Goal: Information Seeking & Learning: Learn about a topic

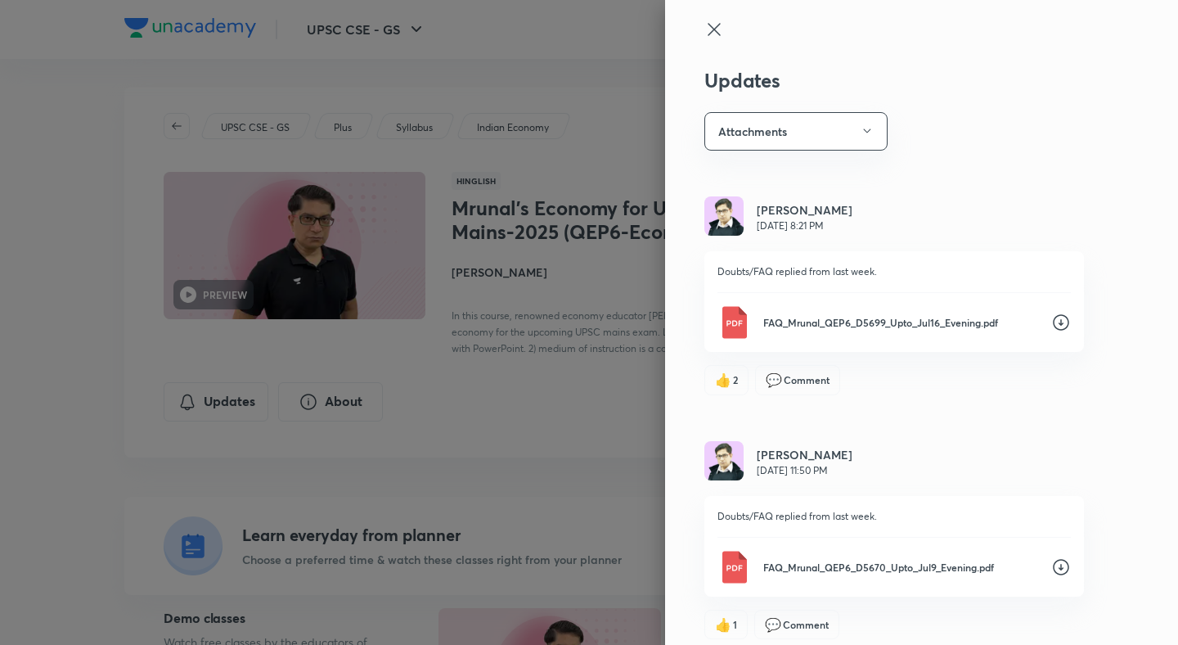
scroll to position [602, 0]
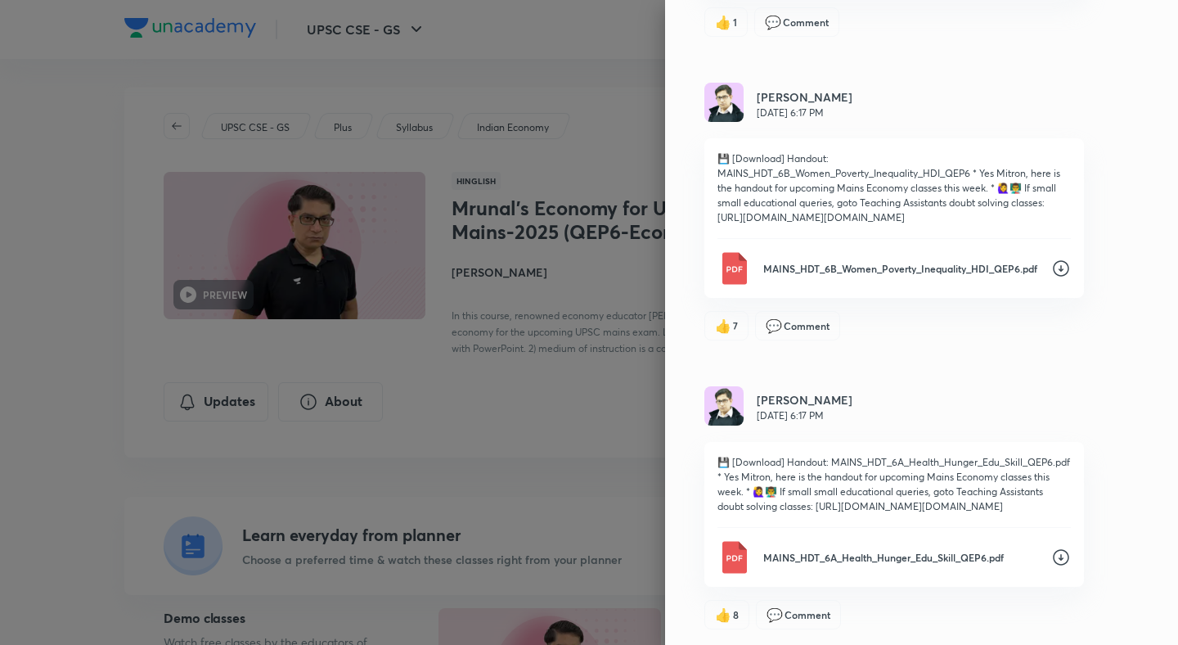
click at [463, 493] on div at bounding box center [589, 322] width 1178 height 645
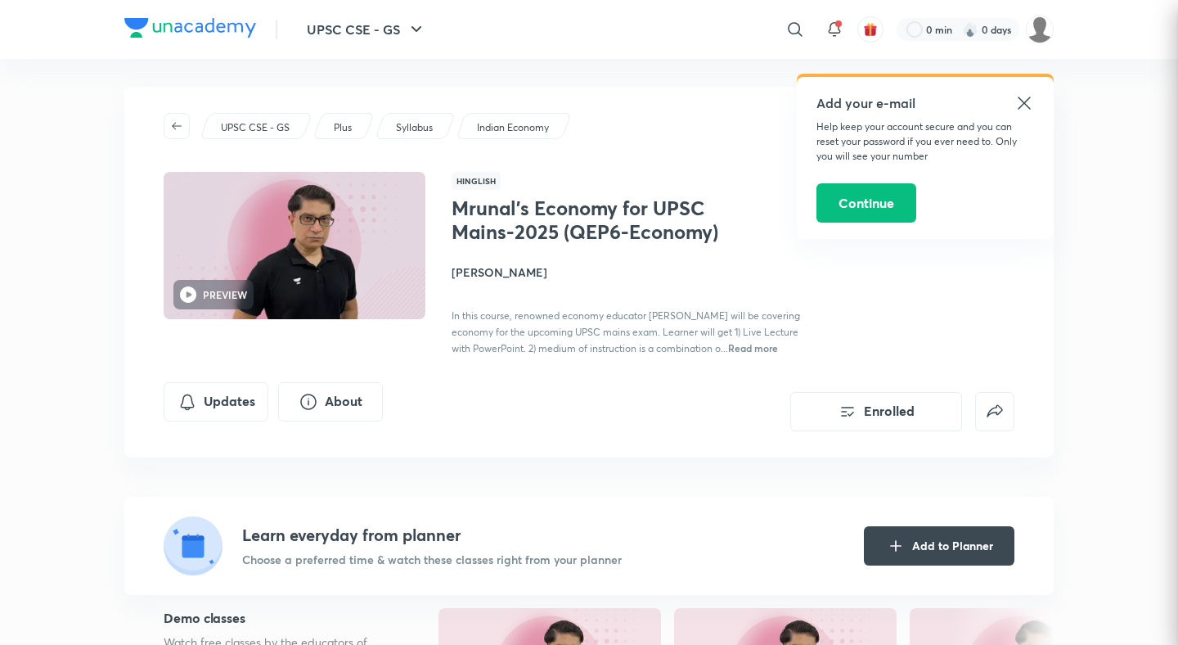
scroll to position [0, 0]
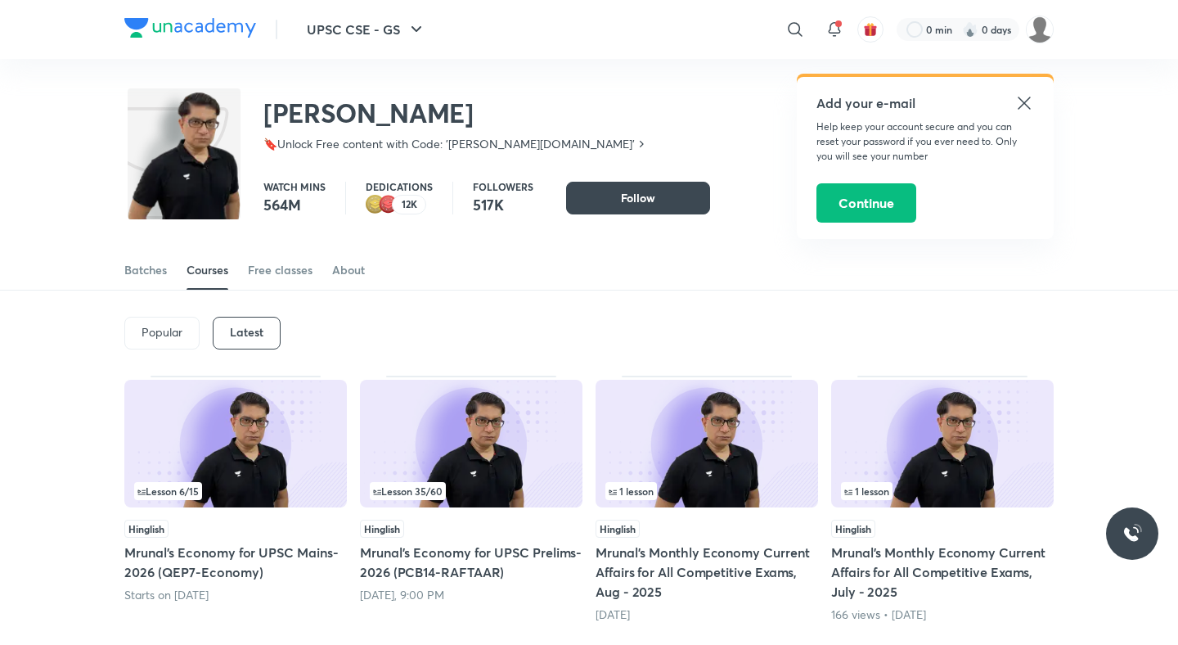
click at [303, 457] on img at bounding box center [235, 444] width 222 height 128
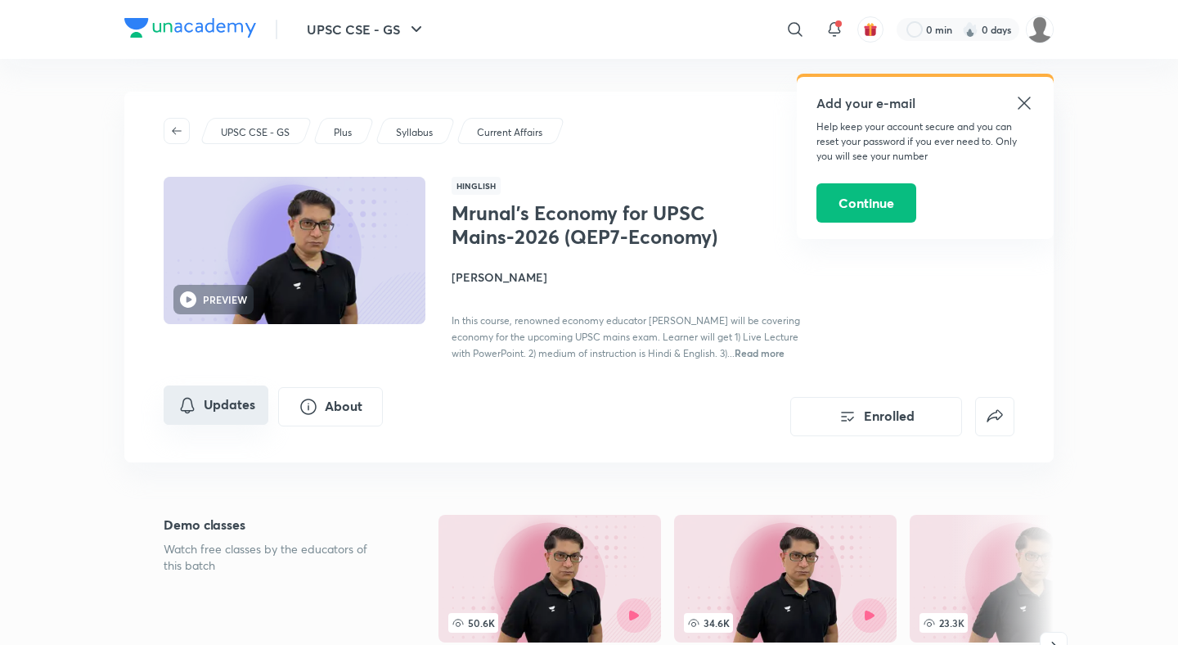
click at [245, 402] on button "Updates" at bounding box center [216, 404] width 105 height 39
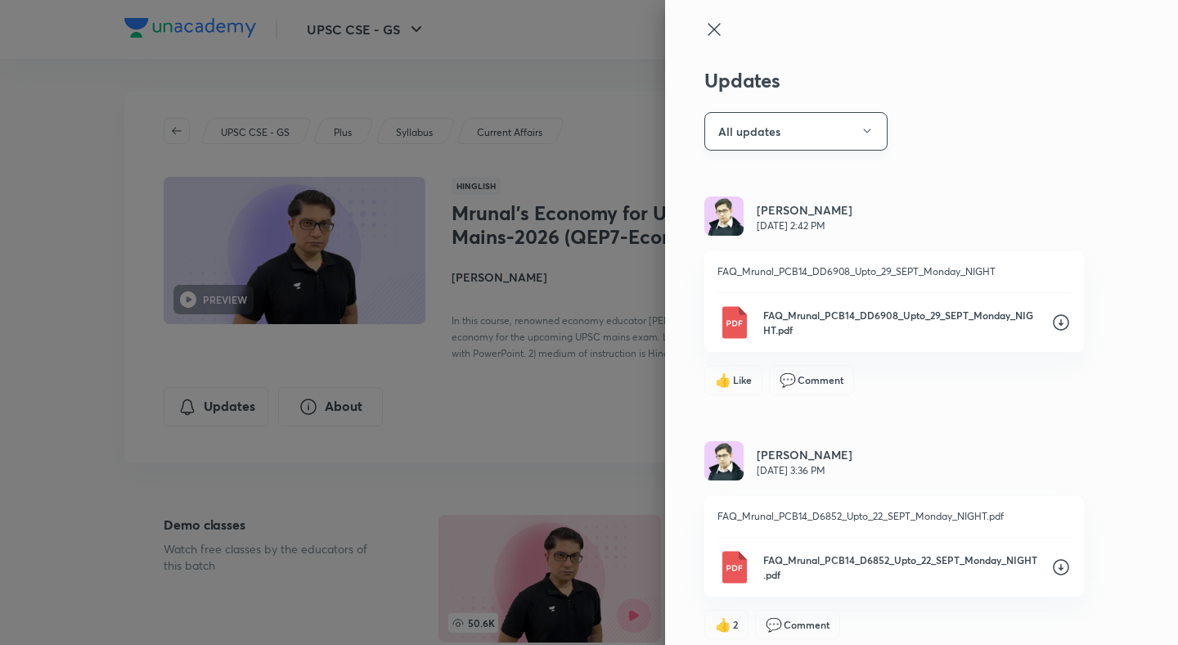
click at [845, 126] on button "All updates" at bounding box center [795, 131] width 183 height 38
click at [765, 209] on span "Attachments" at bounding box center [799, 211] width 169 height 17
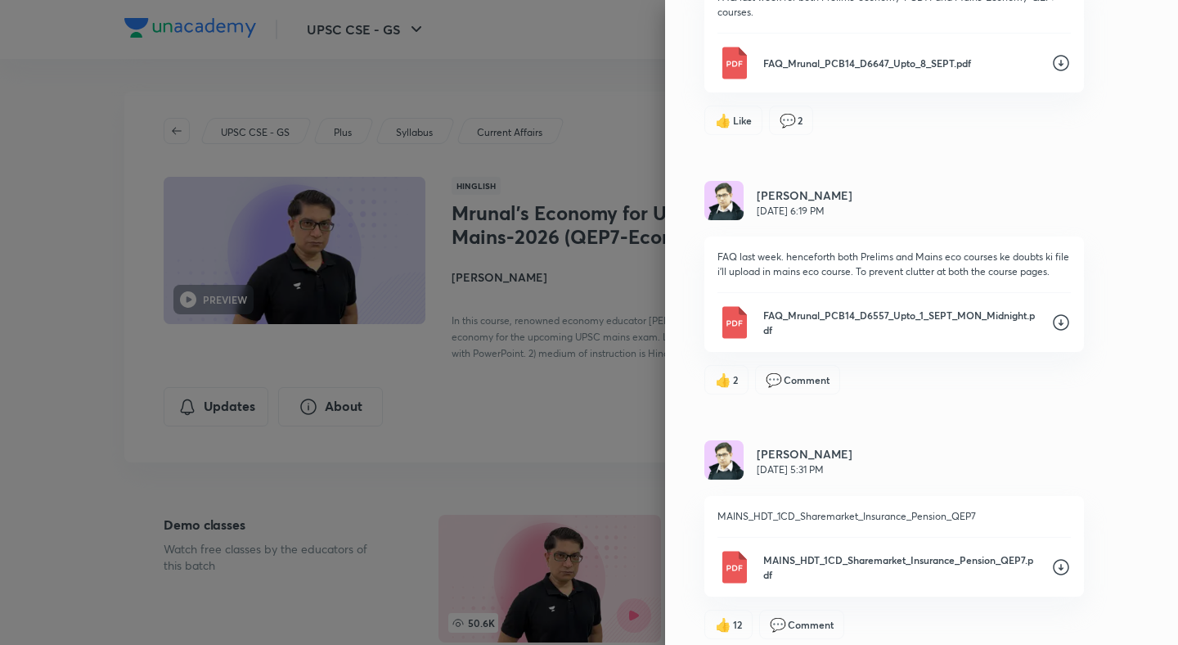
scroll to position [2258, 0]
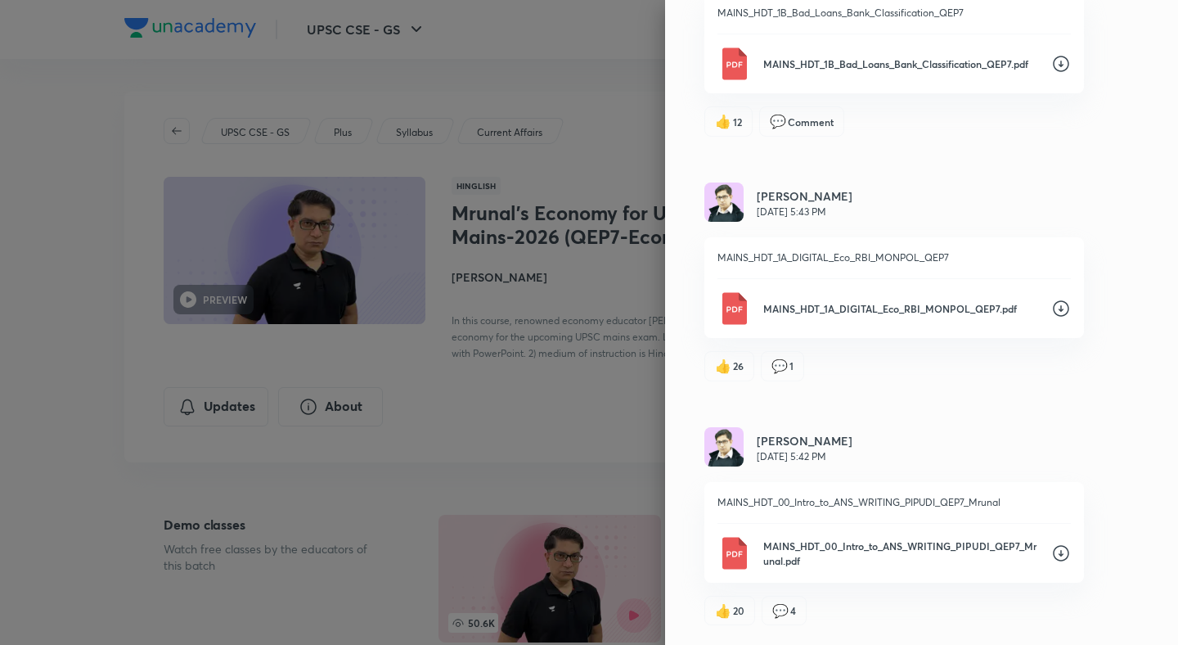
click at [1063, 553] on icon at bounding box center [1061, 553] width 20 height 20
click at [1063, 311] on icon at bounding box center [1061, 309] width 20 height 20
click at [1063, 67] on icon at bounding box center [1061, 64] width 20 height 20
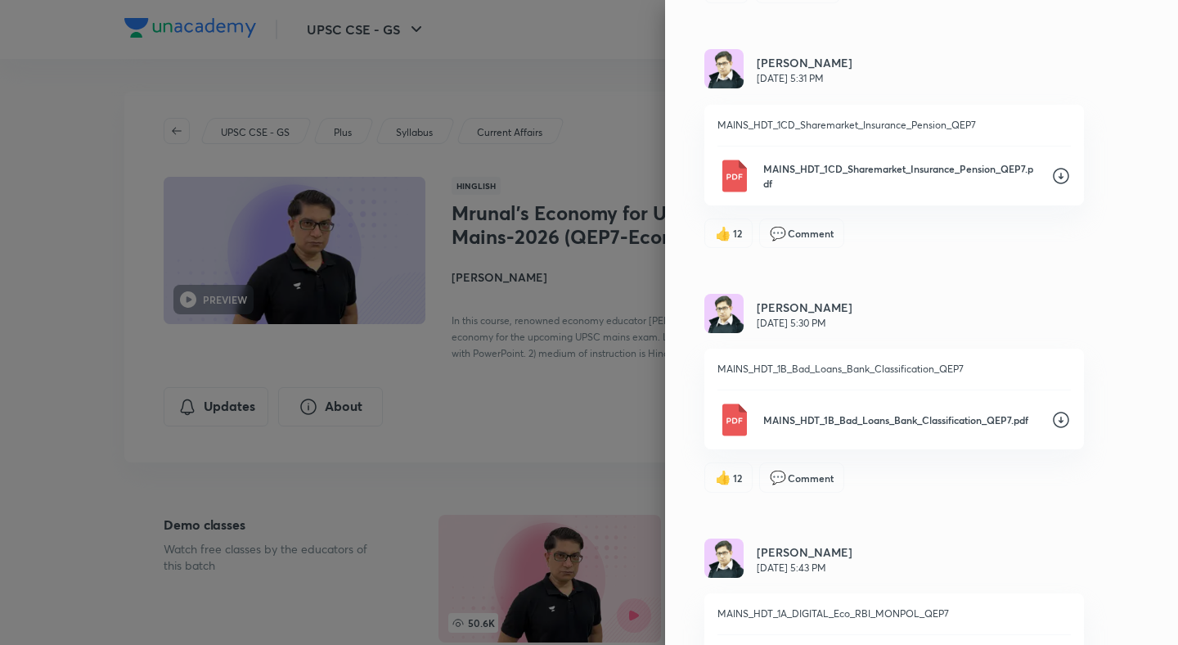
scroll to position [1760, 0]
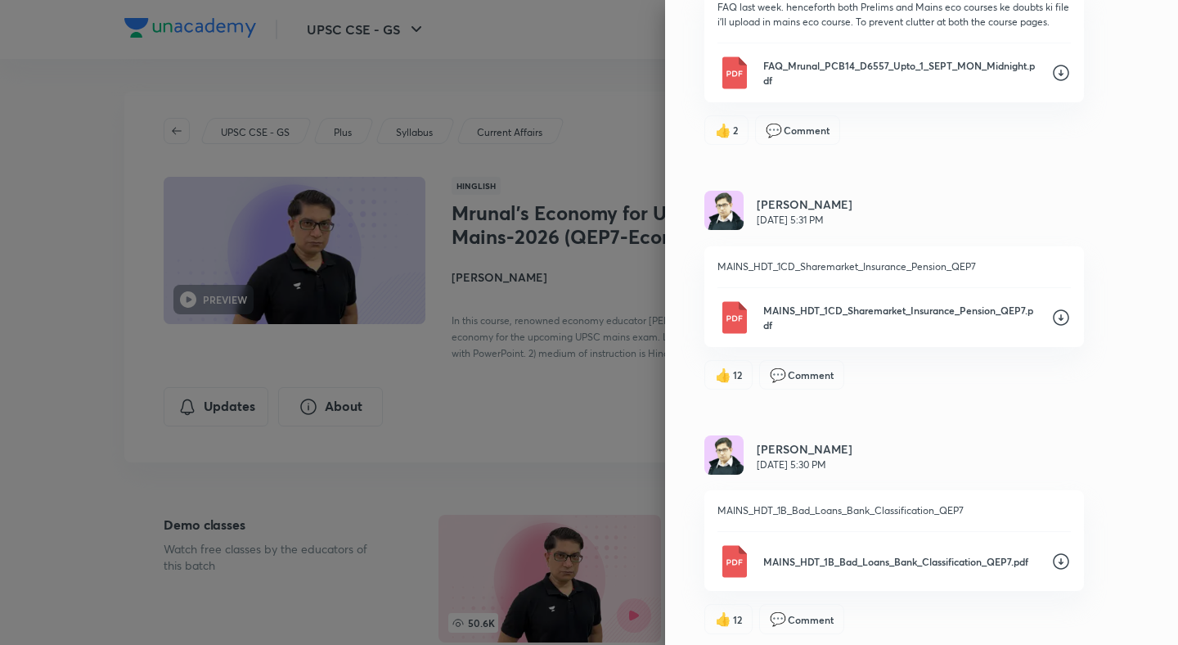
click at [1060, 308] on icon at bounding box center [1061, 318] width 20 height 20
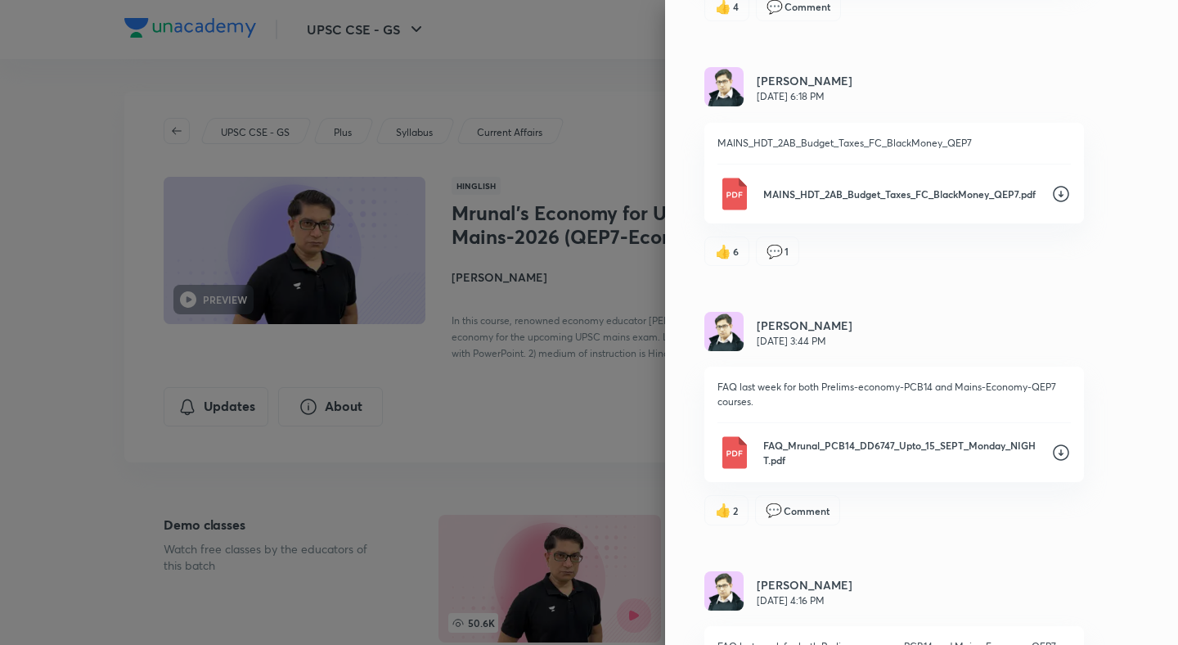
scroll to position [822, 0]
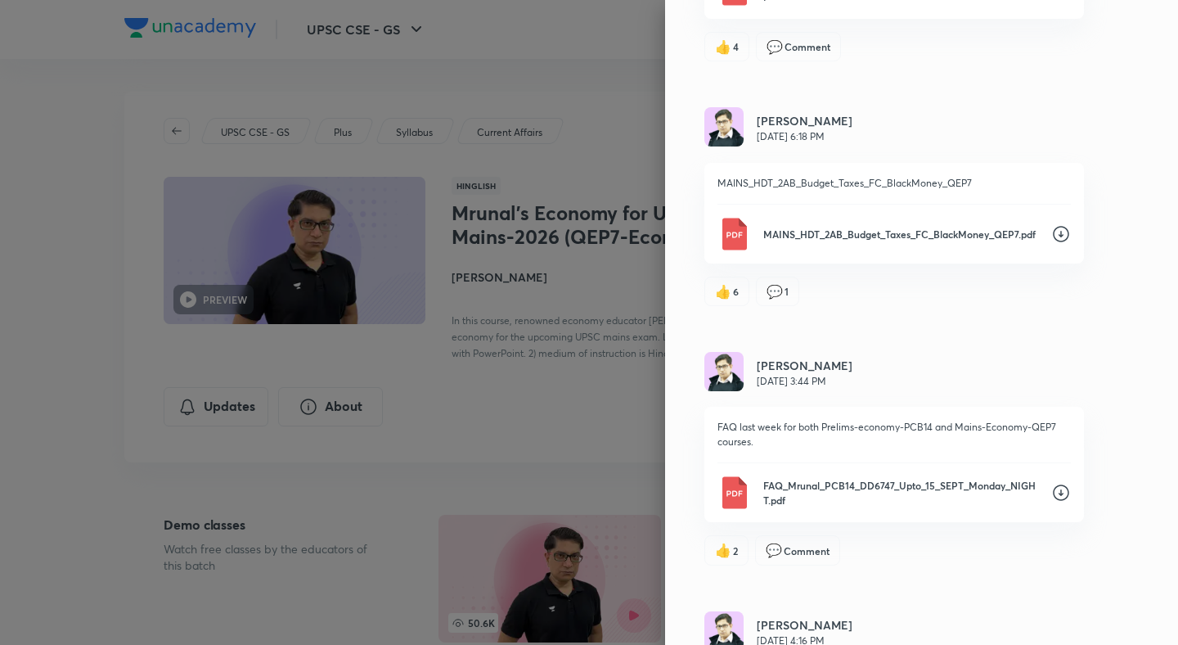
click at [1059, 235] on icon at bounding box center [1061, 234] width 16 height 16
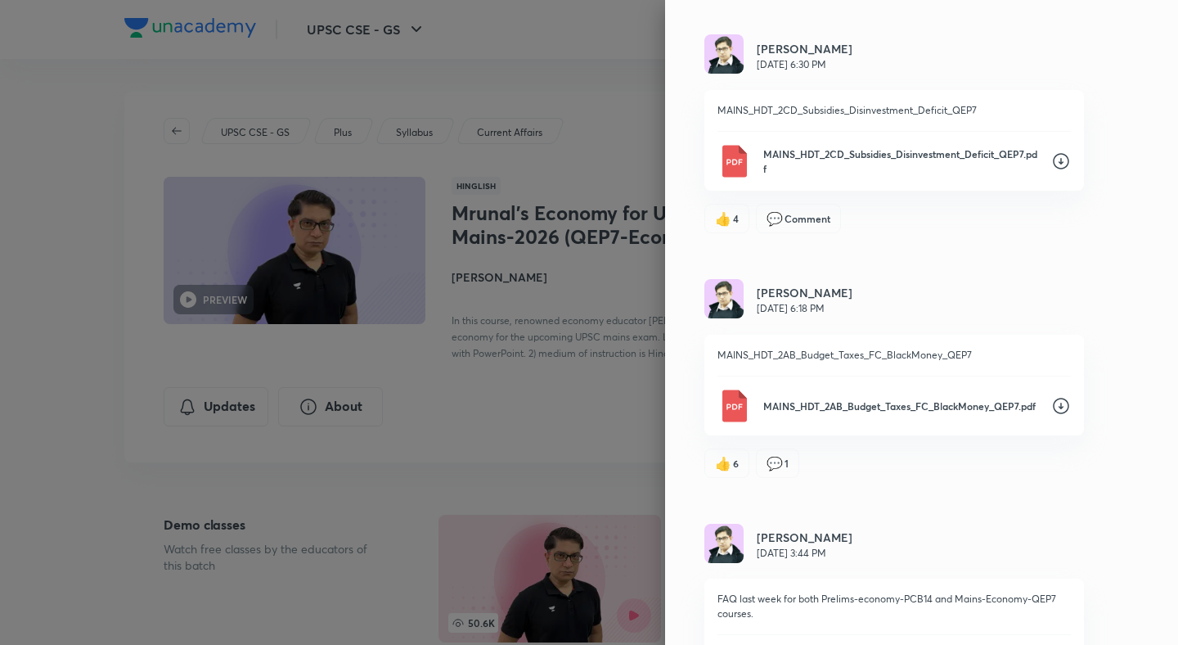
scroll to position [566, 0]
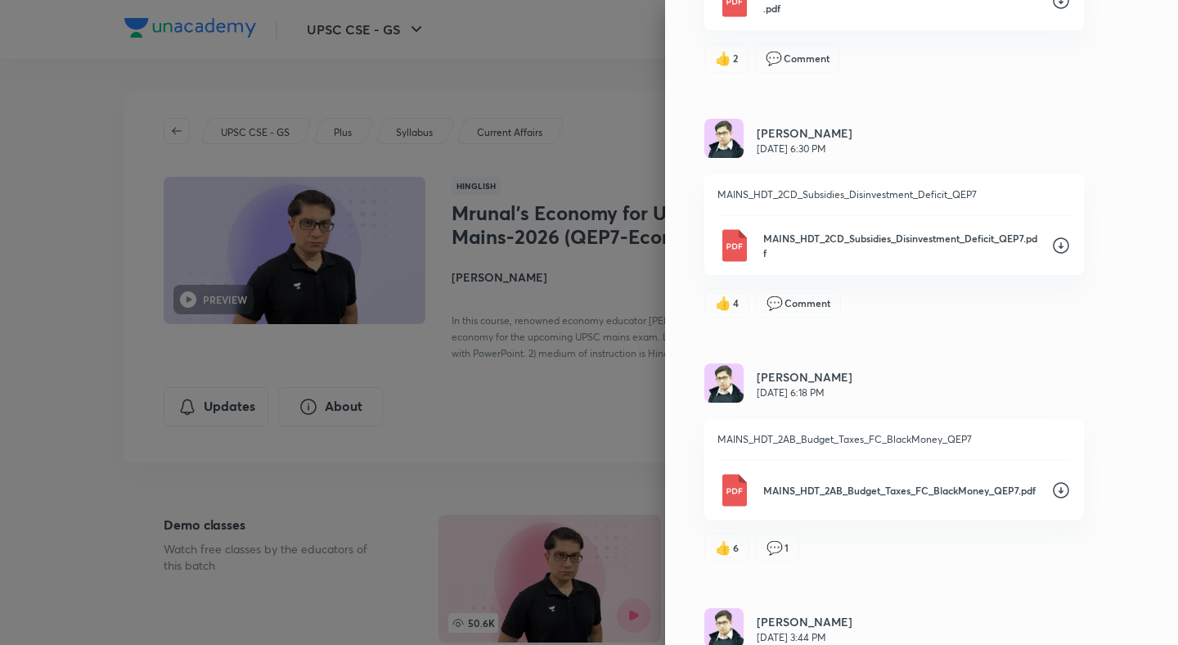
click at [1060, 244] on icon at bounding box center [1061, 246] width 20 height 20
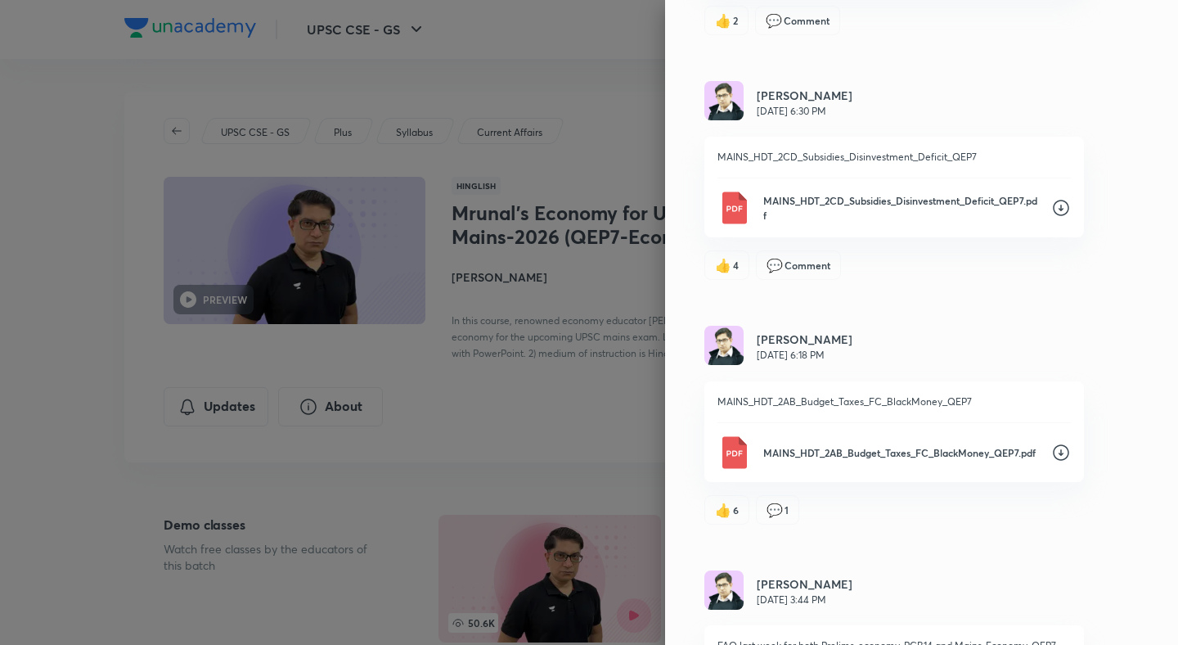
scroll to position [656, 0]
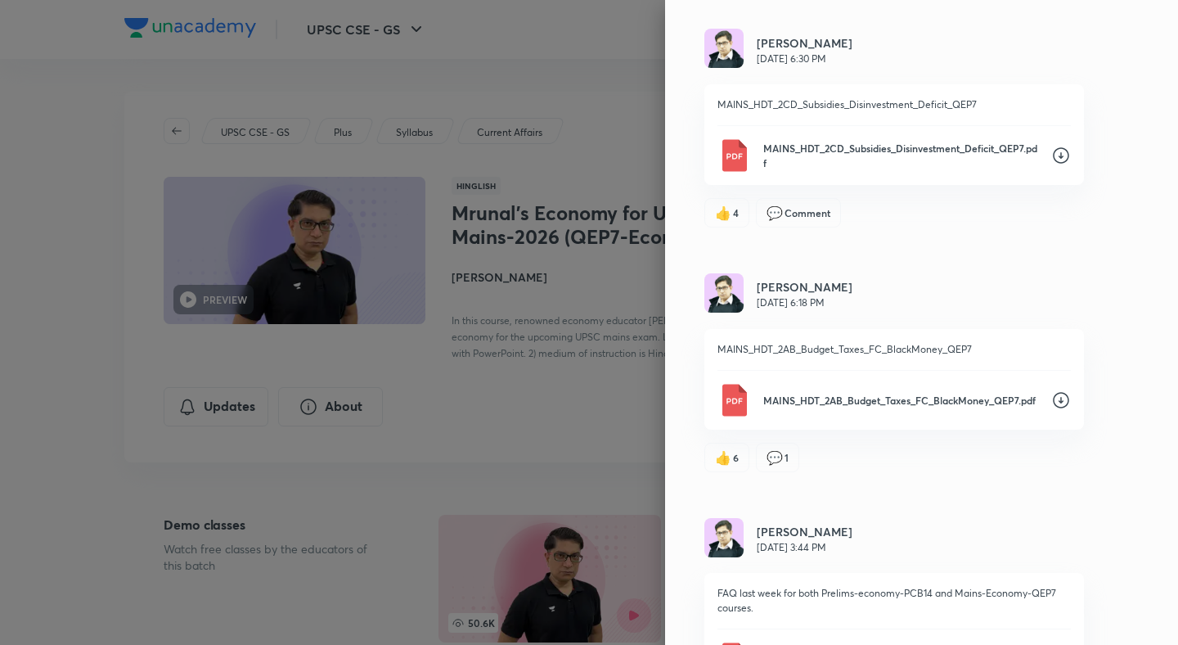
click at [24, 376] on div at bounding box center [589, 322] width 1178 height 645
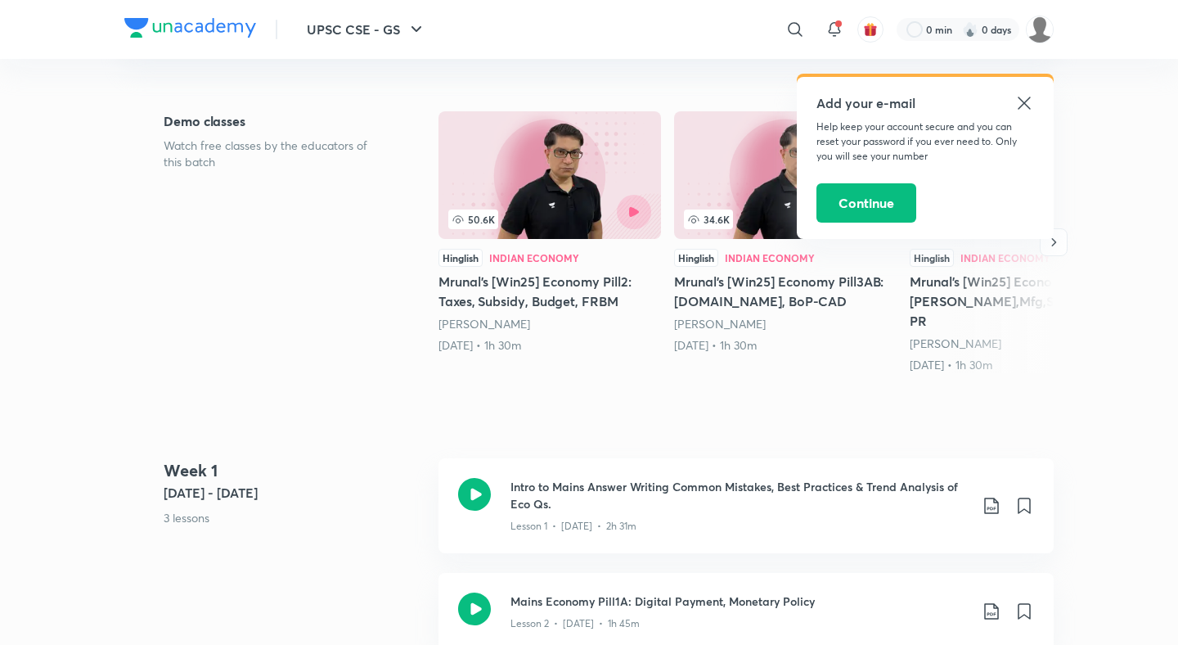
scroll to position [326, 0]
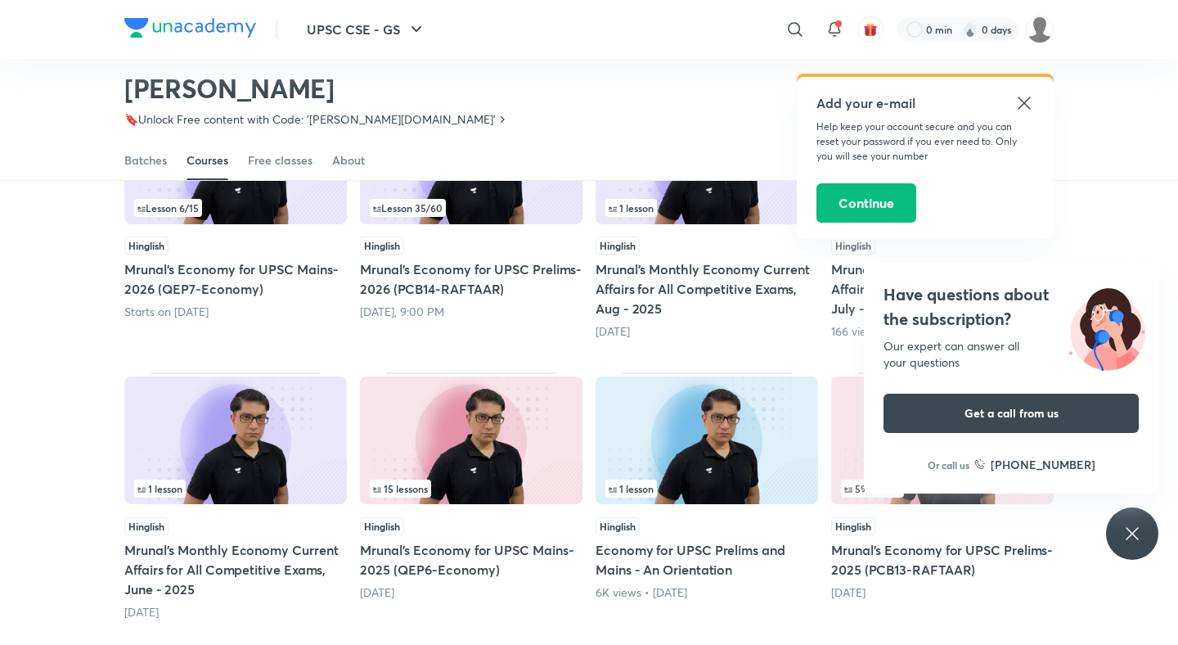
scroll to position [253, 0]
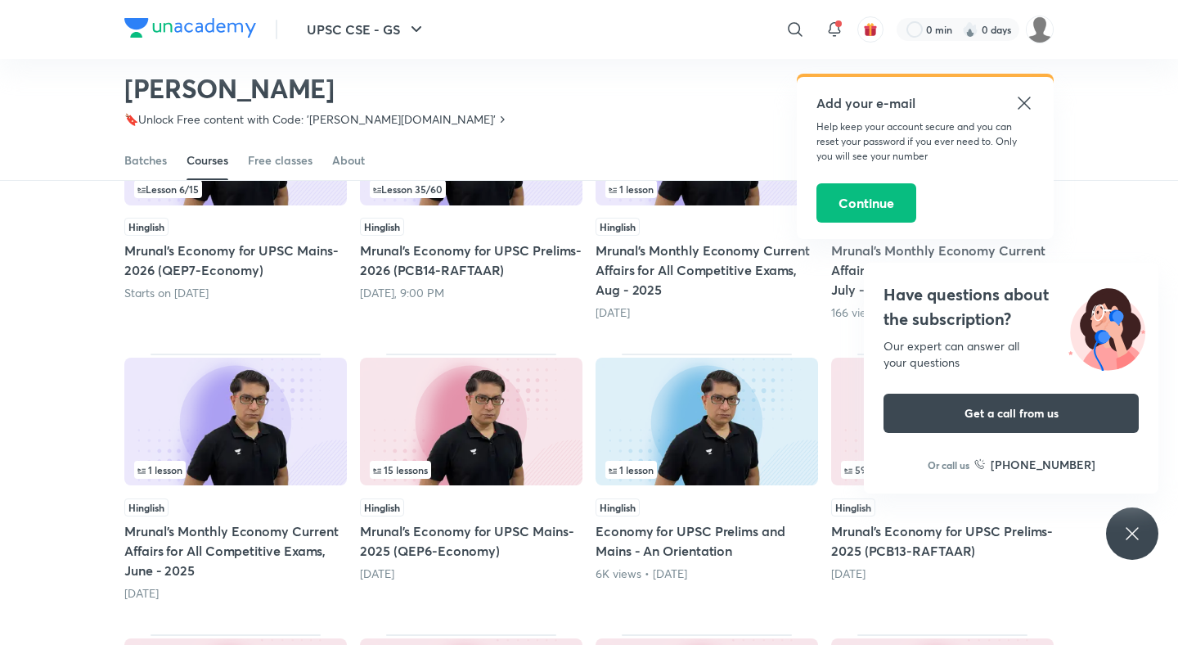
click at [854, 550] on h5 "Mrunal’s Economy for UPSC Prelims-2025 (PCB13-RAFTAAR)" at bounding box center [942, 540] width 222 height 39
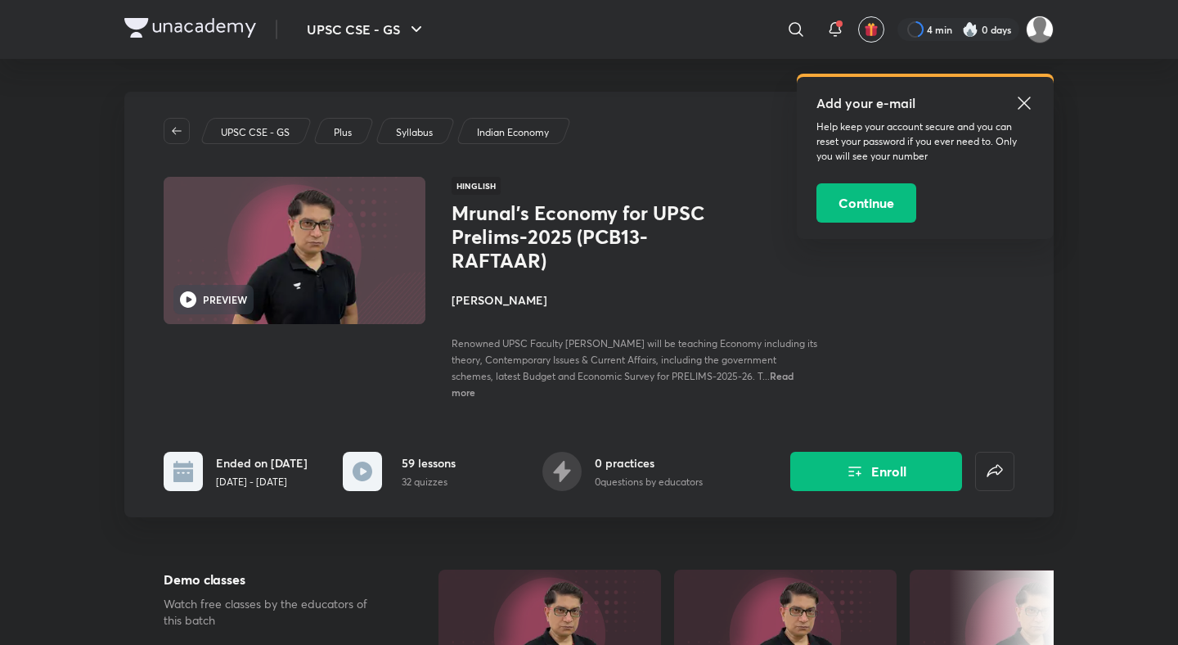
click at [851, 477] on icon "Enroll" at bounding box center [855, 472] width 13 height 10
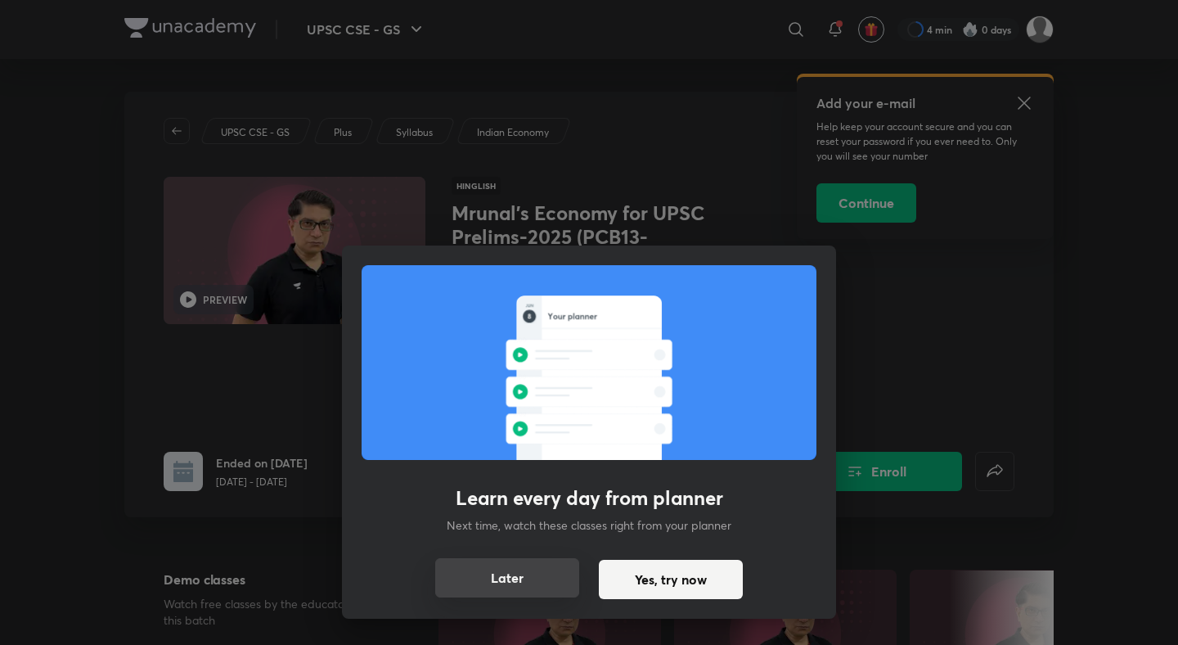
click at [506, 569] on button "Later" at bounding box center [507, 577] width 144 height 39
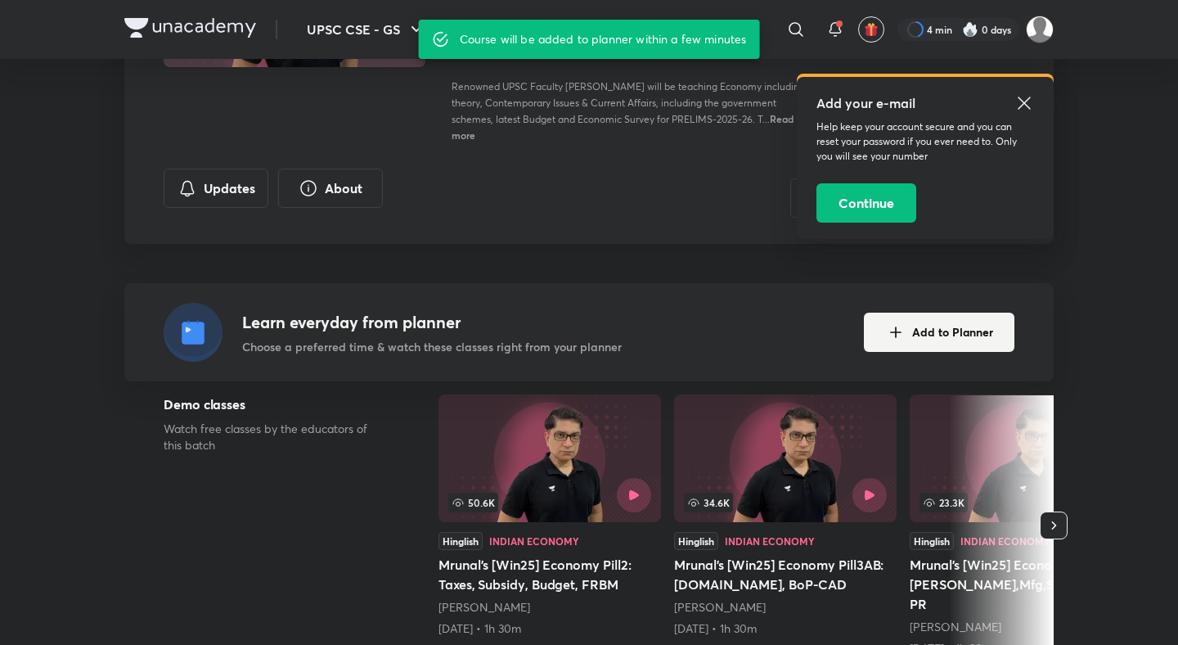
scroll to position [254, 0]
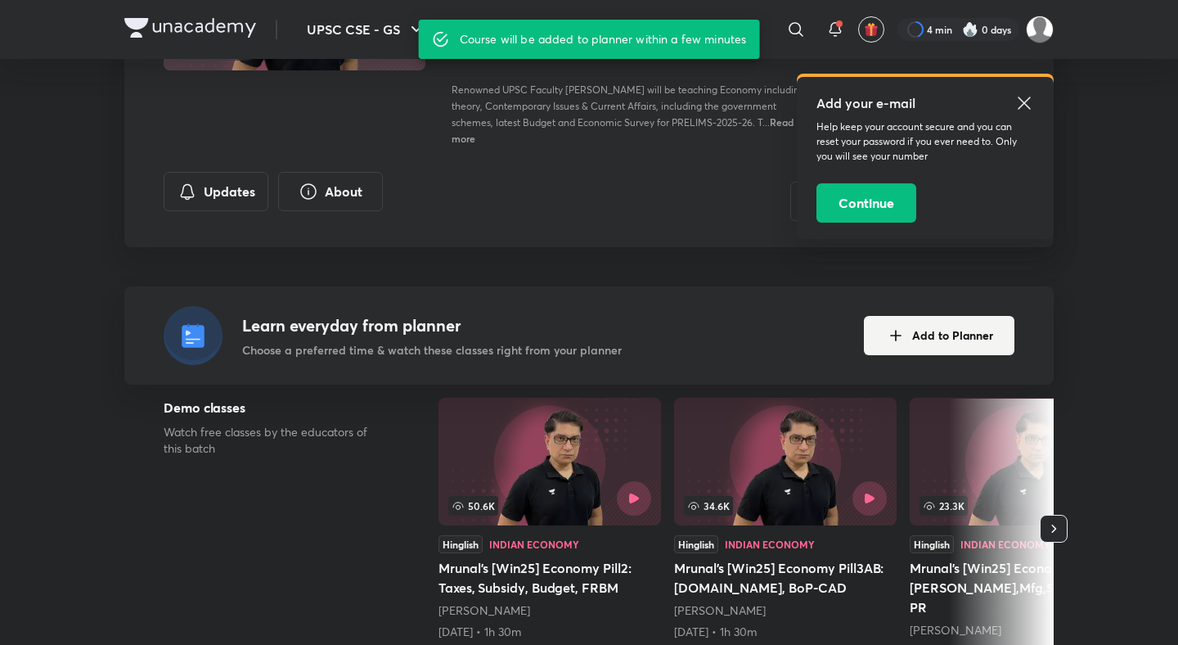
click at [1022, 102] on icon at bounding box center [1024, 103] width 20 height 20
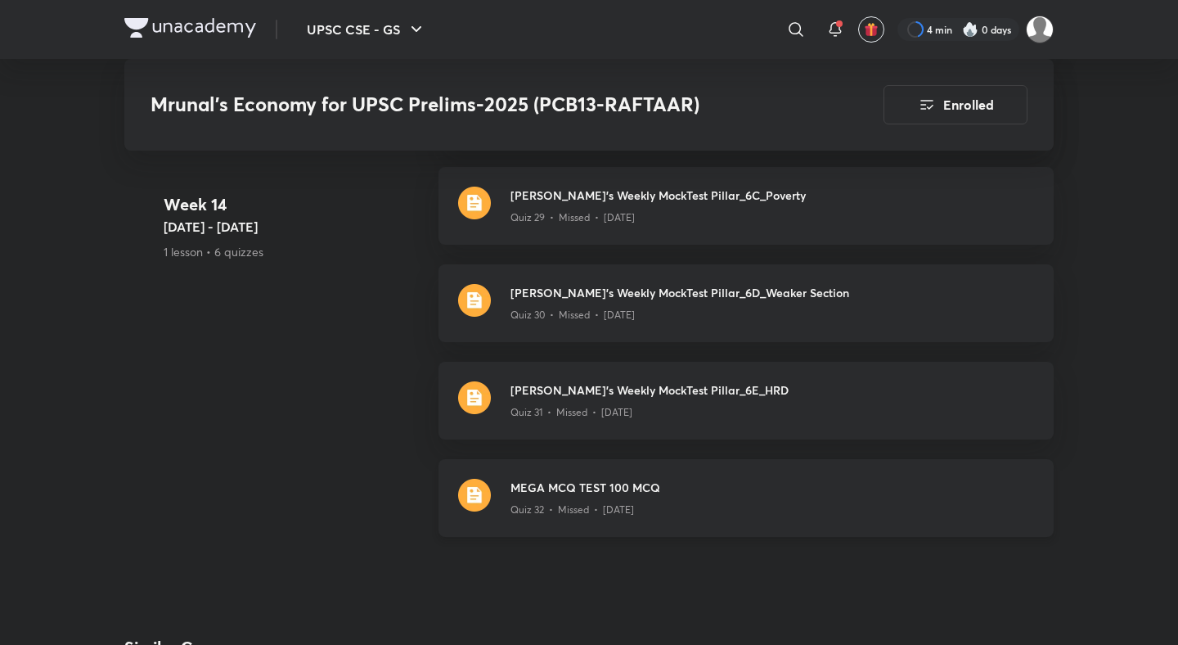
scroll to position [10693, 0]
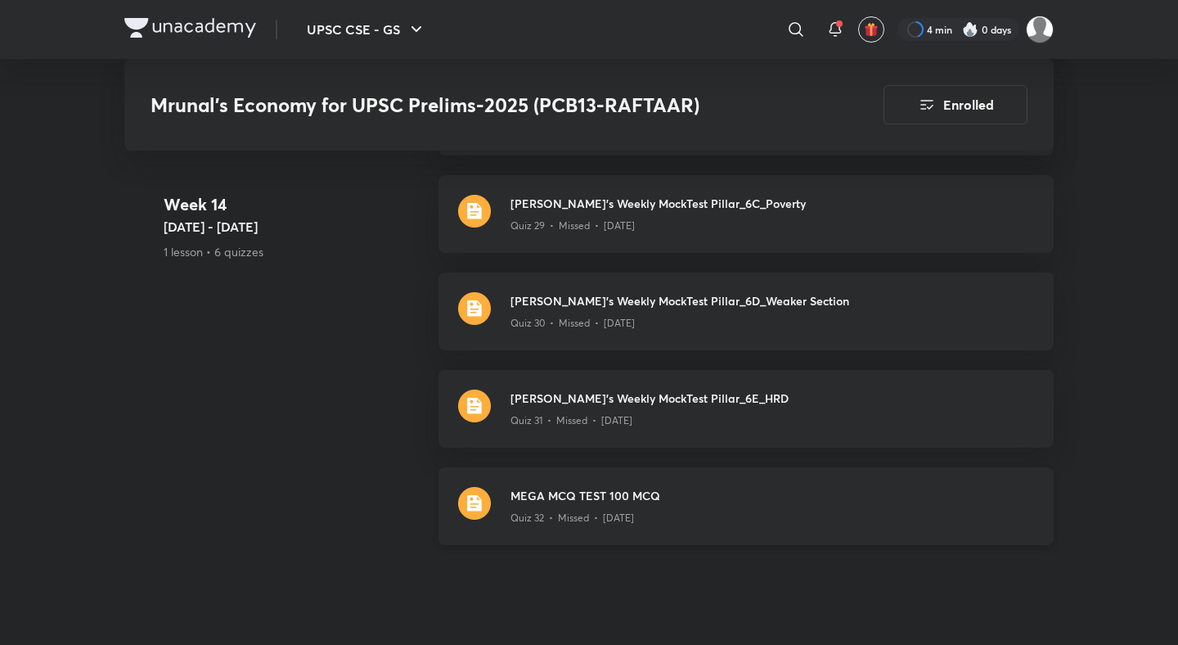
click at [549, 487] on h3 "MEGA MCQ TEST 100 MCQ" at bounding box center [772, 495] width 524 height 17
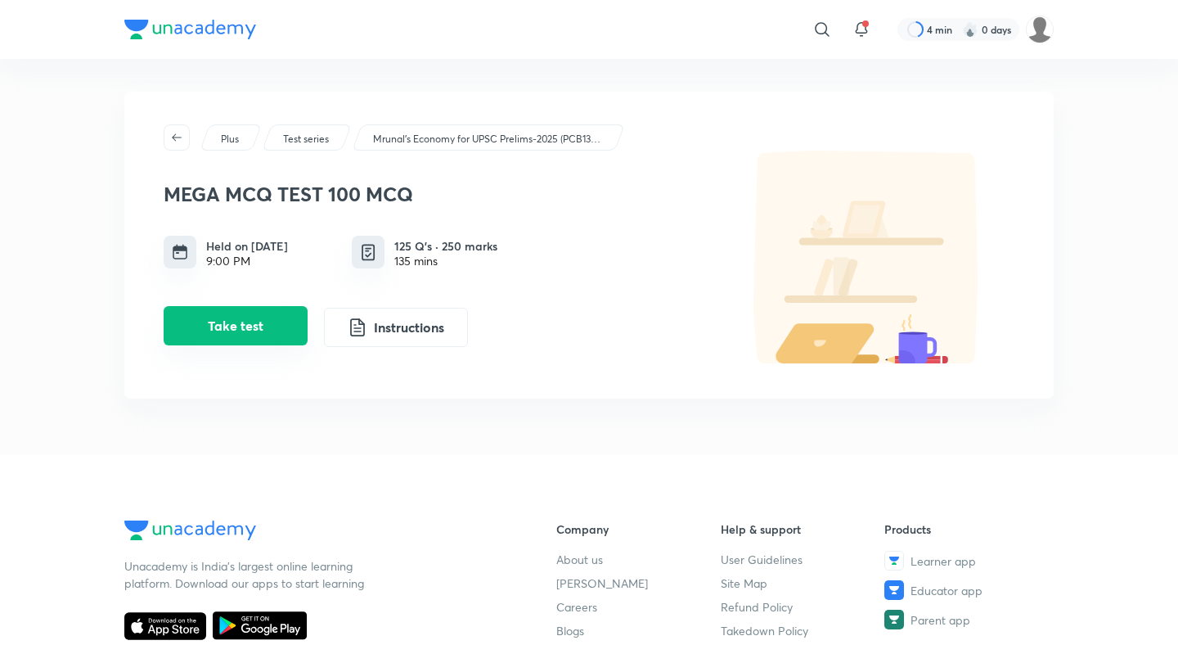
click at [295, 335] on button "Take test" at bounding box center [236, 325] width 144 height 39
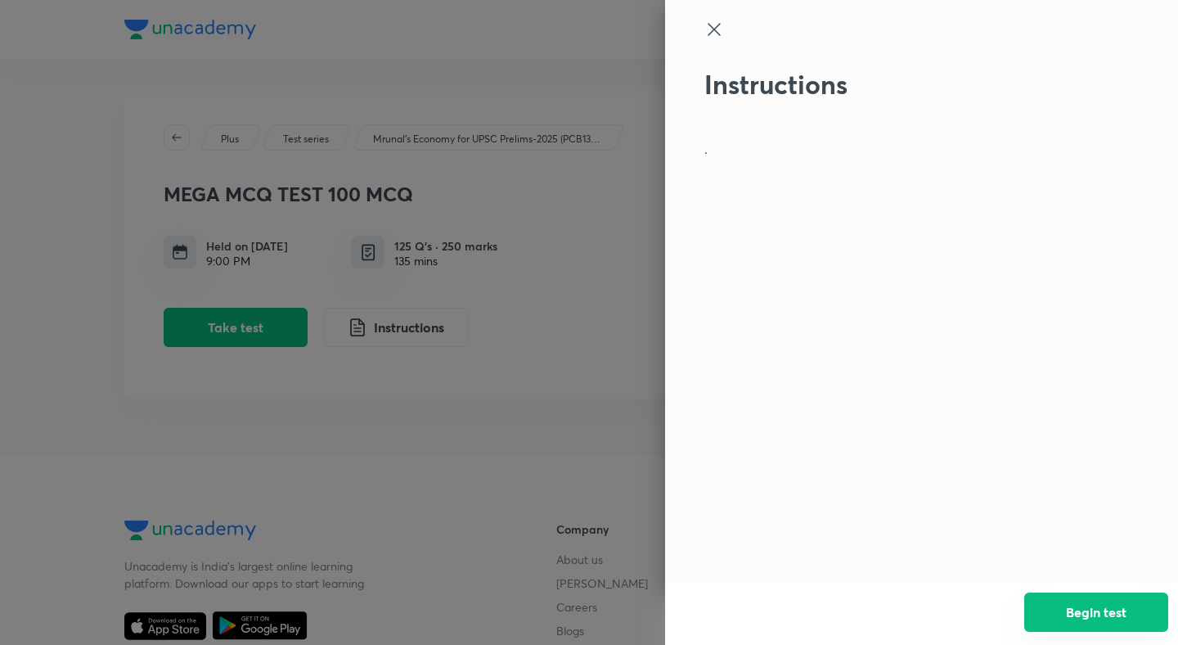
click at [1082, 603] on button "Begin test" at bounding box center [1096, 611] width 144 height 39
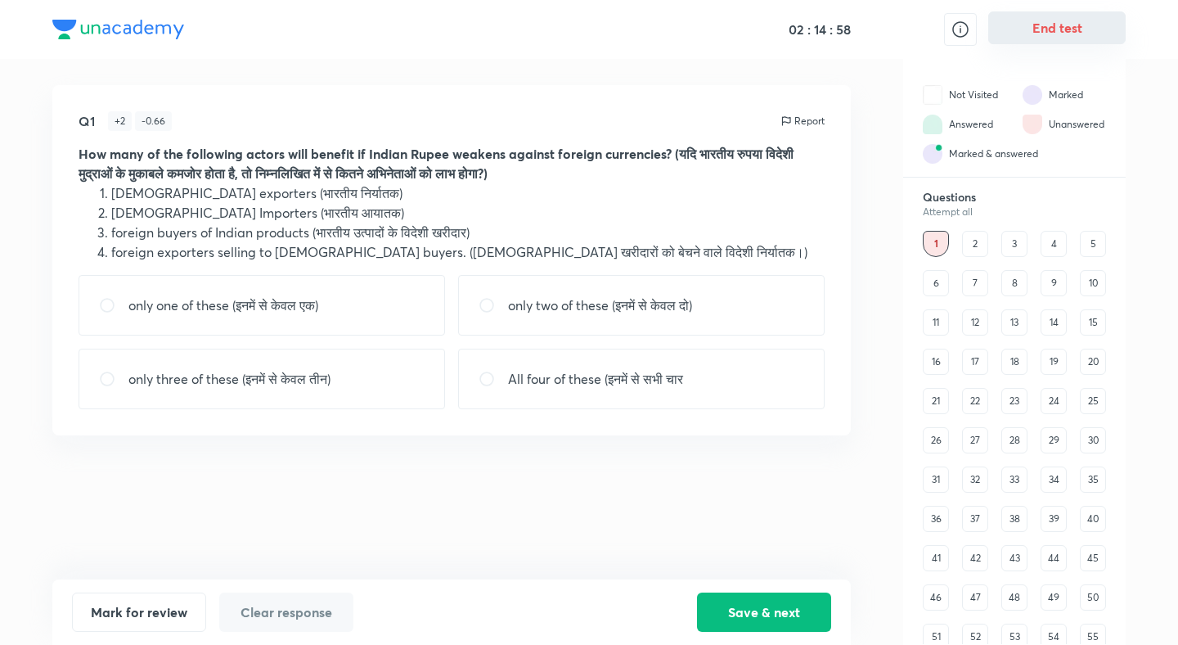
click at [1049, 34] on button "End test" at bounding box center [1056, 27] width 137 height 33
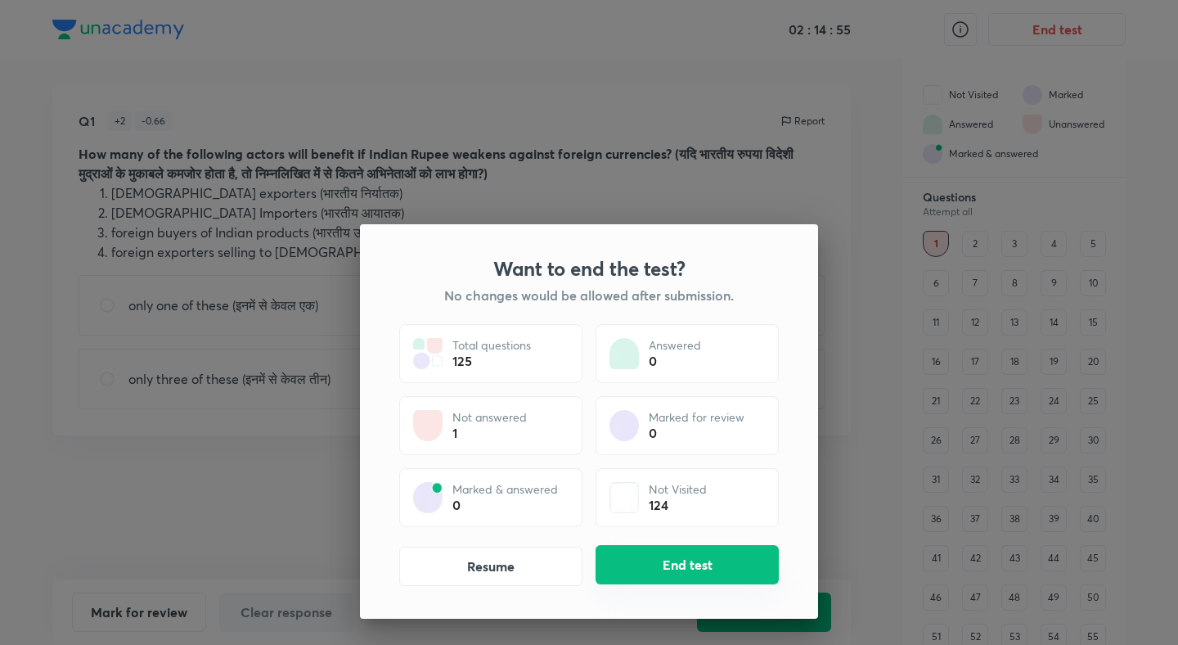
click at [685, 566] on button "End test" at bounding box center [687, 564] width 183 height 39
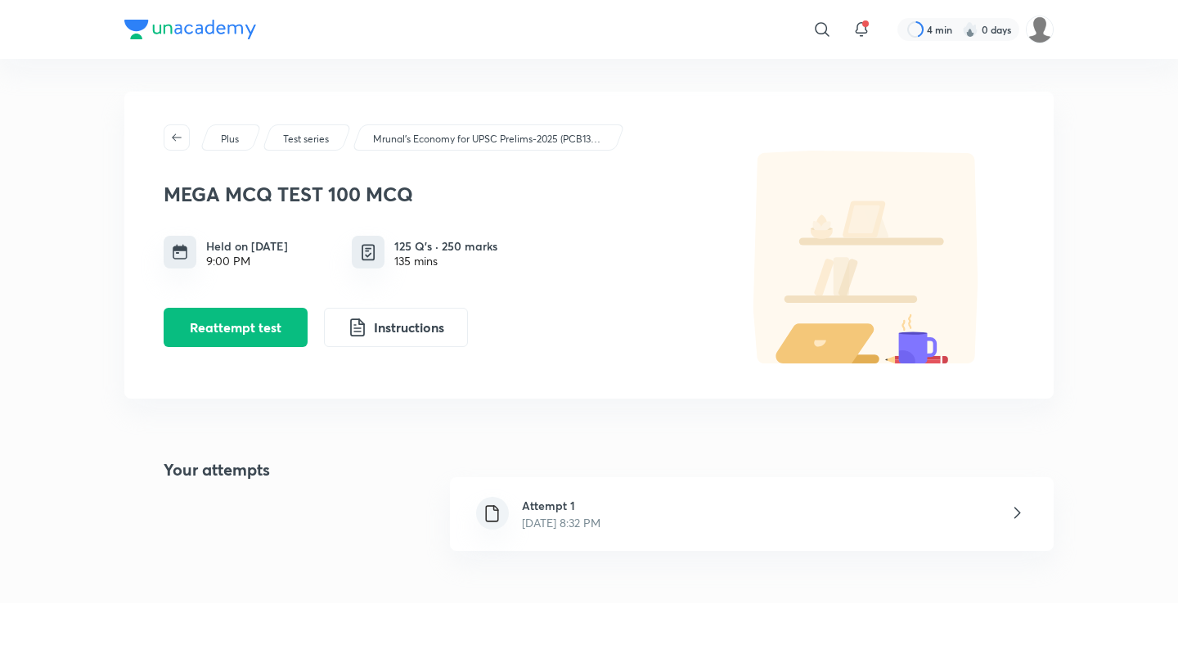
click at [600, 497] on h6 "Attempt 1" at bounding box center [561, 505] width 79 height 17
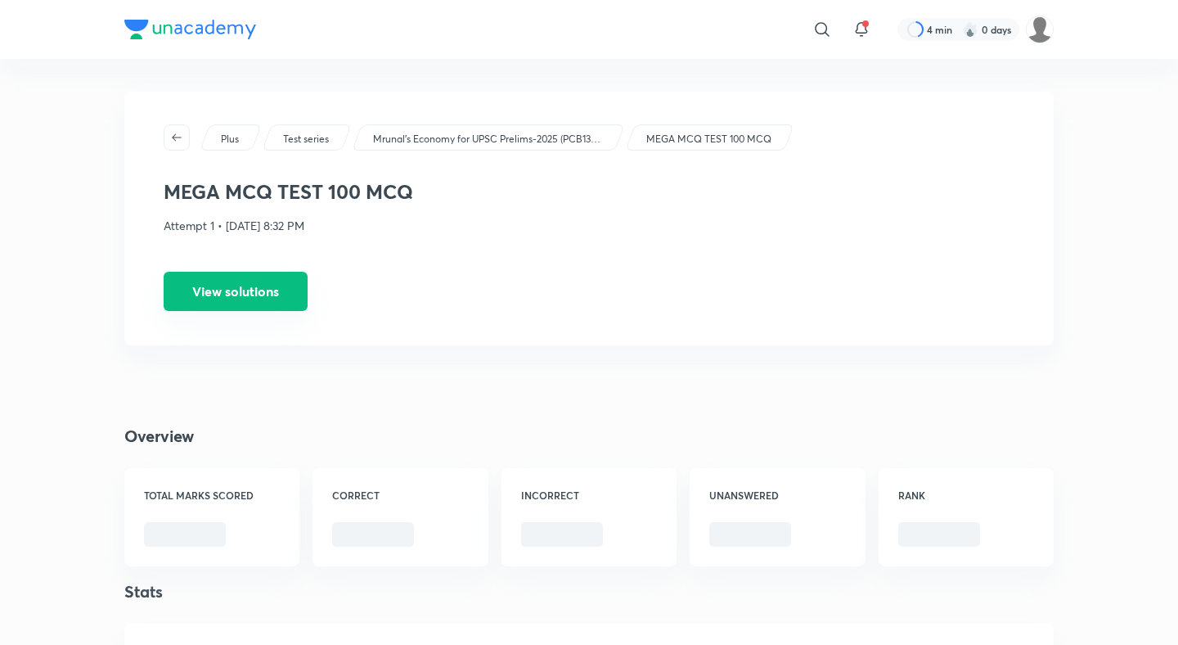
click at [242, 297] on button "View solutions" at bounding box center [236, 291] width 144 height 39
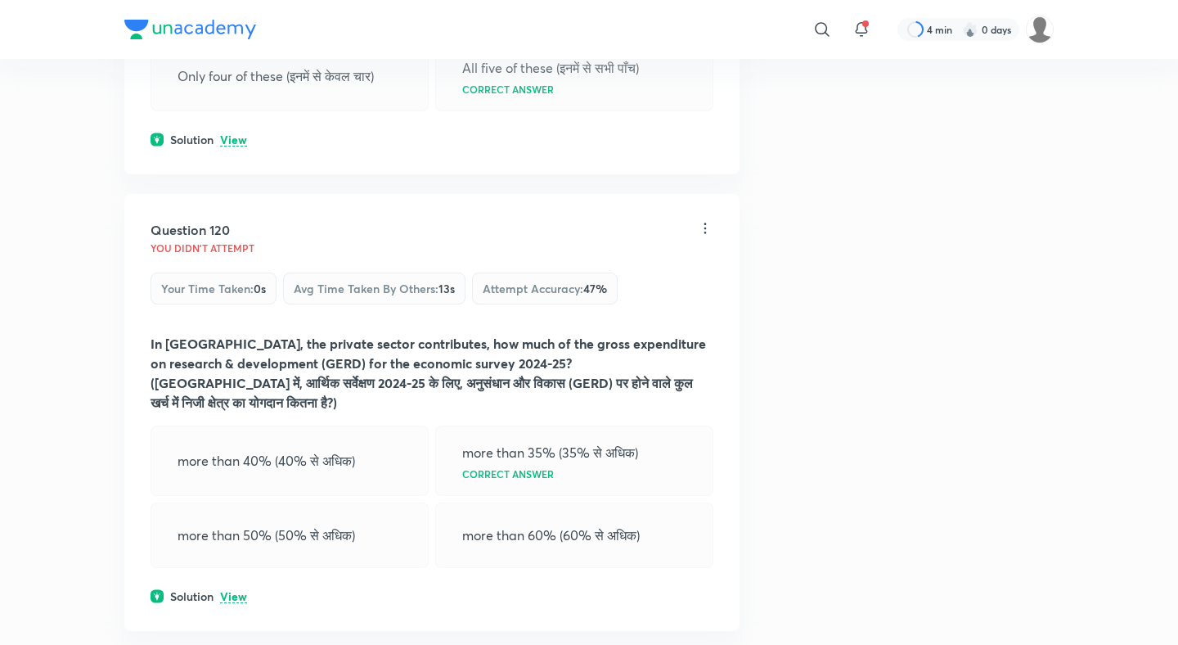
scroll to position [60253, 0]
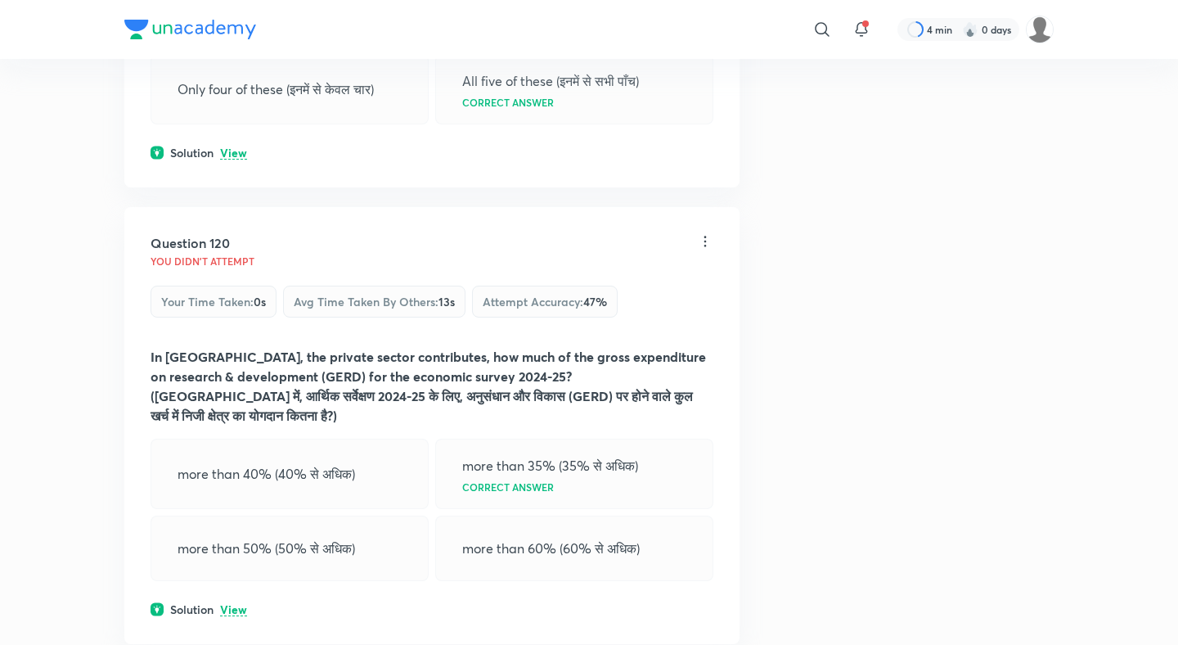
click at [231, 604] on p "View" at bounding box center [233, 610] width 27 height 12
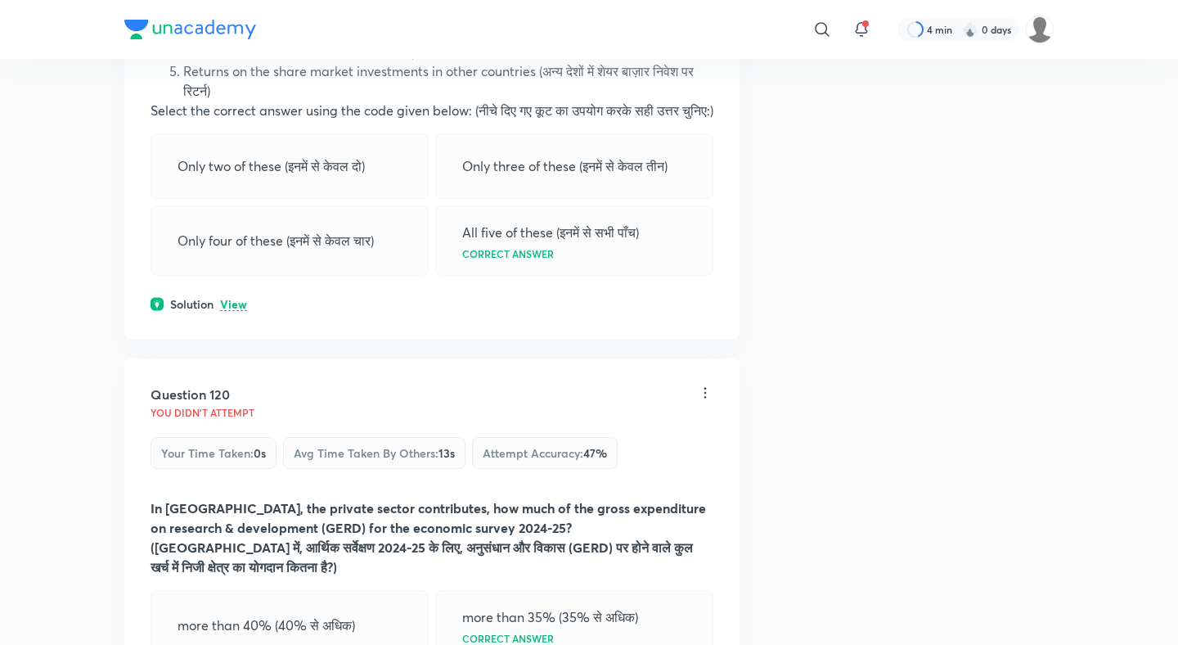
click at [240, 299] on p "View" at bounding box center [233, 305] width 27 height 12
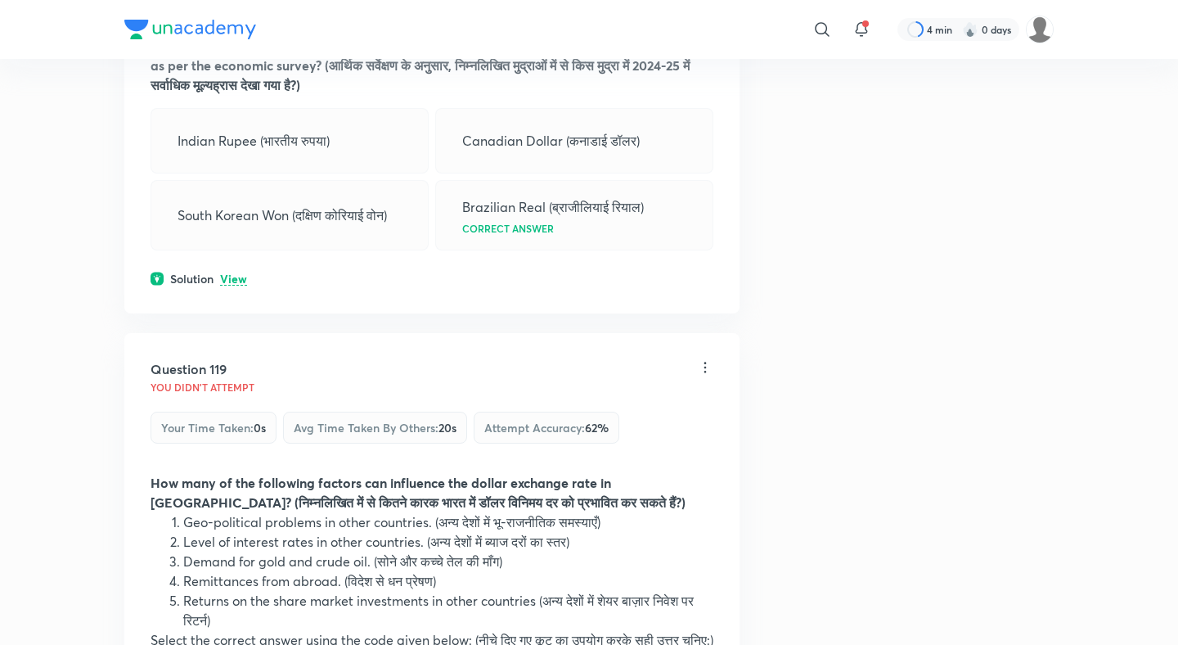
click at [239, 273] on p "View" at bounding box center [233, 279] width 27 height 12
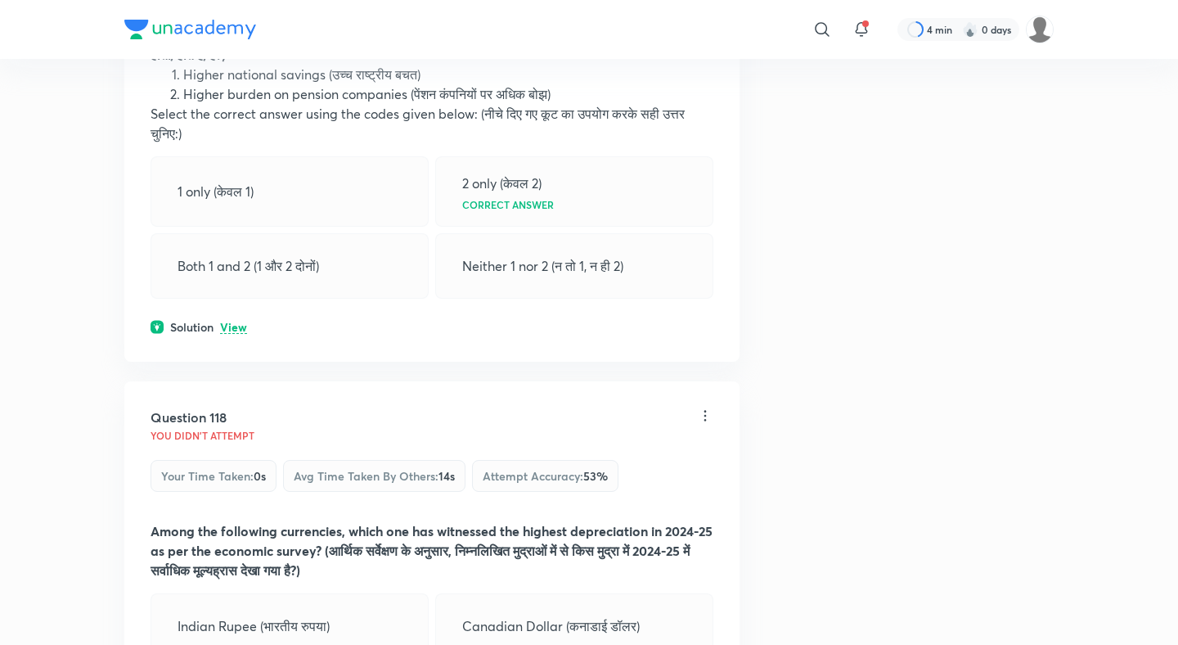
scroll to position [59049, 0]
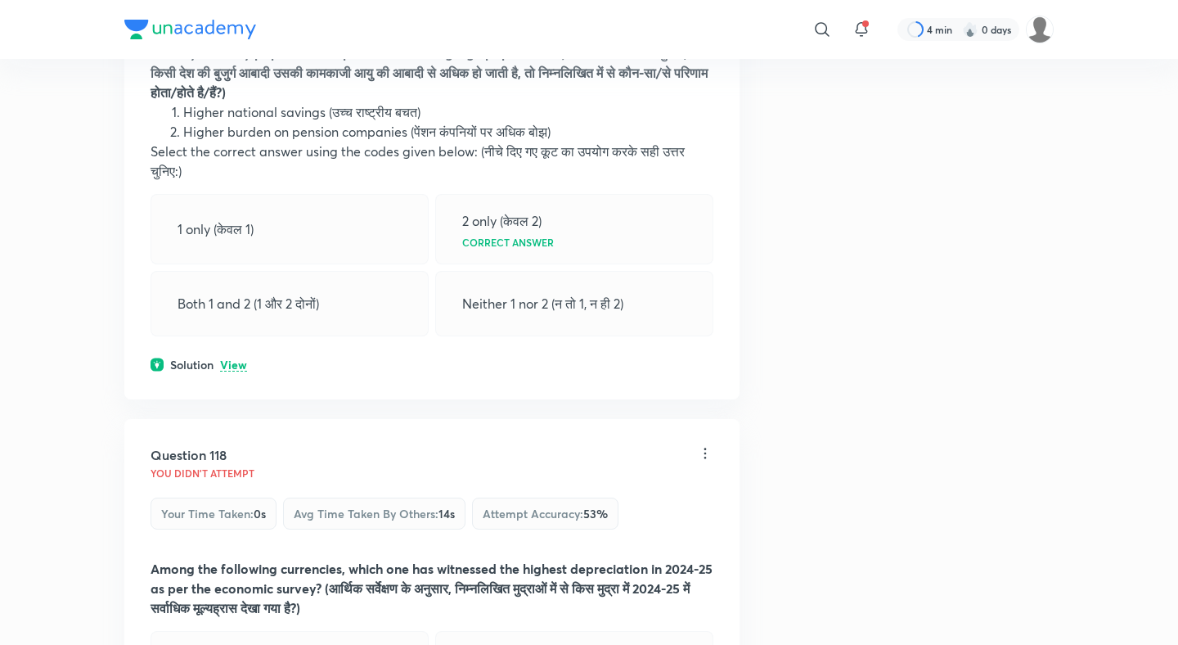
click at [236, 359] on p "View" at bounding box center [233, 365] width 27 height 12
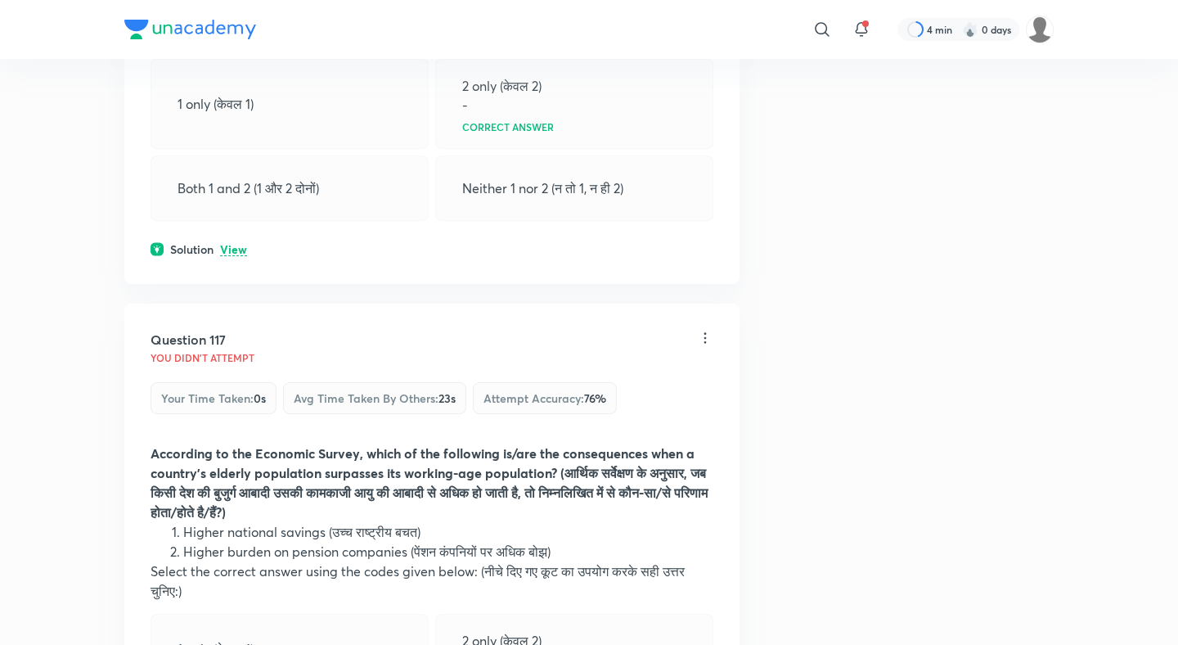
click at [238, 244] on p "View" at bounding box center [233, 250] width 27 height 12
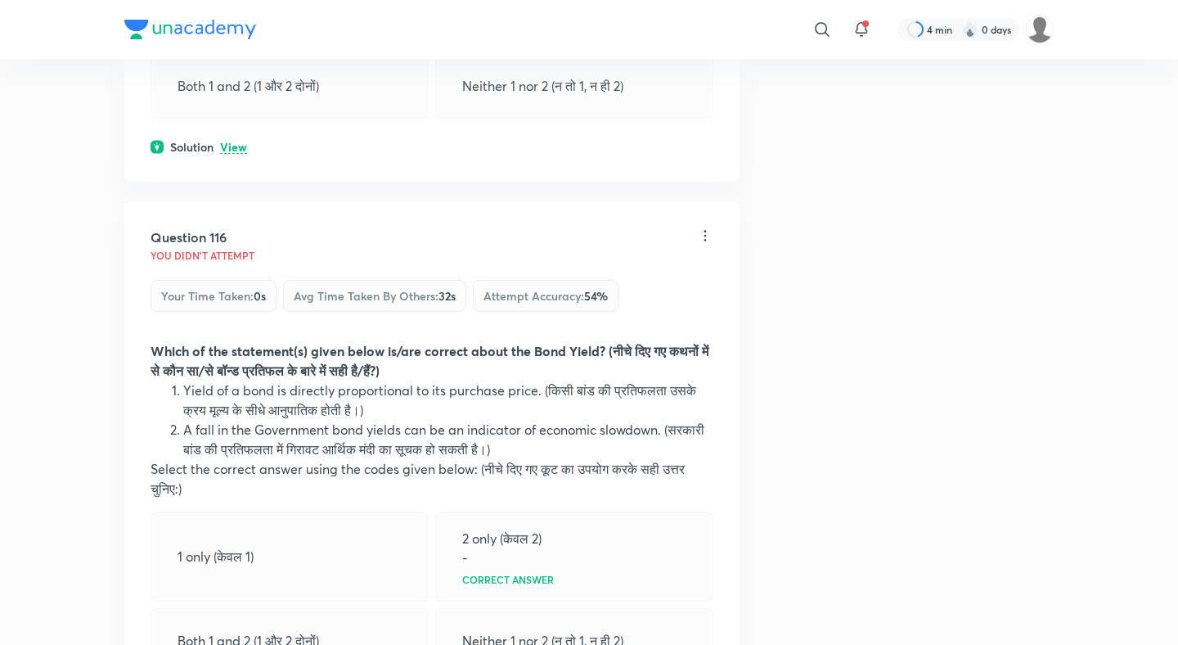
scroll to position [58126, 0]
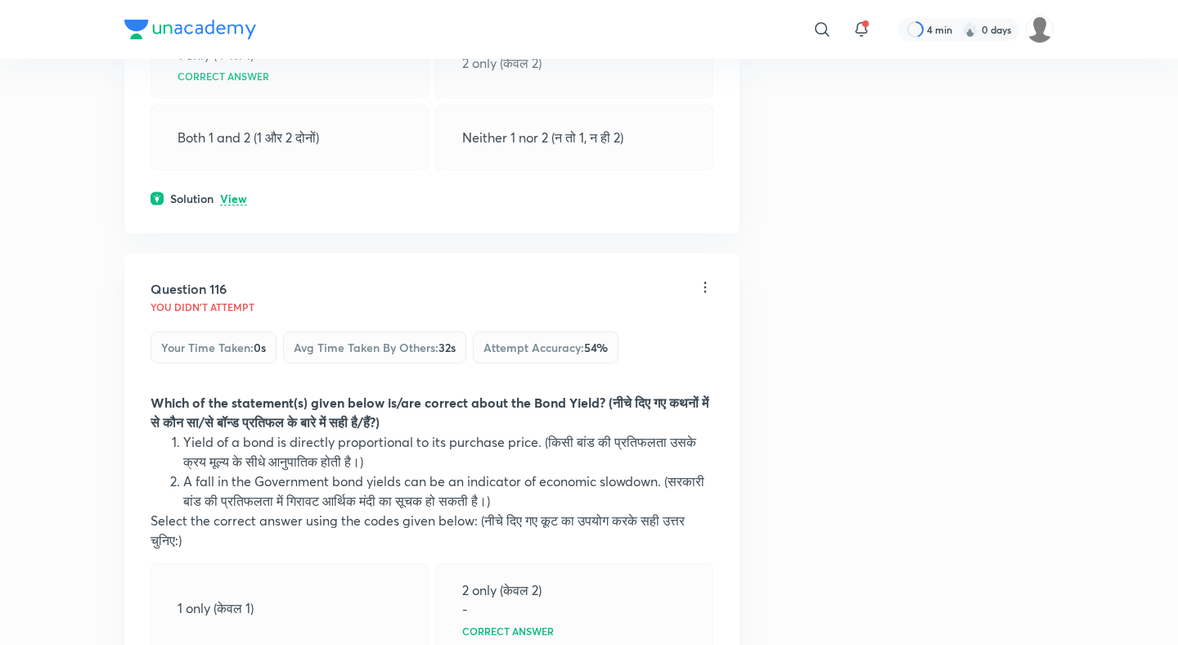
click at [234, 193] on p "View" at bounding box center [233, 199] width 27 height 12
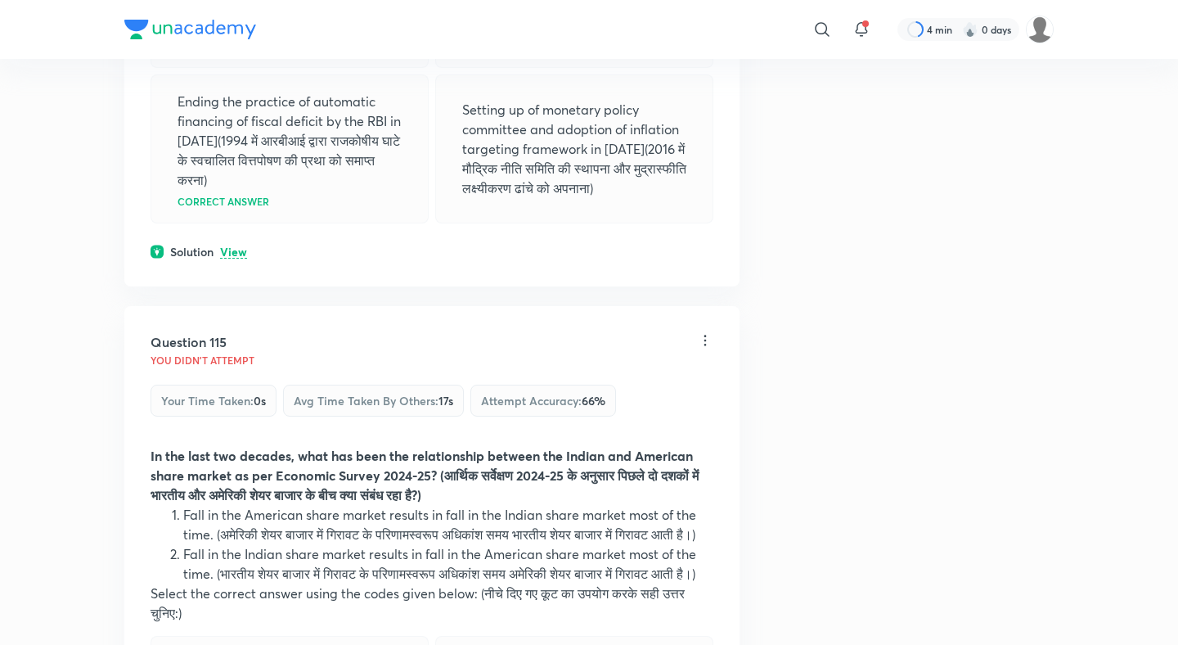
scroll to position [57441, 0]
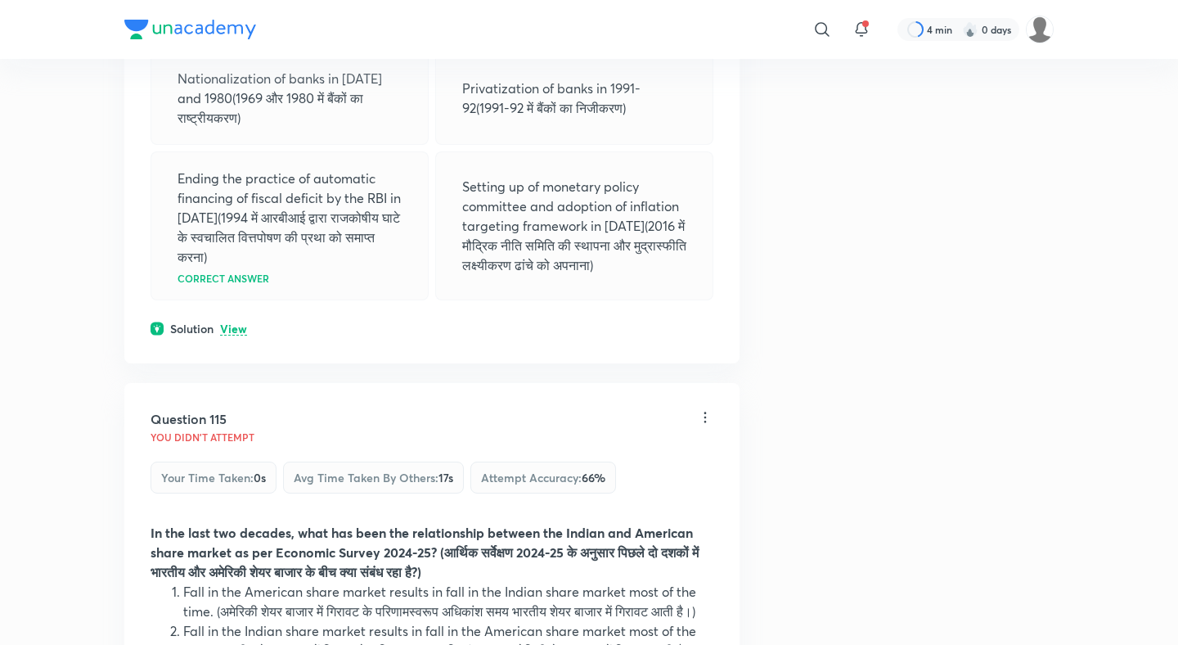
click at [229, 323] on p "View" at bounding box center [233, 329] width 27 height 12
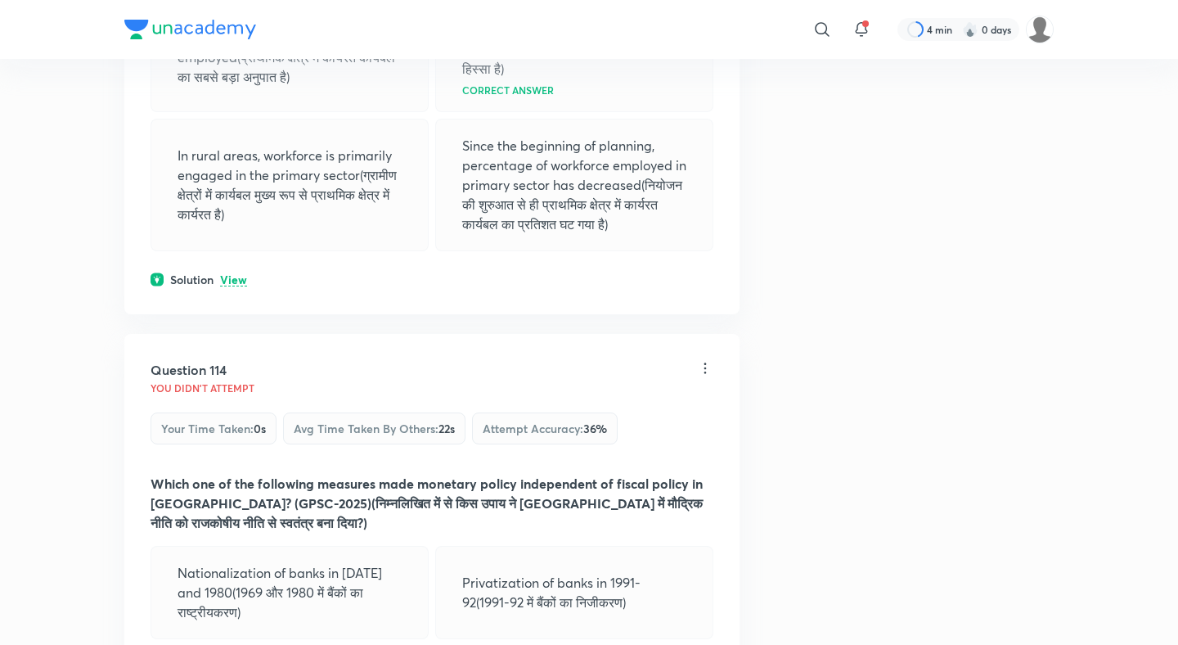
scroll to position [56944, 0]
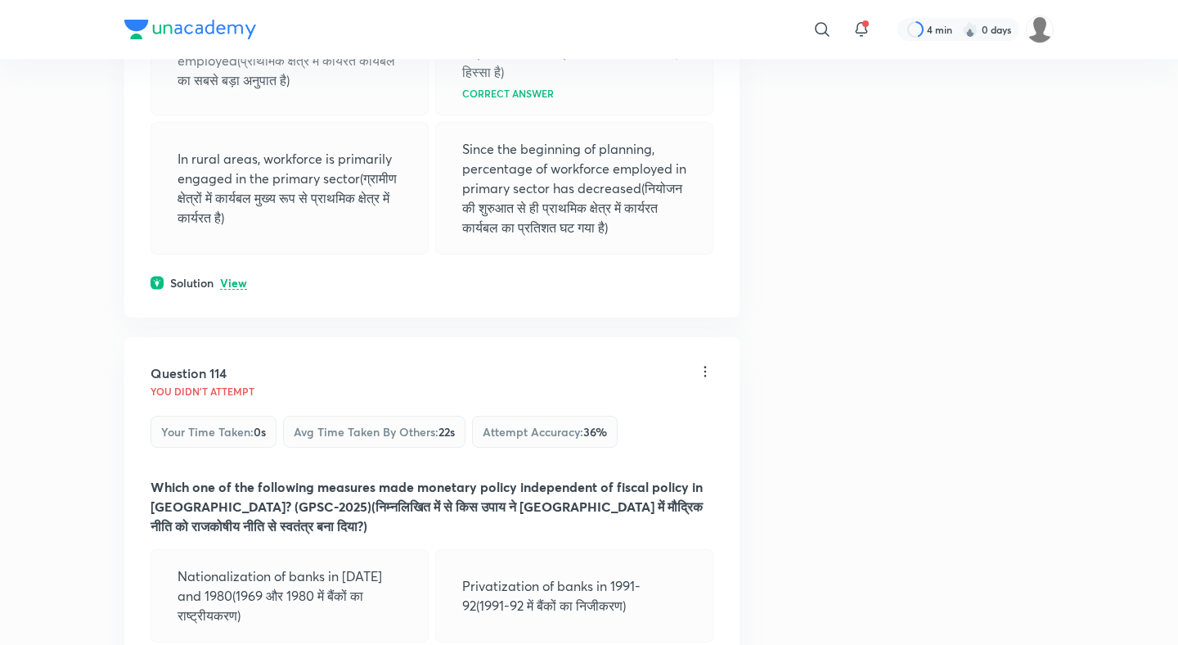
click at [236, 277] on p "View" at bounding box center [233, 283] width 27 height 12
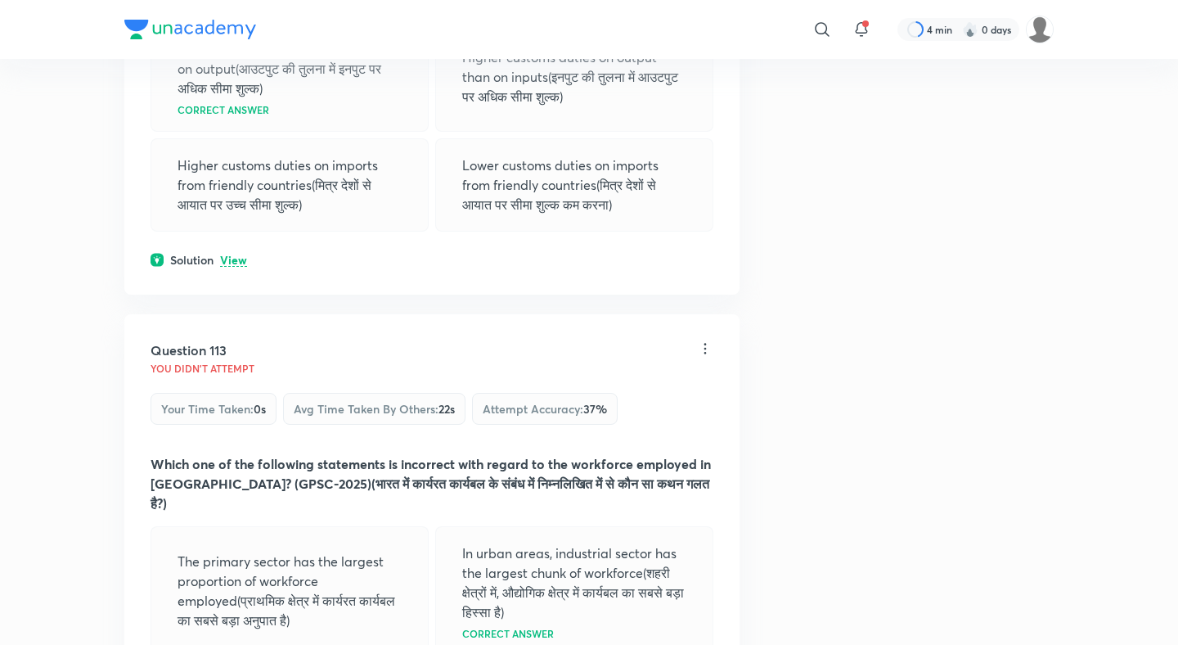
click at [236, 254] on p "View" at bounding box center [233, 260] width 27 height 12
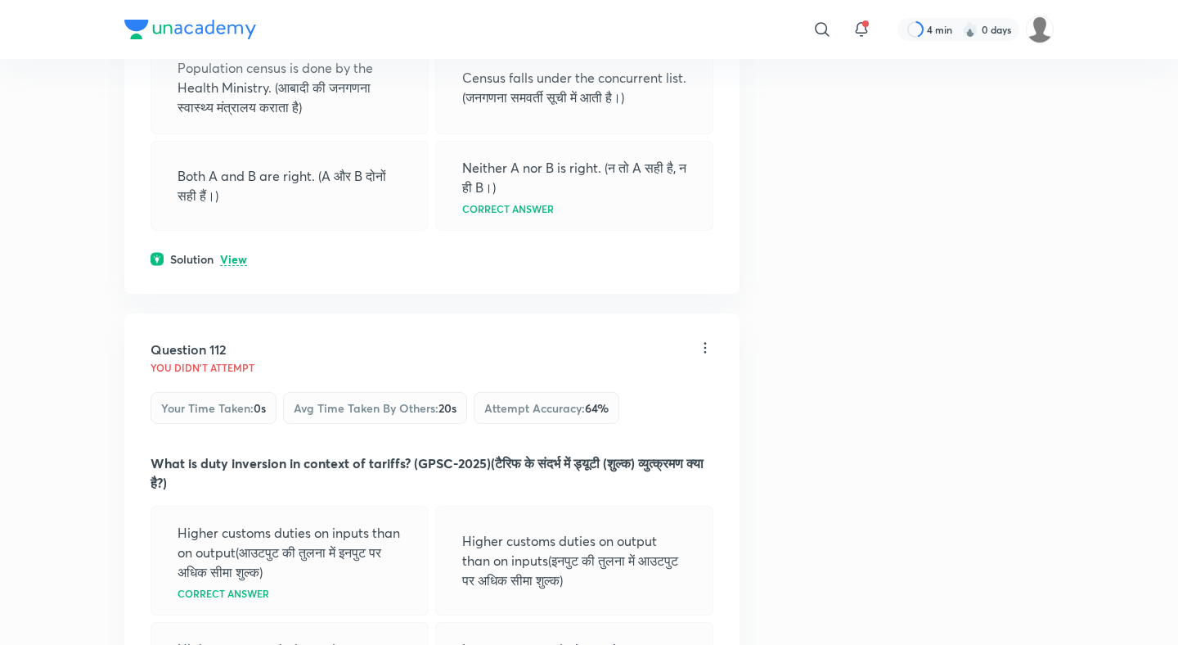
click at [236, 254] on p "View" at bounding box center [233, 260] width 27 height 12
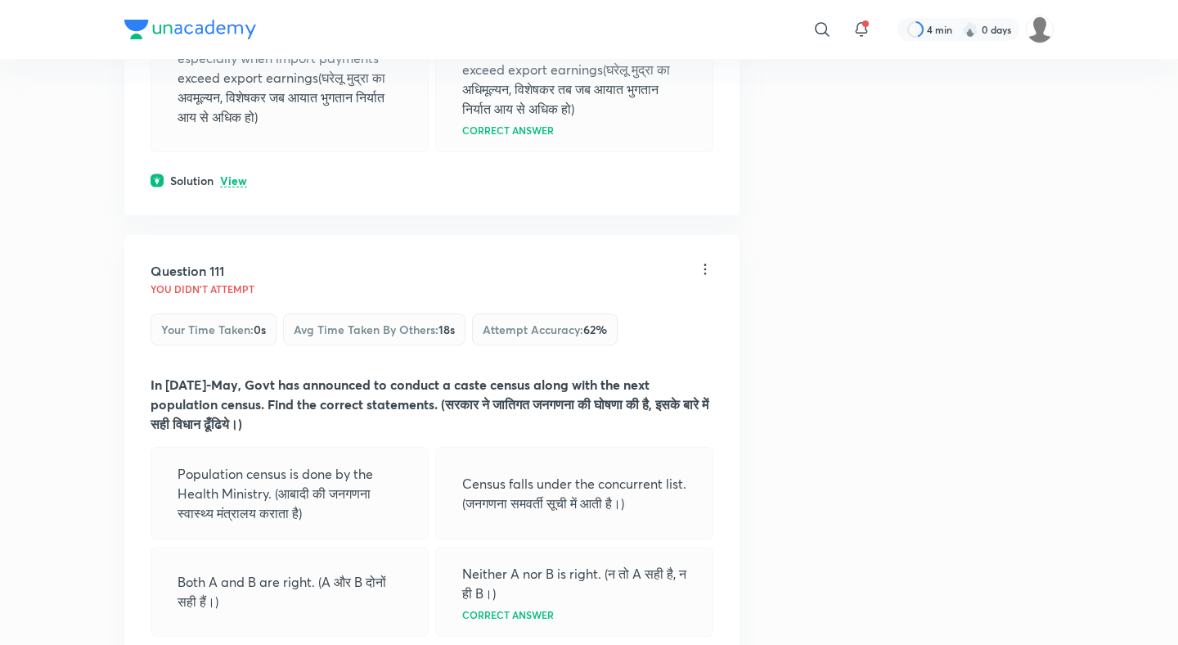
scroll to position [55501, 0]
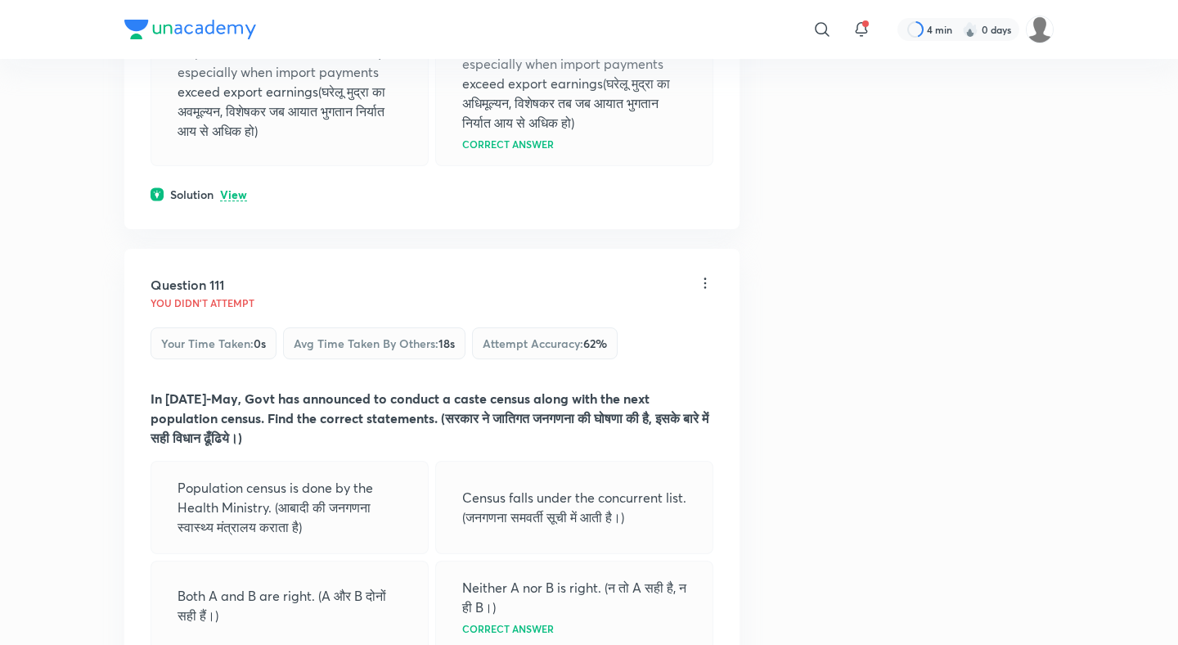
click at [236, 189] on p "View" at bounding box center [233, 195] width 27 height 12
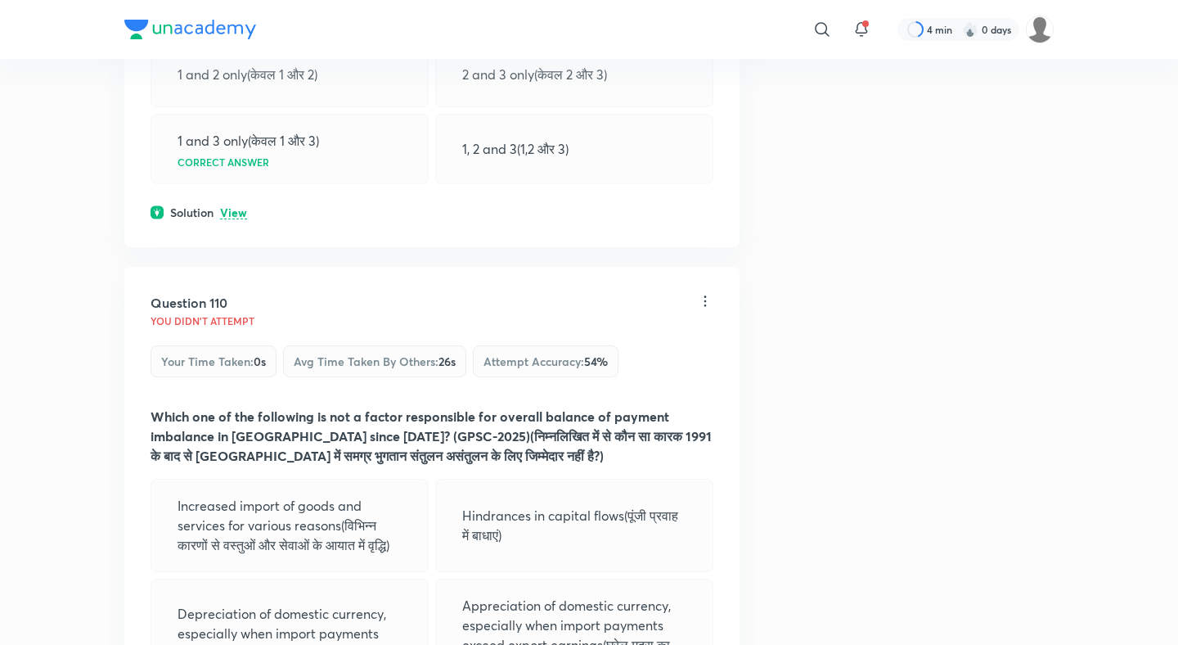
scroll to position [54920, 0]
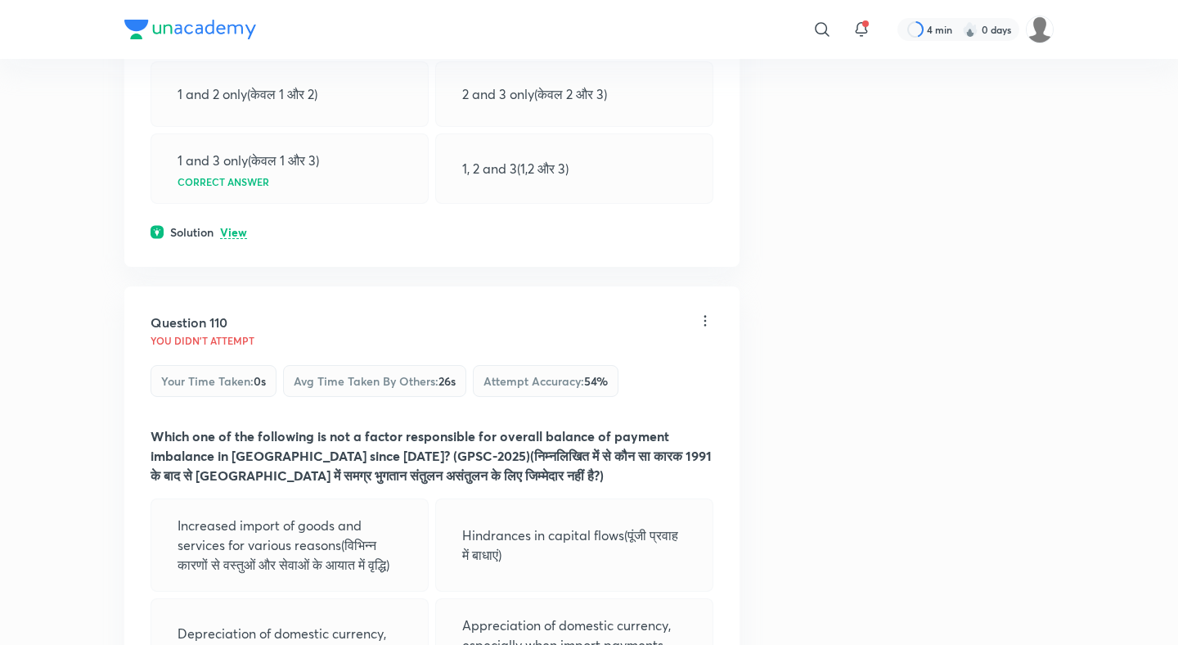
click at [233, 120] on div "Question 109 You didn't Attempt Your time taken : 0s Avg time taken by others :…" at bounding box center [431, 8] width 615 height 515
click at [232, 227] on p "View" at bounding box center [233, 233] width 27 height 12
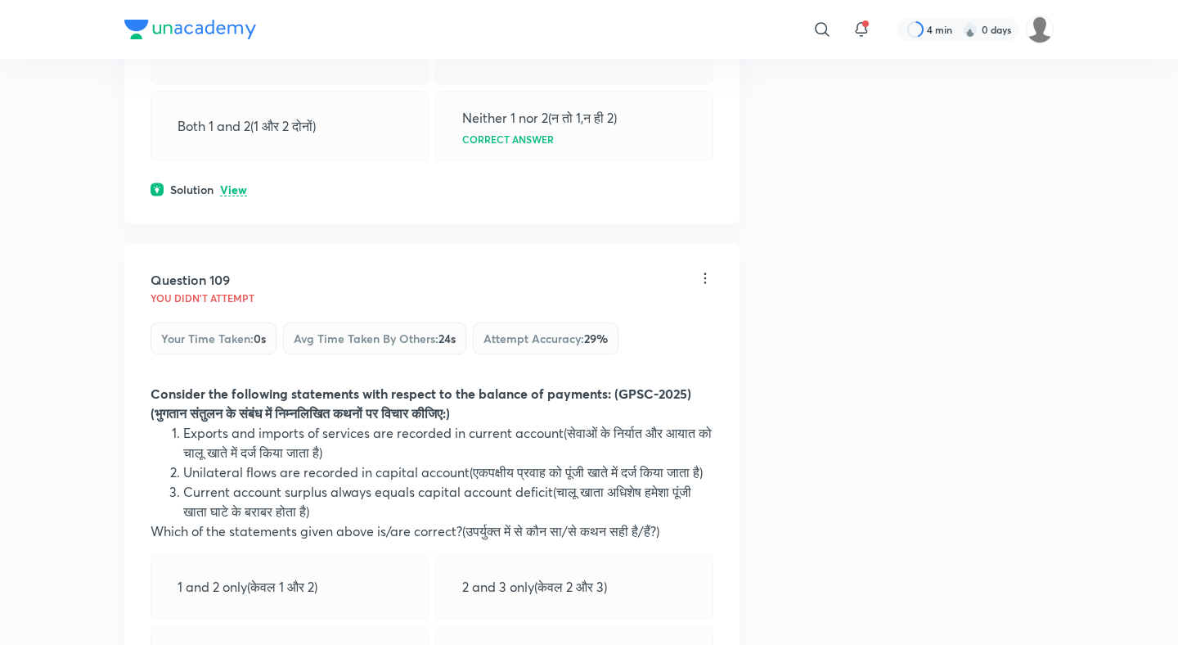
scroll to position [54353, 0]
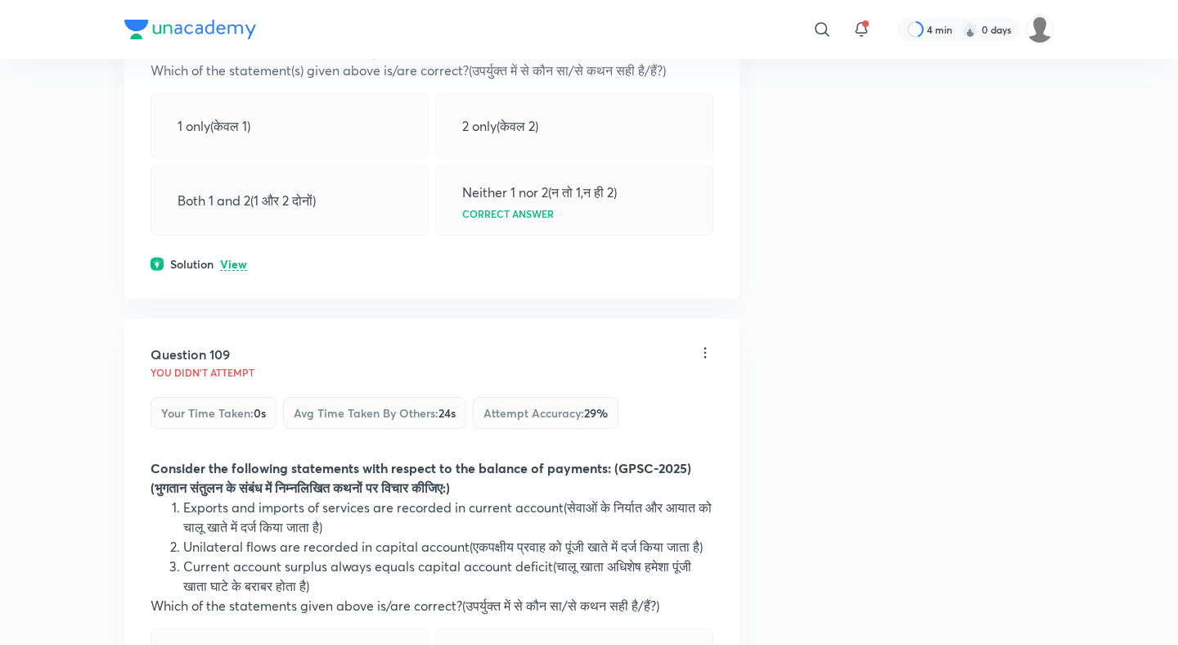
click at [232, 258] on p "View" at bounding box center [233, 264] width 27 height 12
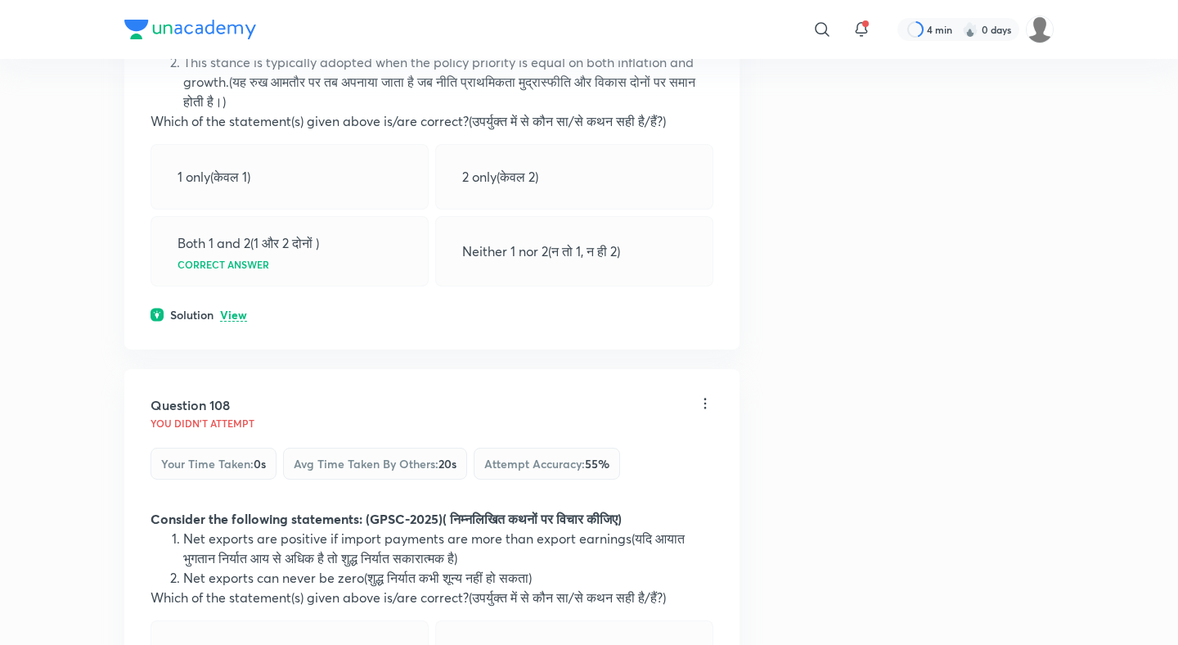
click at [231, 309] on p "View" at bounding box center [233, 315] width 27 height 12
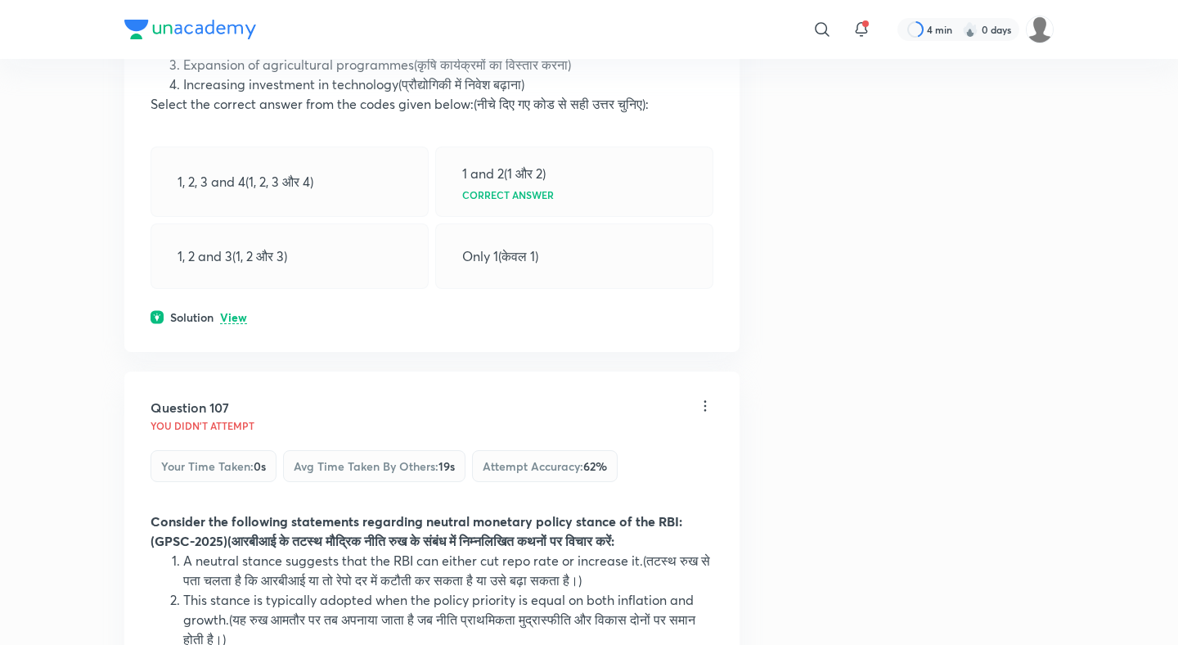
click at [231, 312] on p "View" at bounding box center [233, 318] width 27 height 12
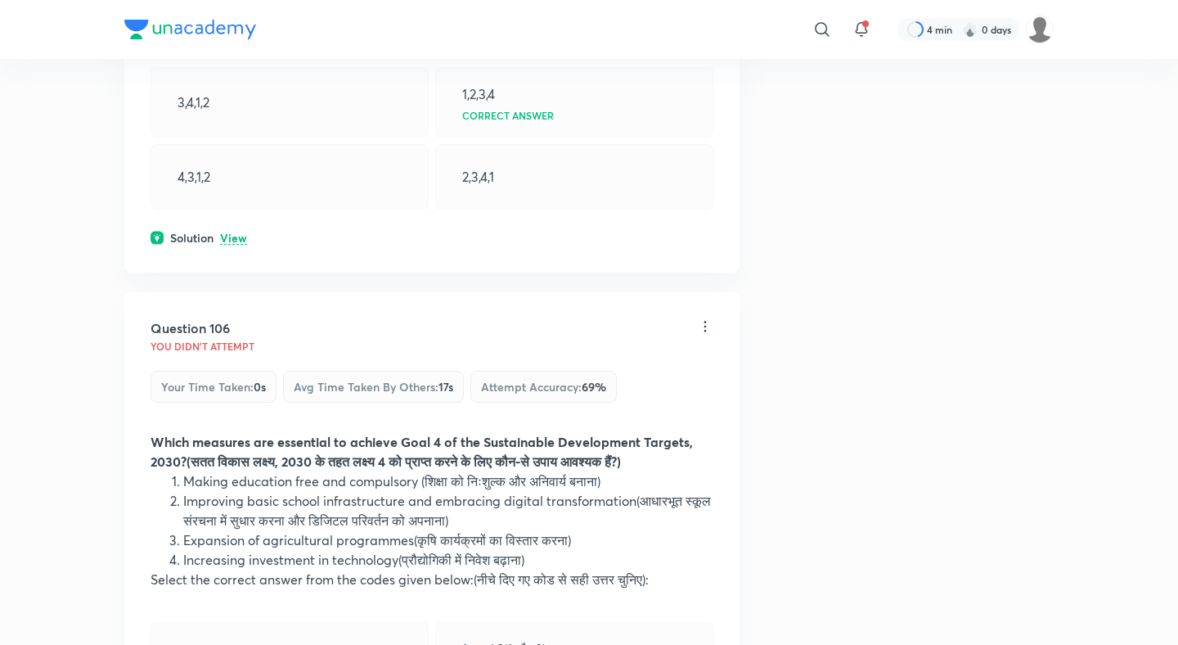
scroll to position [52790, 0]
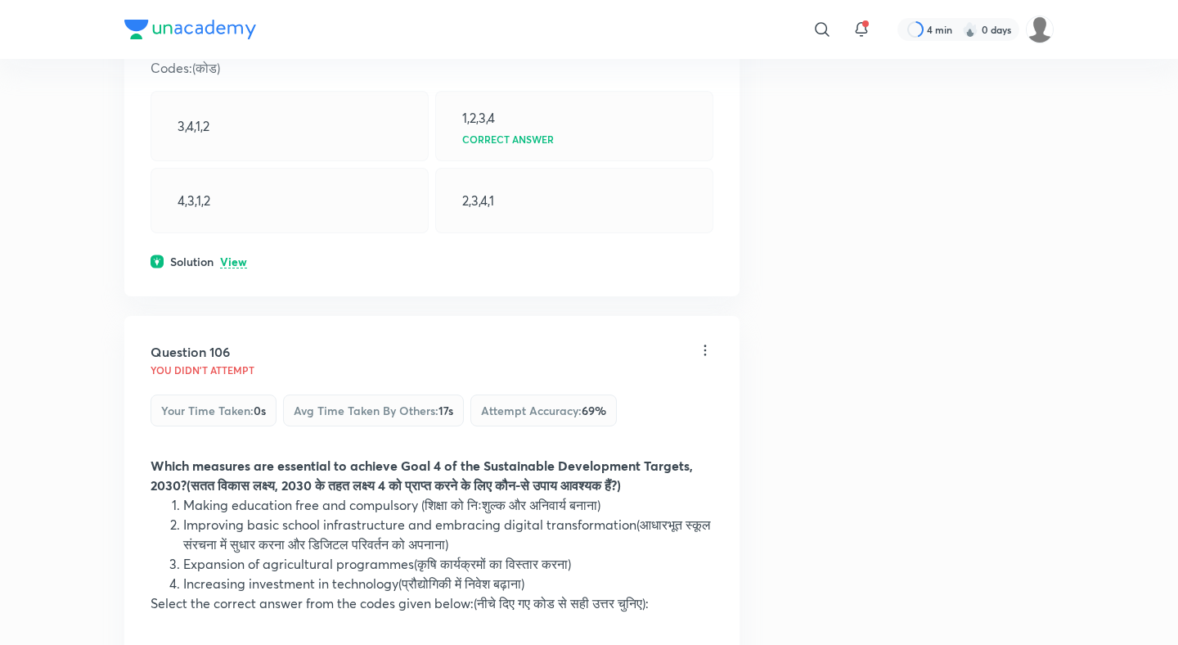
click at [236, 256] on p "View" at bounding box center [233, 262] width 27 height 12
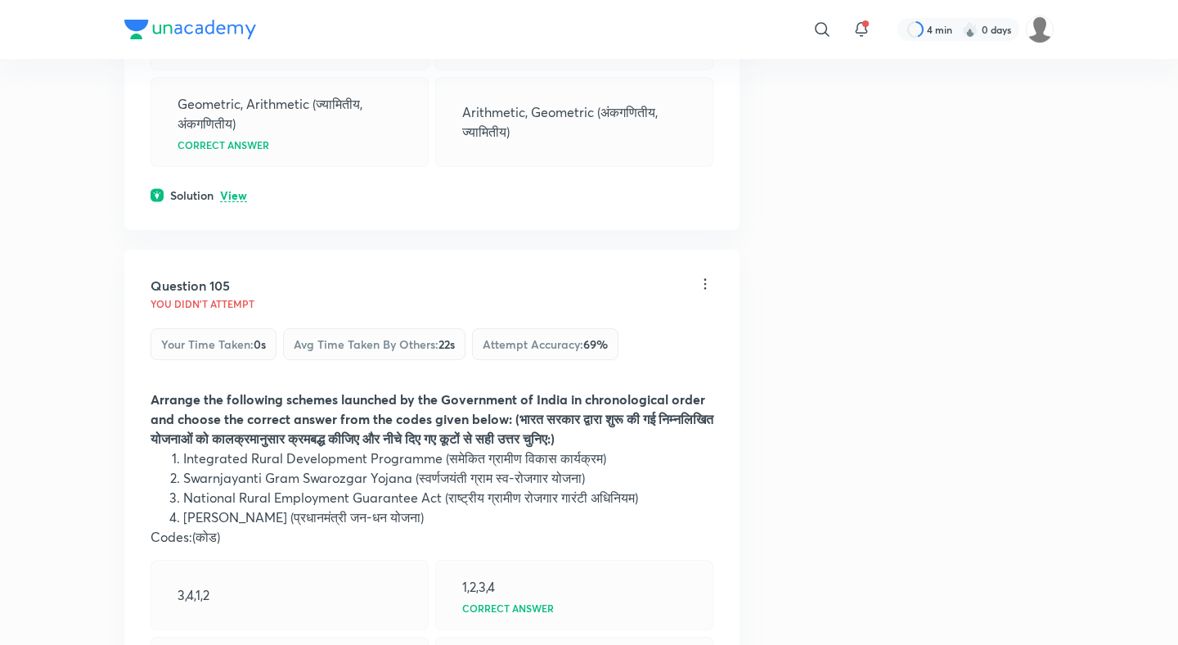
scroll to position [52275, 0]
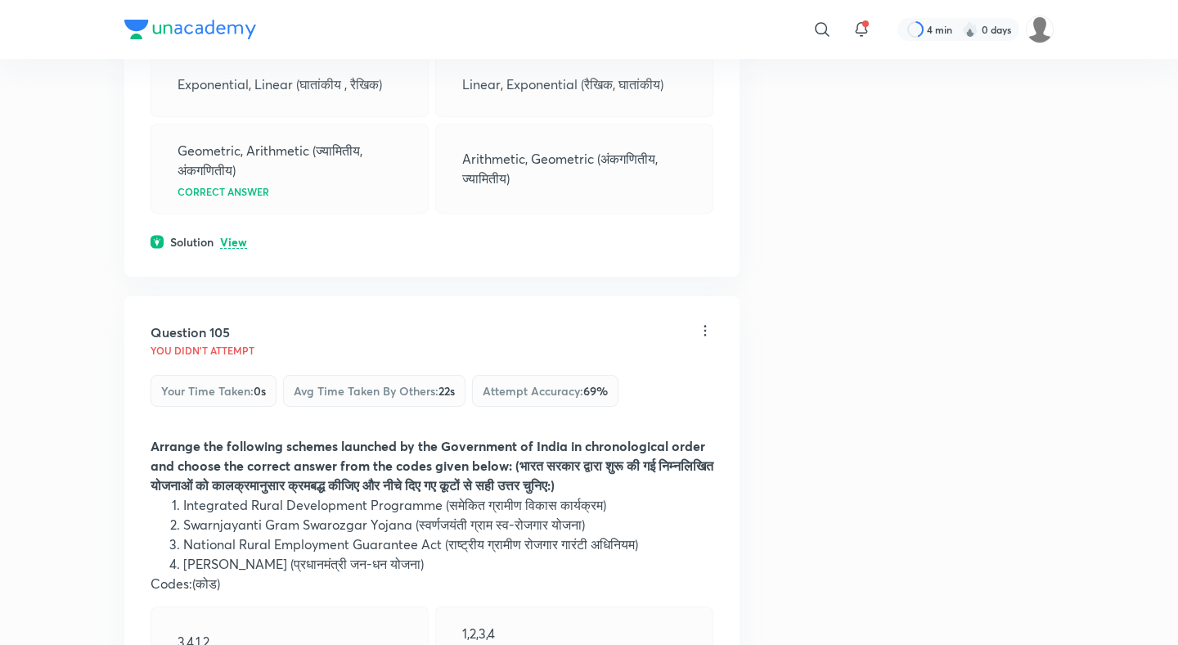
click at [236, 236] on p "View" at bounding box center [233, 242] width 27 height 12
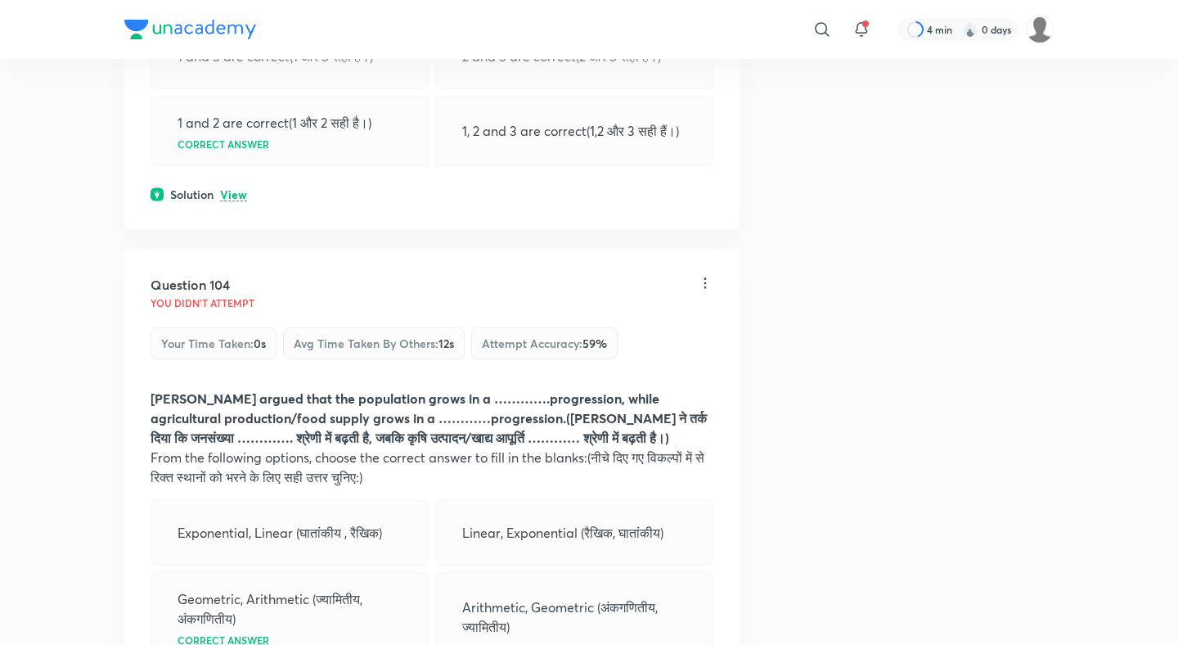
scroll to position [51804, 0]
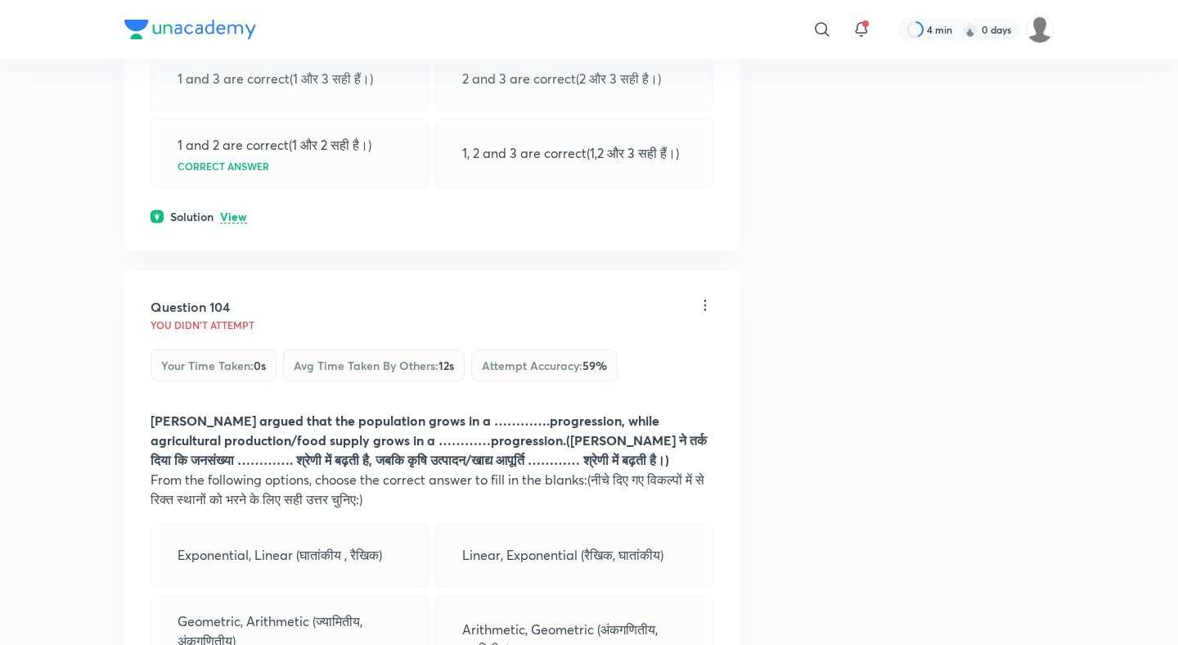
click at [233, 211] on p "View" at bounding box center [233, 217] width 27 height 12
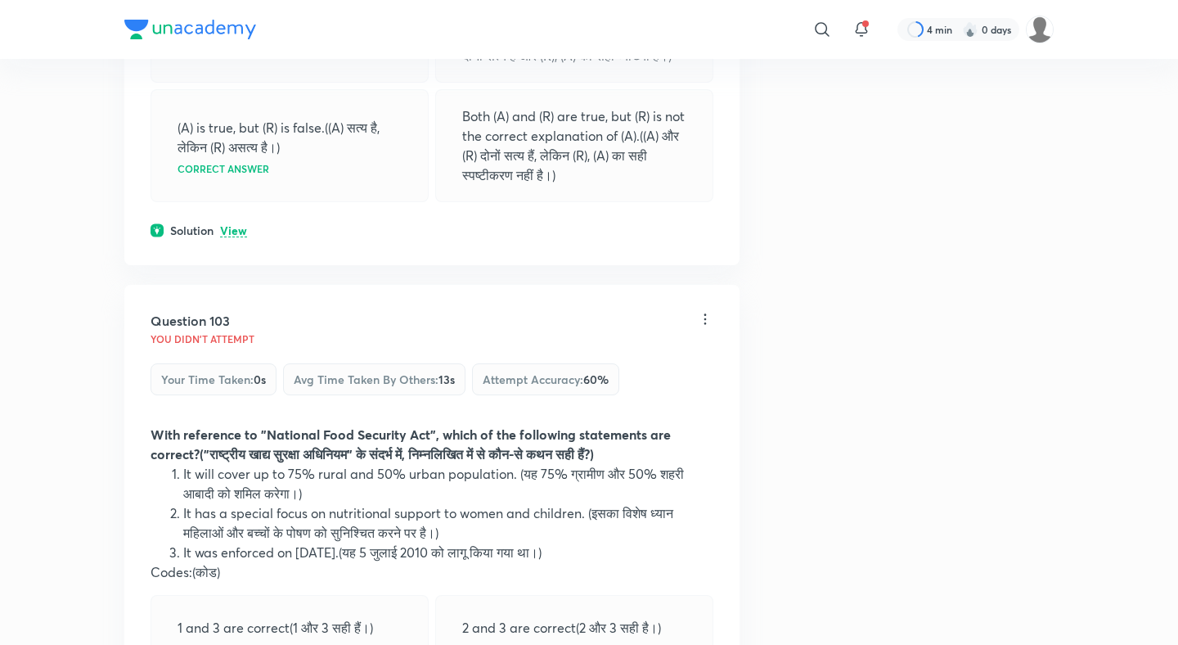
click at [233, 225] on p "View" at bounding box center [233, 231] width 27 height 12
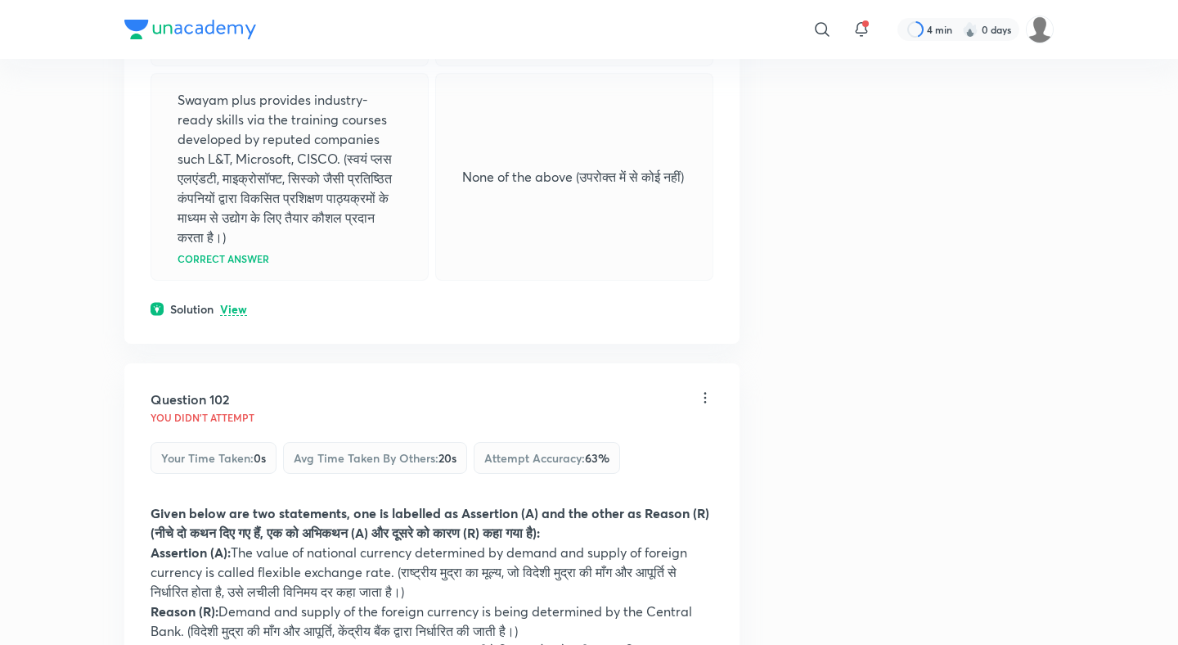
scroll to position [50502, 0]
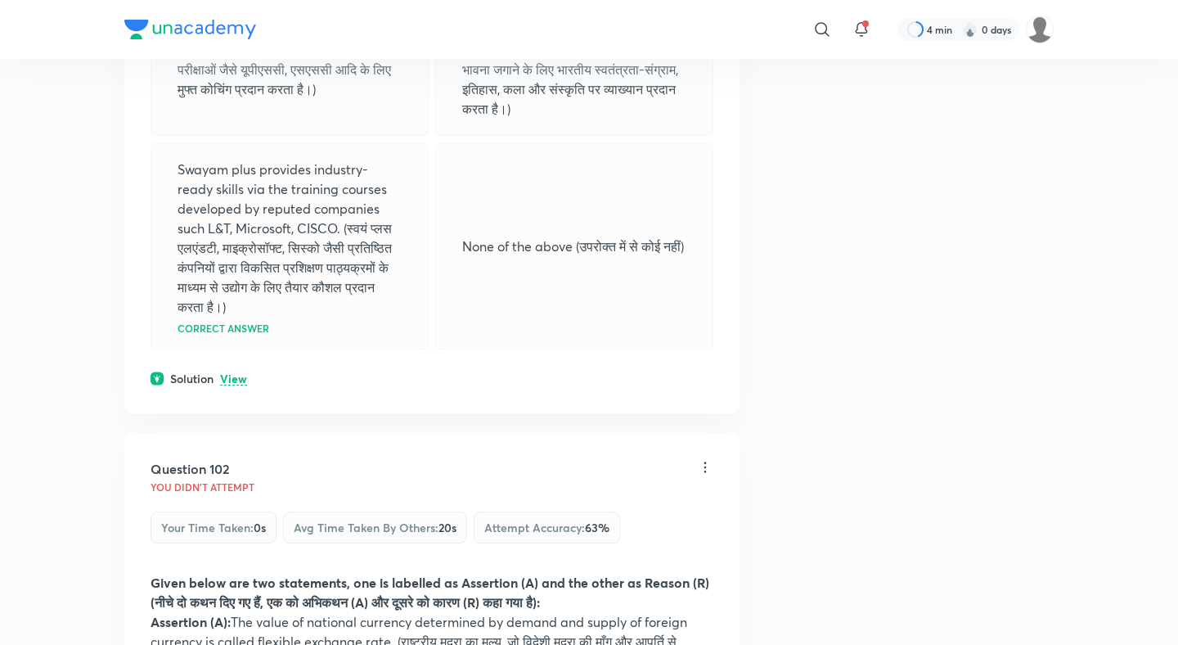
click at [235, 373] on p "View" at bounding box center [233, 379] width 27 height 12
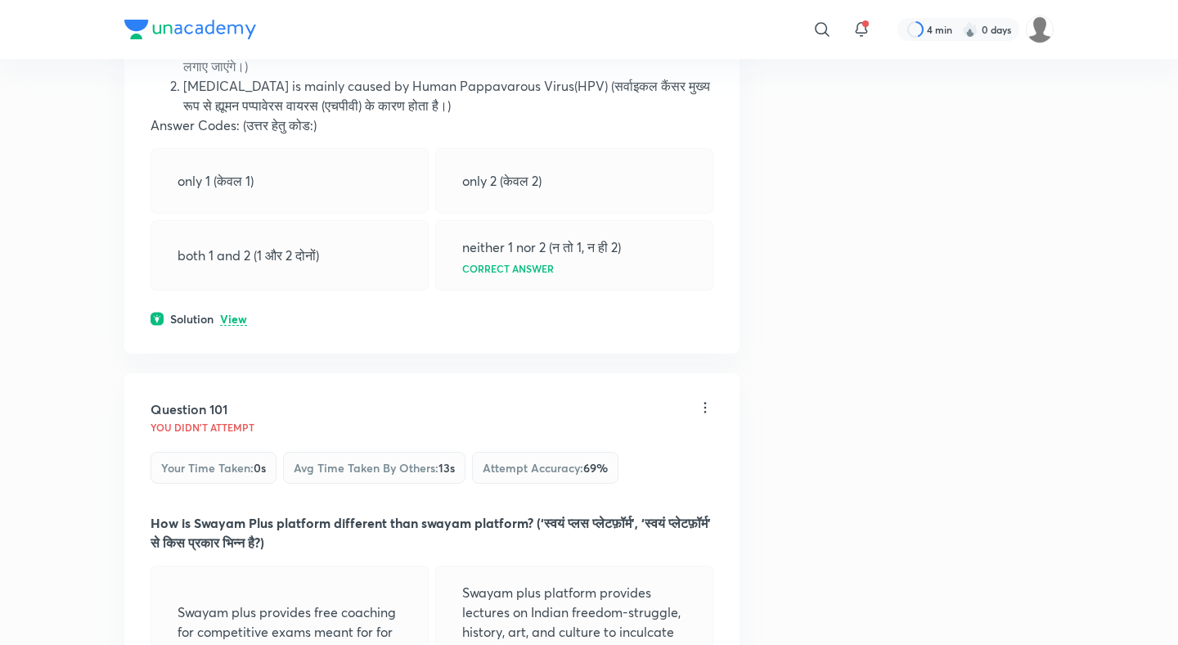
click at [240, 313] on p "View" at bounding box center [233, 319] width 27 height 12
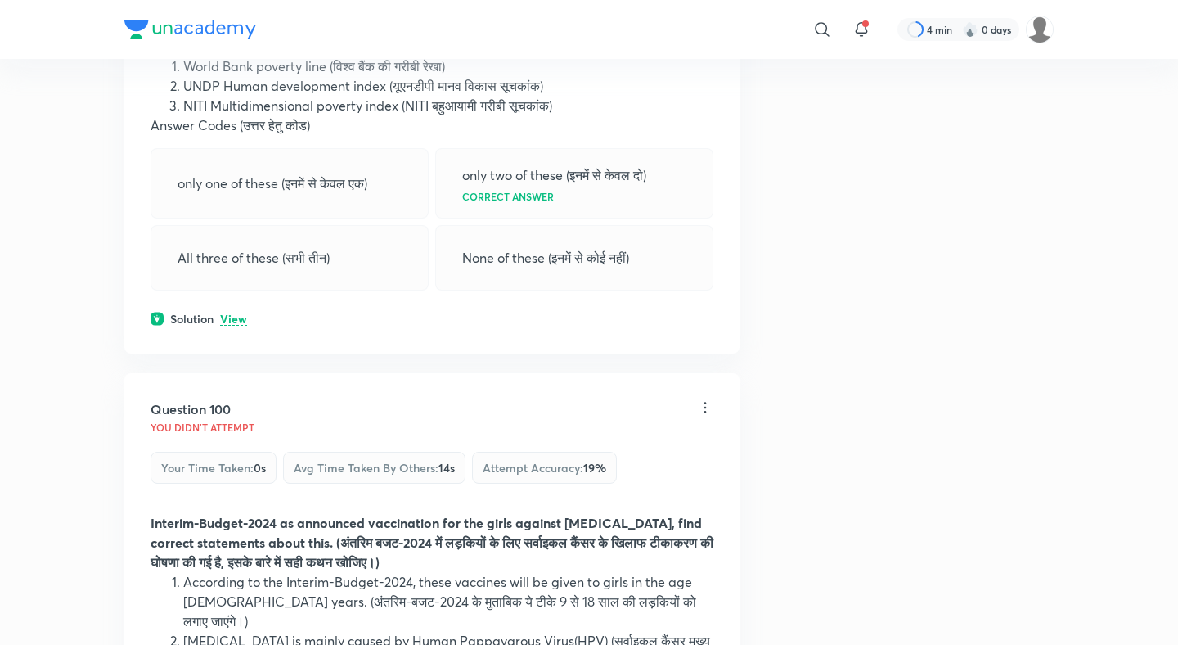
scroll to position [49304, 0]
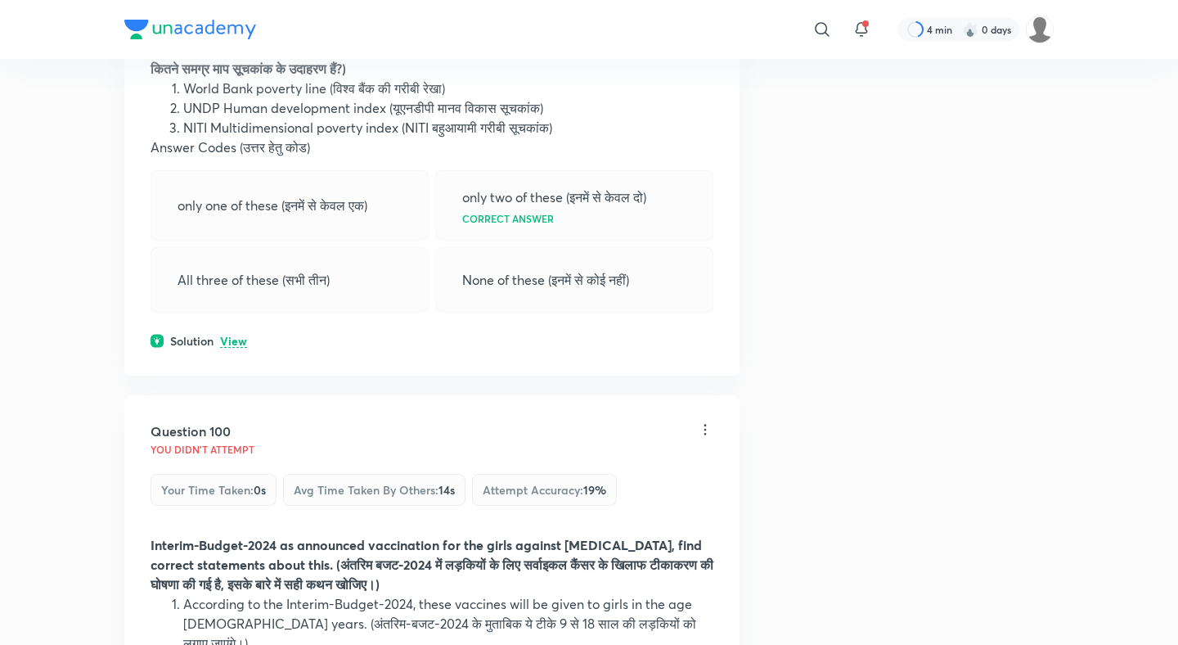
click at [236, 214] on div "Question 99 You didn't Attempt Your time taken : 0s Avg time taken by others : …" at bounding box center [431, 137] width 615 height 476
click at [235, 335] on p "View" at bounding box center [233, 341] width 27 height 12
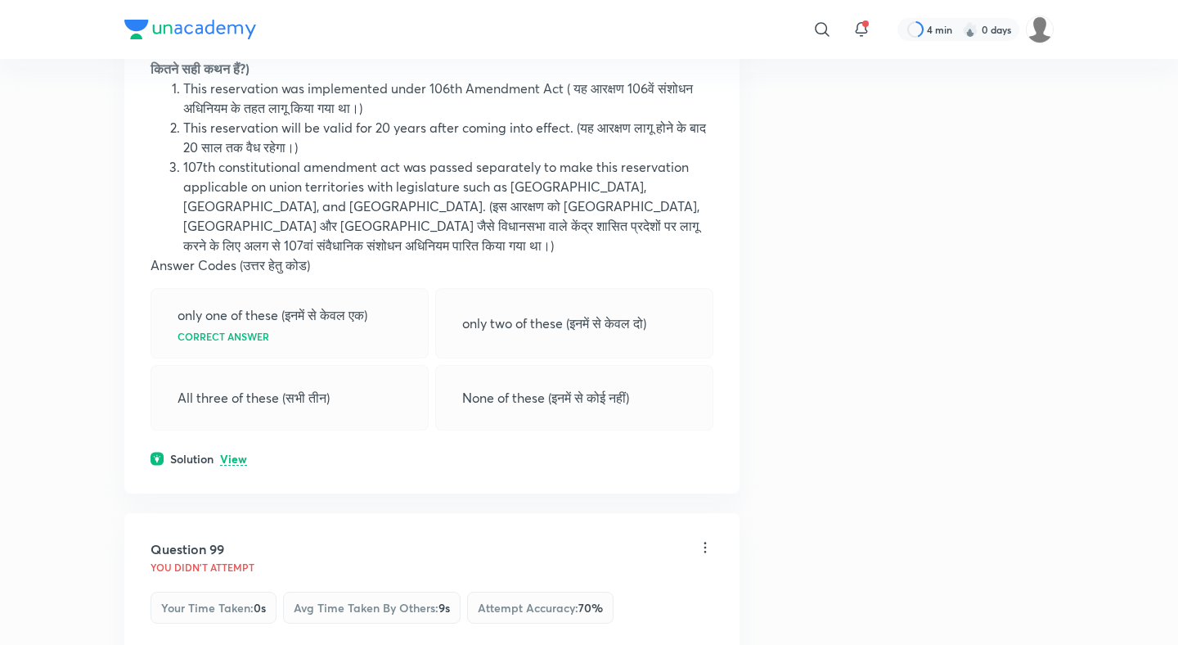
click at [234, 453] on p "View" at bounding box center [233, 459] width 27 height 12
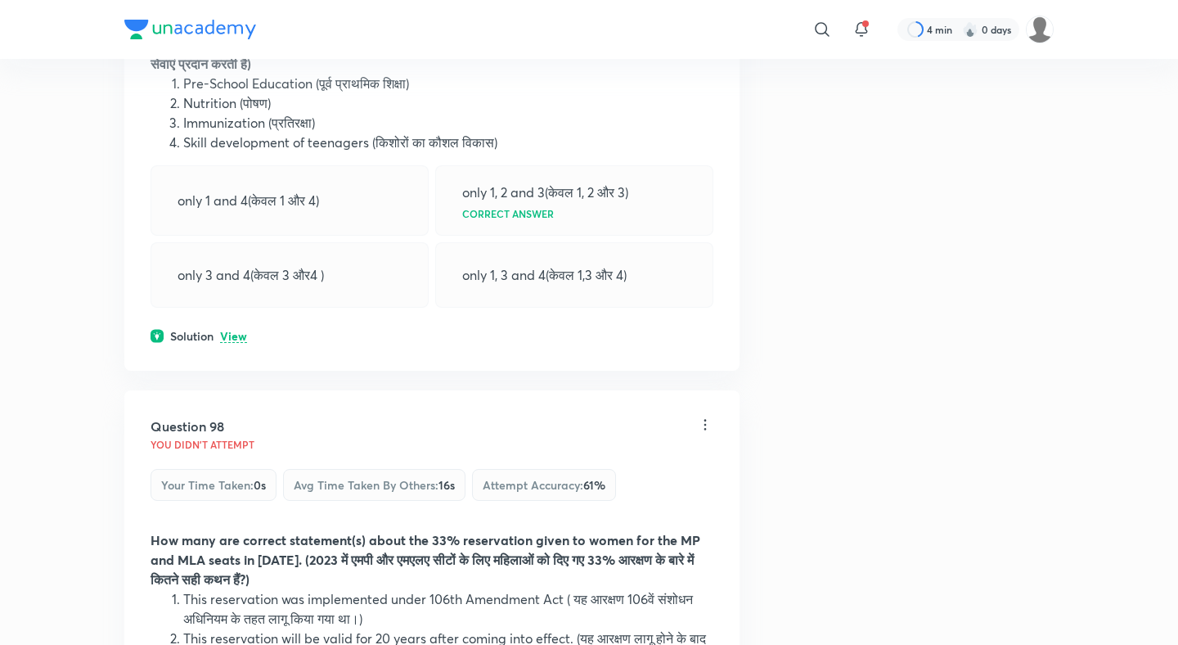
scroll to position [48045, 0]
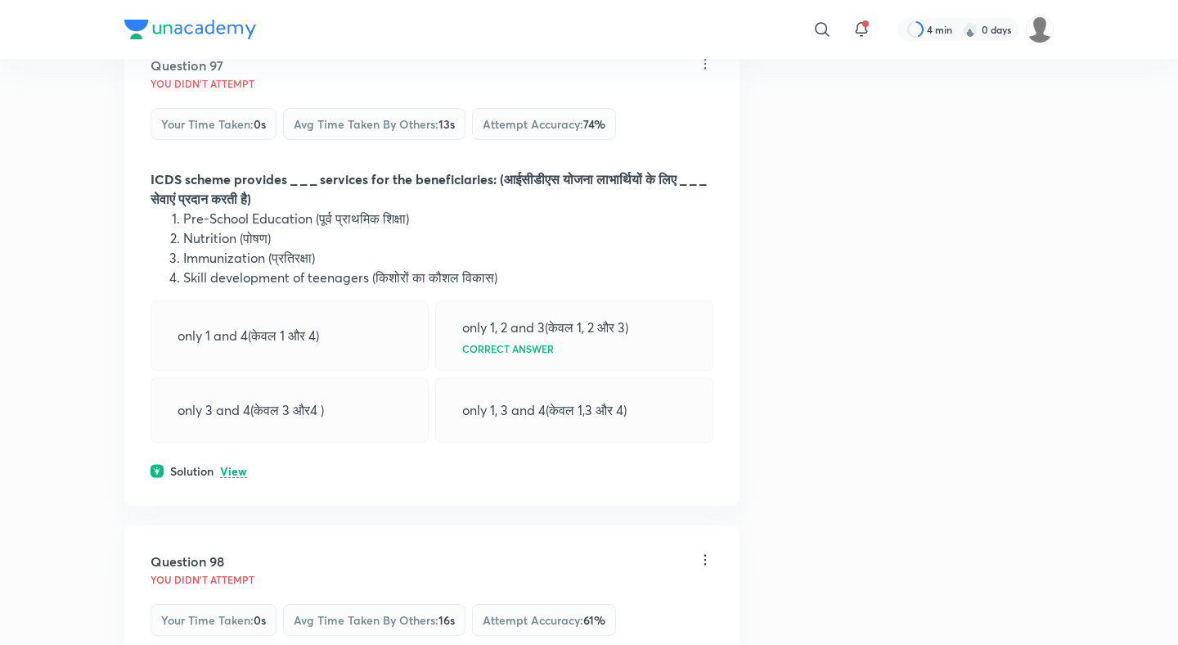
click at [236, 465] on p "View" at bounding box center [233, 471] width 27 height 12
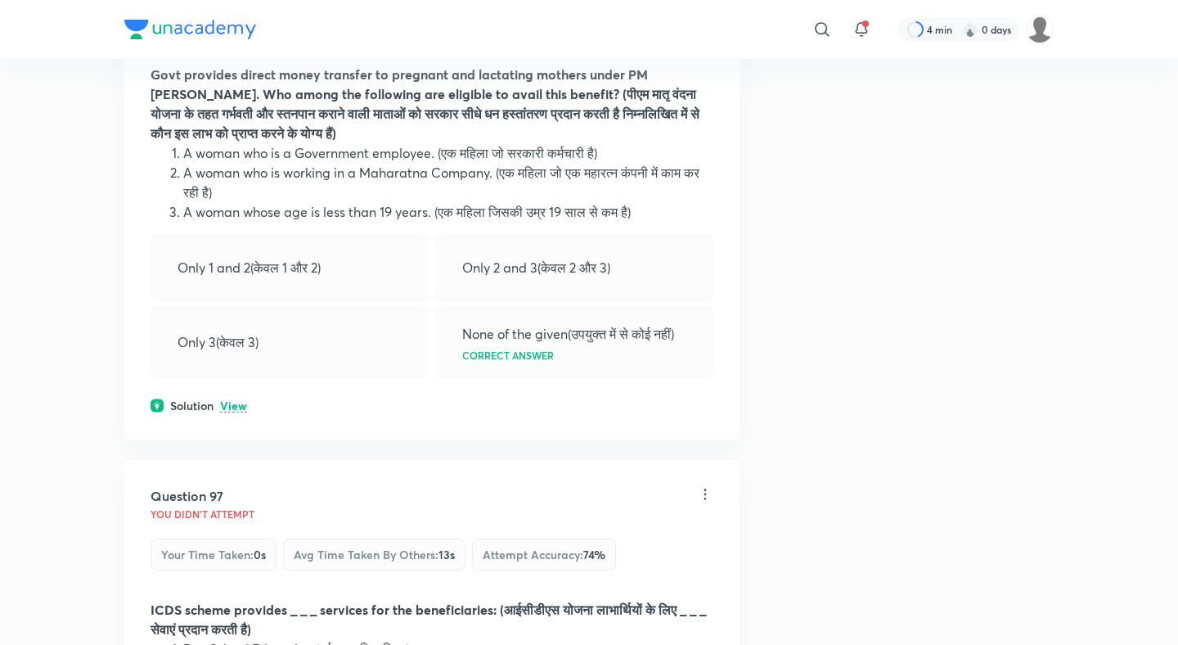
click at [225, 400] on p "View" at bounding box center [233, 406] width 27 height 12
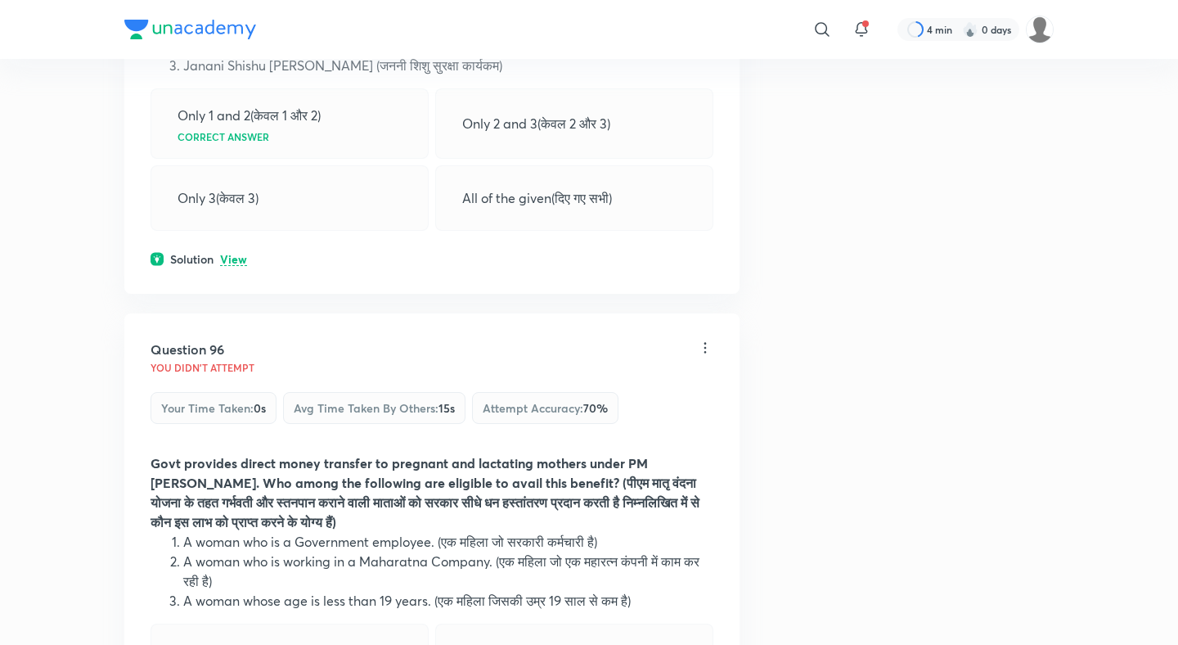
scroll to position [47178, 0]
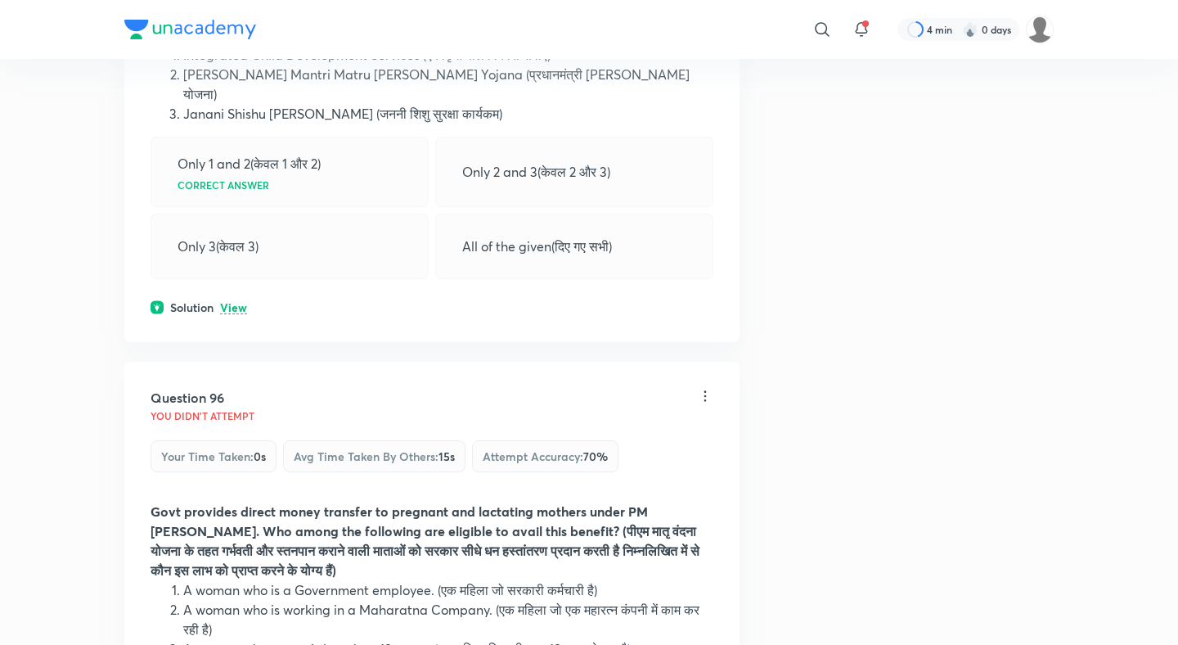
click at [229, 299] on div "Solution View" at bounding box center [432, 307] width 563 height 17
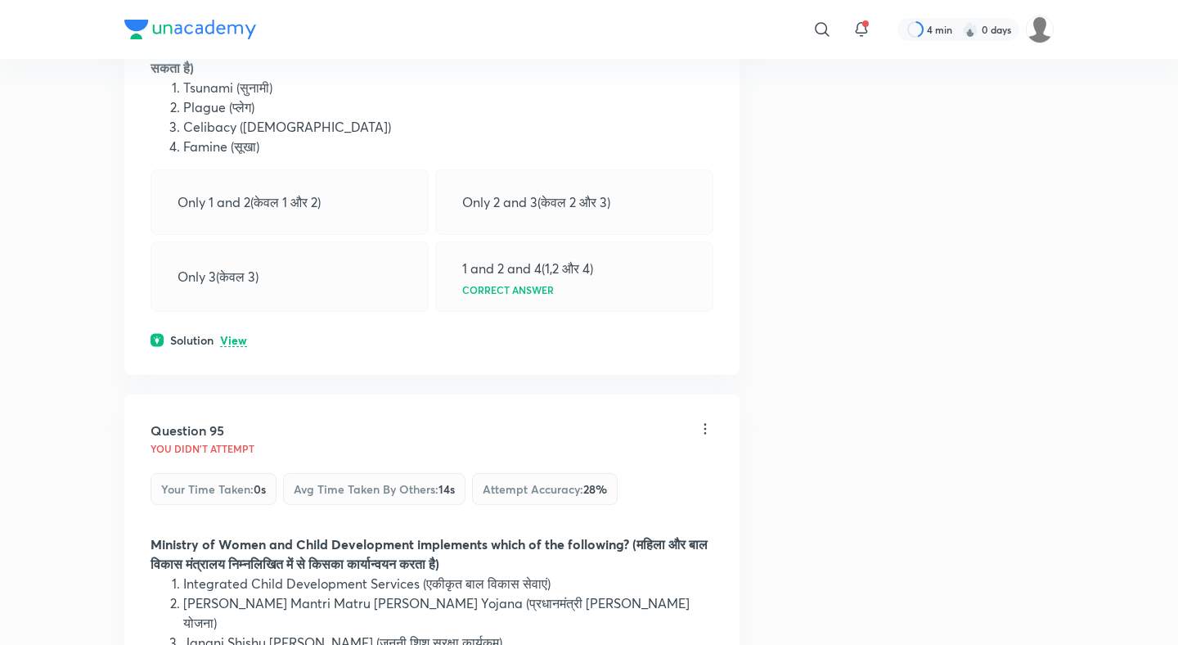
click at [235, 335] on p "View" at bounding box center [233, 341] width 27 height 12
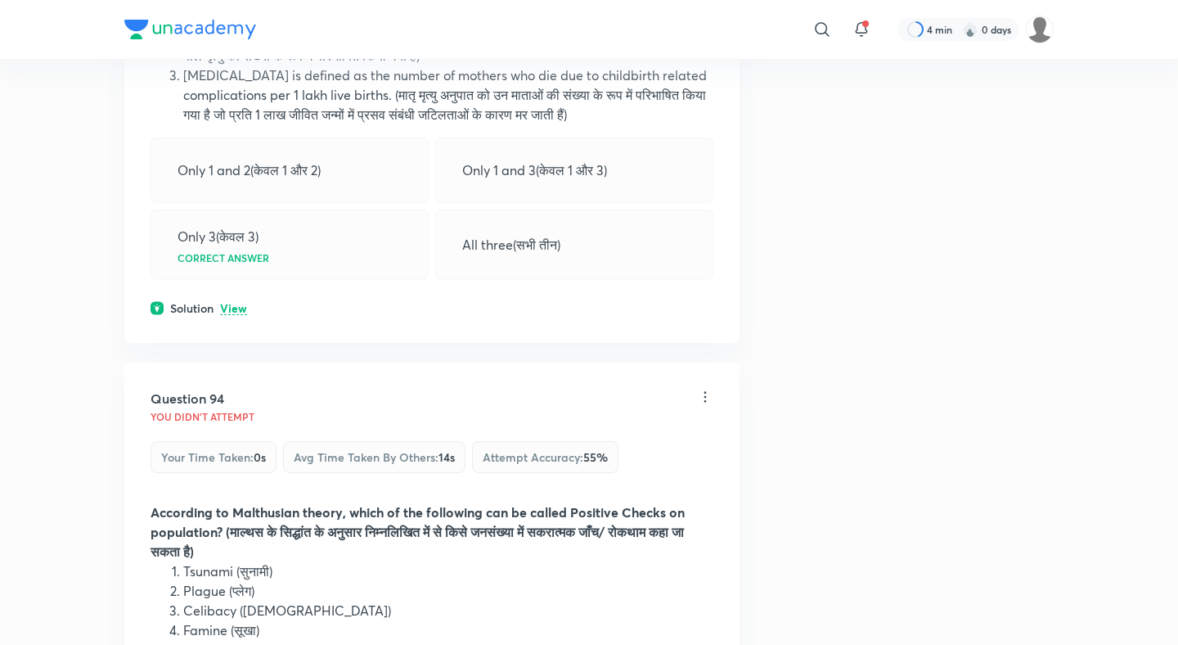
click at [231, 303] on p "View" at bounding box center [233, 309] width 27 height 12
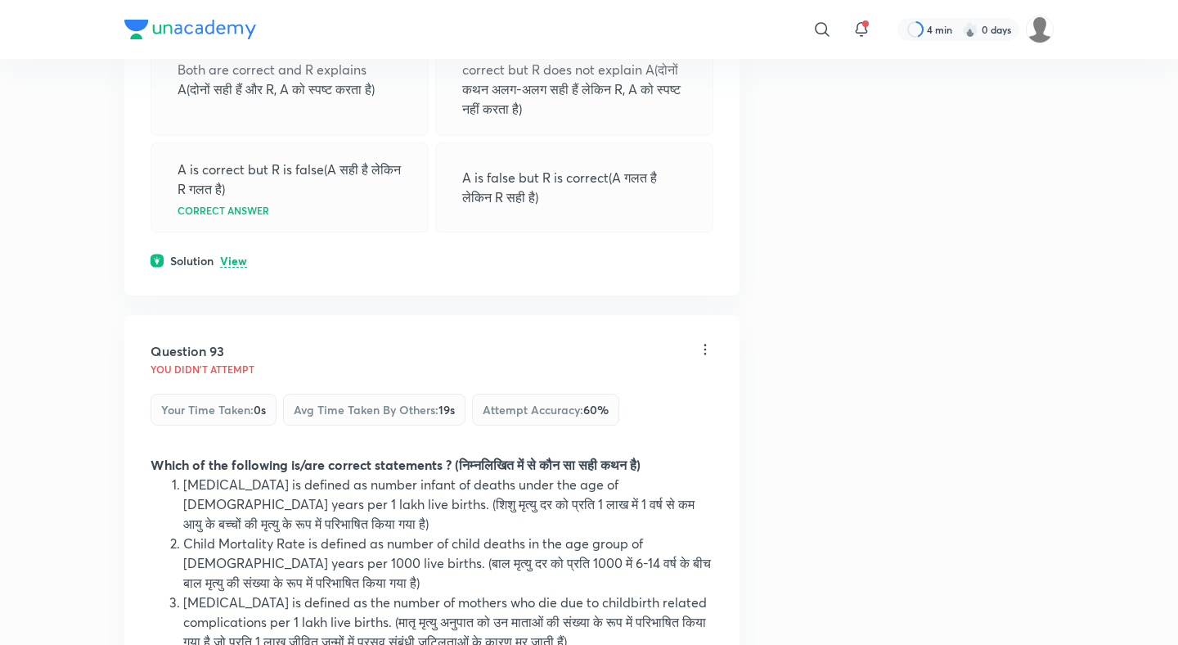
click at [233, 255] on p "View" at bounding box center [233, 261] width 27 height 12
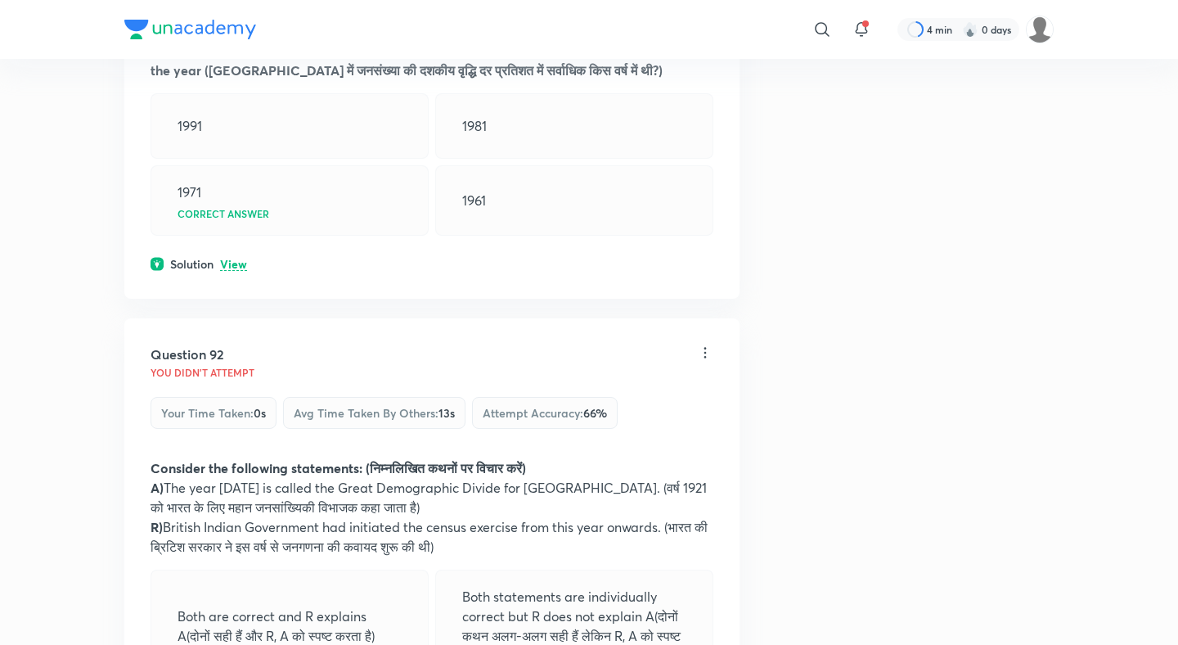
scroll to position [45053, 0]
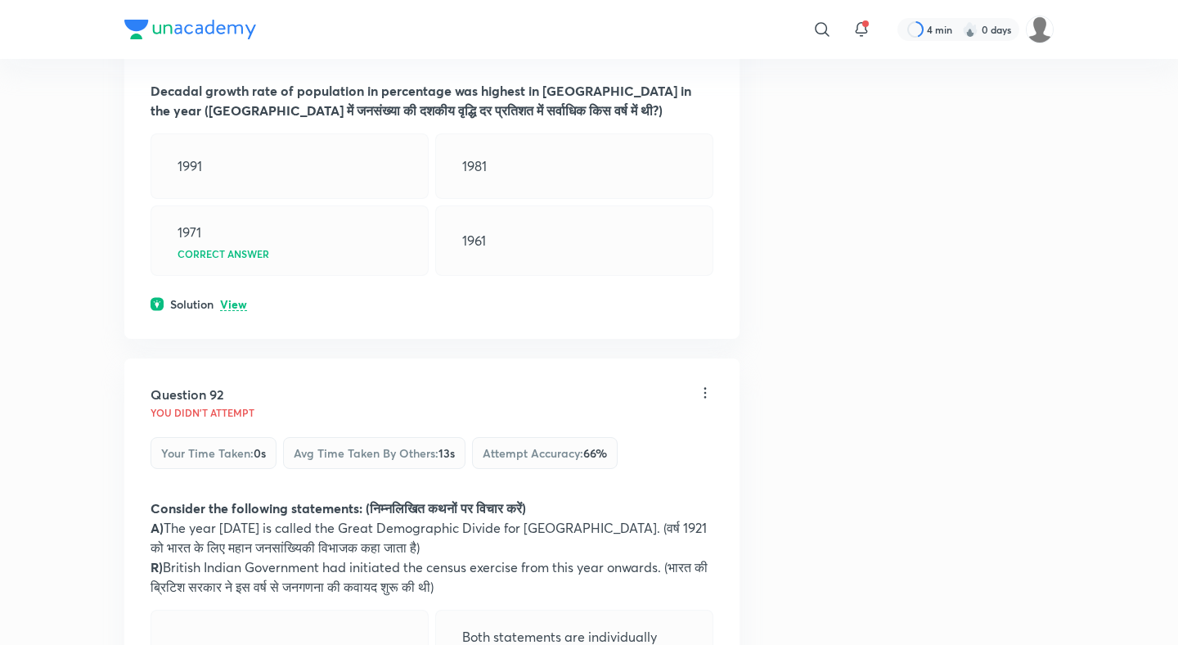
click at [233, 295] on div "Solution View" at bounding box center [432, 303] width 563 height 17
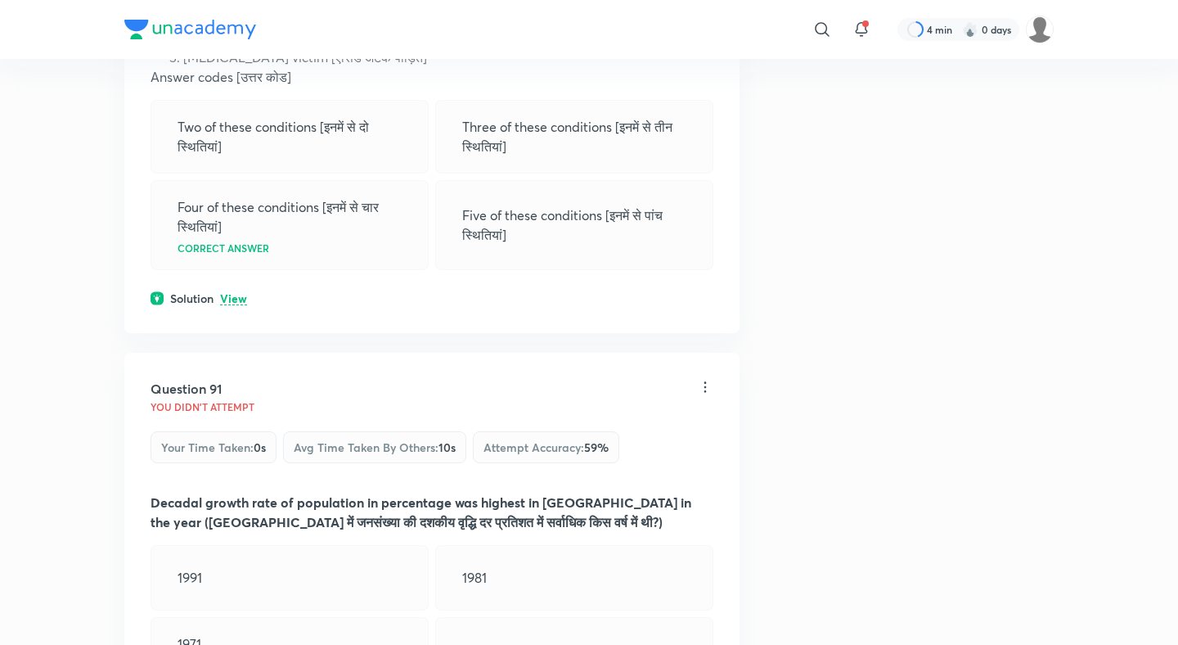
click at [232, 293] on p "View" at bounding box center [233, 299] width 27 height 12
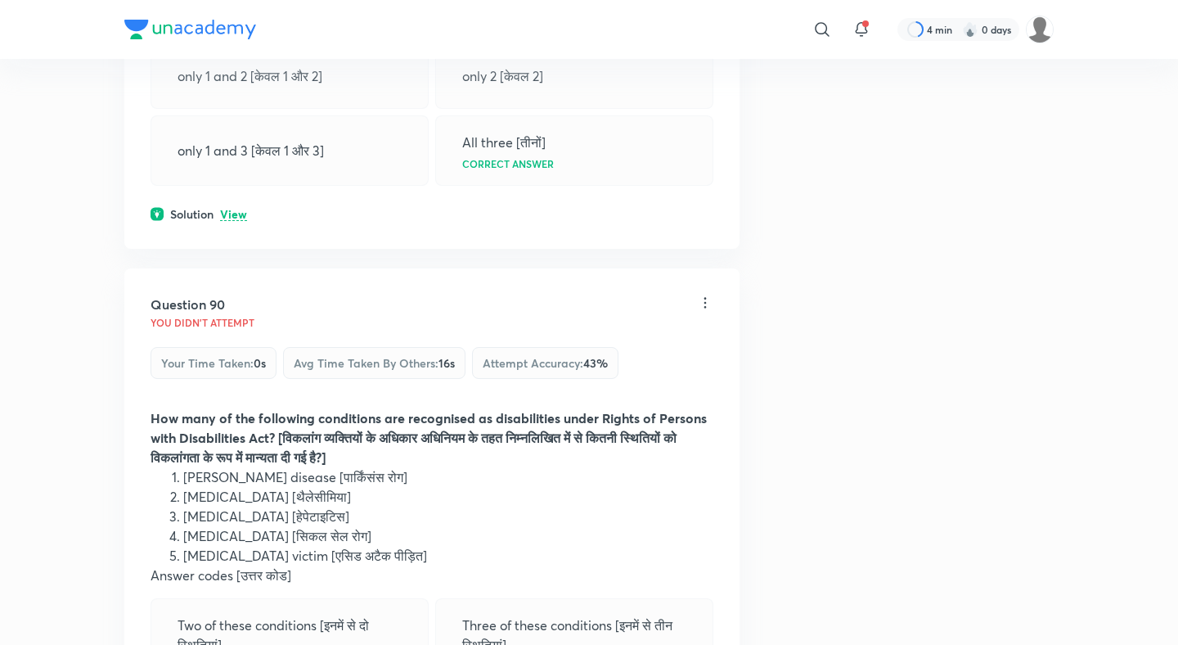
scroll to position [44127, 0]
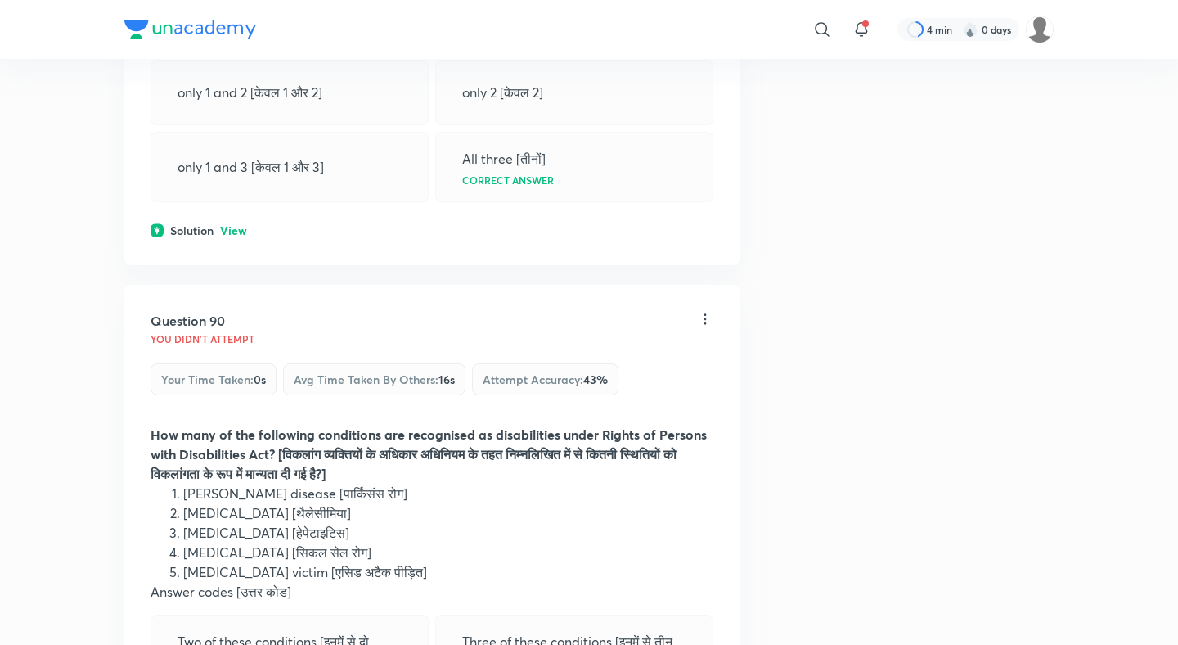
click at [236, 115] on div "Question 89 You didn't Attempt Your time taken : 0s Avg time taken by others : …" at bounding box center [431, 27] width 615 height 476
click at [236, 225] on p "View" at bounding box center [233, 231] width 27 height 12
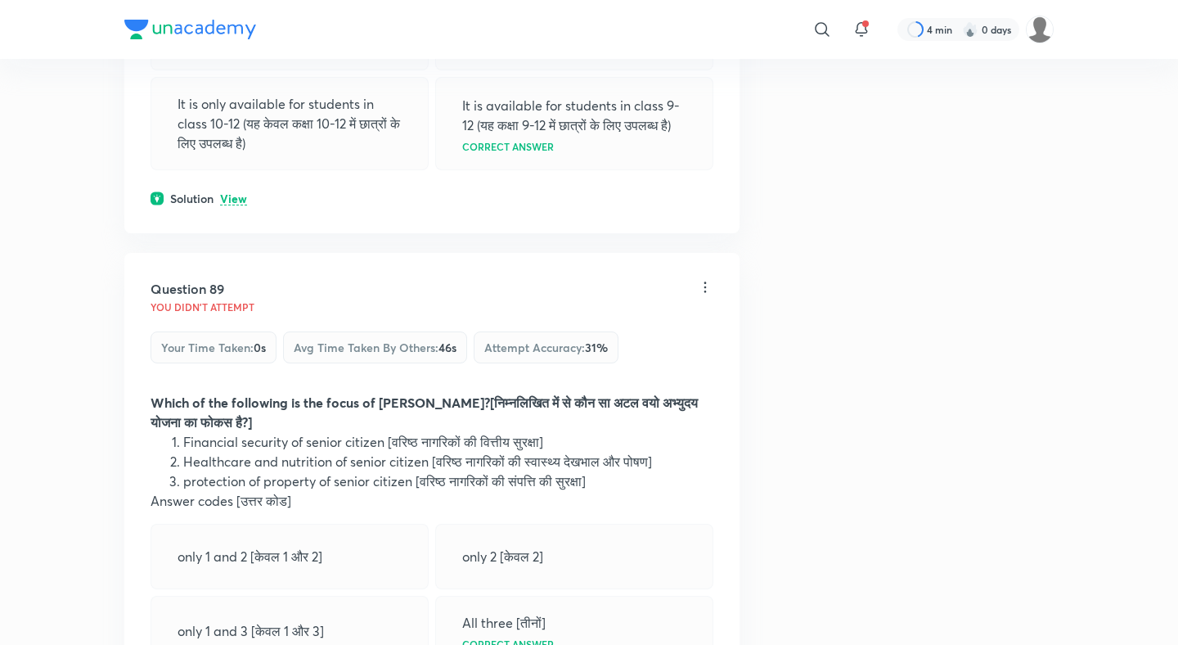
scroll to position [43651, 0]
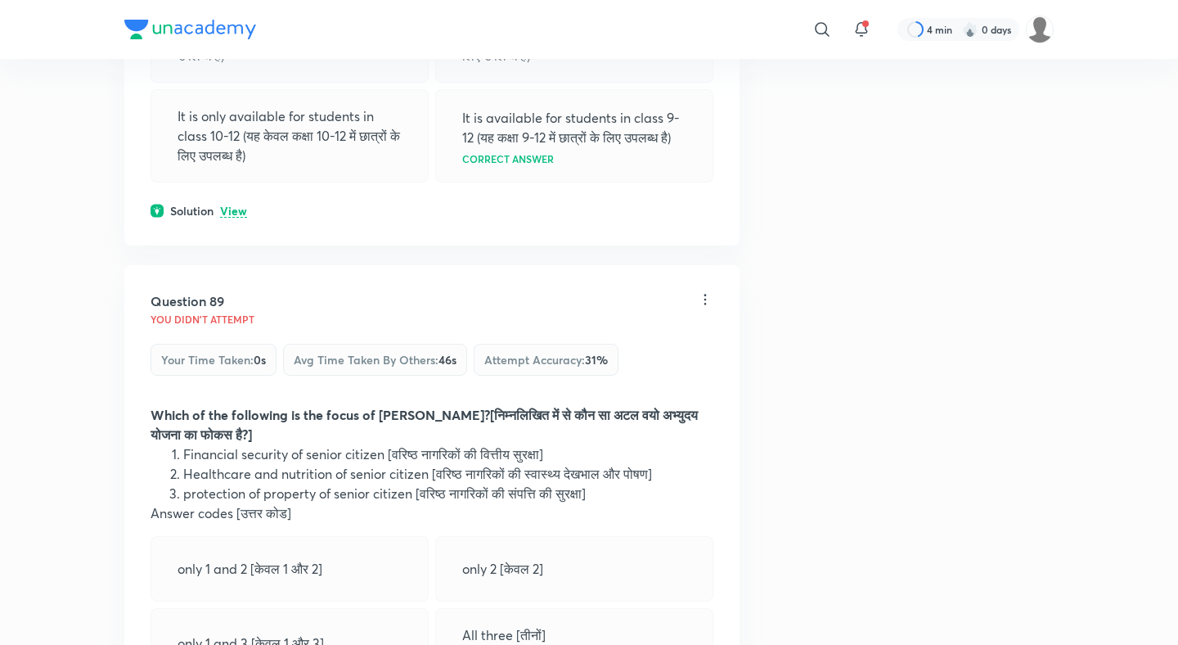
click at [232, 205] on p "View" at bounding box center [233, 211] width 27 height 12
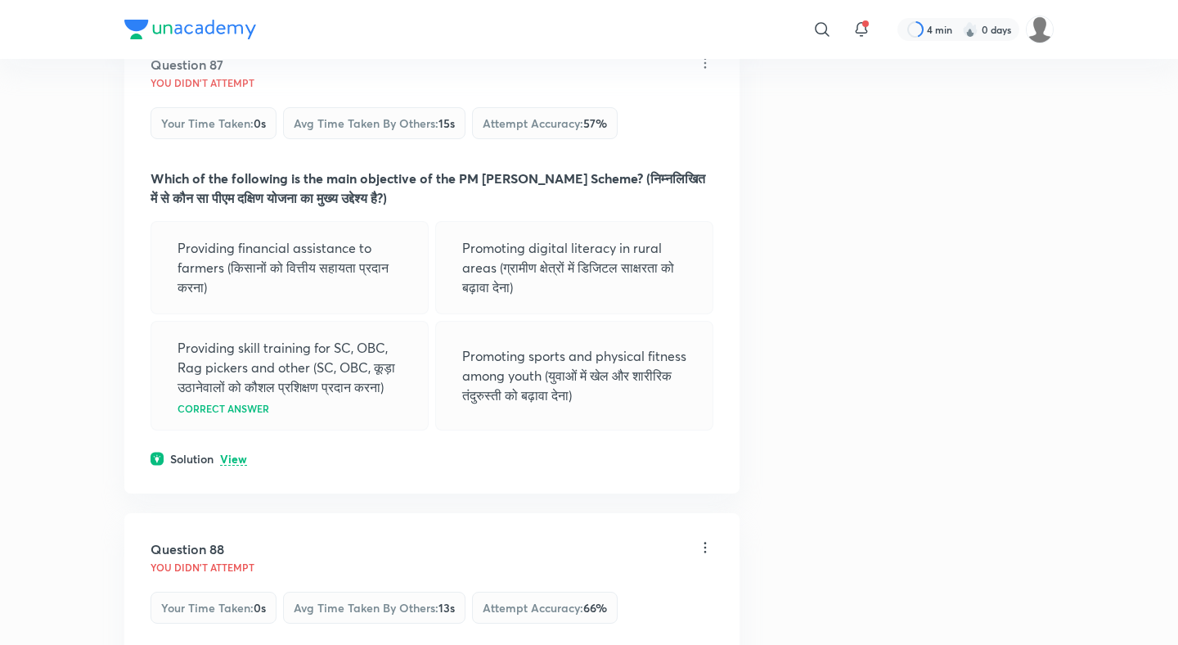
scroll to position [42935, 0]
click at [238, 454] on p "View" at bounding box center [233, 460] width 27 height 12
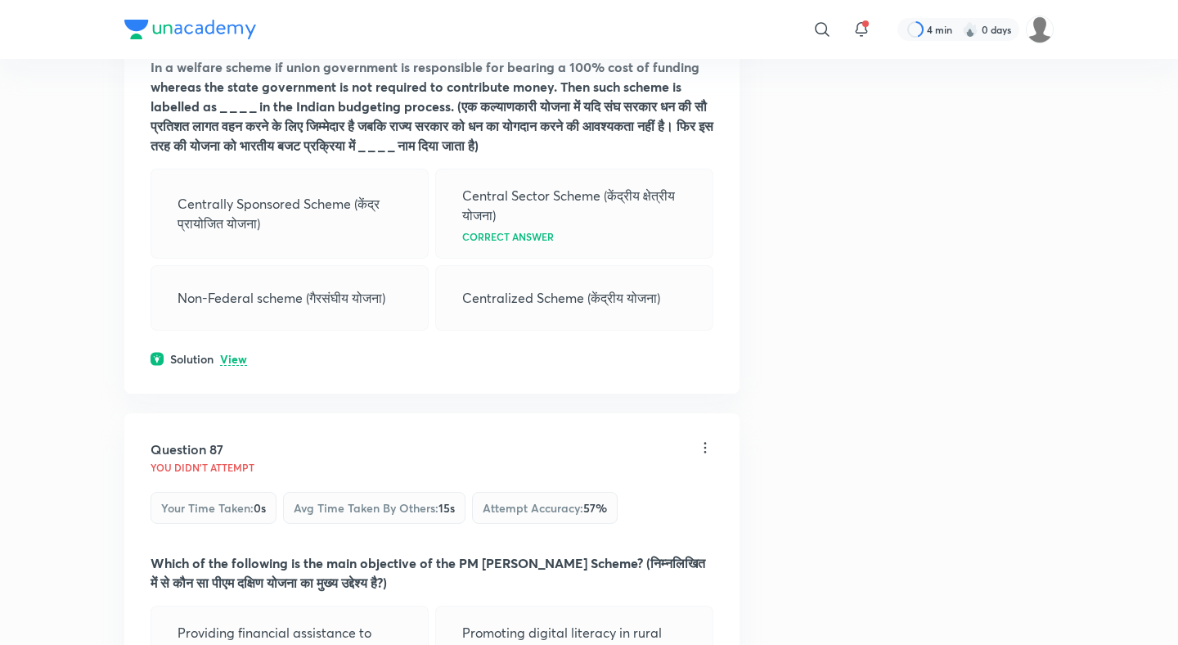
scroll to position [42492, 0]
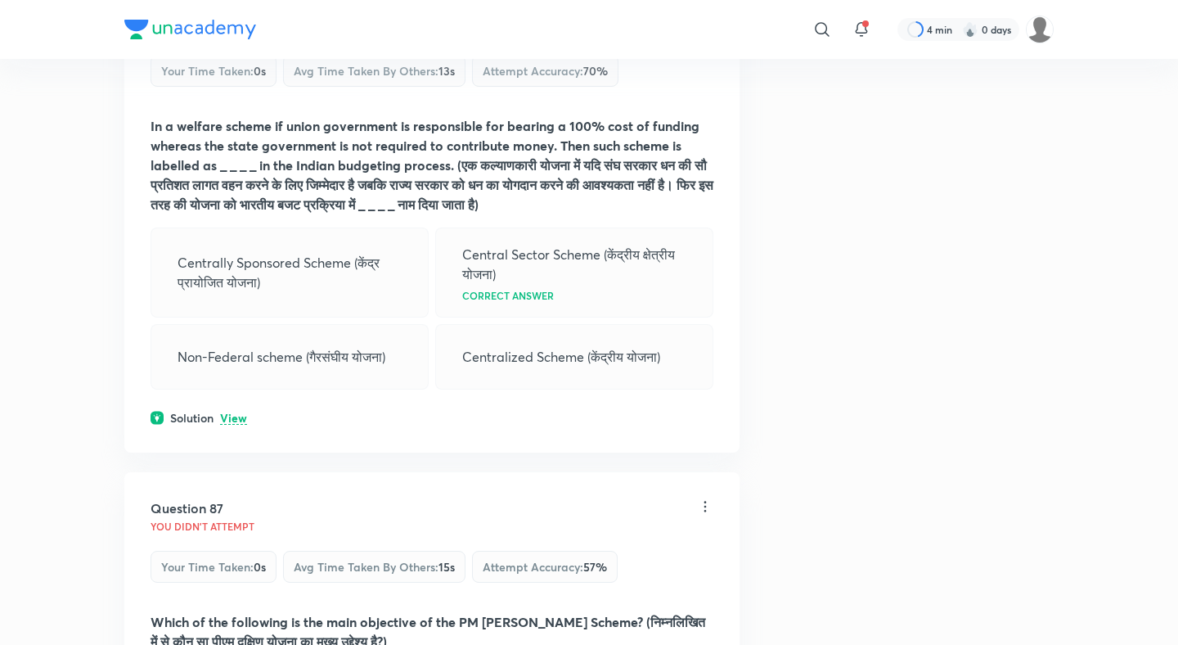
click at [234, 412] on p "View" at bounding box center [233, 418] width 27 height 12
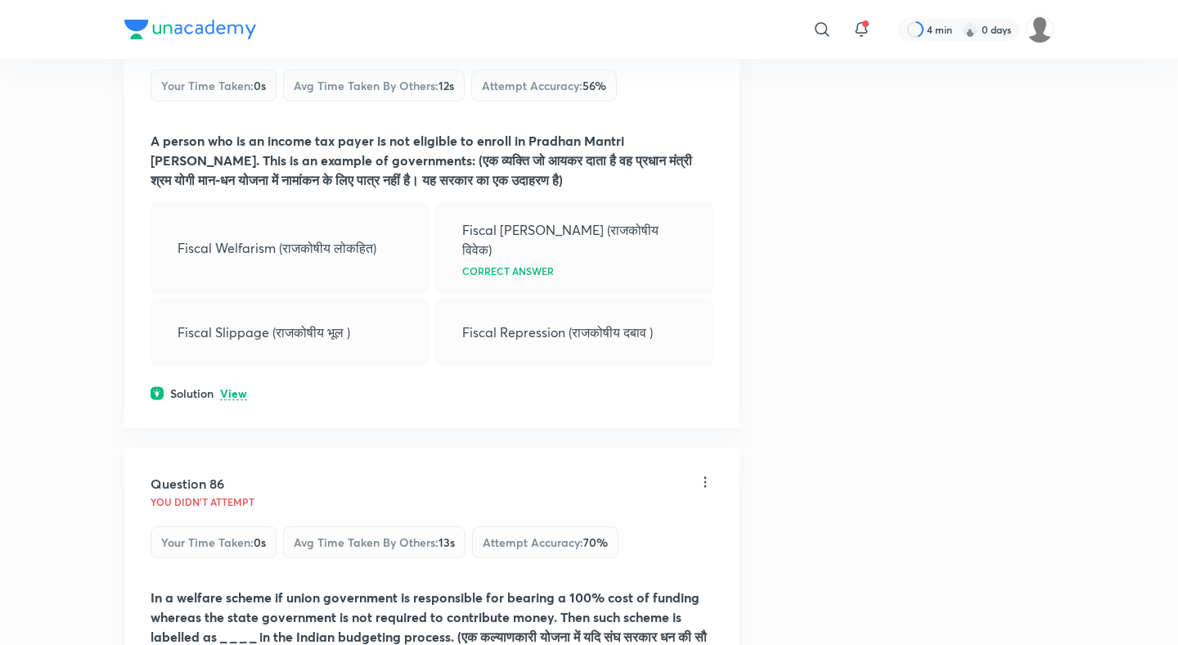
click at [233, 388] on p "View" at bounding box center [233, 394] width 27 height 12
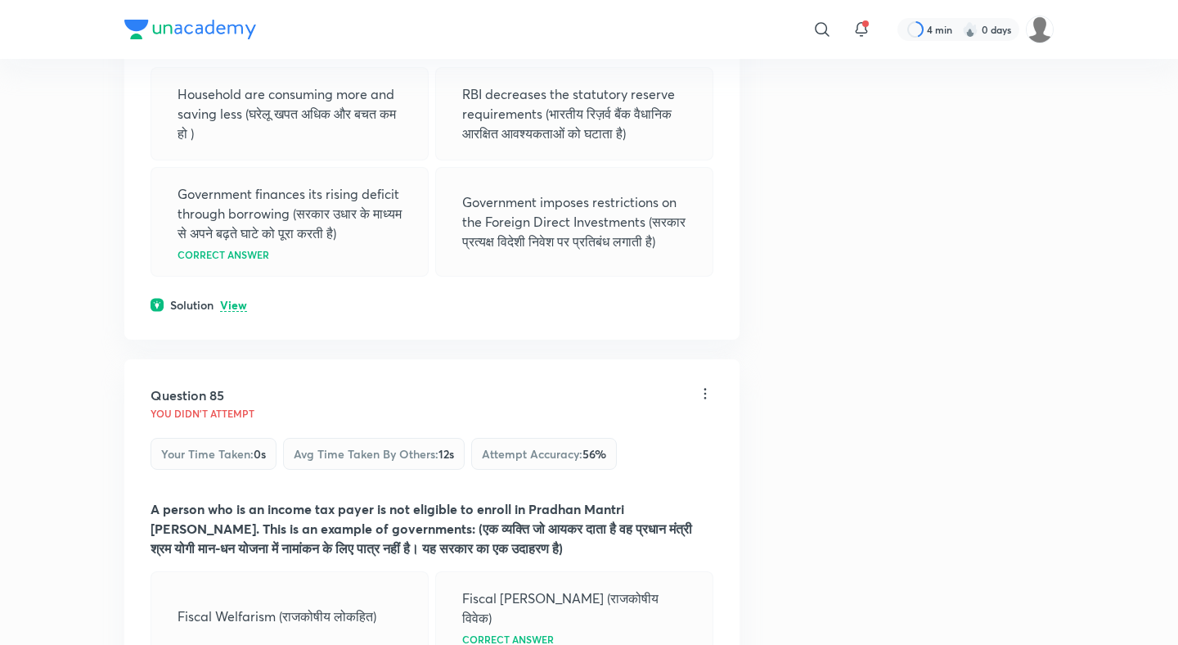
scroll to position [41556, 0]
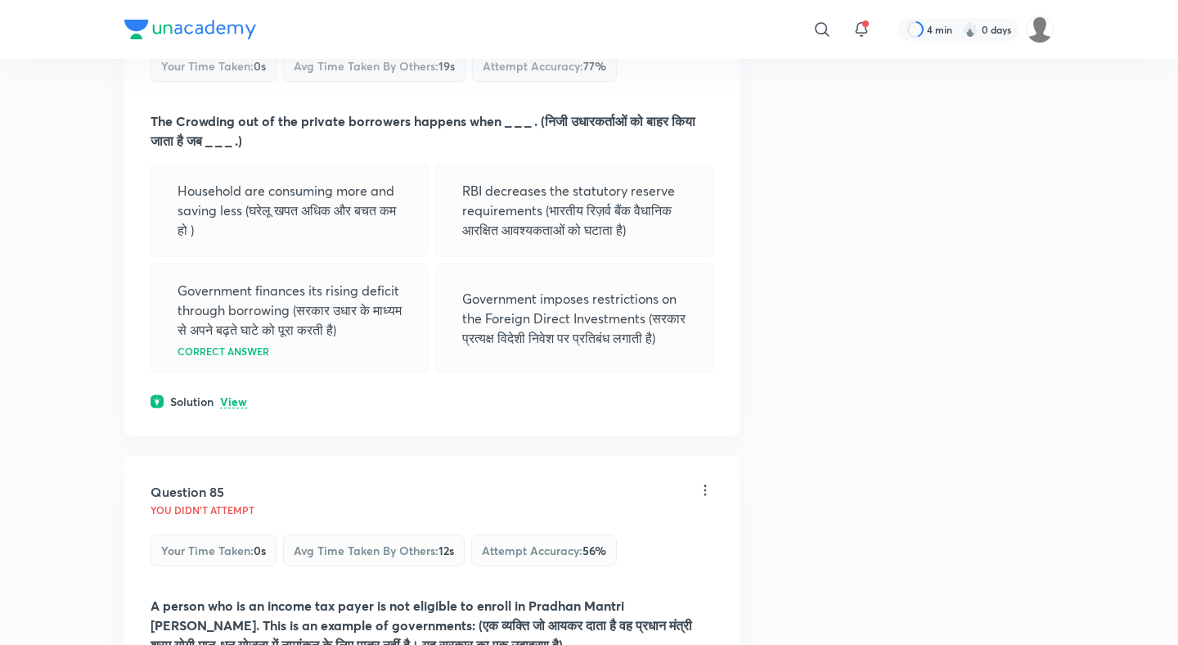
click at [233, 396] on p "View" at bounding box center [233, 402] width 27 height 12
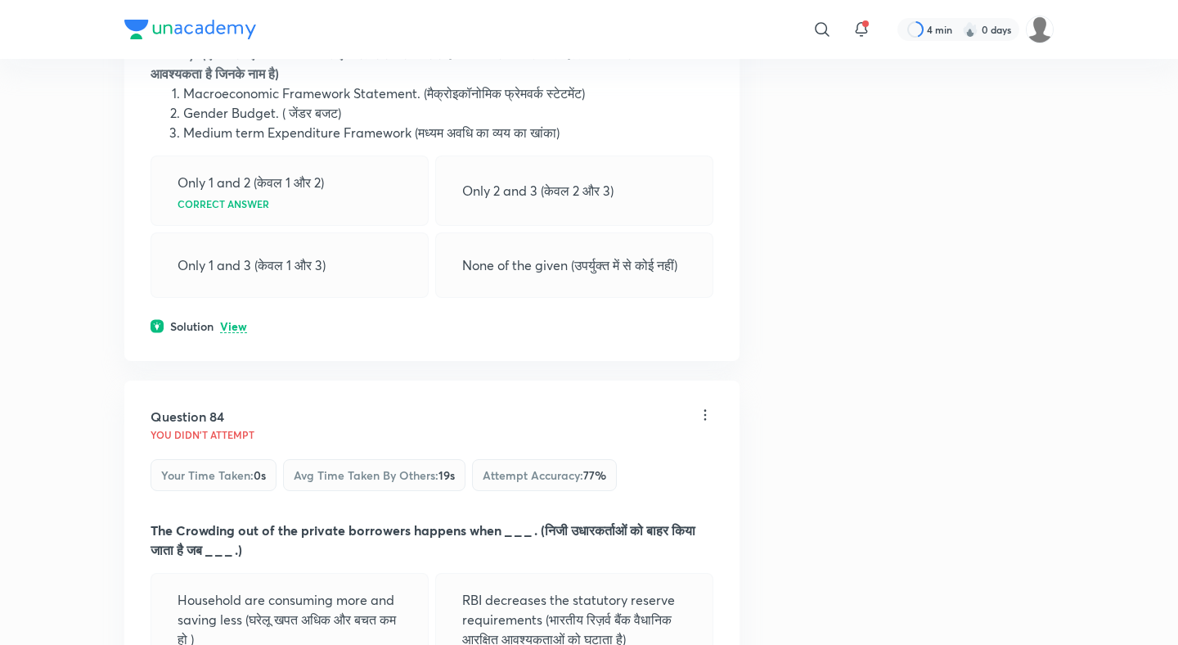
click at [231, 321] on p "View" at bounding box center [233, 327] width 27 height 12
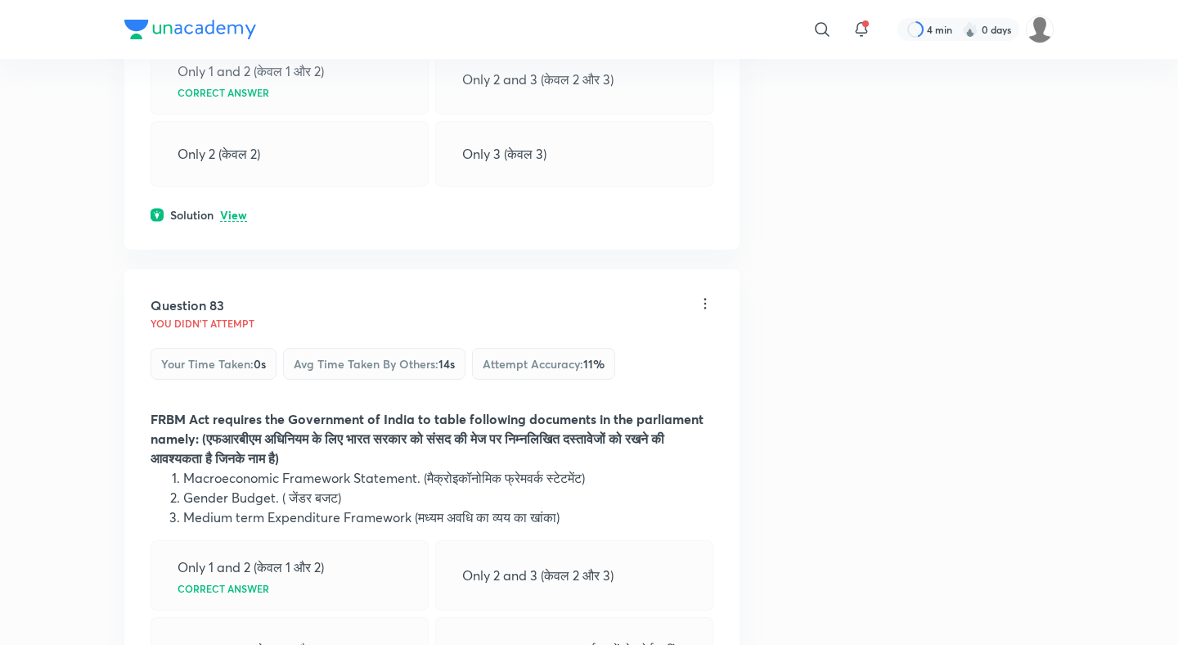
scroll to position [40715, 0]
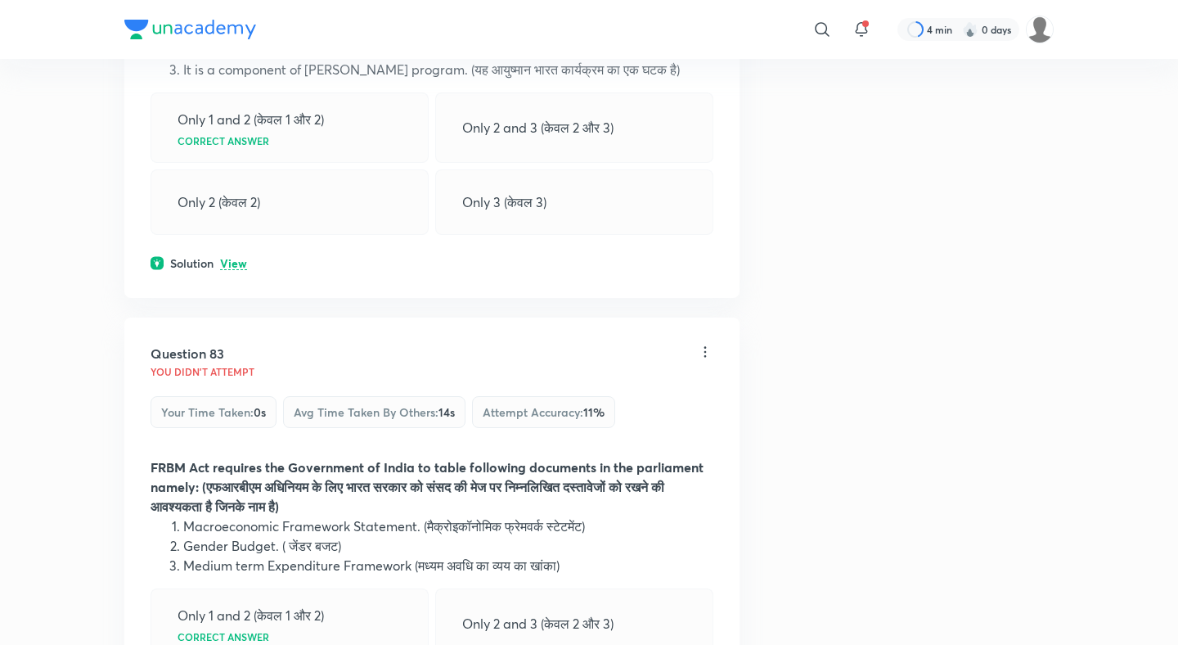
click at [233, 258] on p "View" at bounding box center [233, 264] width 27 height 12
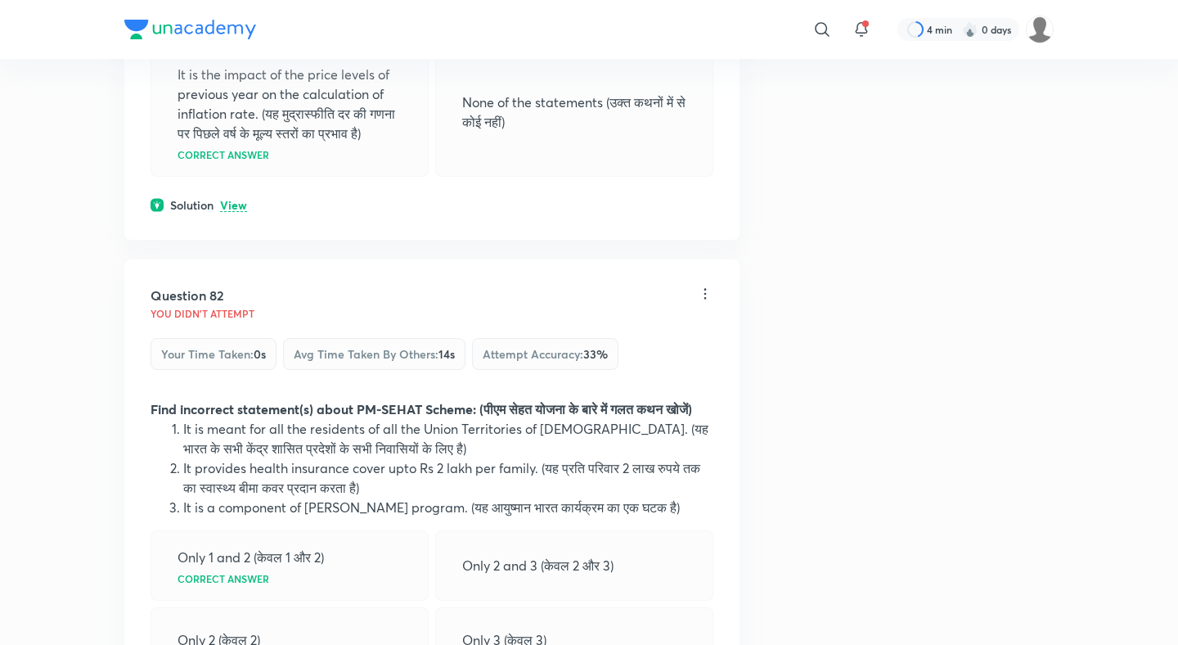
click at [236, 200] on p "View" at bounding box center [233, 206] width 27 height 12
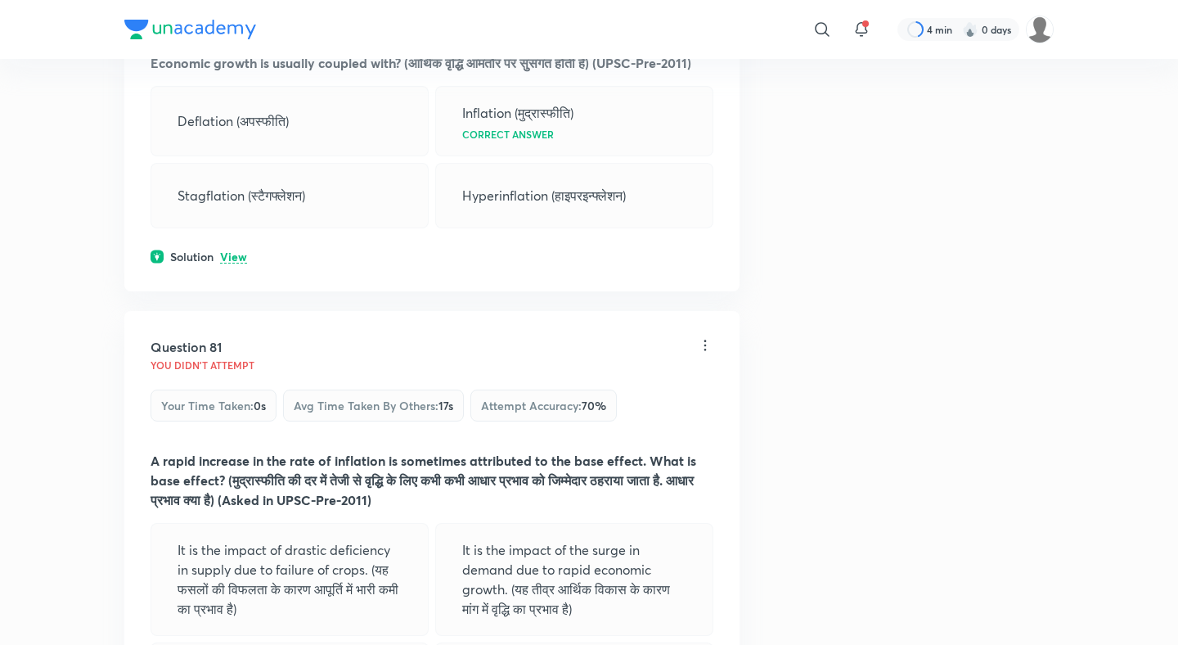
click at [238, 251] on p "View" at bounding box center [233, 257] width 27 height 12
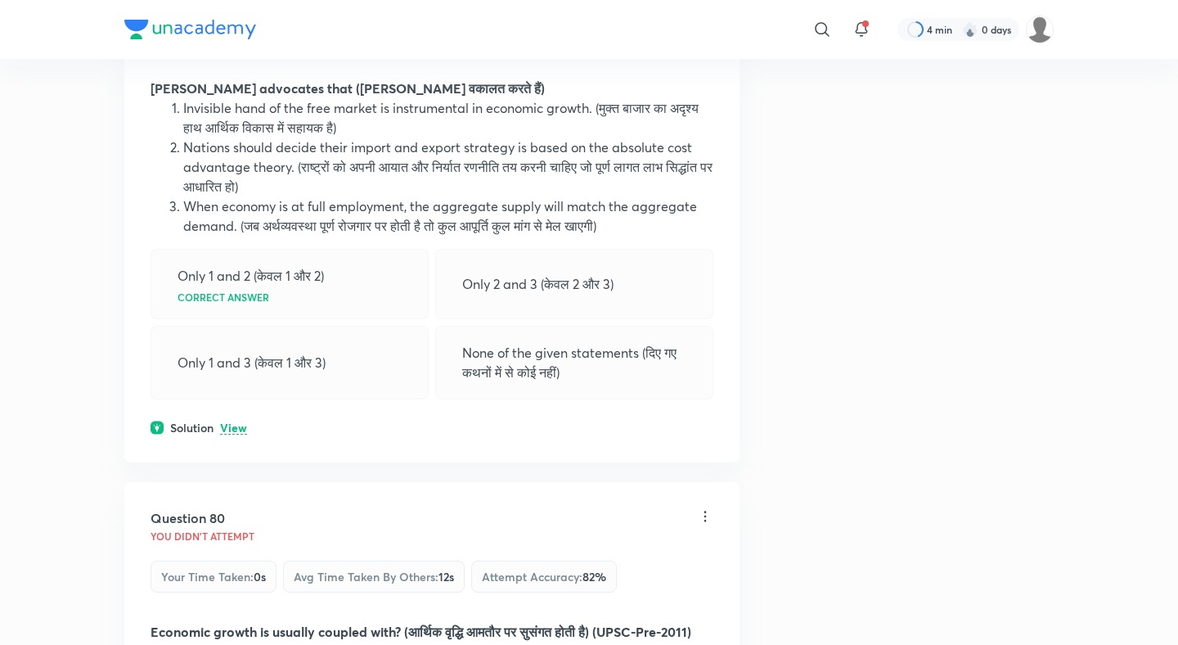
scroll to position [39109, 0]
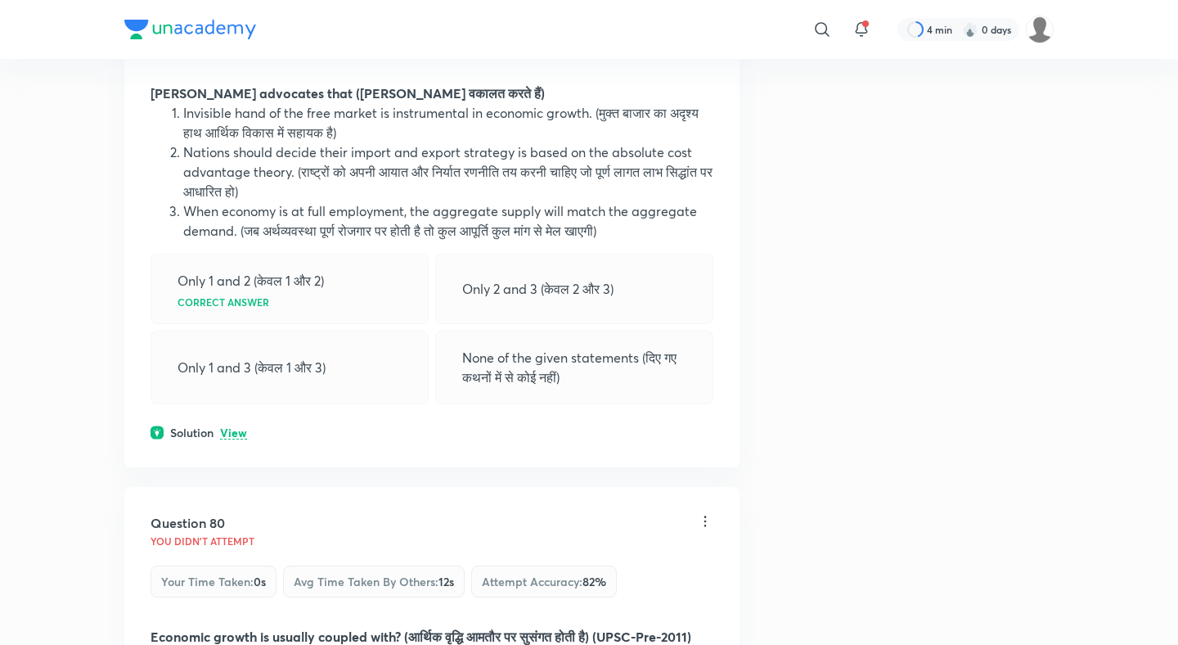
click at [235, 424] on div "Solution View" at bounding box center [432, 432] width 563 height 17
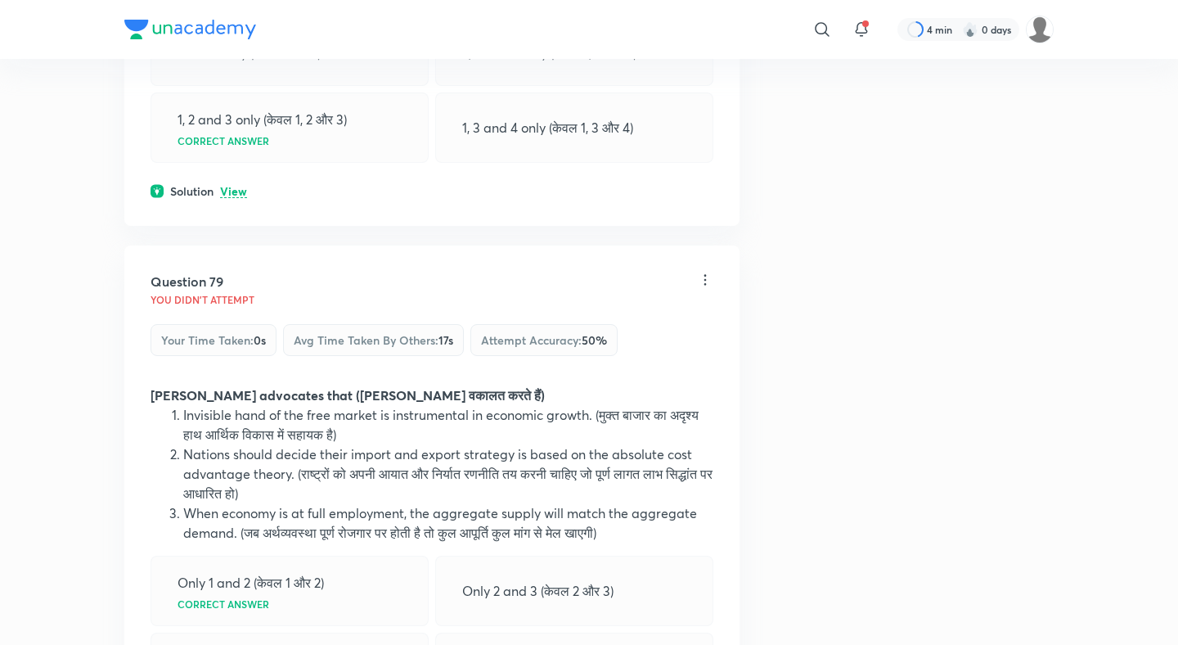
scroll to position [38710, 0]
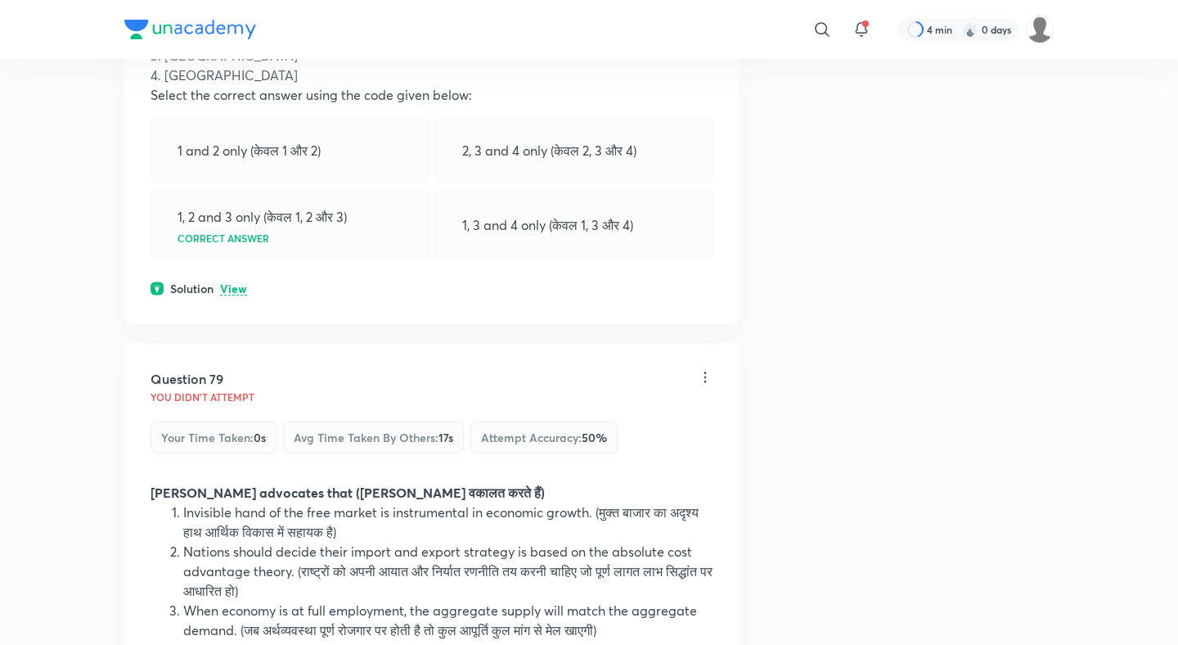
click at [235, 283] on p "View" at bounding box center [233, 289] width 27 height 12
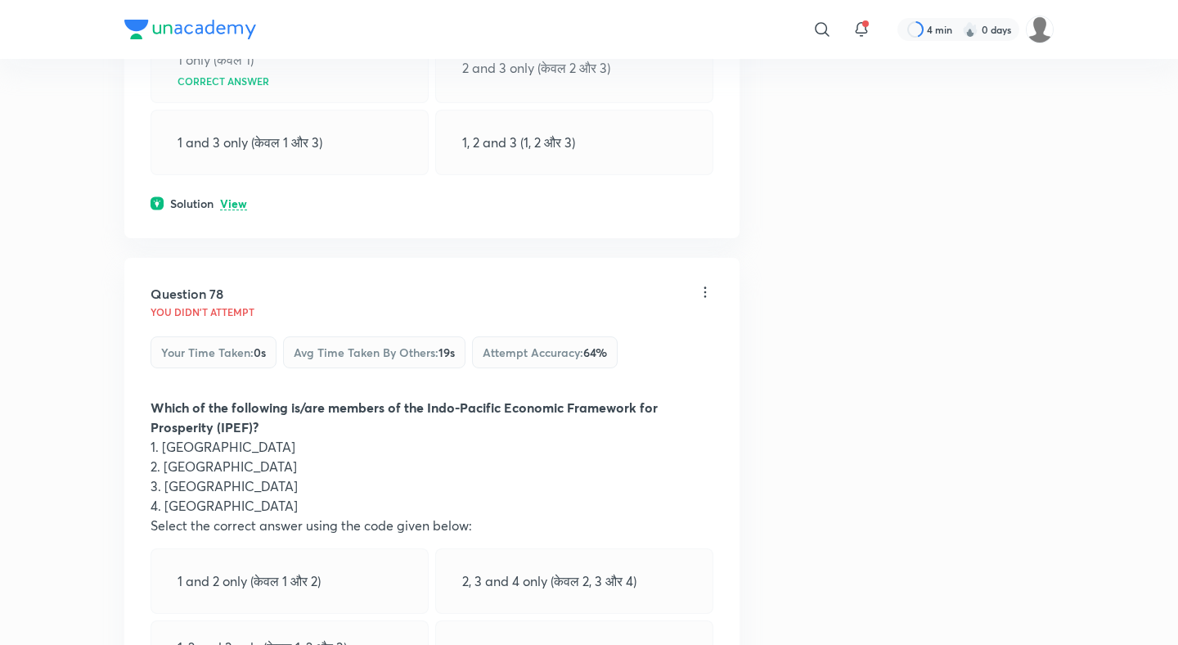
scroll to position [38263, 0]
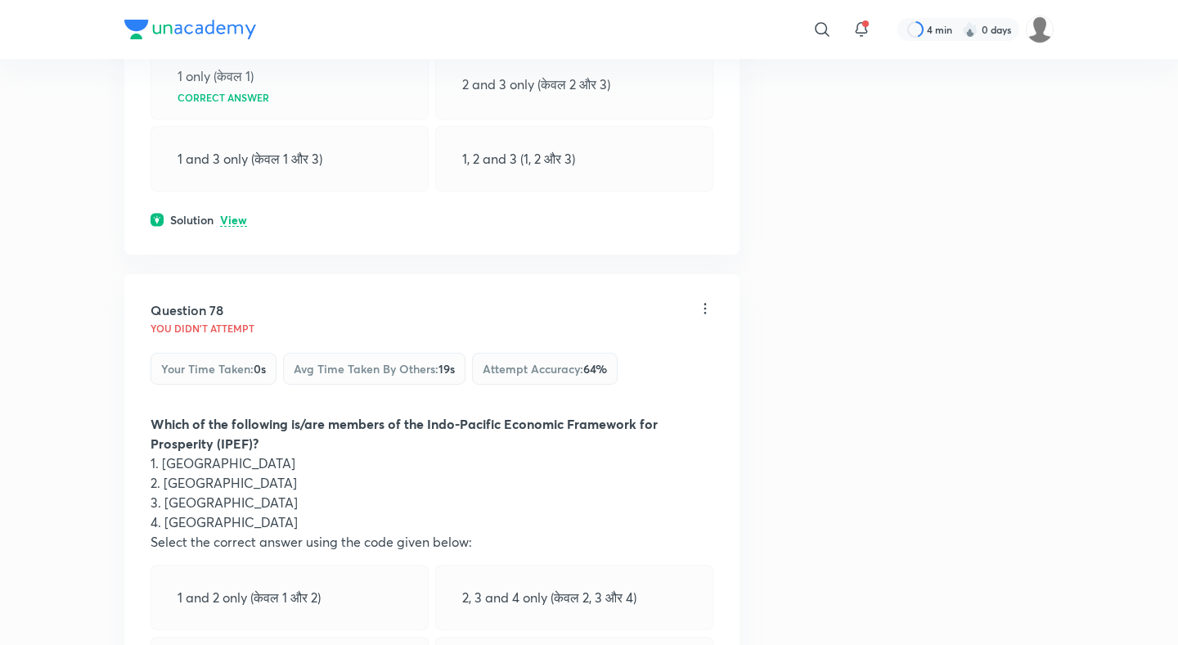
click at [229, 214] on p "View" at bounding box center [233, 220] width 27 height 12
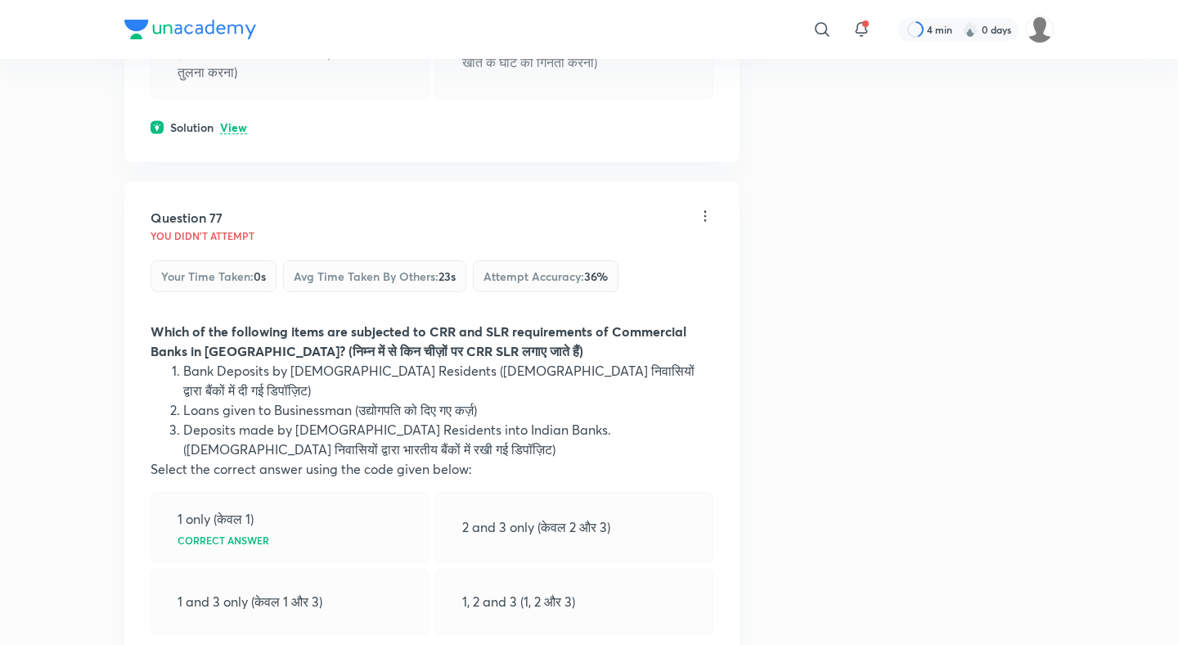
scroll to position [37744, 0]
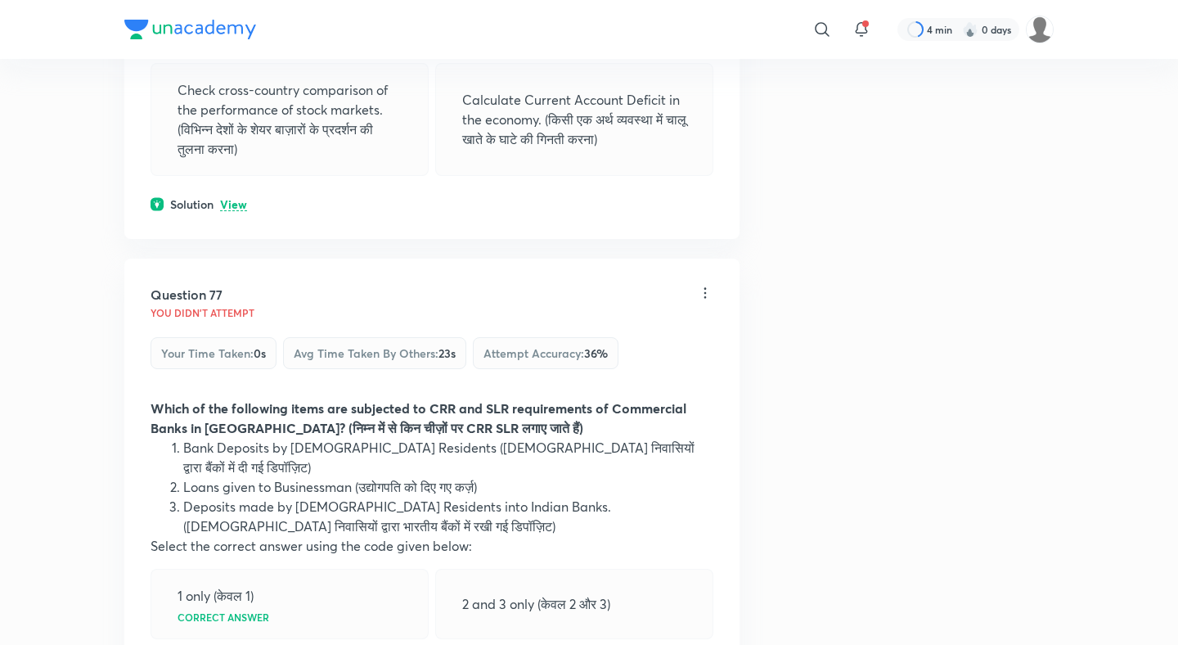
click at [229, 199] on p "View" at bounding box center [233, 205] width 27 height 12
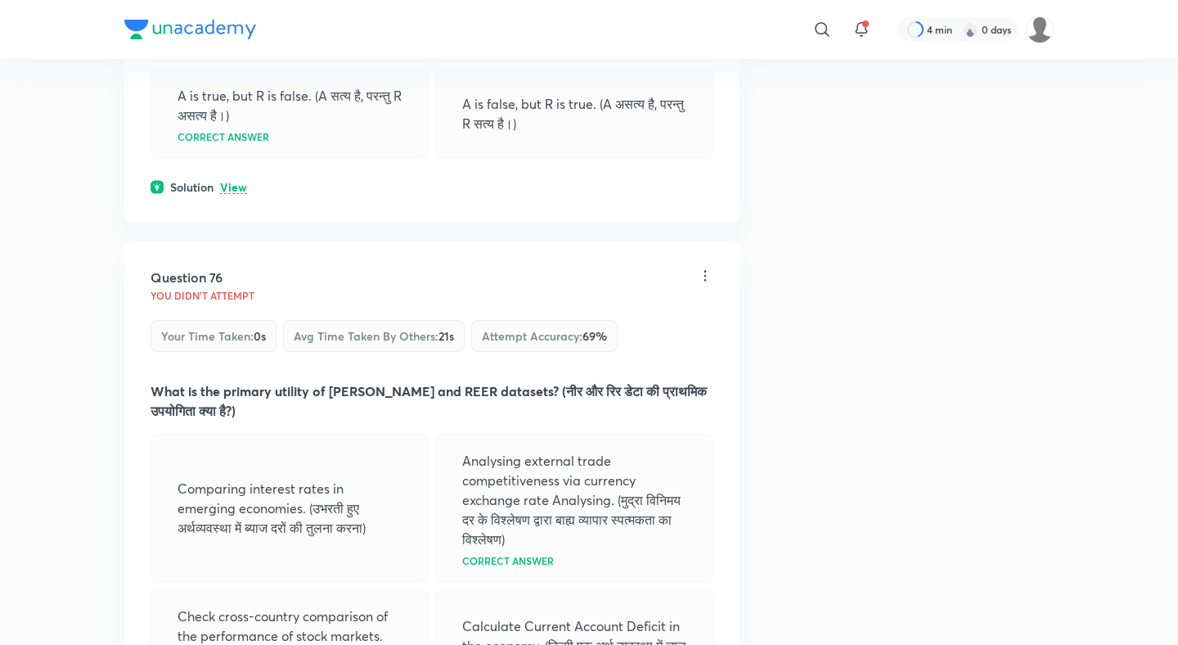
click at [234, 182] on p "View" at bounding box center [233, 188] width 27 height 12
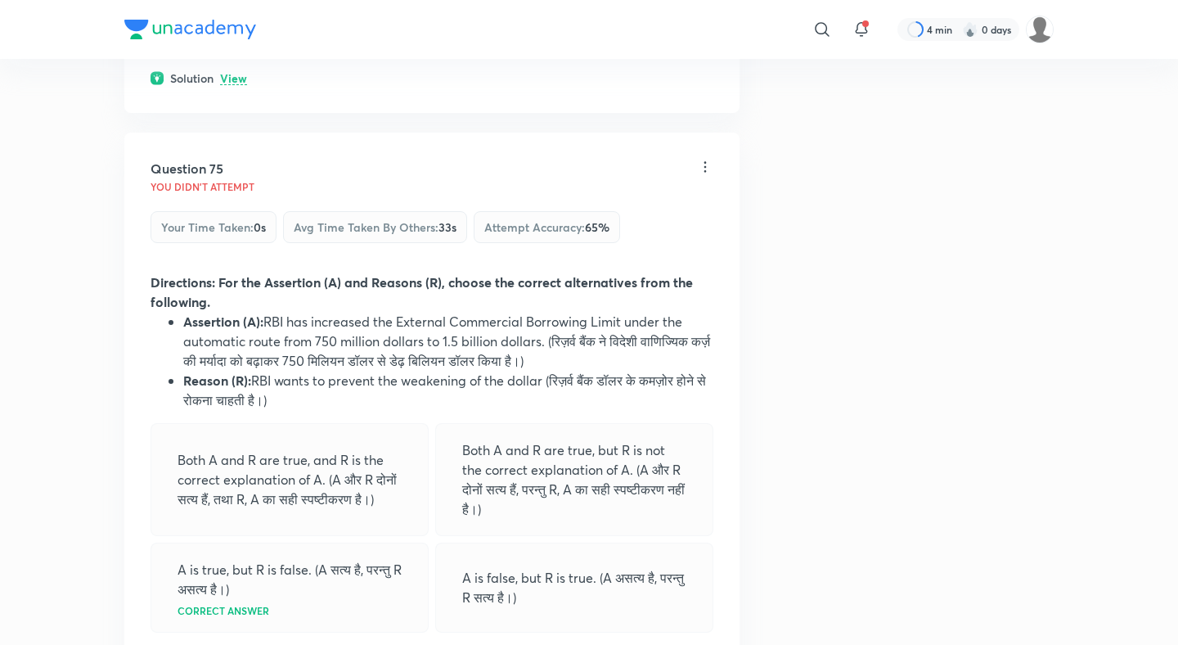
scroll to position [36661, 0]
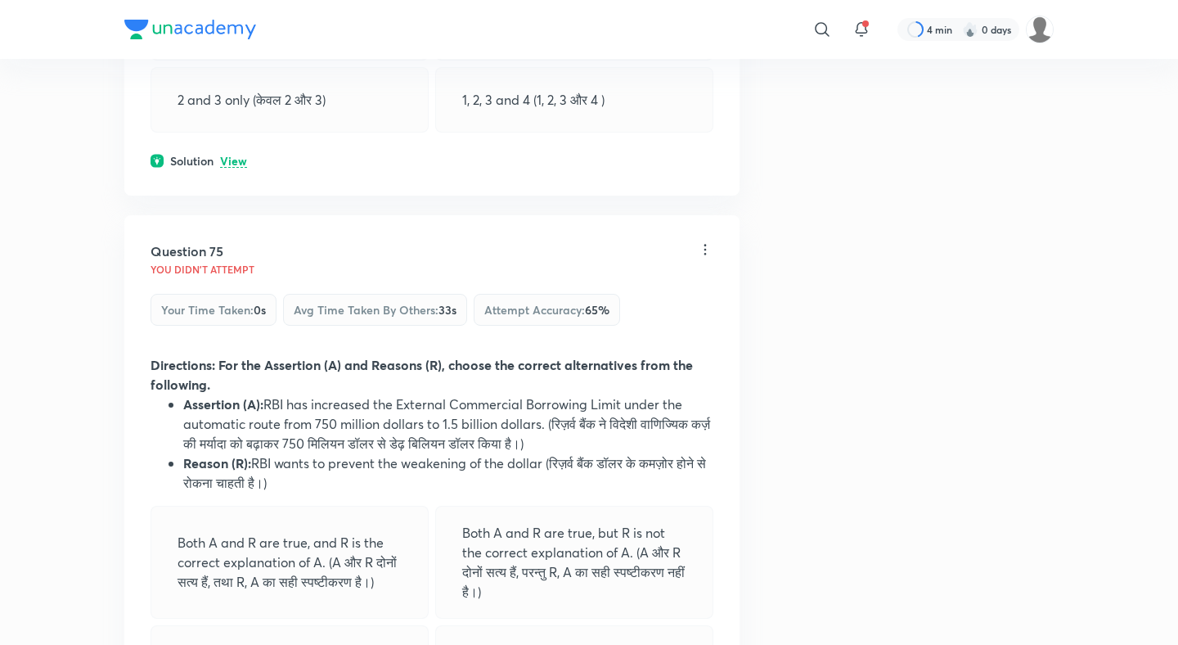
click at [233, 152] on div "Solution View" at bounding box center [432, 160] width 563 height 17
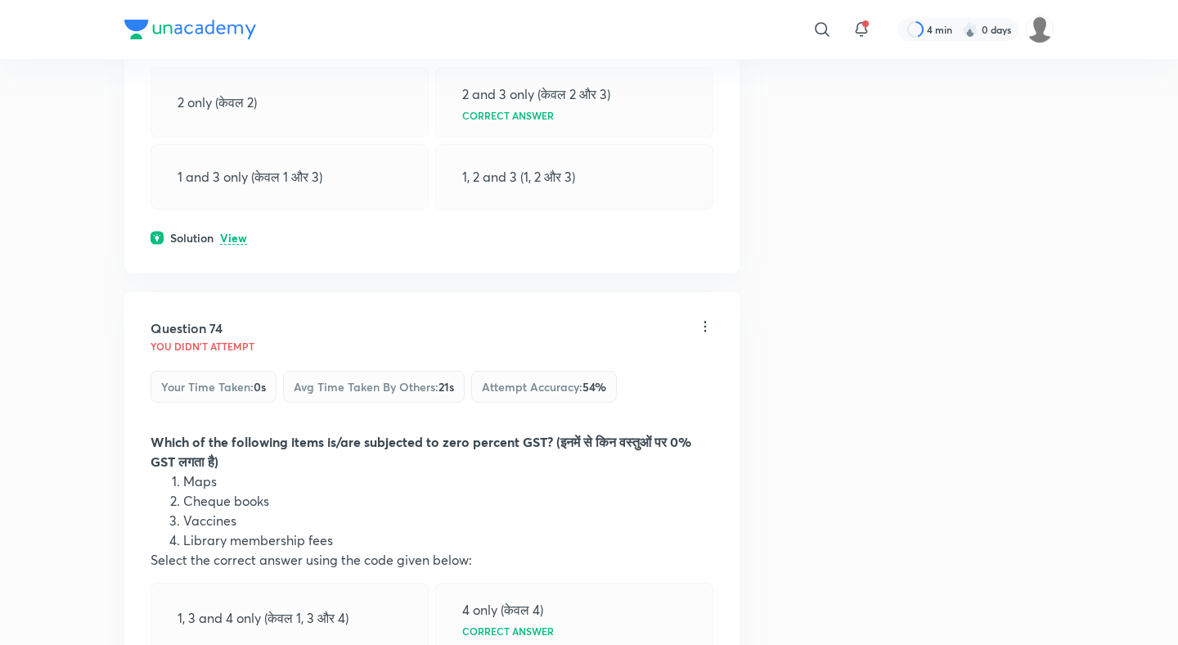
scroll to position [36067, 0]
click at [228, 234] on p "View" at bounding box center [233, 240] width 27 height 12
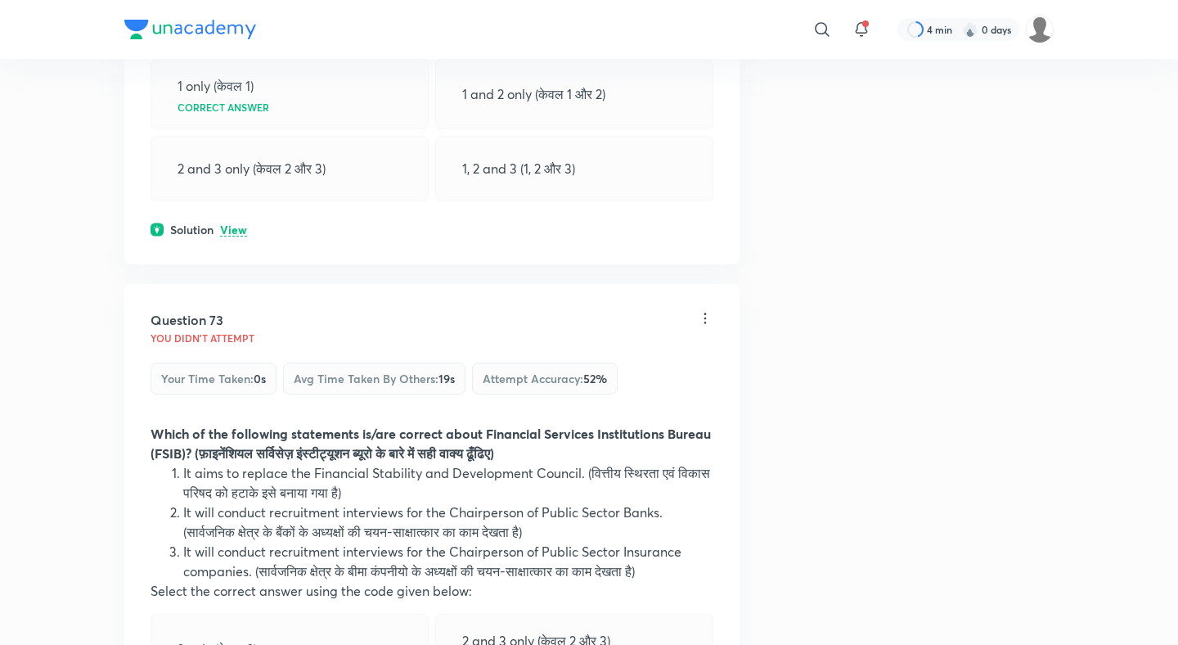
click at [231, 224] on p "View" at bounding box center [233, 230] width 27 height 12
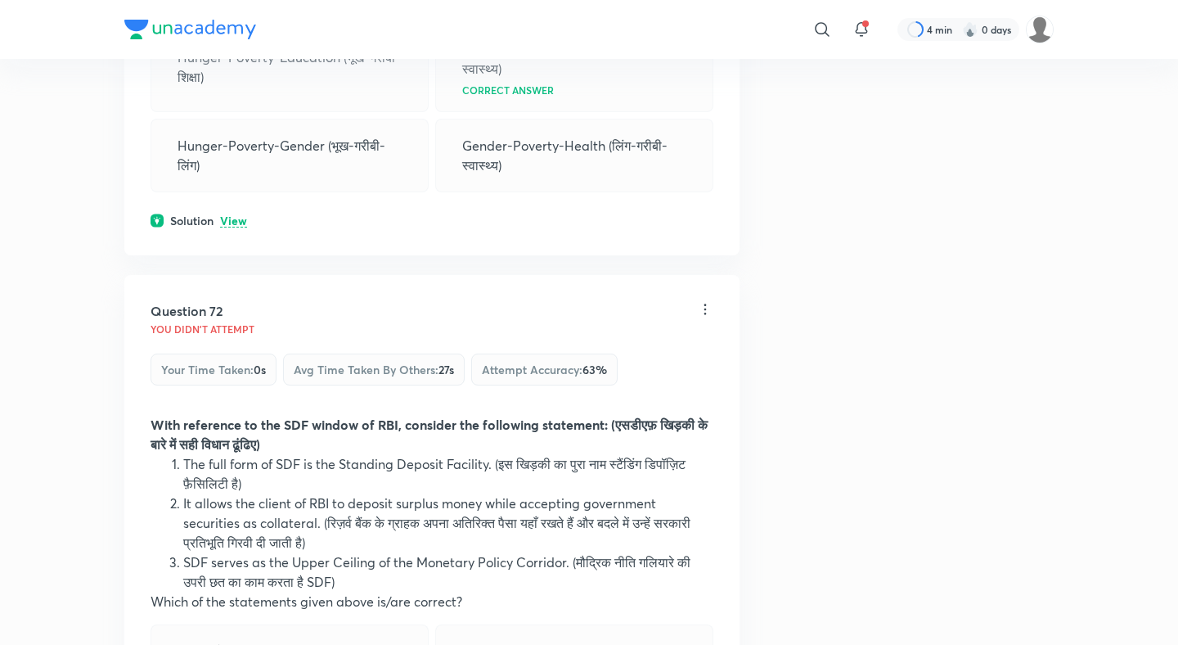
click at [231, 215] on p "View" at bounding box center [233, 221] width 27 height 12
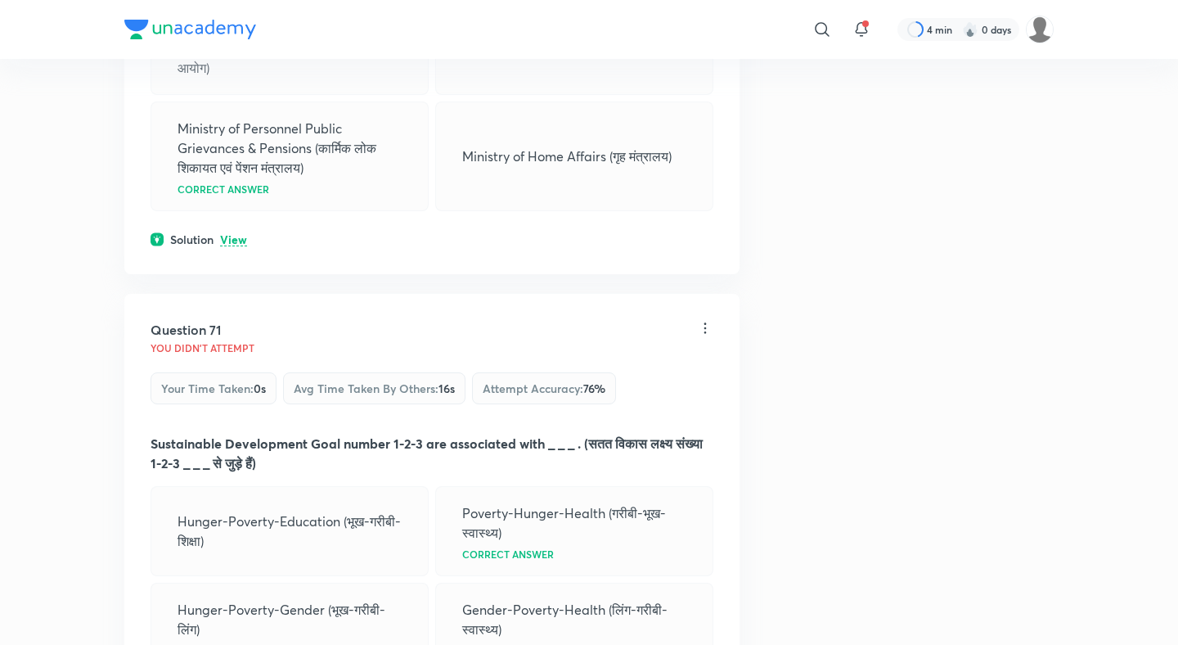
scroll to position [34481, 0]
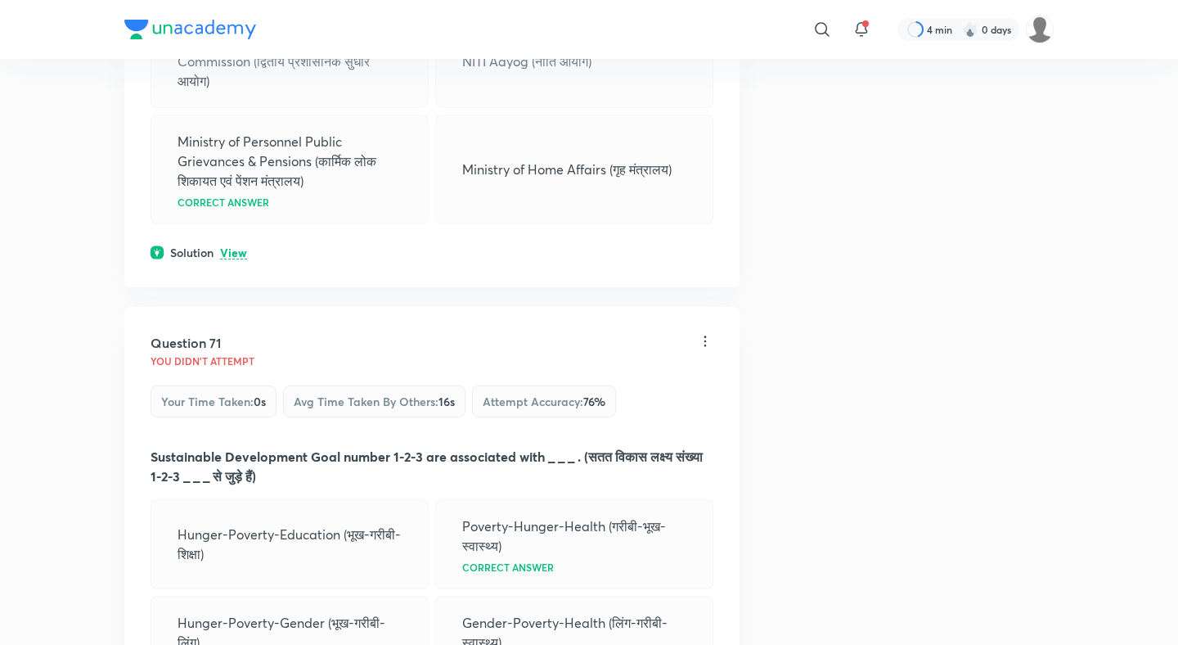
click at [232, 181] on div "Question 70 You didn't Attempt Your time taken : 0s Avg time taken by others : …" at bounding box center [431, 54] width 615 height 465
click at [232, 247] on p "View" at bounding box center [233, 253] width 27 height 12
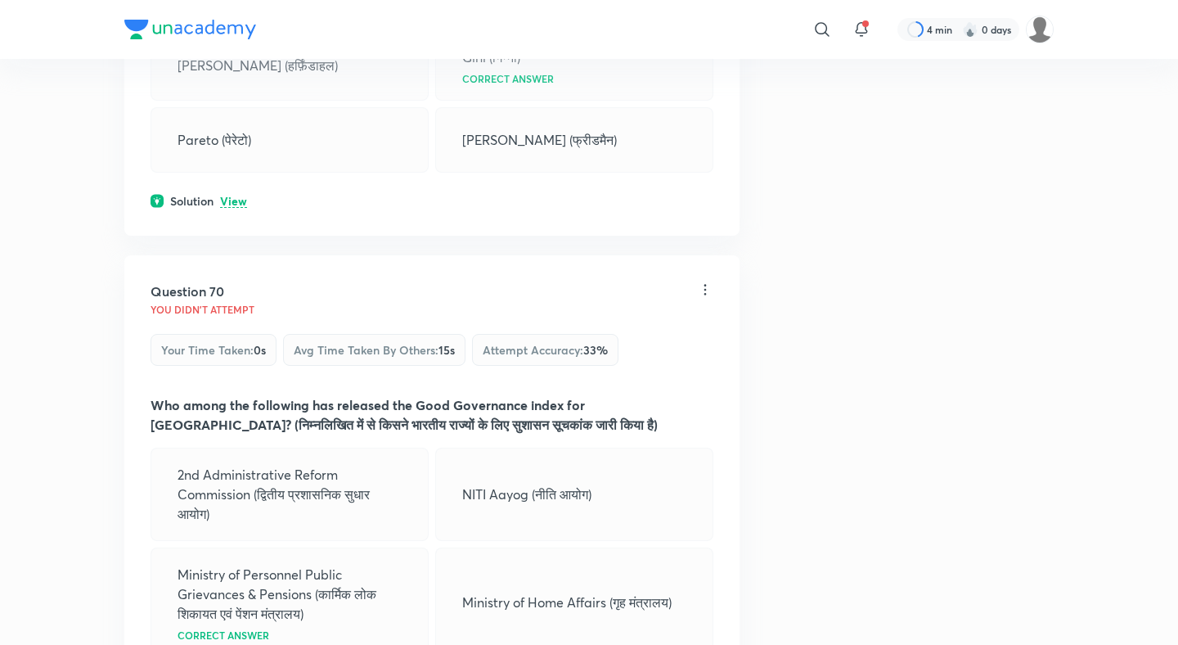
scroll to position [34035, 0]
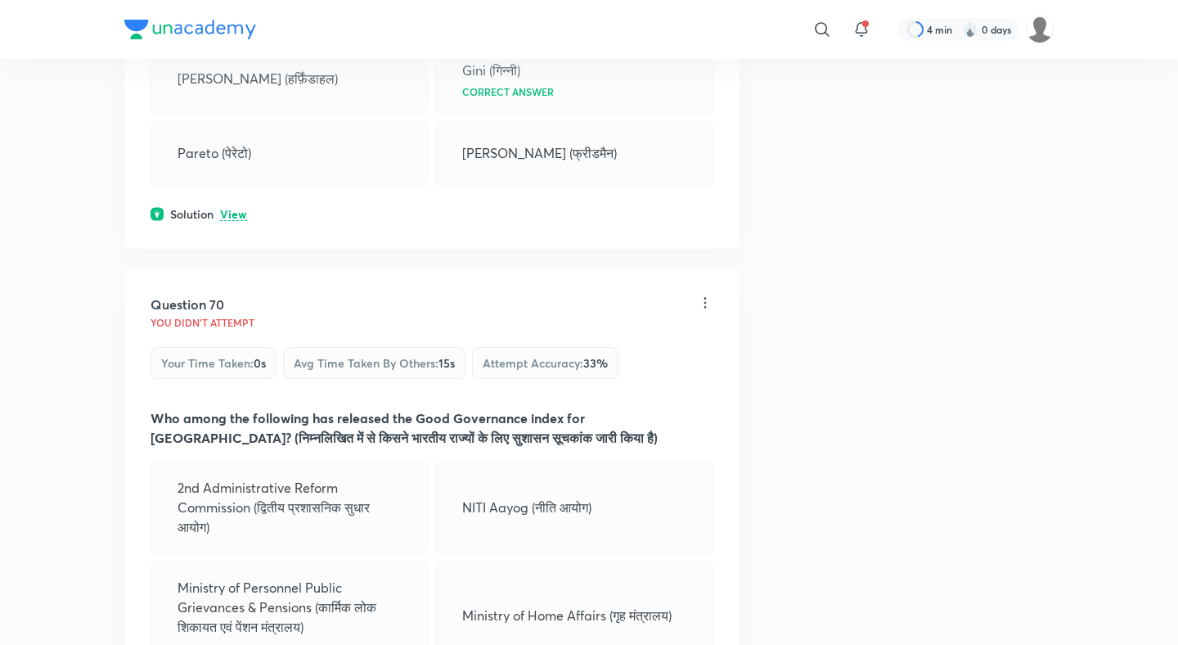
click at [238, 209] on p "View" at bounding box center [233, 215] width 27 height 12
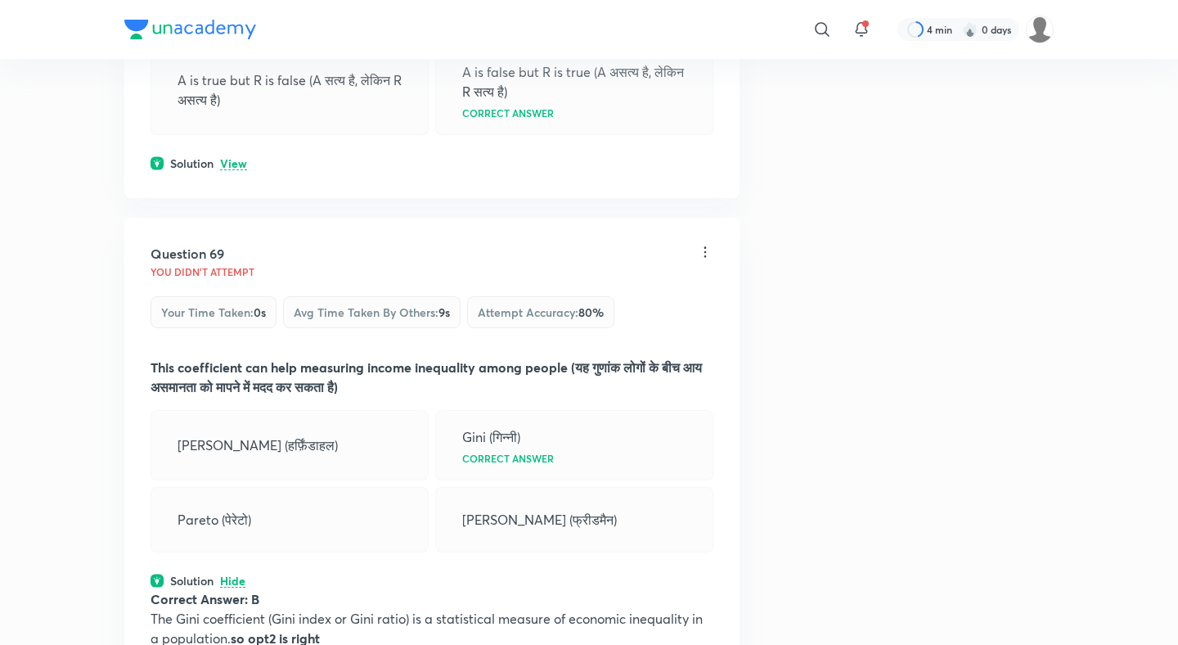
scroll to position [33546, 0]
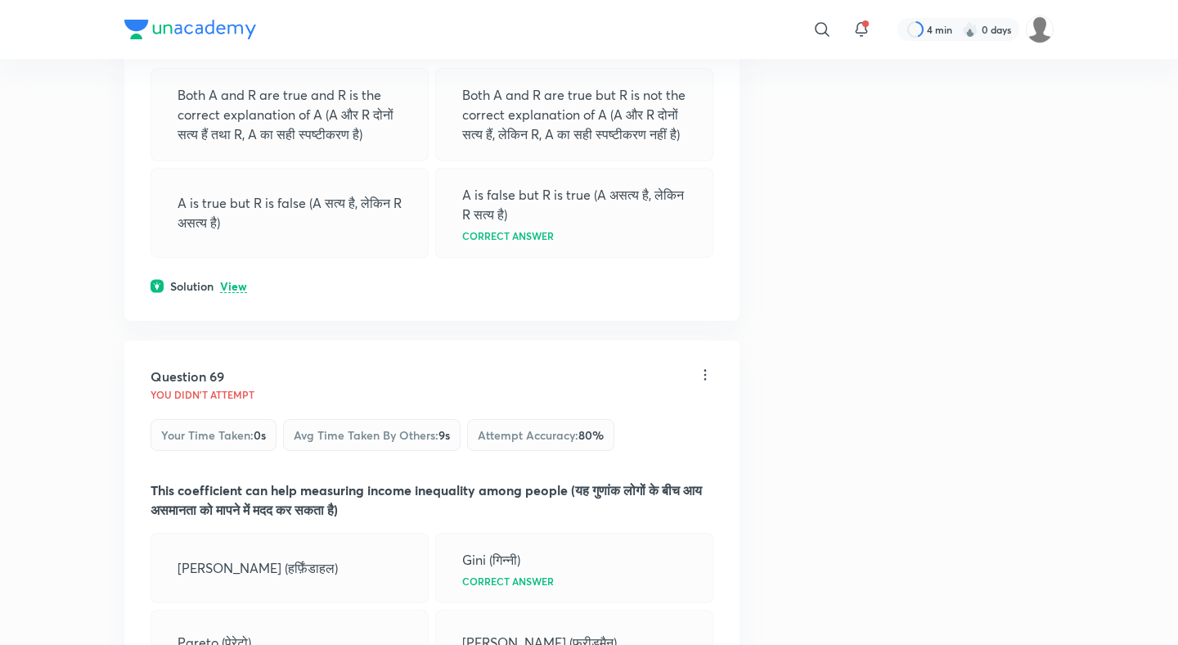
click at [231, 281] on p "View" at bounding box center [233, 287] width 27 height 12
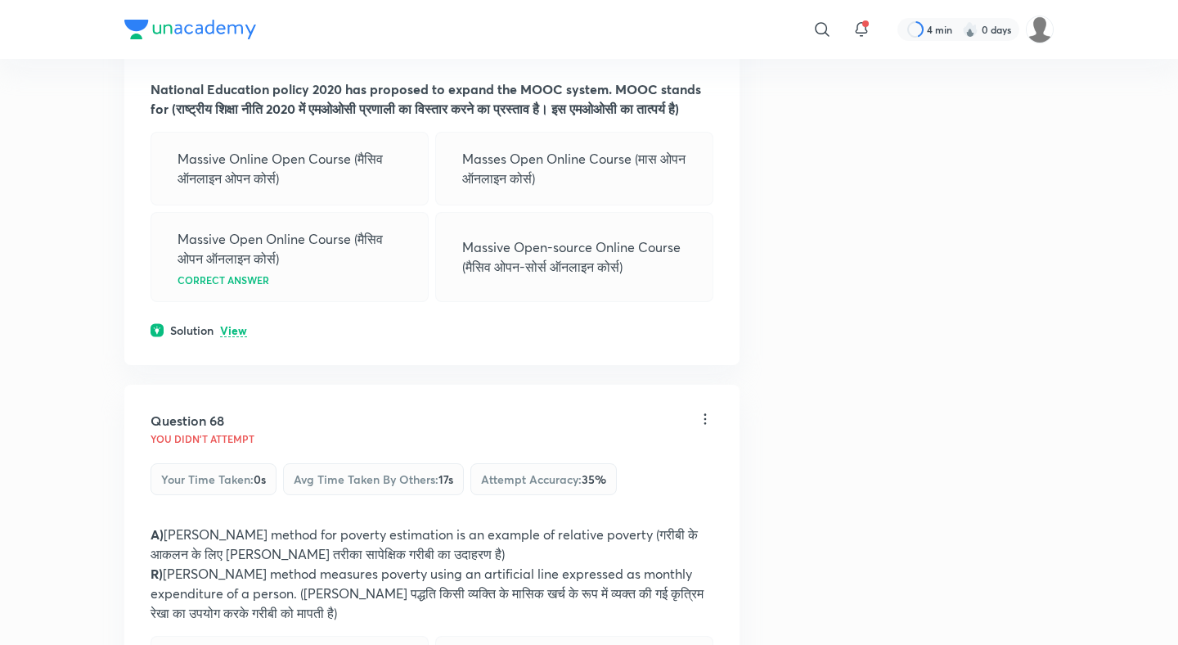
click at [234, 325] on p "View" at bounding box center [233, 331] width 27 height 12
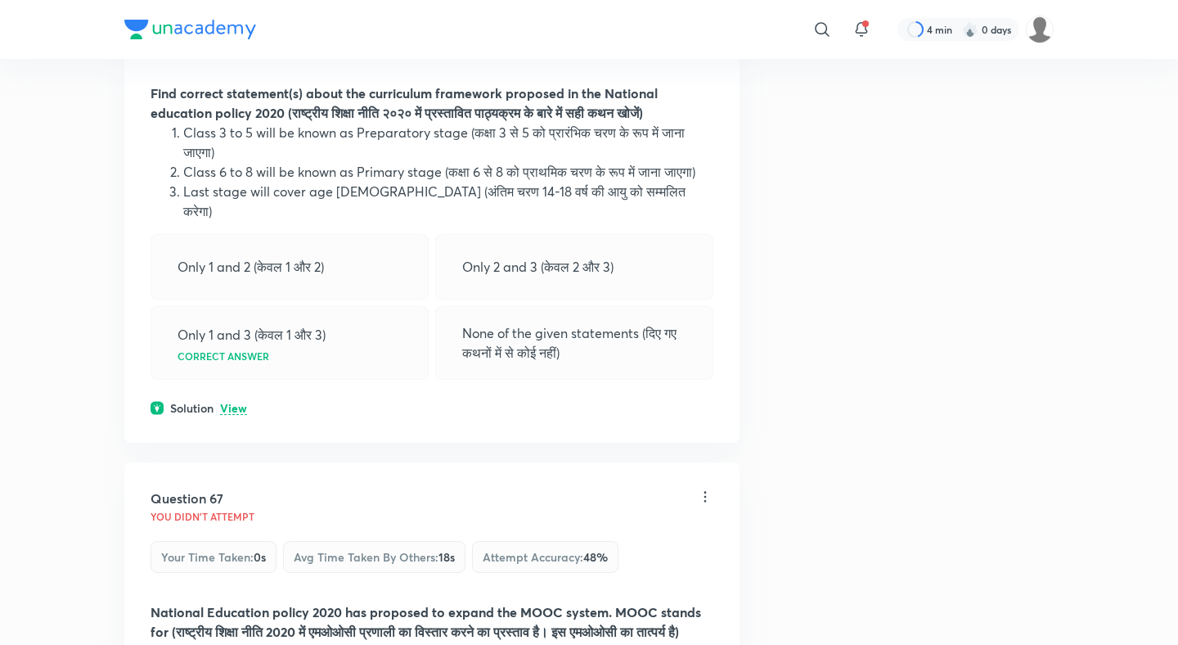
scroll to position [32453, 0]
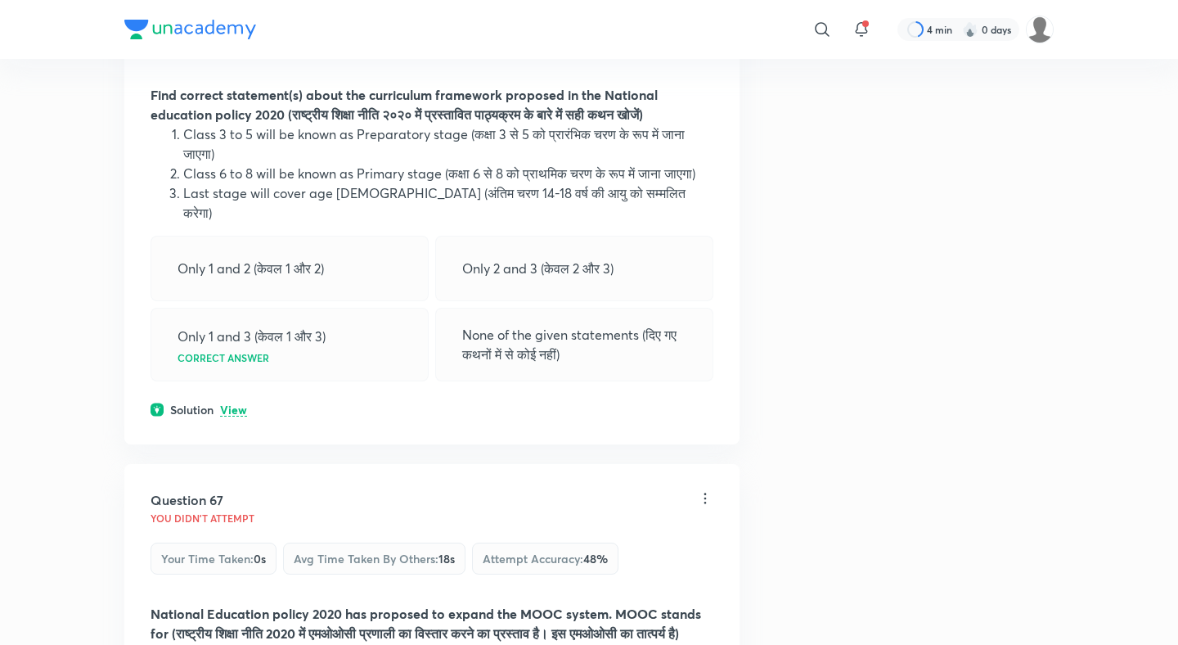
click at [234, 404] on p "View" at bounding box center [233, 410] width 27 height 12
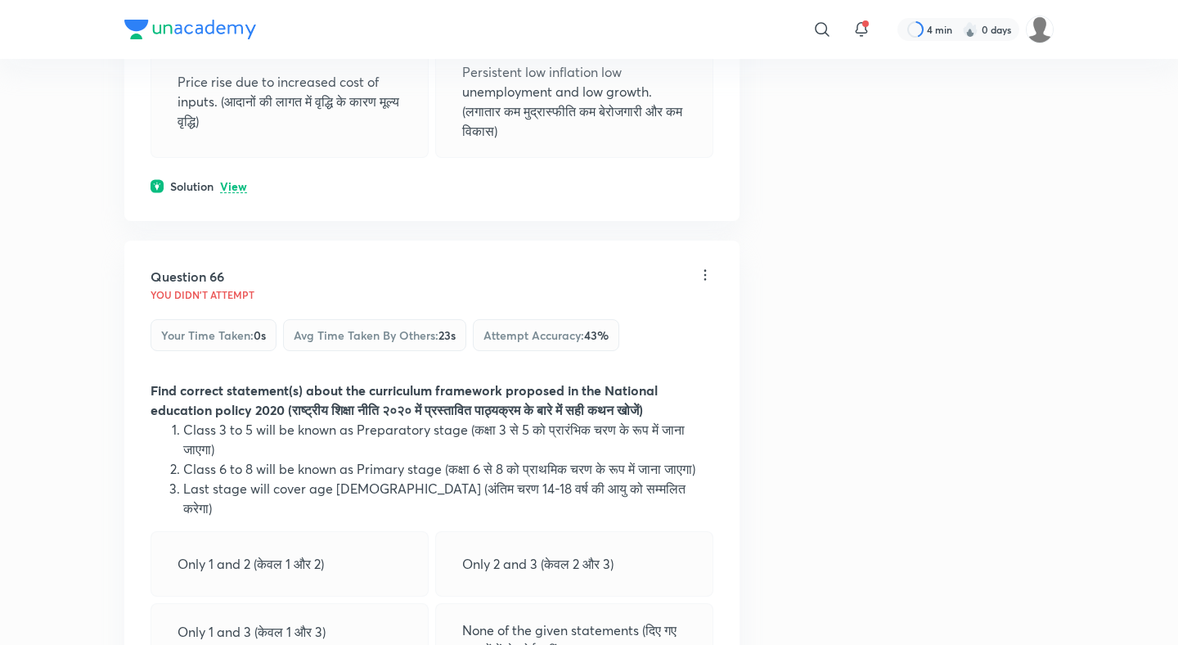
scroll to position [32062, 0]
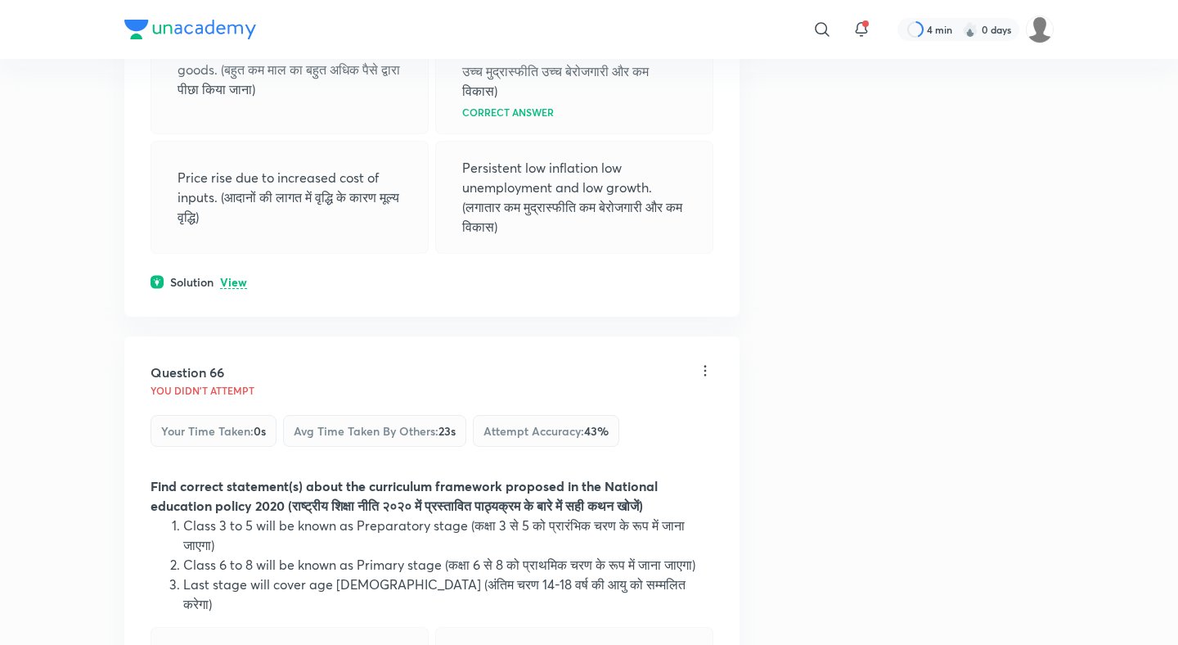
click at [236, 276] on p "View" at bounding box center [233, 282] width 27 height 12
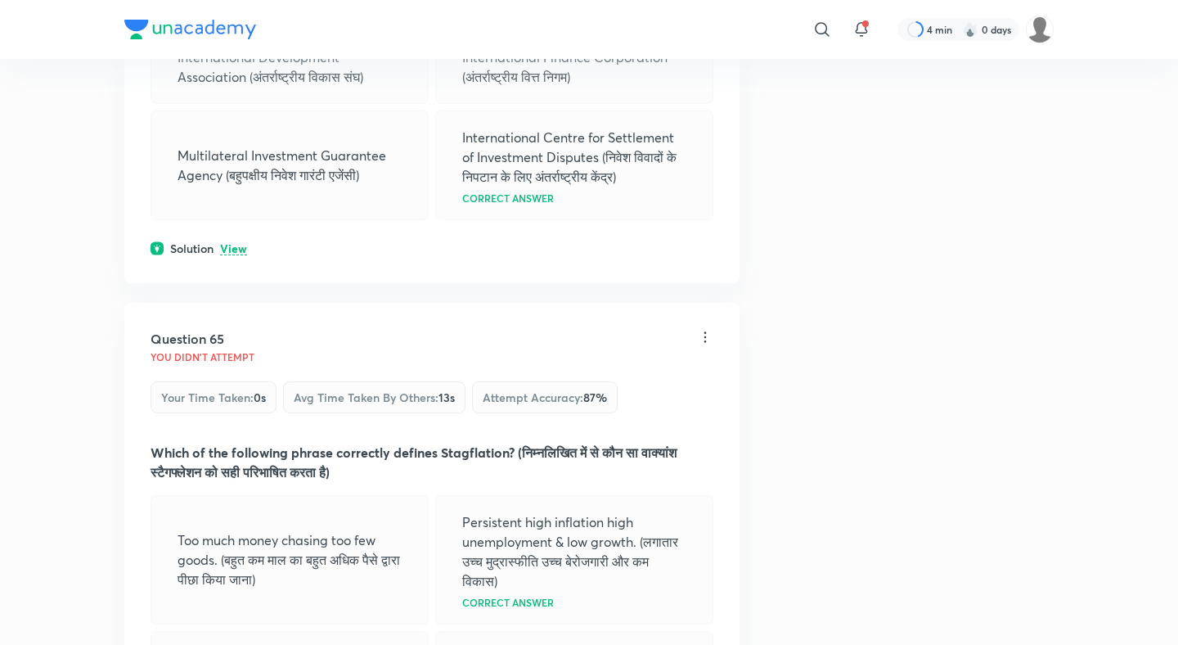
click at [236, 243] on p "View" at bounding box center [233, 249] width 27 height 12
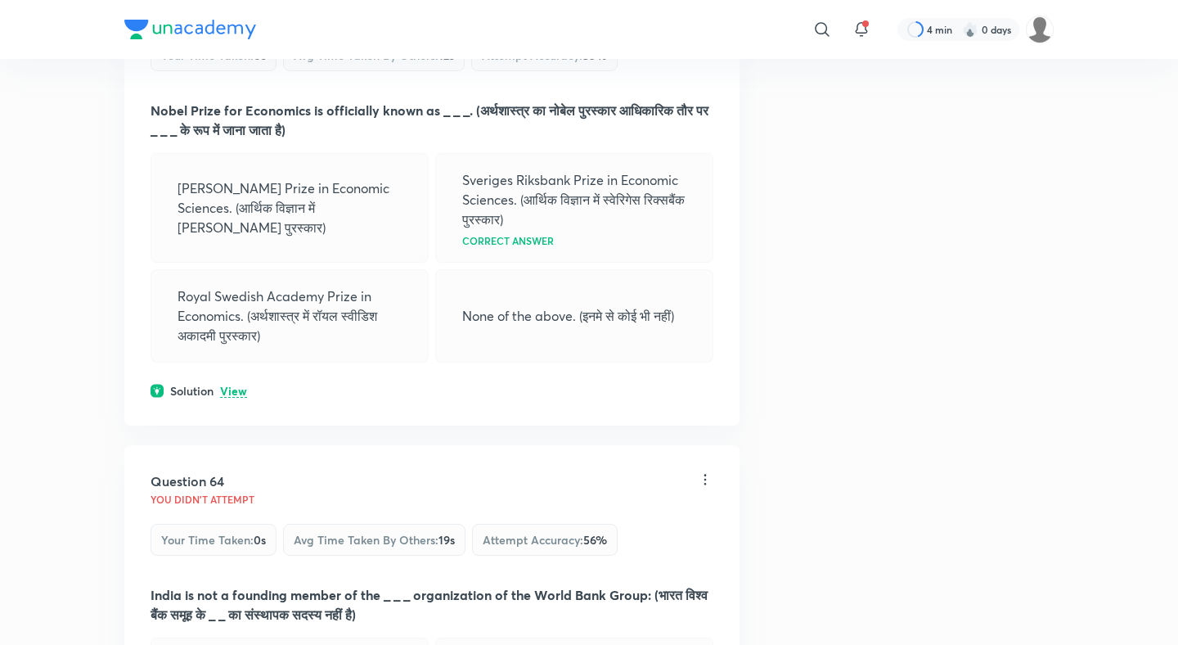
scroll to position [30954, 0]
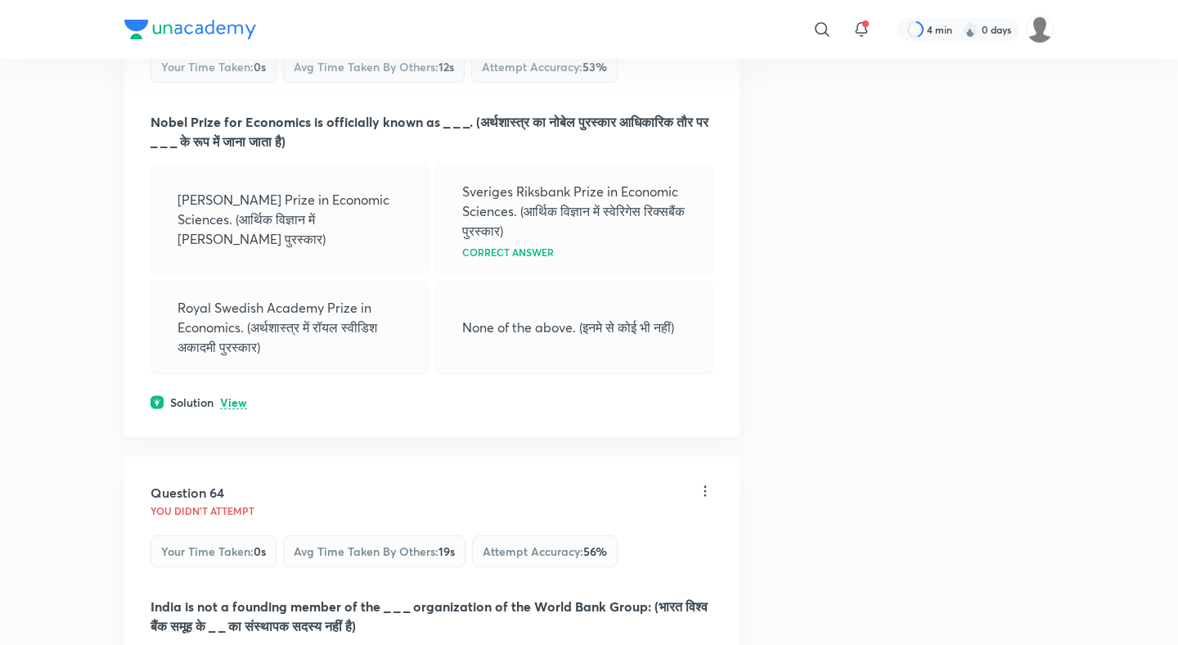
click at [236, 329] on div "Question 63 You didn't Attempt Your time taken : 0s Avg time taken by others : …" at bounding box center [431, 204] width 615 height 465
click at [236, 397] on p "View" at bounding box center [233, 403] width 27 height 12
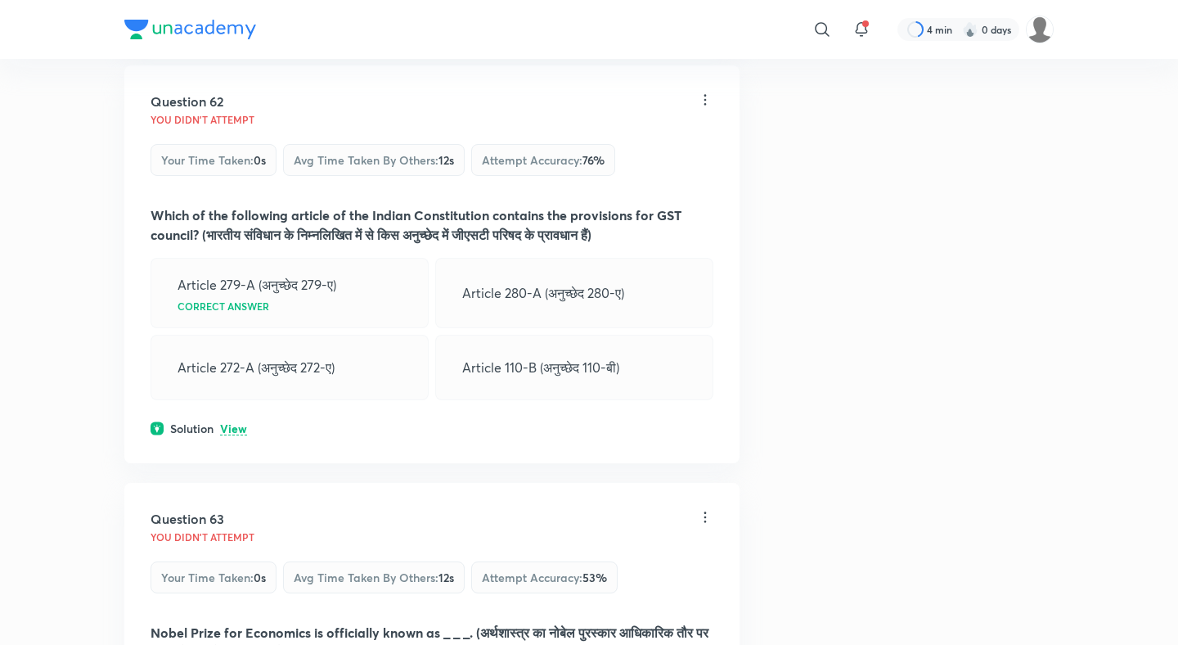
click at [237, 423] on p "View" at bounding box center [233, 429] width 27 height 12
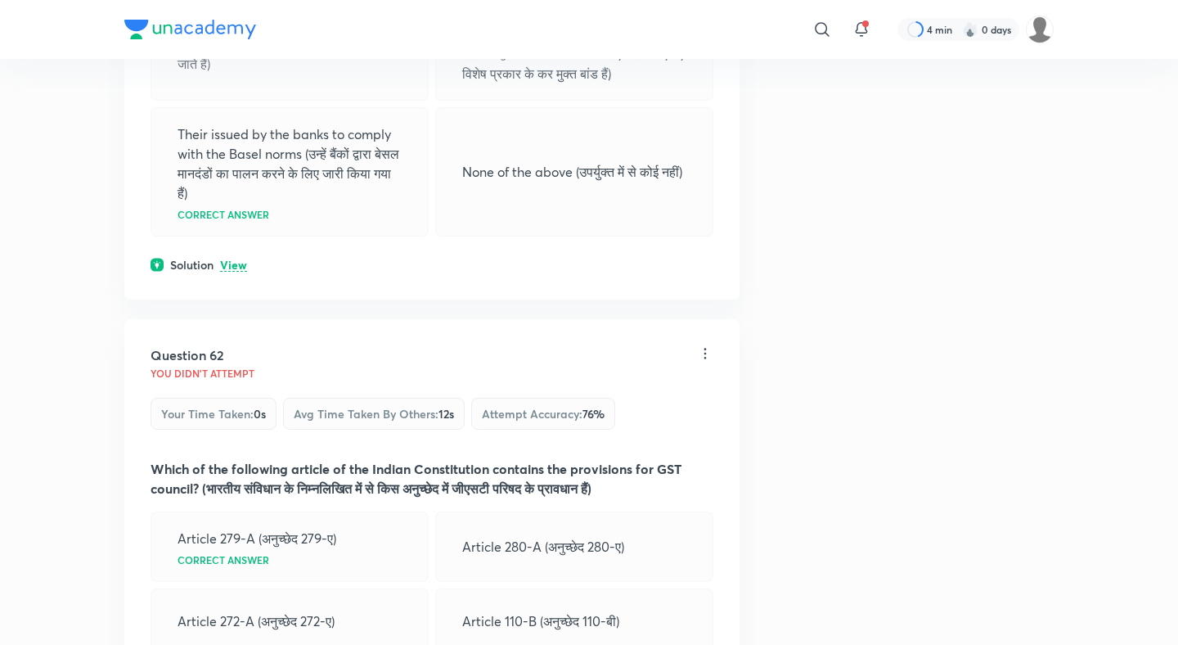
scroll to position [30035, 0]
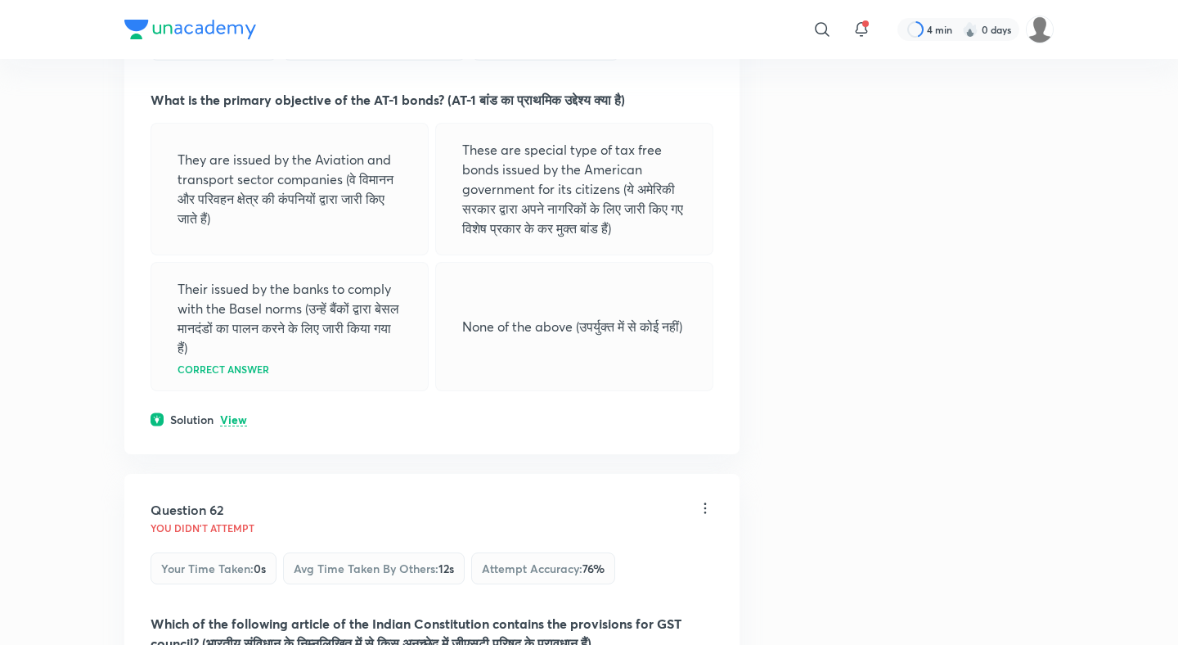
click at [237, 414] on p "View" at bounding box center [233, 420] width 27 height 12
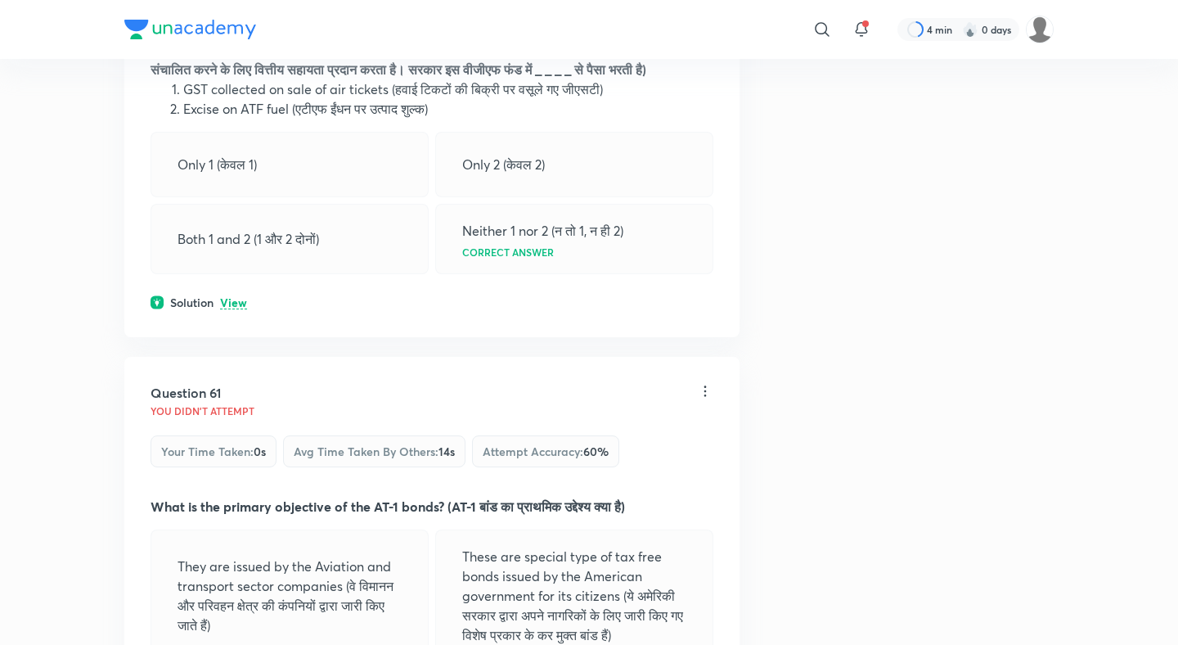
scroll to position [29584, 0]
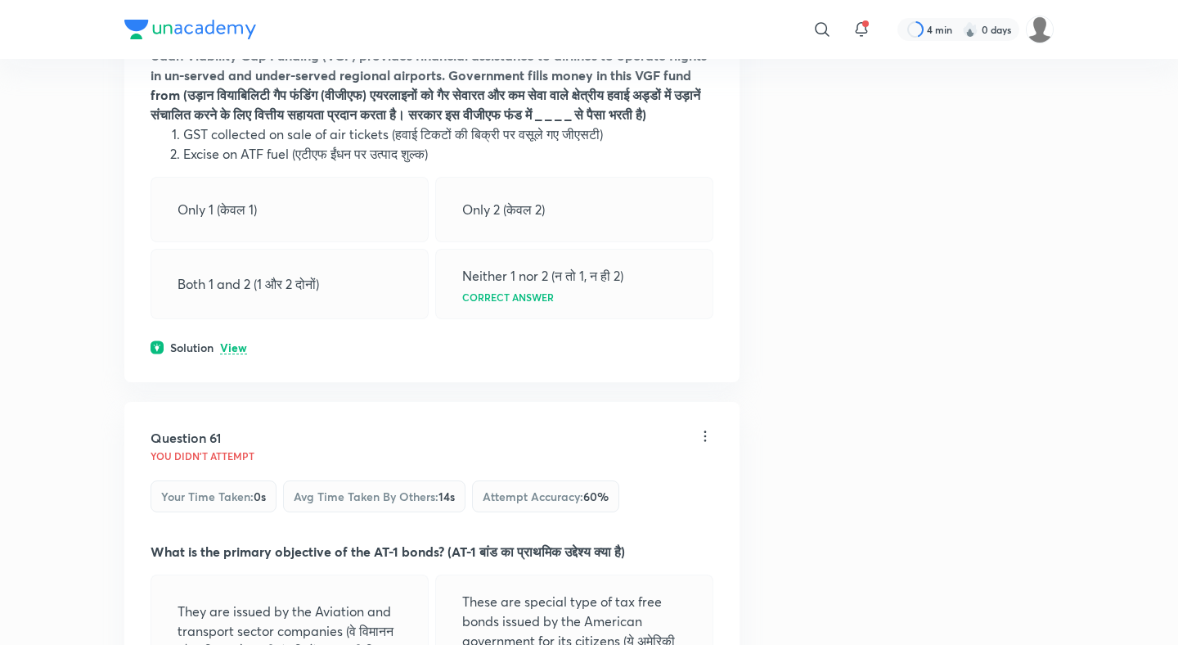
click at [244, 342] on p "View" at bounding box center [233, 348] width 27 height 12
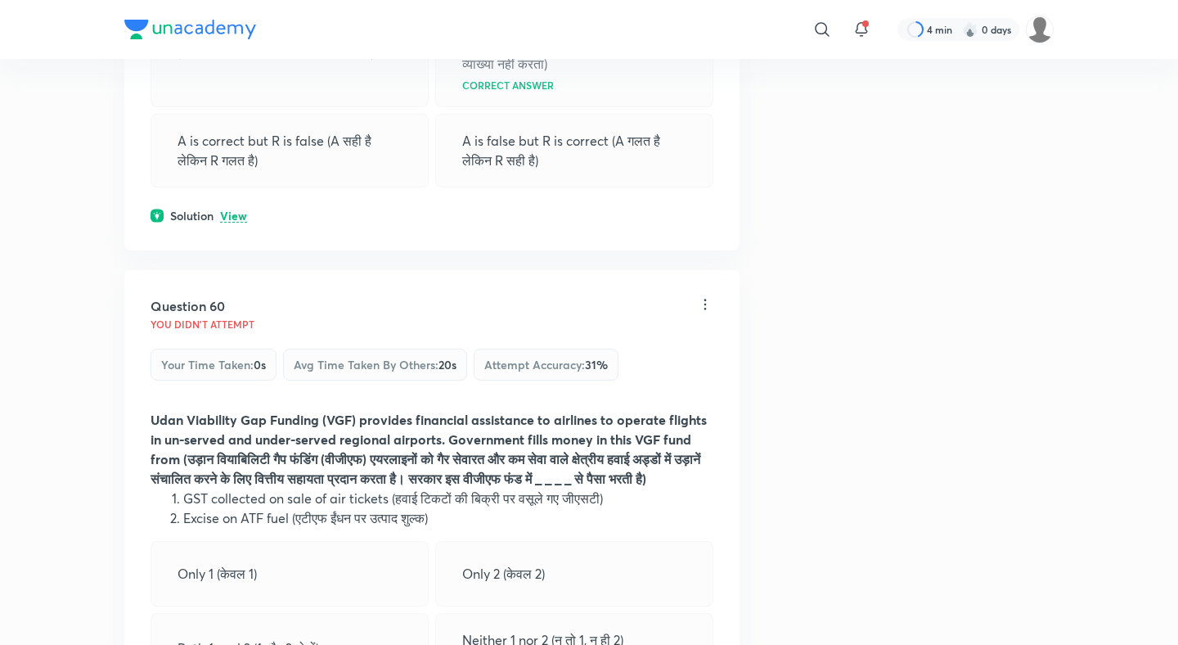
scroll to position [29133, 0]
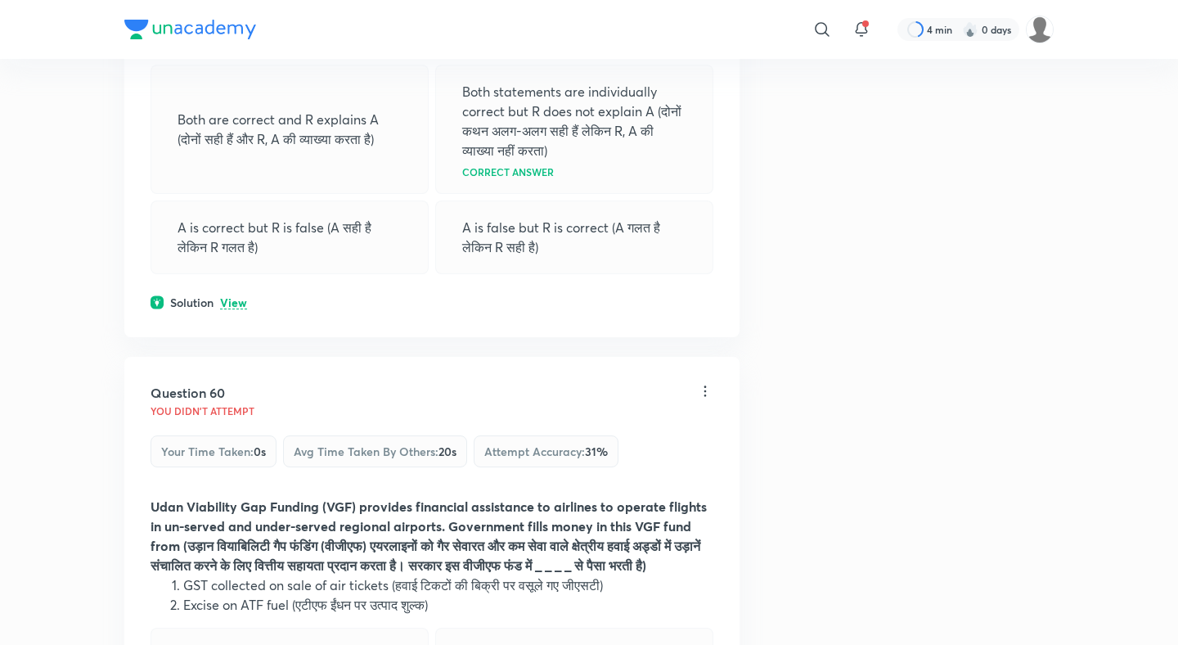
click at [240, 294] on div "Solution View" at bounding box center [432, 302] width 563 height 17
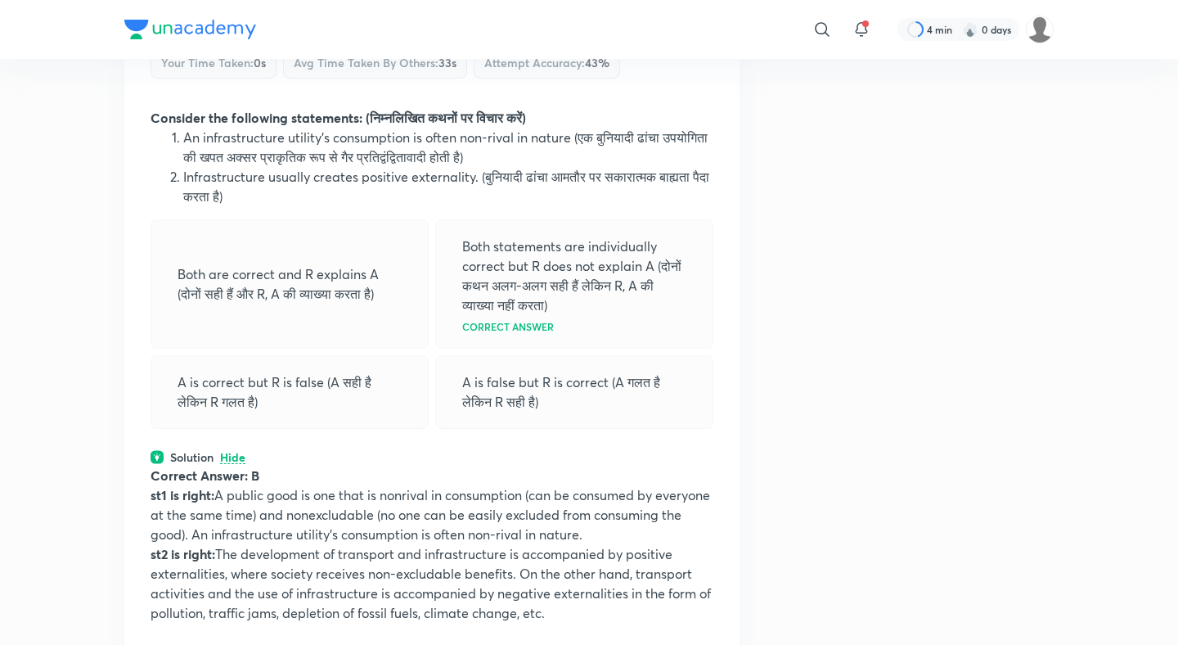
scroll to position [28591, 0]
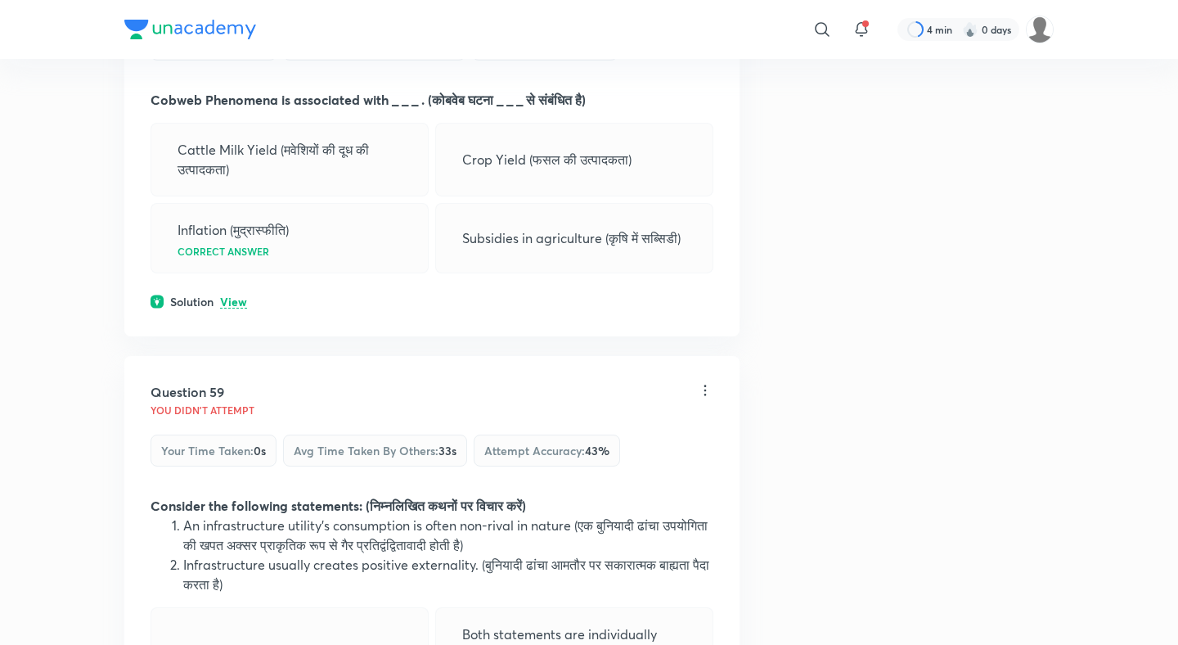
click at [226, 296] on p "View" at bounding box center [233, 302] width 27 height 12
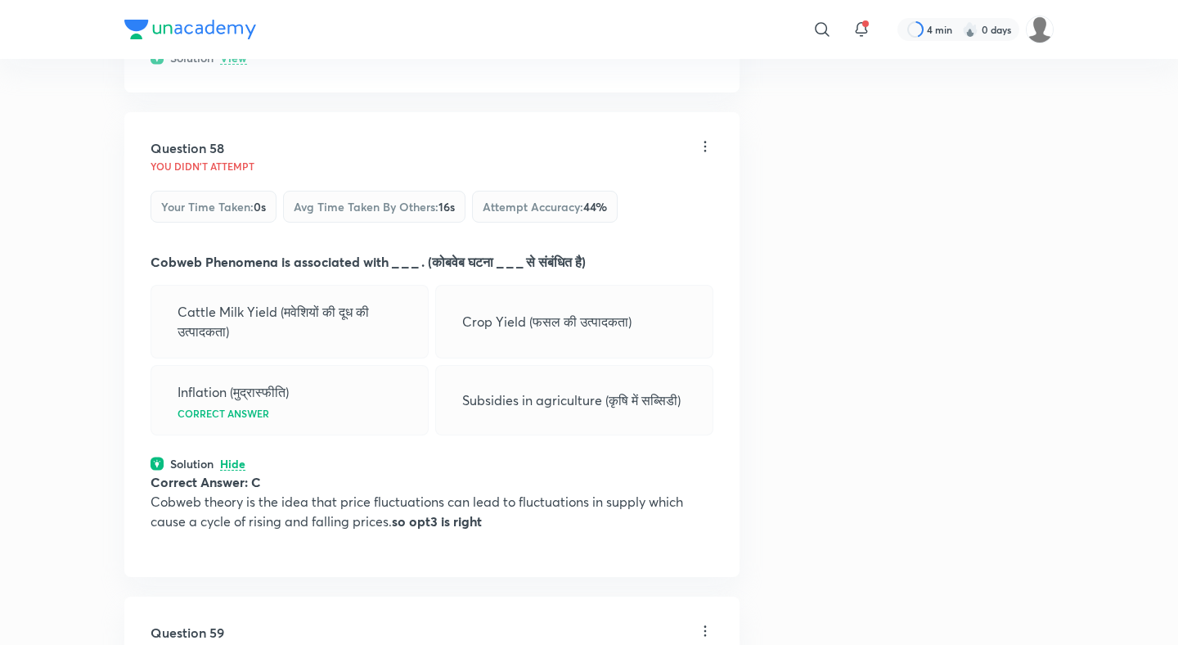
scroll to position [28062, 0]
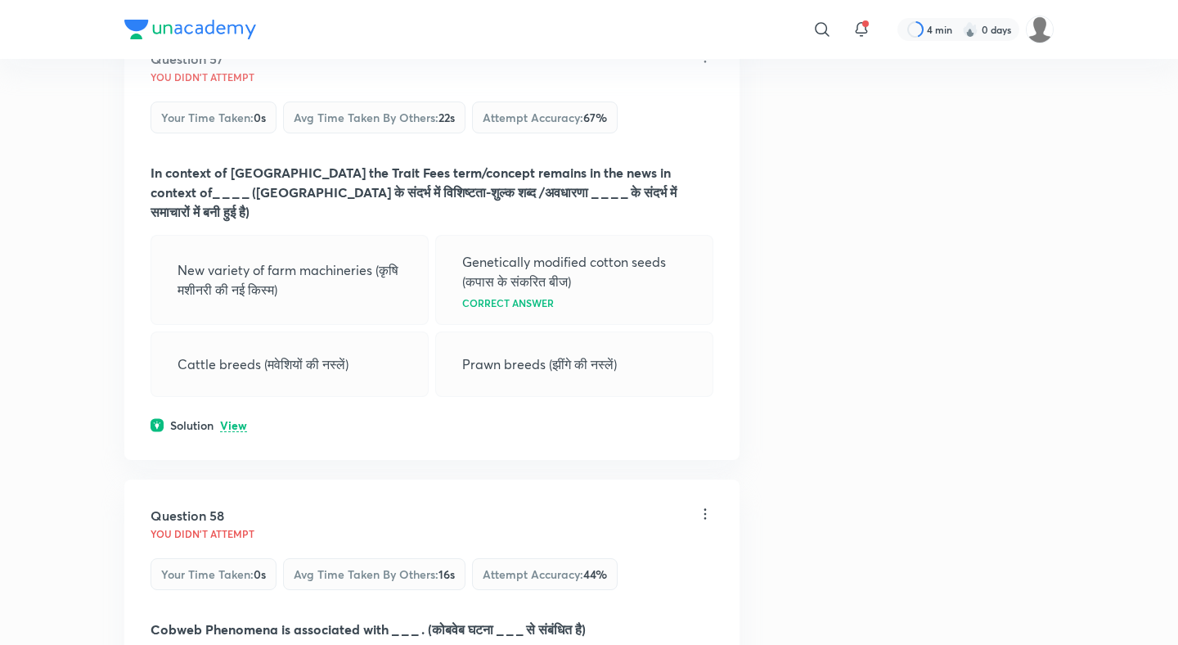
click at [230, 420] on p "View" at bounding box center [233, 426] width 27 height 12
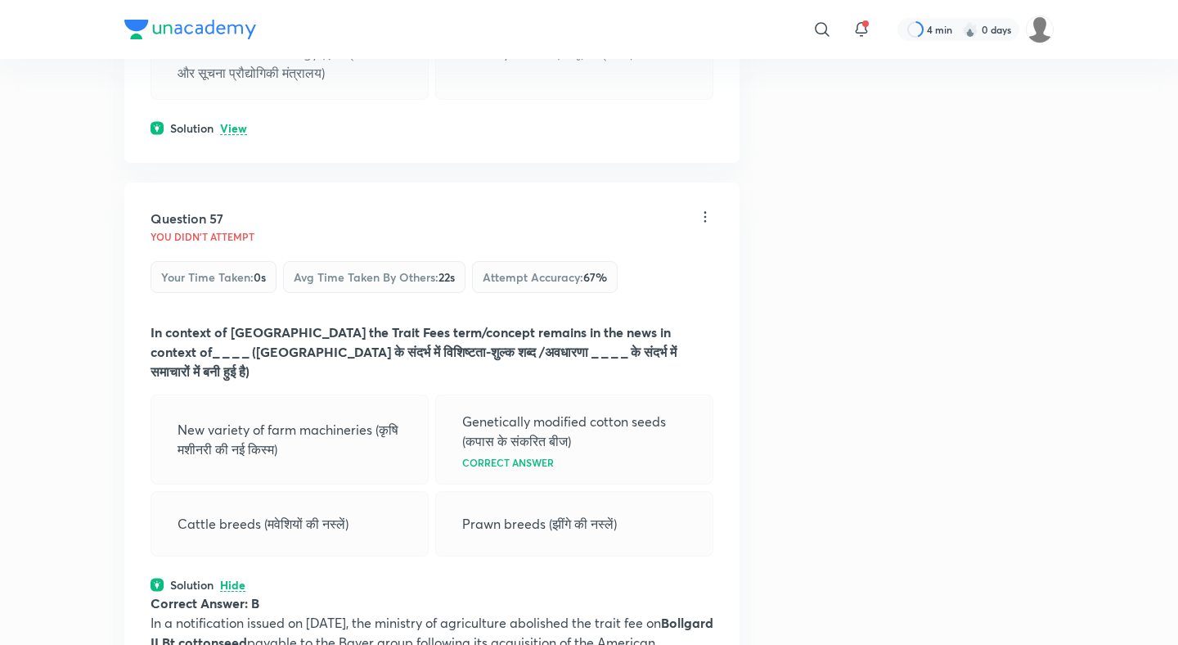
scroll to position [27793, 0]
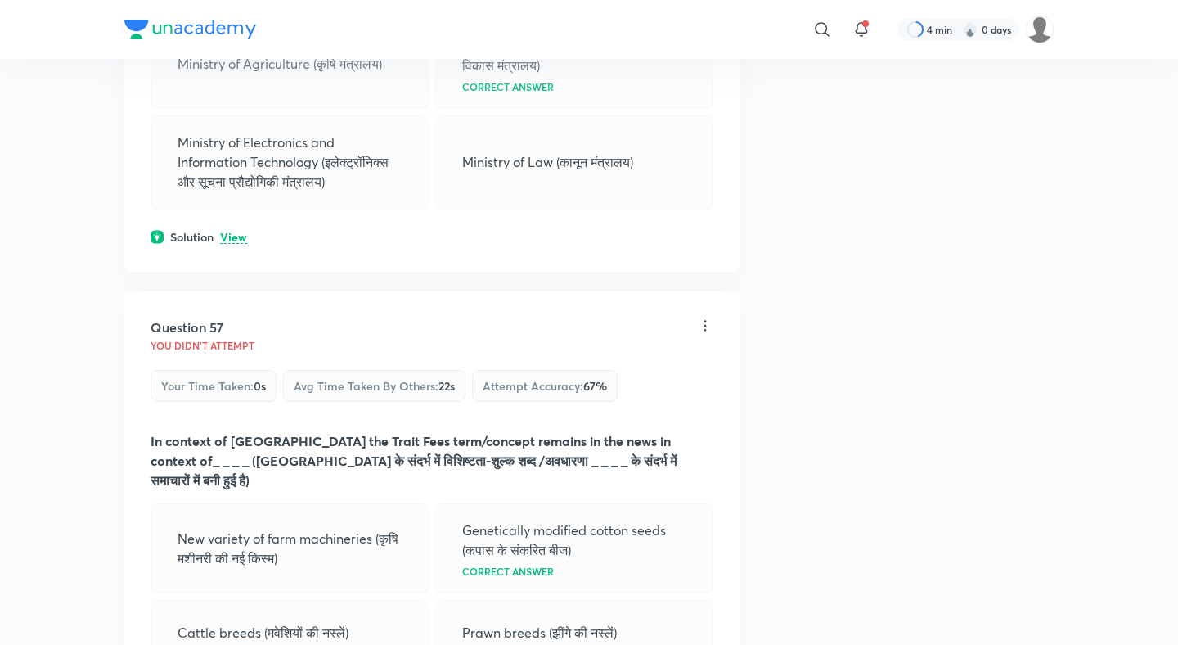
click at [232, 231] on p "View" at bounding box center [233, 237] width 27 height 12
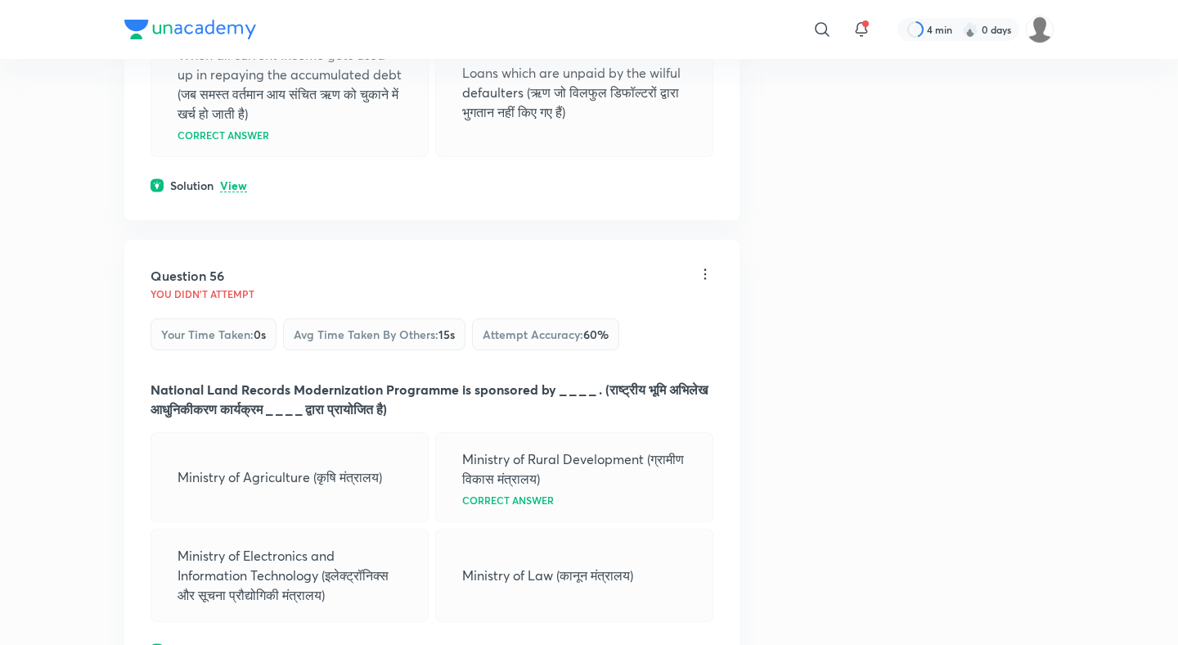
click at [236, 180] on p "View" at bounding box center [233, 186] width 27 height 12
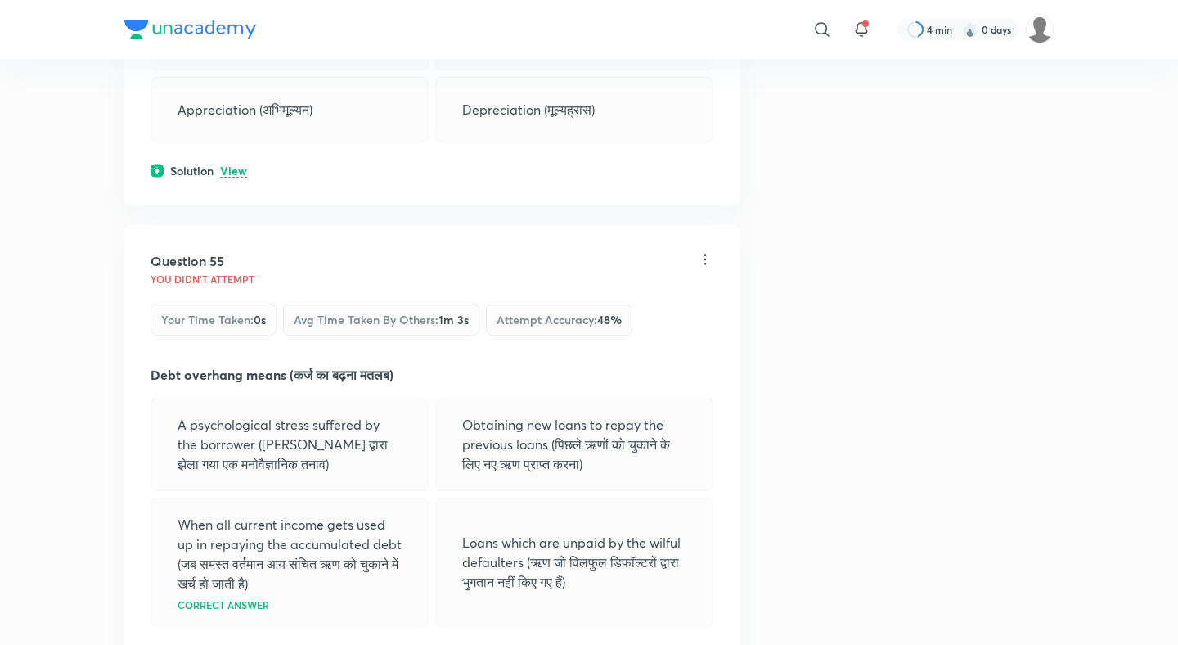
click at [235, 165] on p "View" at bounding box center [233, 171] width 27 height 12
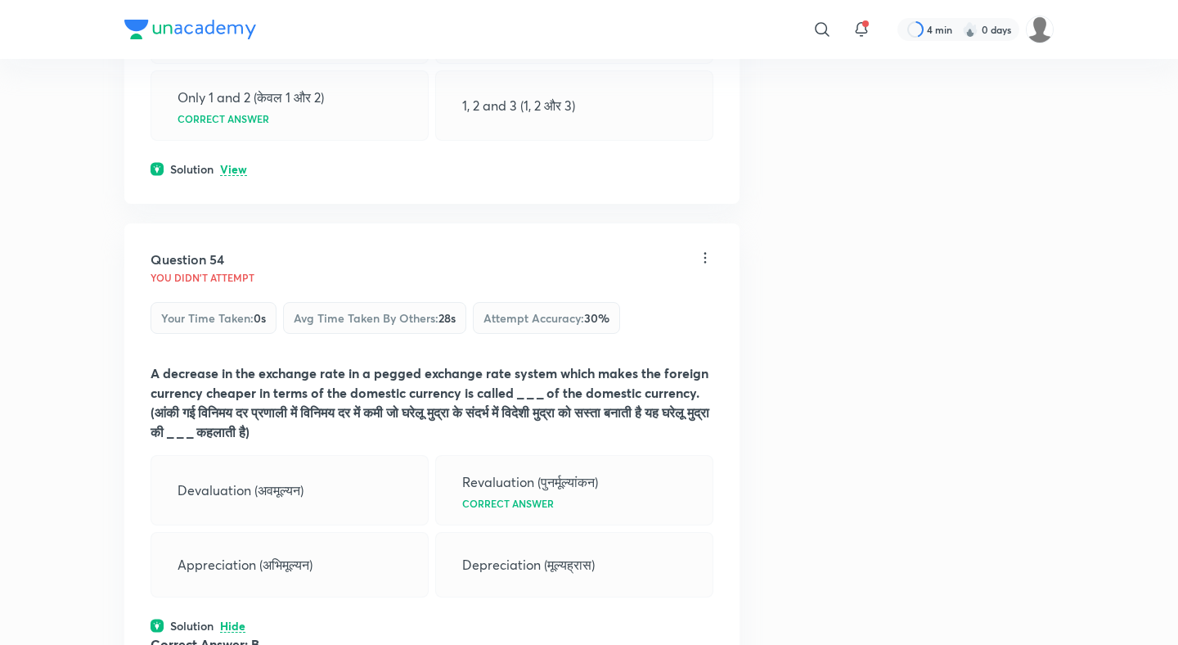
click at [233, 164] on p "View" at bounding box center [233, 170] width 27 height 12
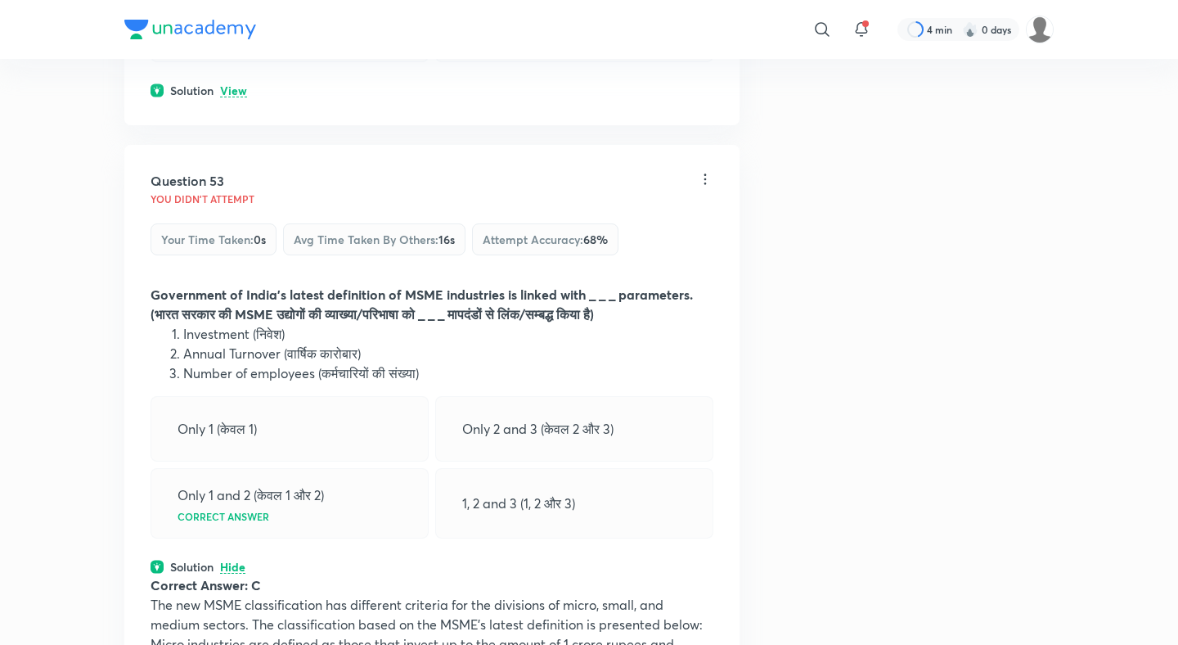
scroll to position [26035, 0]
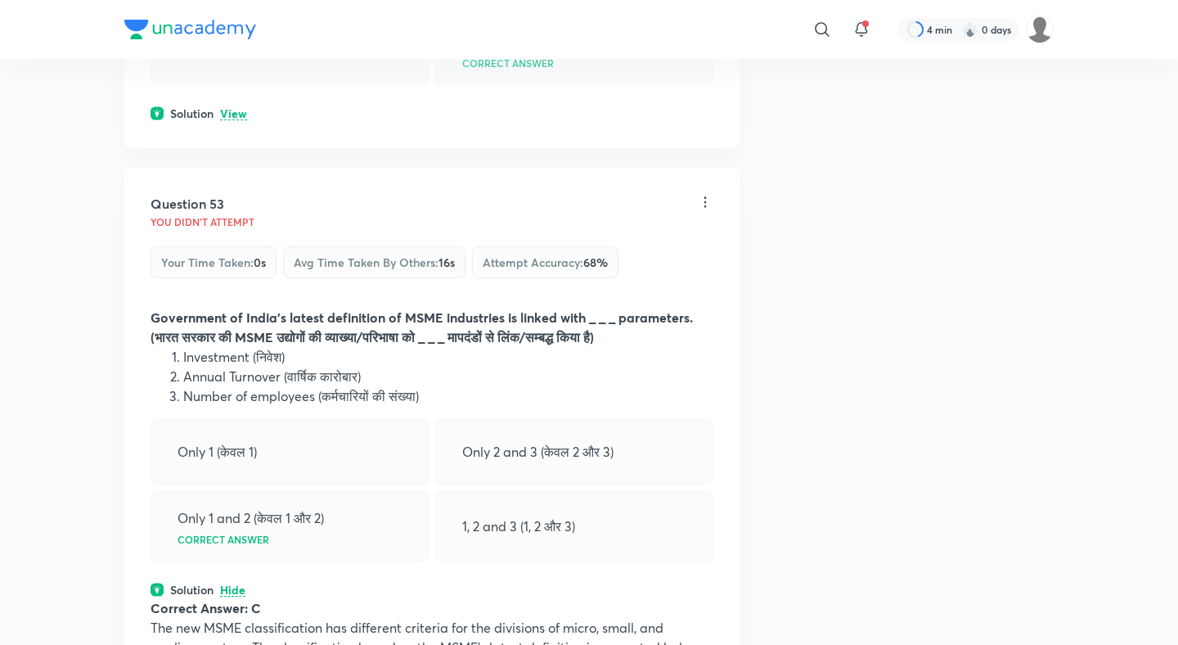
click at [233, 108] on p "View" at bounding box center [233, 114] width 27 height 12
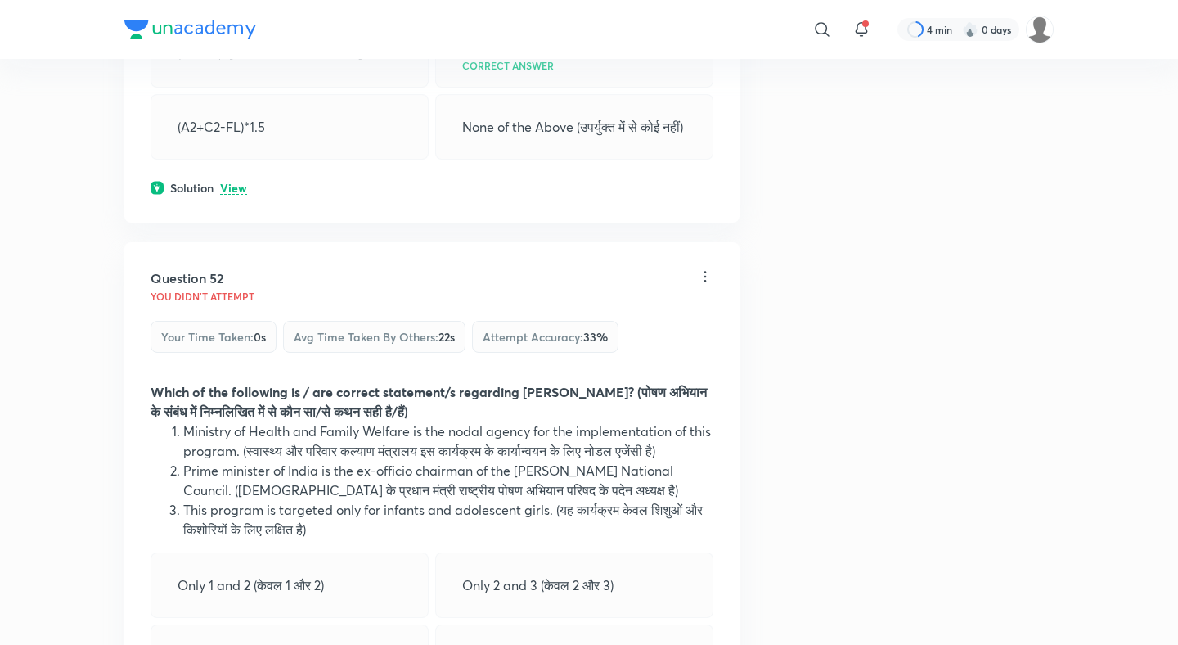
scroll to position [25329, 0]
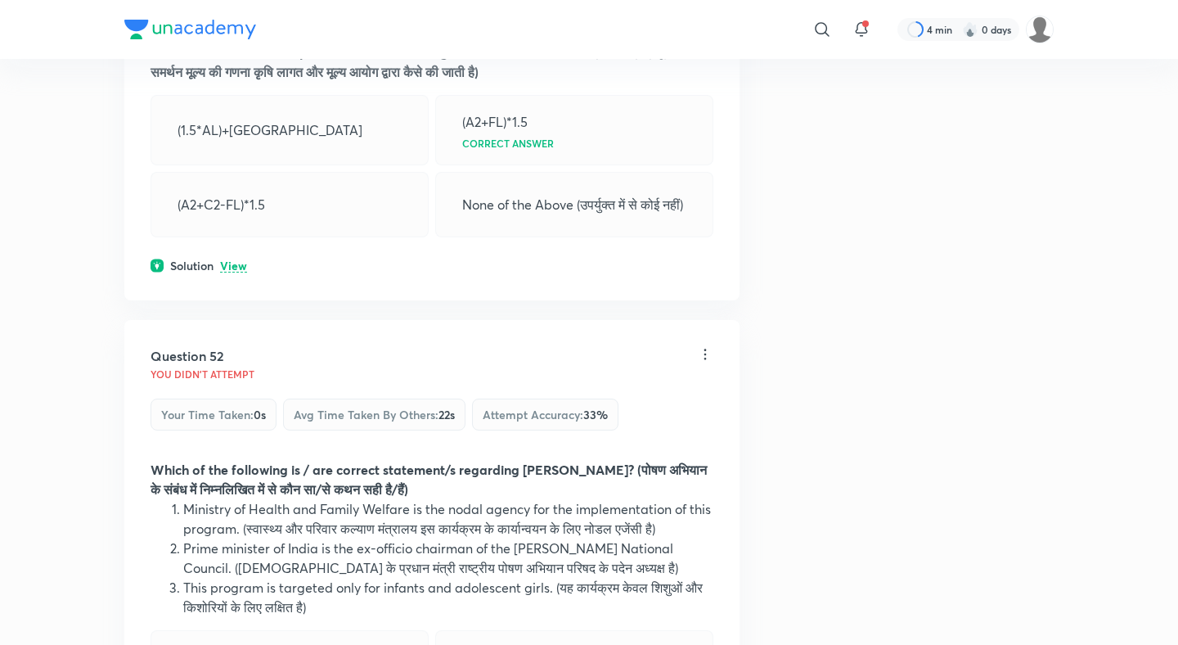
click at [237, 260] on p "View" at bounding box center [233, 266] width 27 height 12
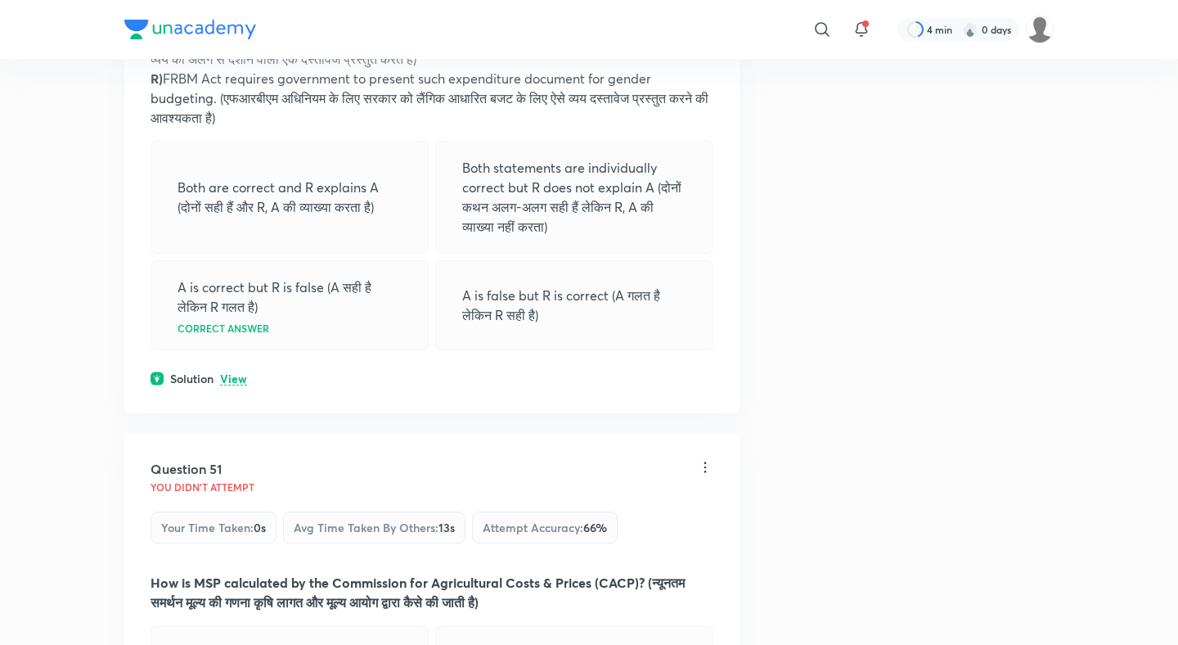
scroll to position [24772, 0]
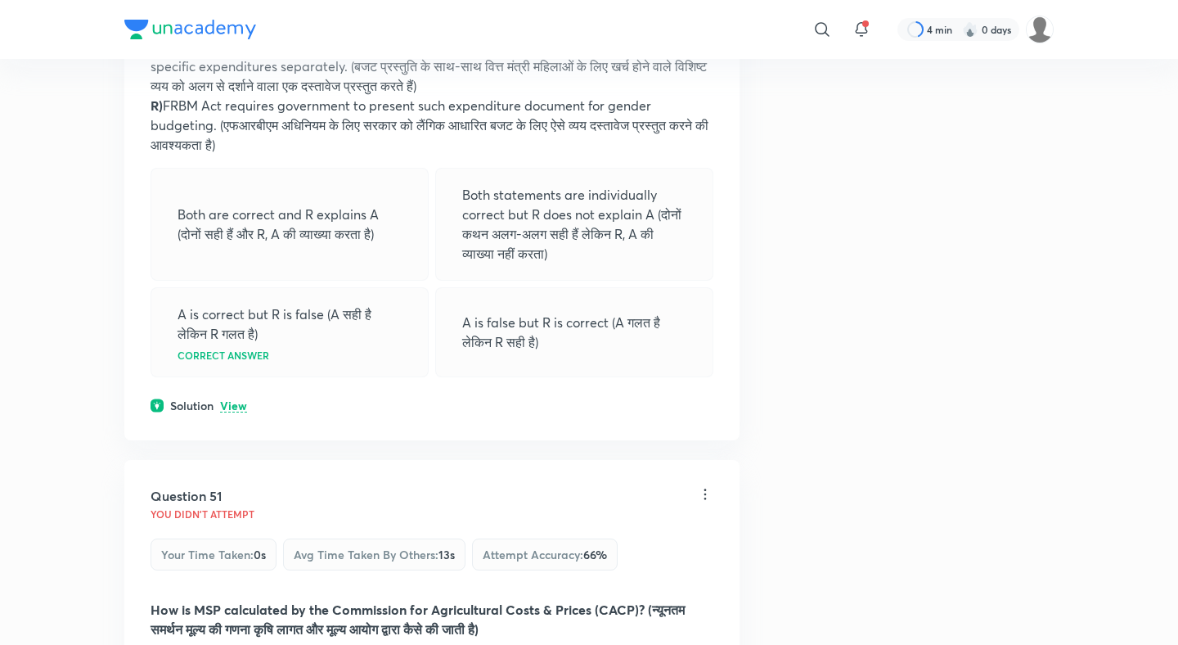
click at [240, 400] on p "View" at bounding box center [233, 406] width 27 height 12
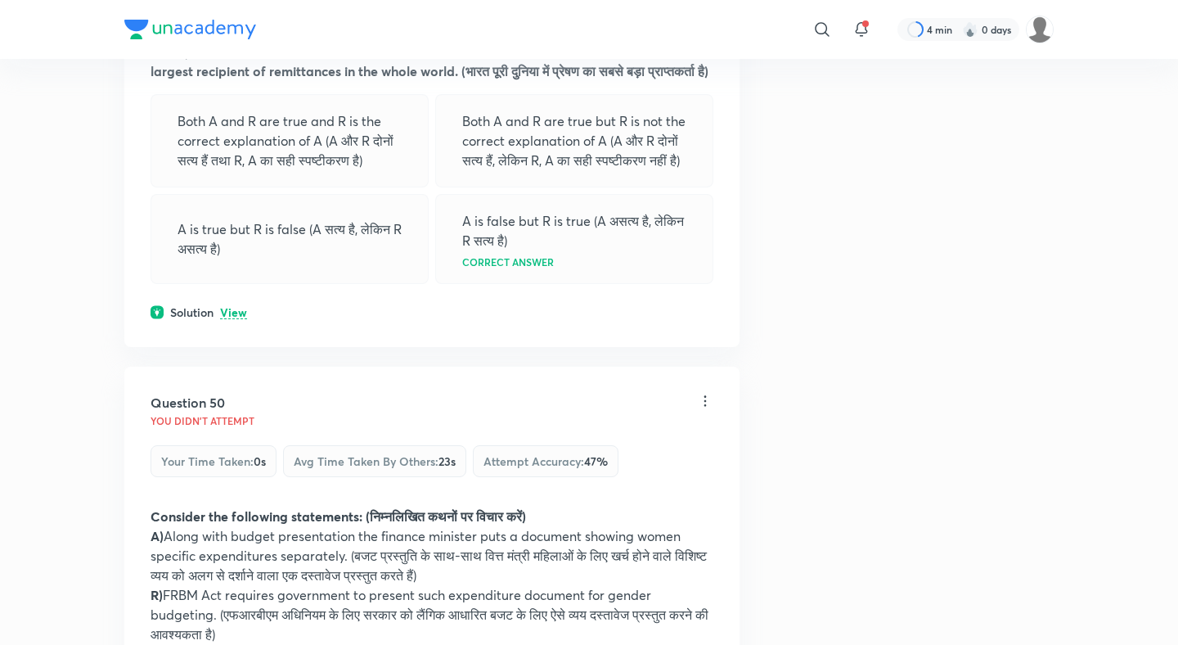
scroll to position [24249, 0]
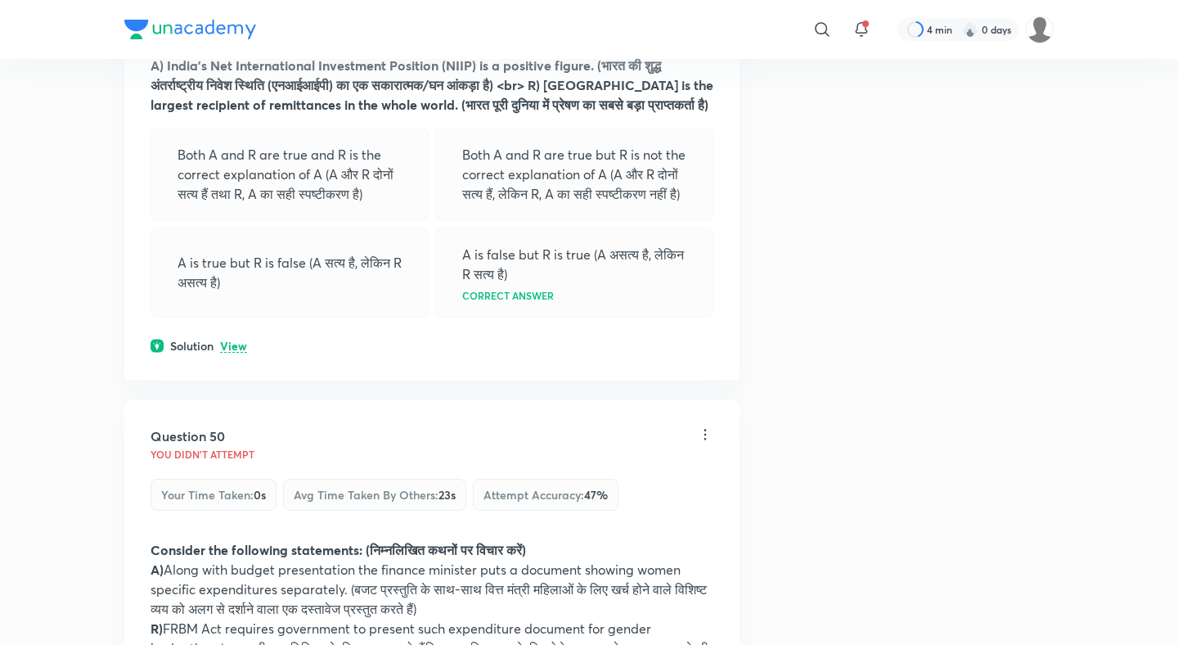
click at [243, 340] on p "View" at bounding box center [233, 346] width 27 height 12
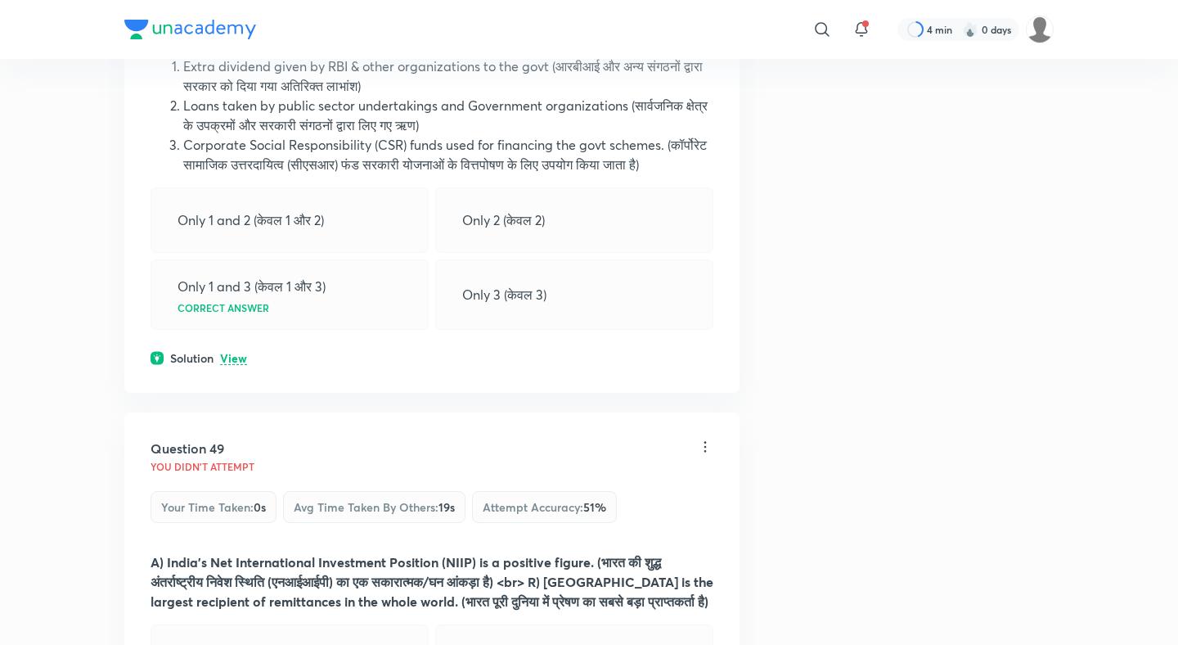
scroll to position [23737, 0]
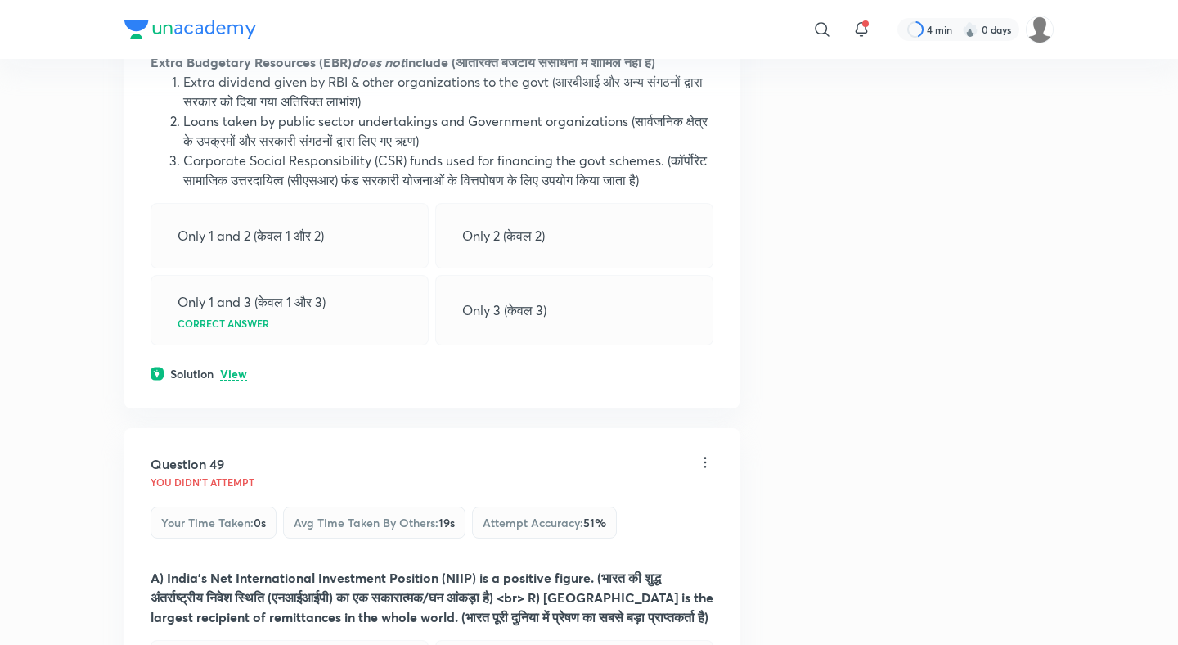
click at [236, 368] on p "View" at bounding box center [233, 374] width 27 height 12
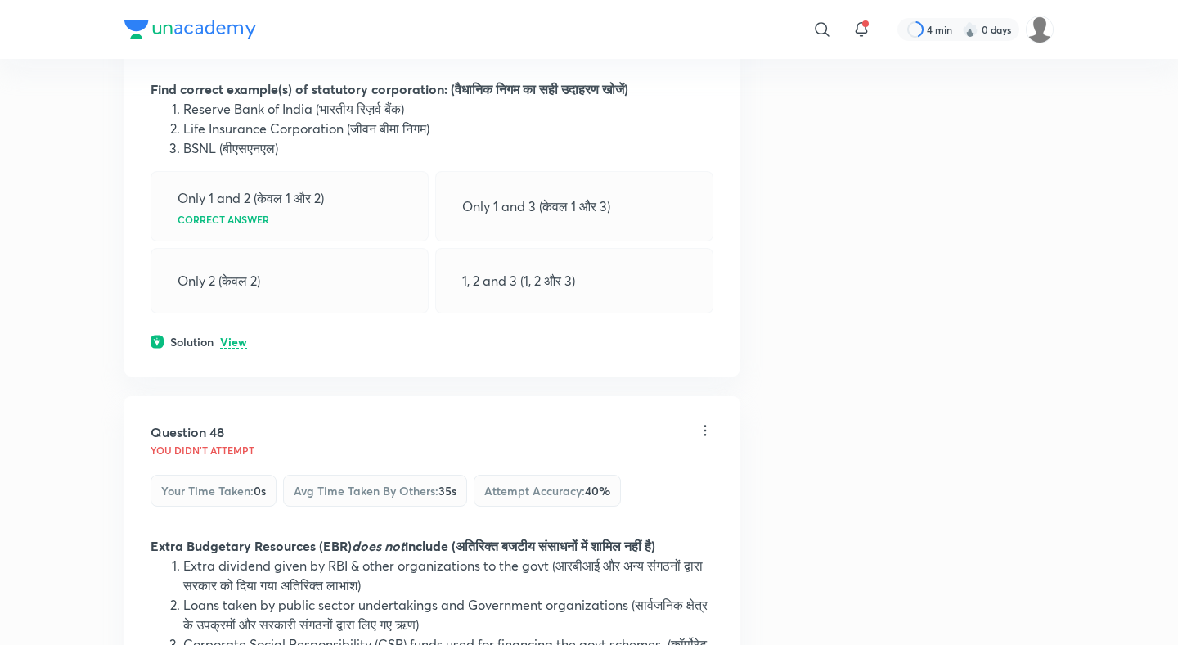
click at [233, 336] on p "View" at bounding box center [233, 342] width 27 height 12
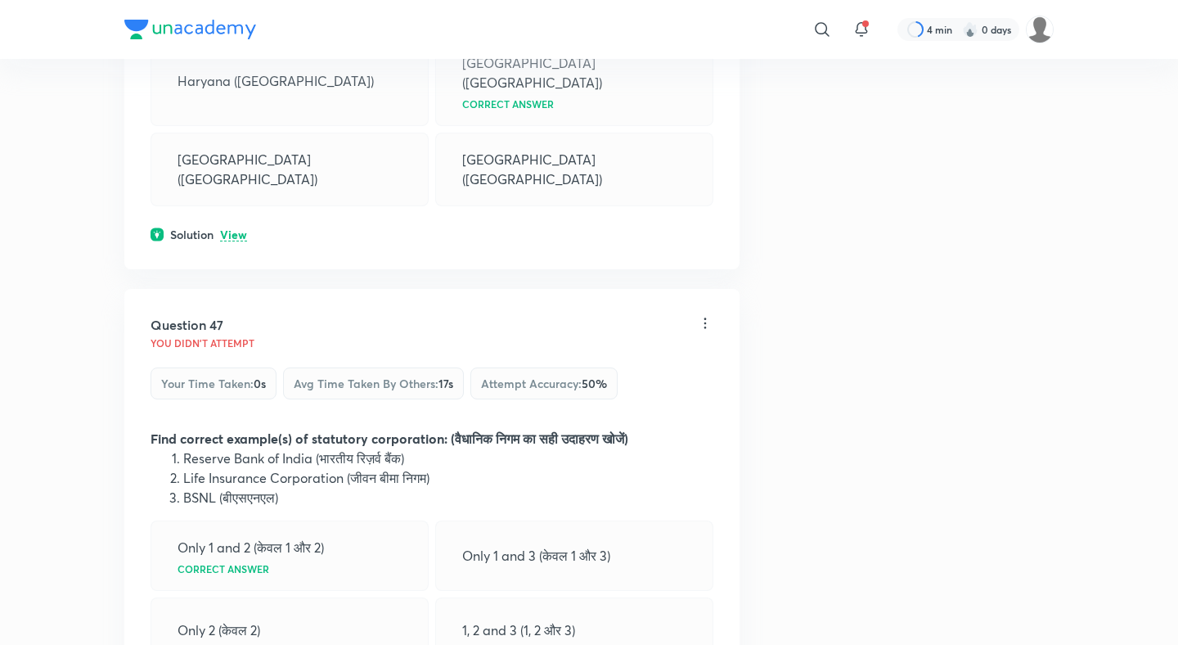
scroll to position [22883, 0]
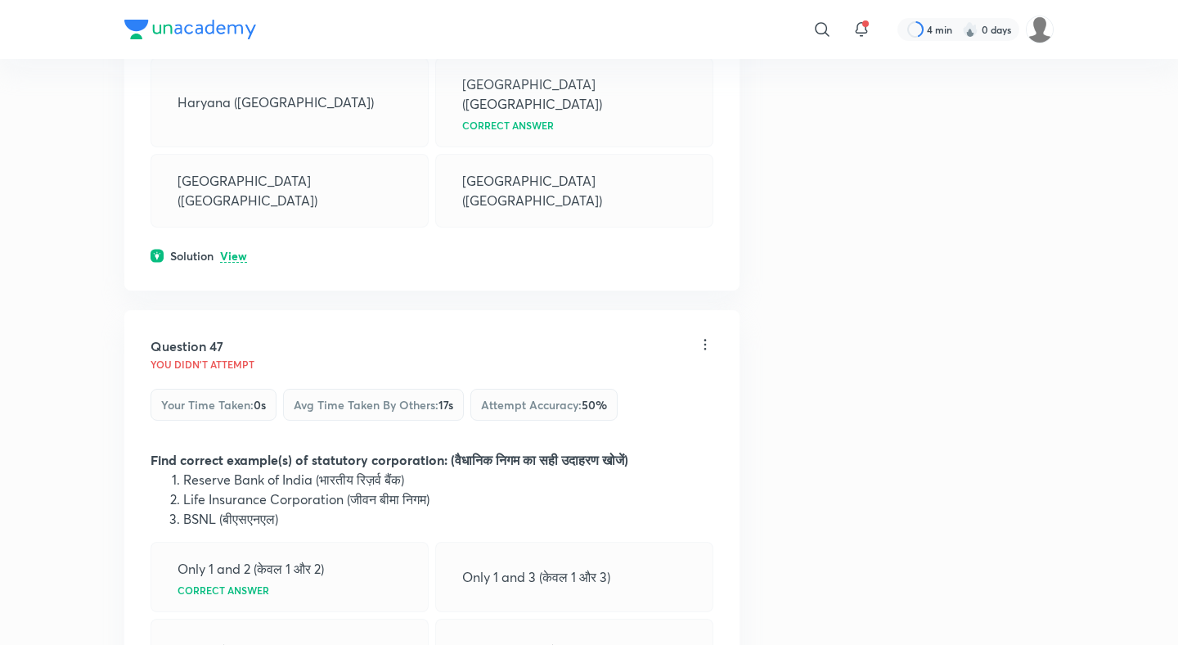
click at [241, 250] on p "View" at bounding box center [233, 256] width 27 height 12
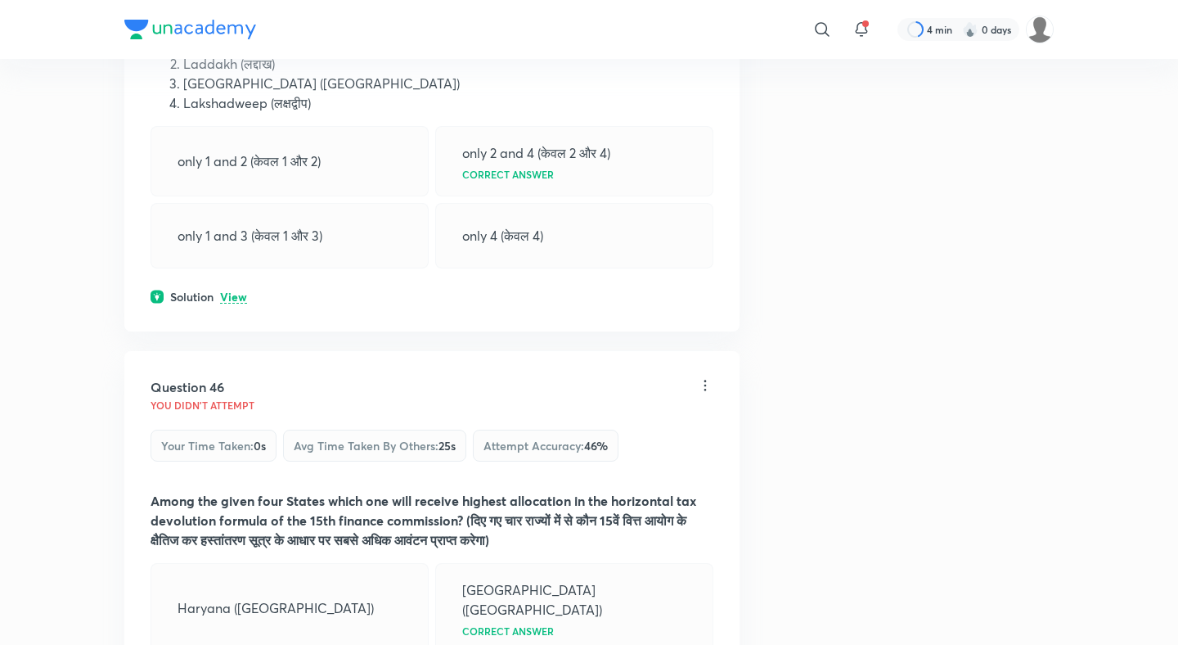
scroll to position [22335, 0]
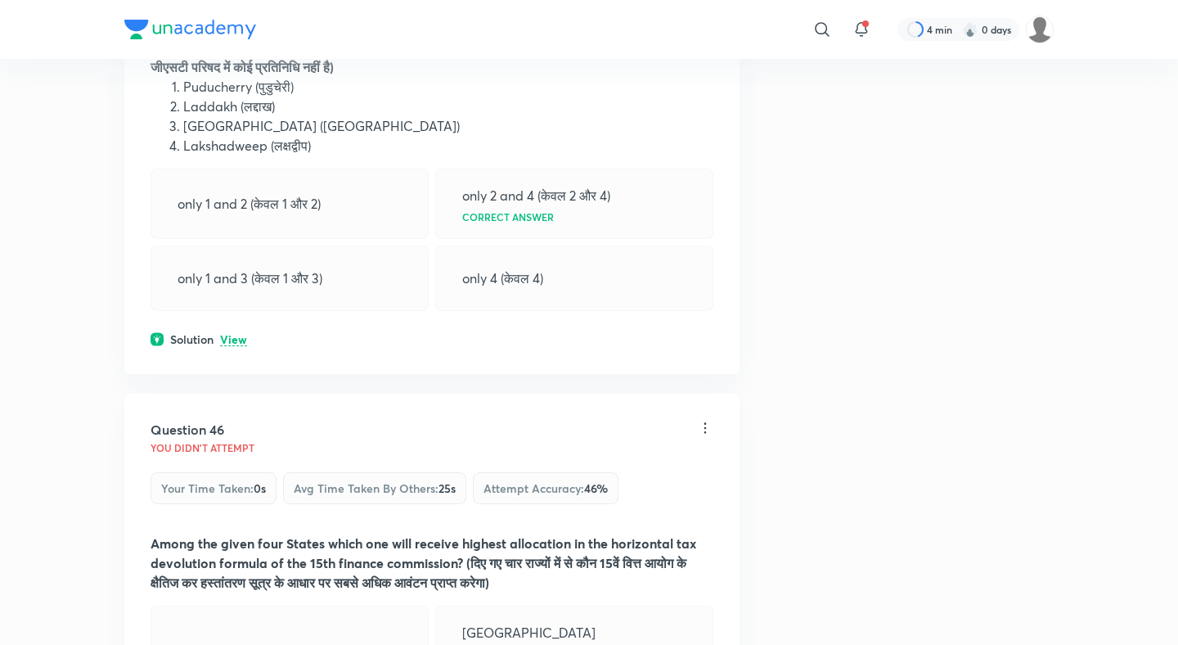
click at [237, 334] on p "View" at bounding box center [233, 340] width 27 height 12
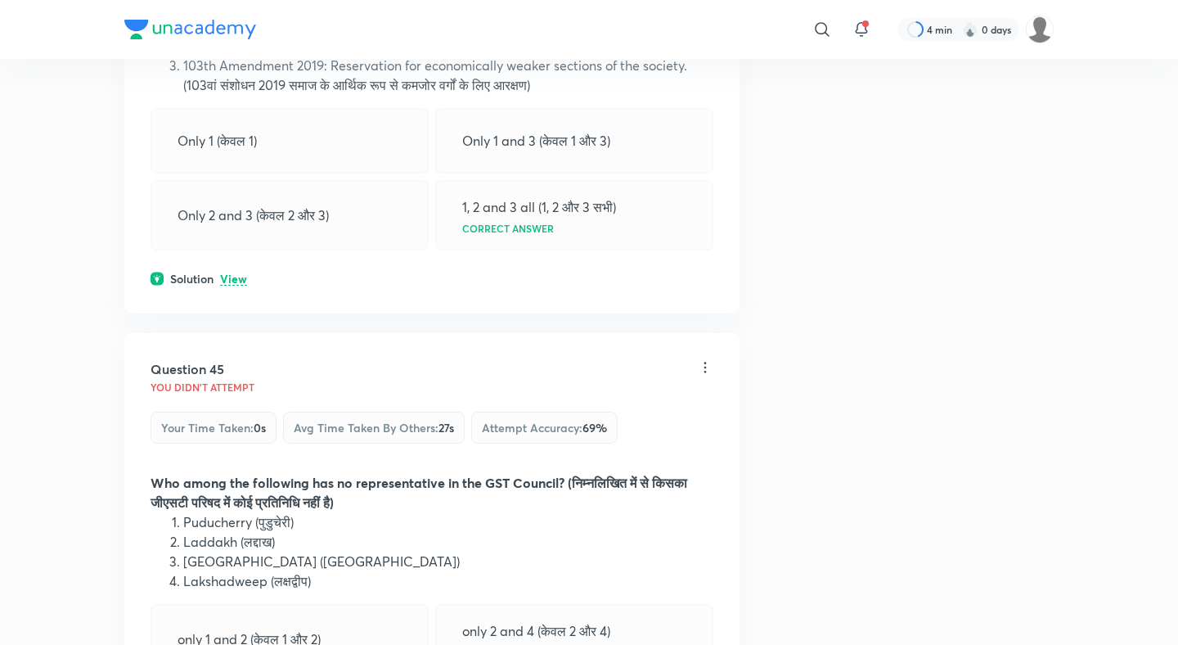
scroll to position [21884, 0]
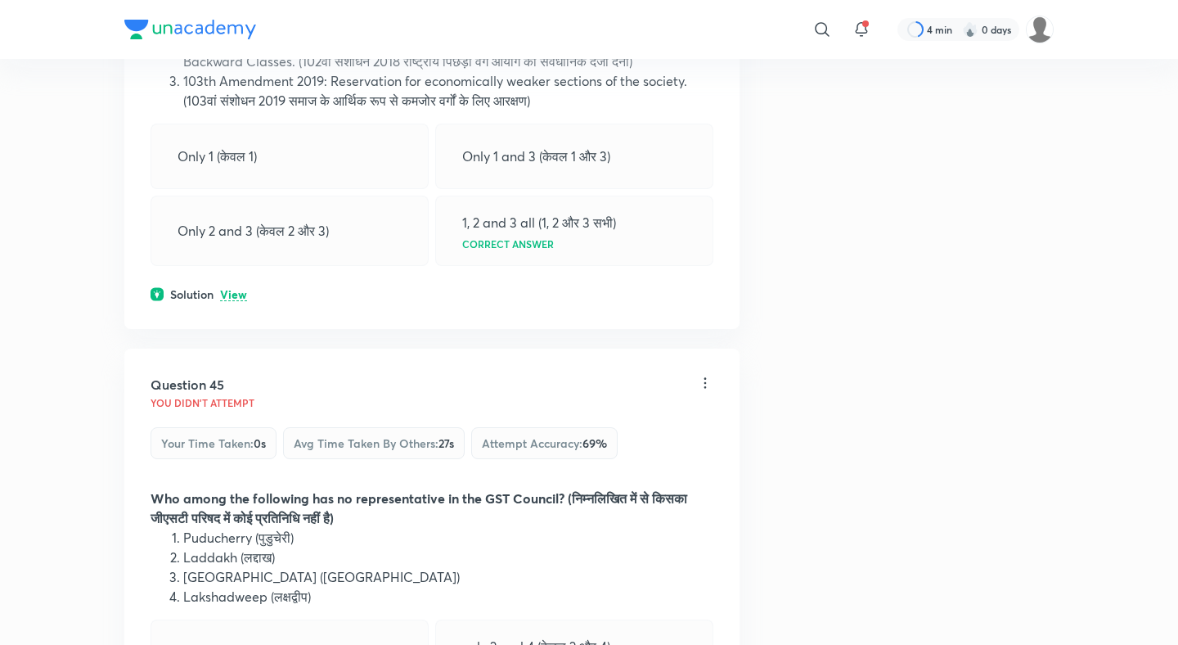
click at [237, 289] on p "View" at bounding box center [233, 295] width 27 height 12
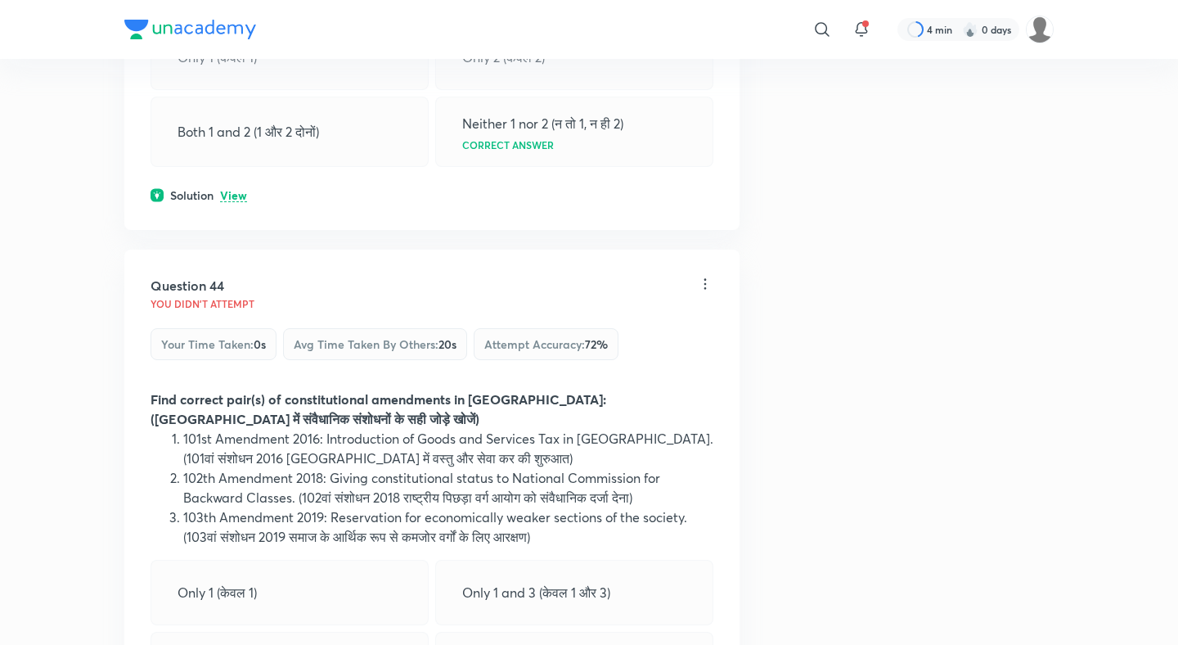
scroll to position [21438, 0]
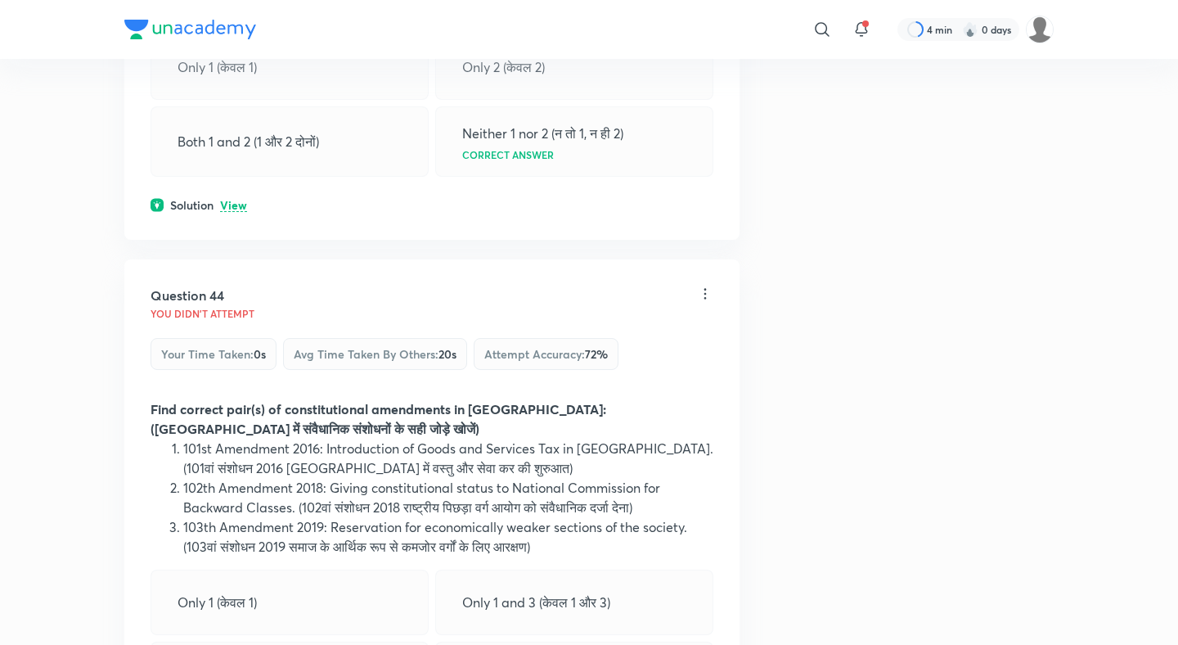
click at [240, 200] on p "View" at bounding box center [233, 206] width 27 height 12
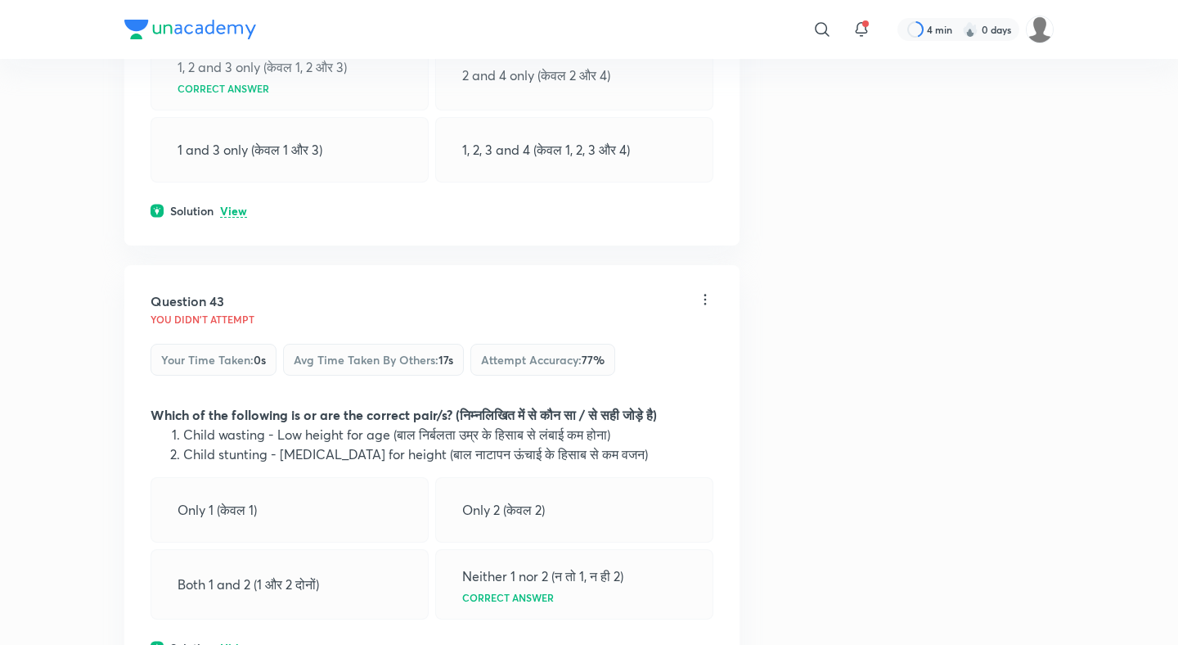
scroll to position [20983, 0]
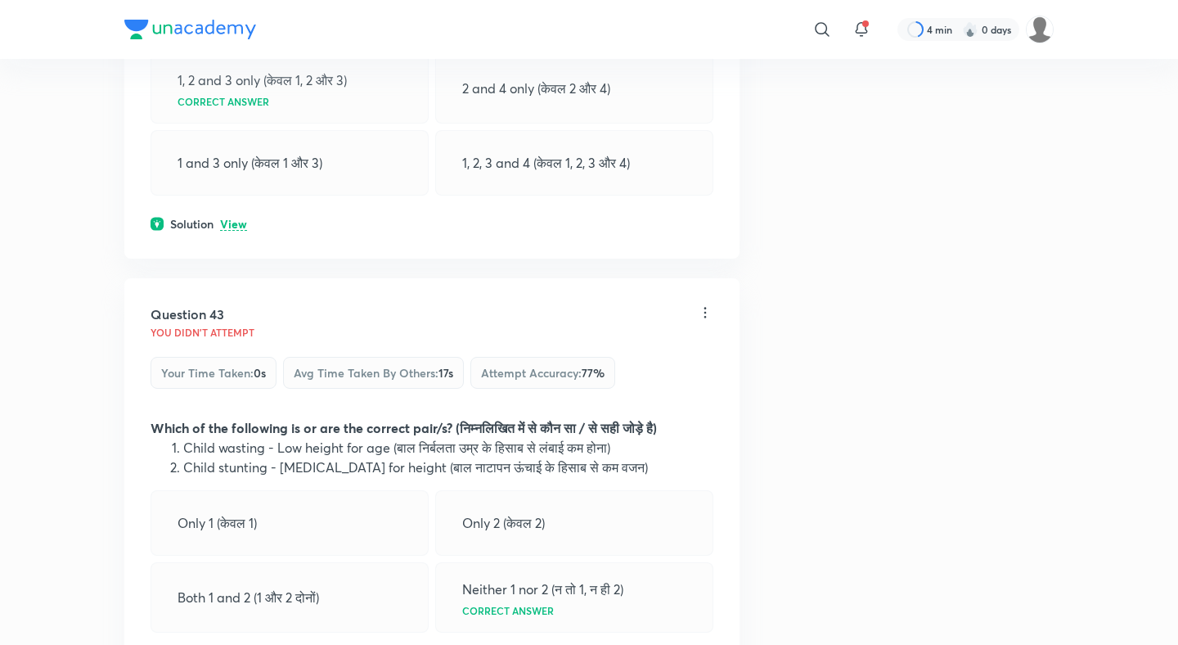
click at [240, 215] on div "Solution View" at bounding box center [432, 223] width 563 height 17
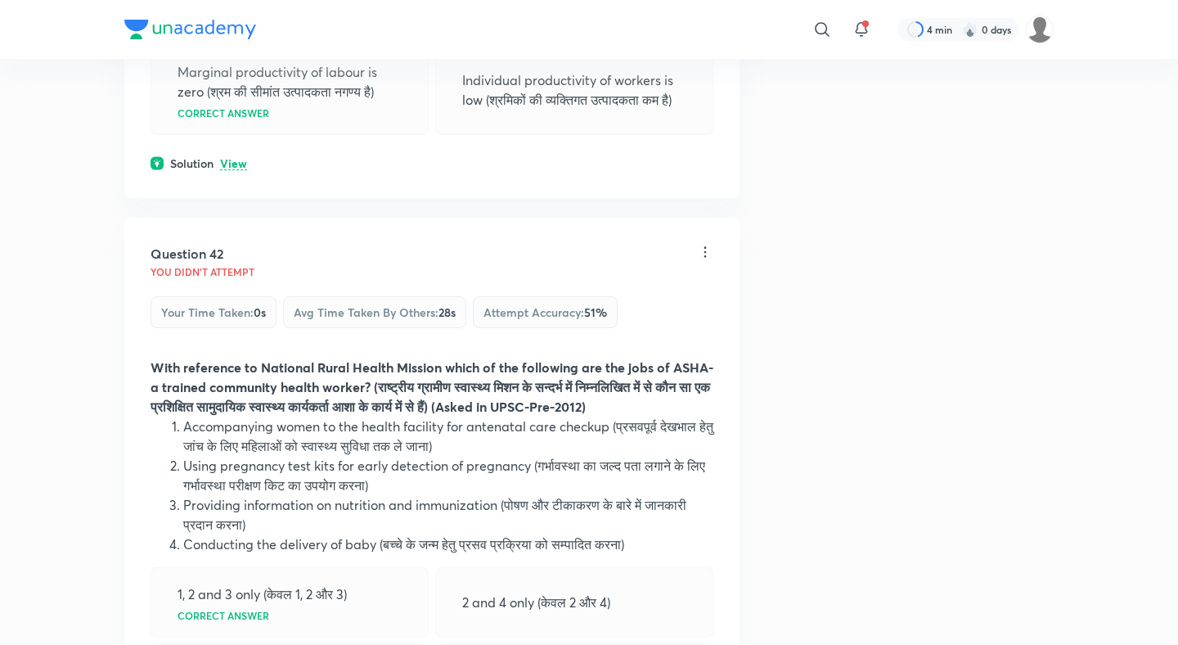
scroll to position [20421, 0]
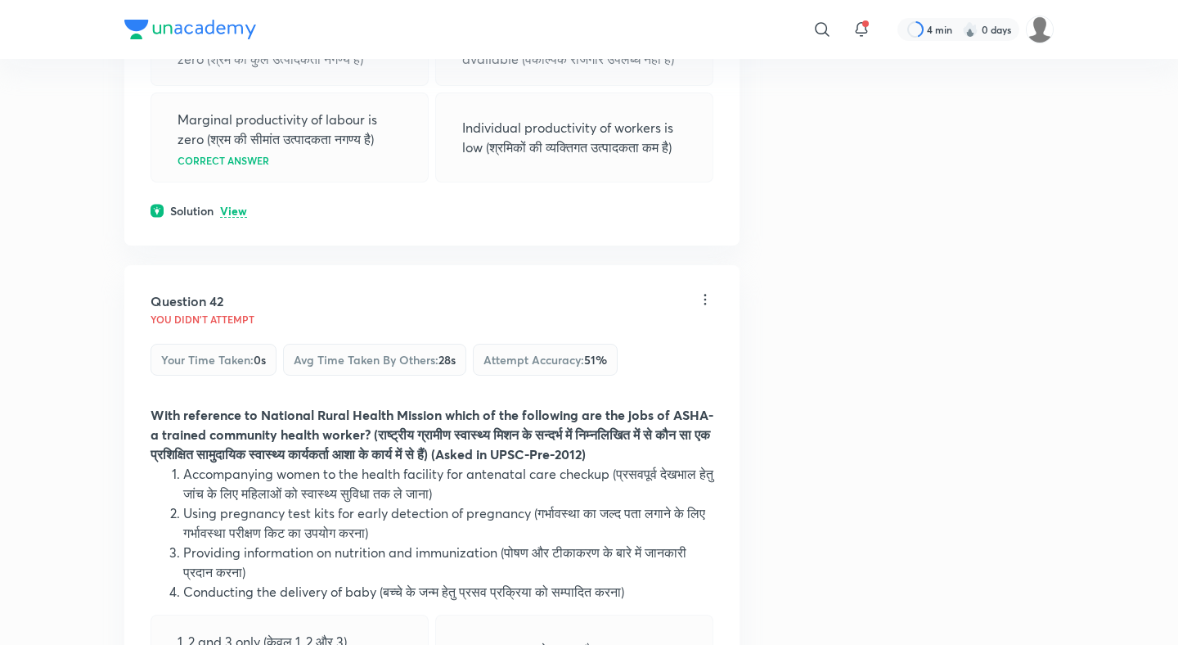
click at [235, 205] on p "View" at bounding box center [233, 211] width 27 height 12
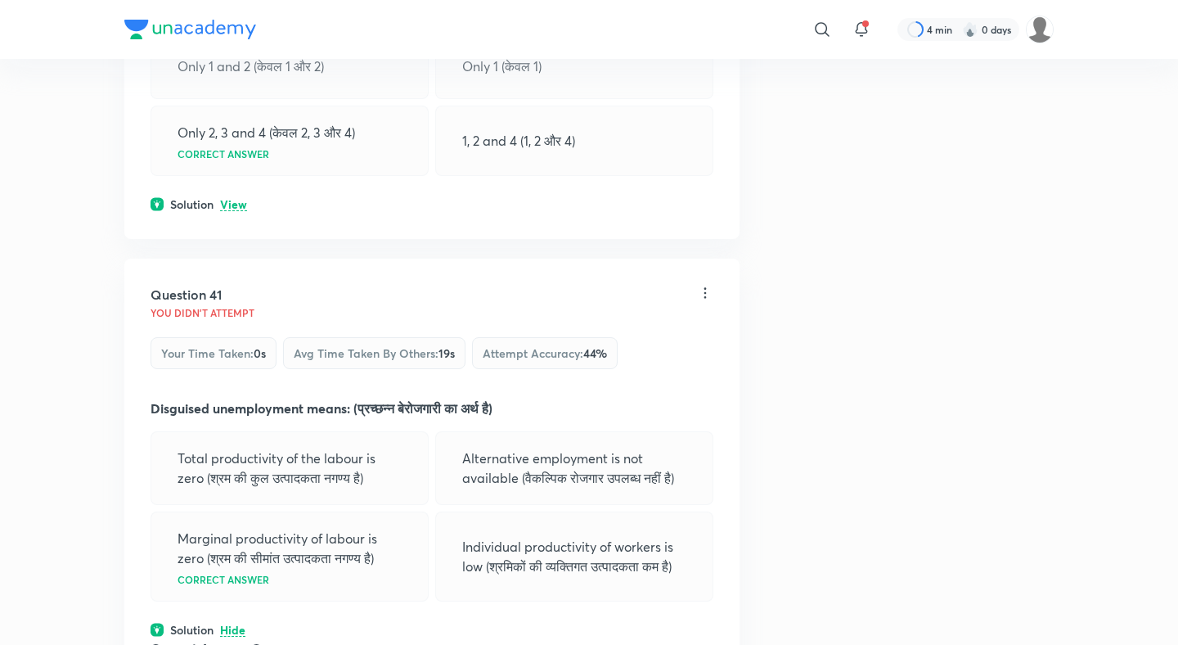
scroll to position [19994, 0]
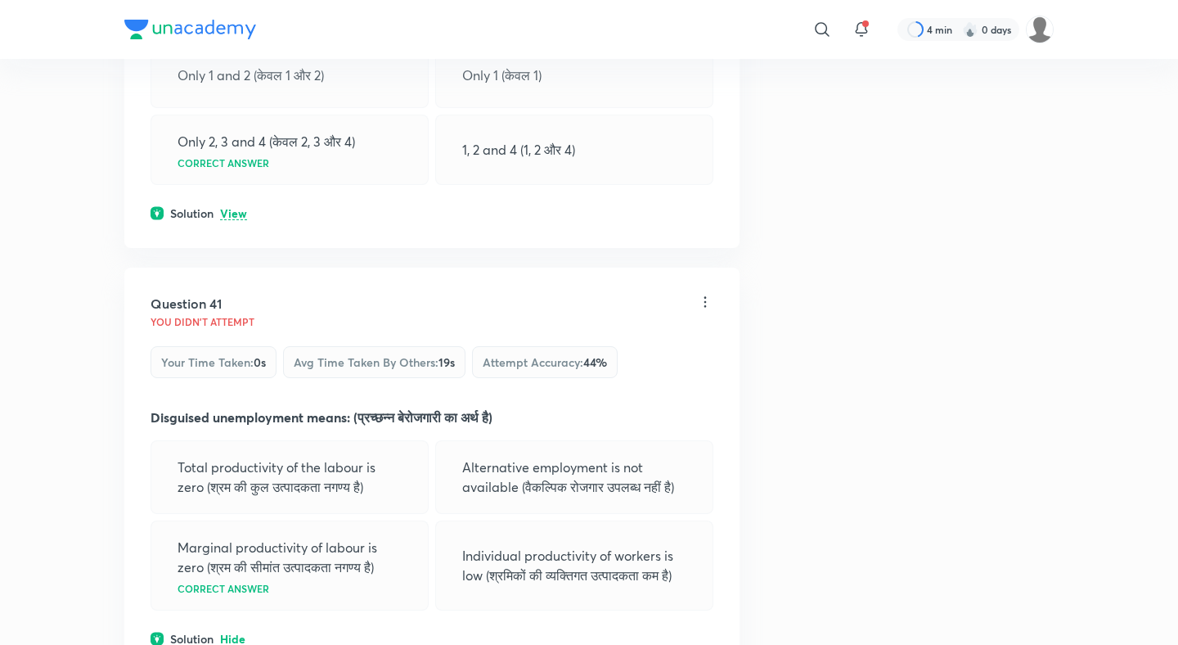
click at [232, 208] on p "View" at bounding box center [233, 214] width 27 height 12
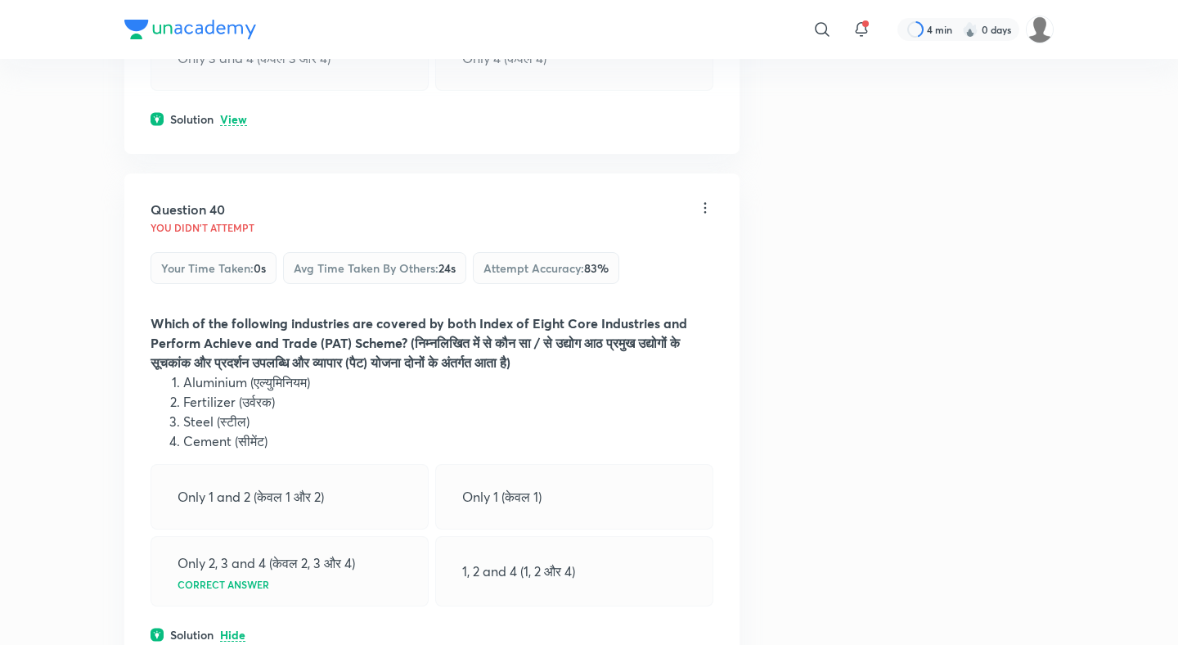
scroll to position [19520, 0]
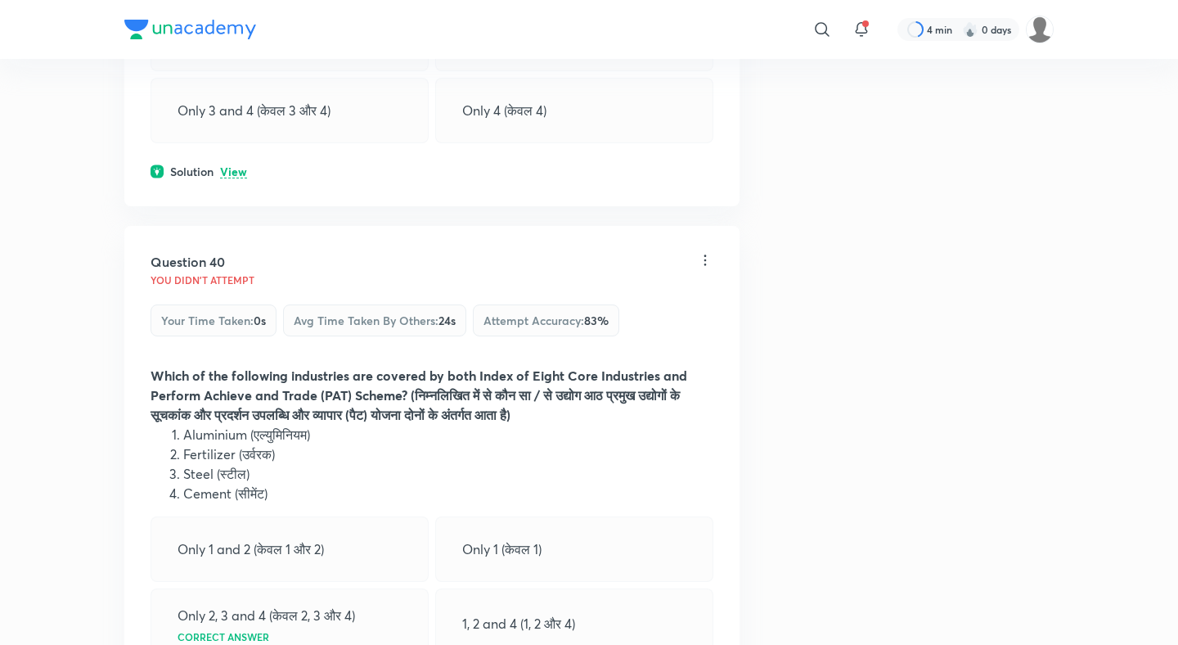
click at [231, 166] on p "View" at bounding box center [233, 172] width 27 height 12
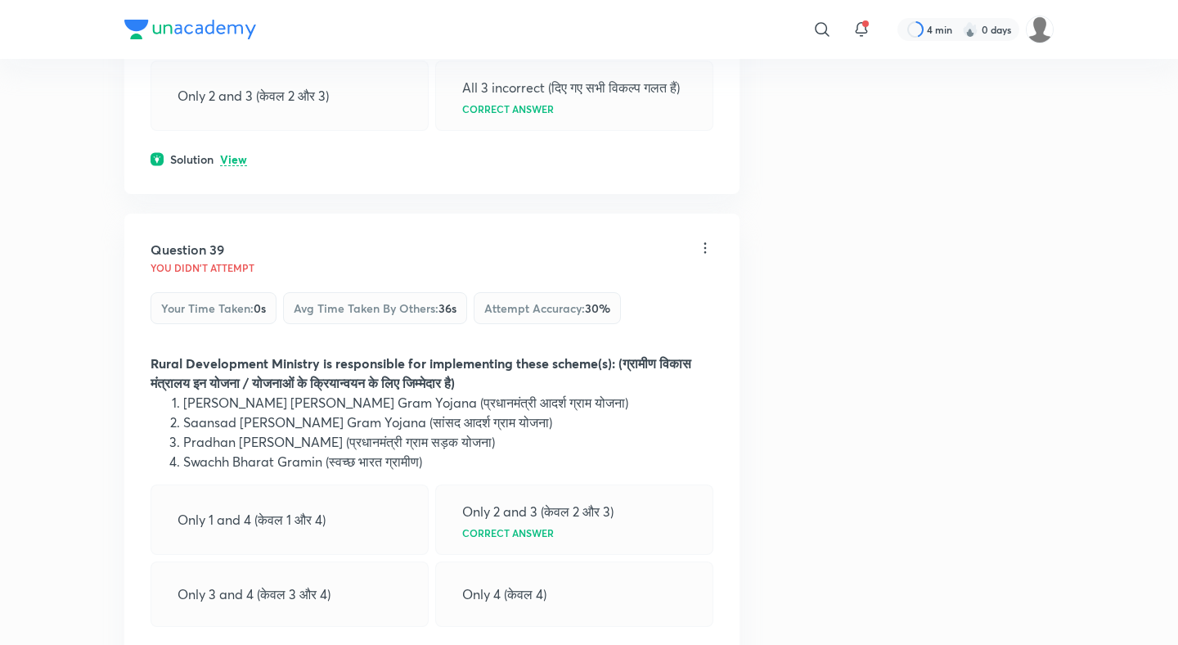
scroll to position [18999, 0]
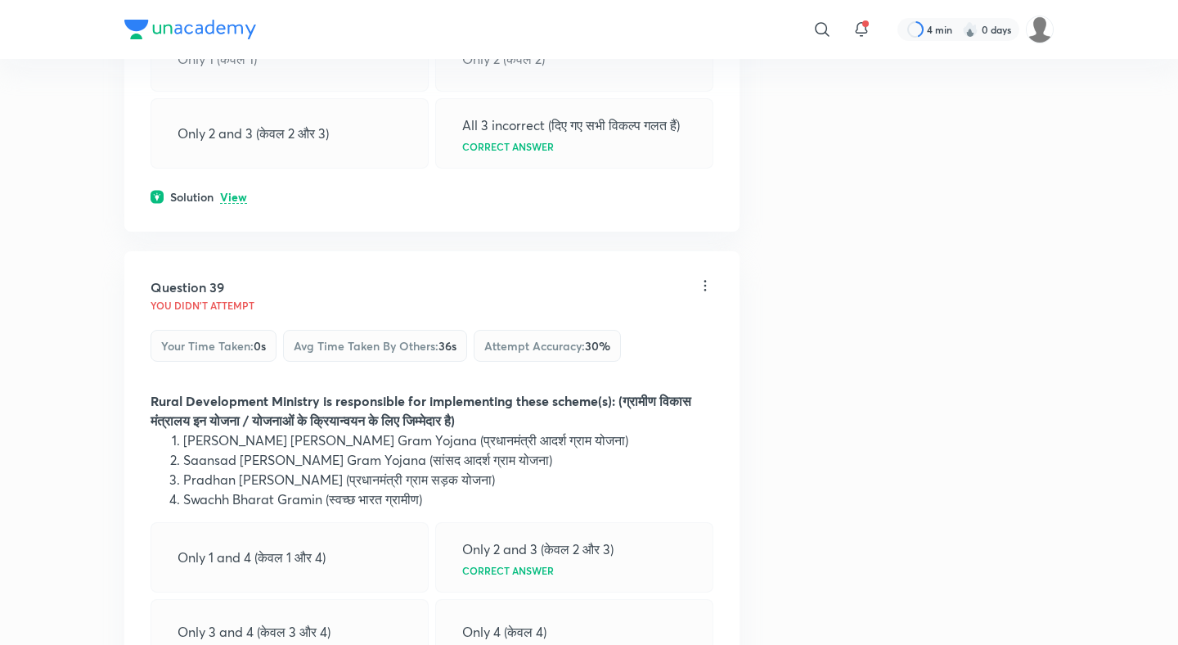
click at [233, 191] on p "View" at bounding box center [233, 197] width 27 height 12
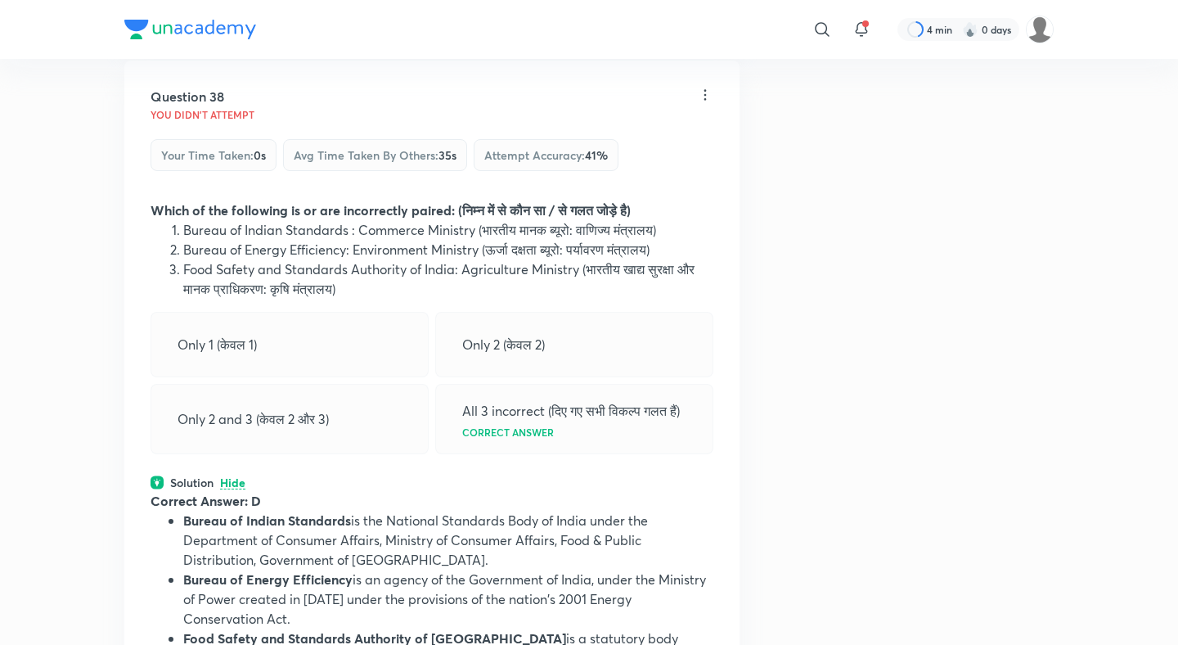
scroll to position [18546, 0]
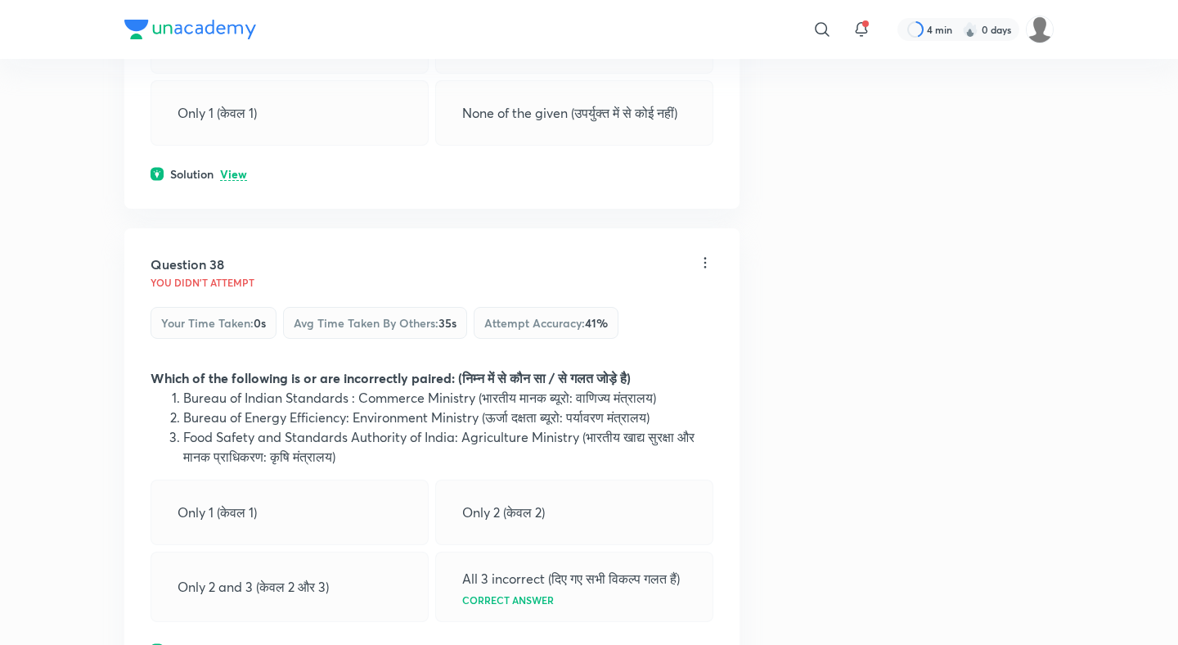
click at [231, 169] on p "View" at bounding box center [233, 175] width 27 height 12
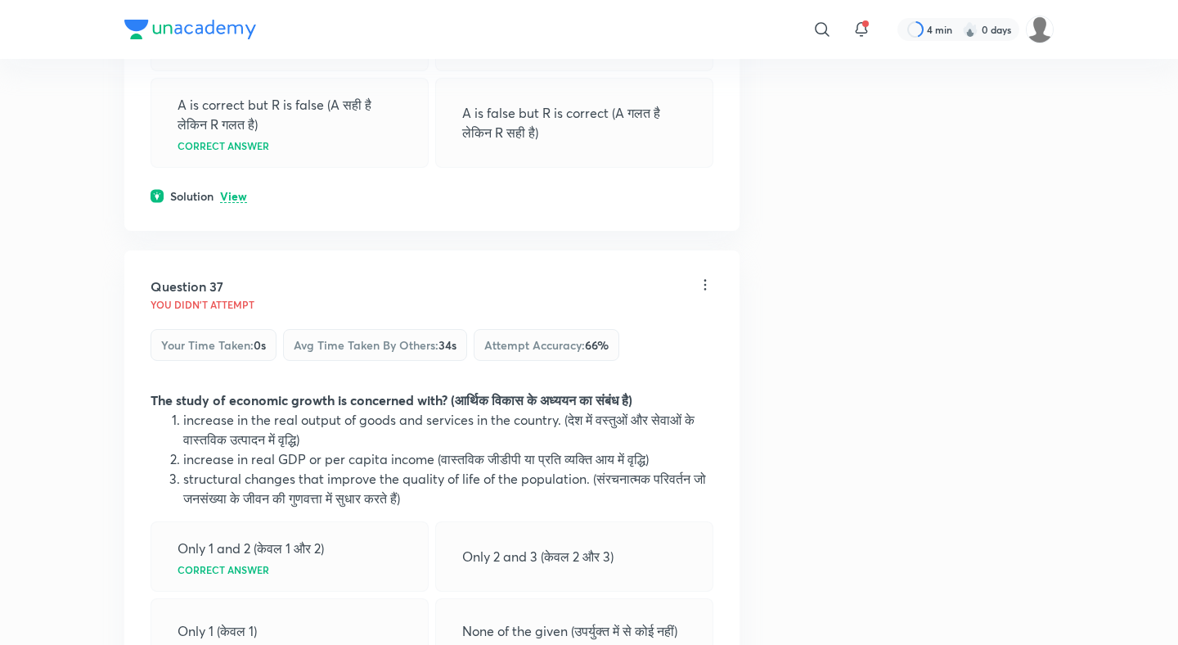
scroll to position [17956, 0]
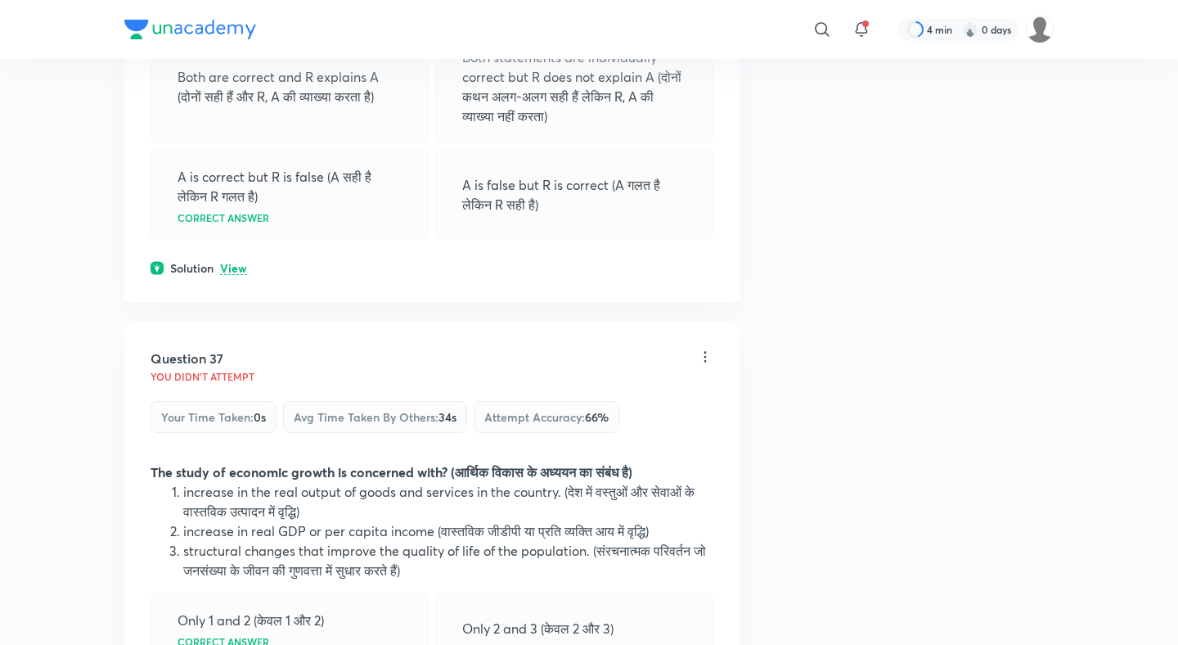
click at [229, 263] on p "View" at bounding box center [233, 269] width 27 height 12
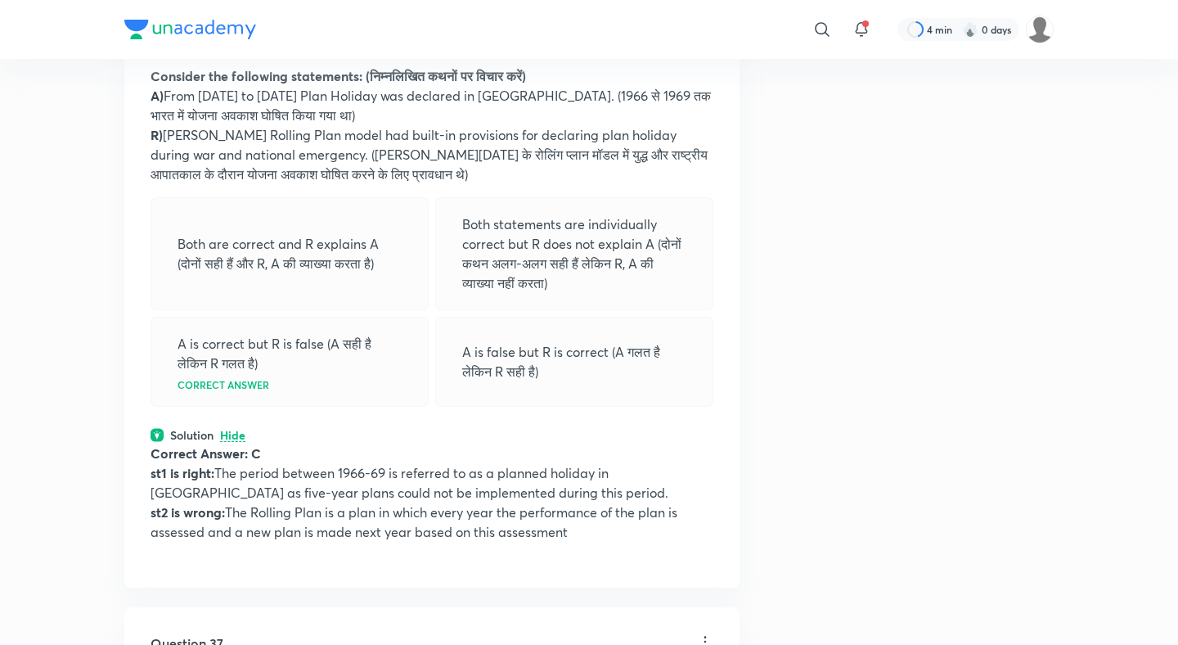
scroll to position [17473, 0]
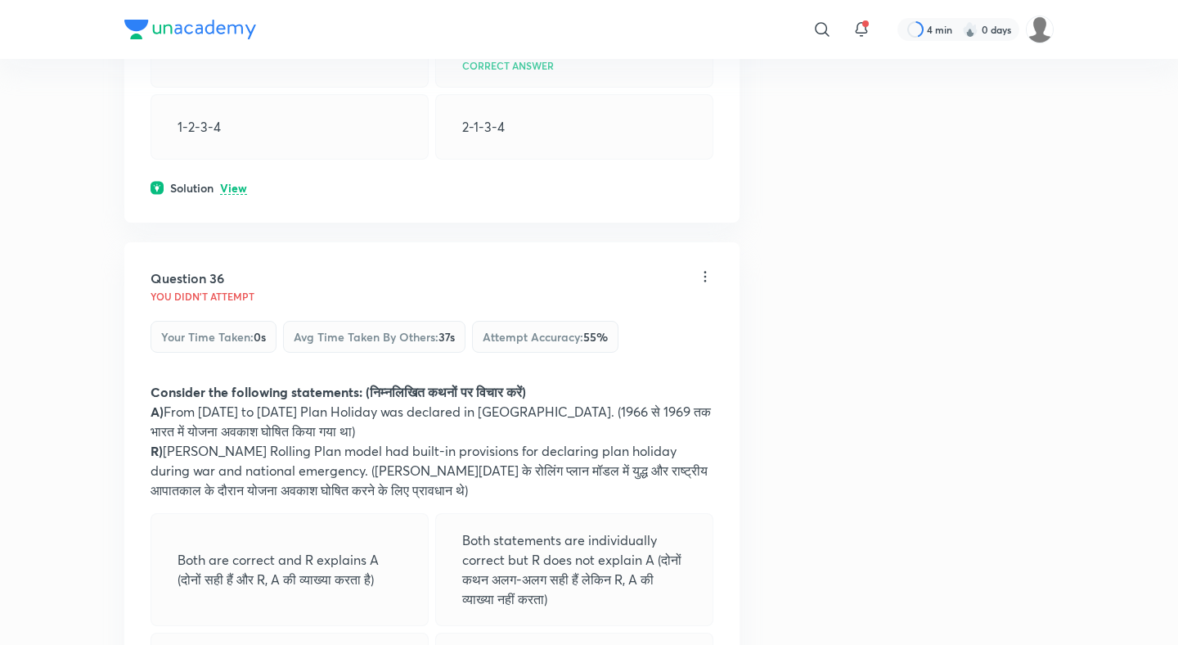
click at [229, 182] on p "View" at bounding box center [233, 188] width 27 height 12
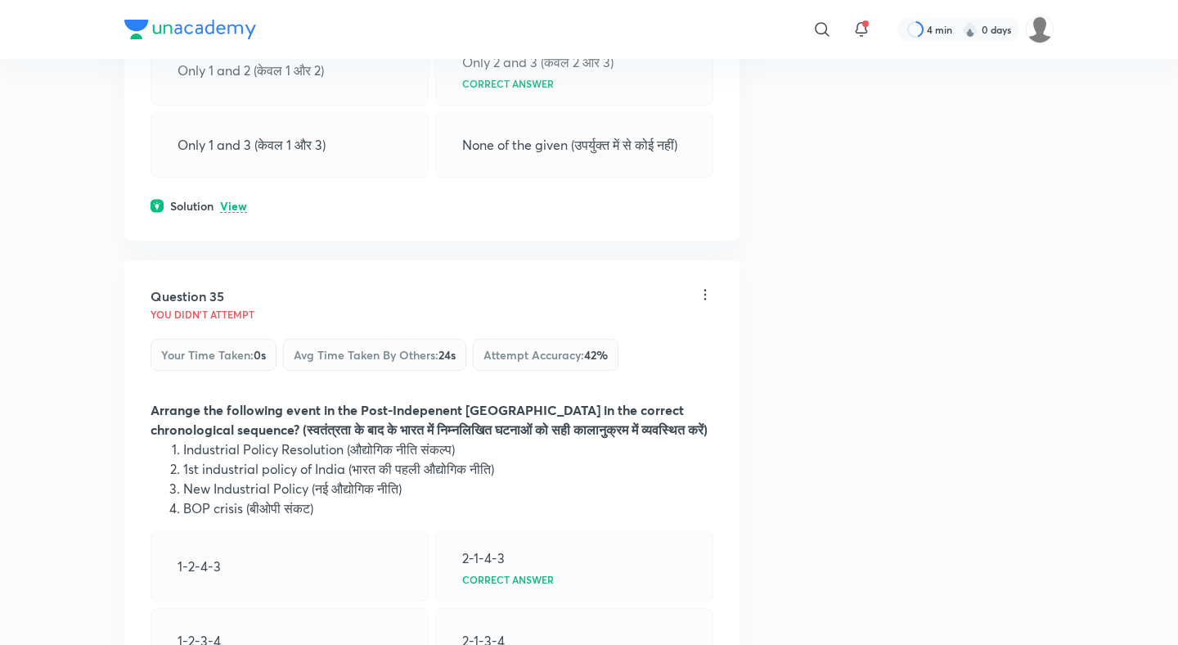
click at [232, 200] on p "View" at bounding box center [233, 206] width 27 height 12
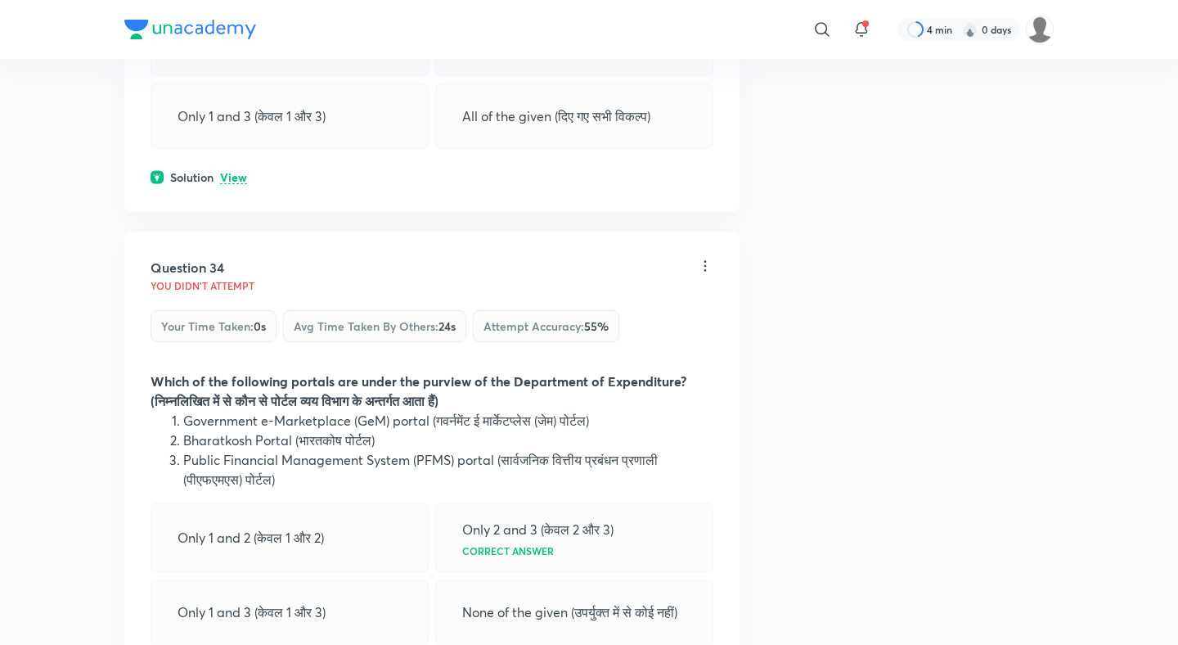
click at [232, 172] on p "View" at bounding box center [233, 178] width 27 height 12
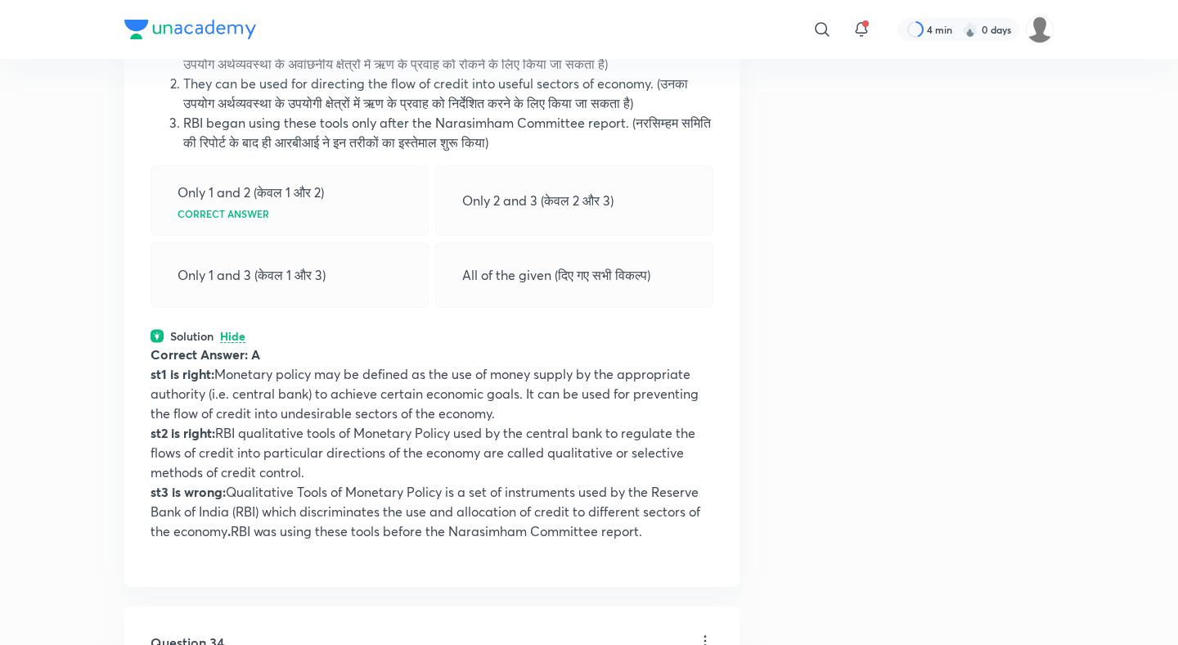
scroll to position [15876, 0]
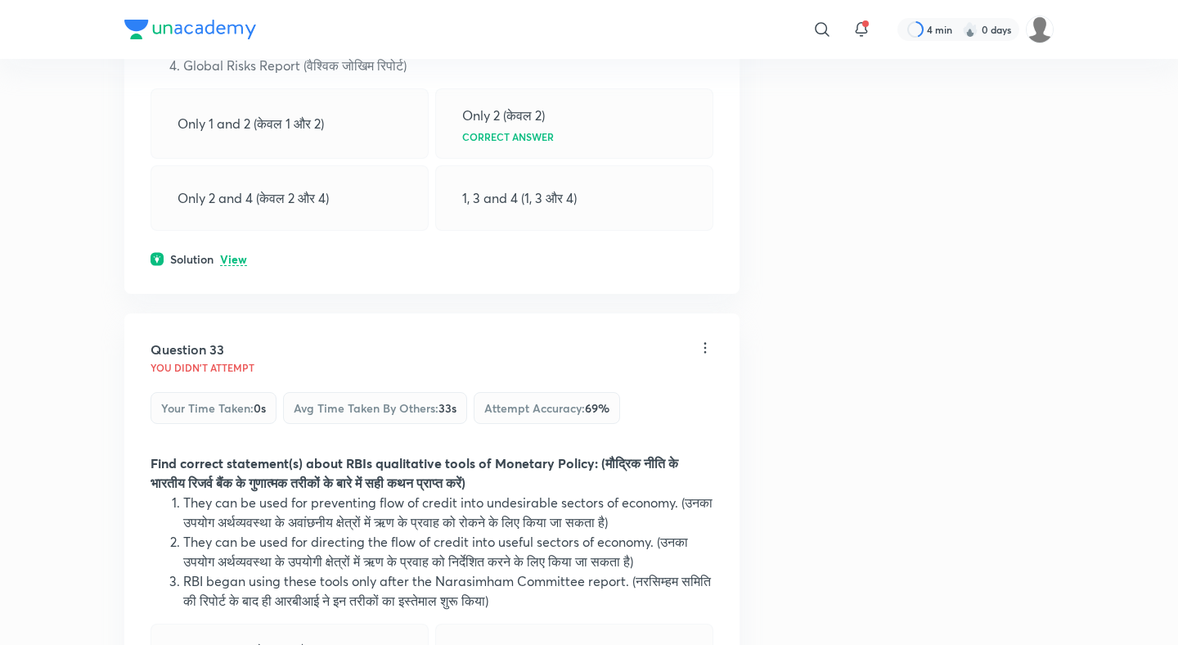
click at [235, 254] on p "View" at bounding box center [233, 260] width 27 height 12
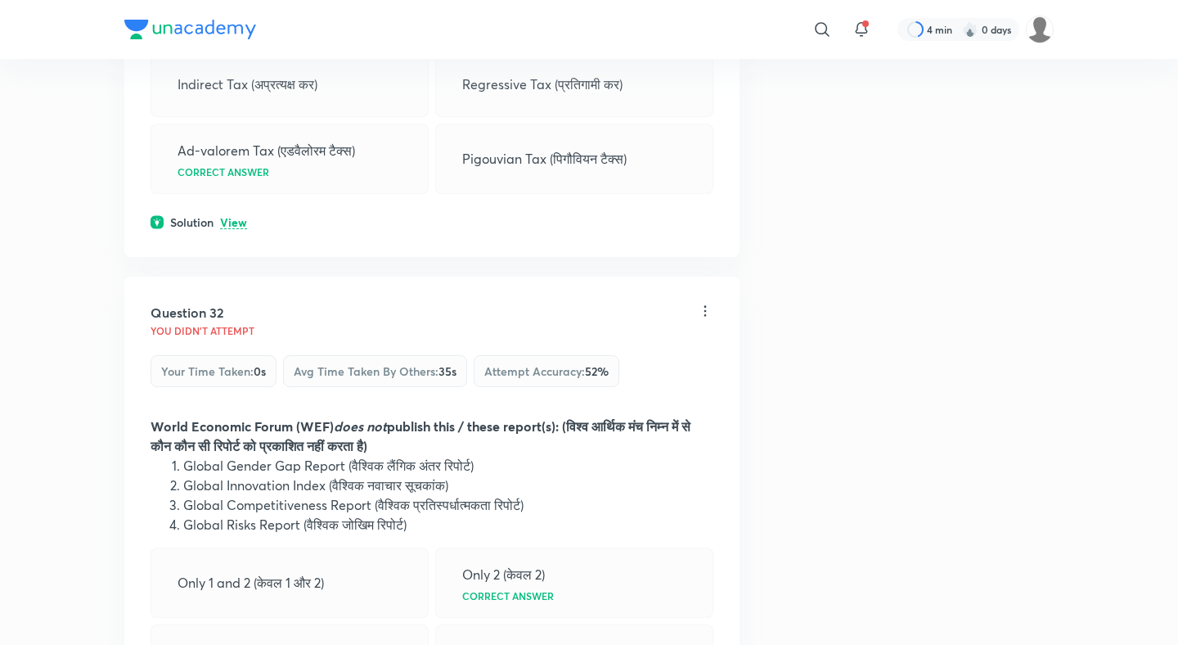
scroll to position [15358, 0]
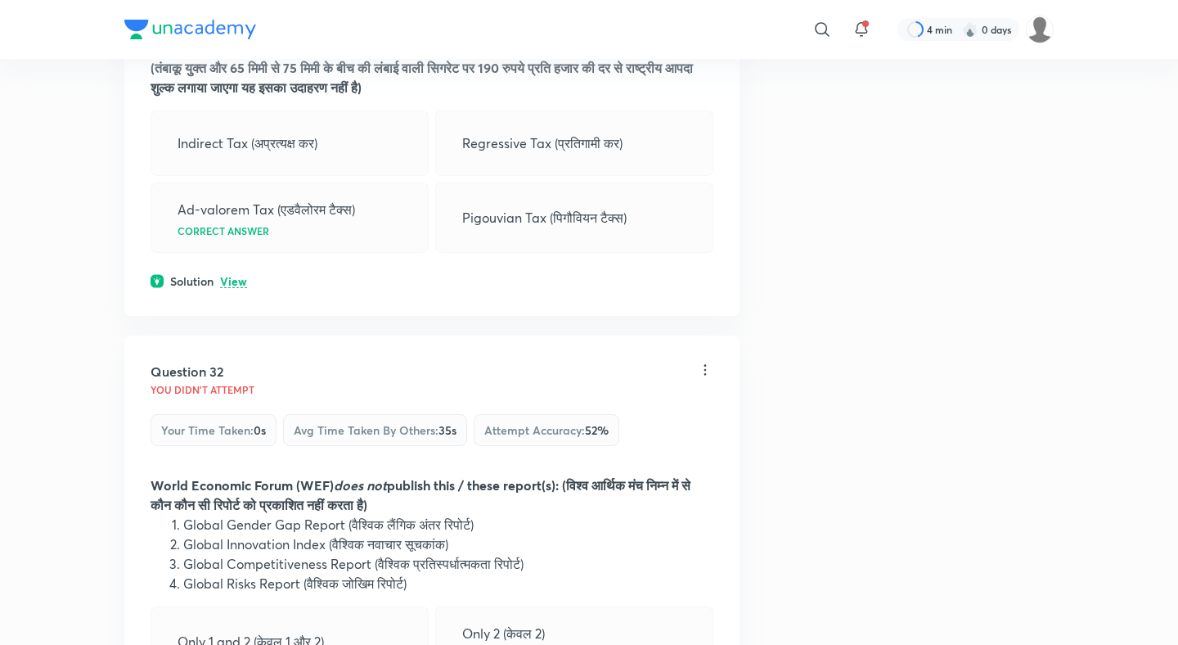
click at [236, 276] on p "View" at bounding box center [233, 282] width 27 height 12
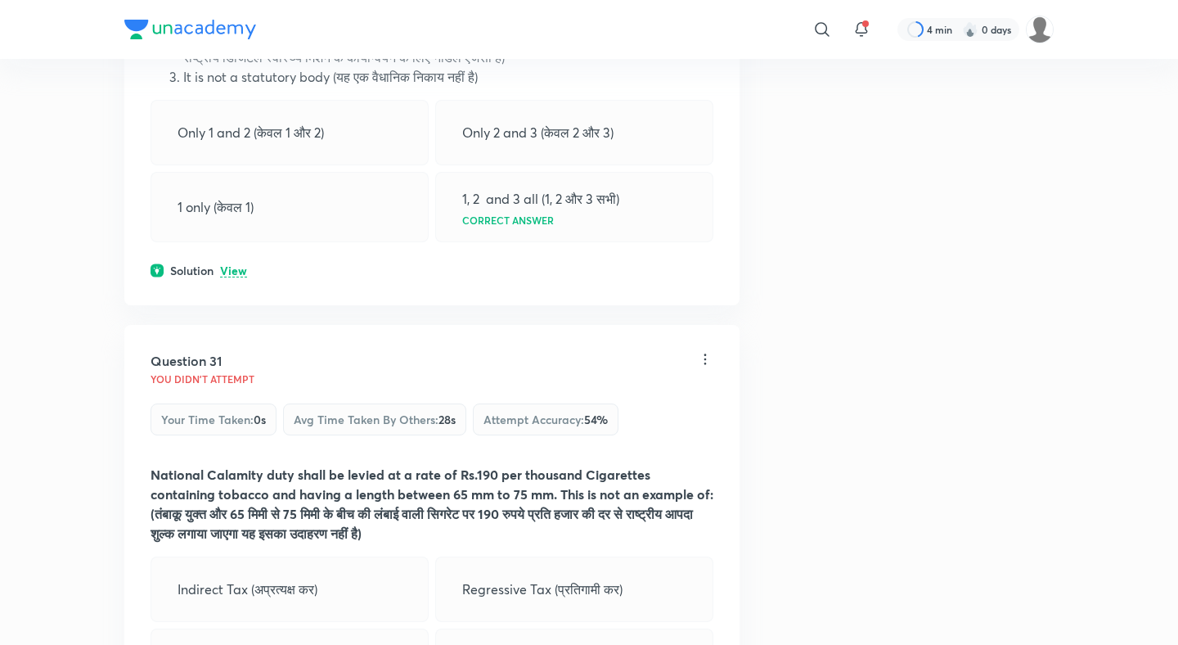
click at [232, 265] on p "View" at bounding box center [233, 271] width 27 height 12
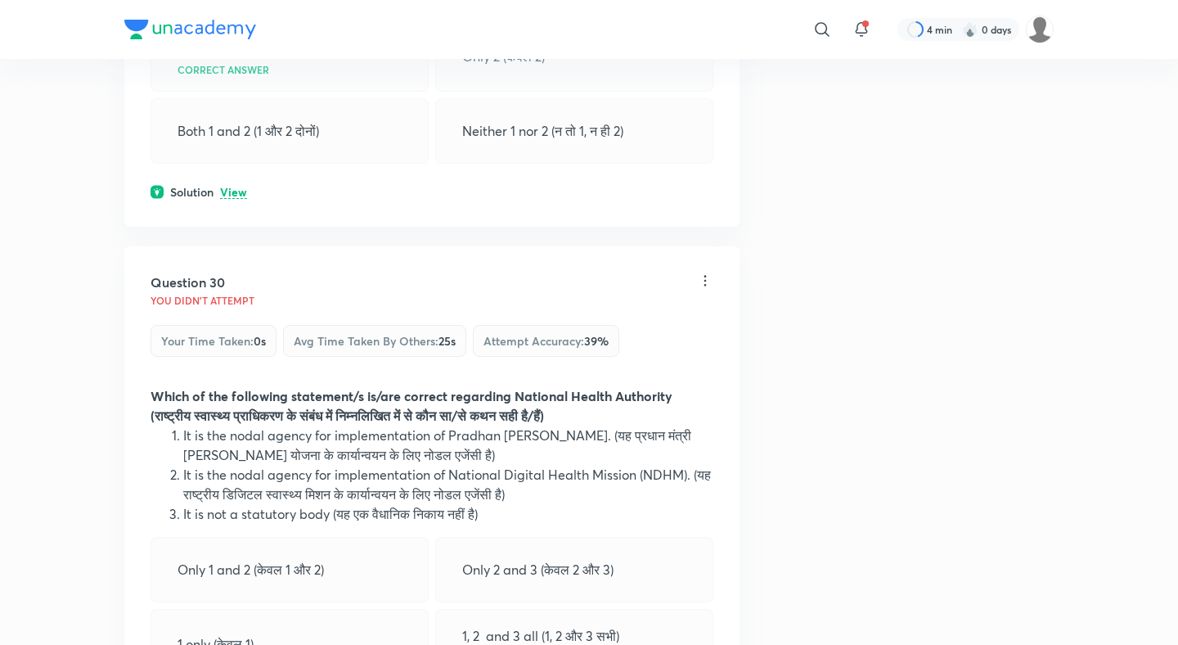
scroll to position [14453, 0]
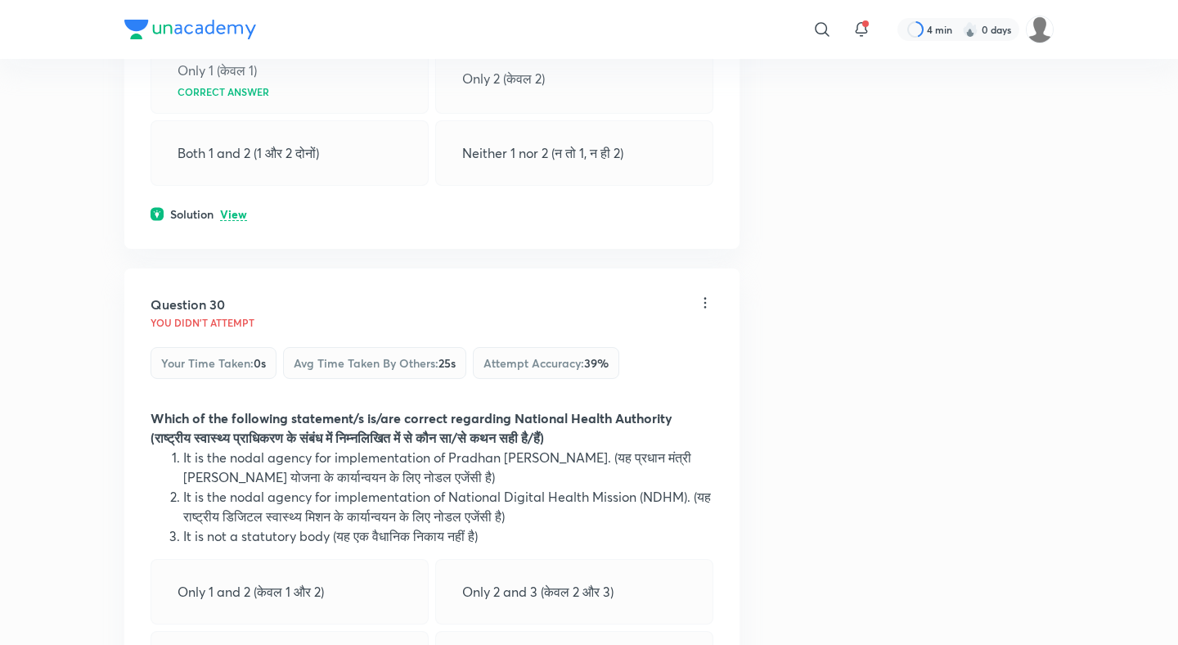
click at [230, 209] on p "View" at bounding box center [233, 215] width 27 height 12
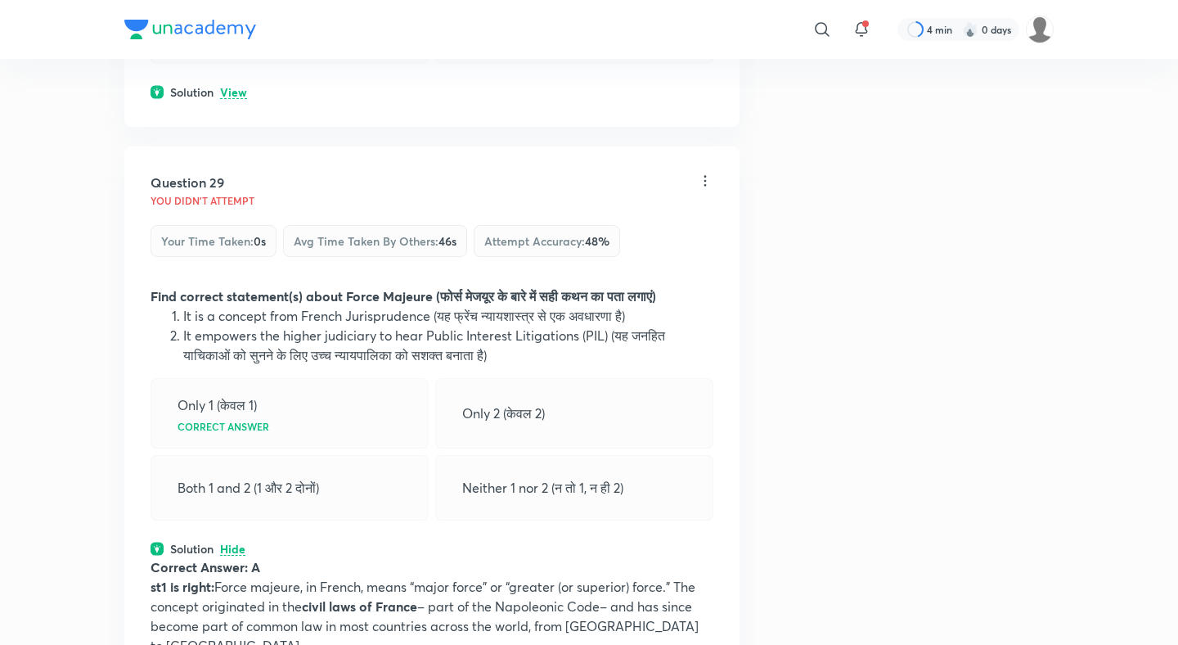
scroll to position [14043, 0]
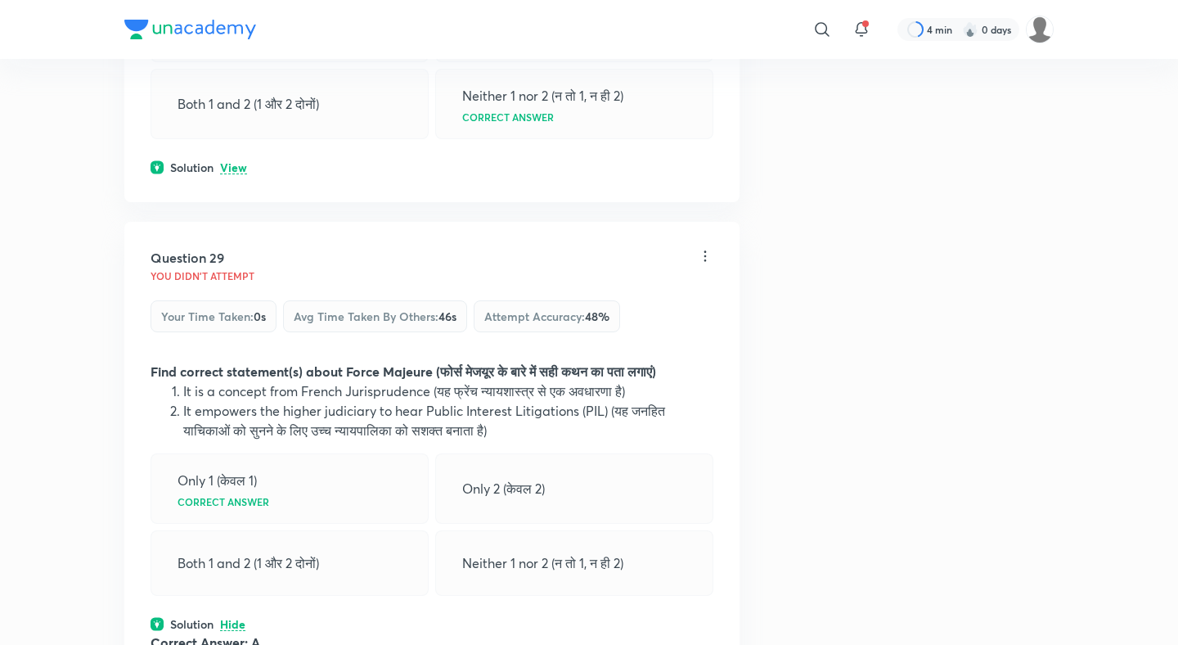
click at [234, 162] on p "View" at bounding box center [233, 168] width 27 height 12
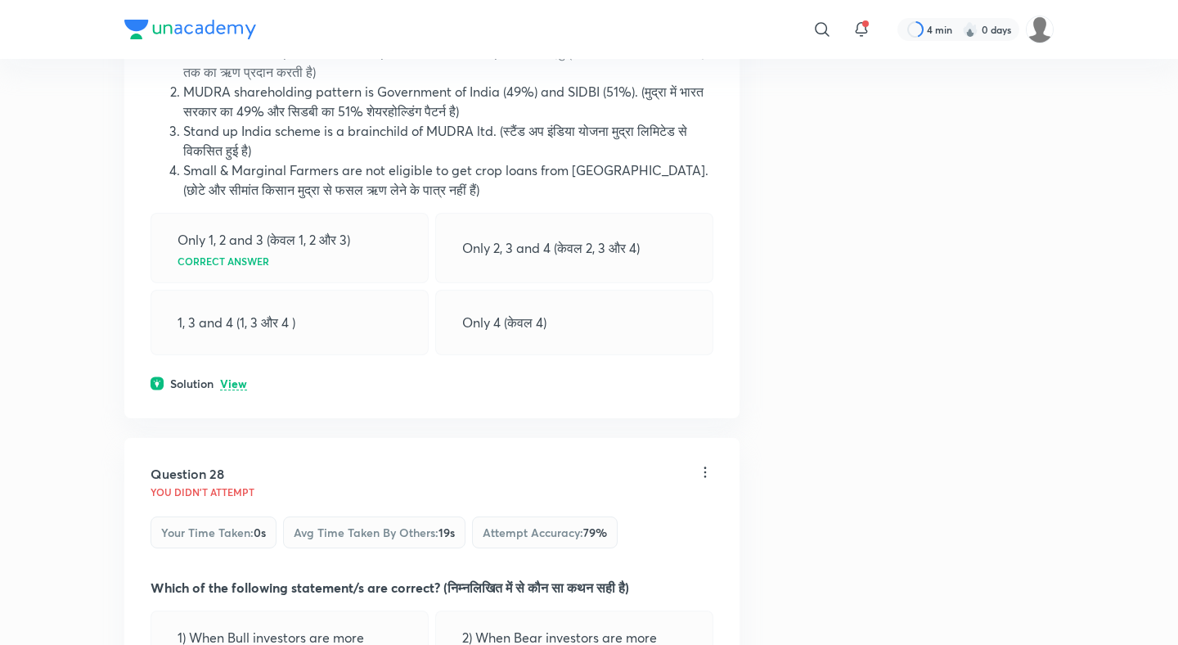
scroll to position [13360, 0]
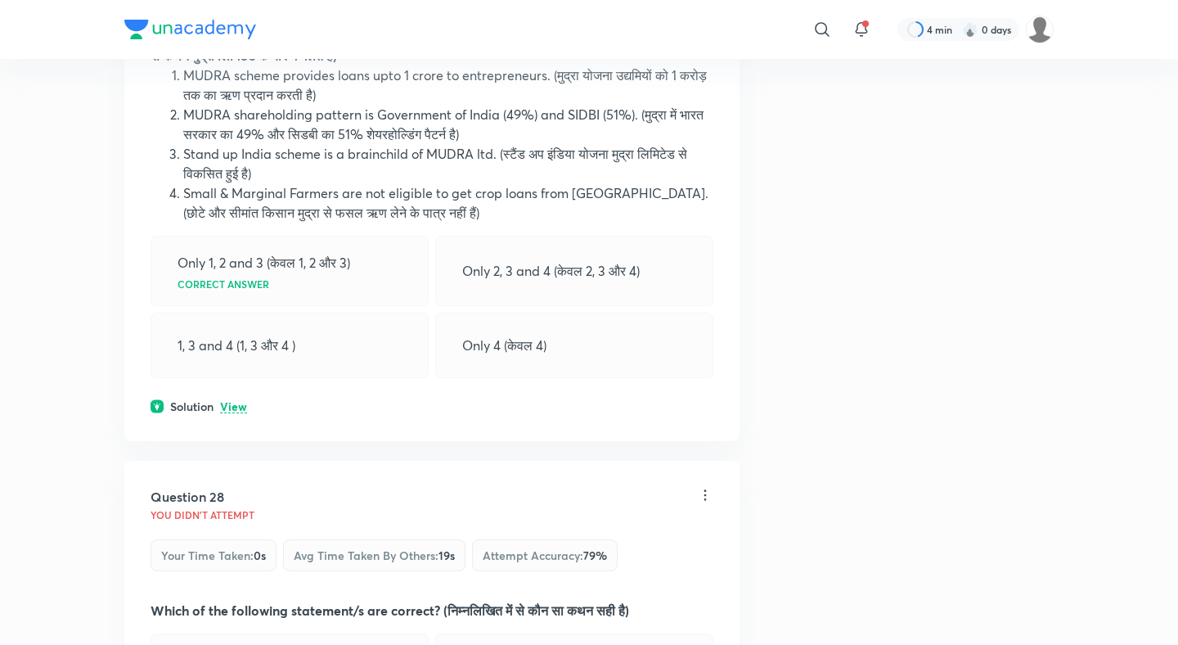
click at [239, 401] on p "View" at bounding box center [233, 407] width 27 height 12
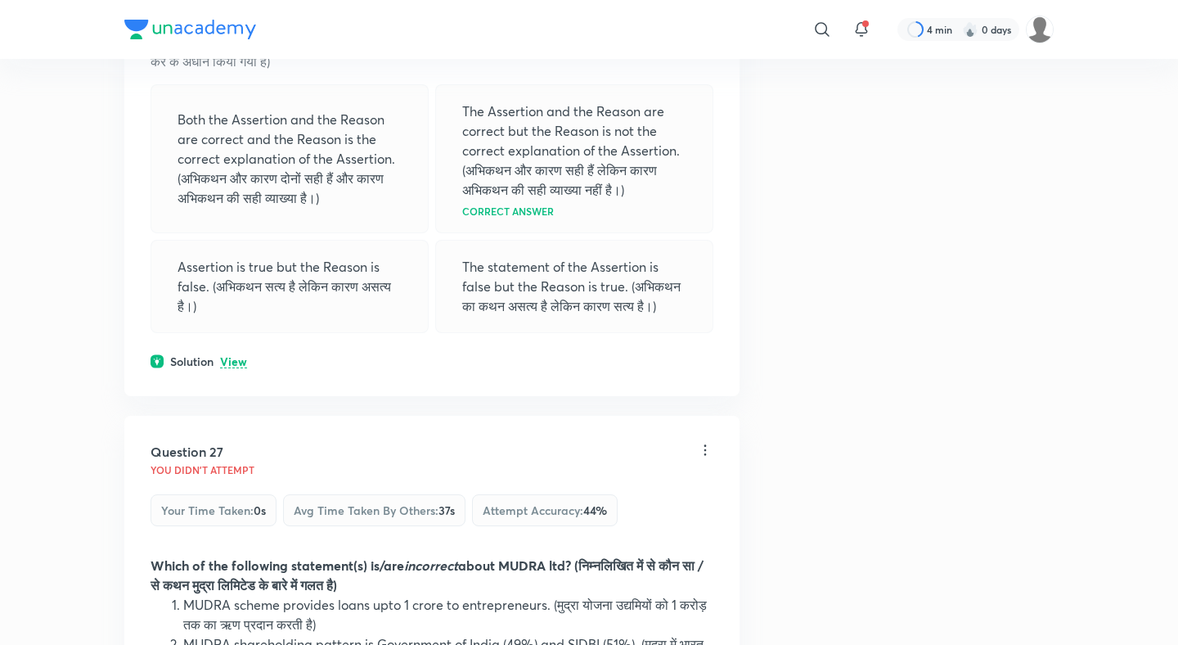
scroll to position [12823, 0]
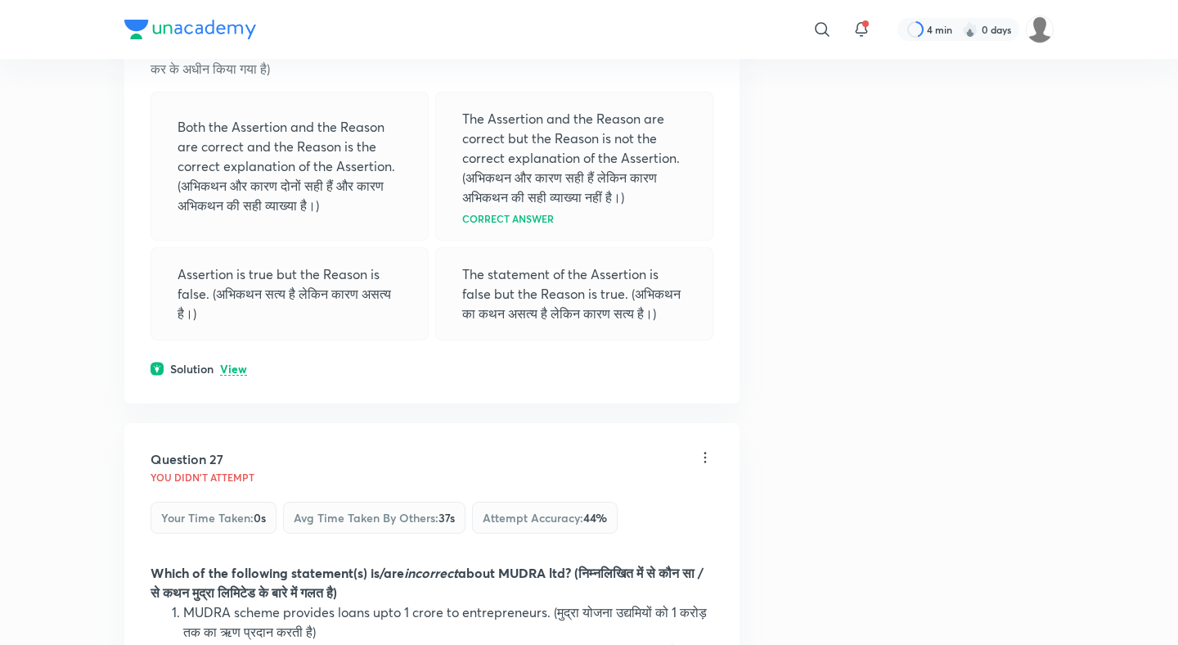
click at [240, 360] on div "Solution View" at bounding box center [432, 368] width 563 height 17
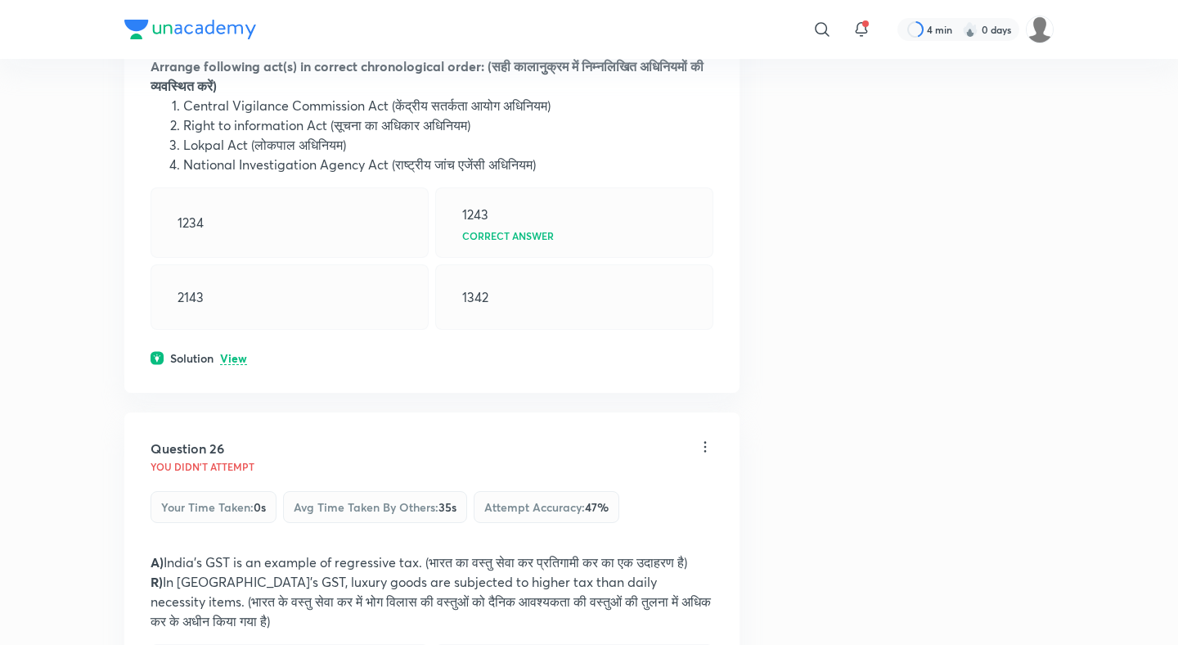
click at [234, 353] on p "View" at bounding box center [233, 359] width 27 height 12
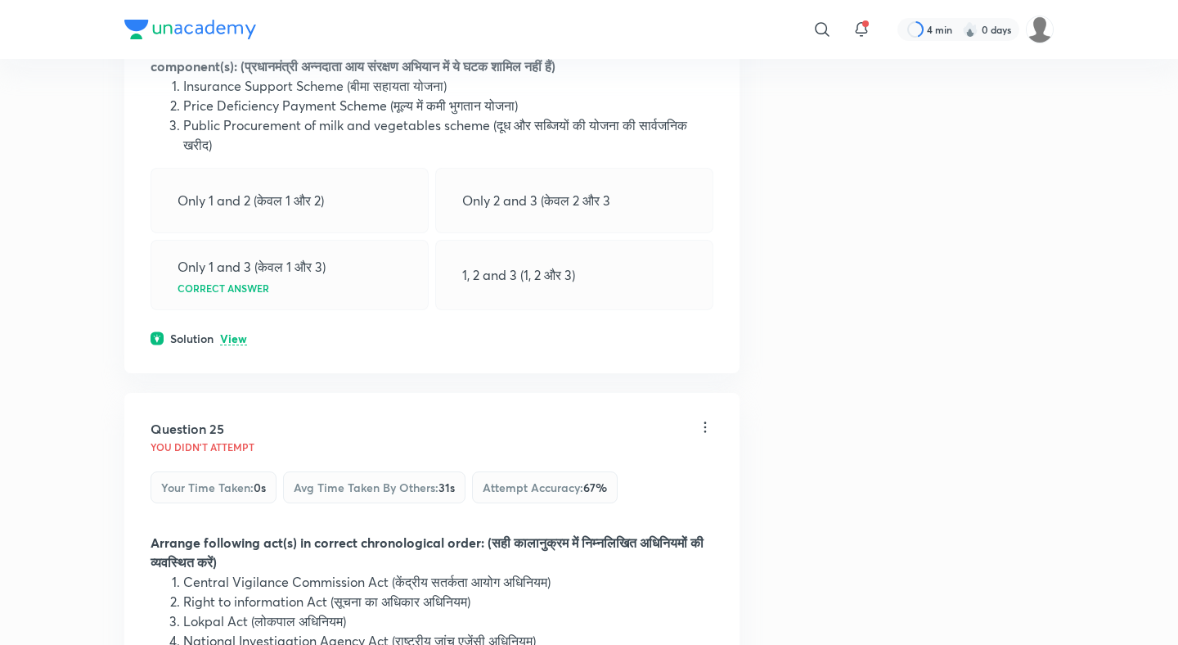
click at [233, 333] on p "View" at bounding box center [233, 339] width 27 height 12
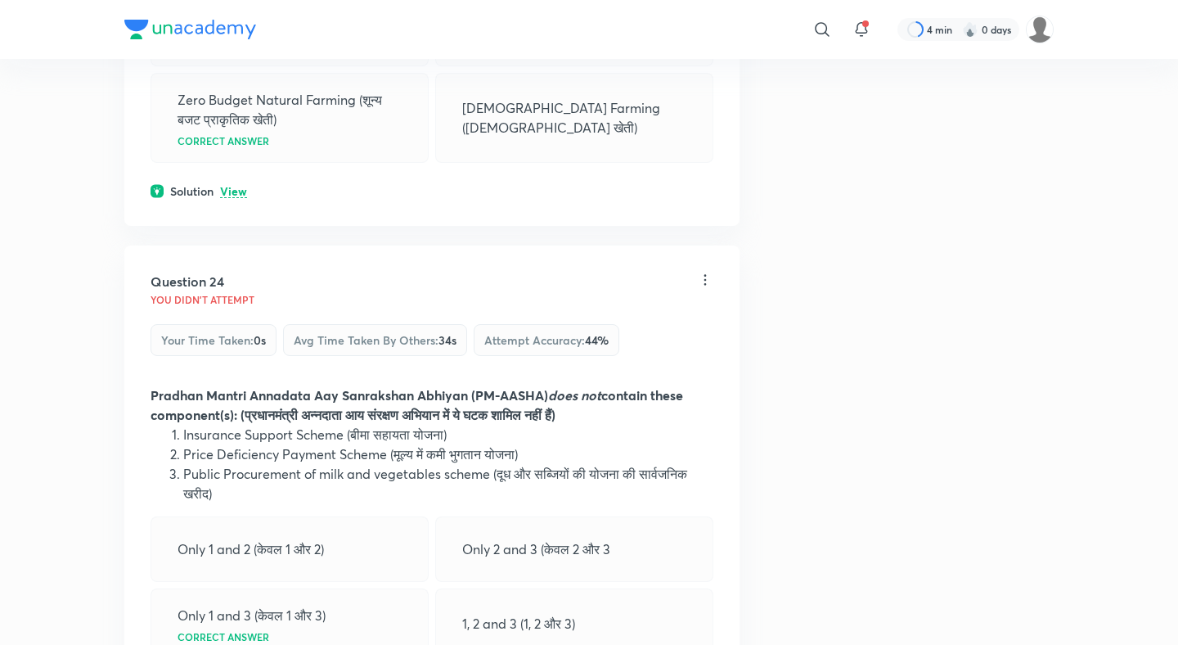
scroll to position [11423, 0]
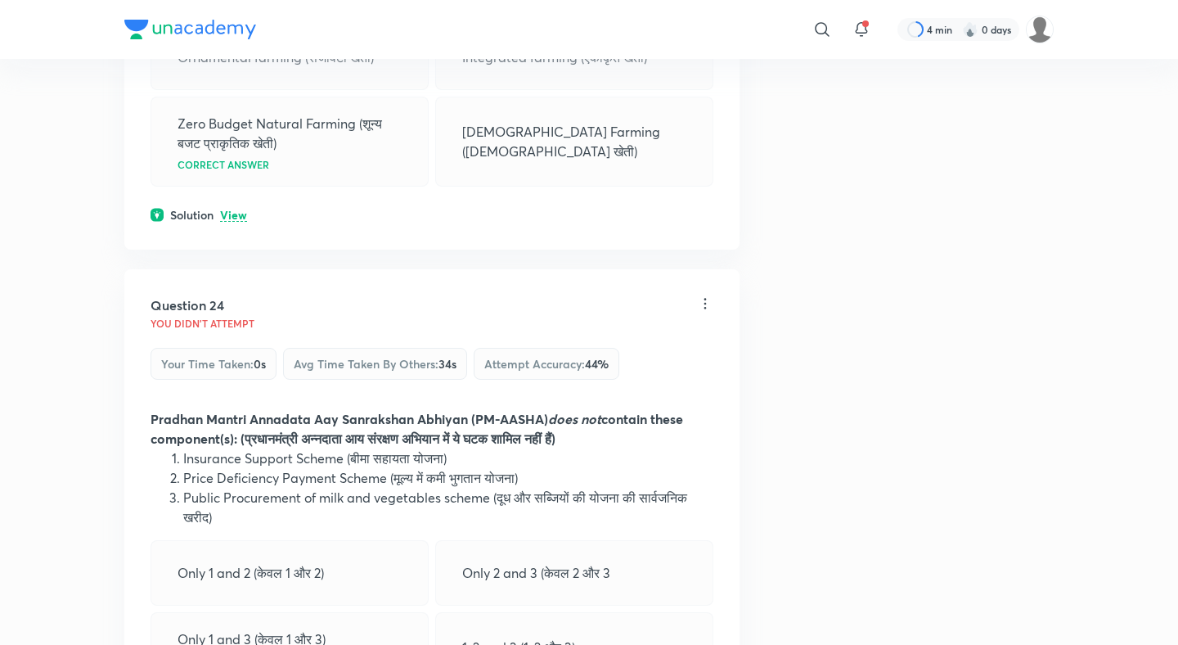
click at [240, 209] on p "View" at bounding box center [233, 215] width 27 height 12
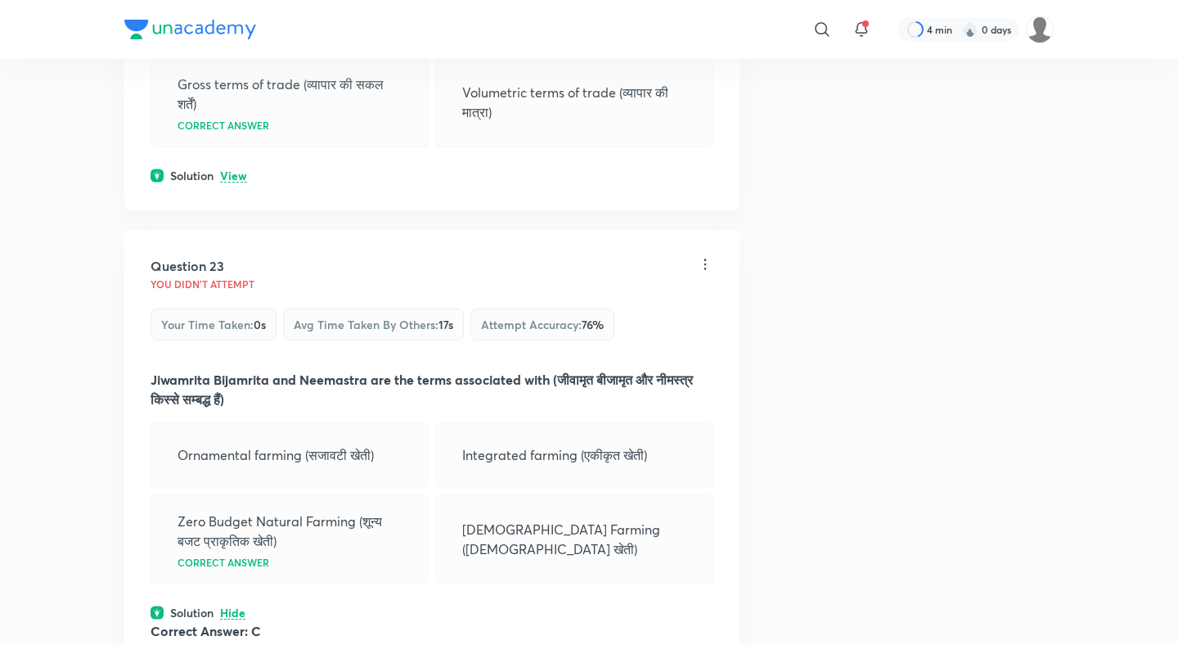
scroll to position [10959, 0]
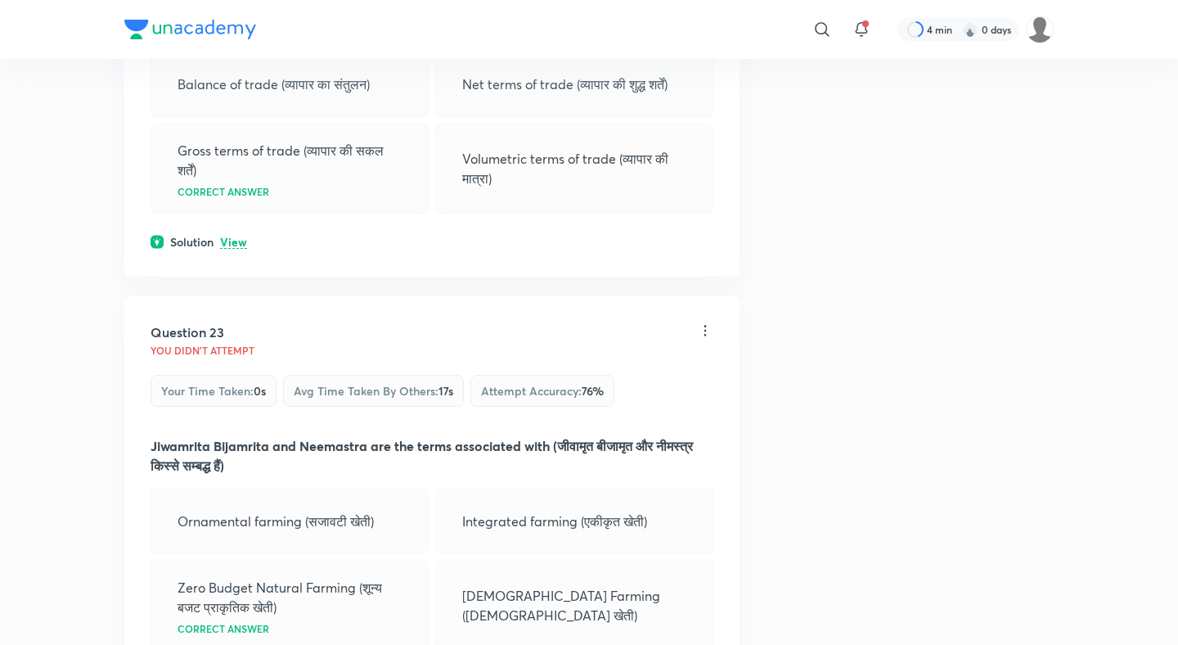
click at [240, 236] on p "View" at bounding box center [233, 242] width 27 height 12
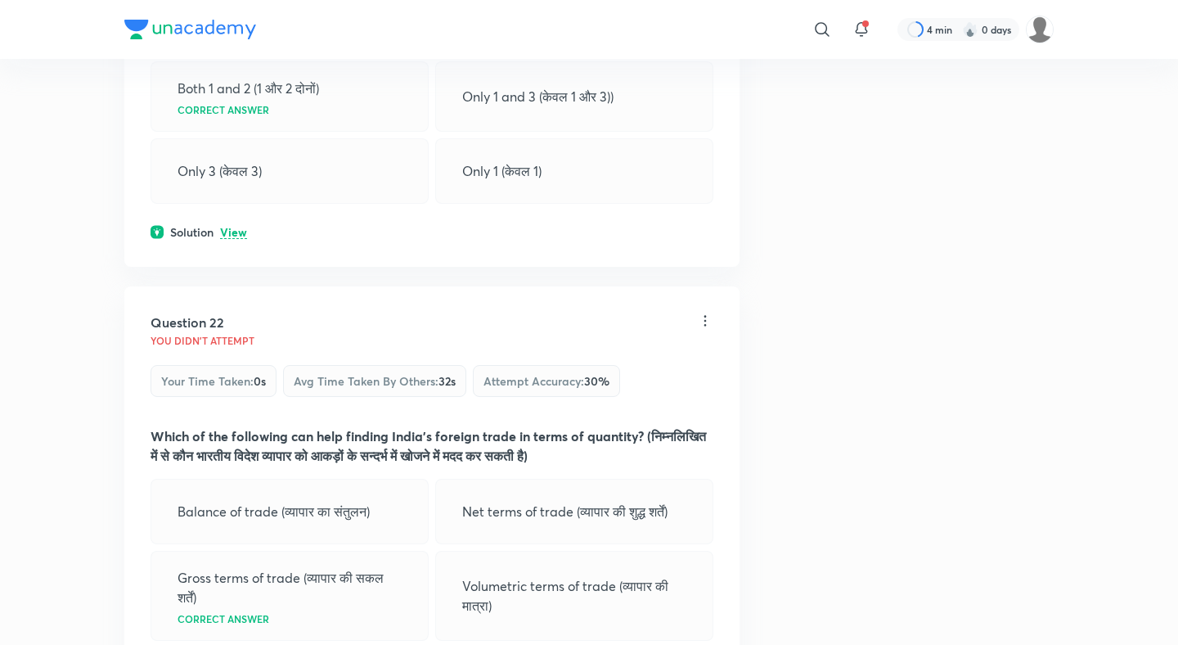
scroll to position [10512, 0]
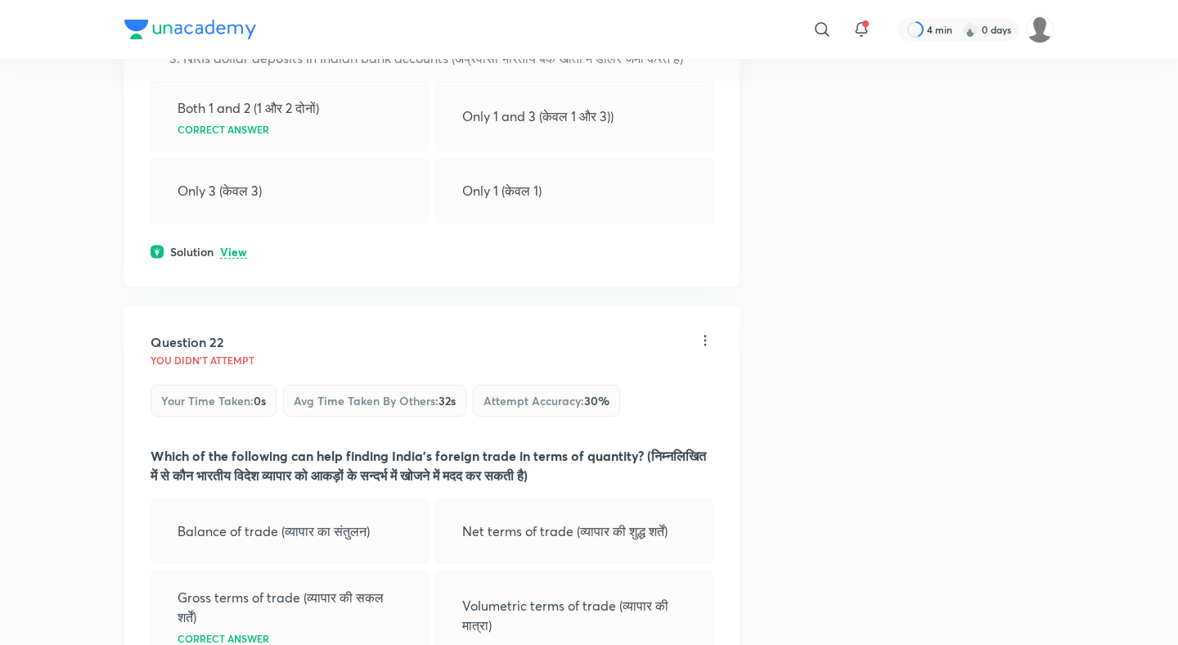
click at [240, 246] on p "View" at bounding box center [233, 252] width 27 height 12
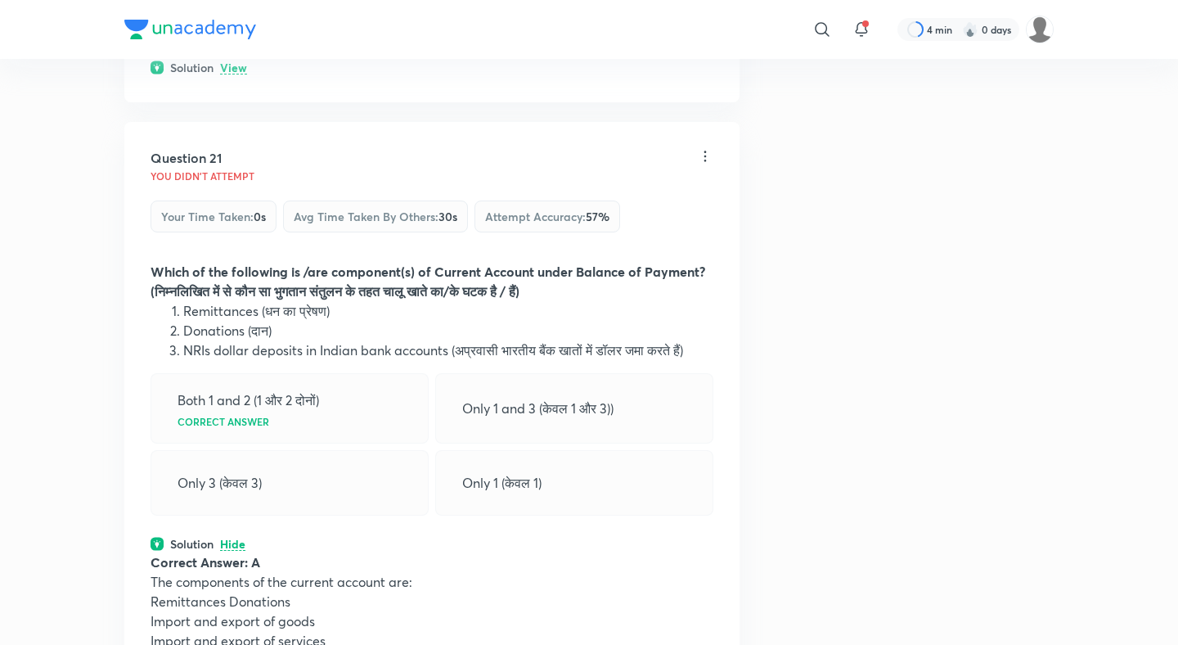
scroll to position [10115, 0]
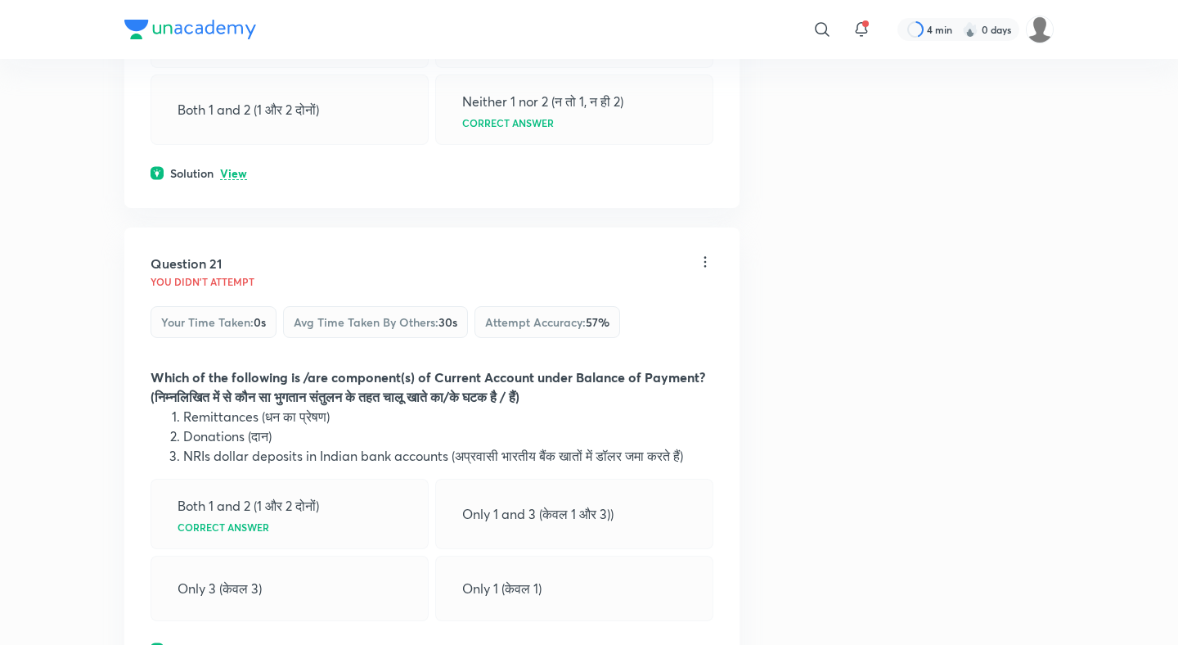
click at [237, 168] on p "View" at bounding box center [233, 174] width 27 height 12
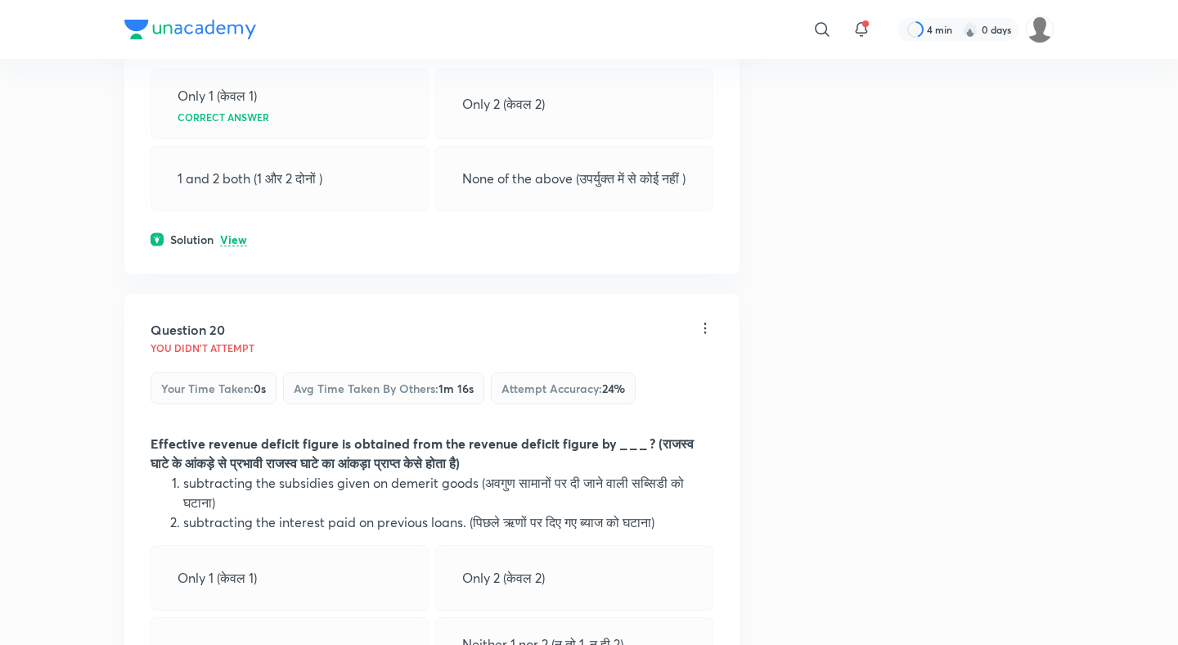
scroll to position [9560, 0]
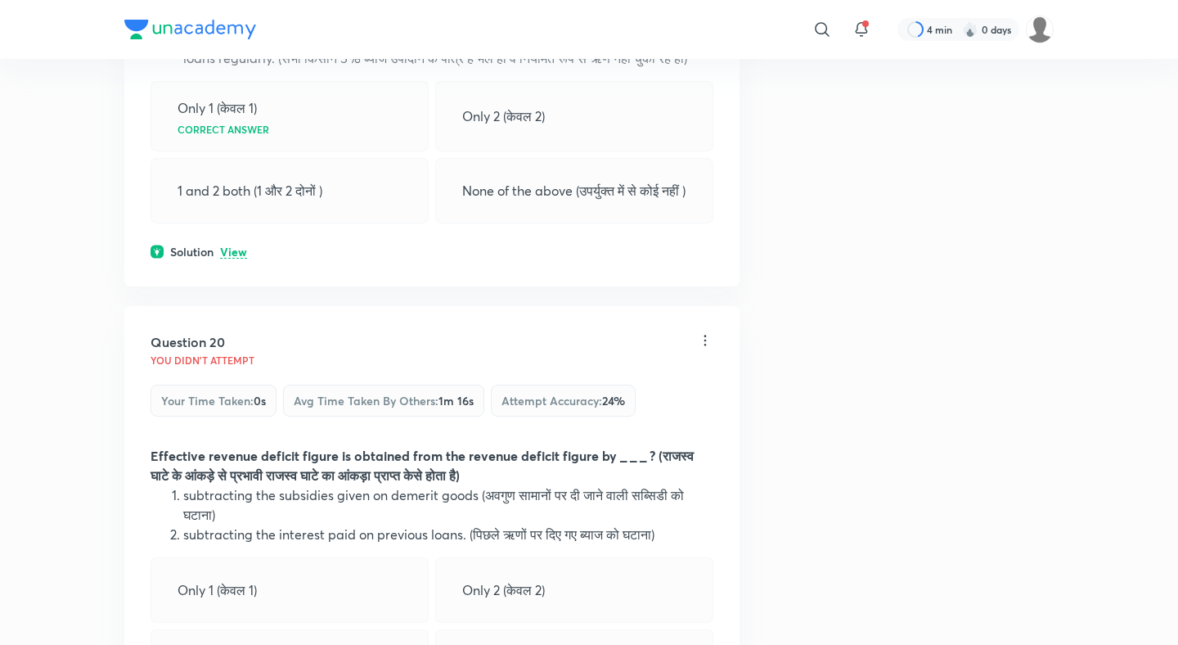
click at [236, 246] on p "View" at bounding box center [233, 252] width 27 height 12
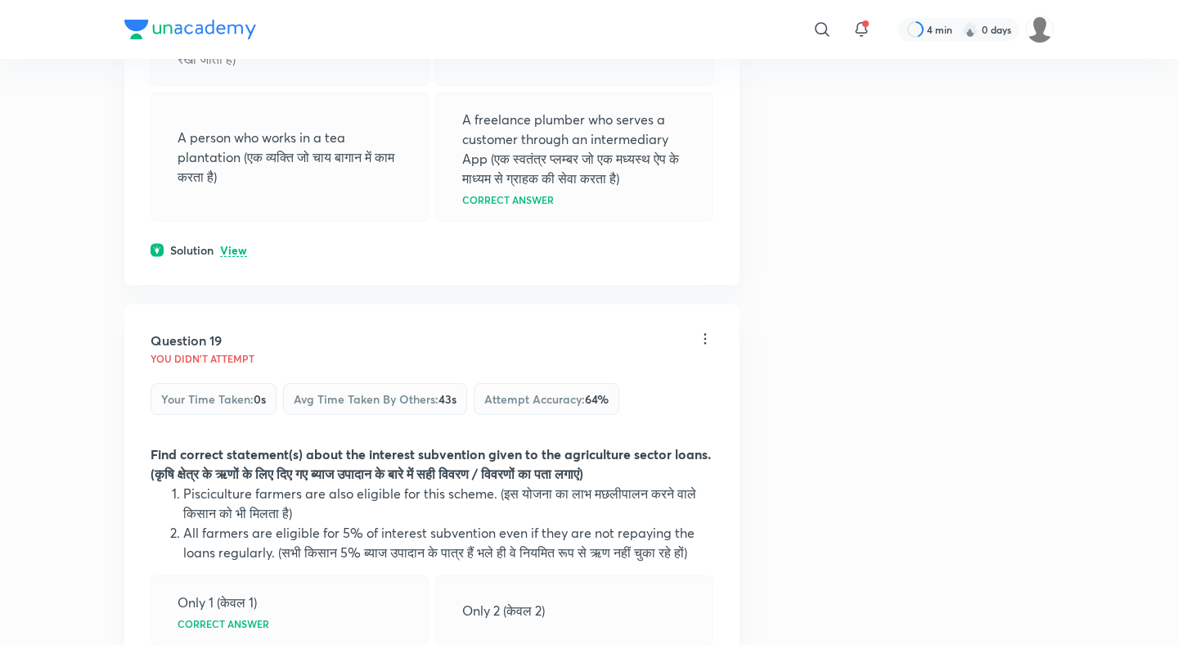
click at [240, 245] on p "View" at bounding box center [233, 251] width 27 height 12
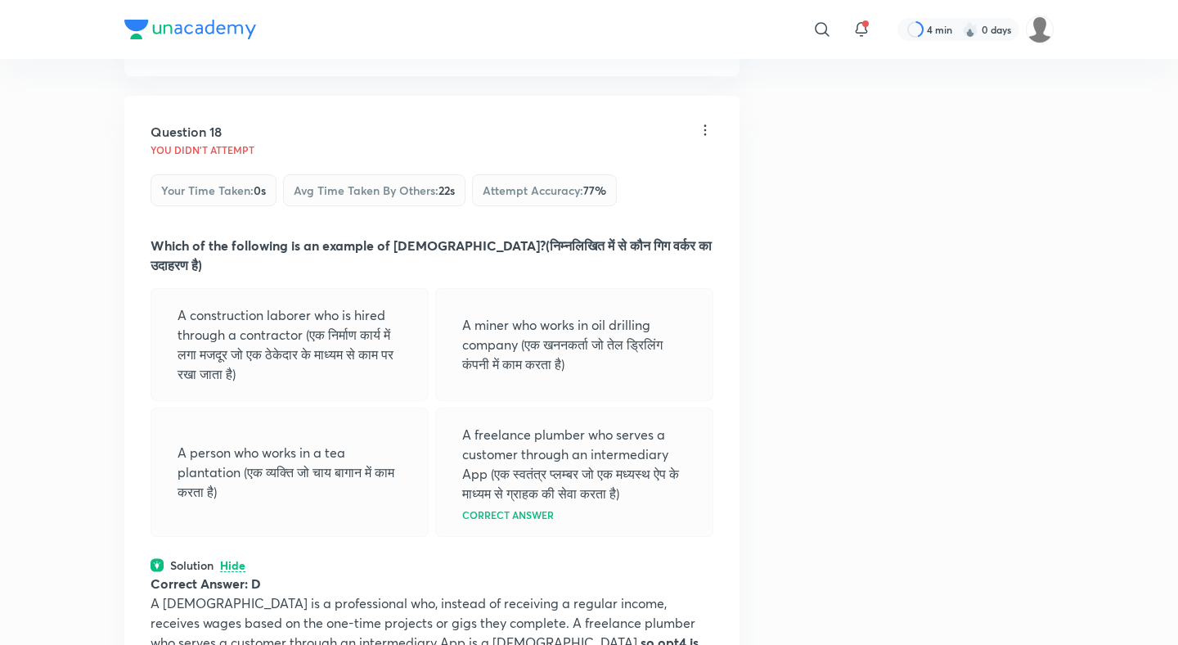
scroll to position [8643, 0]
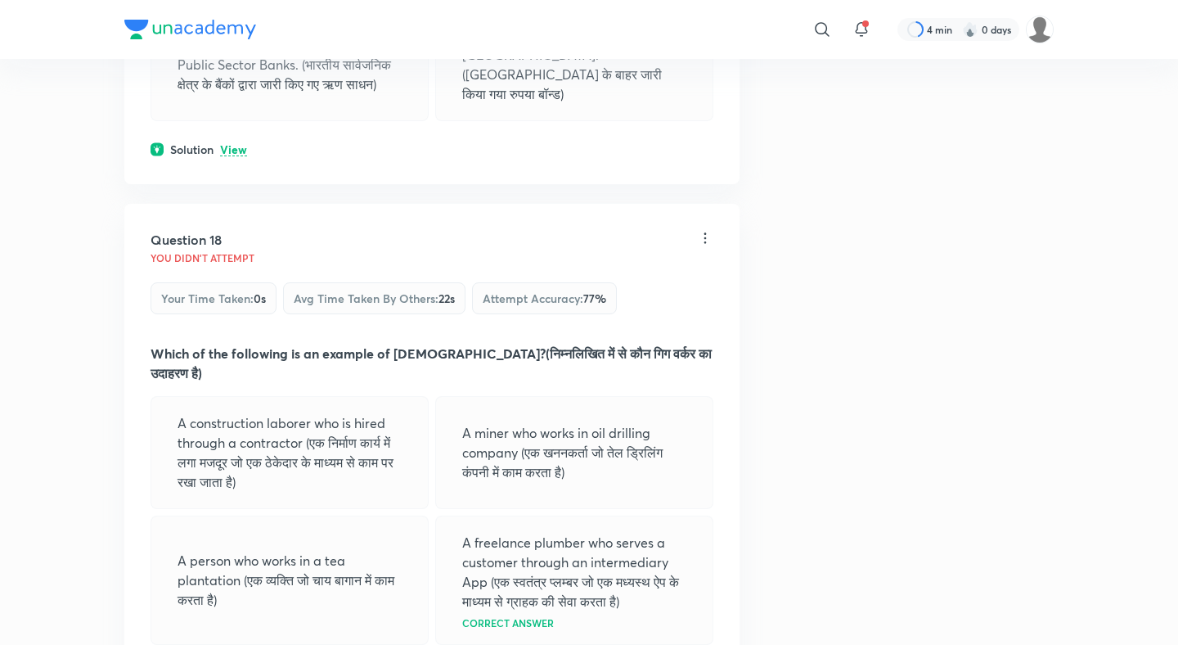
click at [236, 144] on p "View" at bounding box center [233, 150] width 27 height 12
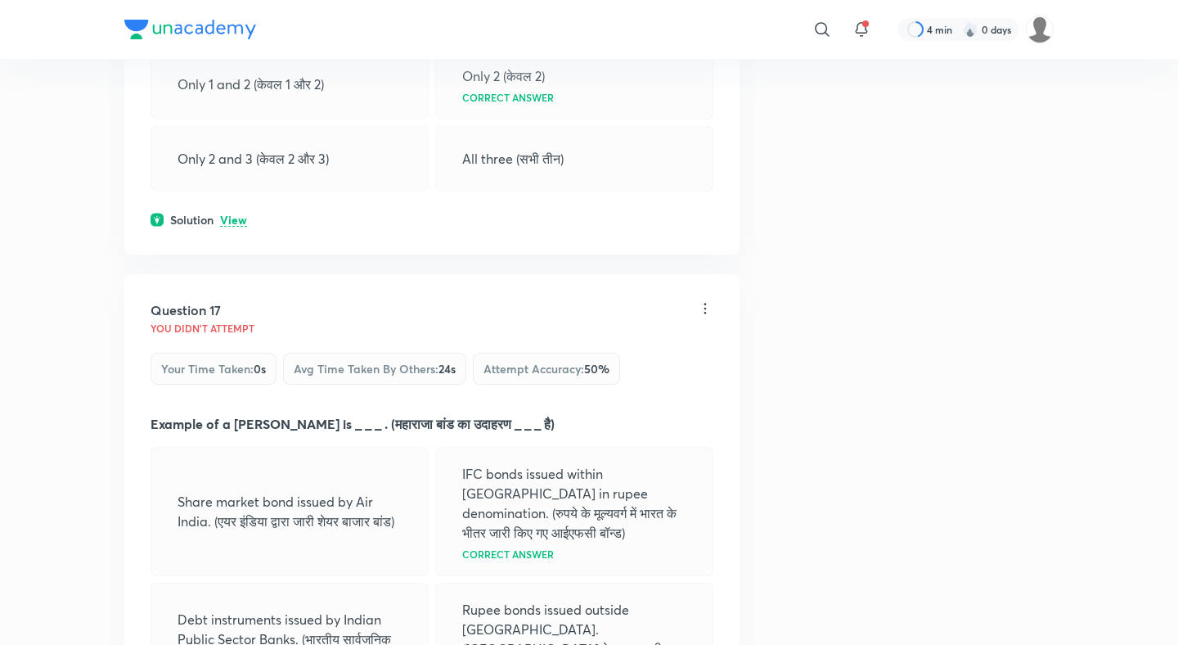
click at [230, 214] on p "View" at bounding box center [233, 220] width 27 height 12
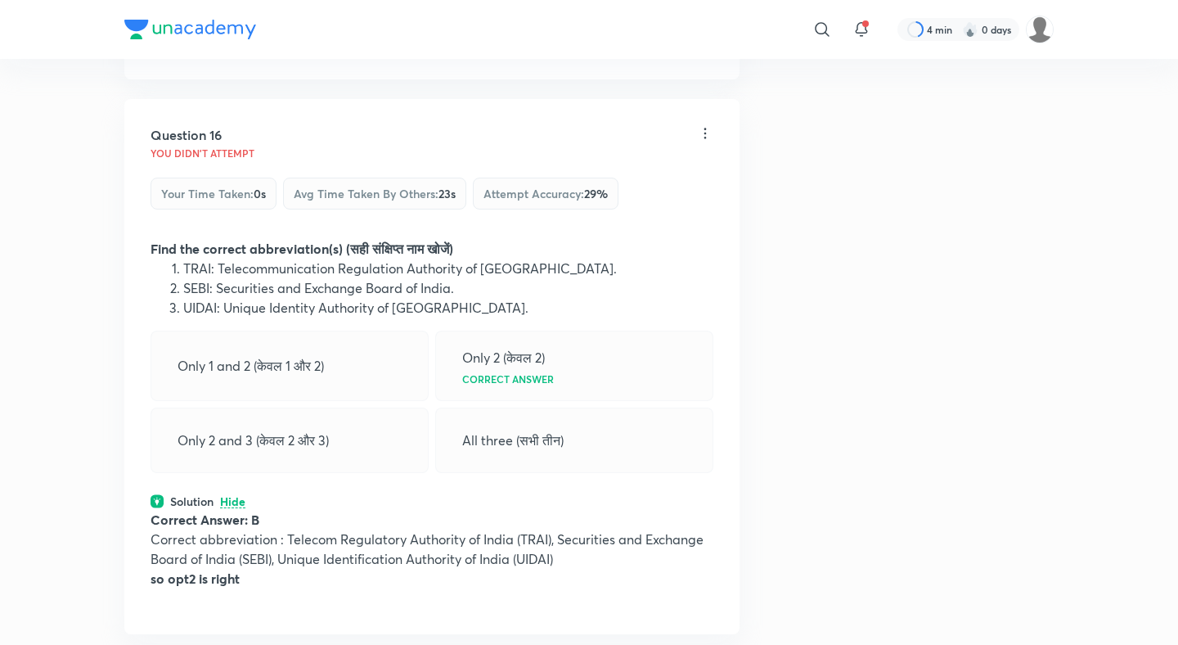
scroll to position [7608, 0]
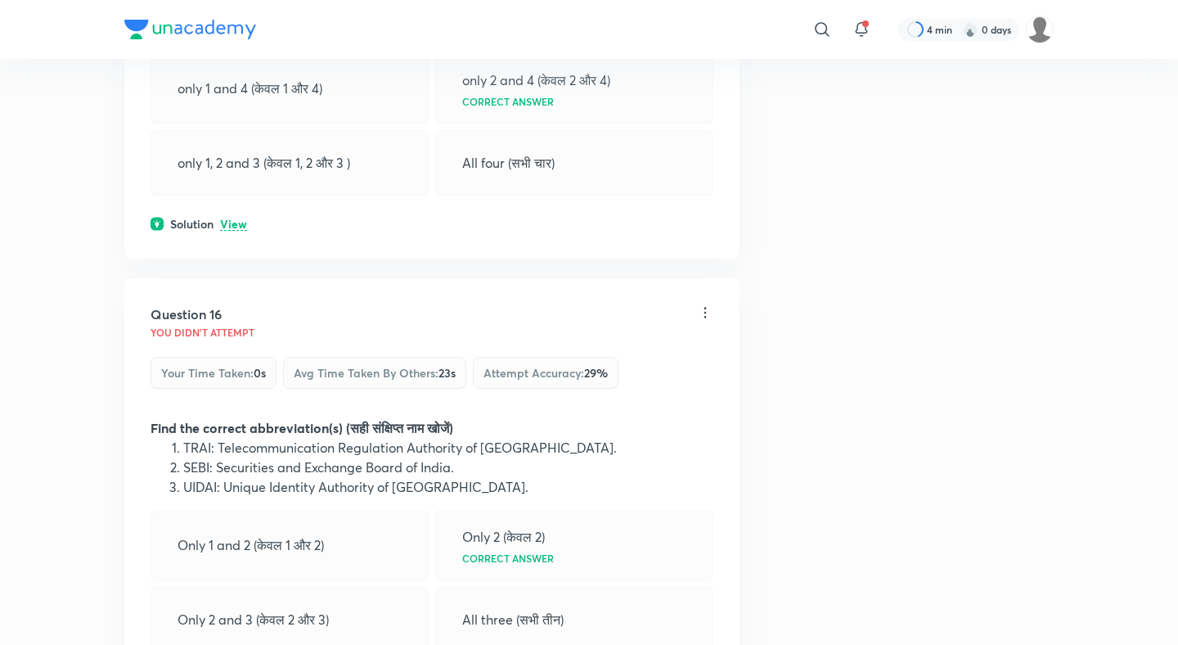
click at [230, 218] on p "View" at bounding box center [233, 224] width 27 height 12
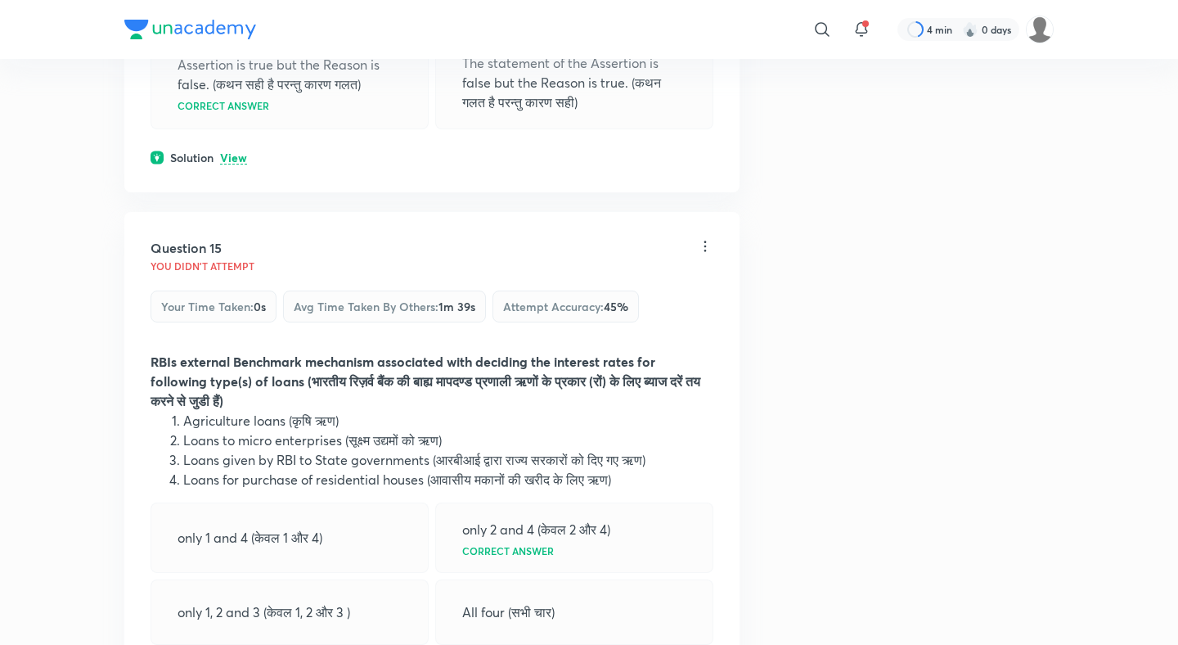
click at [234, 152] on p "View" at bounding box center [233, 158] width 27 height 12
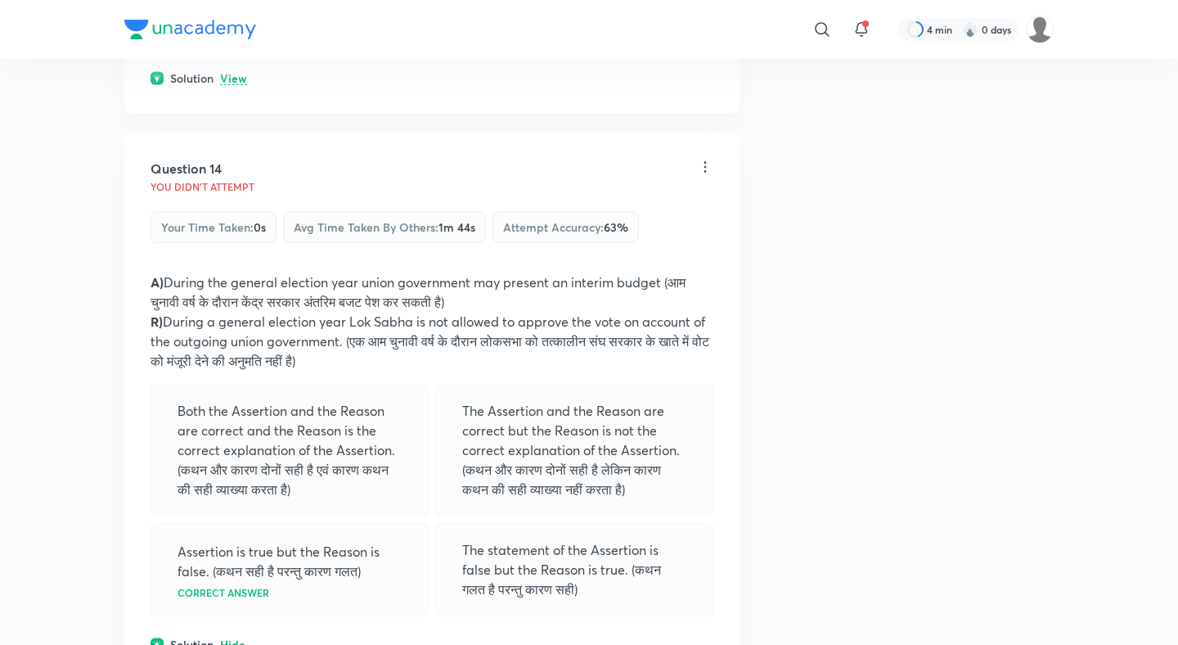
scroll to position [6565, 0]
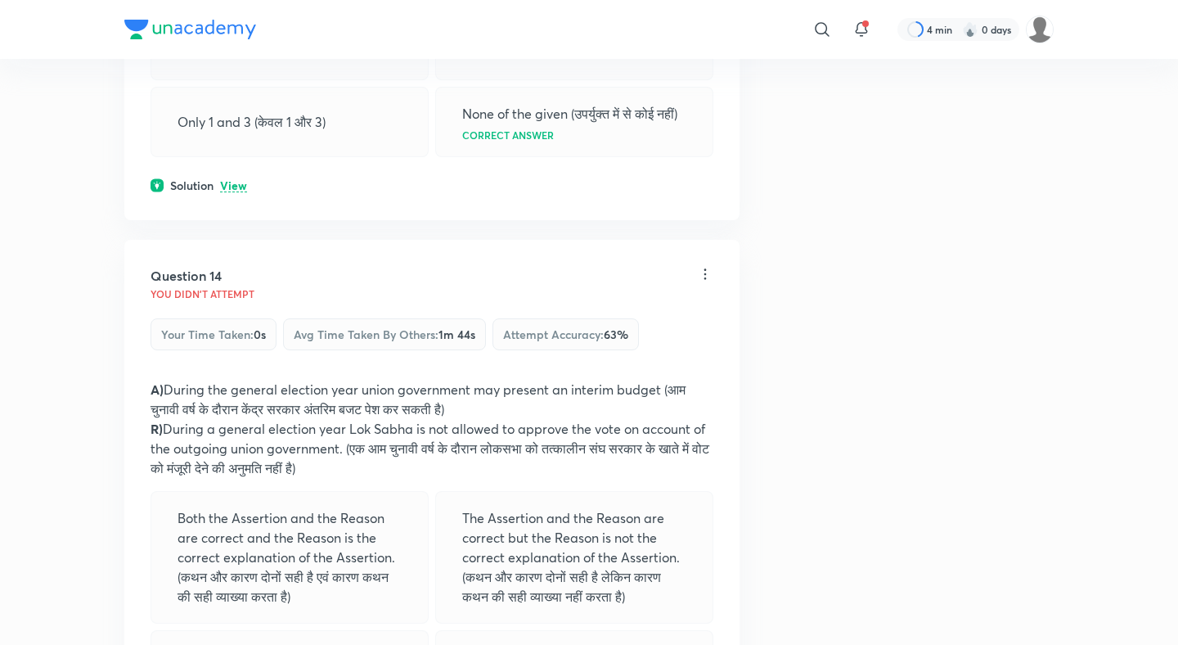
click at [236, 180] on p "View" at bounding box center [233, 186] width 27 height 12
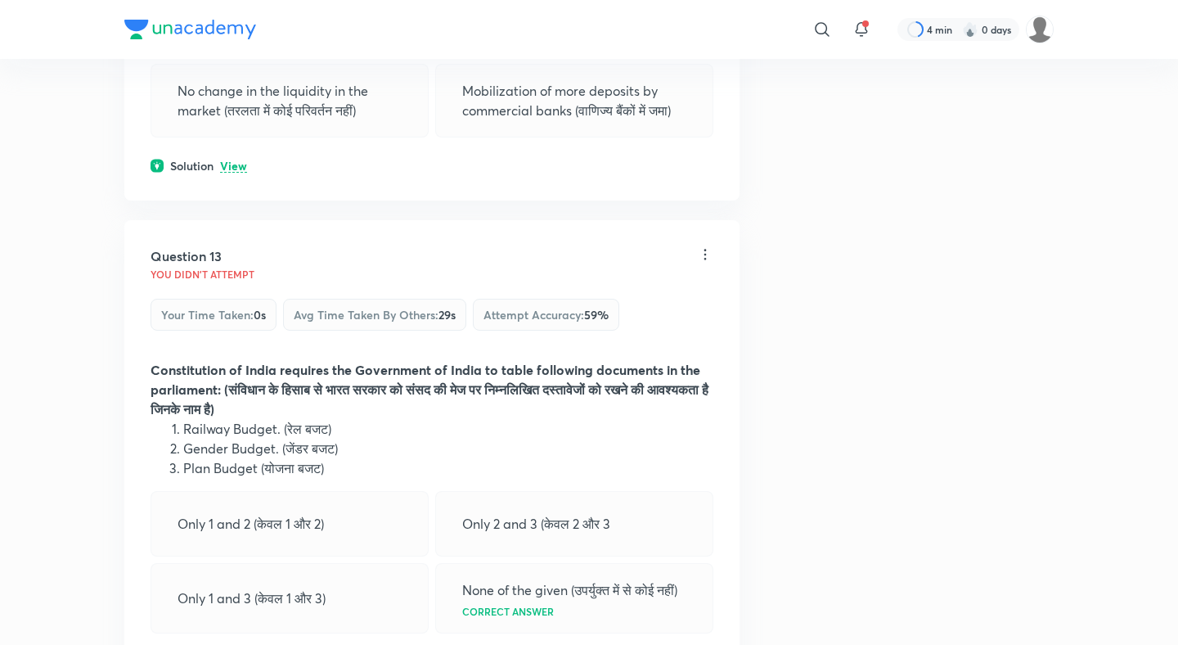
scroll to position [6039, 0]
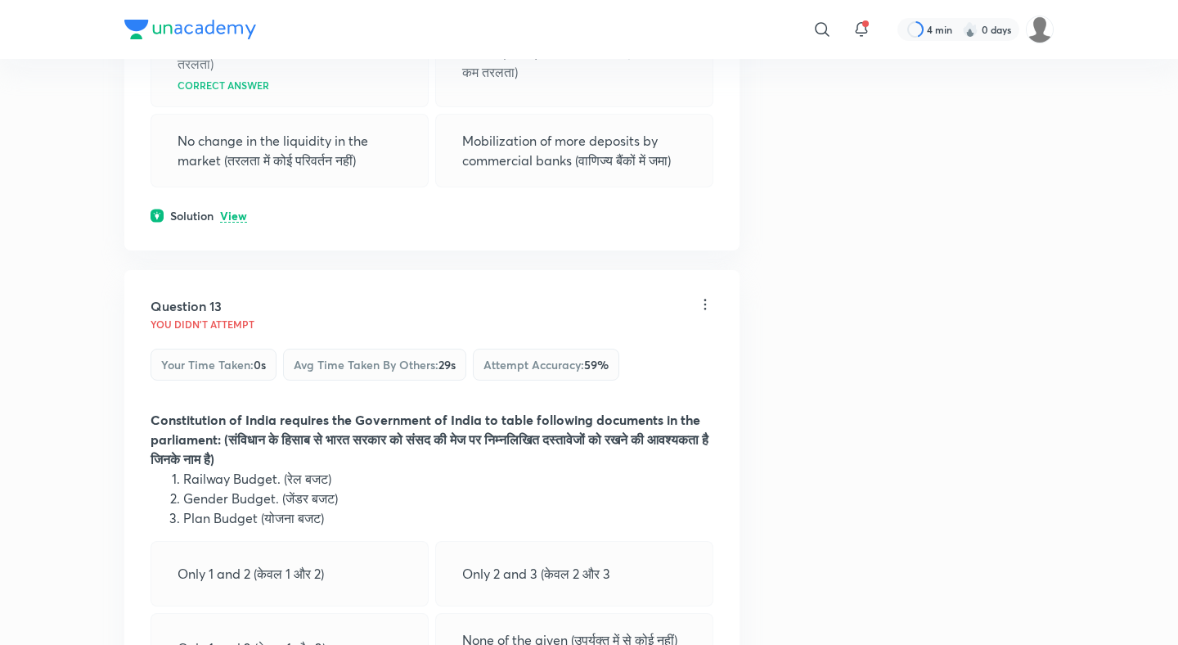
click at [236, 207] on div "Solution View" at bounding box center [432, 215] width 563 height 17
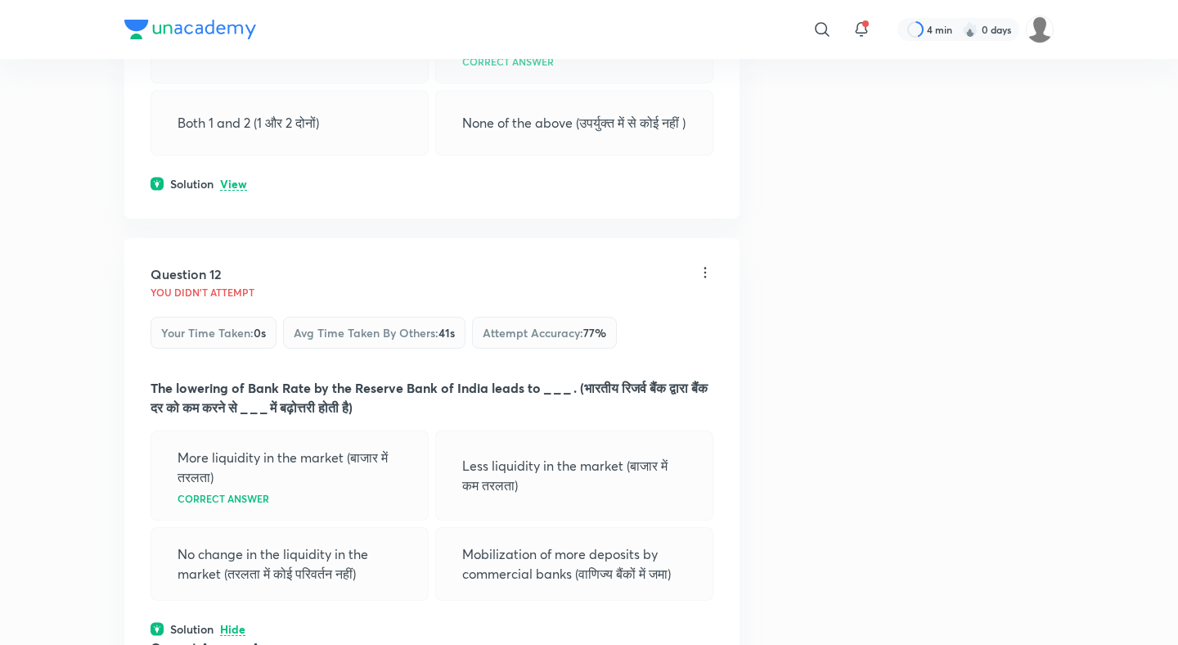
scroll to position [5615, 0]
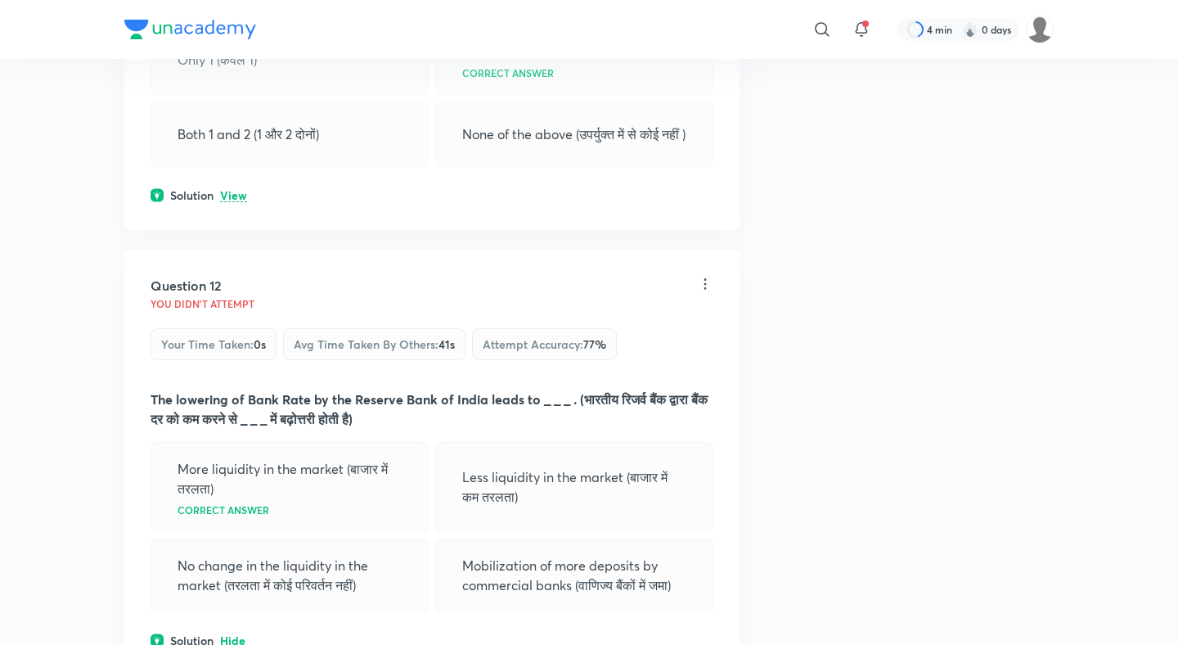
click at [240, 190] on p "View" at bounding box center [233, 196] width 27 height 12
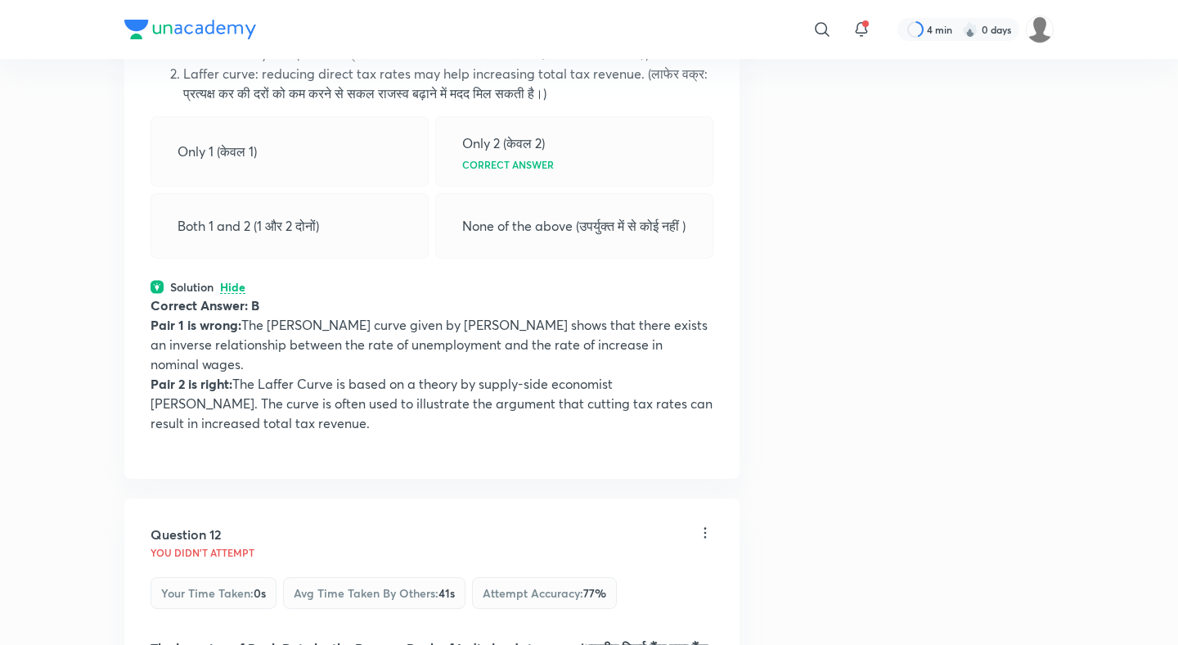
scroll to position [5125, 0]
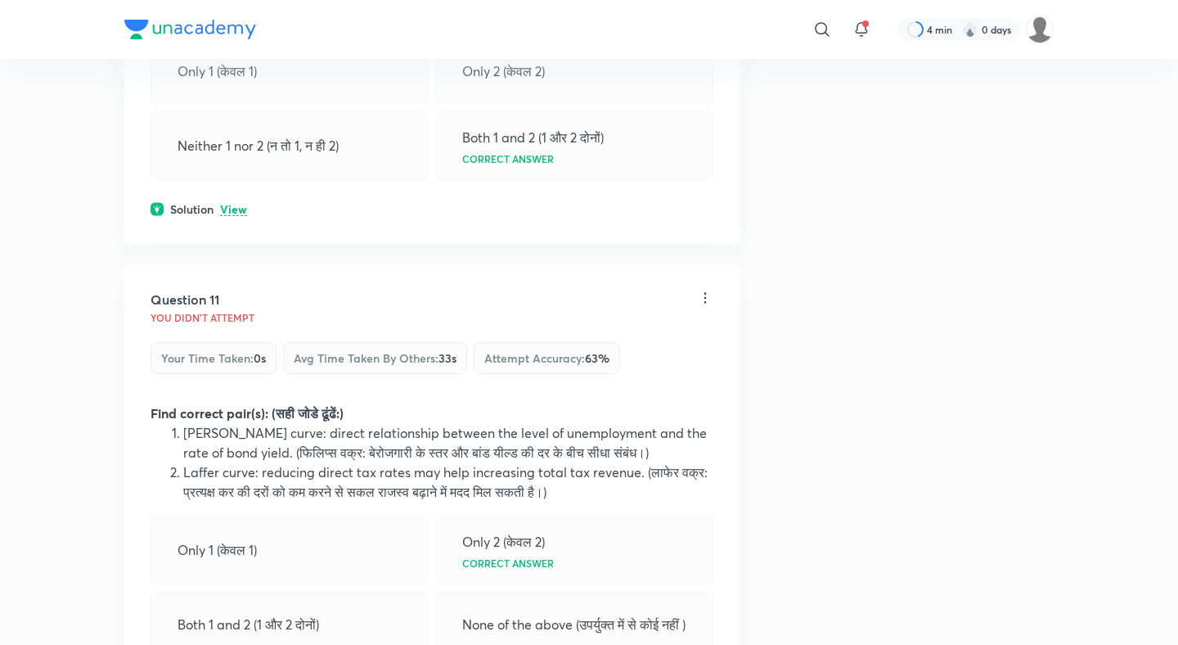
click at [240, 204] on p "View" at bounding box center [233, 210] width 27 height 12
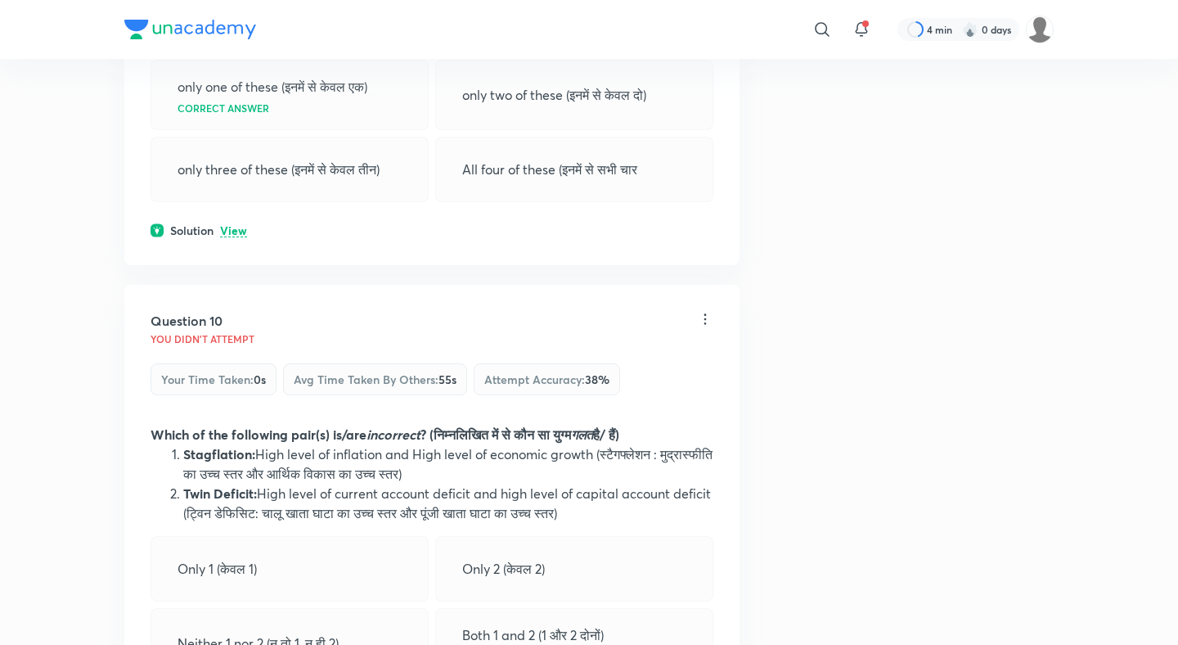
scroll to position [4609, 0]
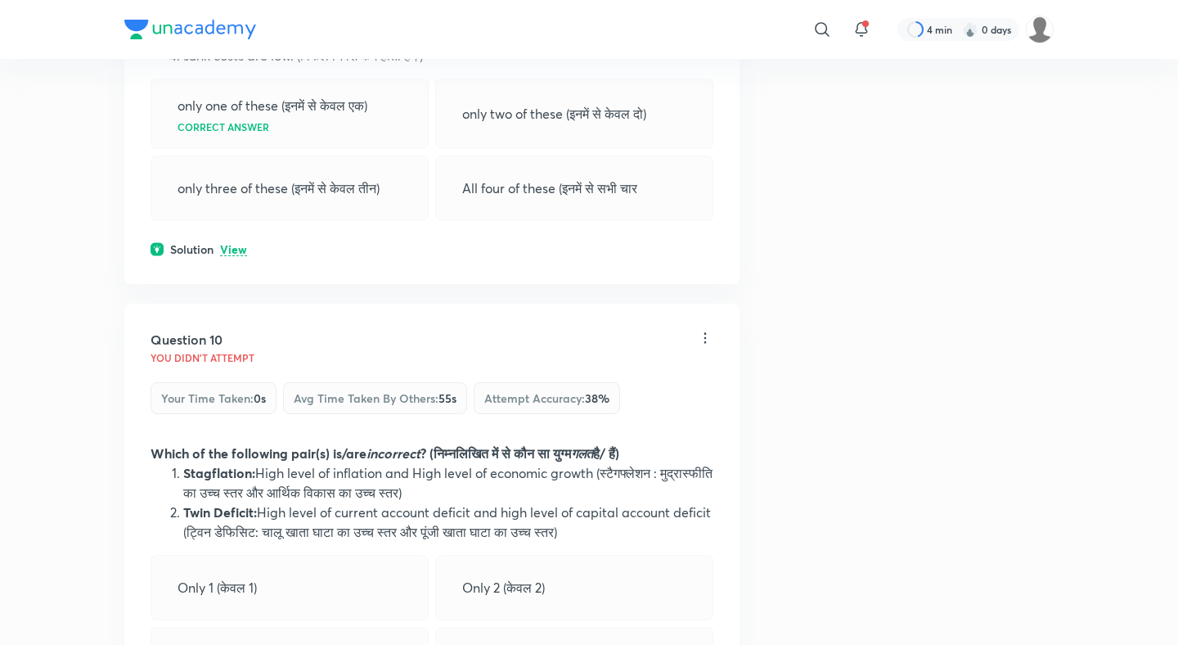
click at [240, 244] on p "View" at bounding box center [233, 250] width 27 height 12
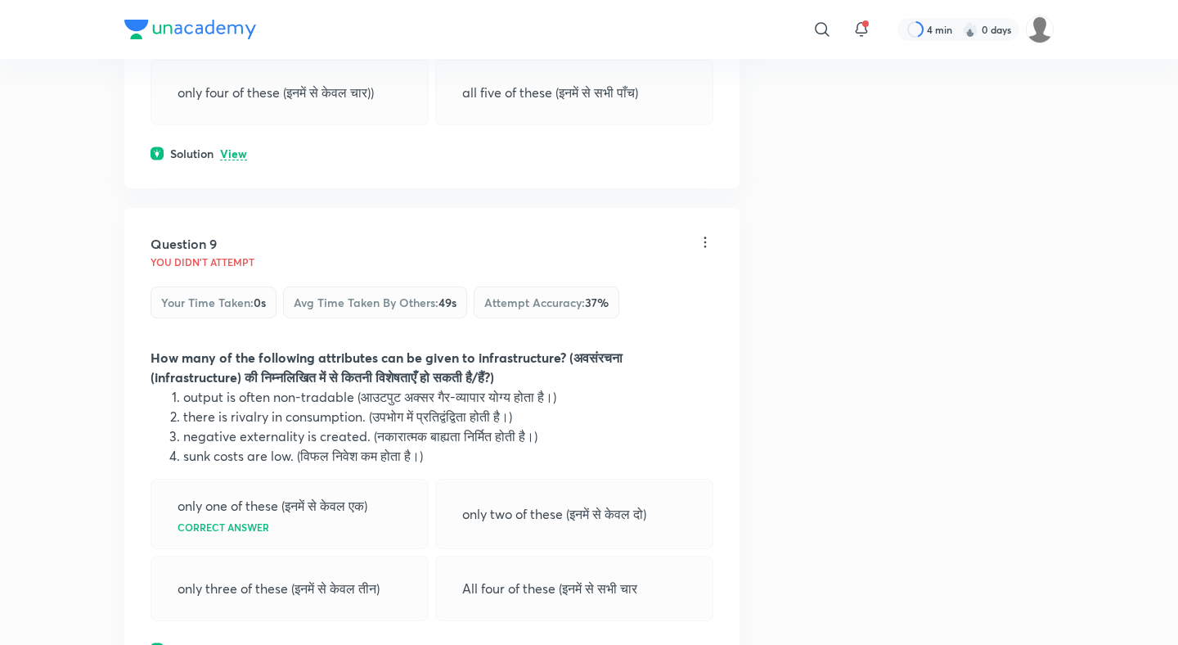
scroll to position [4196, 0]
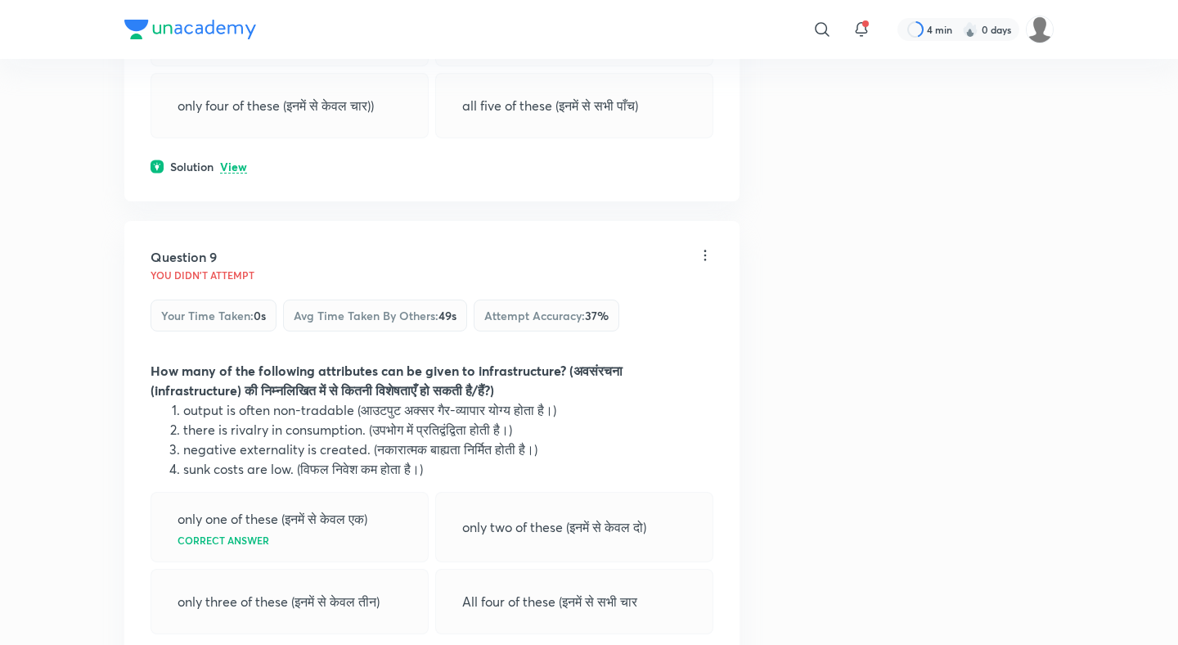
click at [240, 161] on p "View" at bounding box center [233, 167] width 27 height 12
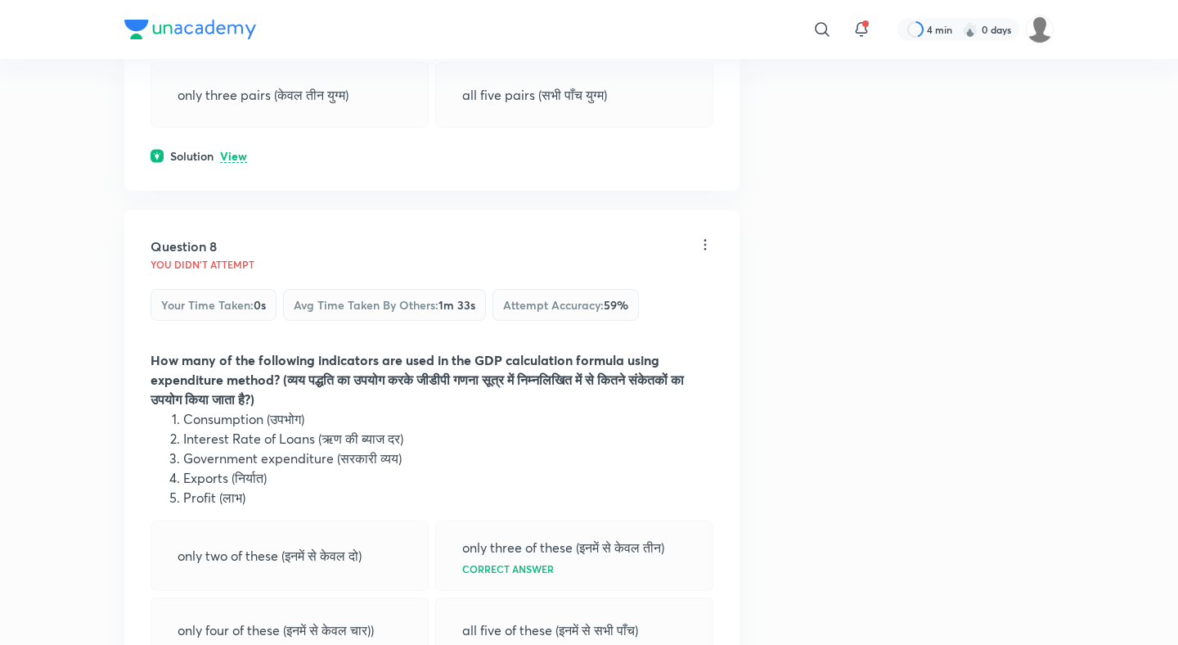
click at [240, 151] on p "View" at bounding box center [233, 157] width 27 height 12
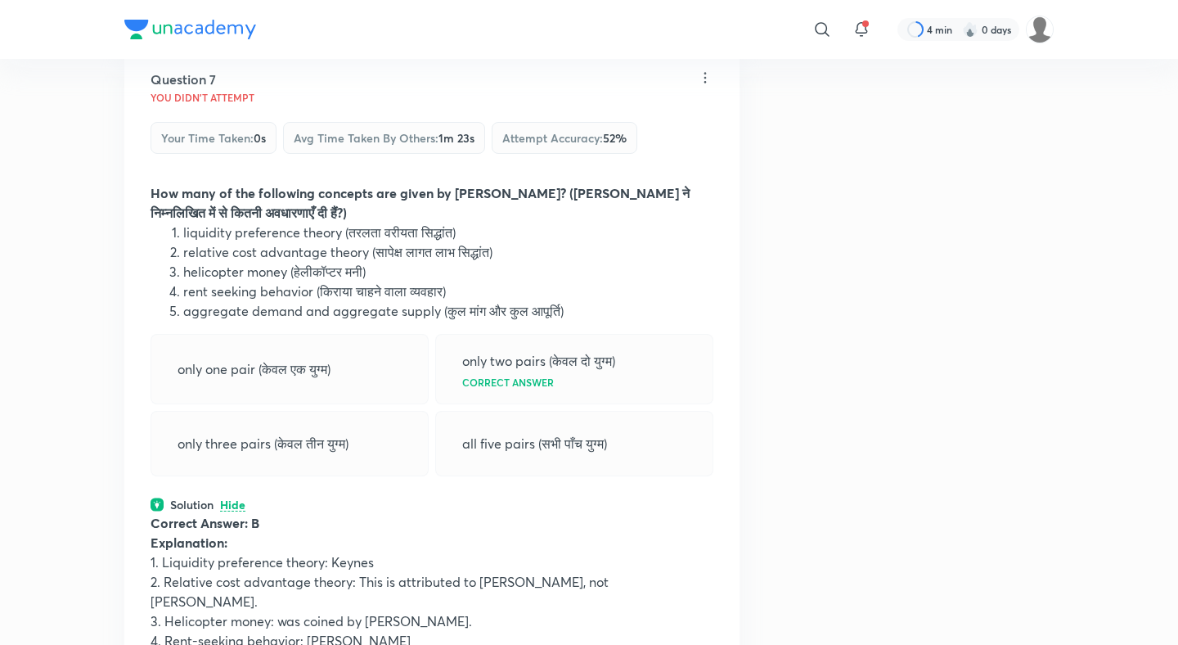
scroll to position [3126, 0]
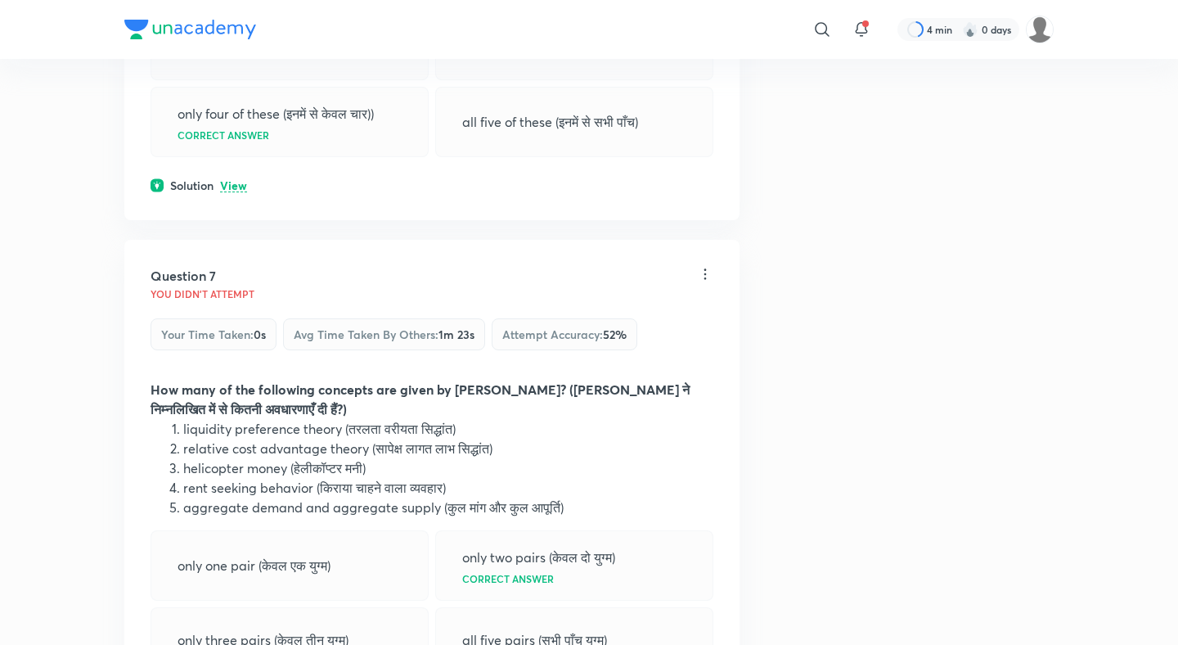
click at [236, 180] on p "View" at bounding box center [233, 186] width 27 height 12
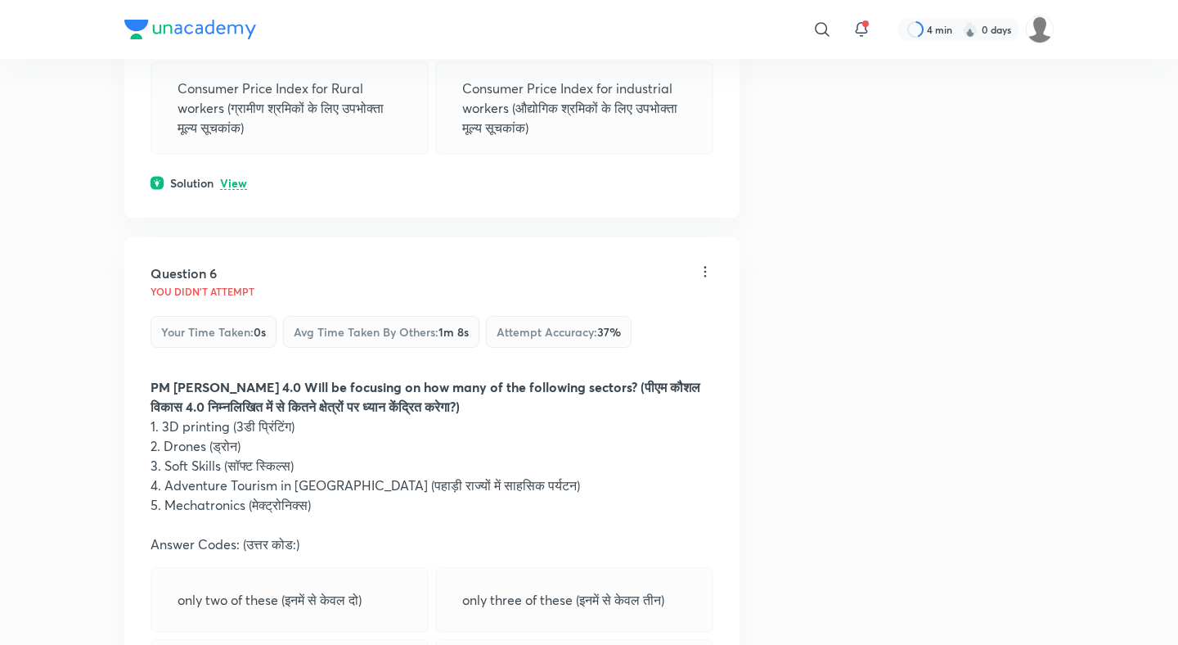
click at [232, 178] on p "View" at bounding box center [233, 184] width 27 height 12
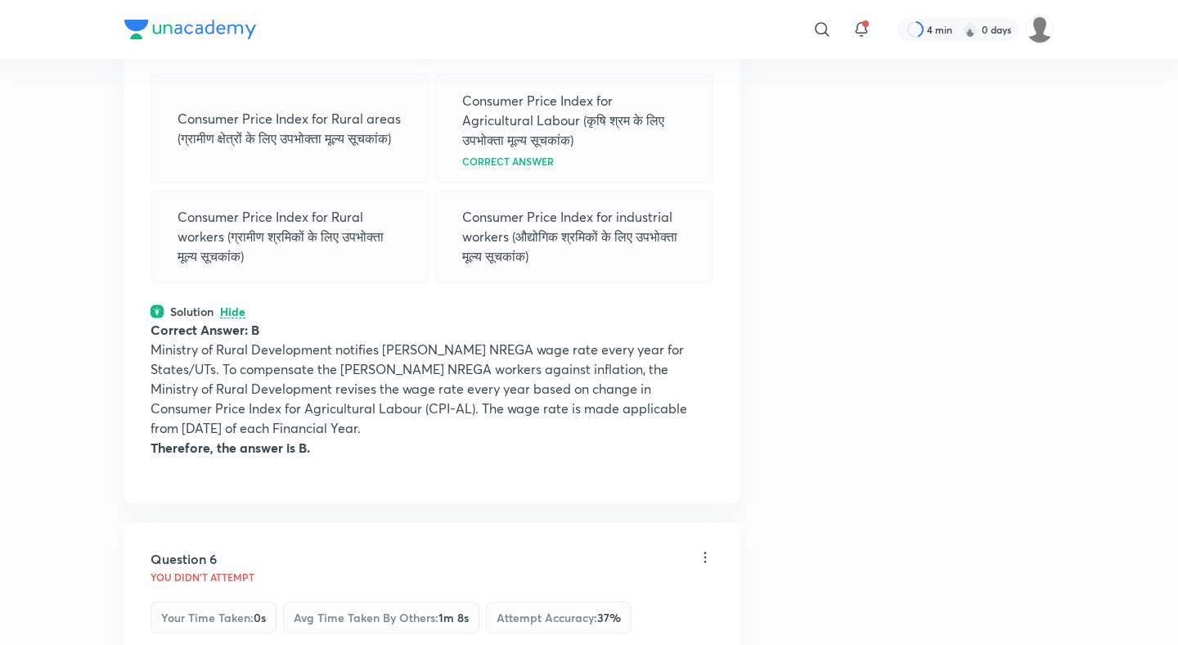
scroll to position [2106, 0]
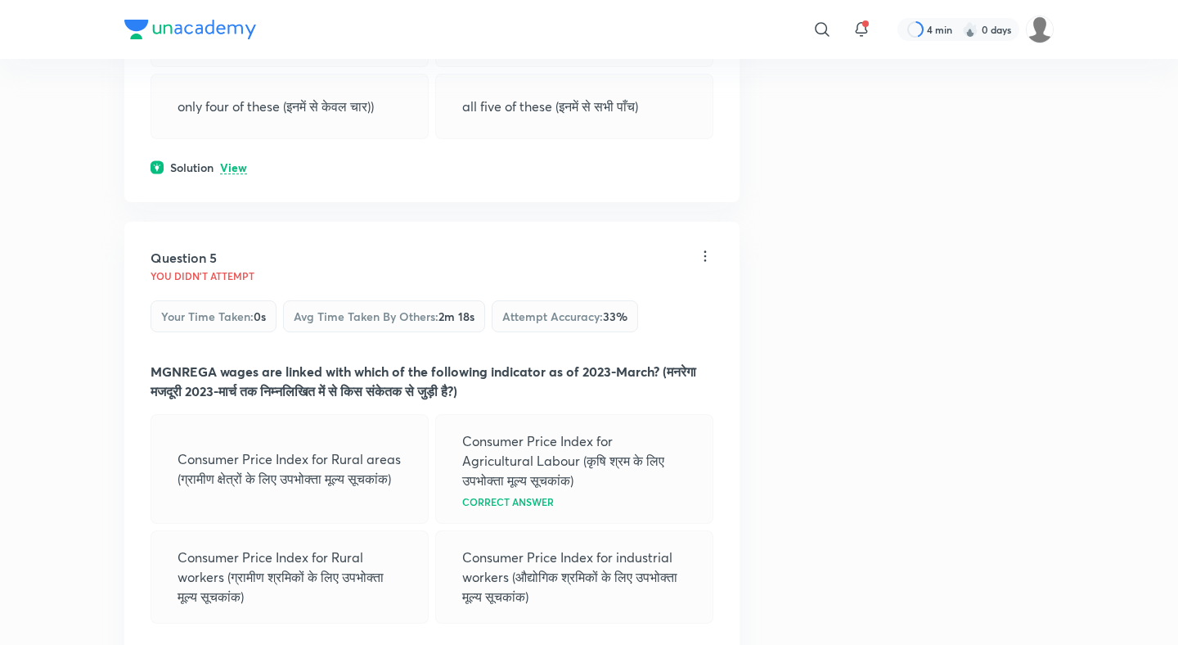
click at [232, 162] on p "View" at bounding box center [233, 168] width 27 height 12
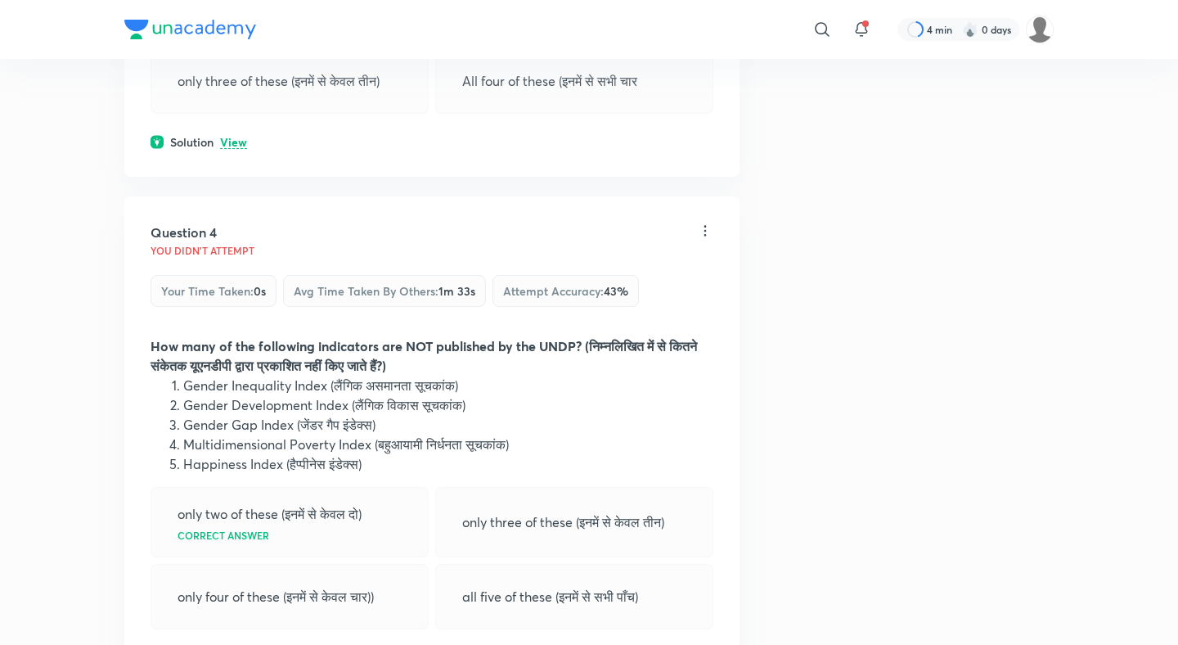
scroll to position [1586, 0]
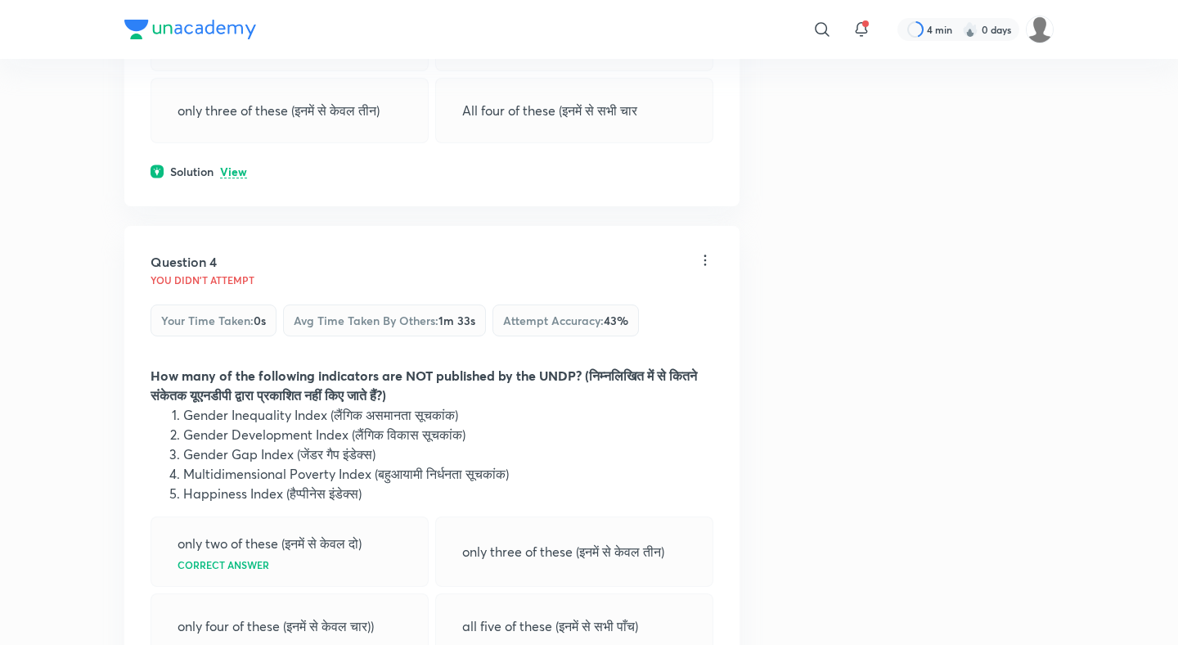
click at [234, 166] on p "View" at bounding box center [233, 172] width 27 height 12
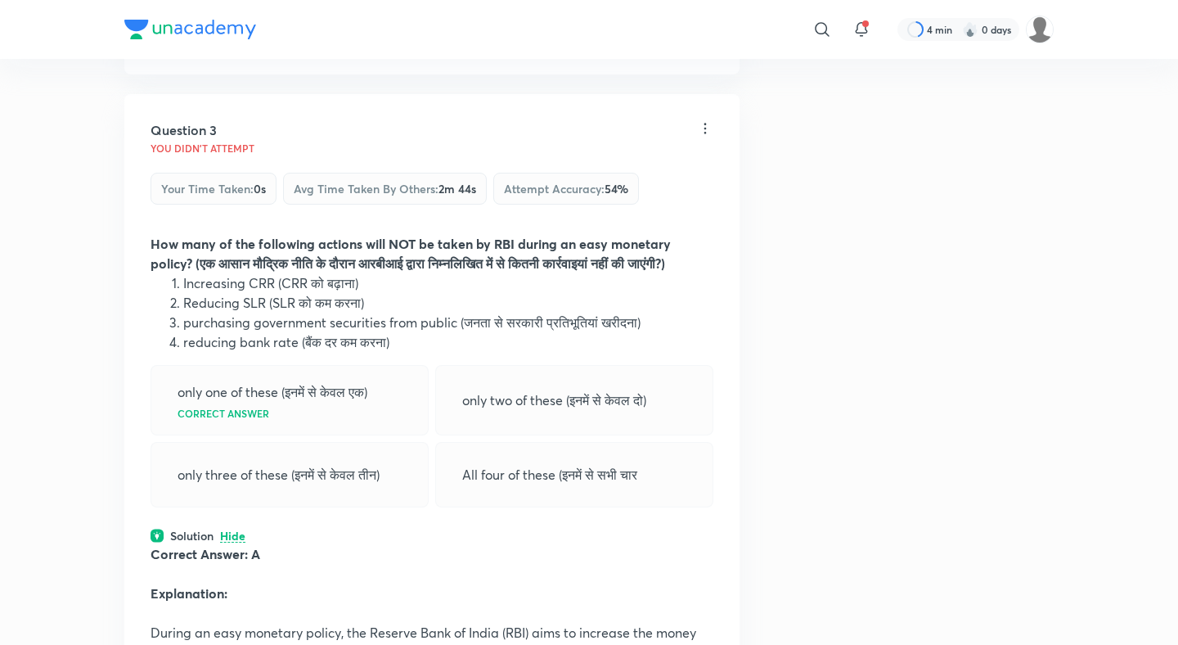
scroll to position [1108, 0]
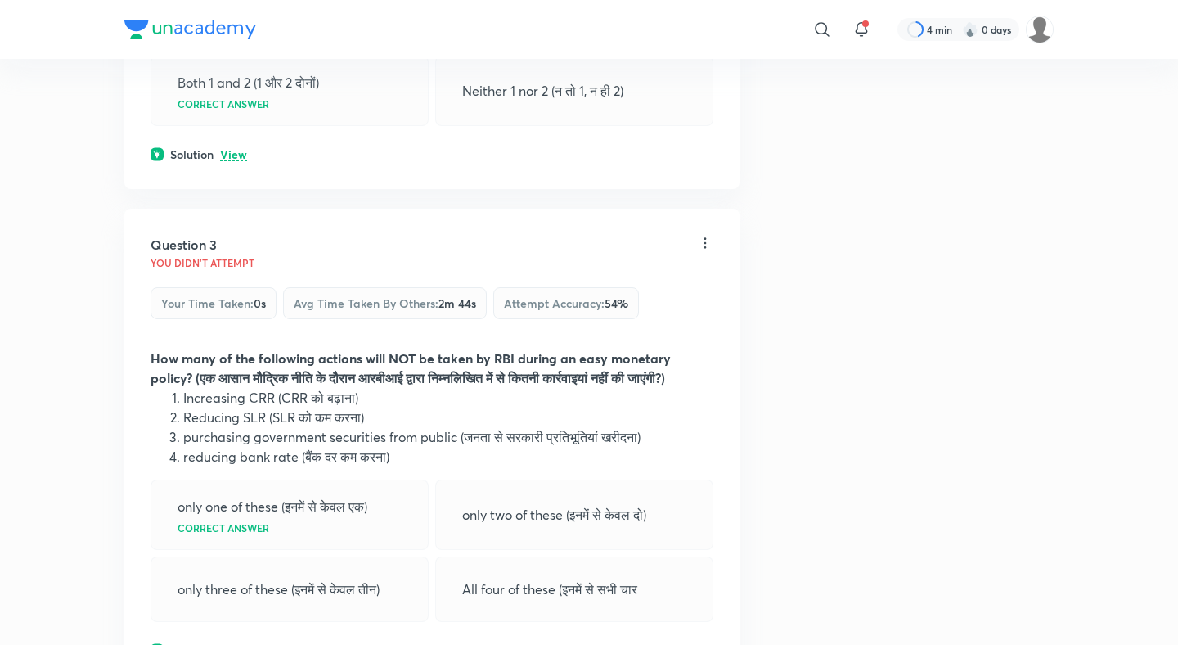
click at [235, 149] on p "View" at bounding box center [233, 155] width 27 height 12
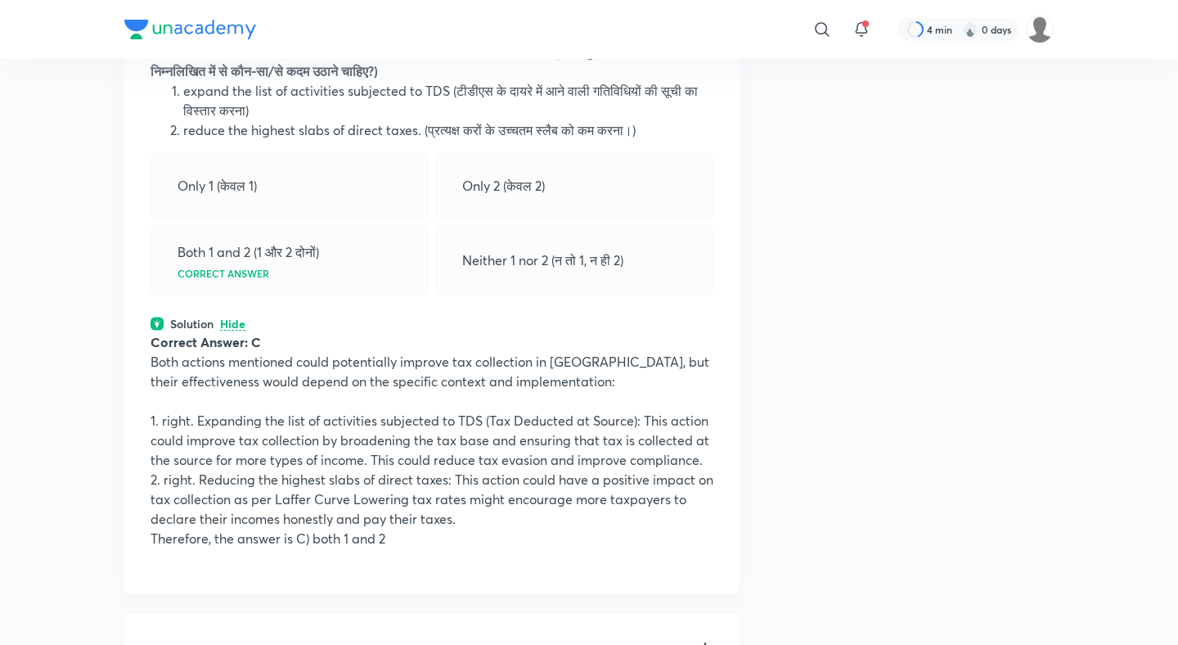
scroll to position [642, 0]
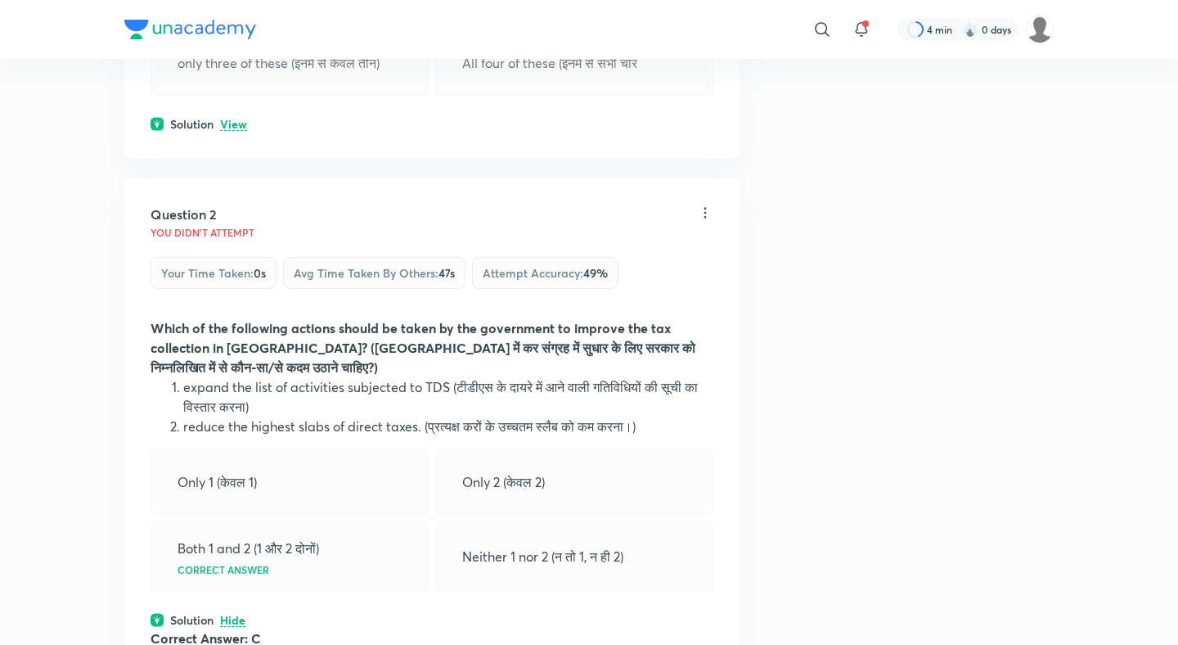
click at [236, 119] on p "View" at bounding box center [233, 125] width 27 height 12
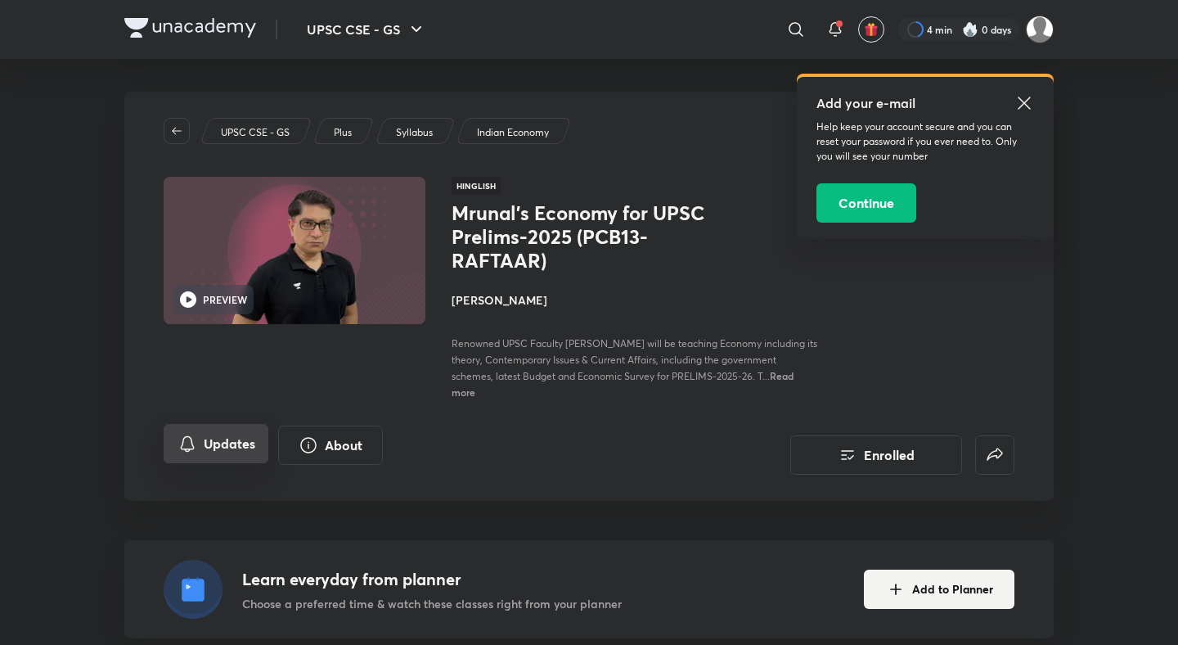
click at [236, 434] on button "Updates" at bounding box center [216, 443] width 105 height 39
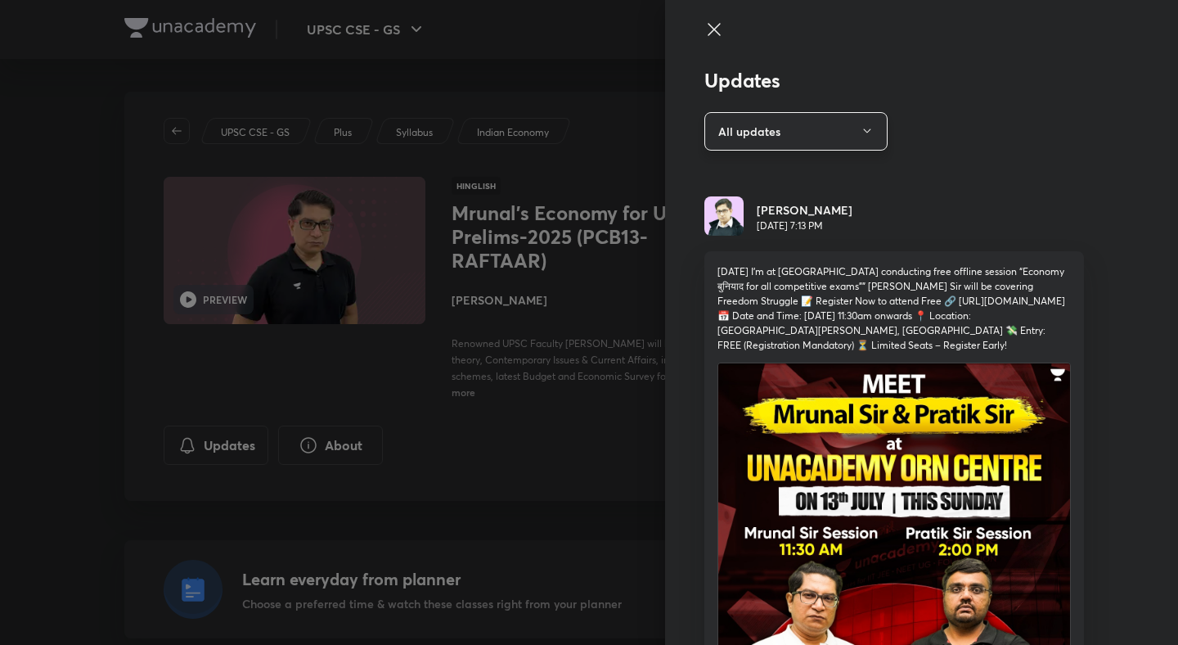
click at [799, 134] on button "All updates" at bounding box center [795, 131] width 183 height 38
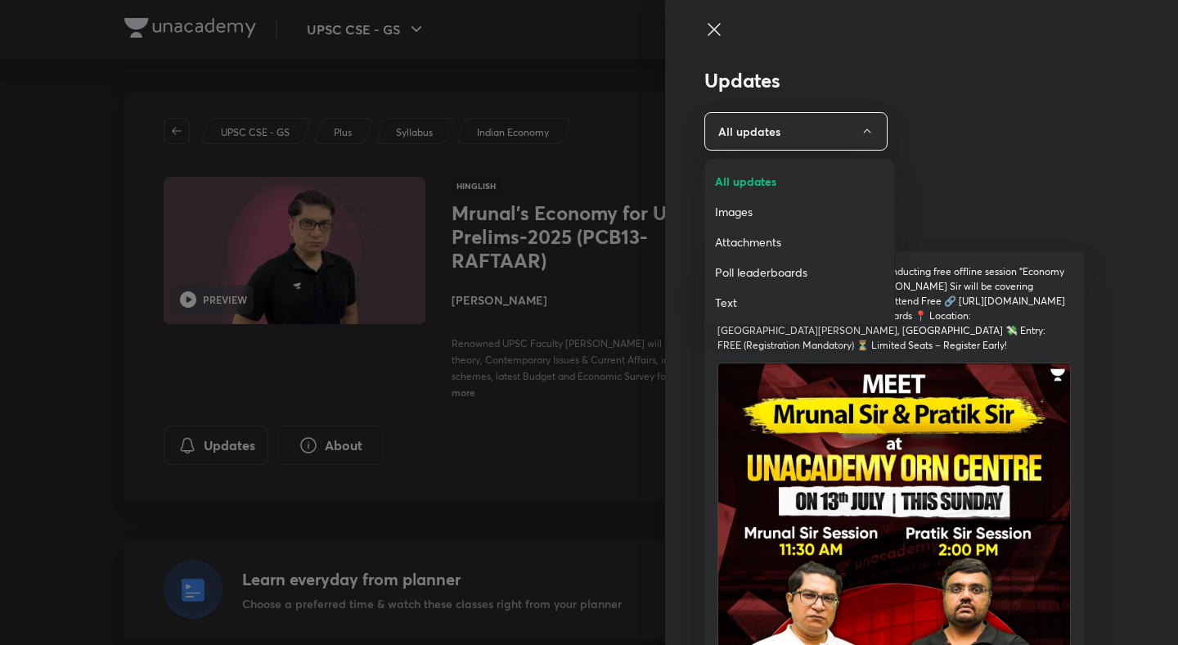
click at [761, 244] on span "Attachments" at bounding box center [799, 241] width 169 height 17
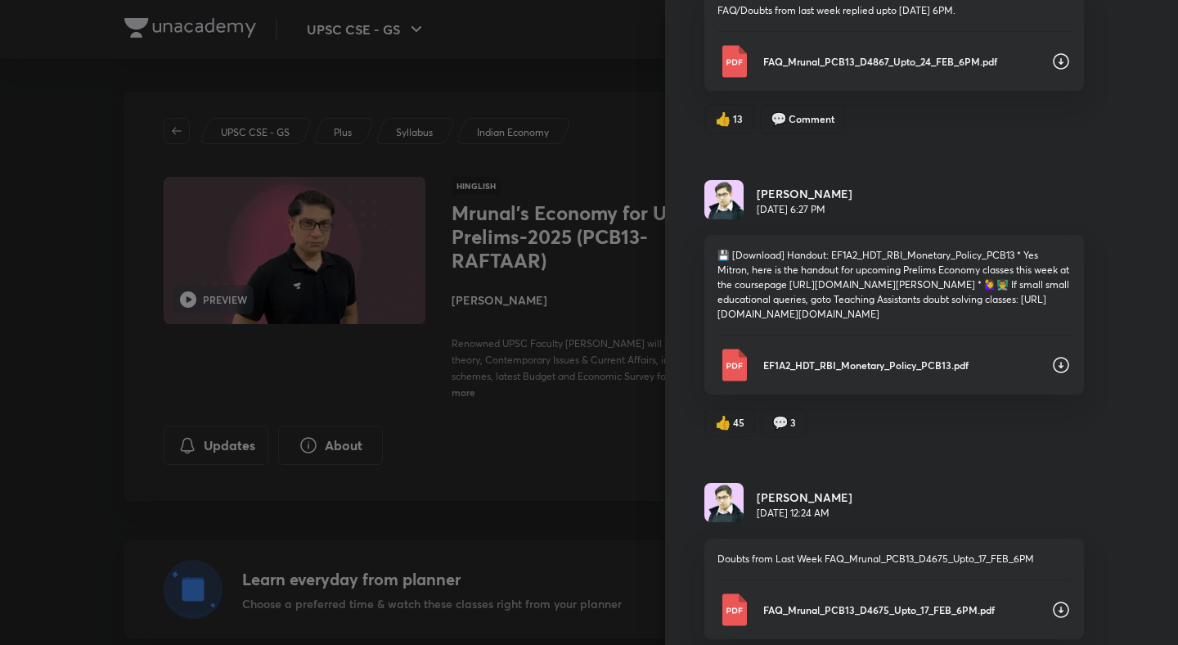
scroll to position [13598, 0]
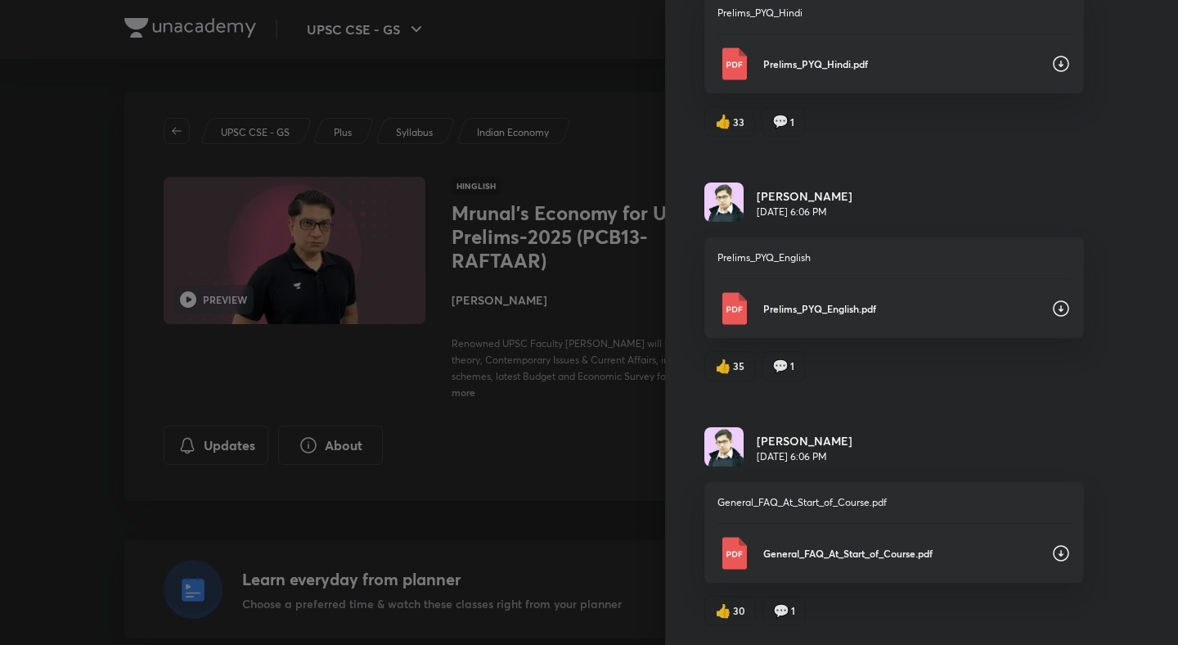
click at [1065, 560] on icon at bounding box center [1061, 553] width 20 height 20
click at [1135, 330] on div "Updates Attachments Mrunal Patel May 22, 12:21 AM doubts from last week, all th…" at bounding box center [921, 322] width 513 height 645
click at [1067, 310] on icon at bounding box center [1061, 309] width 20 height 20
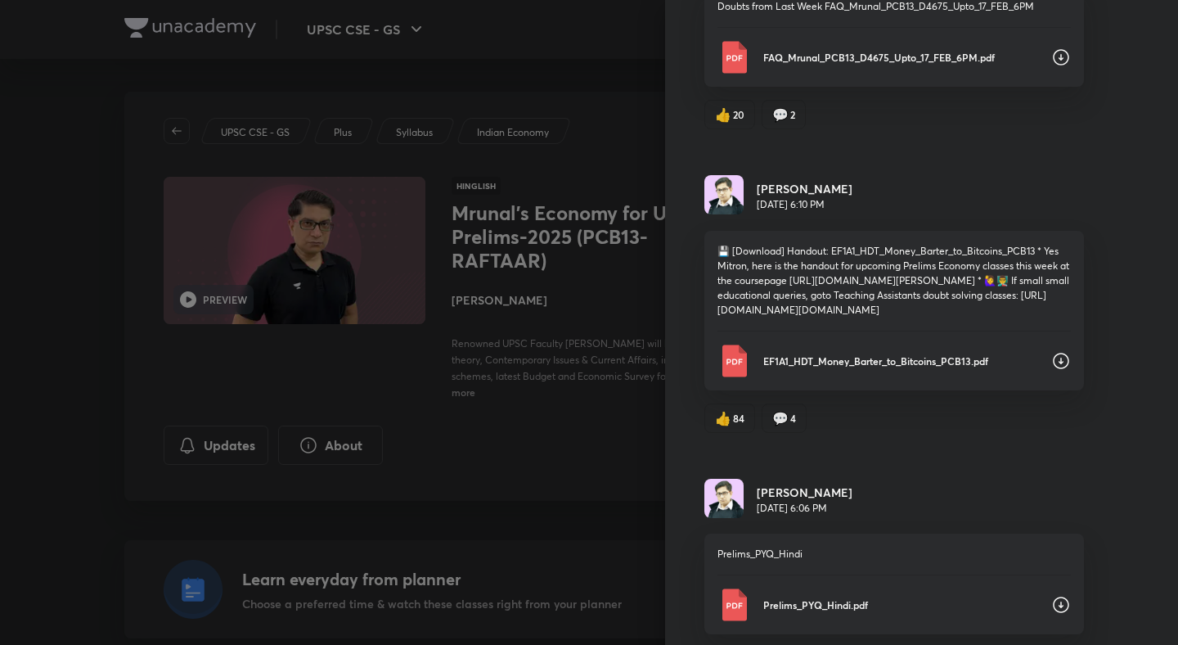
scroll to position [12573, 0]
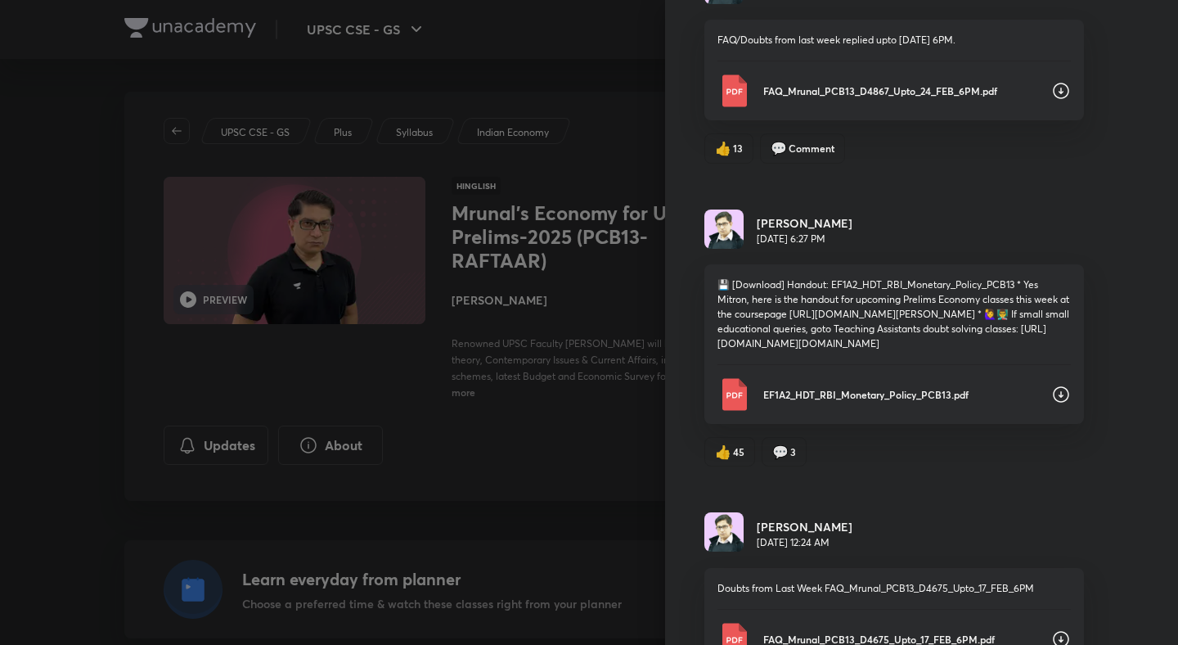
scroll to position [11964, 0]
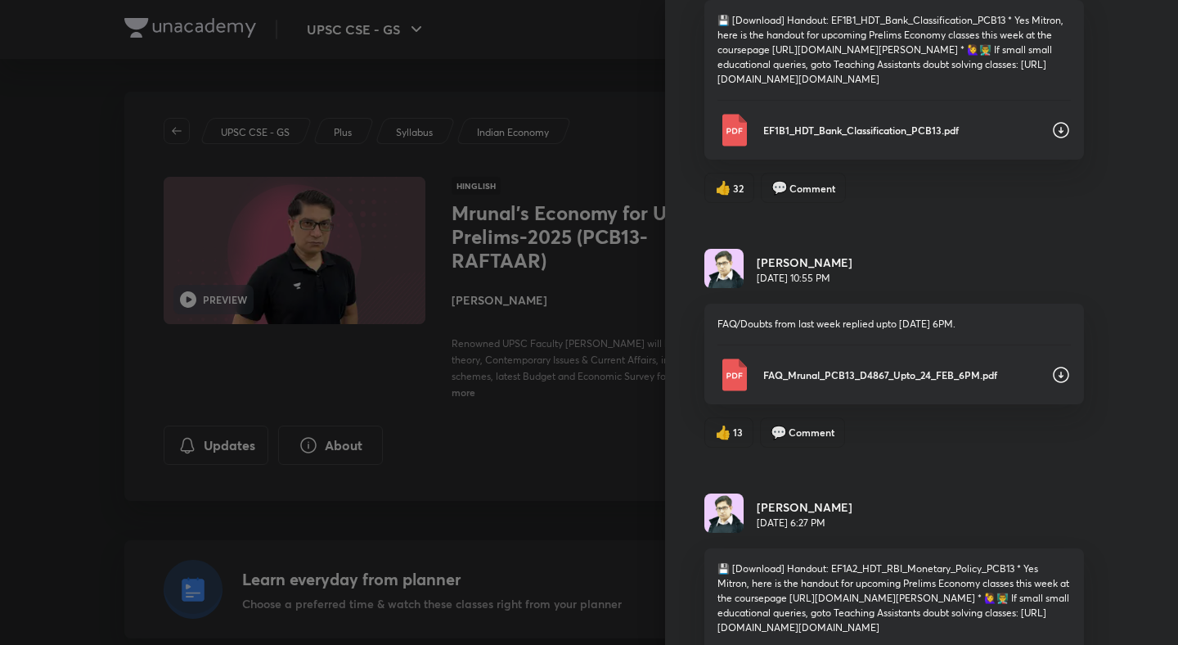
scroll to position [11699, 0]
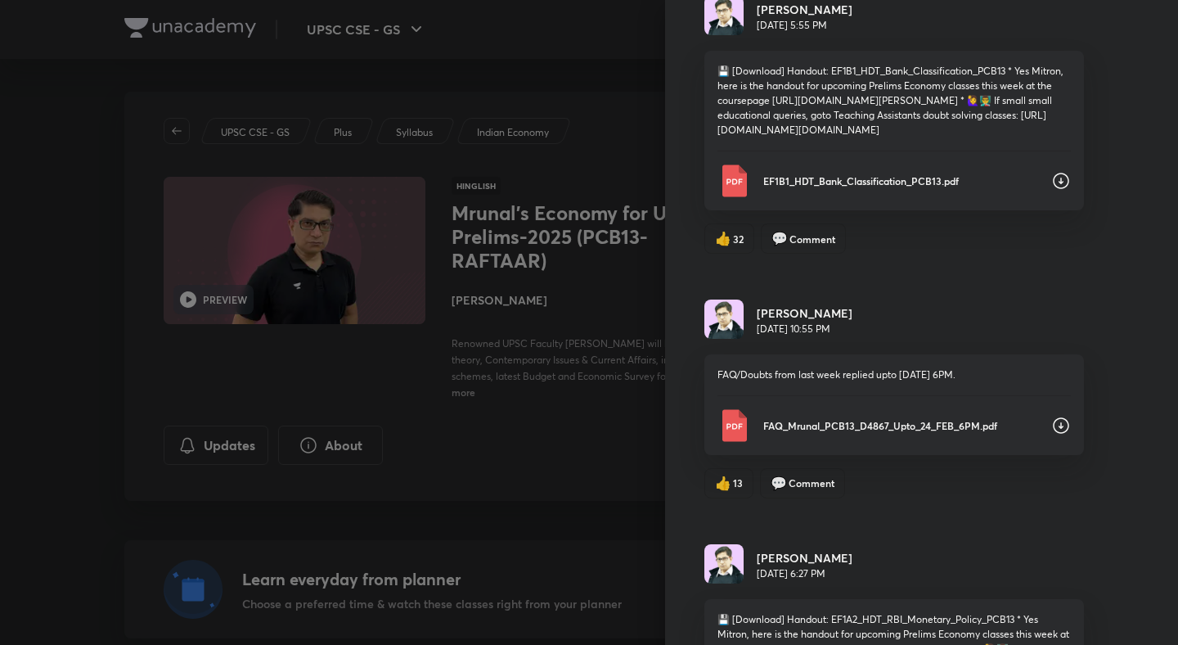
click at [1152, 170] on div "Updates Attachments Mrunal Patel May 22, 12:21 AM doubts from last week, all th…" at bounding box center [921, 322] width 513 height 645
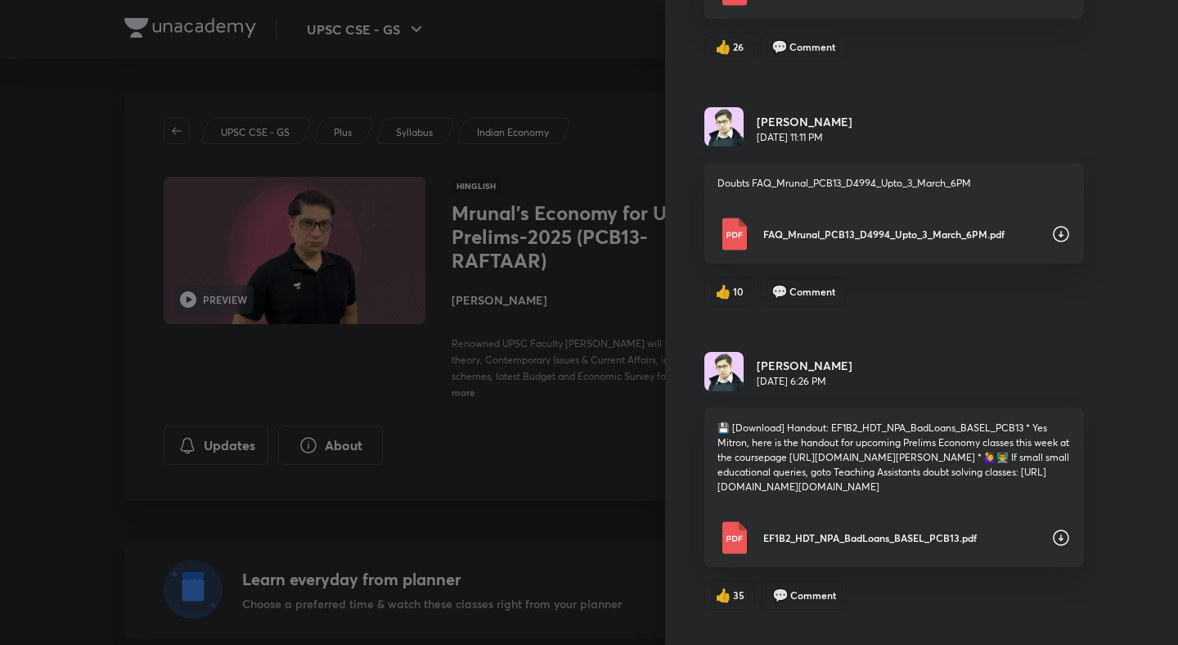
scroll to position [10990, 0]
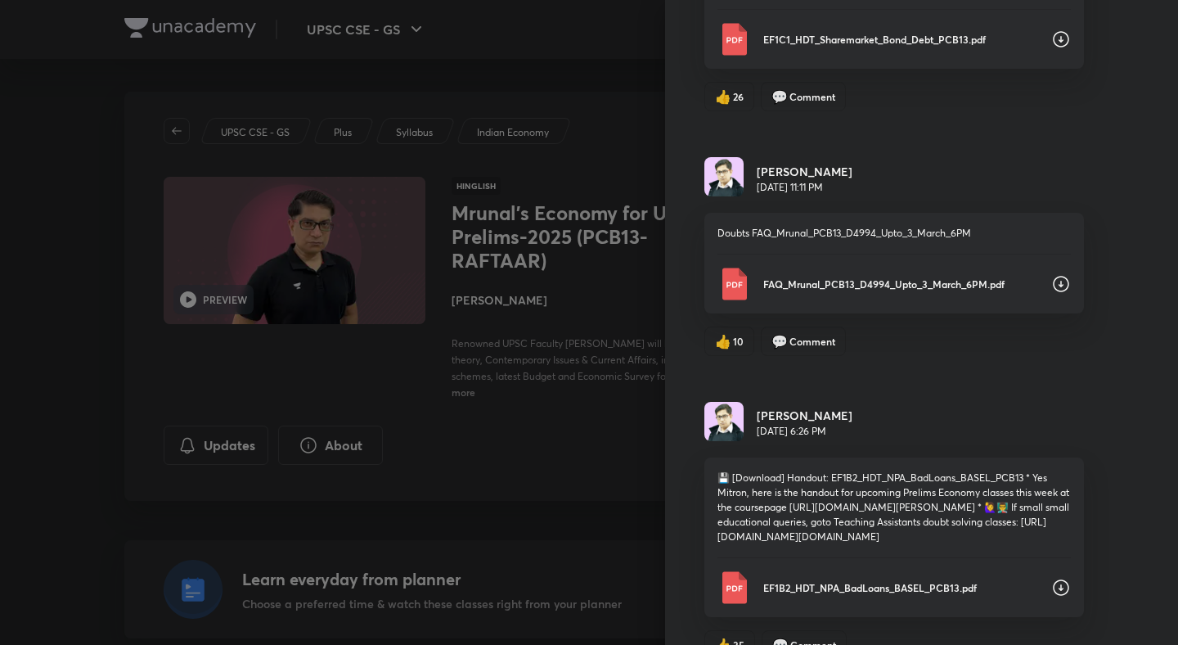
click at [1061, 47] on icon at bounding box center [1061, 39] width 16 height 16
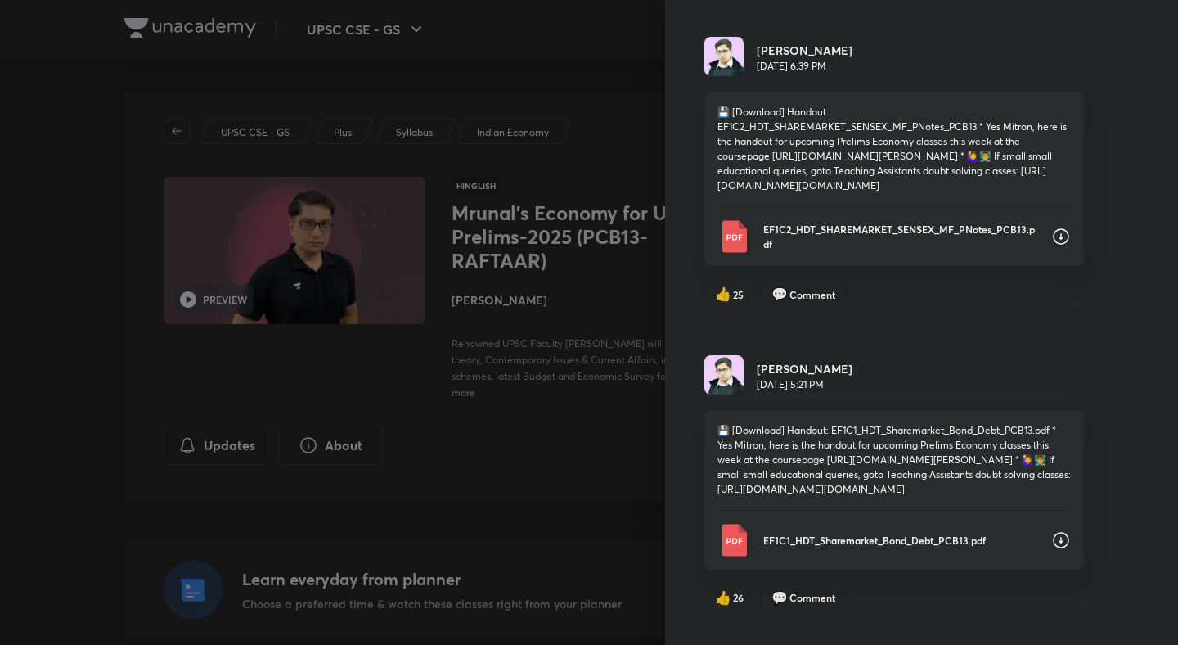
scroll to position [10338, 0]
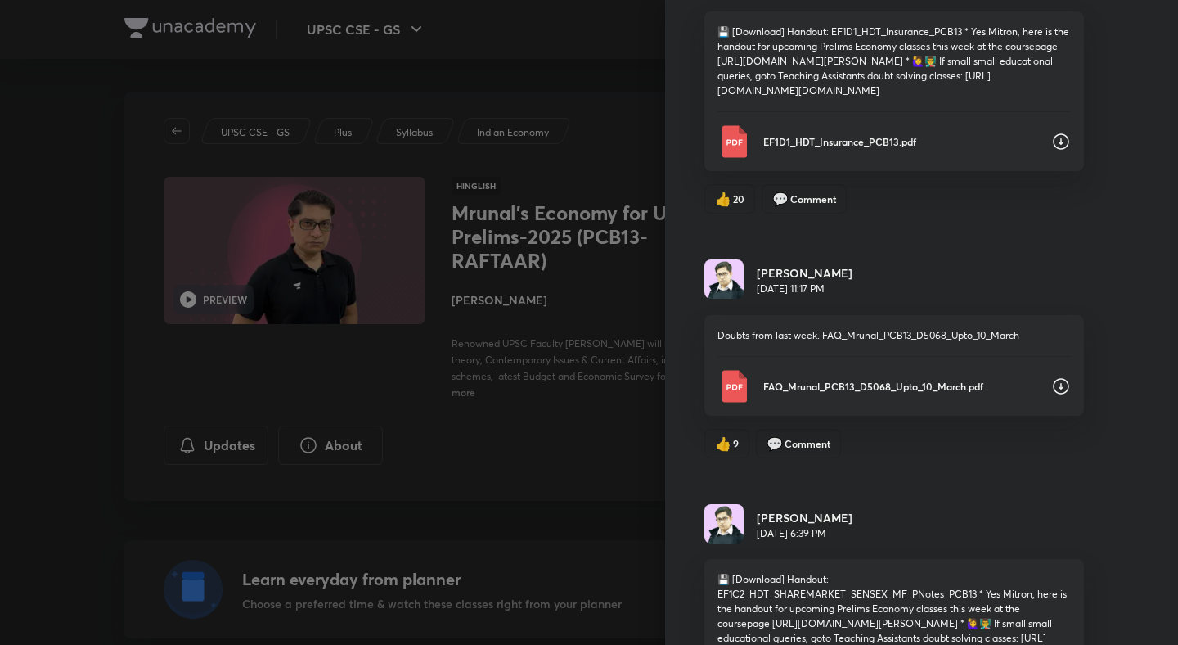
scroll to position [10004, 0]
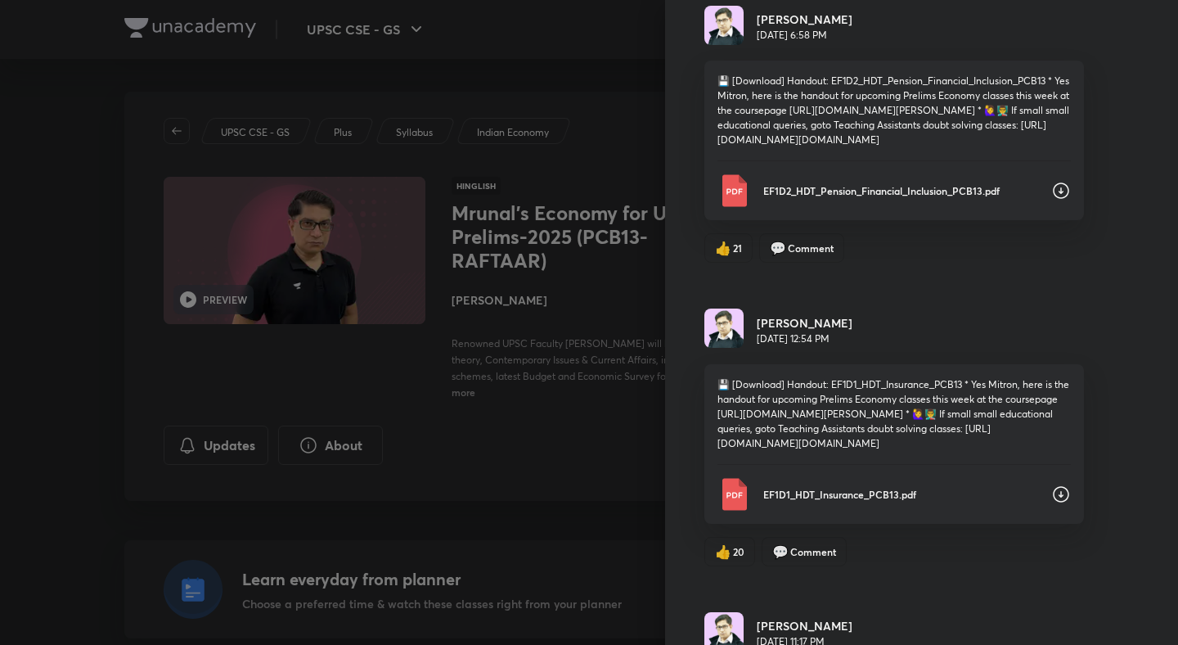
scroll to position [9666, 0]
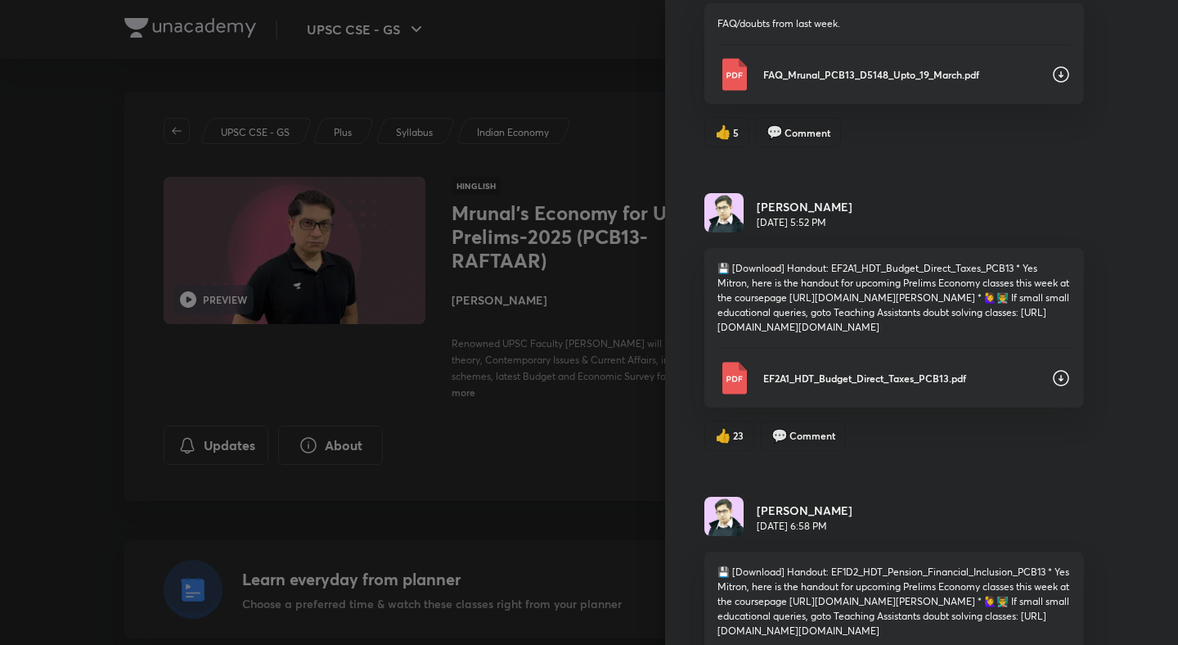
scroll to position [9155, 0]
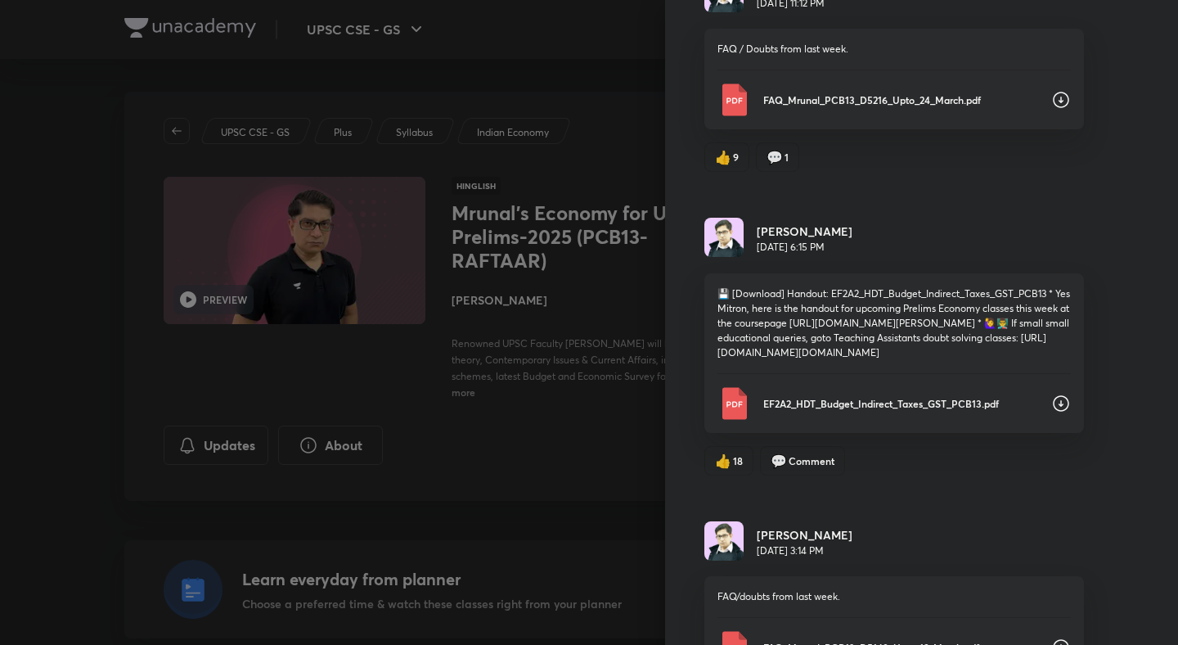
scroll to position [8519, 0]
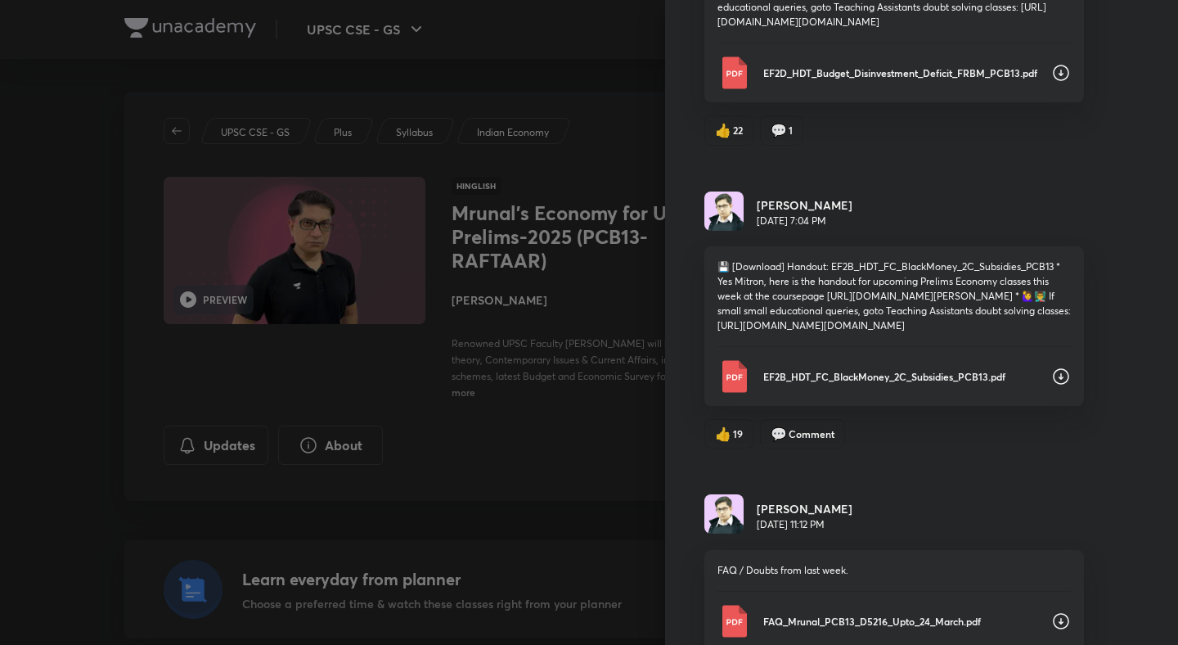
scroll to position [8076, 0]
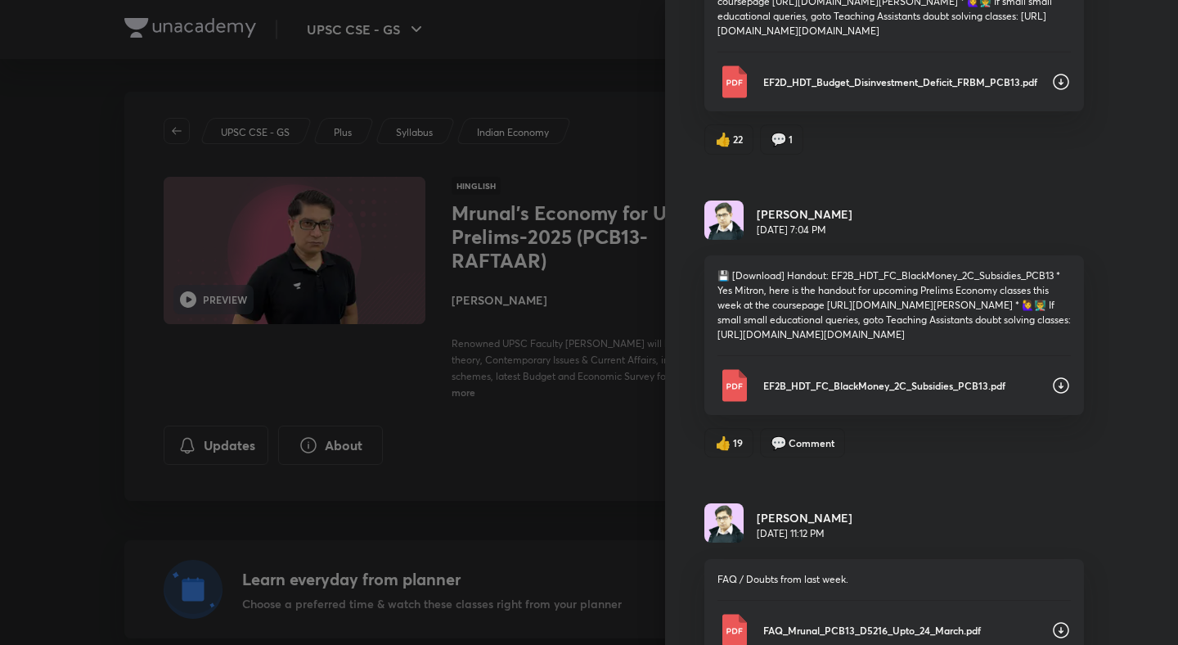
click at [1067, 92] on icon at bounding box center [1061, 82] width 20 height 20
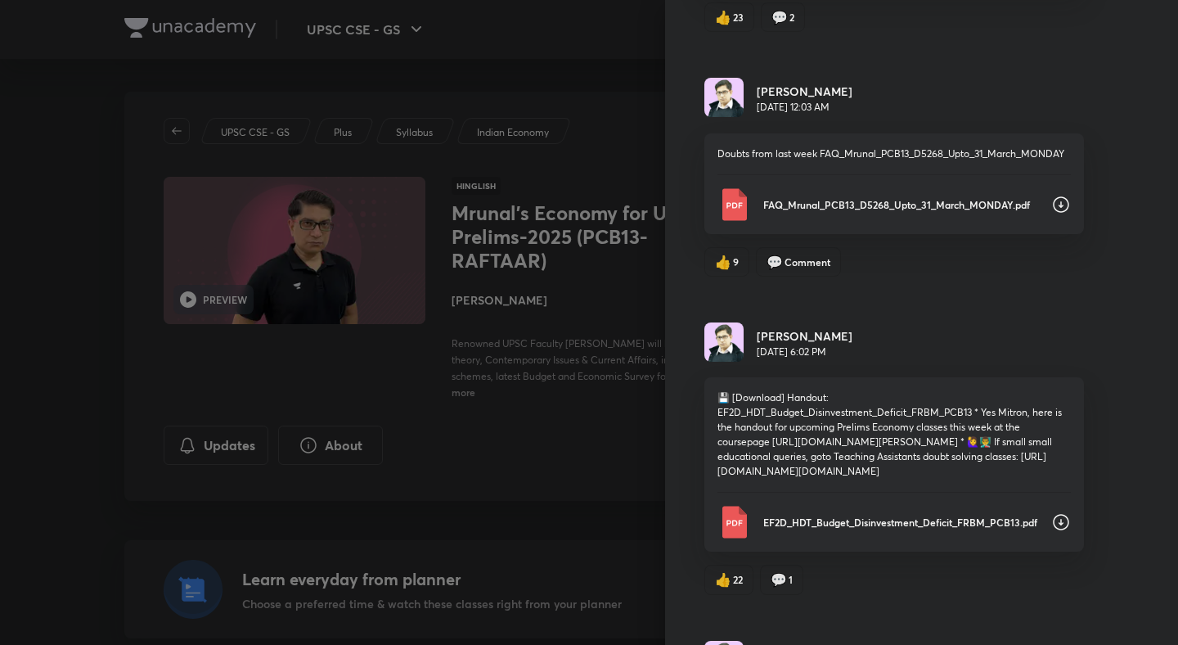
scroll to position [7594, 0]
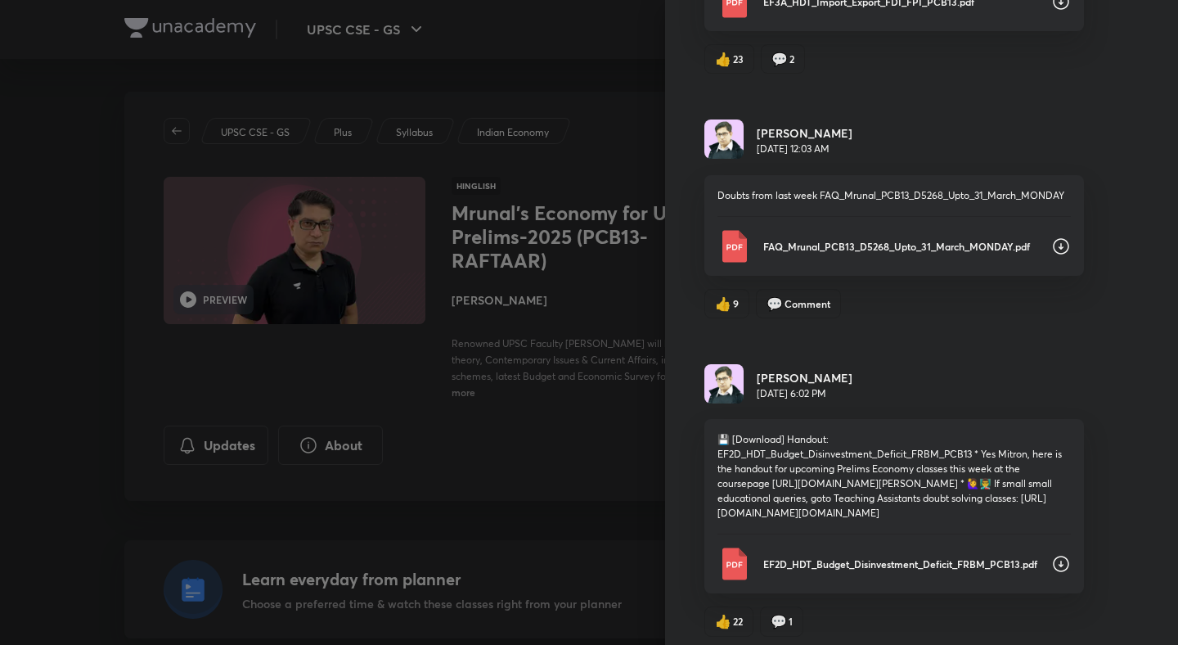
click at [1061, 10] on icon at bounding box center [1061, 1] width 16 height 16
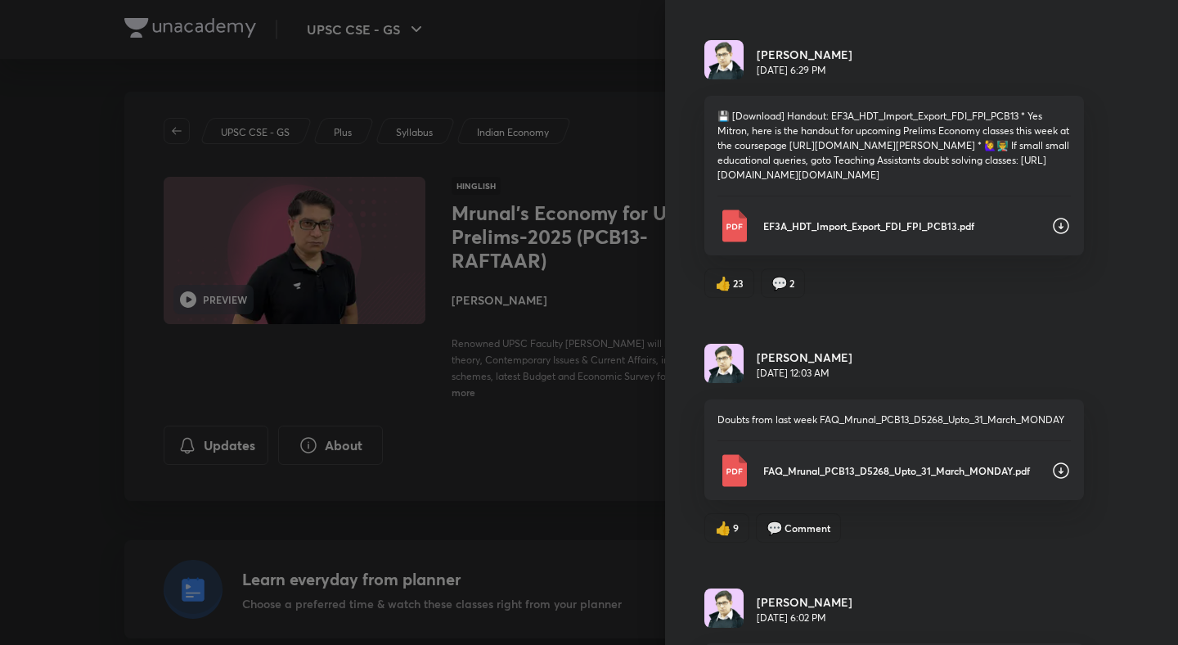
scroll to position [7265, 0]
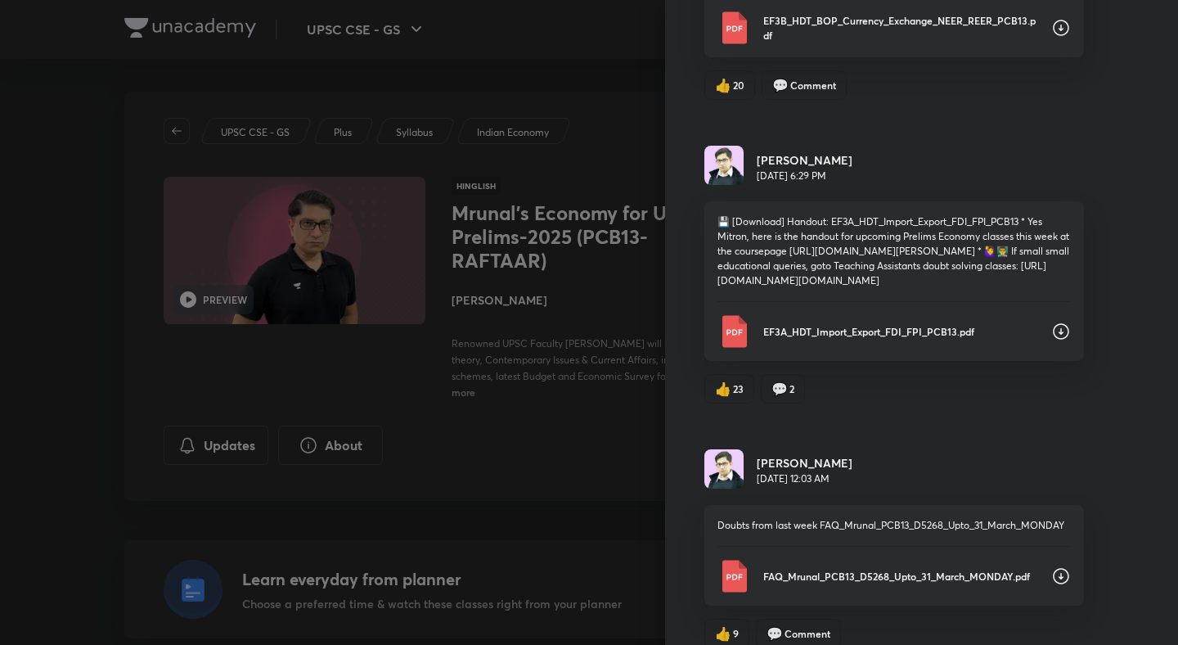
click at [1060, 38] on icon at bounding box center [1061, 28] width 20 height 20
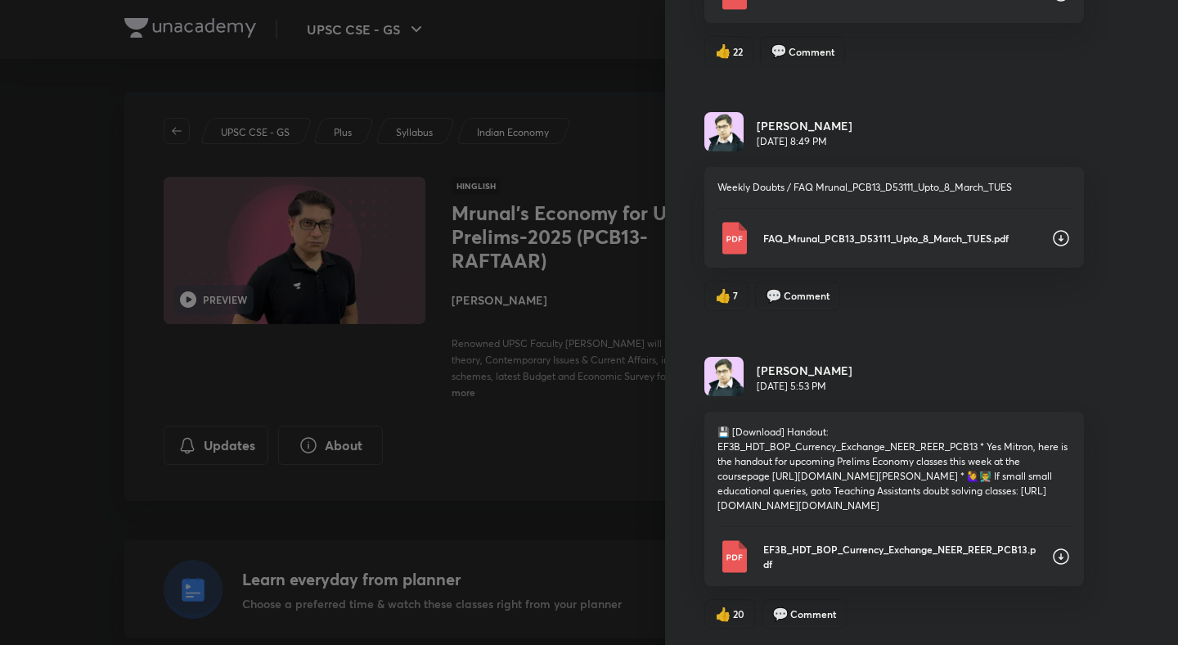
scroll to position [6726, 0]
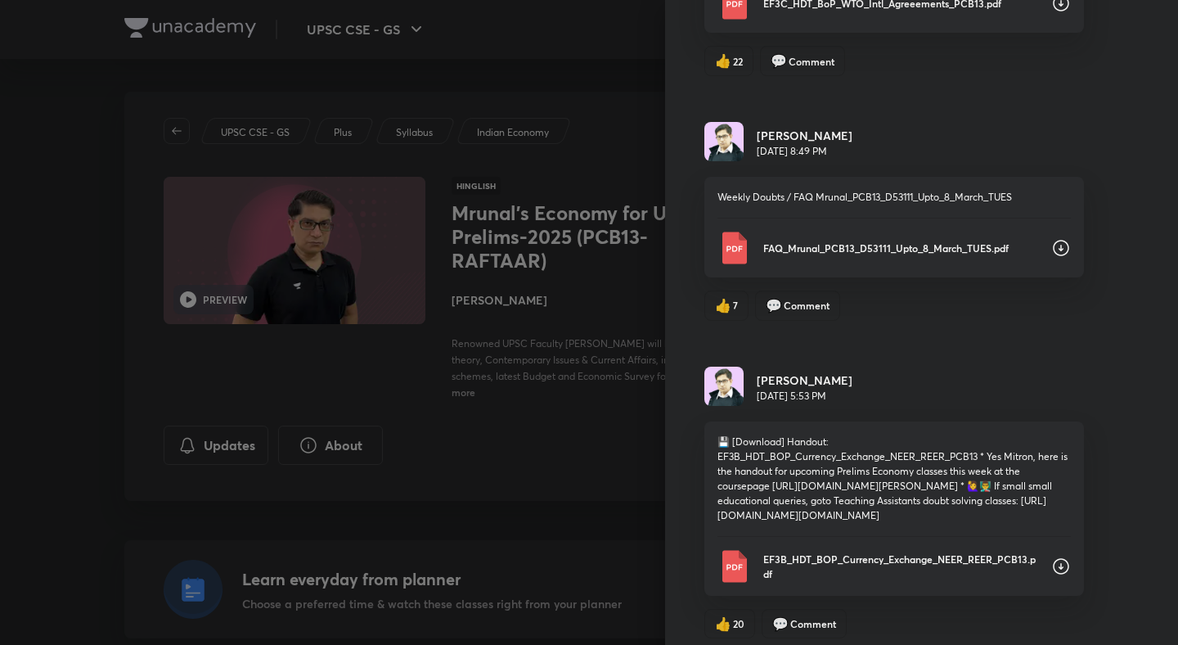
click at [1063, 13] on icon at bounding box center [1061, 3] width 20 height 20
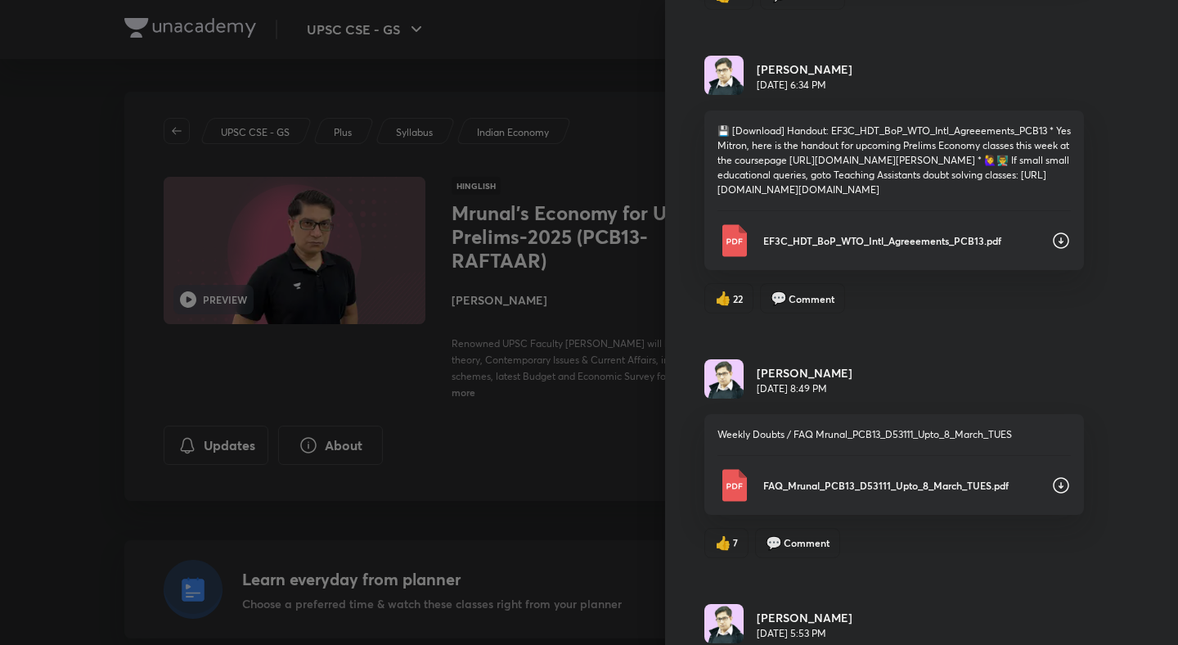
scroll to position [6406, 0]
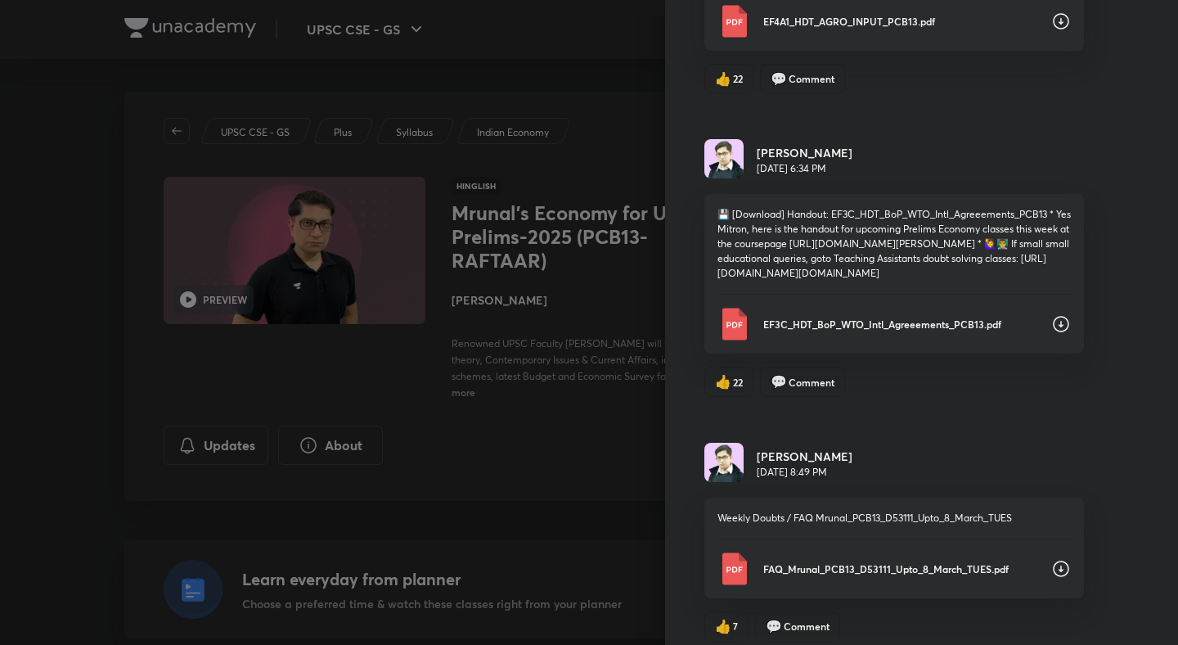
click at [1063, 31] on icon at bounding box center [1061, 21] width 20 height 20
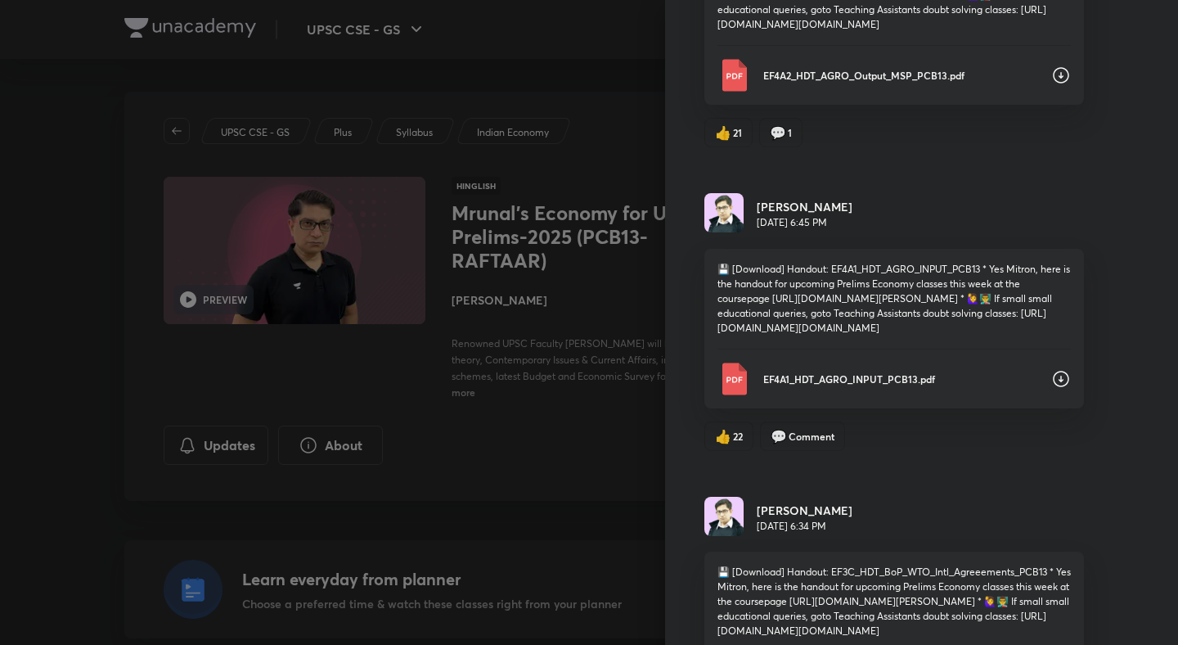
scroll to position [6014, 0]
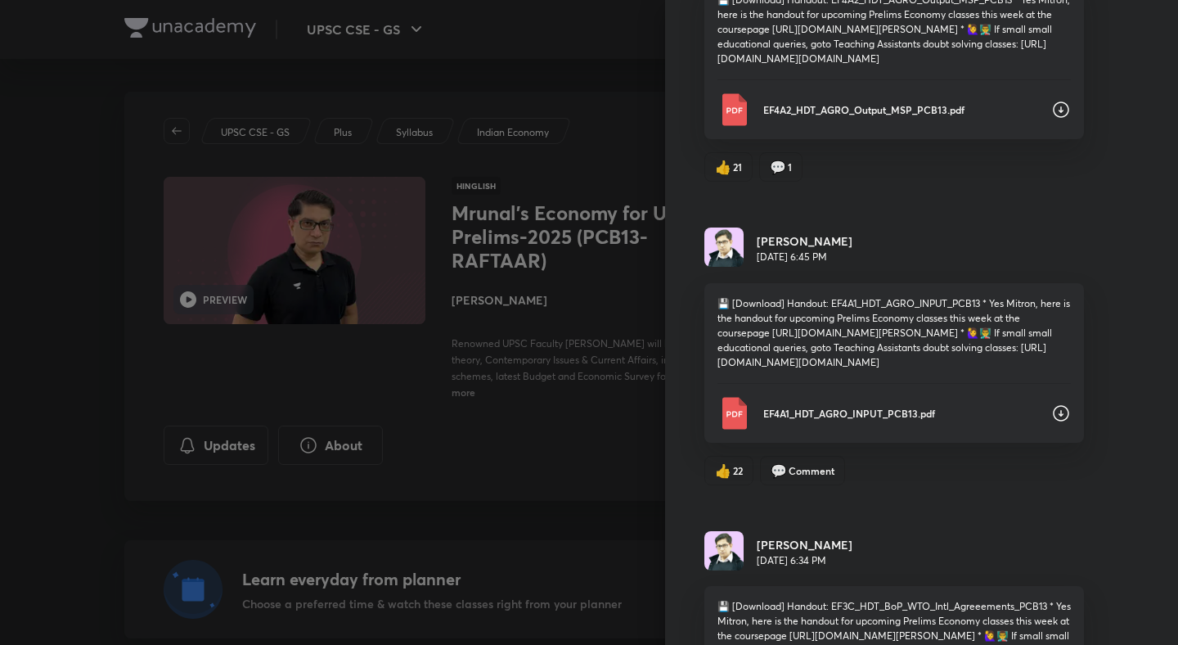
click at [1062, 119] on icon at bounding box center [1061, 110] width 20 height 20
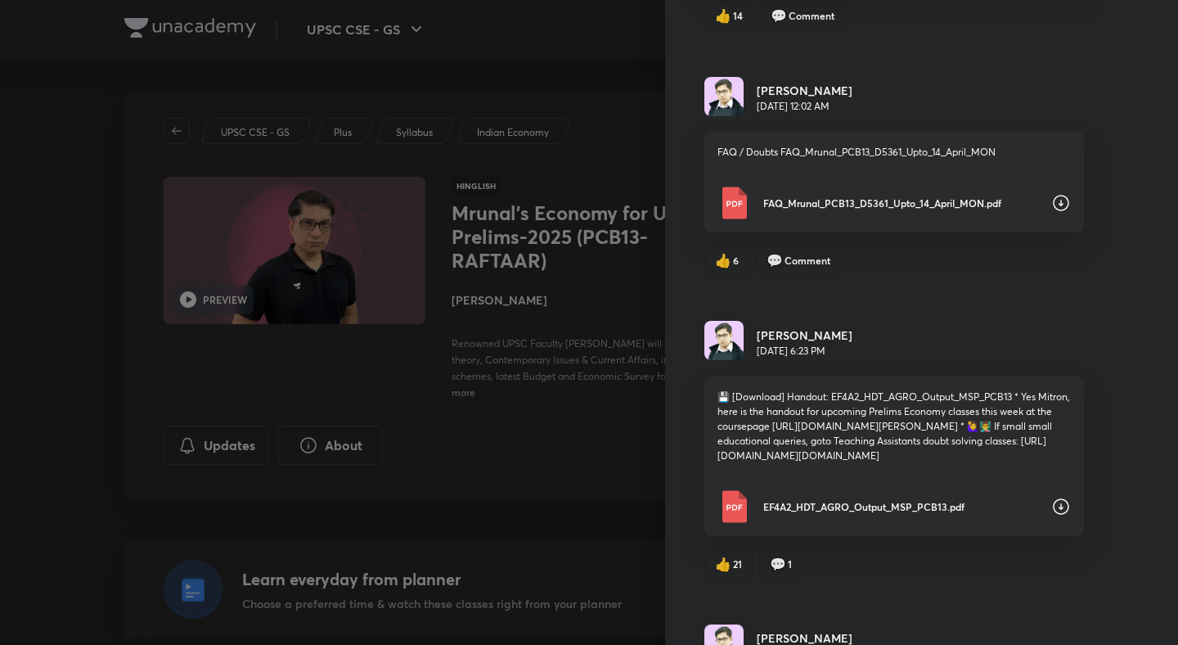
scroll to position [5611, 0]
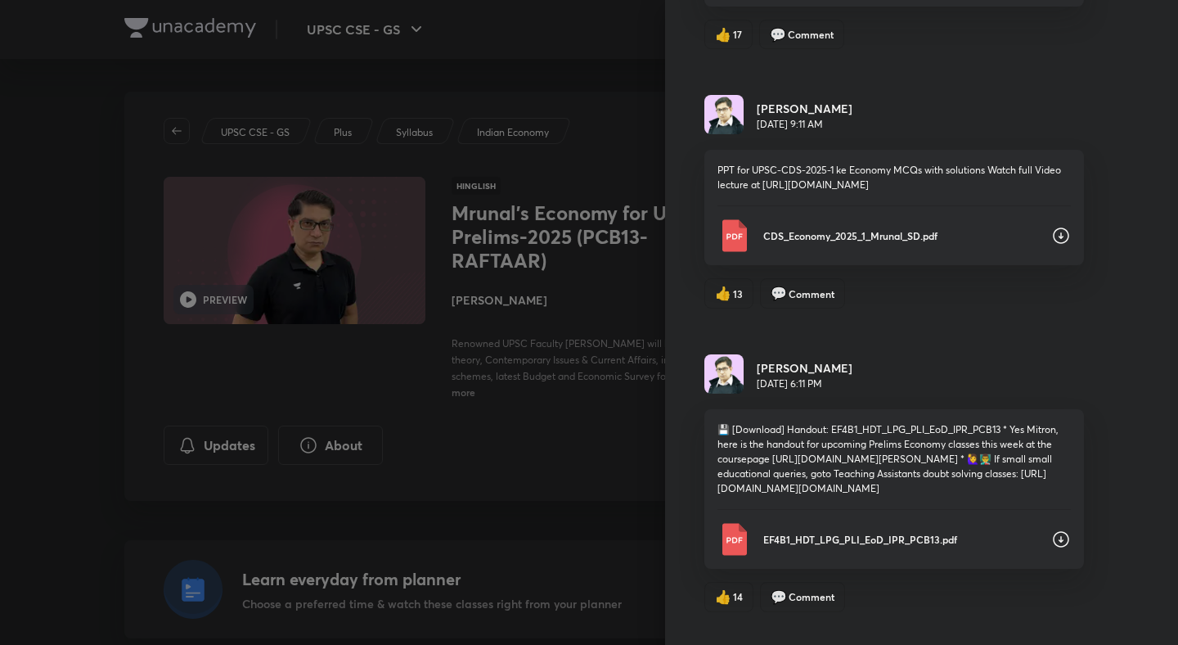
scroll to position [5015, 0]
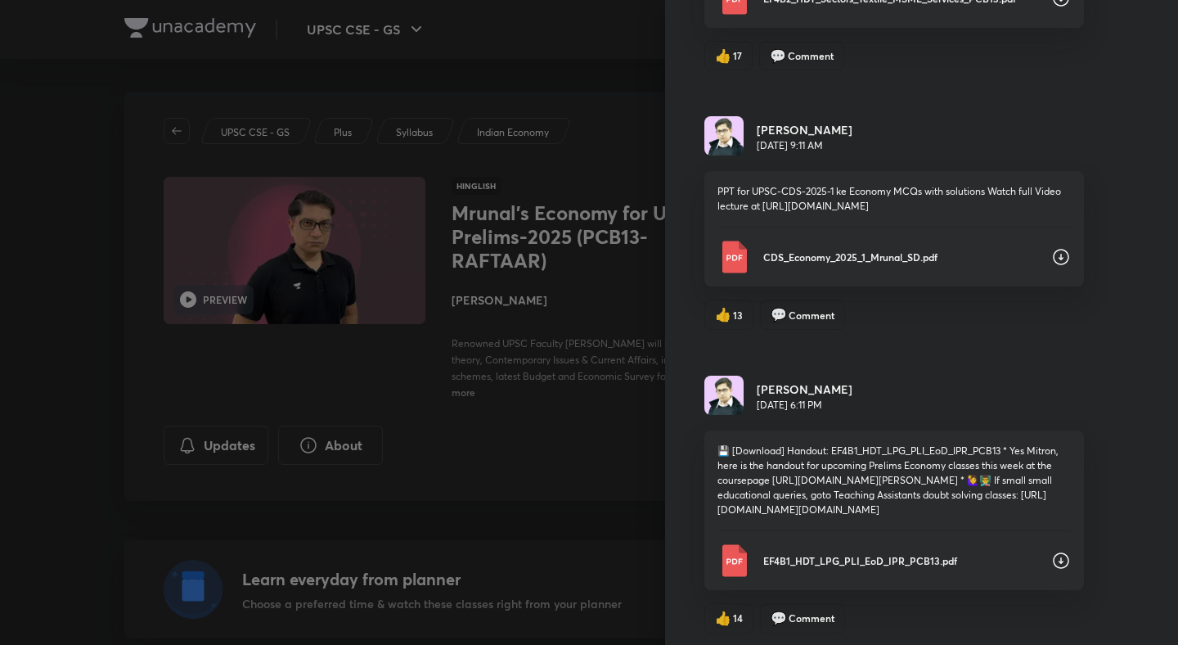
click at [1066, 267] on icon at bounding box center [1061, 257] width 20 height 20
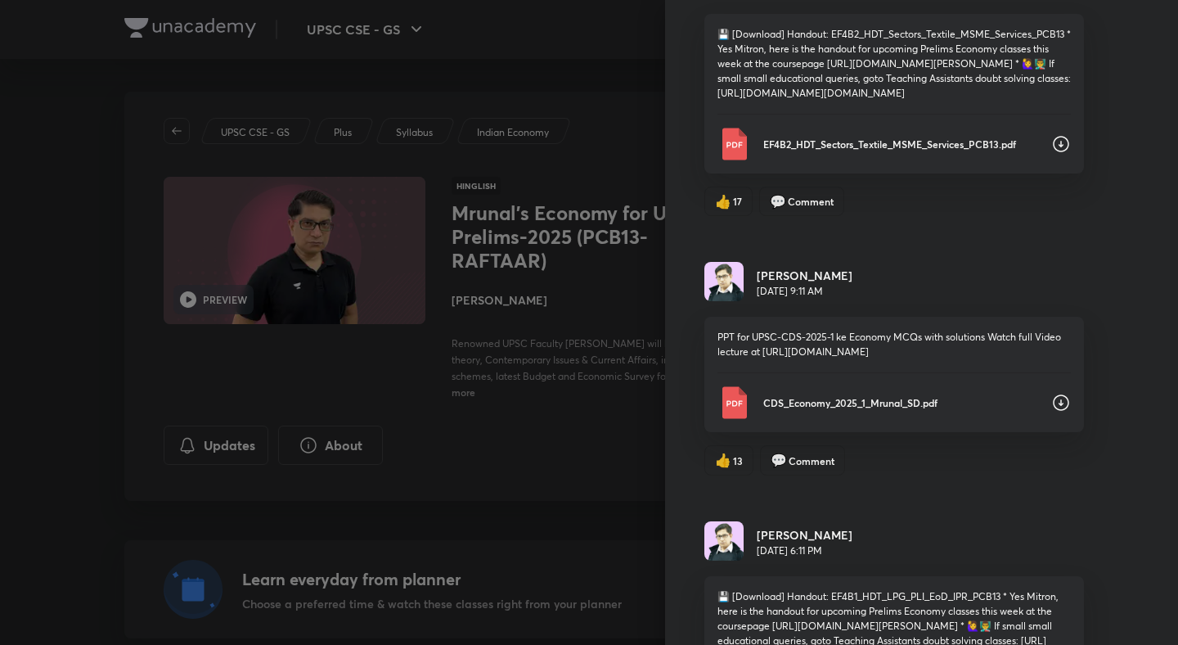
scroll to position [4847, 0]
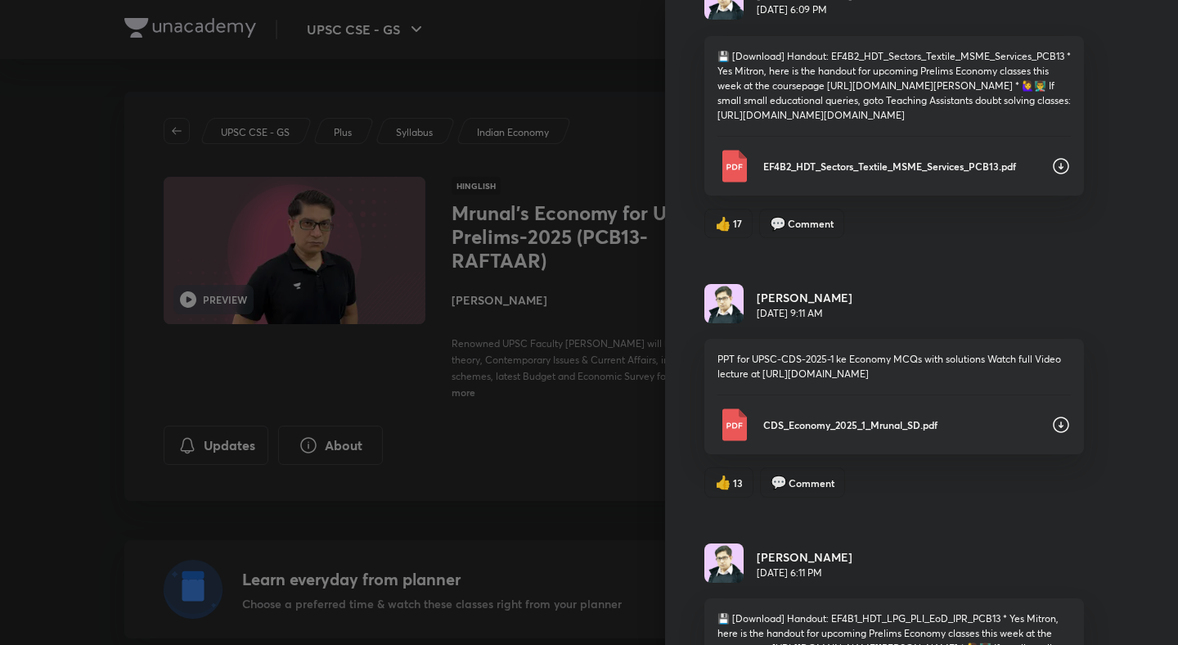
click at [1051, 176] on icon at bounding box center [1061, 166] width 20 height 20
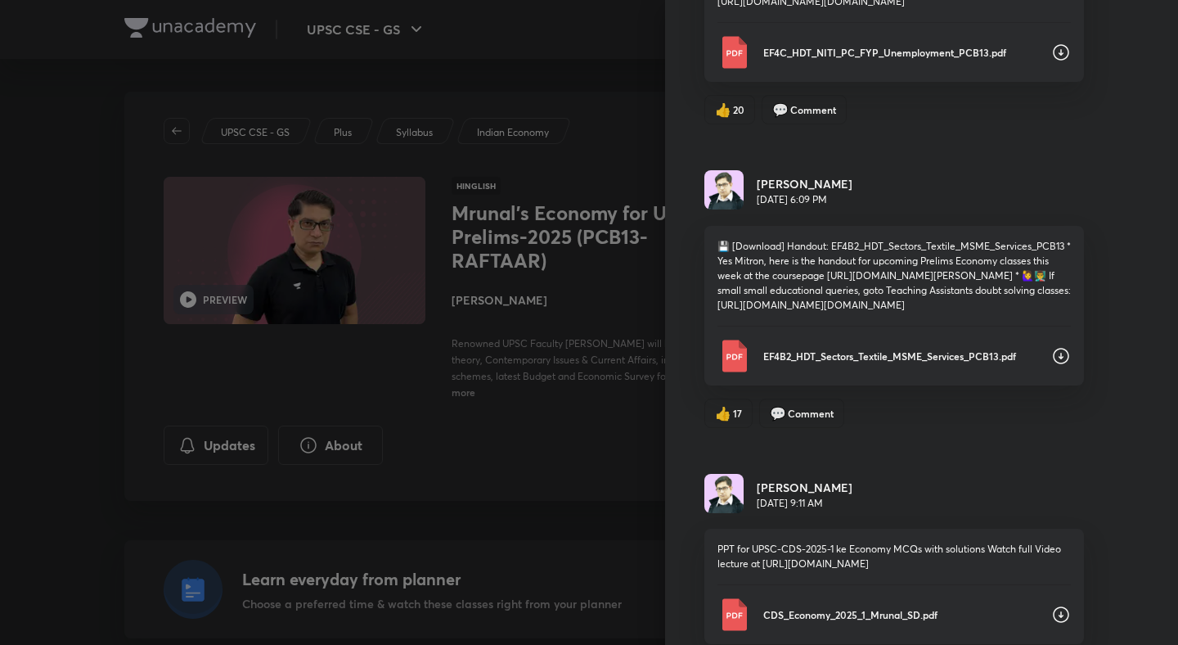
scroll to position [4650, 0]
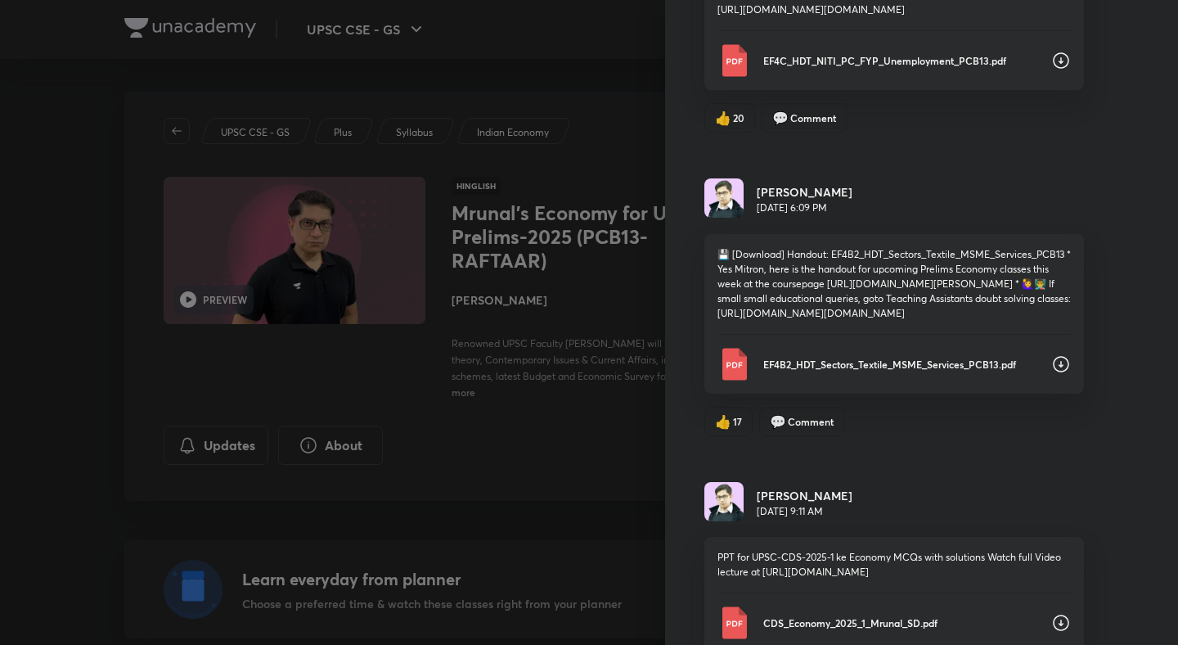
click at [1055, 69] on icon at bounding box center [1061, 60] width 16 height 16
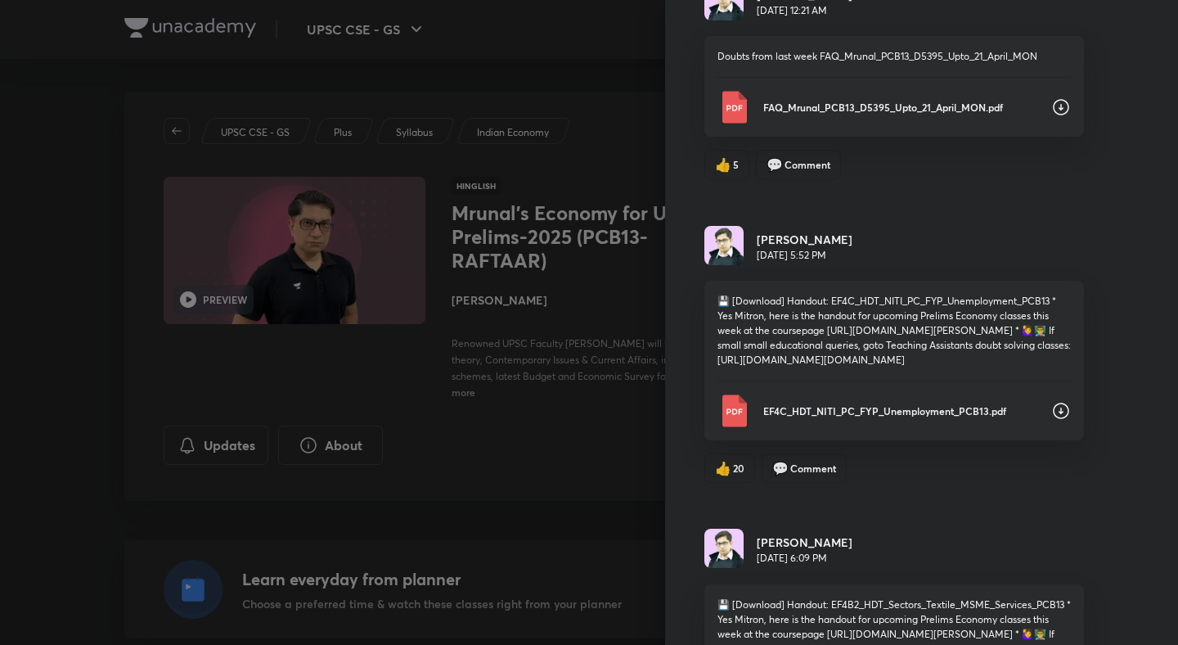
scroll to position [4317, 0]
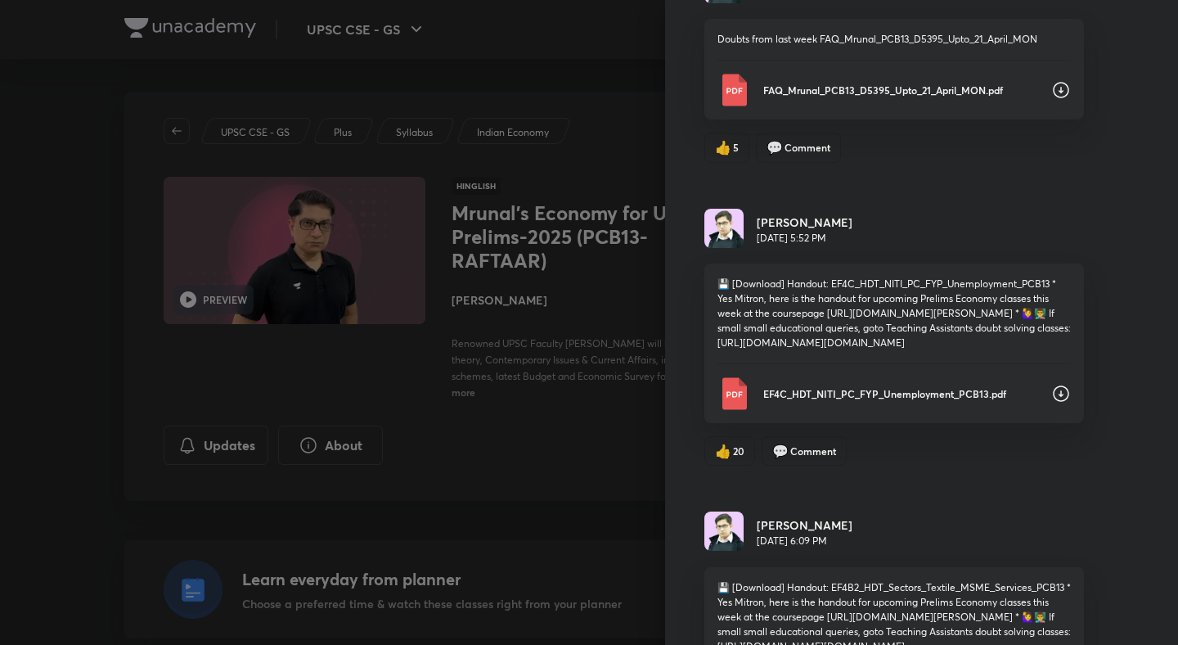
click at [1117, 112] on div "Updates Attachments Mrunal Patel May 22, 12:21 AM doubts from last week, all th…" at bounding box center [921, 322] width 513 height 645
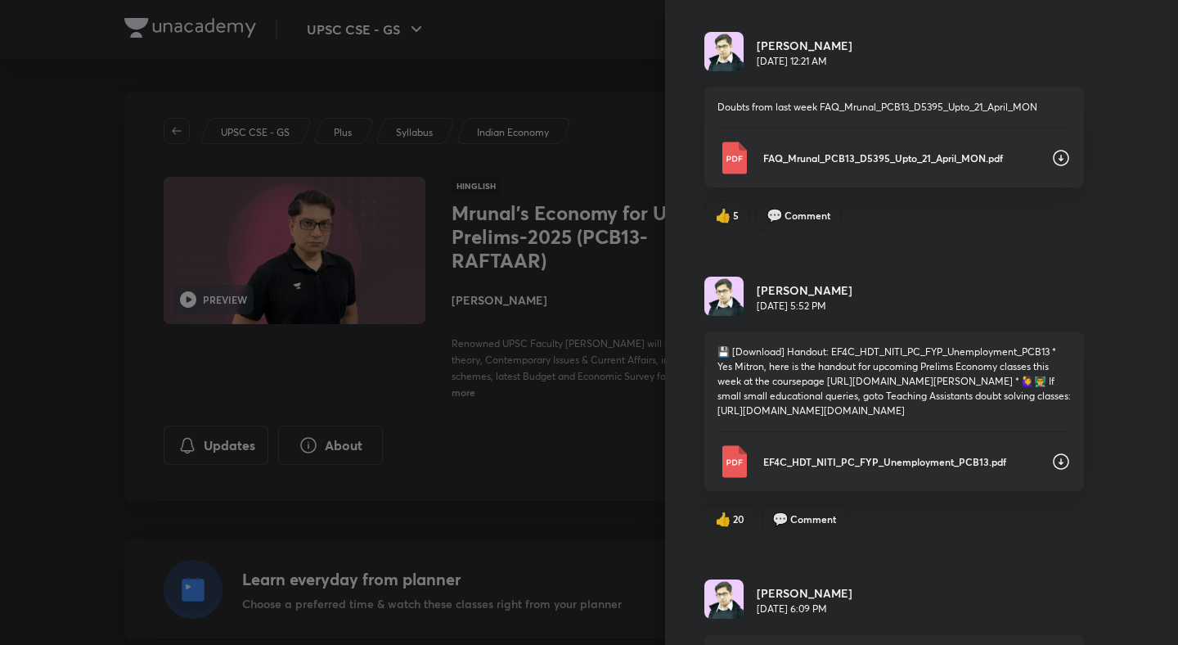
scroll to position [4254, 0]
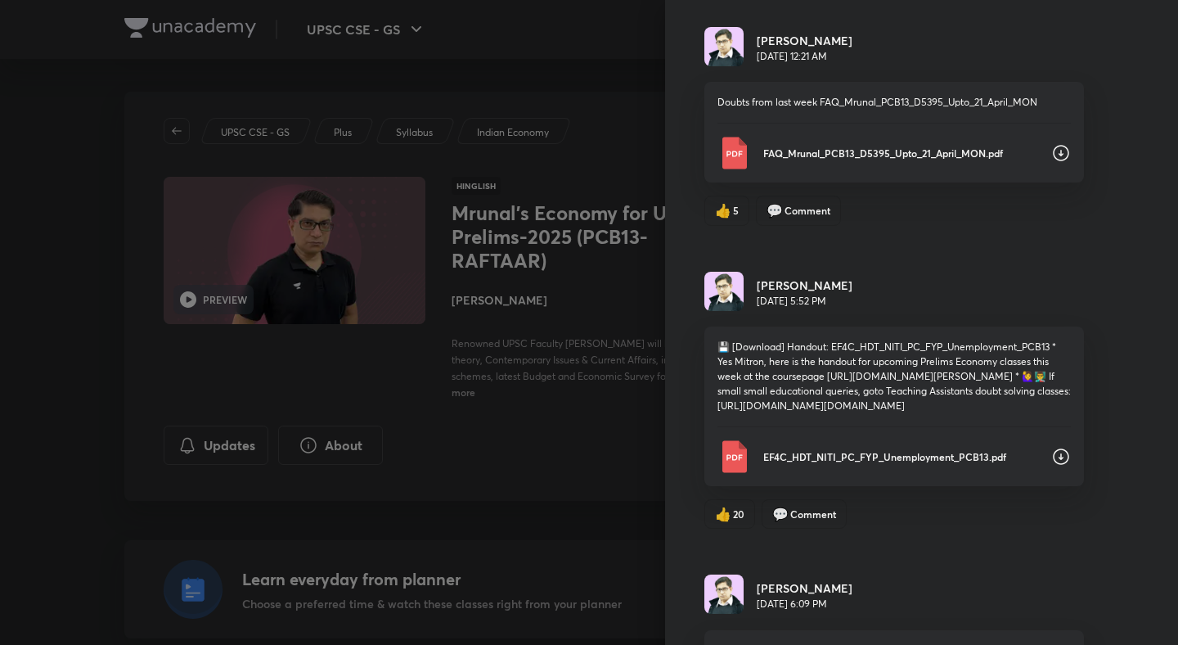
click at [1106, 94] on div "Updates Attachments Mrunal Patel May 22, 12:21 AM doubts from last week, all th…" at bounding box center [921, 322] width 513 height 645
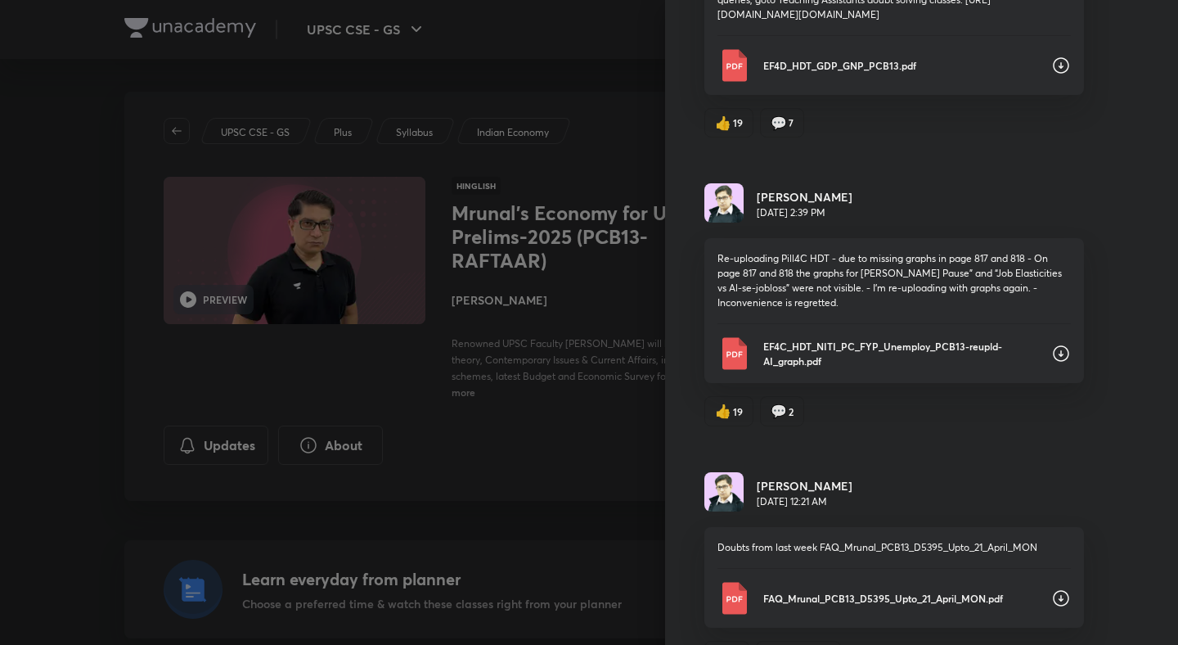
scroll to position [3793, 0]
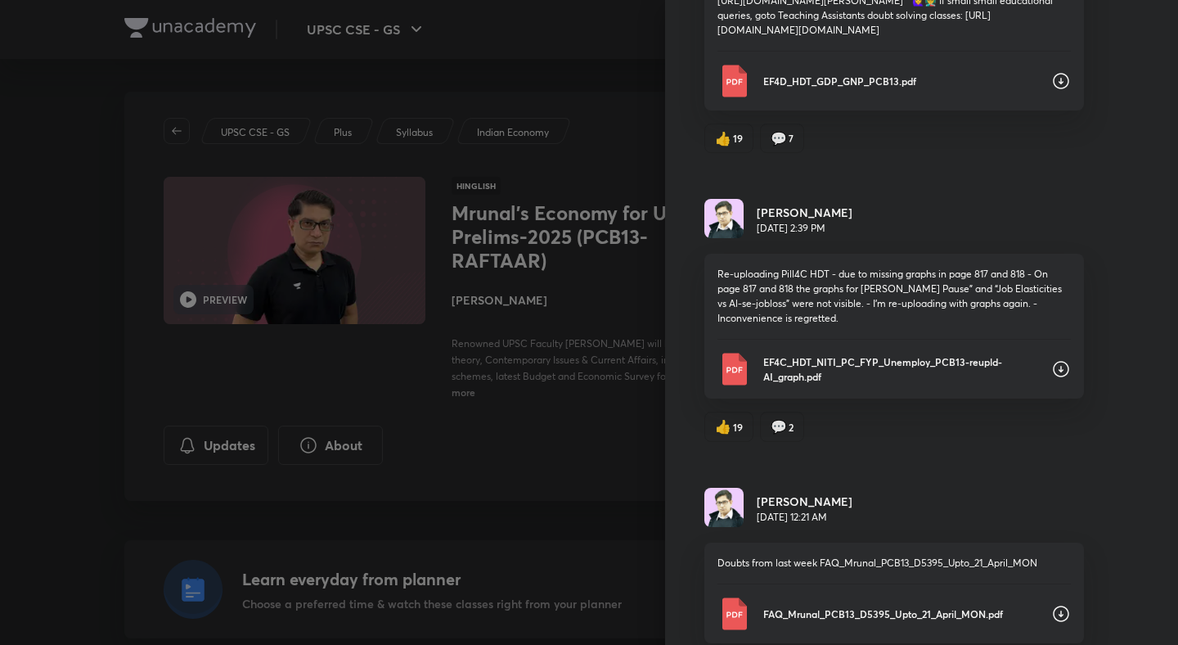
click at [1062, 91] on icon at bounding box center [1061, 81] width 20 height 20
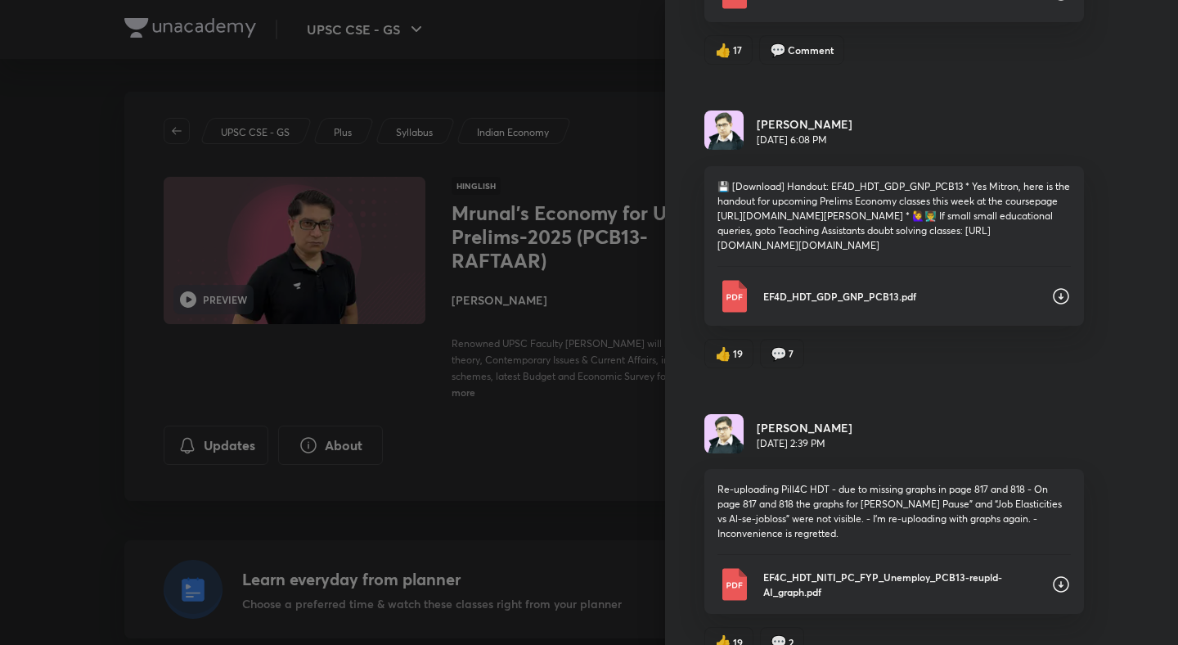
scroll to position [3528, 0]
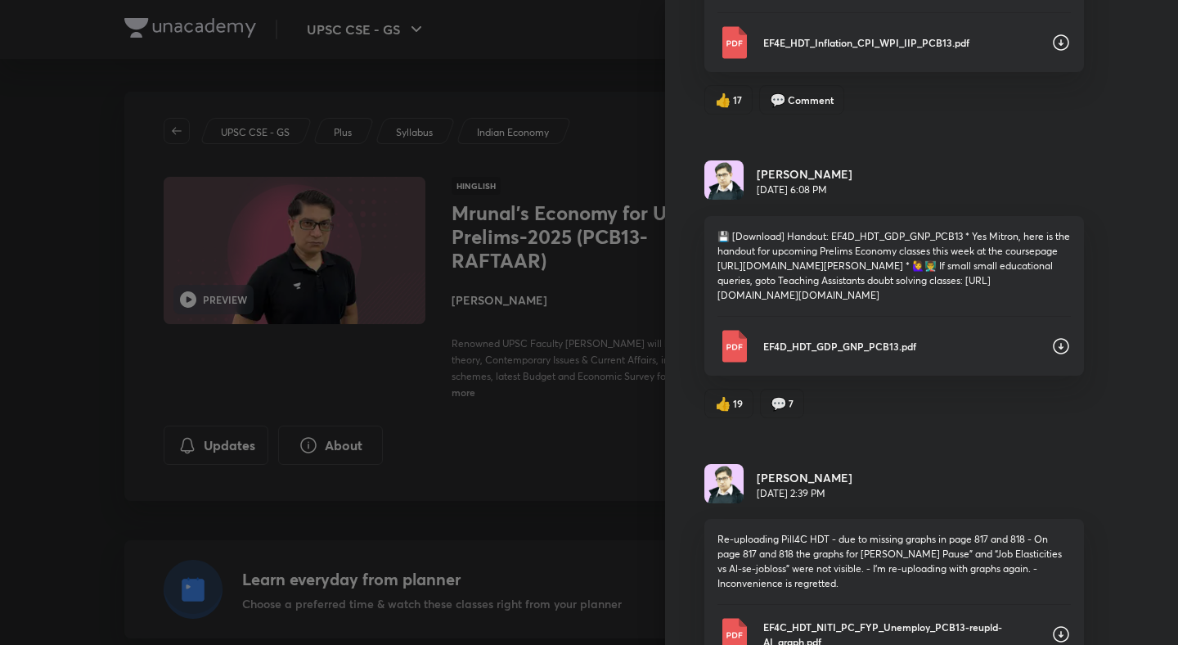
click at [1058, 52] on icon at bounding box center [1061, 43] width 20 height 20
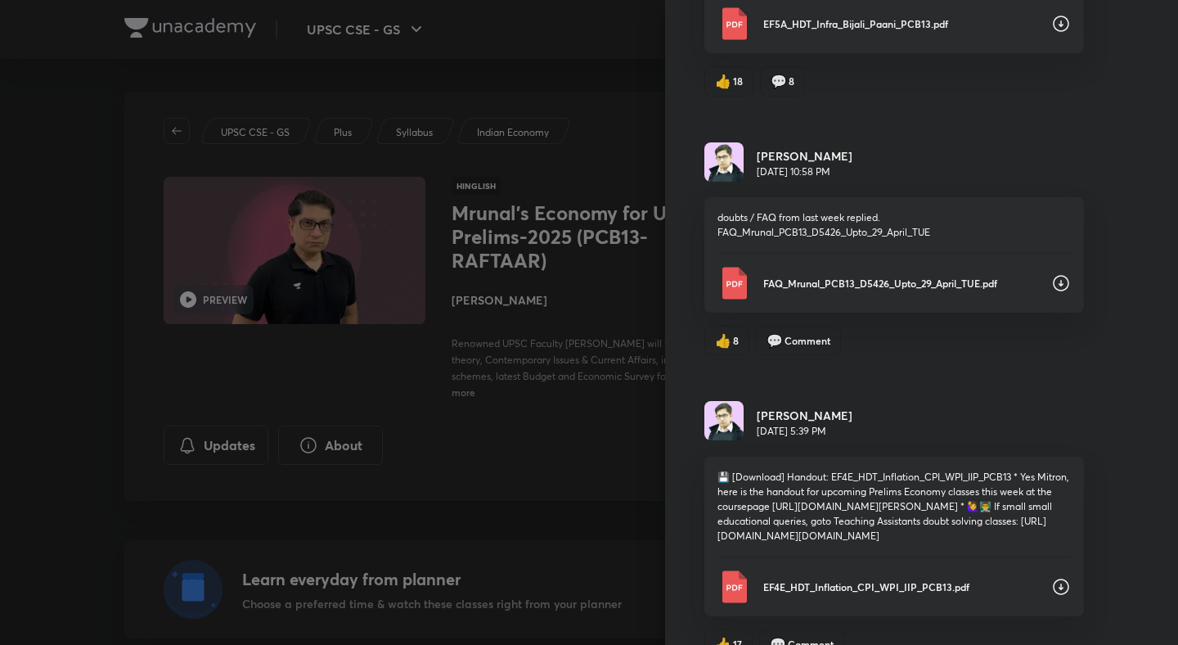
scroll to position [2896, 0]
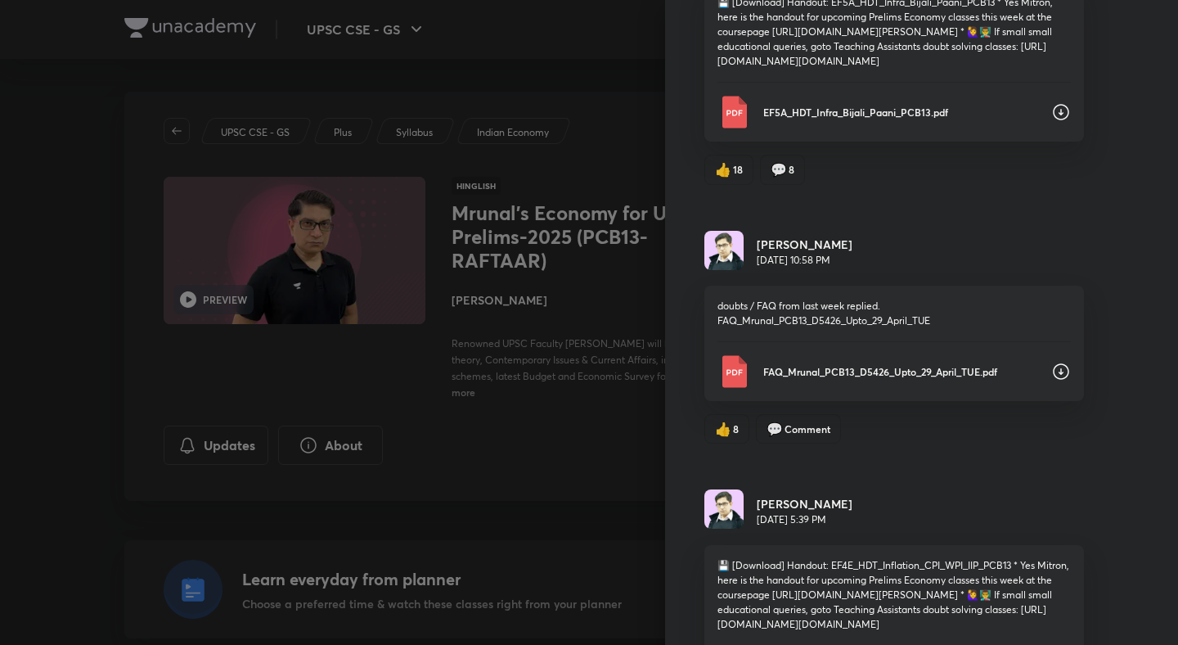
click at [1054, 120] on icon at bounding box center [1061, 112] width 16 height 16
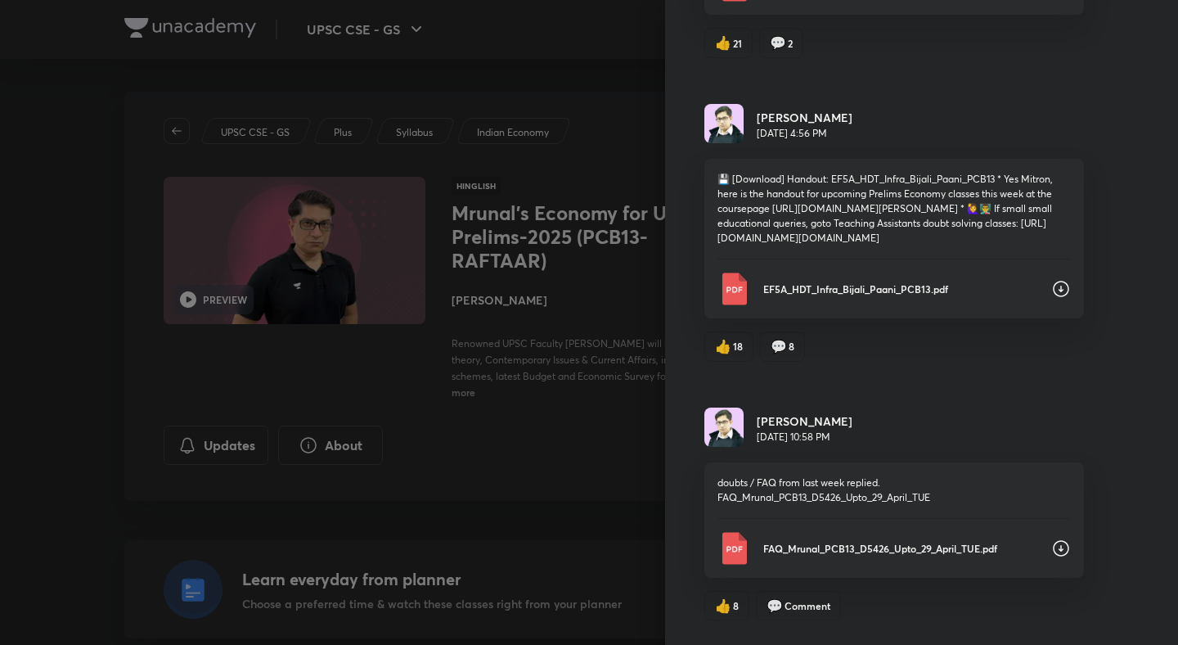
scroll to position [2690, 0]
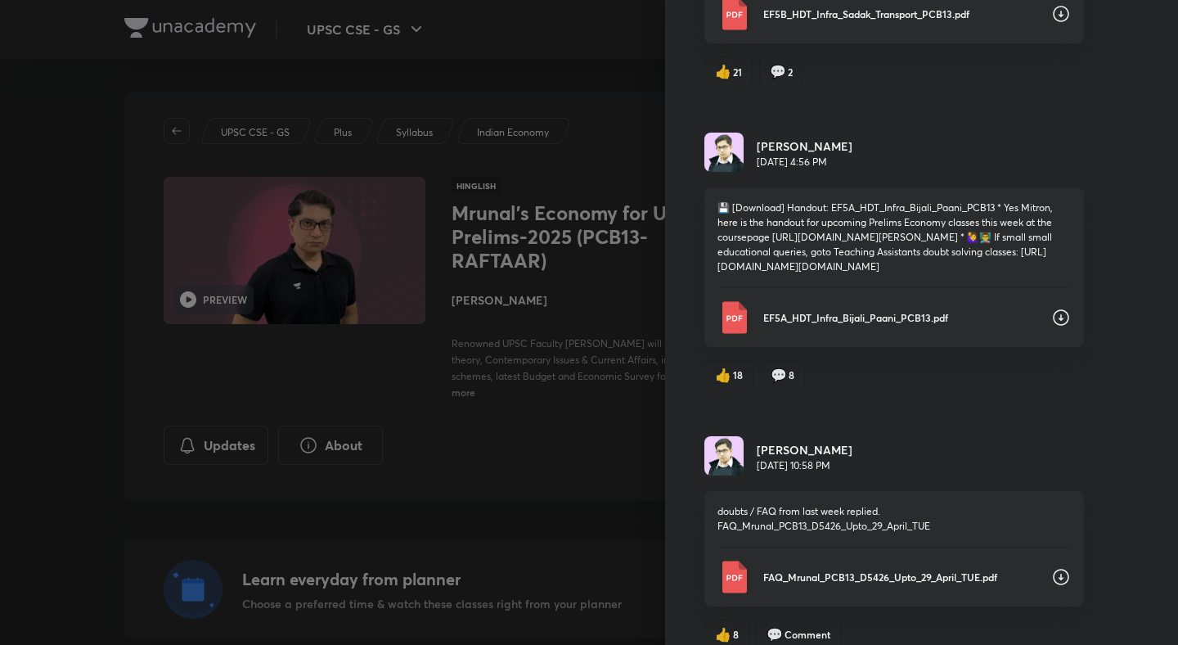
click at [1057, 24] on icon at bounding box center [1061, 14] width 20 height 20
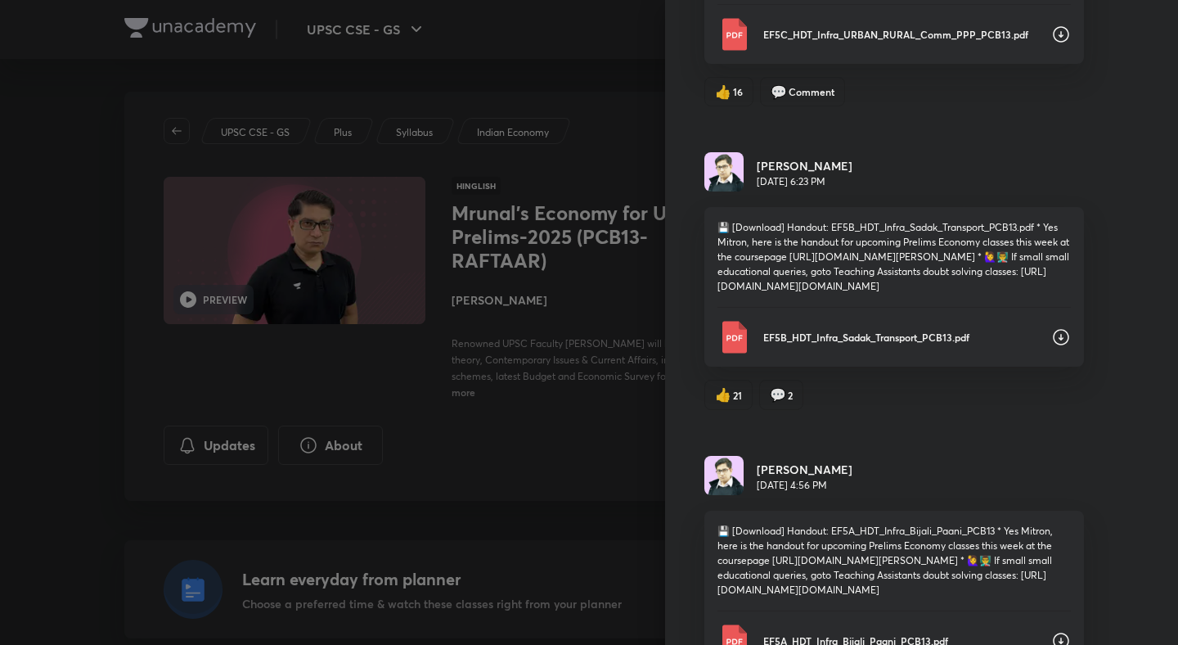
scroll to position [2316, 0]
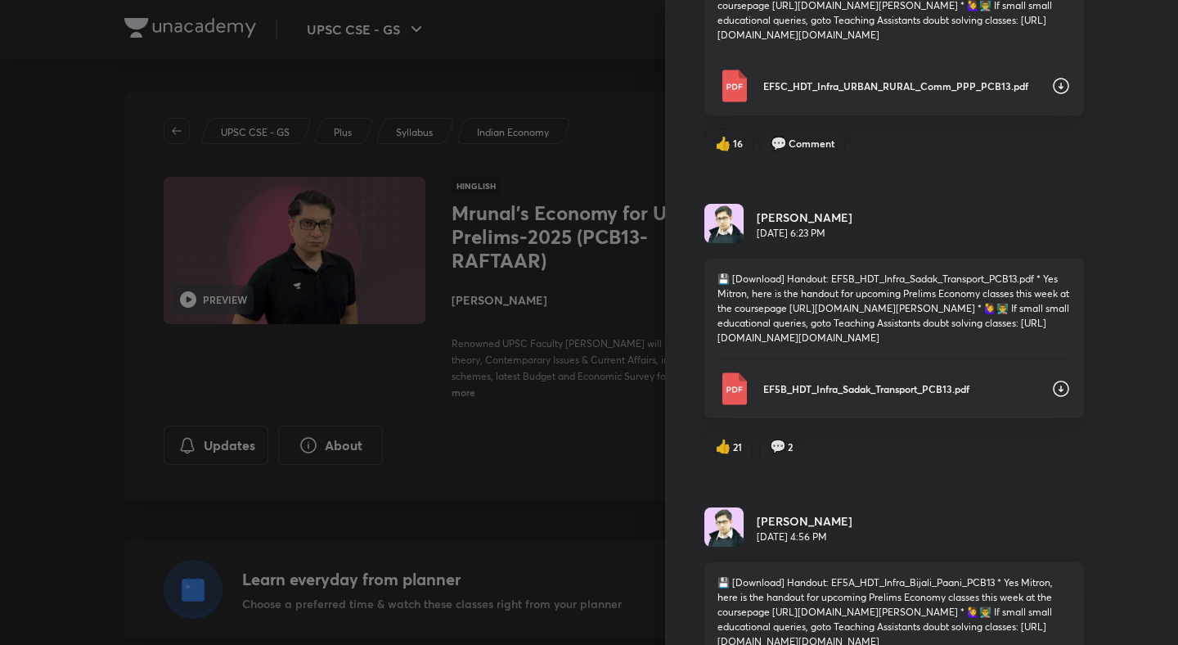
click at [1056, 96] on icon at bounding box center [1061, 86] width 20 height 20
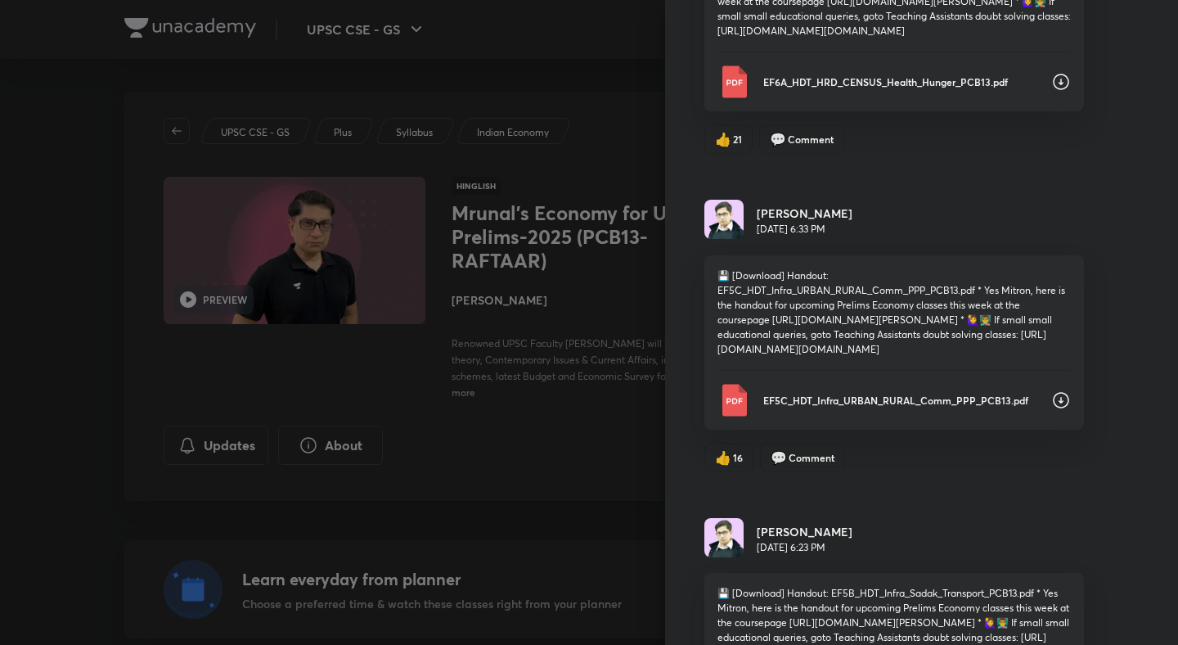
scroll to position [1978, 0]
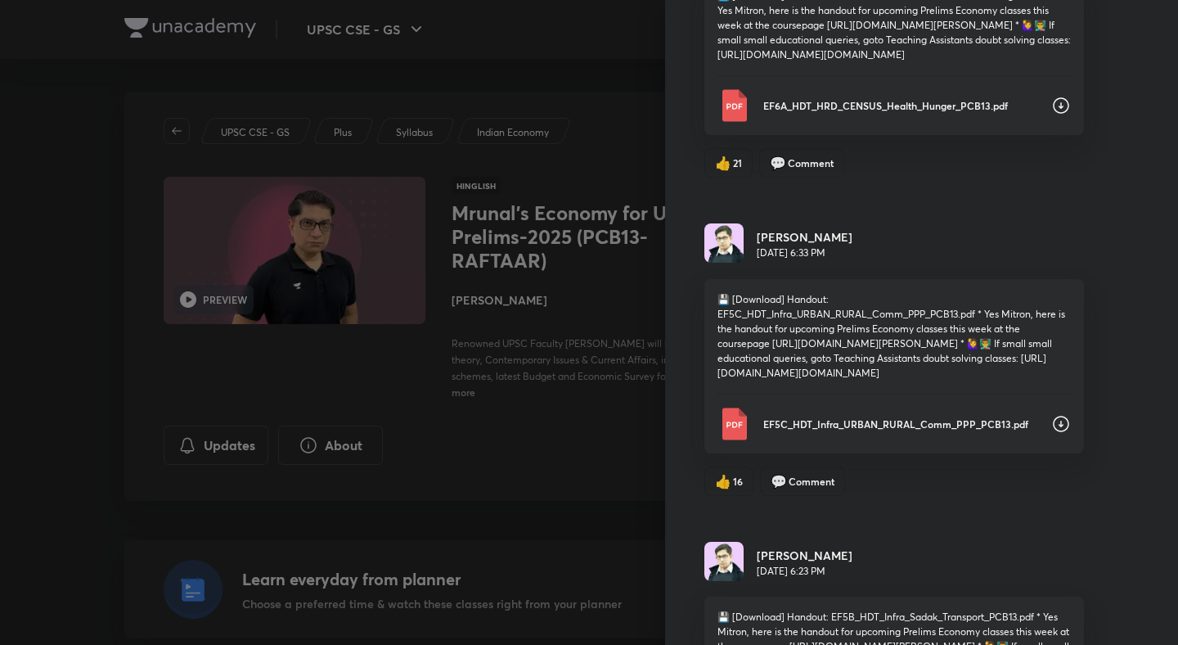
click at [1058, 115] on icon at bounding box center [1061, 106] width 20 height 20
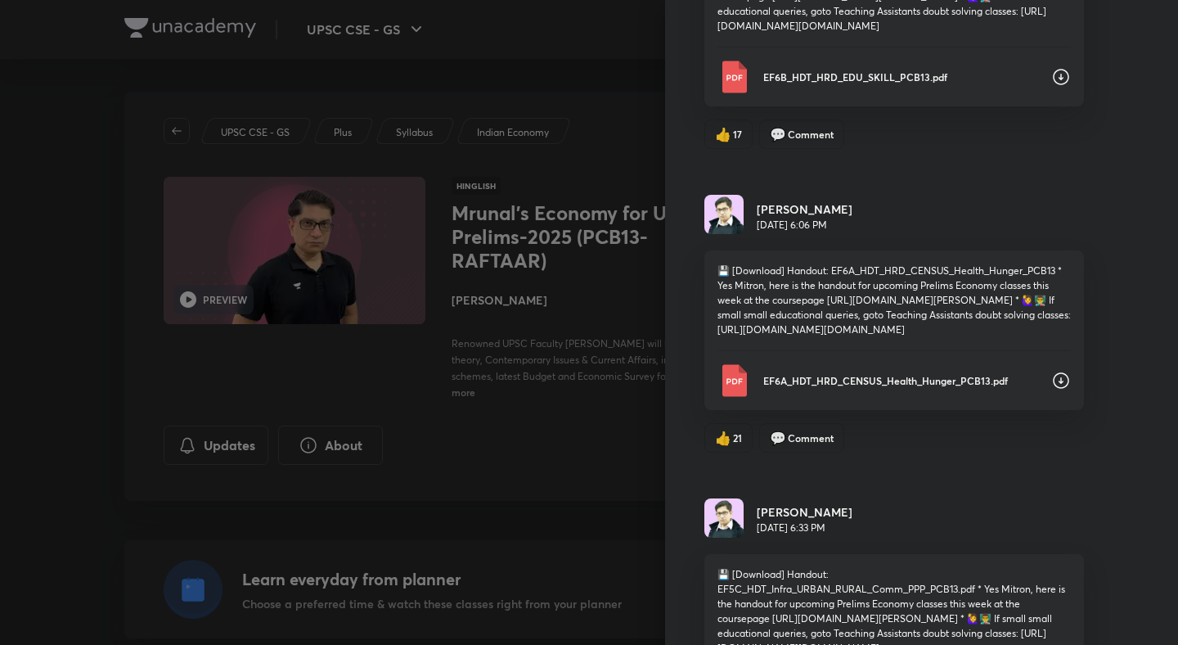
scroll to position [1679, 0]
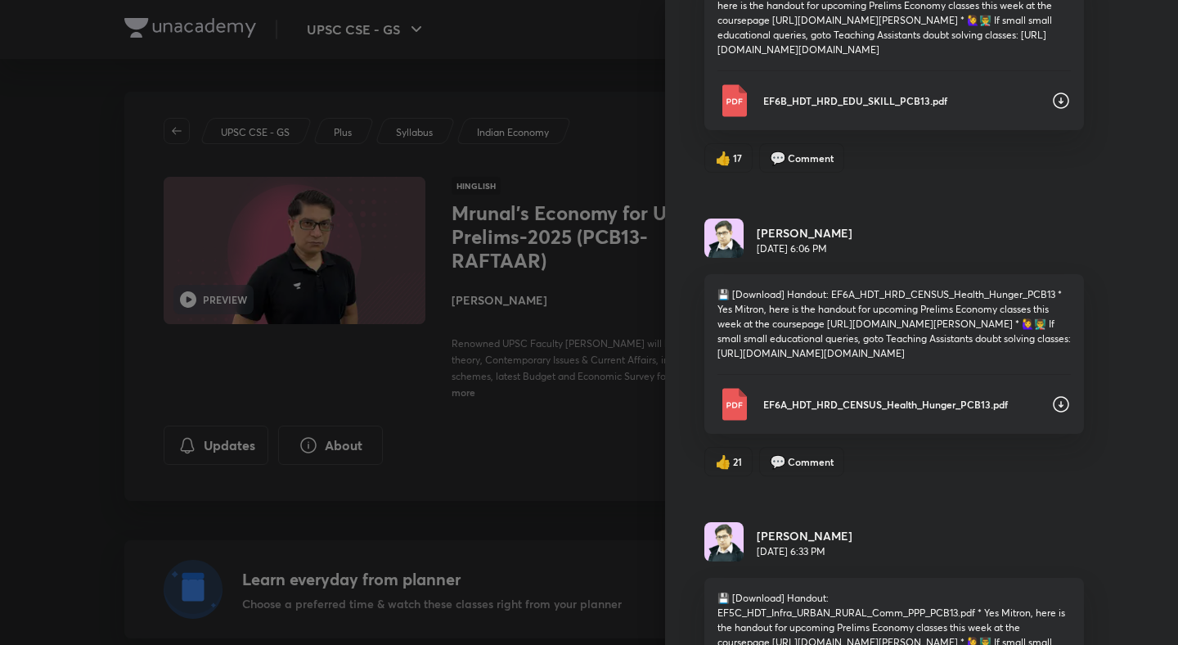
click at [1057, 110] on icon at bounding box center [1061, 101] width 20 height 20
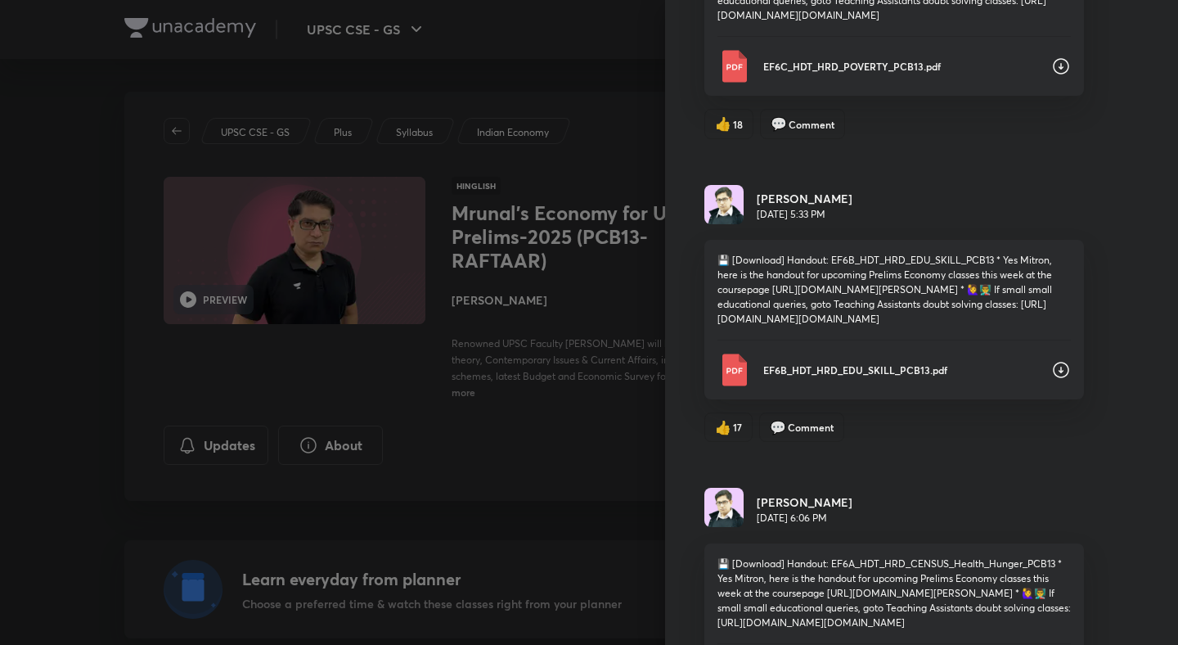
scroll to position [1371, 0]
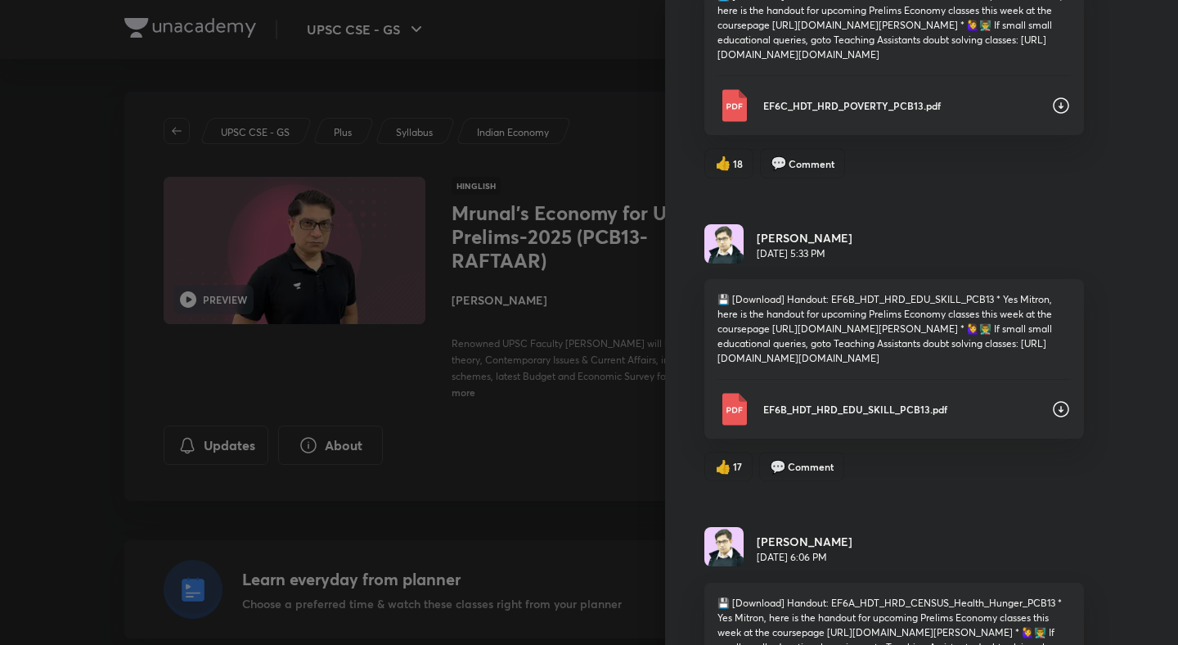
click at [1108, 119] on div "Updates Attachments Mrunal Patel May 22, 12:21 AM doubts from last week, all th…" at bounding box center [921, 322] width 513 height 645
click at [1057, 115] on icon at bounding box center [1061, 106] width 20 height 20
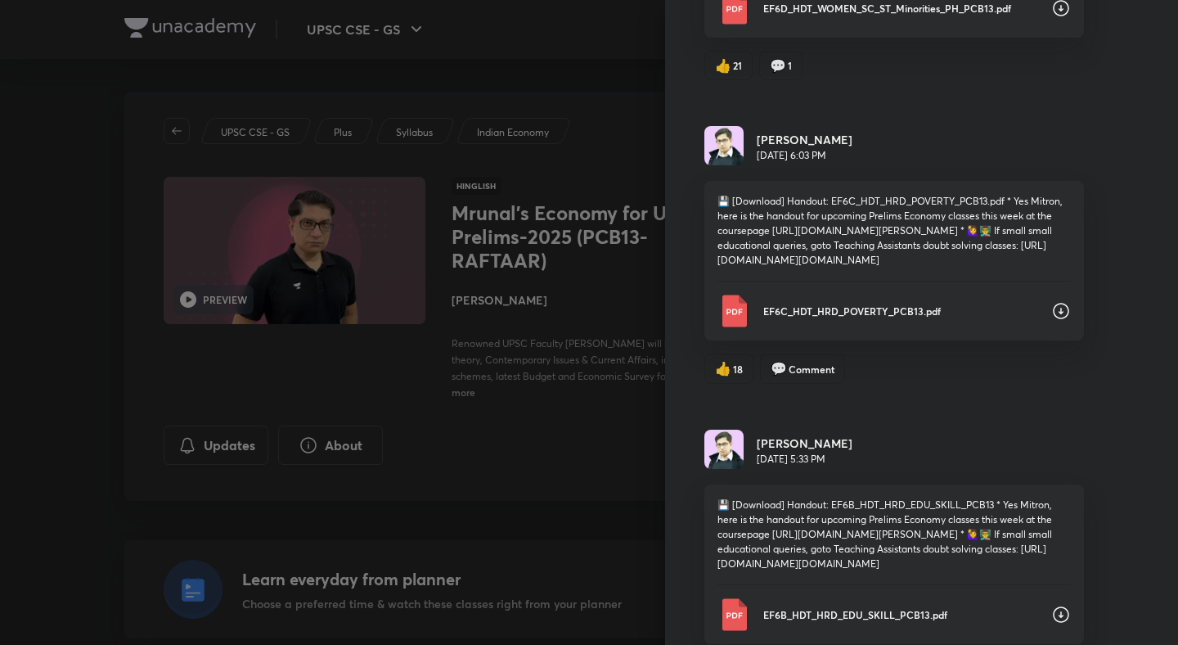
scroll to position [1075, 0]
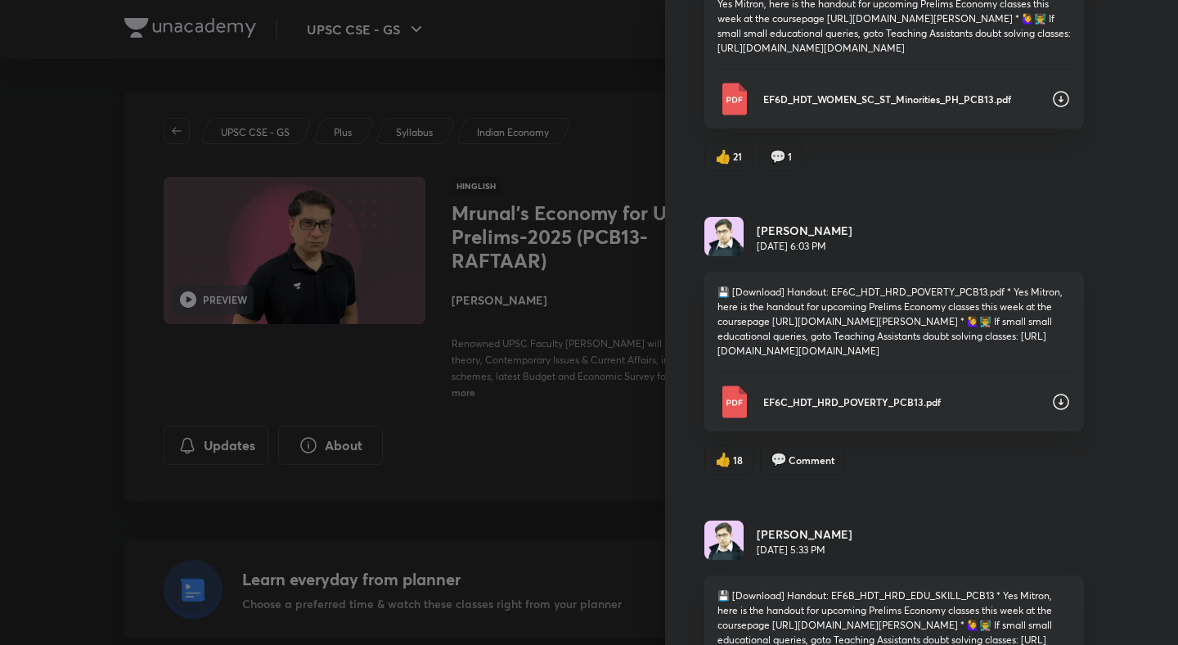
click at [1056, 109] on icon at bounding box center [1061, 99] width 20 height 20
click at [1125, 121] on div "Updates Attachments Mrunal Patel May 22, 12:21 AM doubts from last week, all th…" at bounding box center [921, 322] width 513 height 645
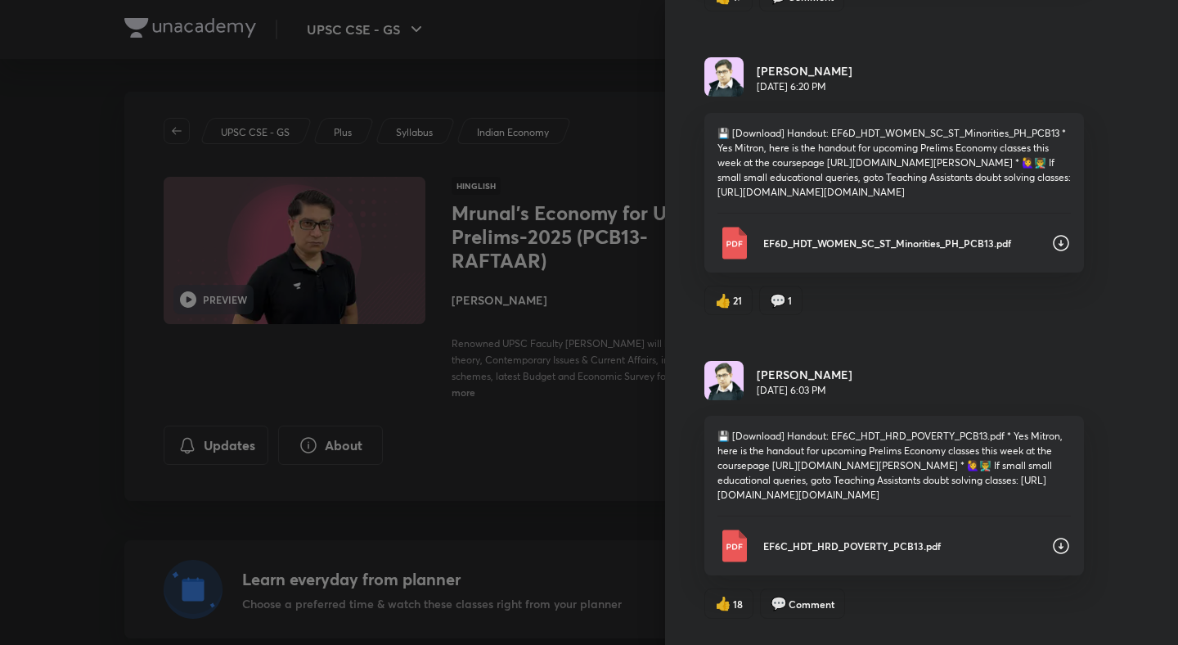
scroll to position [709, 0]
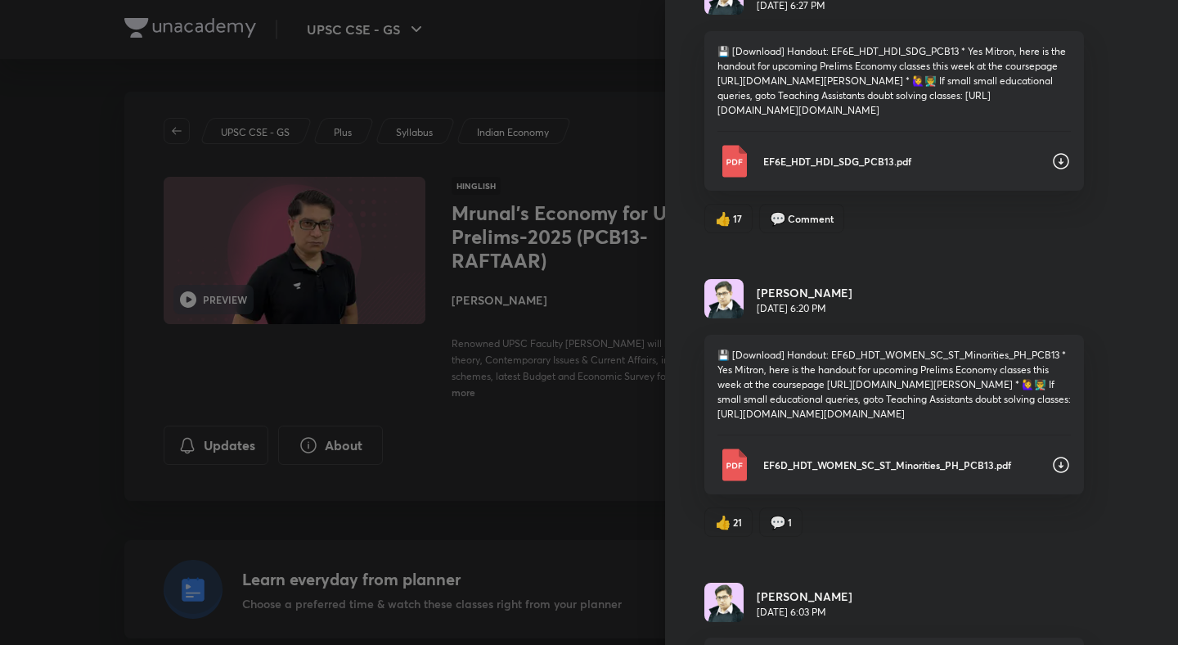
click at [1063, 171] on icon at bounding box center [1061, 161] width 20 height 20
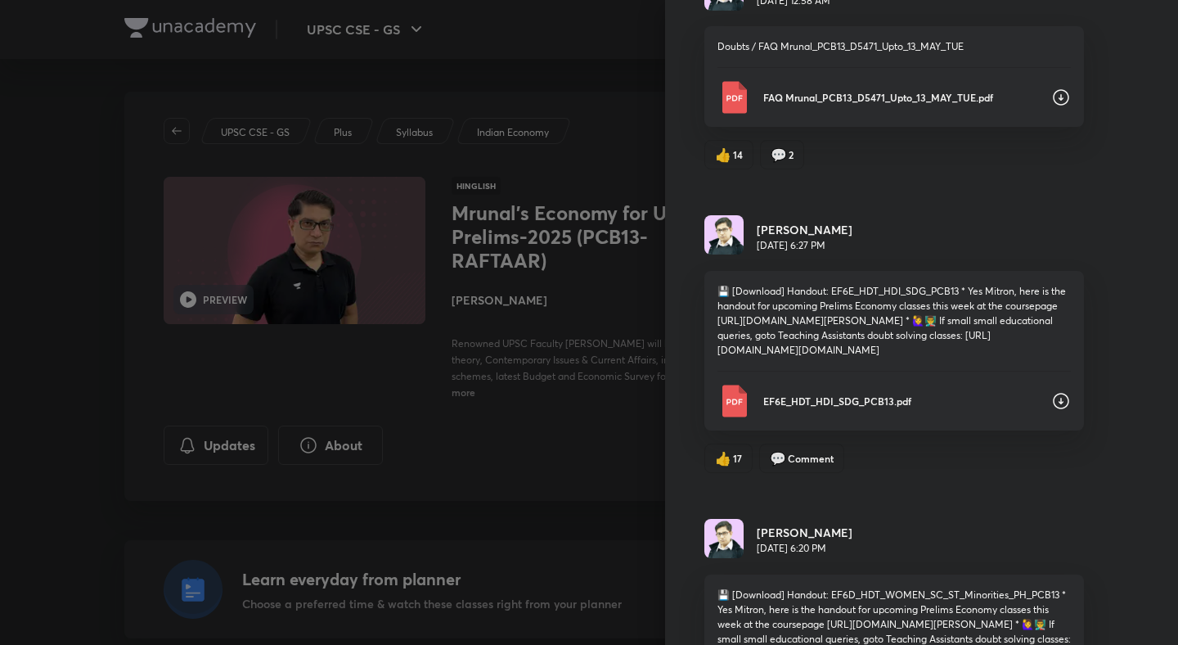
scroll to position [339, 0]
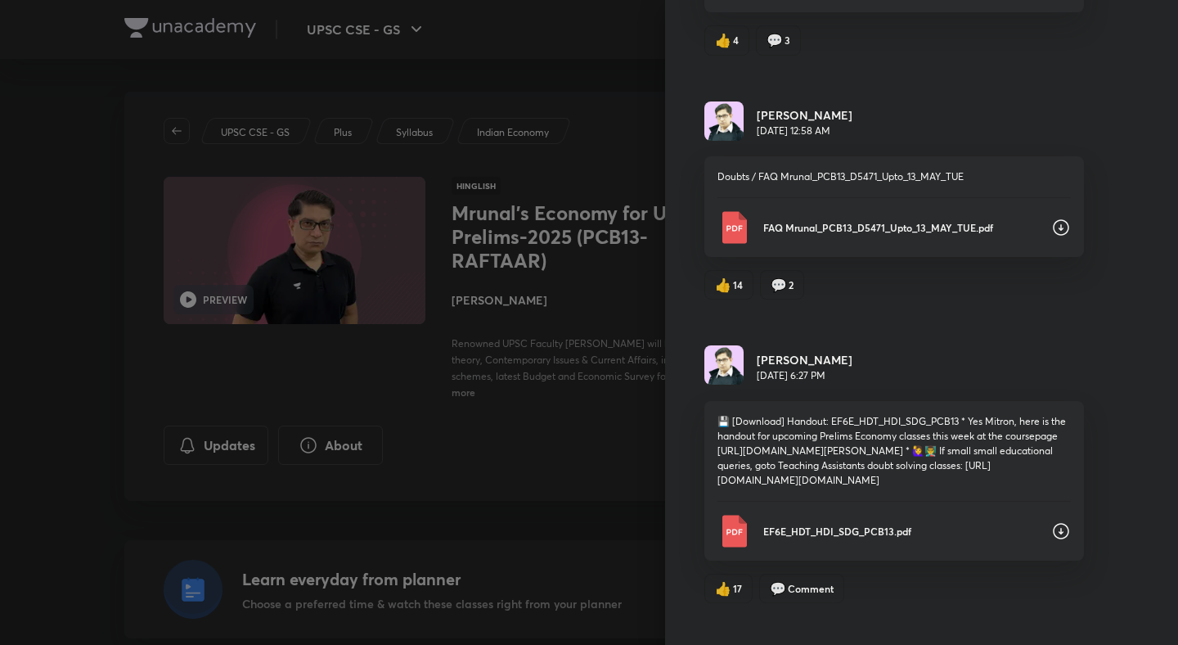
click at [1126, 165] on div "Updates Attachments Mrunal Patel May 22, 12:21 AM doubts from last week, all th…" at bounding box center [921, 322] width 513 height 645
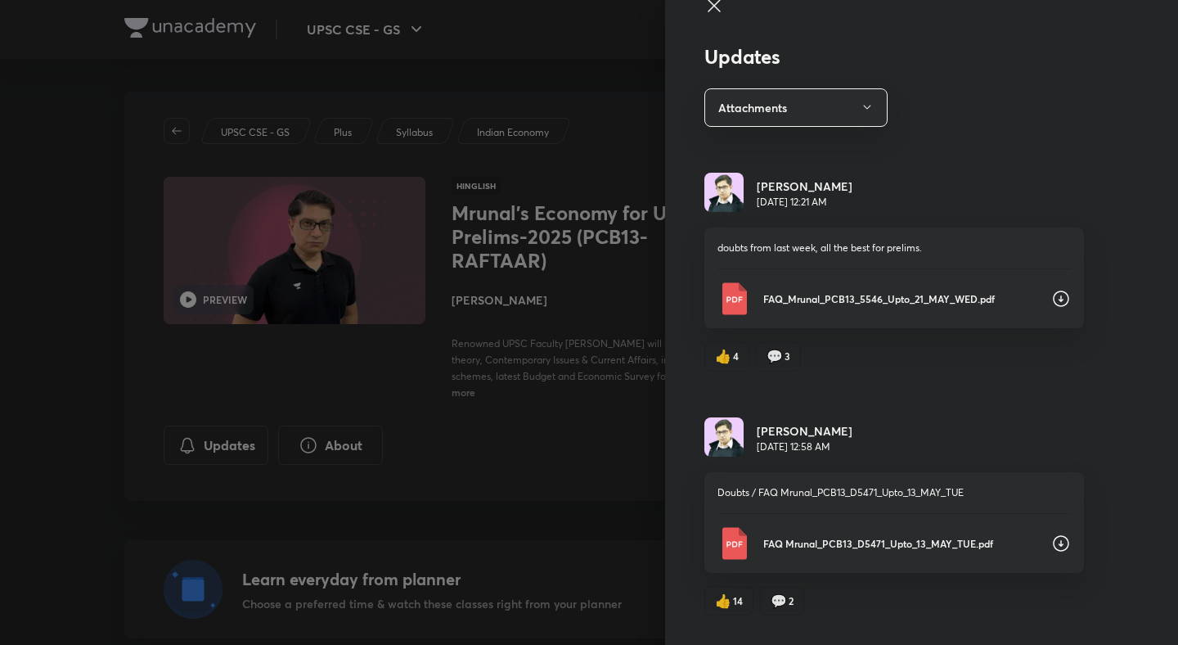
scroll to position [0, 0]
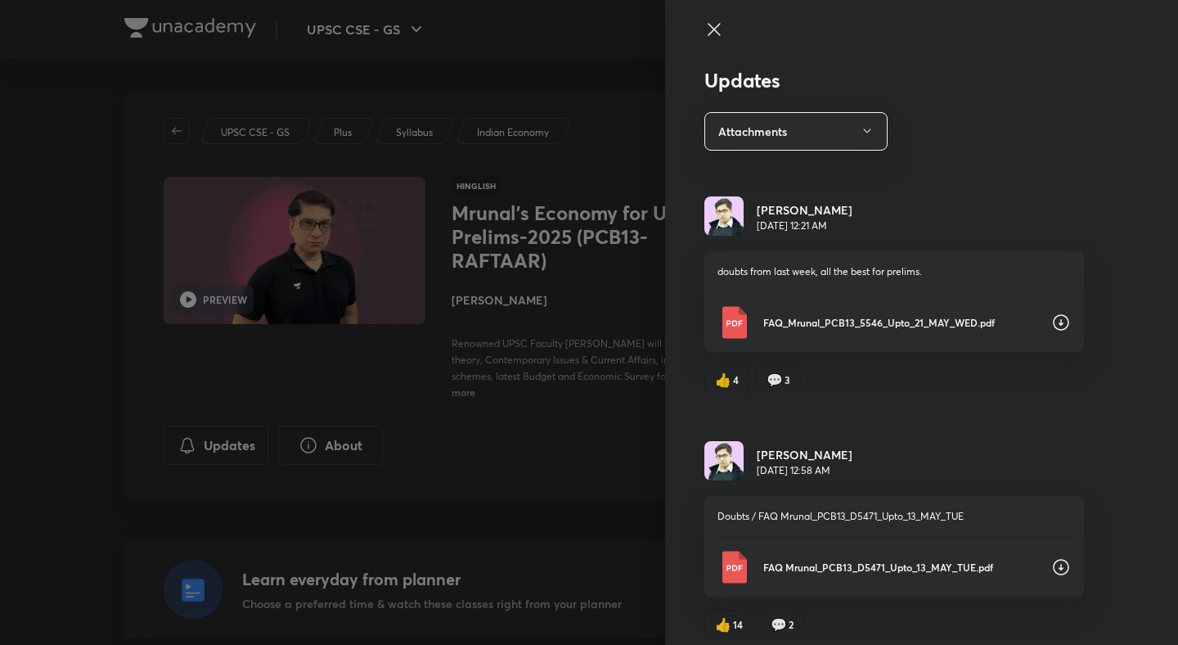
click at [708, 29] on icon at bounding box center [714, 30] width 20 height 20
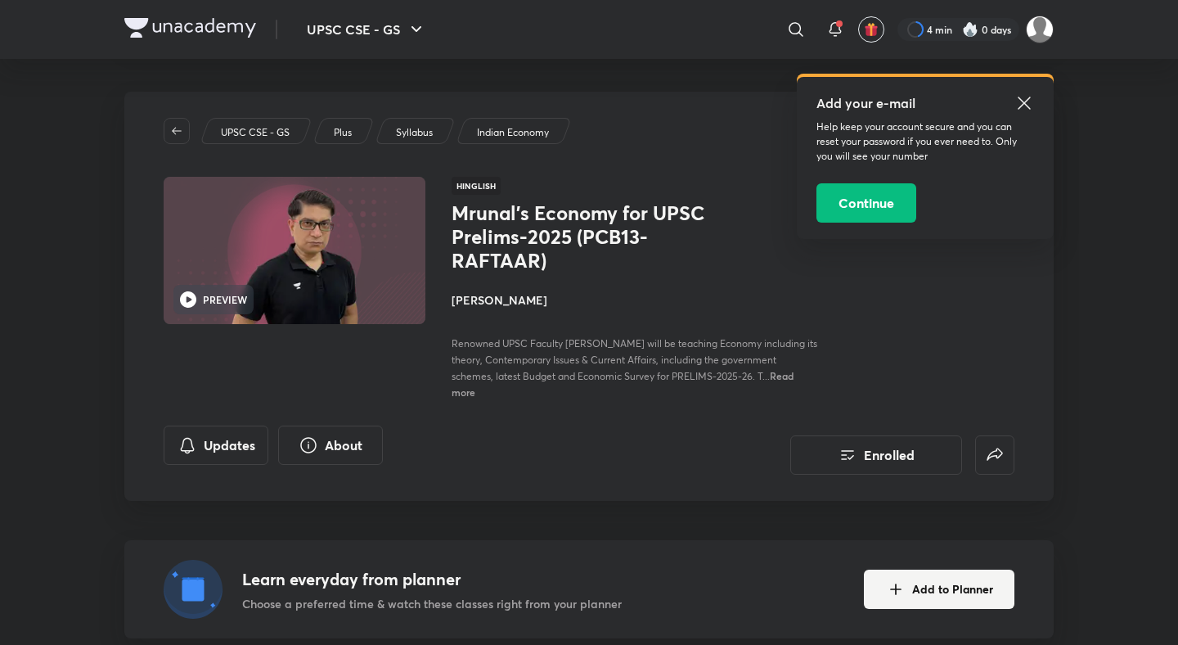
click at [1021, 106] on icon at bounding box center [1024, 103] width 12 height 12
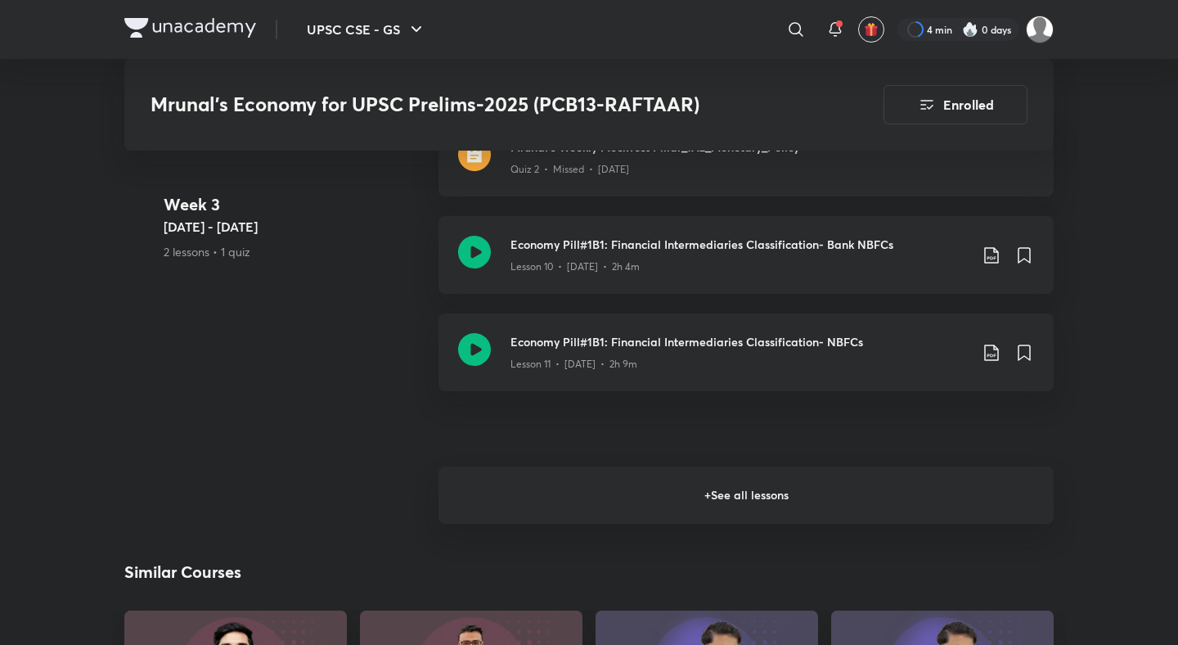
scroll to position [2142, 0]
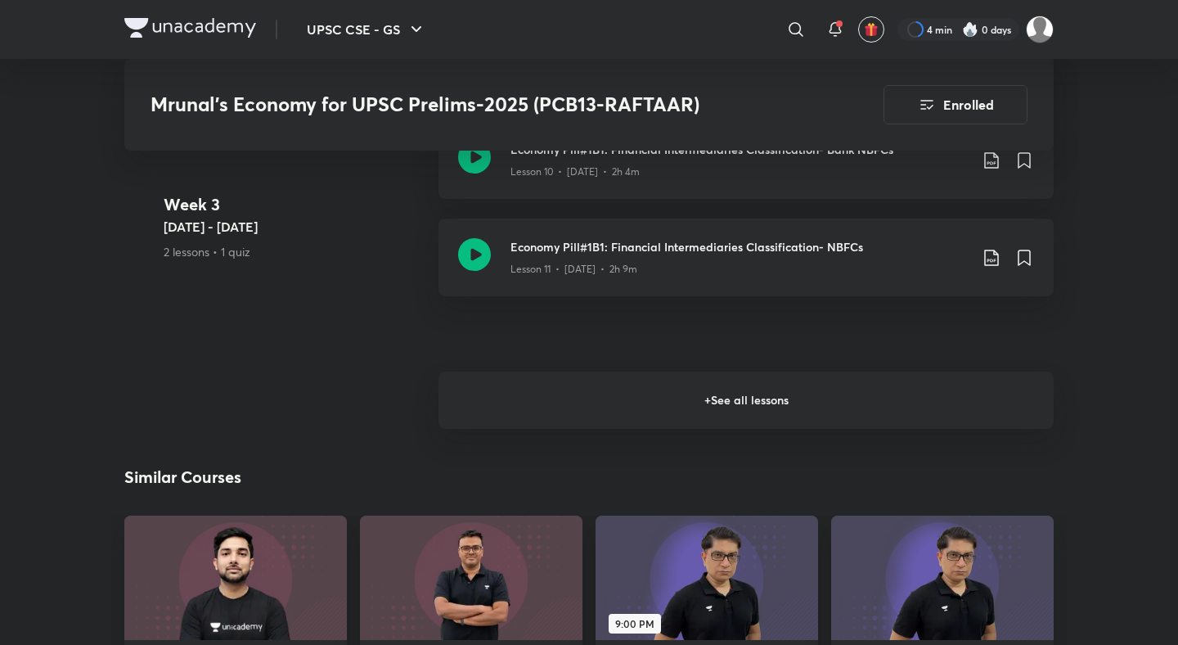
click at [738, 386] on h6 "+ See all lessons" at bounding box center [745, 399] width 615 height 57
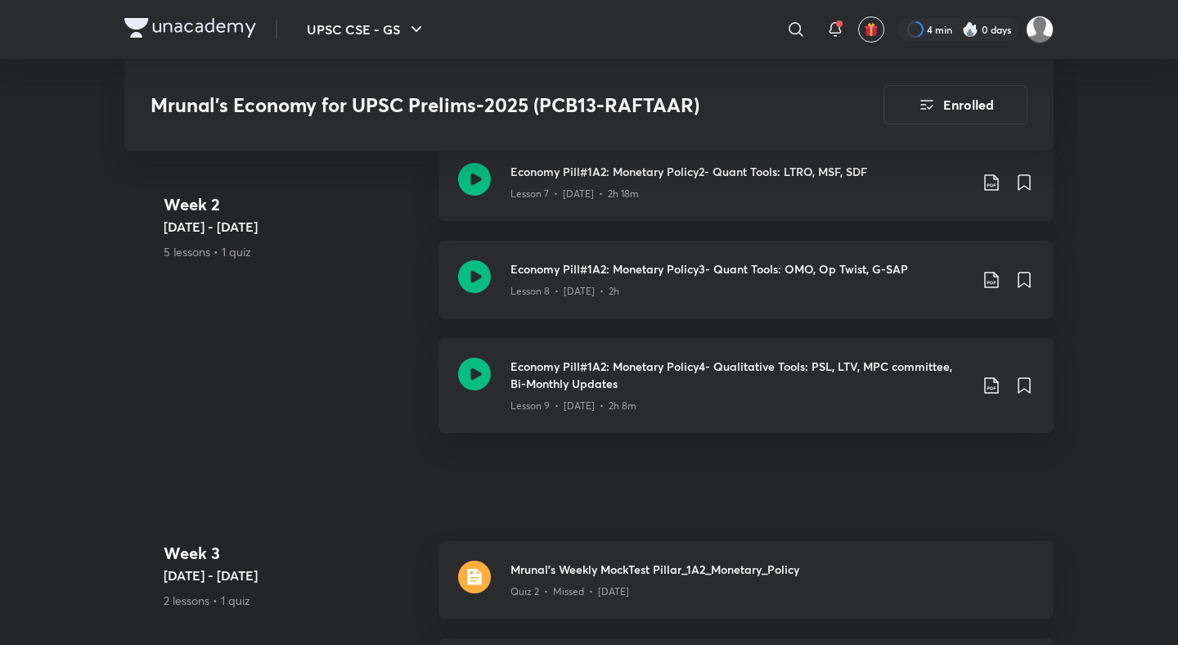
scroll to position [1628, 0]
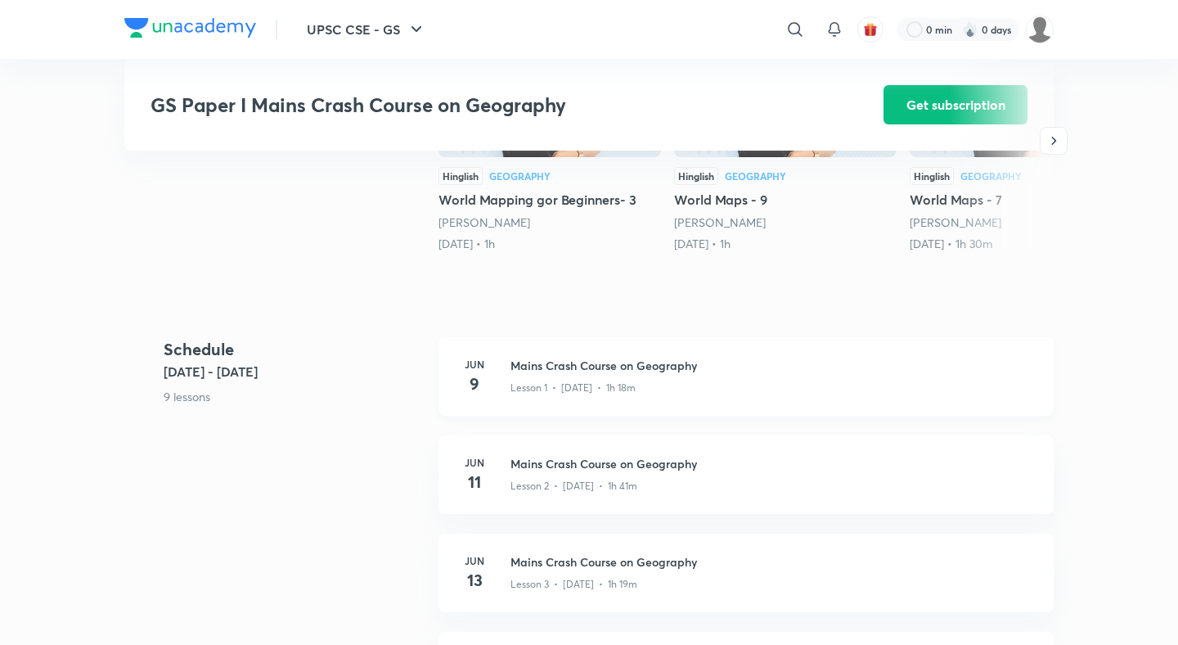
click at [566, 371] on h3 "Mains Crash Course on Geography" at bounding box center [772, 365] width 524 height 17
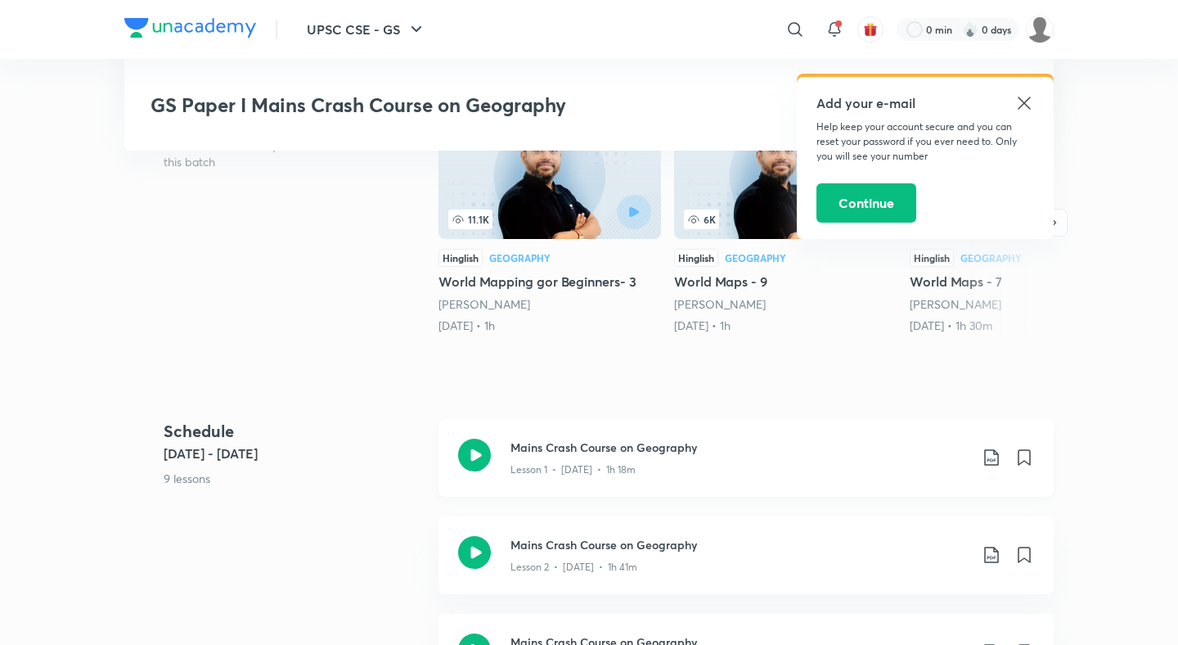
click at [487, 458] on icon at bounding box center [474, 454] width 33 height 33
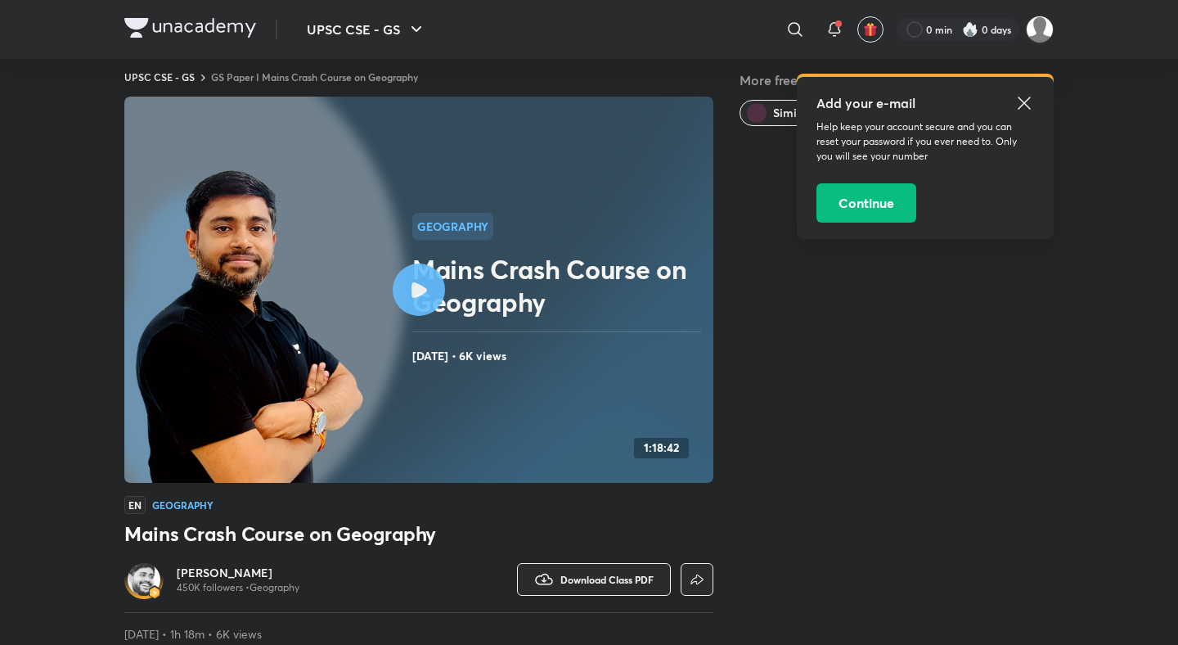
scroll to position [16, 0]
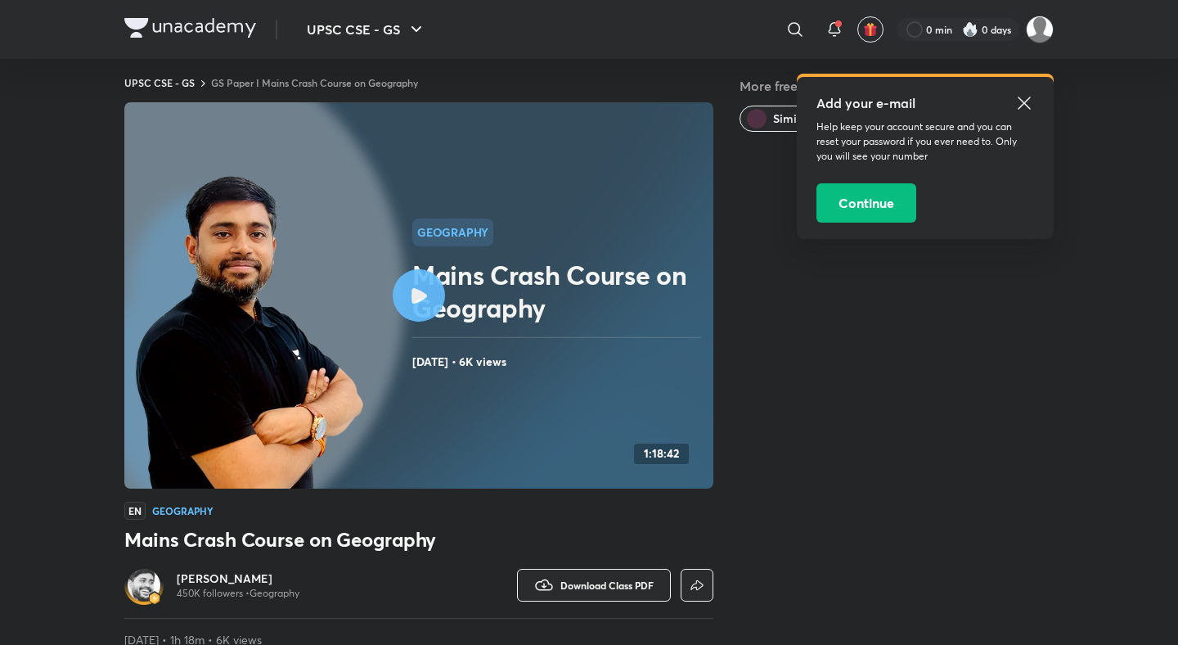
click at [272, 77] on link "GS Paper I Mains Crash Course on Geography" at bounding box center [314, 82] width 207 height 13
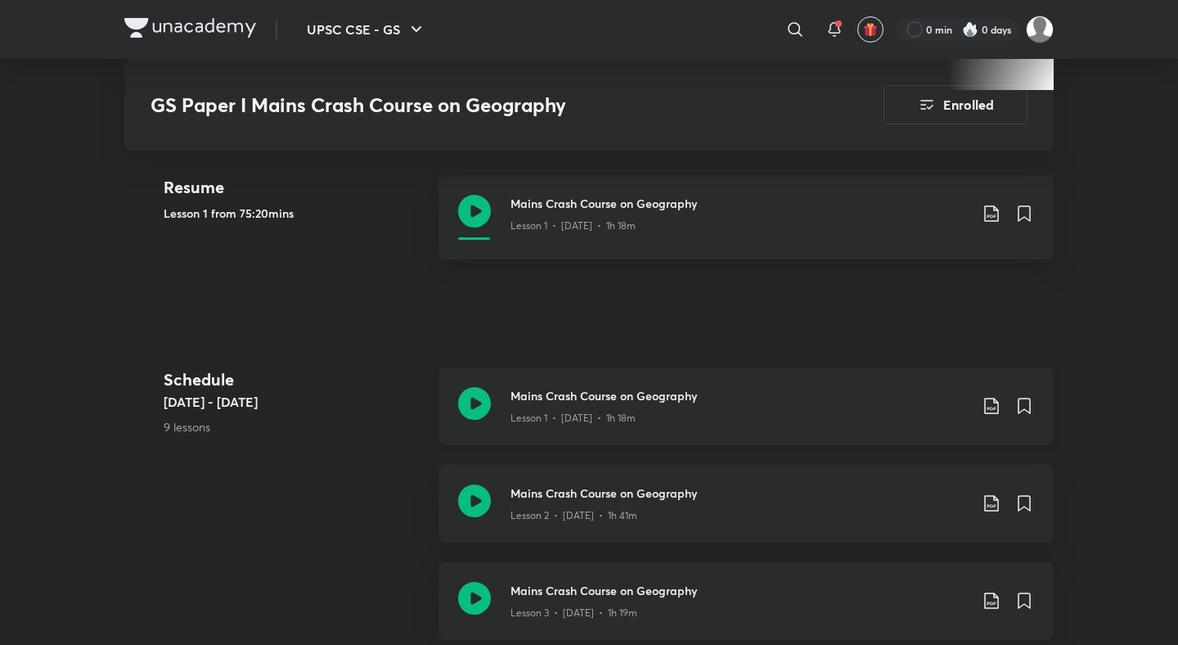
click at [475, 400] on icon at bounding box center [474, 403] width 33 height 33
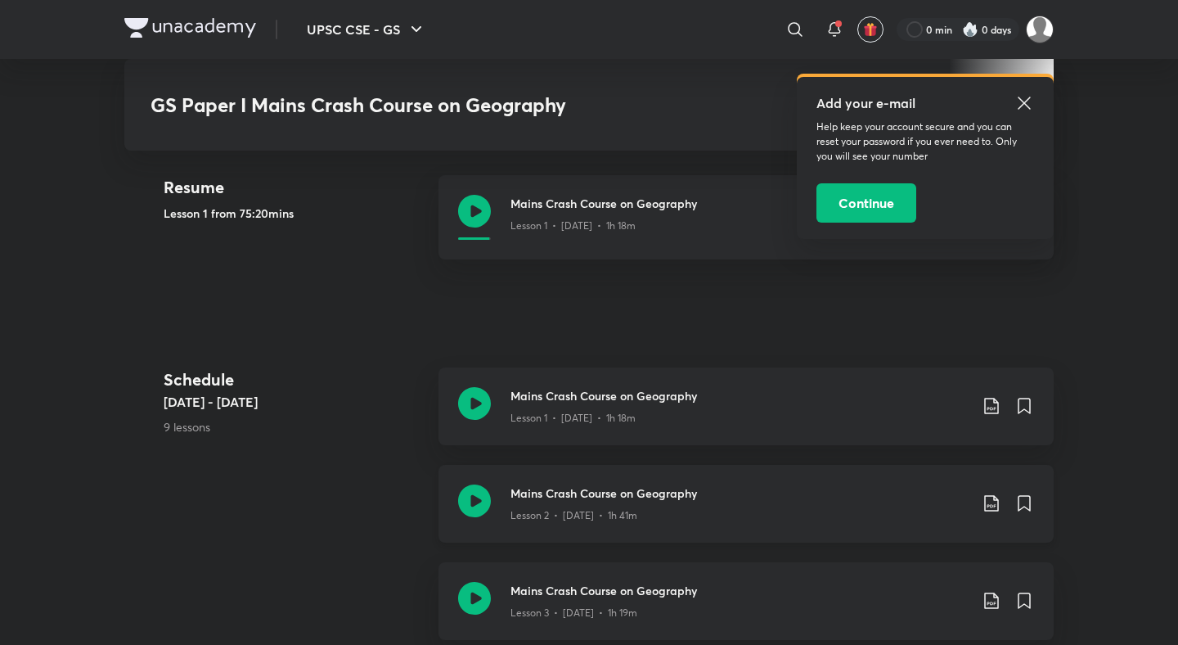
click at [487, 500] on icon at bounding box center [474, 500] width 33 height 33
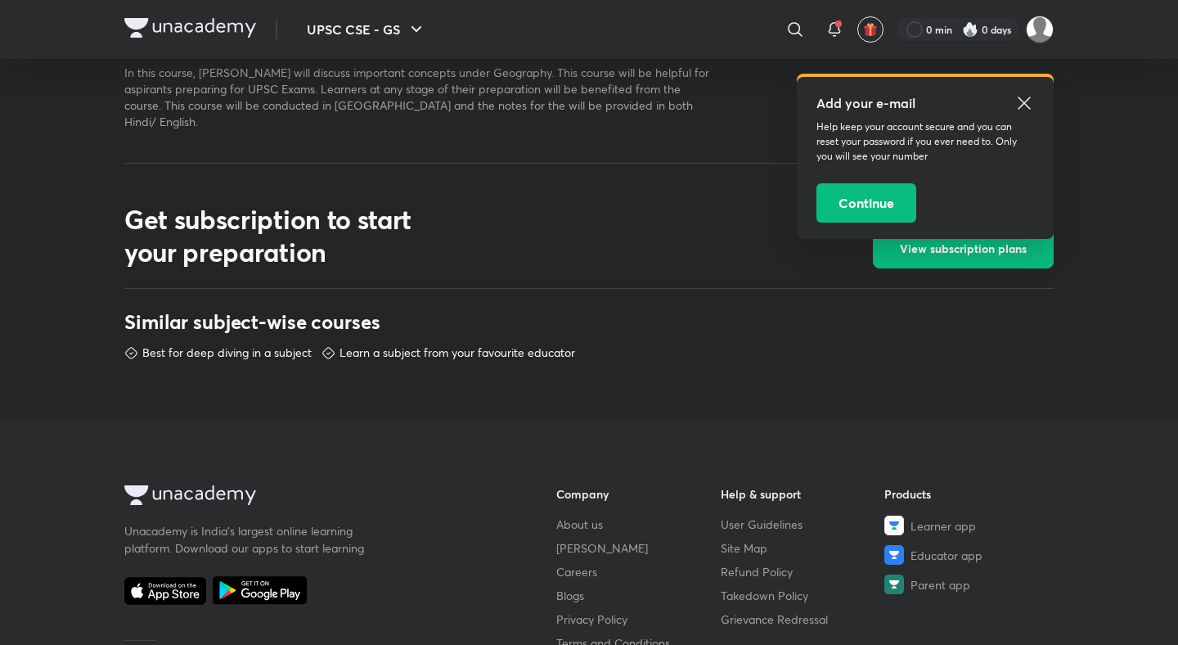
scroll to position [909, 0]
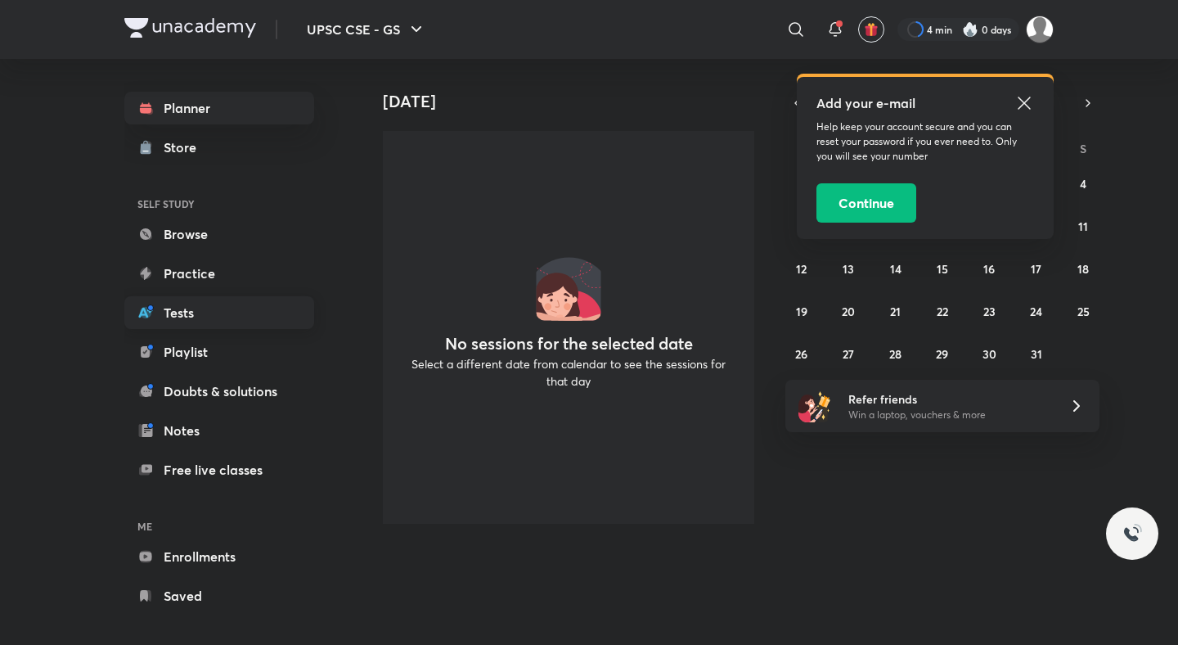
click at [184, 319] on link "Tests" at bounding box center [219, 312] width 190 height 33
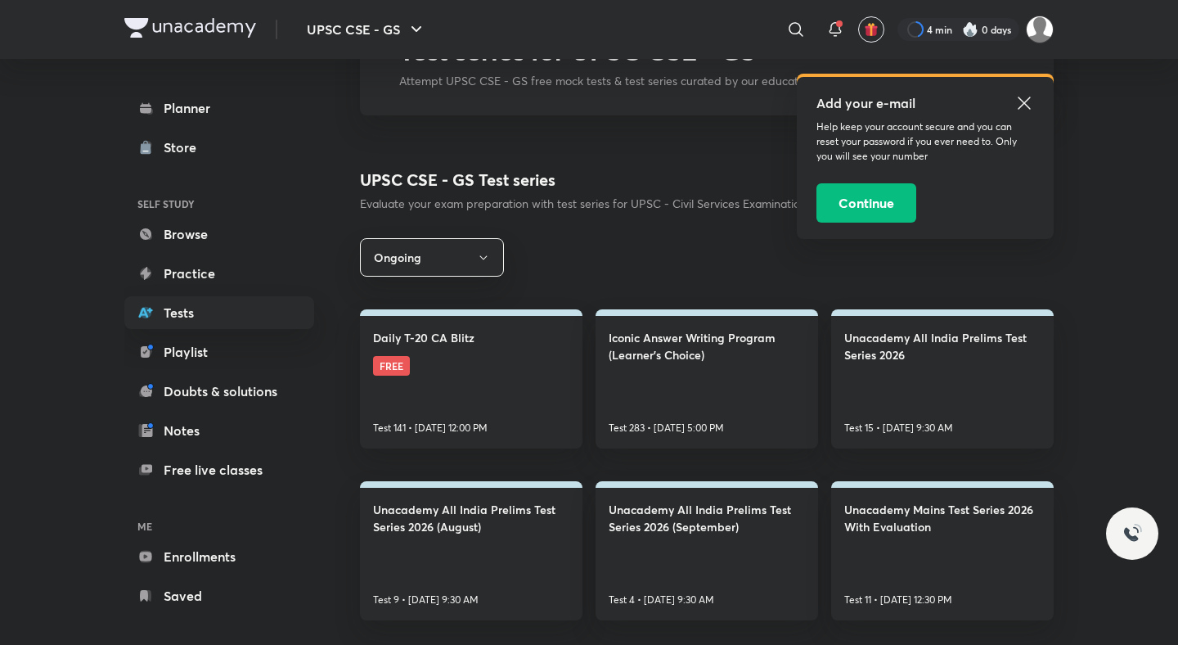
scroll to position [210, 0]
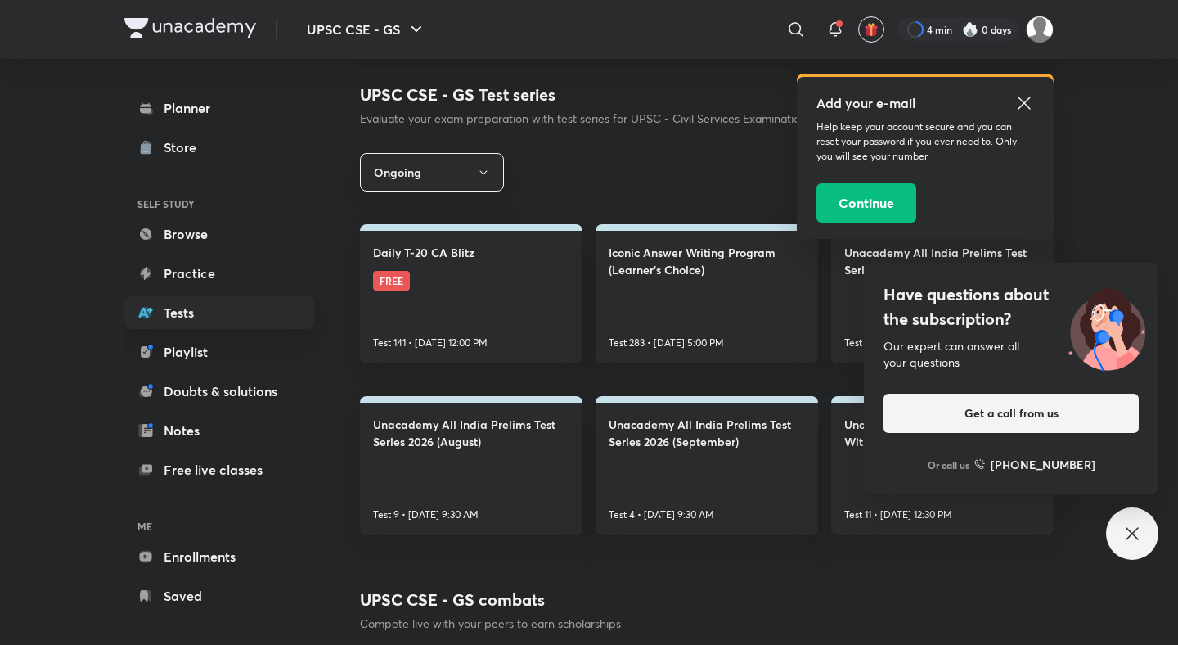
click at [1124, 531] on icon at bounding box center [1132, 534] width 20 height 20
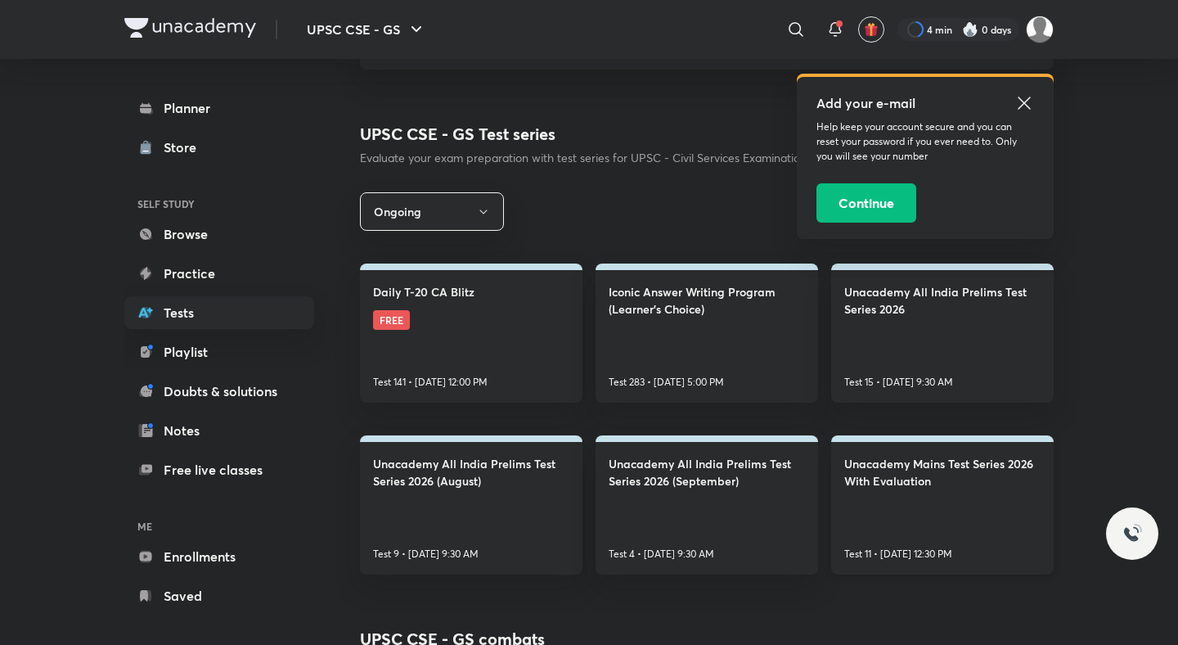
scroll to position [173, 0]
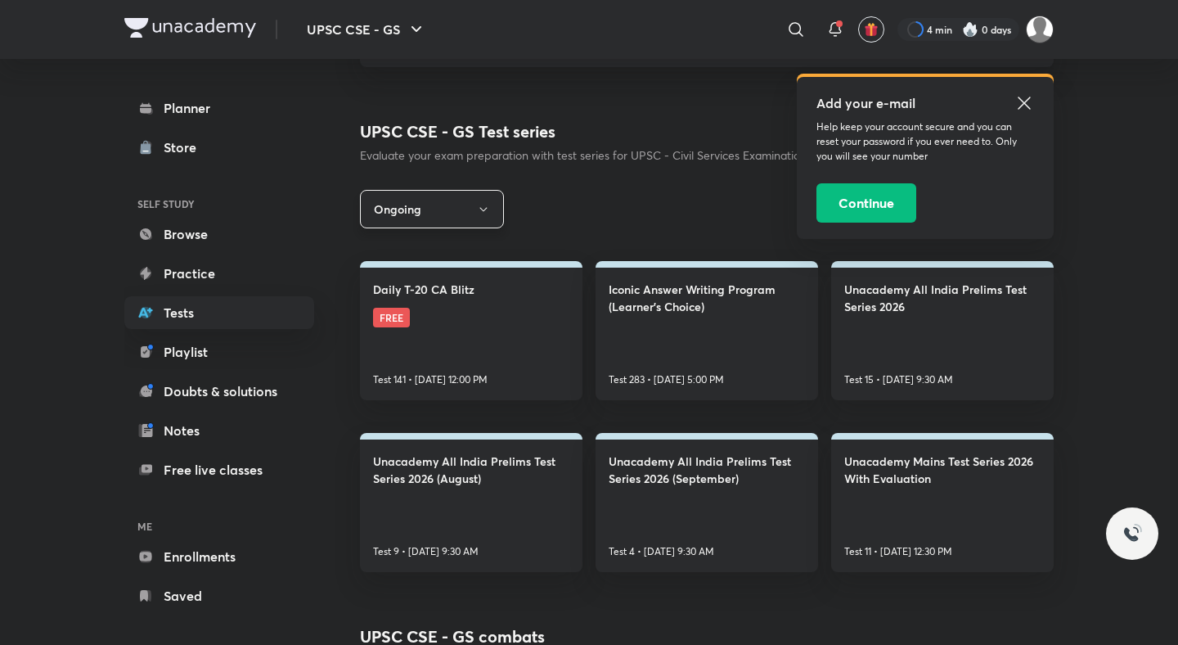
click at [392, 202] on button "Ongoing" at bounding box center [432, 209] width 144 height 38
click at [385, 257] on span "All" at bounding box center [432, 258] width 123 height 17
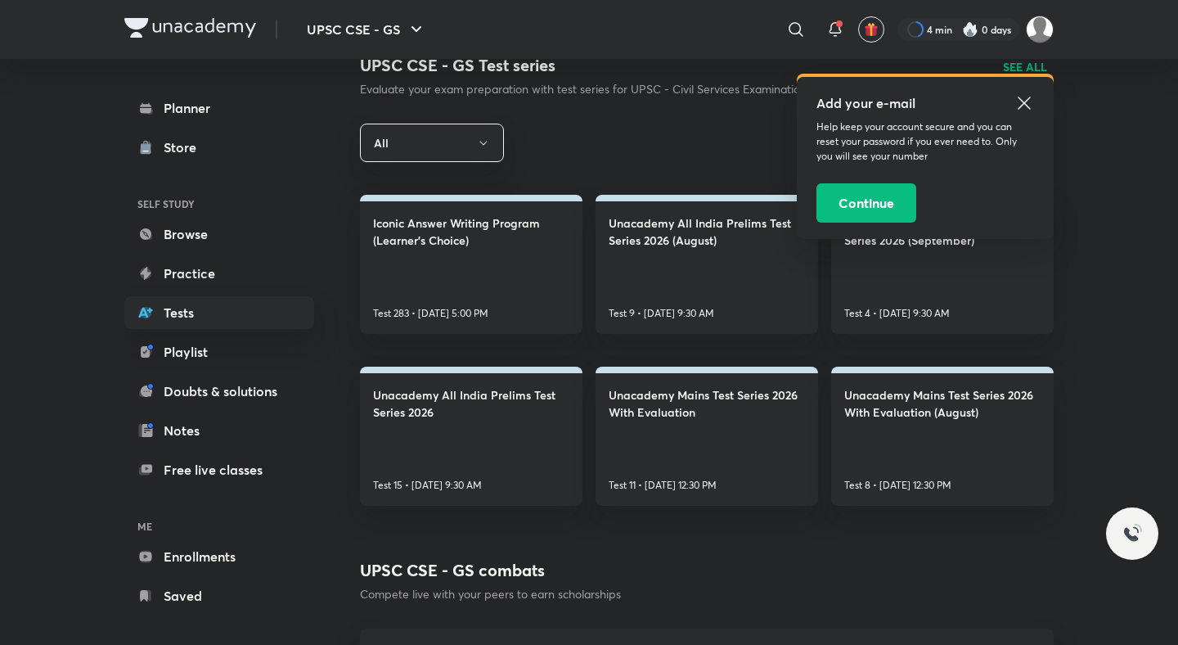
scroll to position [155, 0]
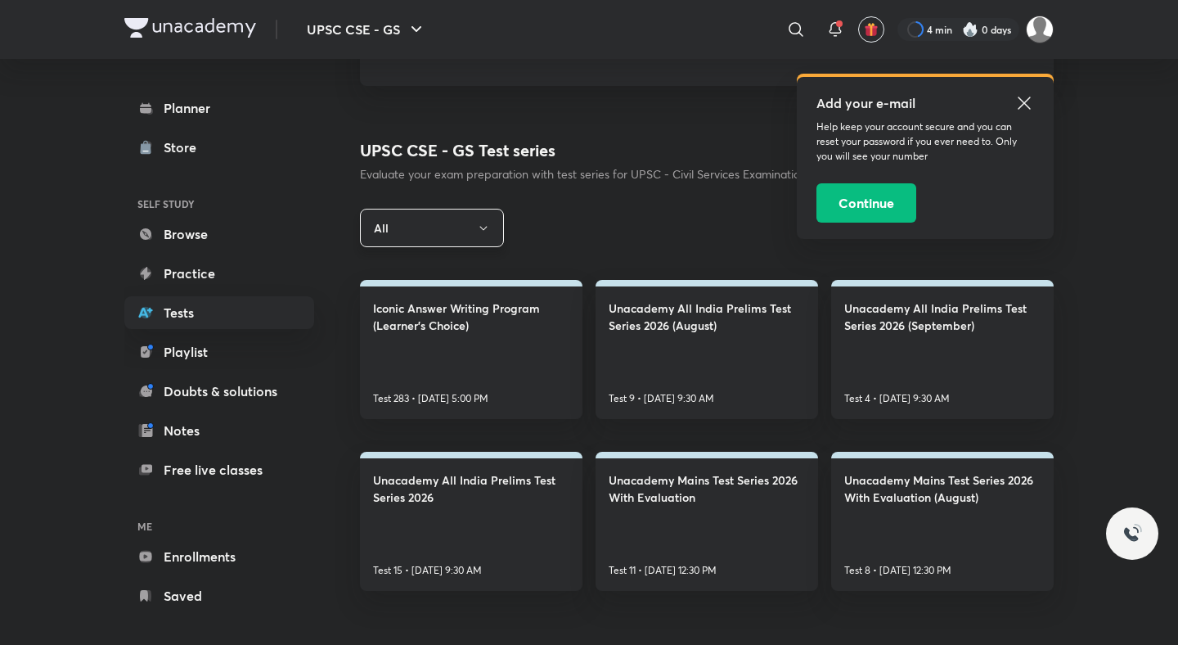
click at [465, 221] on button "All" at bounding box center [432, 228] width 144 height 38
click at [334, 352] on div at bounding box center [589, 322] width 1178 height 645
click at [192, 418] on link "Notes" at bounding box center [219, 430] width 190 height 33
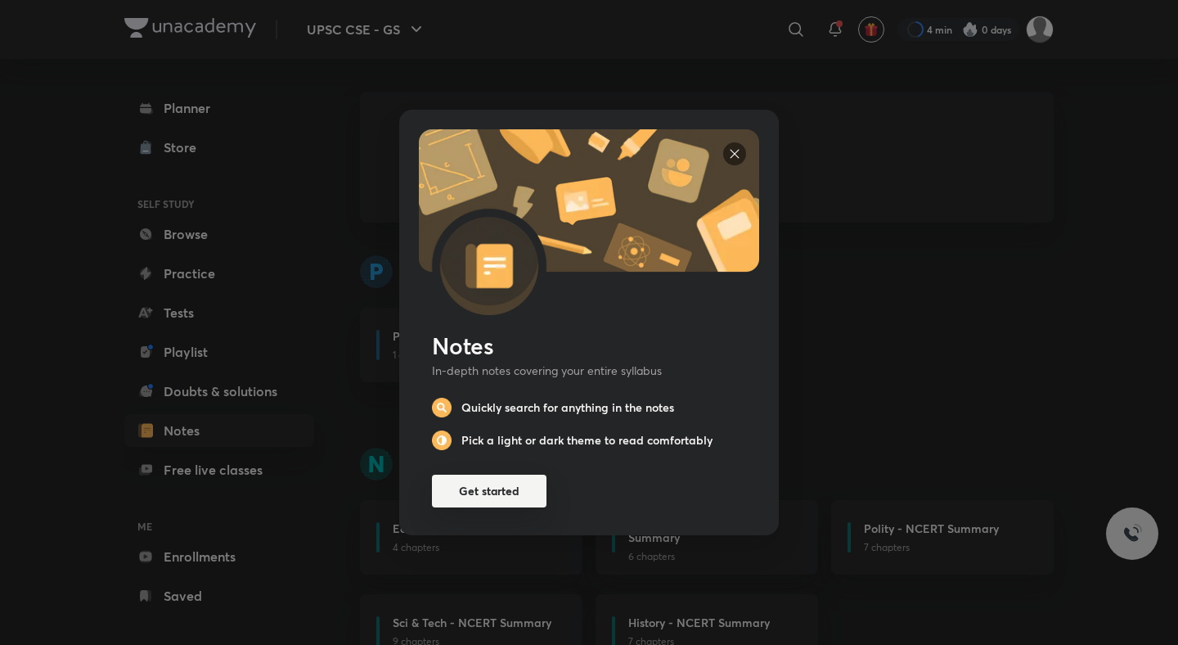
click at [502, 485] on button "Get started" at bounding box center [489, 490] width 115 height 33
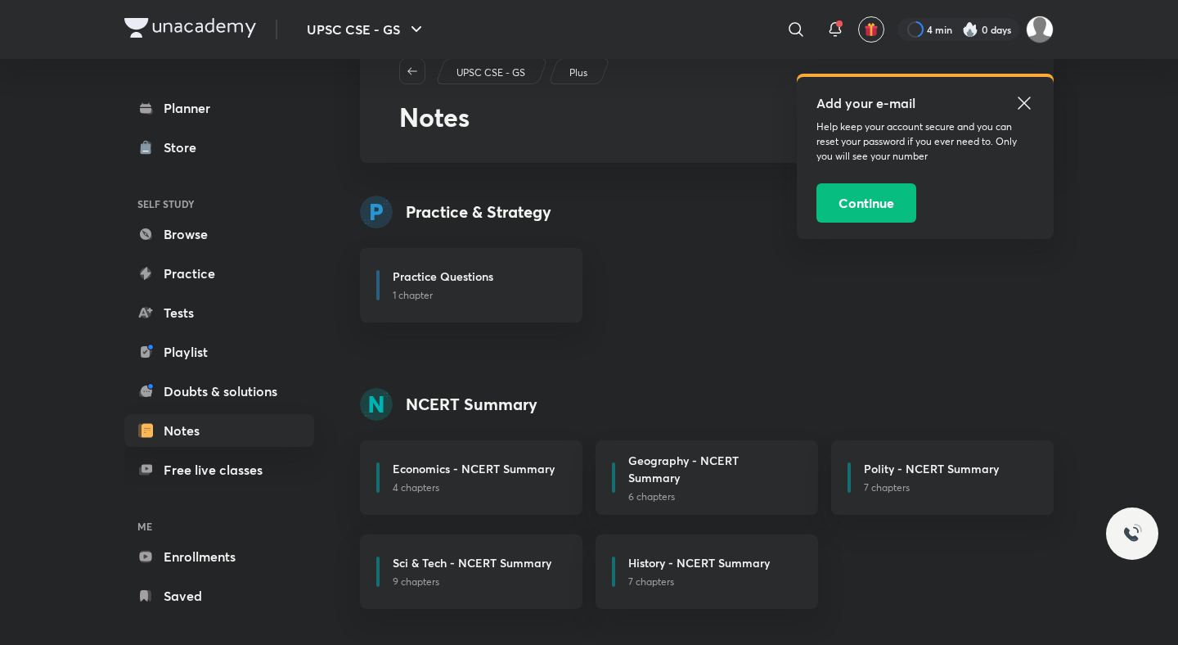
scroll to position [99, 0]
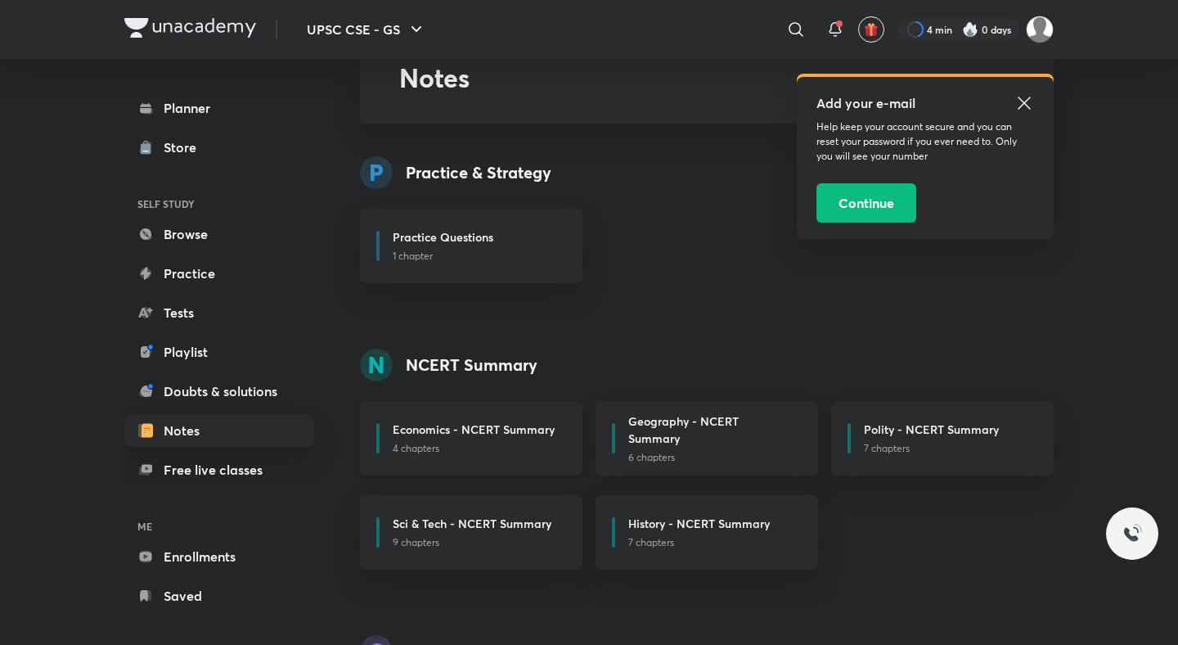
click at [515, 430] on h6 "Economics - NCERT Summary" at bounding box center [474, 428] width 162 height 17
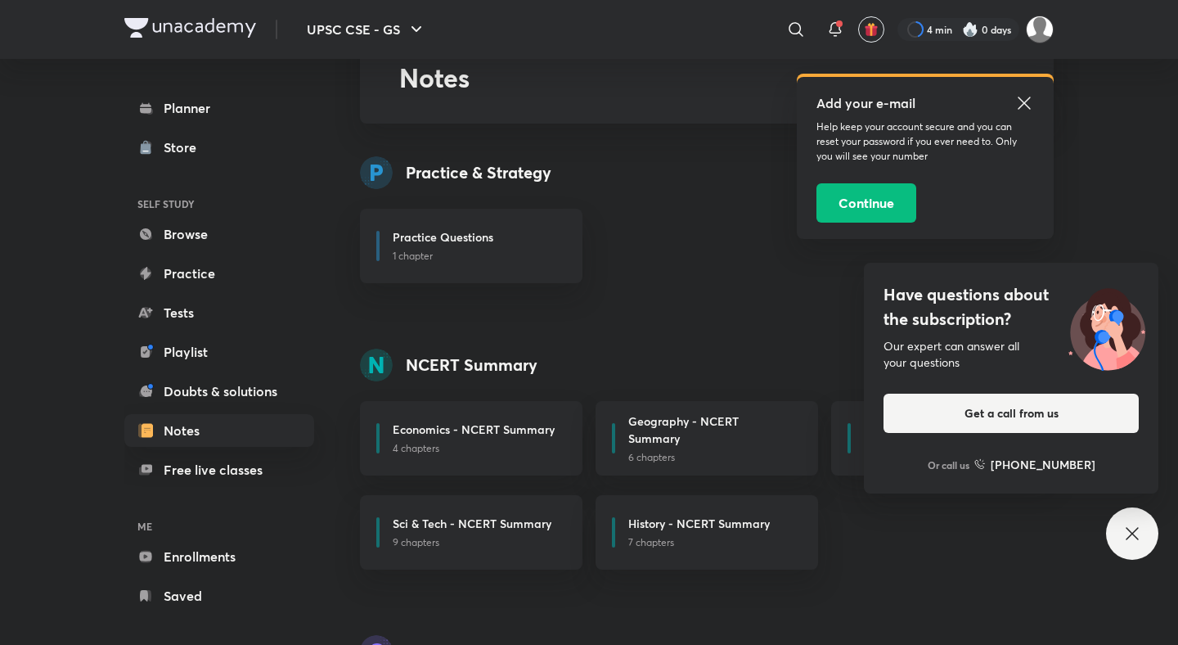
click at [1132, 548] on div "Have questions about the subscription? Our expert can answer all your questions…" at bounding box center [1132, 533] width 52 height 52
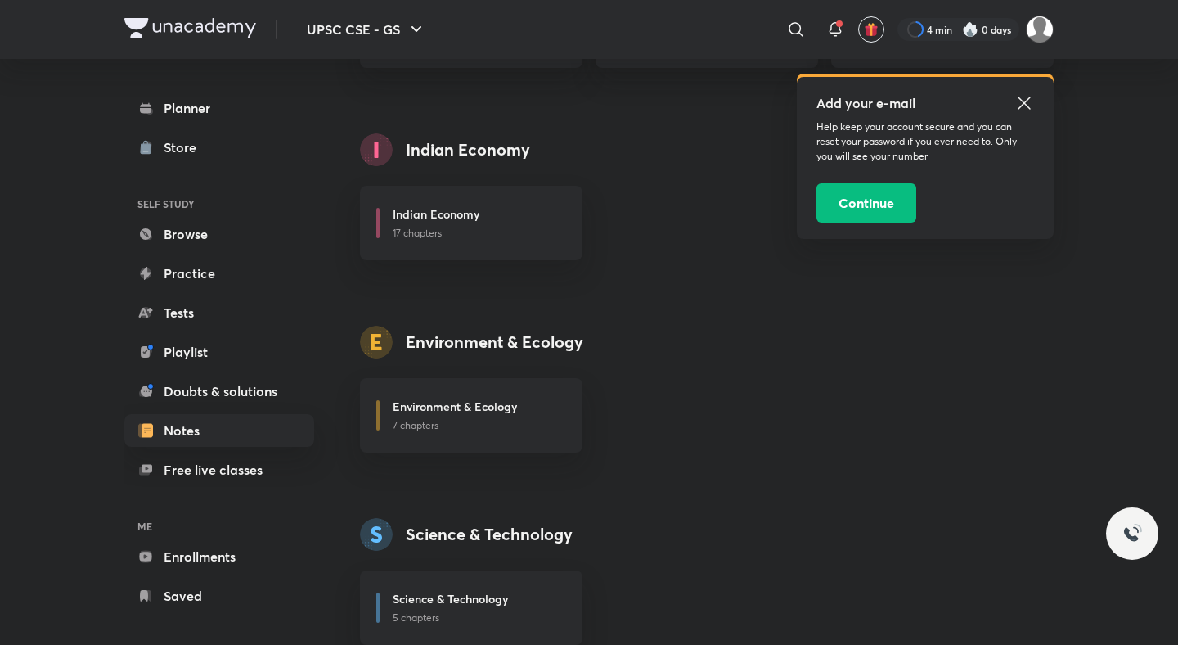
scroll to position [1828, 0]
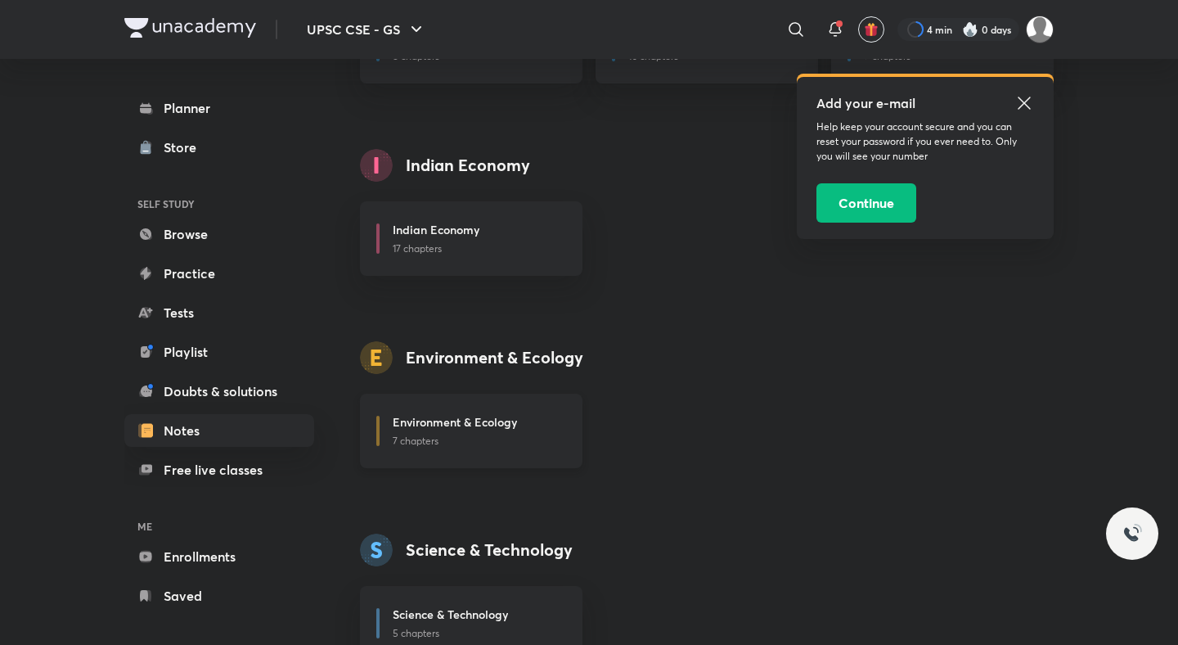
click at [483, 421] on h6 "Environment & Ecology" at bounding box center [455, 421] width 124 height 17
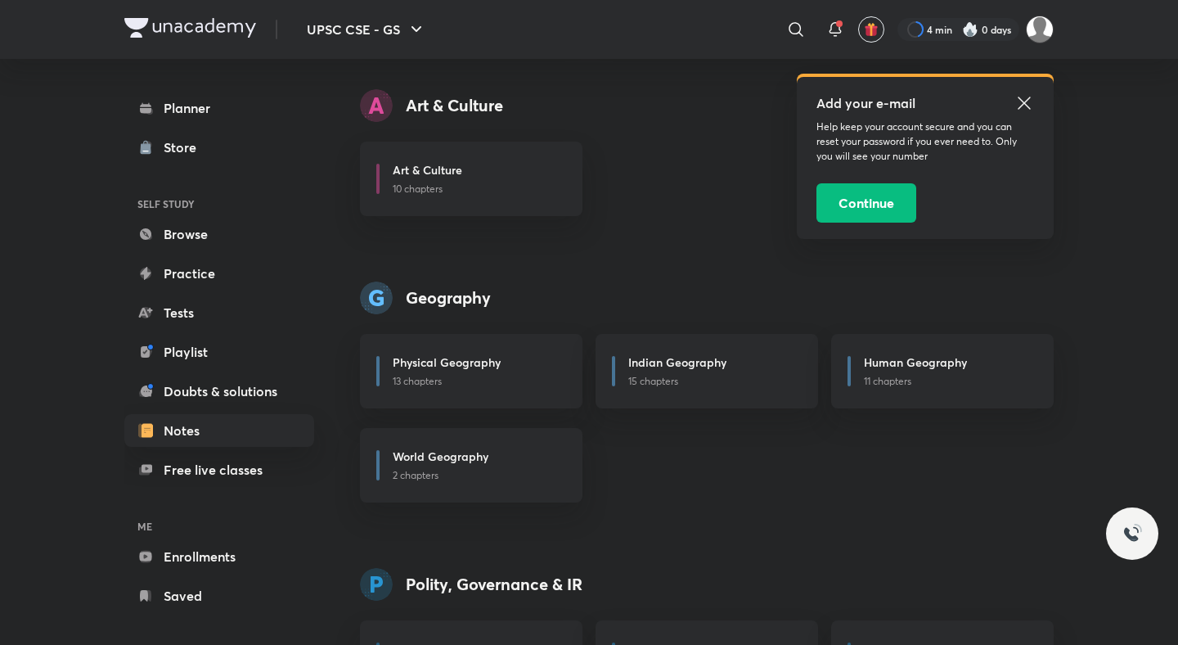
scroll to position [1064, 0]
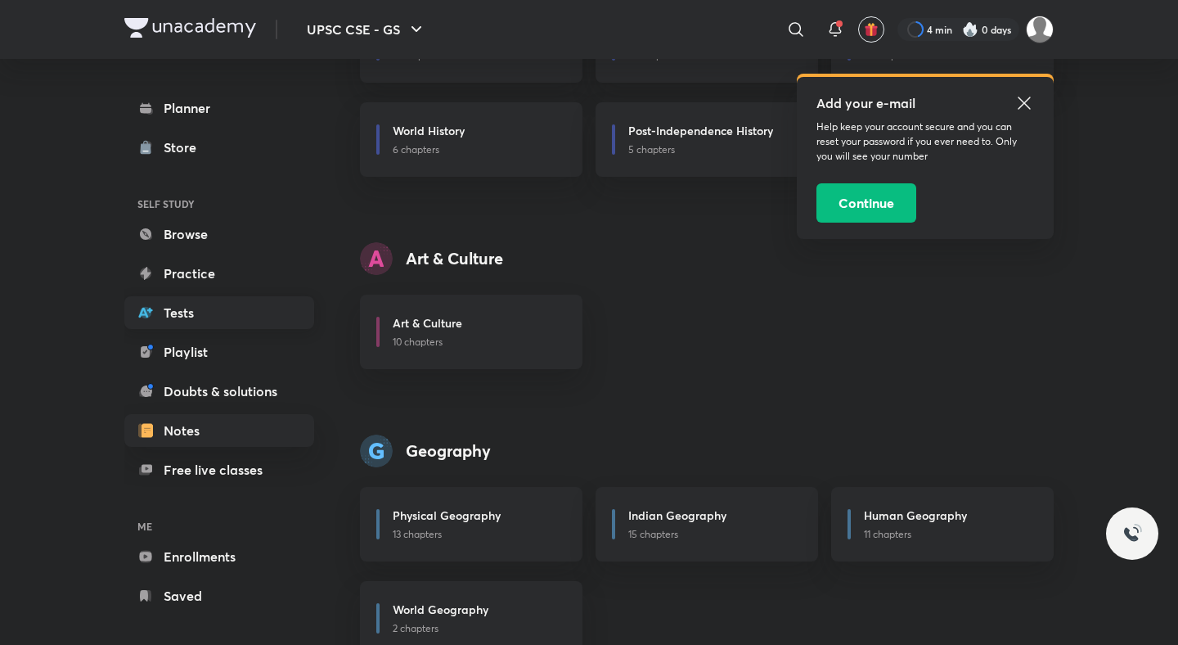
click at [236, 315] on link "Tests" at bounding box center [219, 312] width 190 height 33
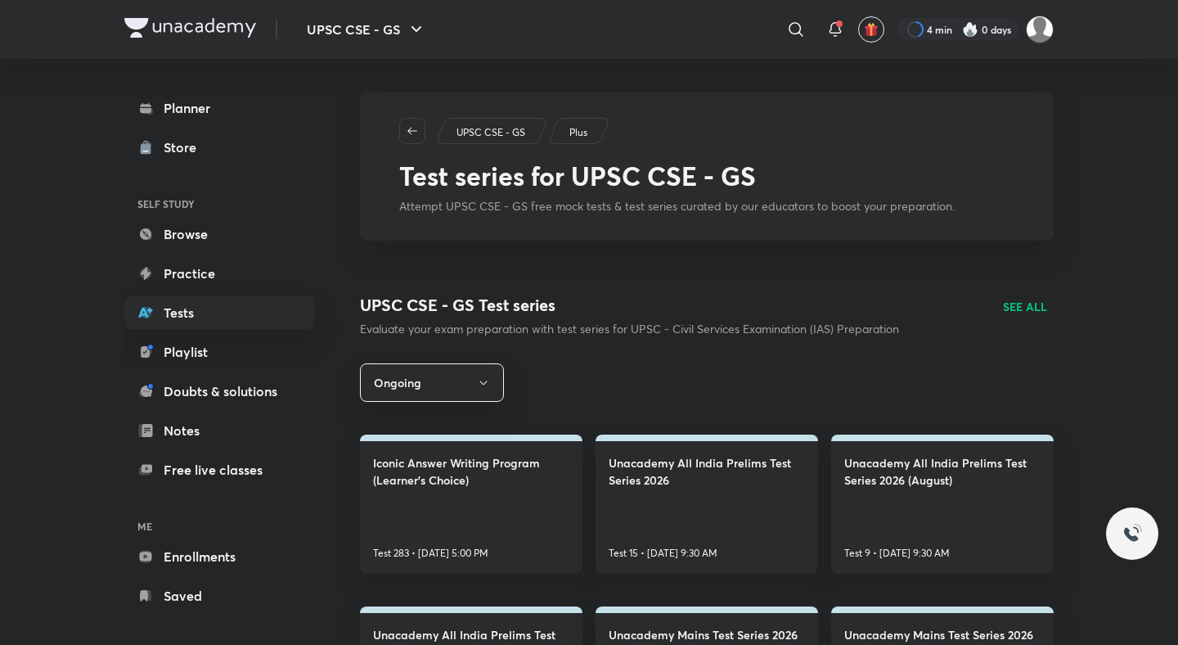
click at [1013, 306] on p "SEE ALL" at bounding box center [1025, 306] width 44 height 17
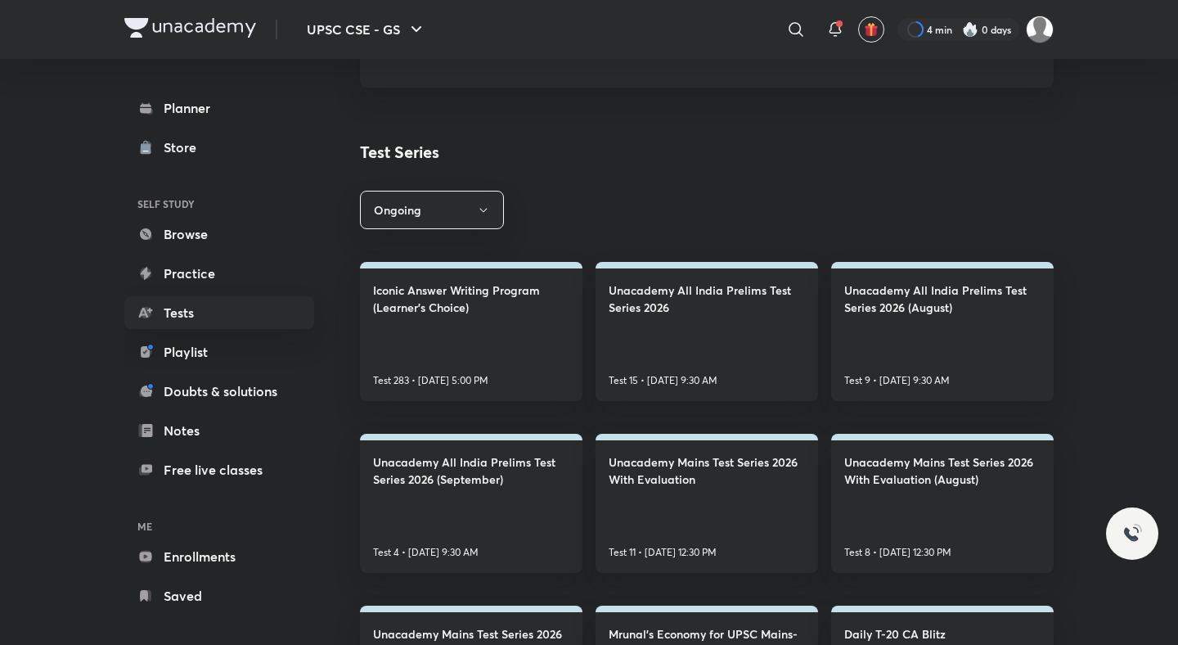
scroll to position [249, 0]
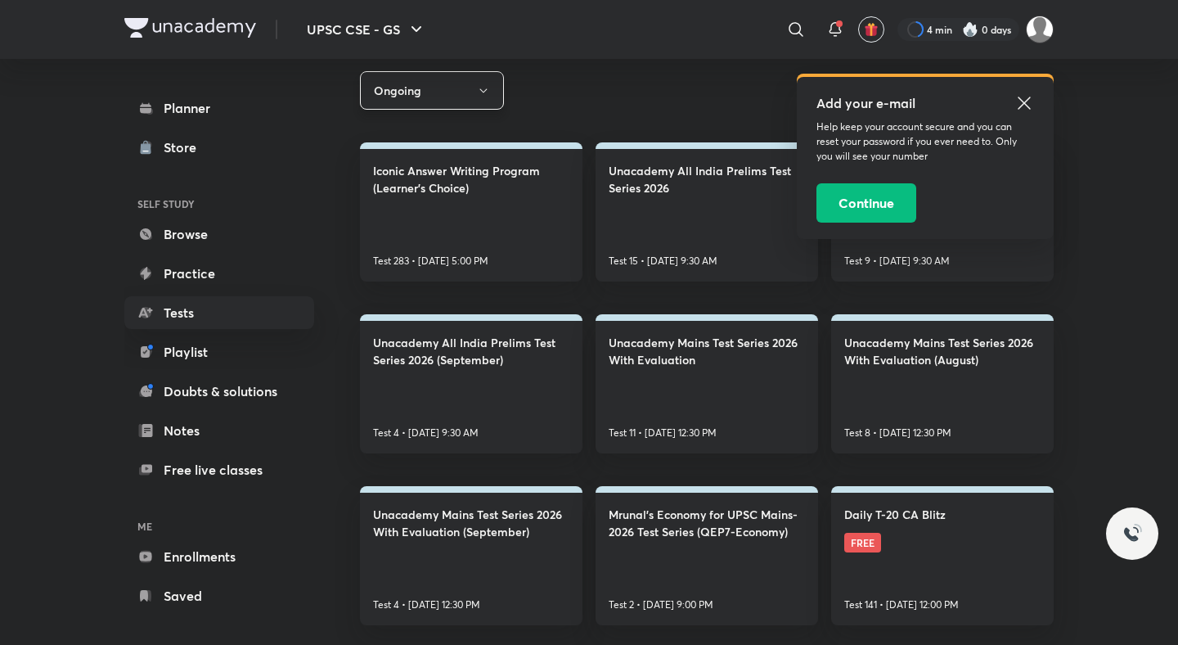
click at [488, 83] on button "Ongoing" at bounding box center [432, 90] width 144 height 38
click at [380, 136] on span "All" at bounding box center [432, 140] width 123 height 17
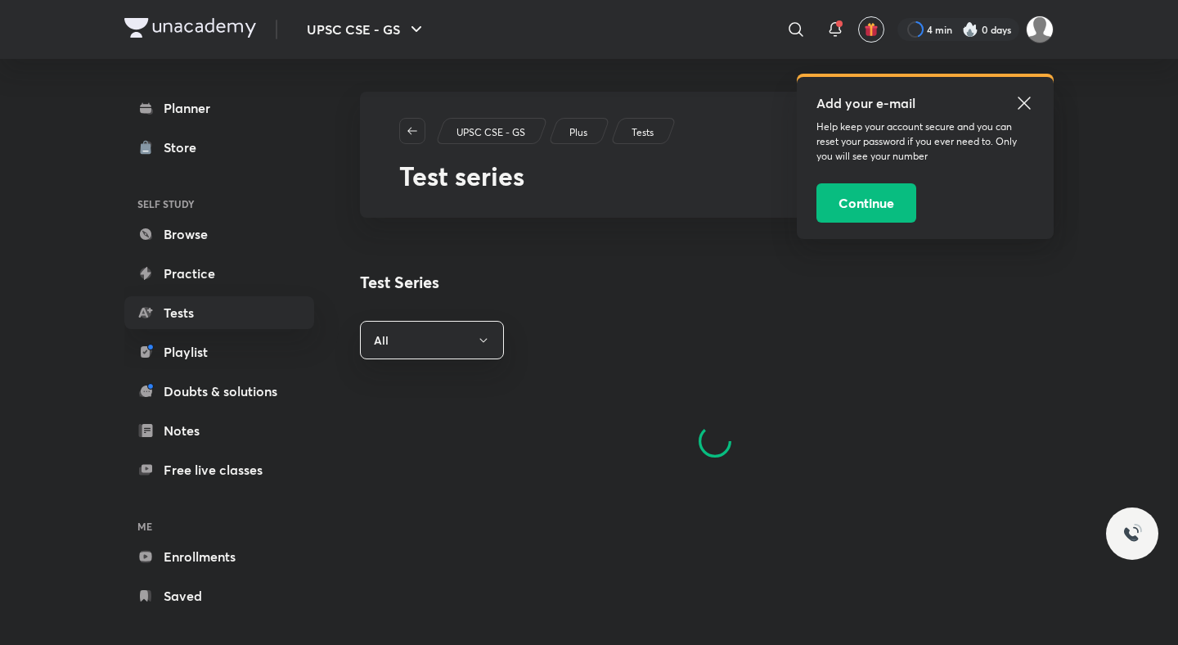
click at [1023, 99] on icon at bounding box center [1024, 103] width 20 height 20
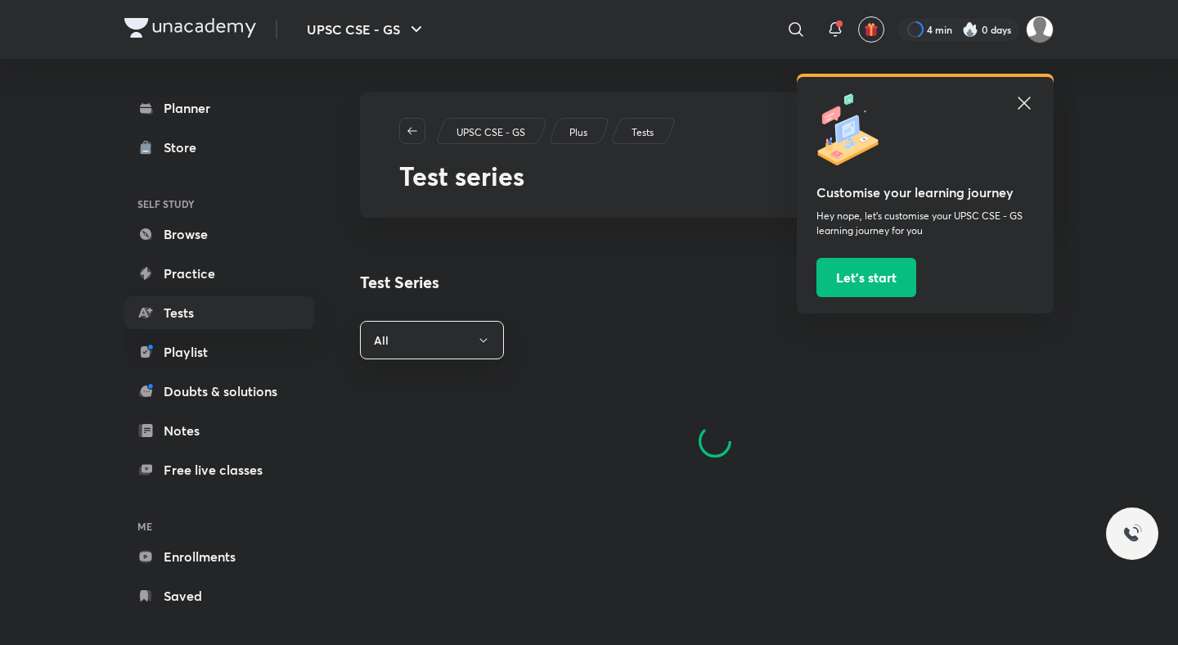
click at [1023, 110] on icon at bounding box center [1024, 103] width 20 height 20
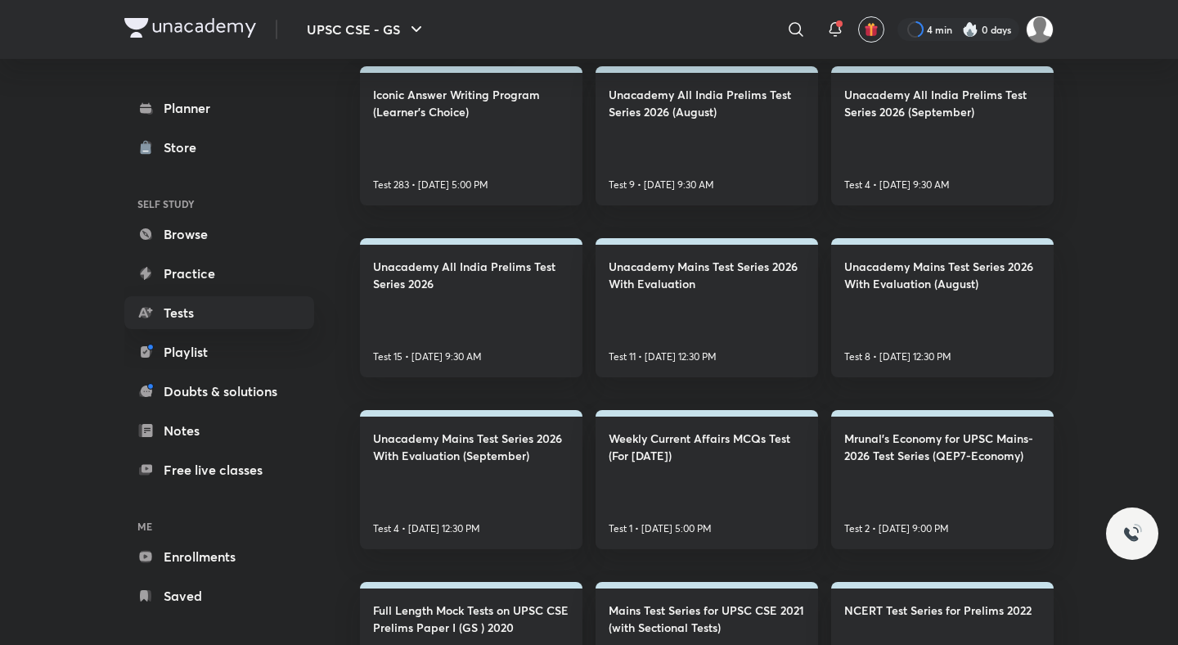
scroll to position [366, 0]
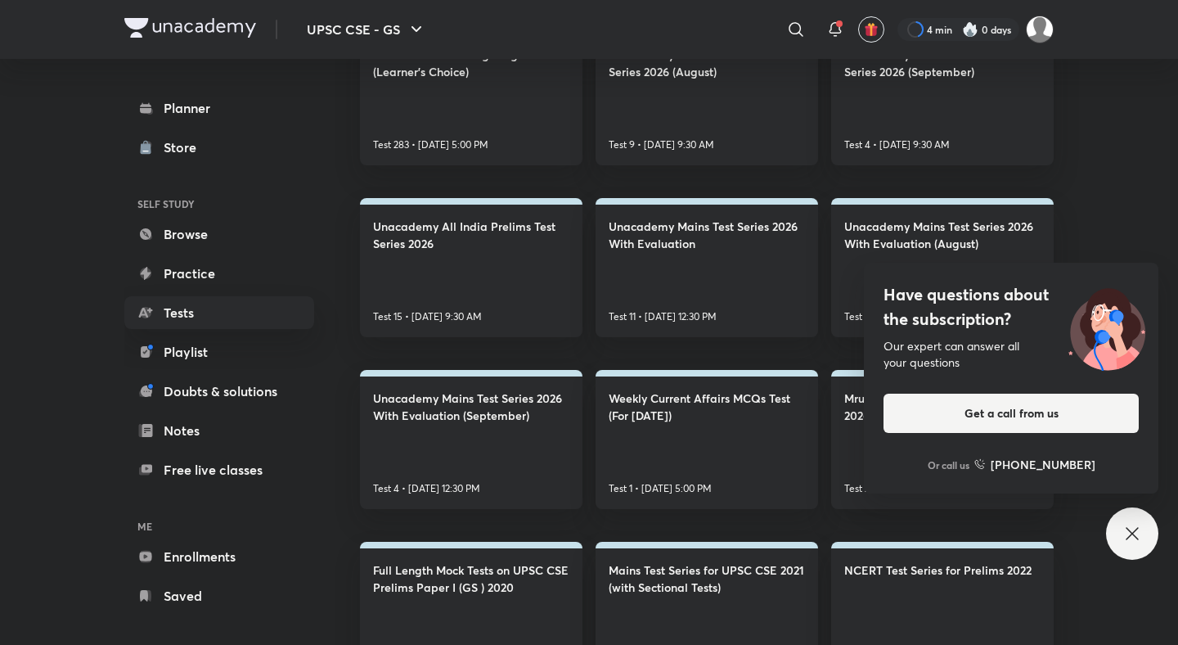
click at [1139, 541] on icon at bounding box center [1132, 534] width 20 height 20
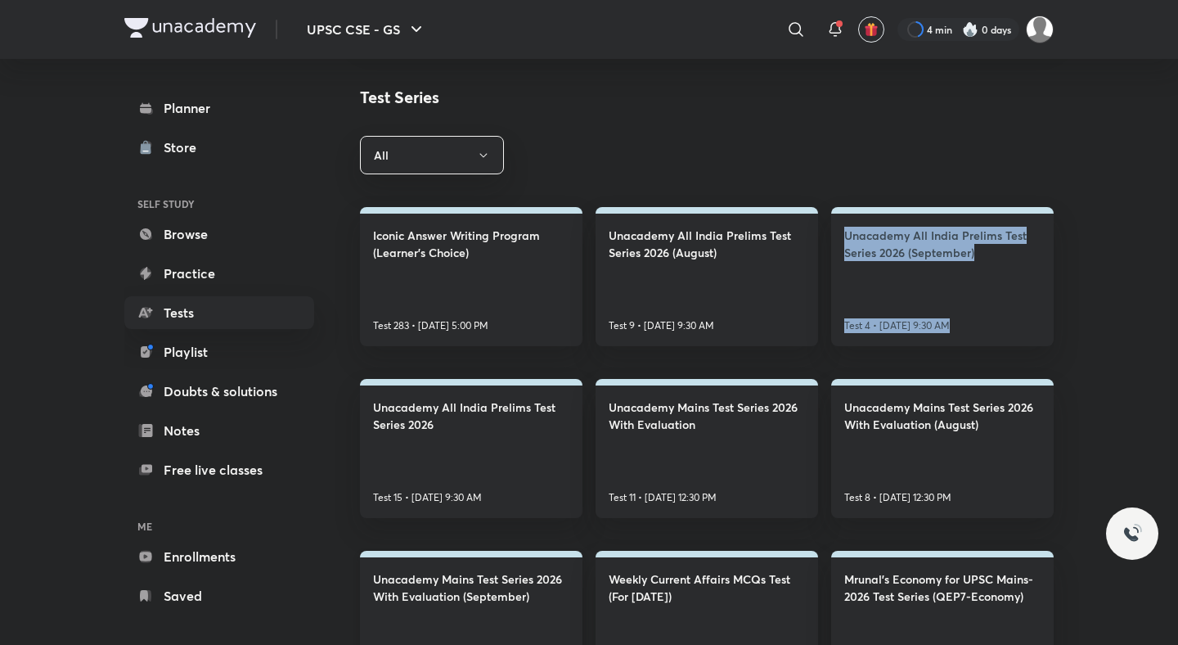
scroll to position [348, 0]
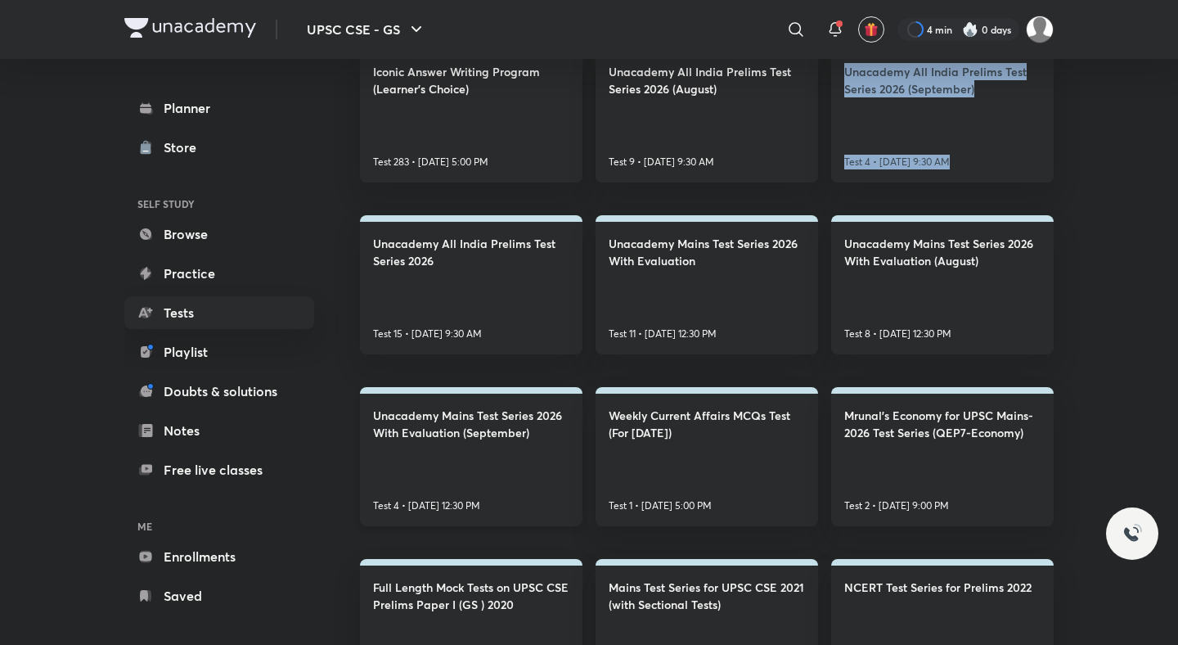
click at [508, 408] on h4 "Unacademy Mains Test Series 2026 With Evaluation (September)" at bounding box center [471, 424] width 196 height 34
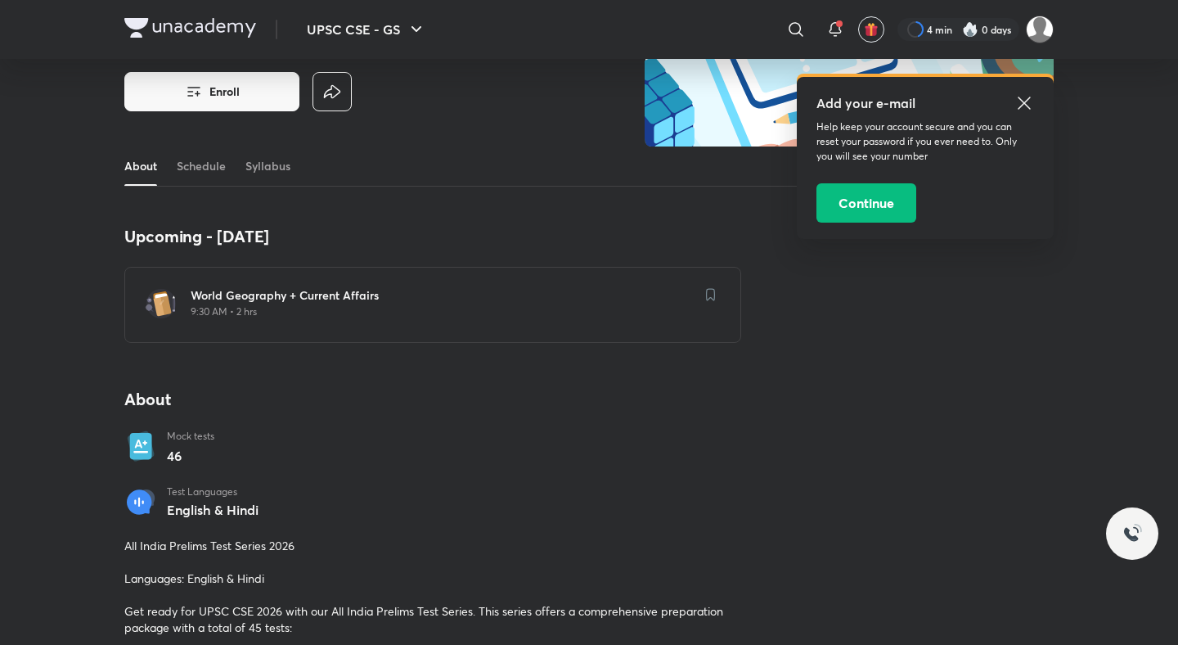
scroll to position [102, 0]
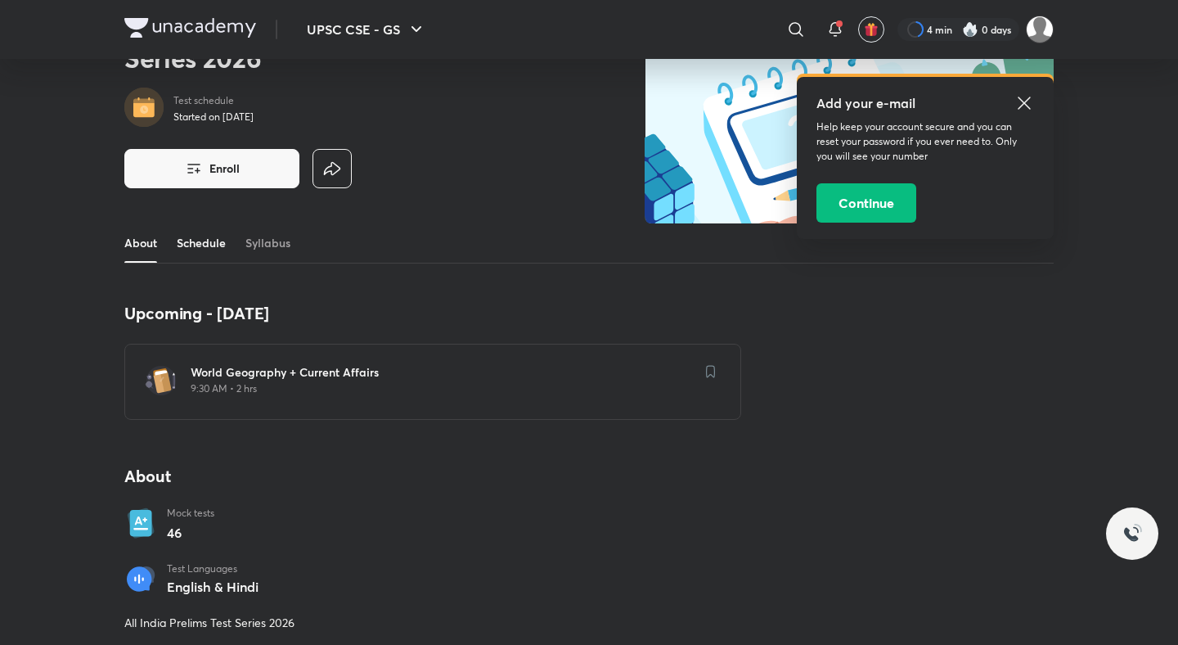
click at [206, 238] on link "Schedule" at bounding box center [201, 242] width 49 height 39
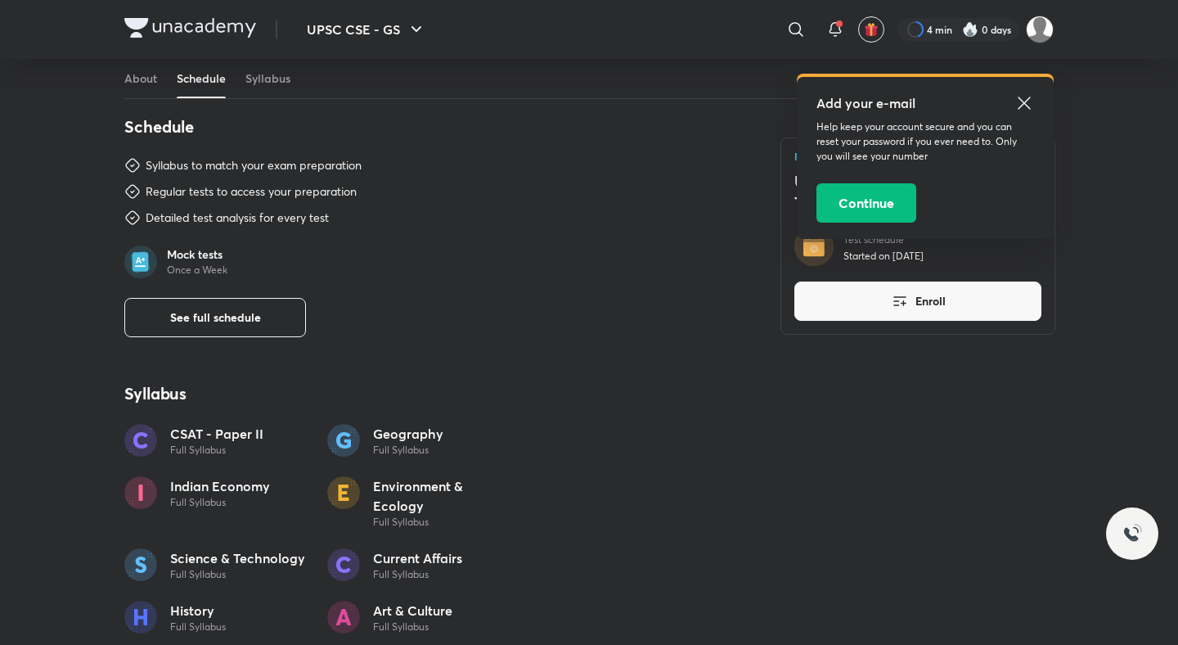
scroll to position [845, 0]
click at [243, 305] on button "See full schedule" at bounding box center [215, 315] width 182 height 39
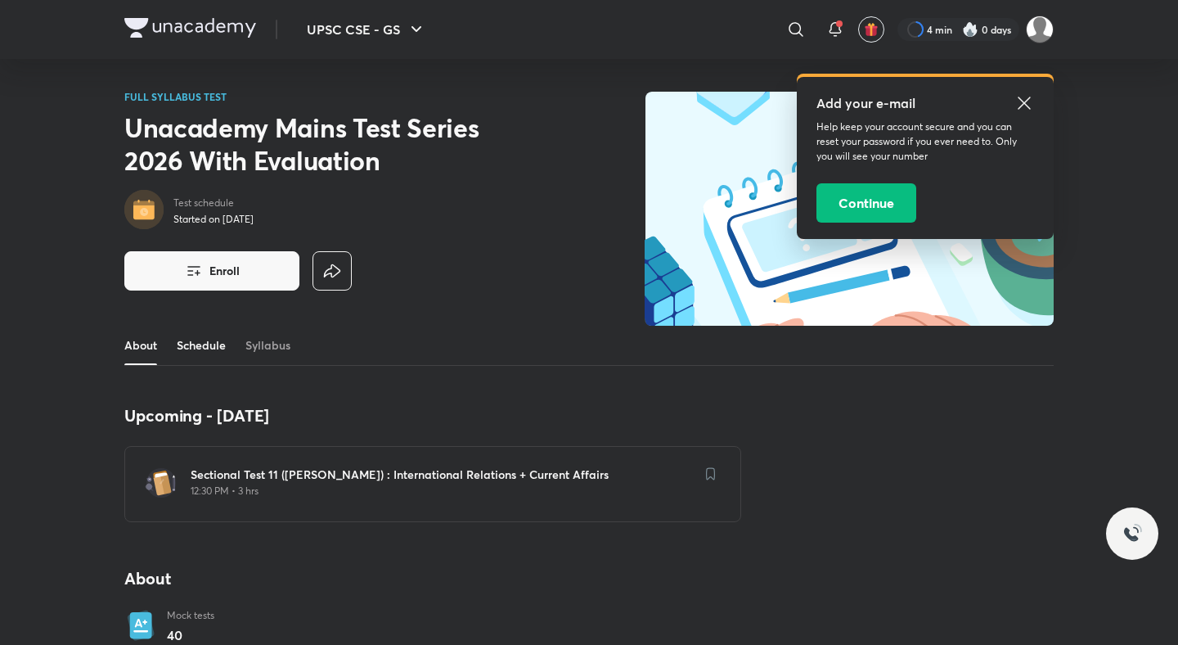
click at [193, 337] on link "Schedule" at bounding box center [201, 345] width 49 height 39
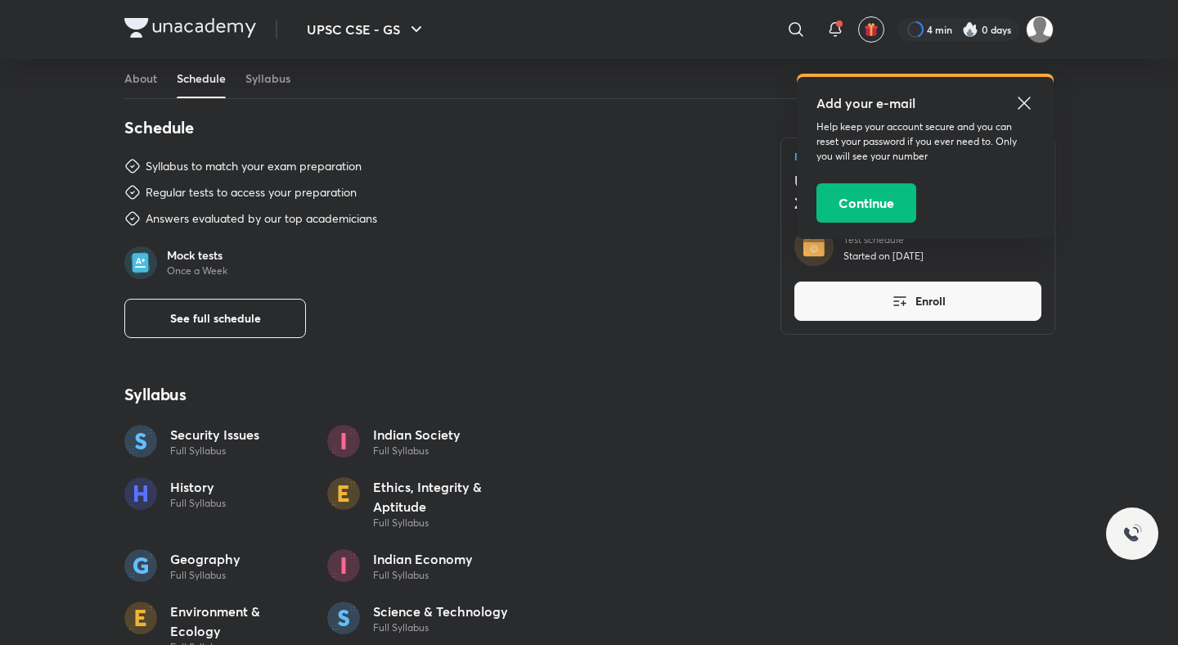
scroll to position [894, 0]
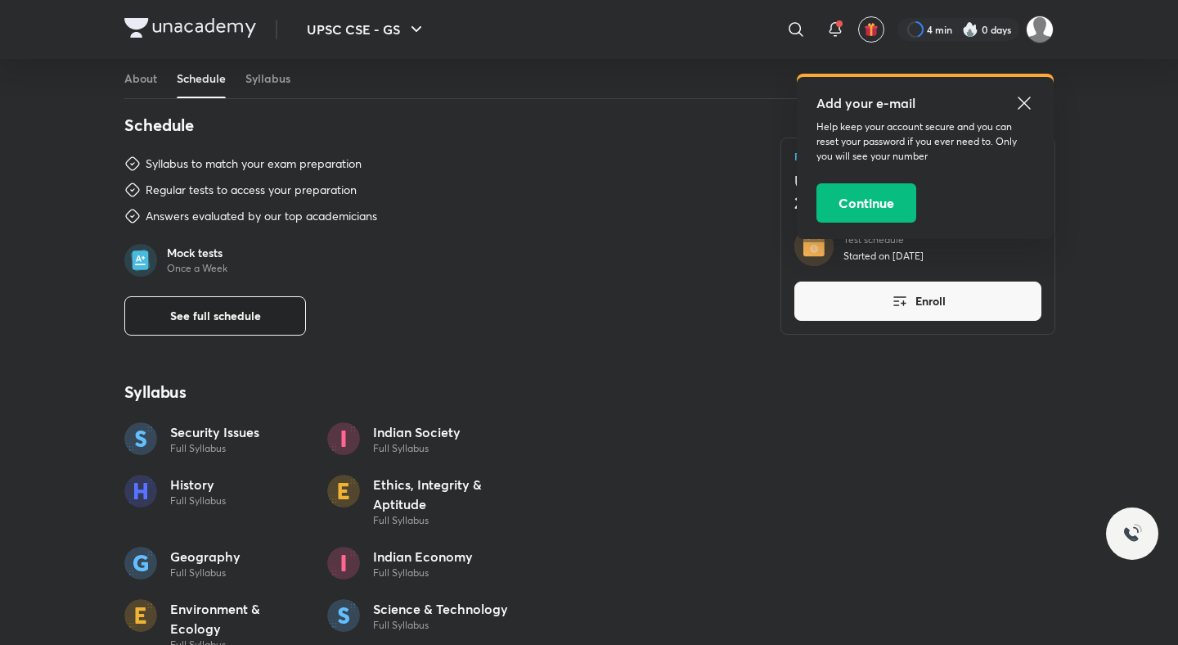
click at [204, 326] on button "See full schedule" at bounding box center [215, 315] width 182 height 39
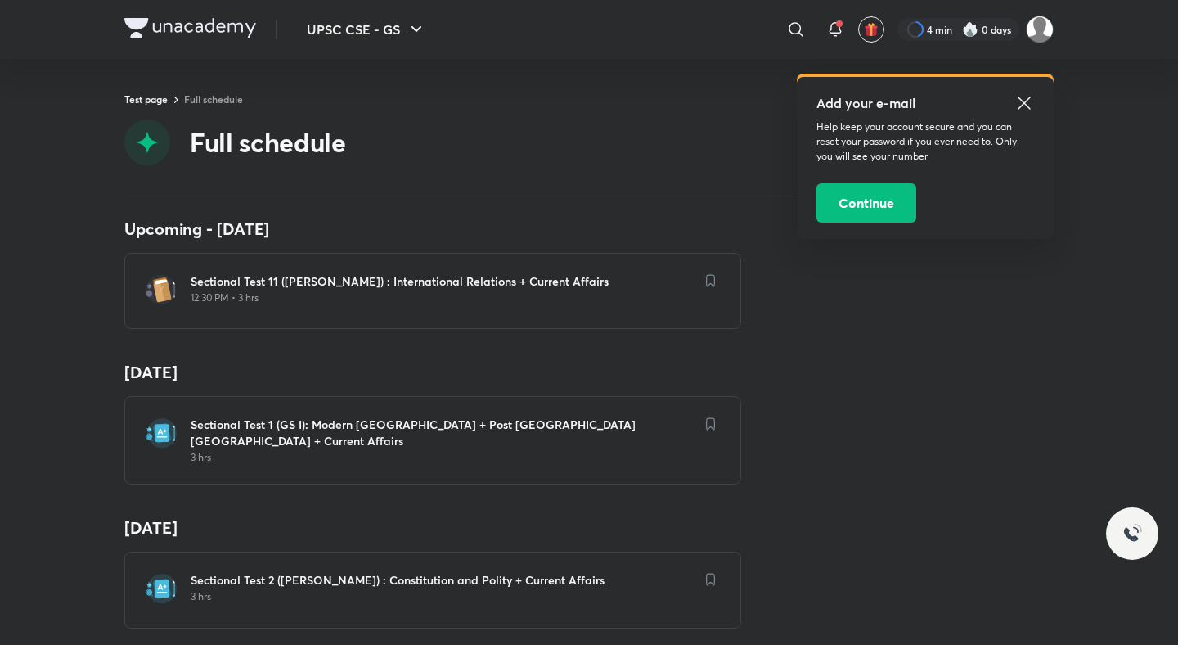
scroll to position [83, 0]
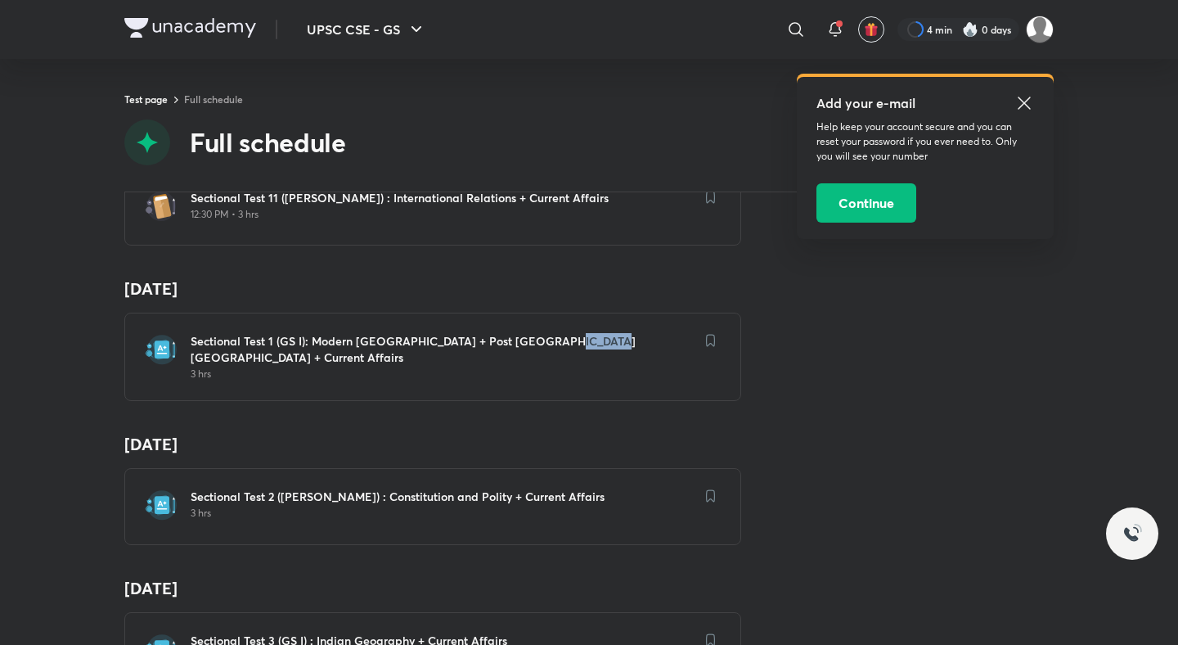
click at [513, 341] on h6 "Sectional Test 1 (GS I): Modern [GEOGRAPHIC_DATA] + Post [GEOGRAPHIC_DATA] [GEO…" at bounding box center [443, 349] width 504 height 33
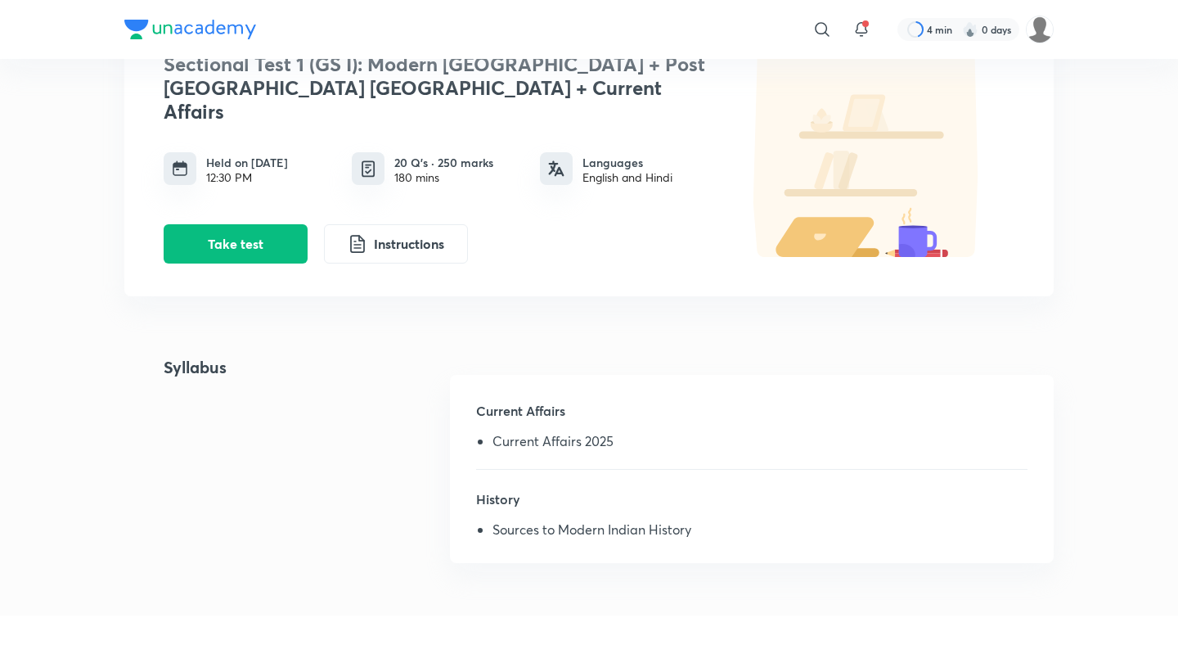
scroll to position [154, 0]
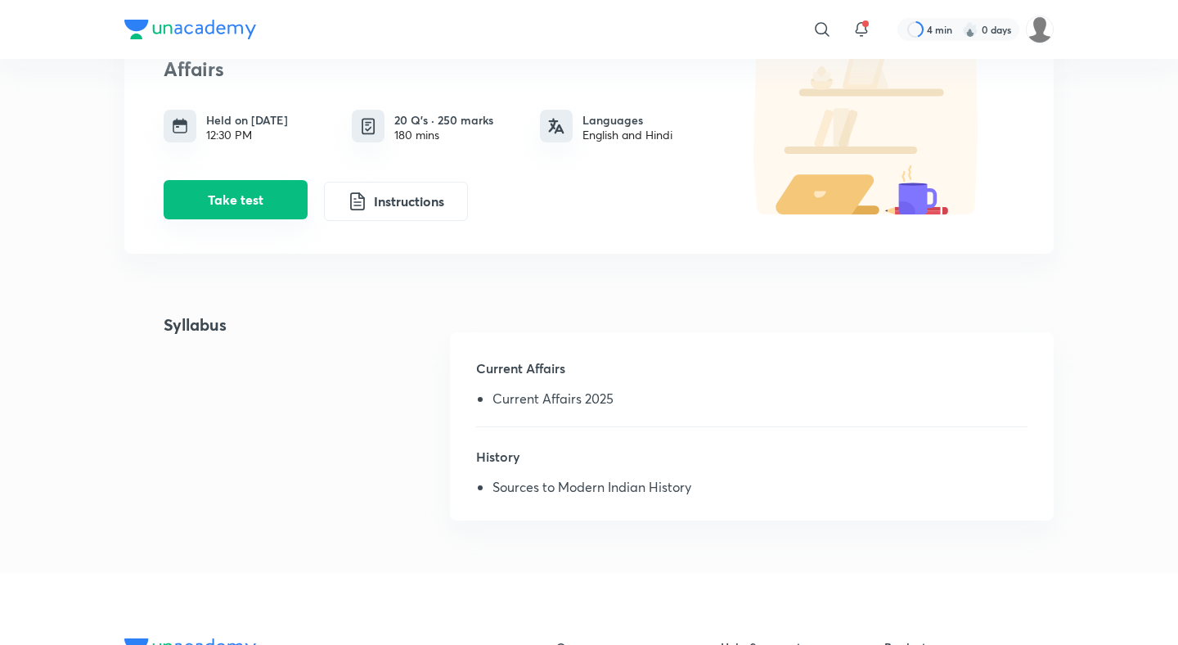
click at [281, 180] on button "Take test" at bounding box center [236, 199] width 144 height 39
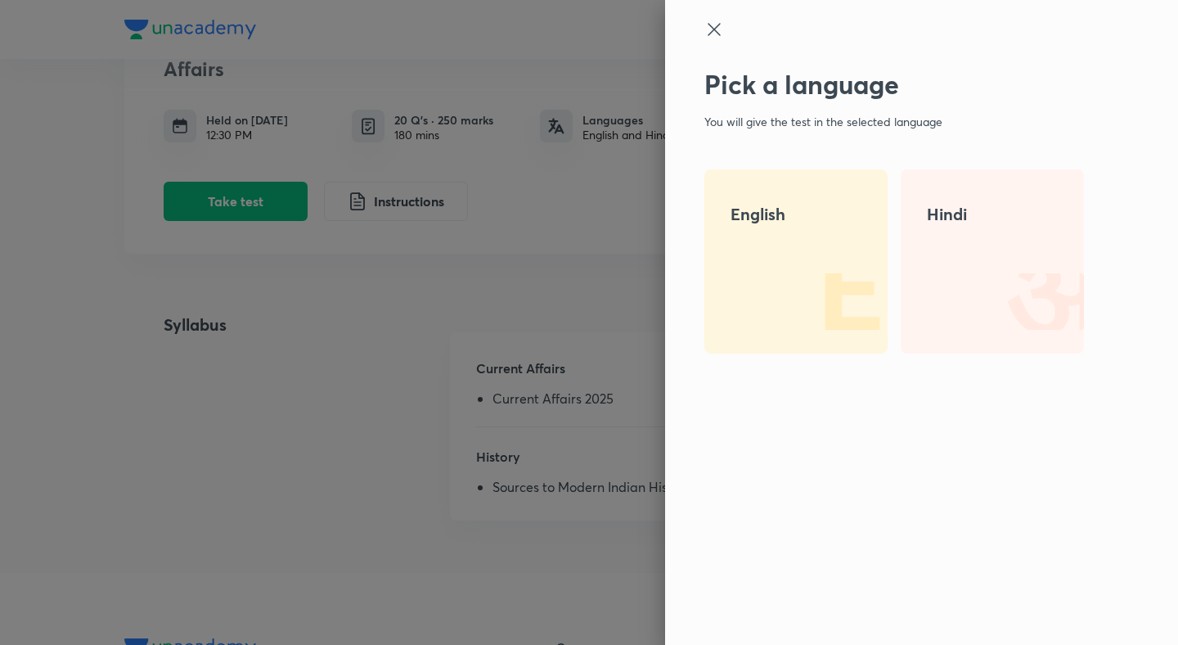
click at [739, 215] on h4 "English" at bounding box center [795, 214] width 131 height 25
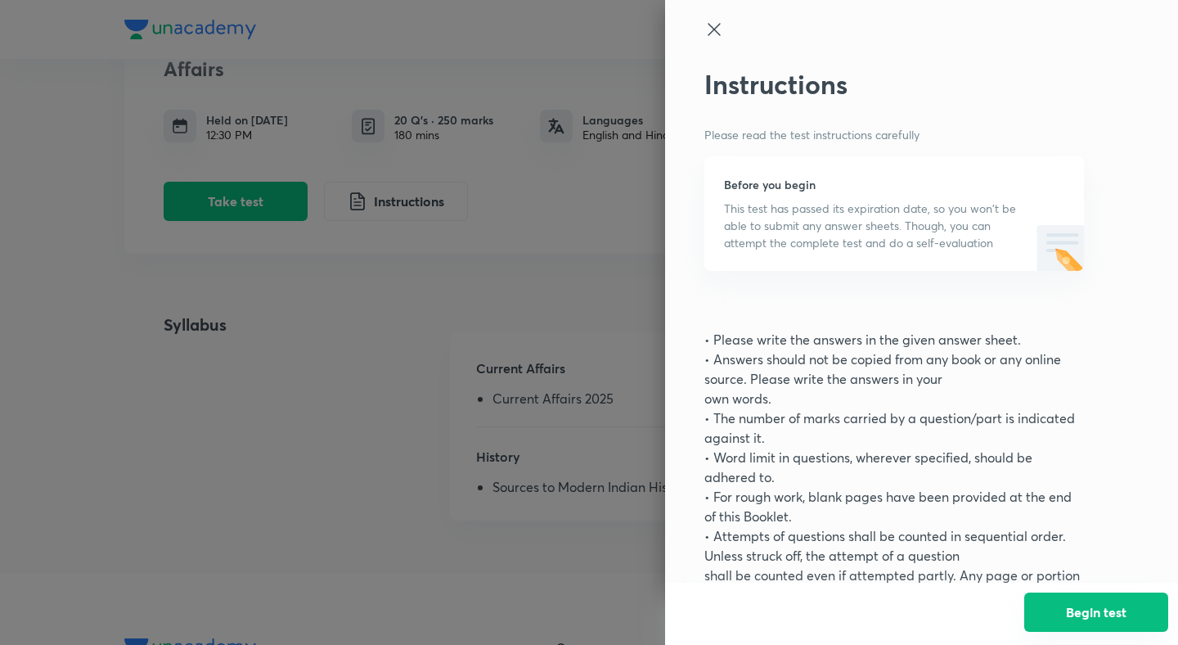
click at [1090, 598] on button "Begin test" at bounding box center [1096, 611] width 144 height 39
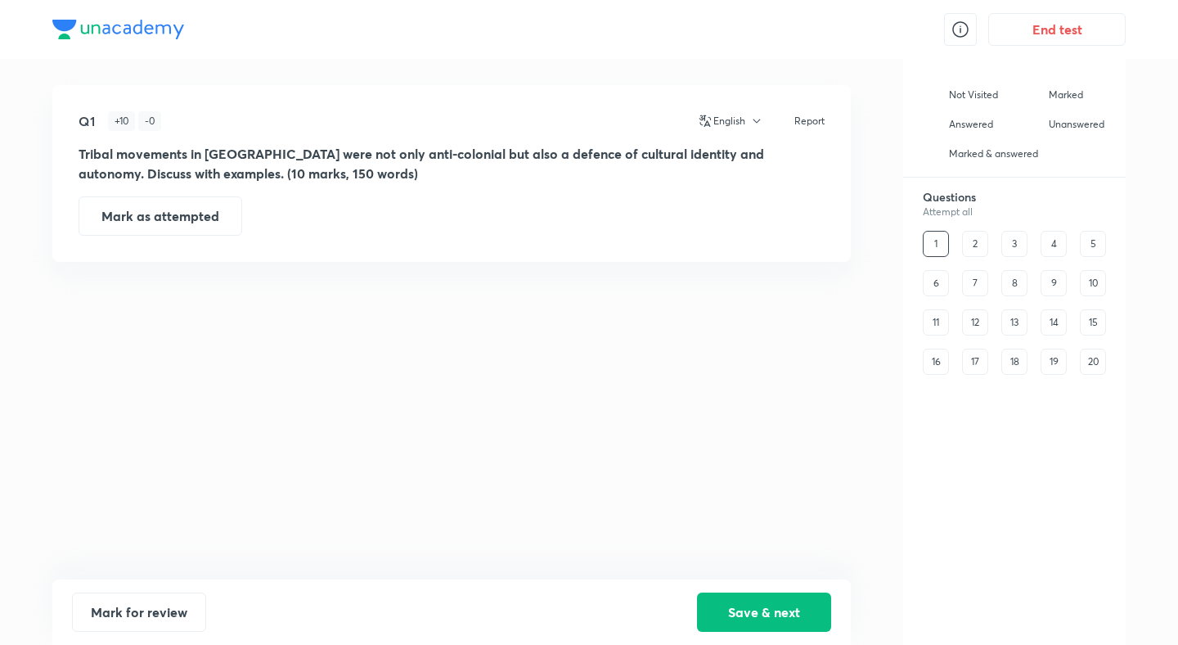
scroll to position [0, 0]
click at [1085, 34] on button "End test" at bounding box center [1056, 27] width 137 height 33
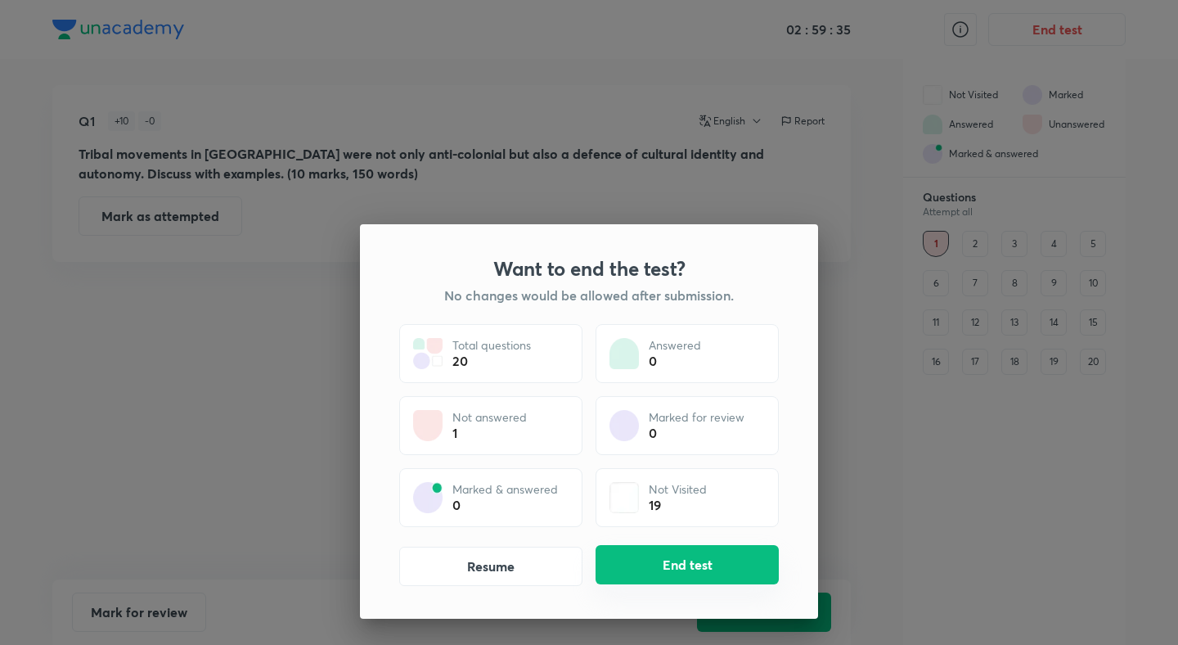
click at [723, 560] on button "End test" at bounding box center [687, 564] width 183 height 39
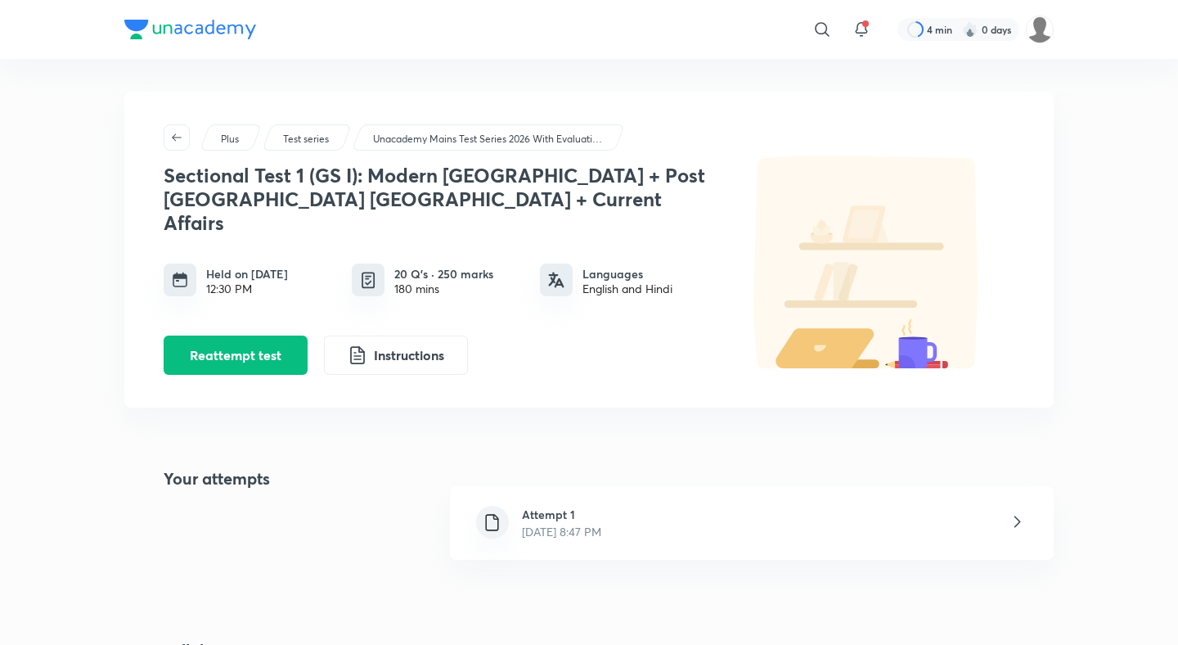
click at [658, 524] on div "Attempt 1 [DATE] 8:47 PM" at bounding box center [752, 523] width 604 height 74
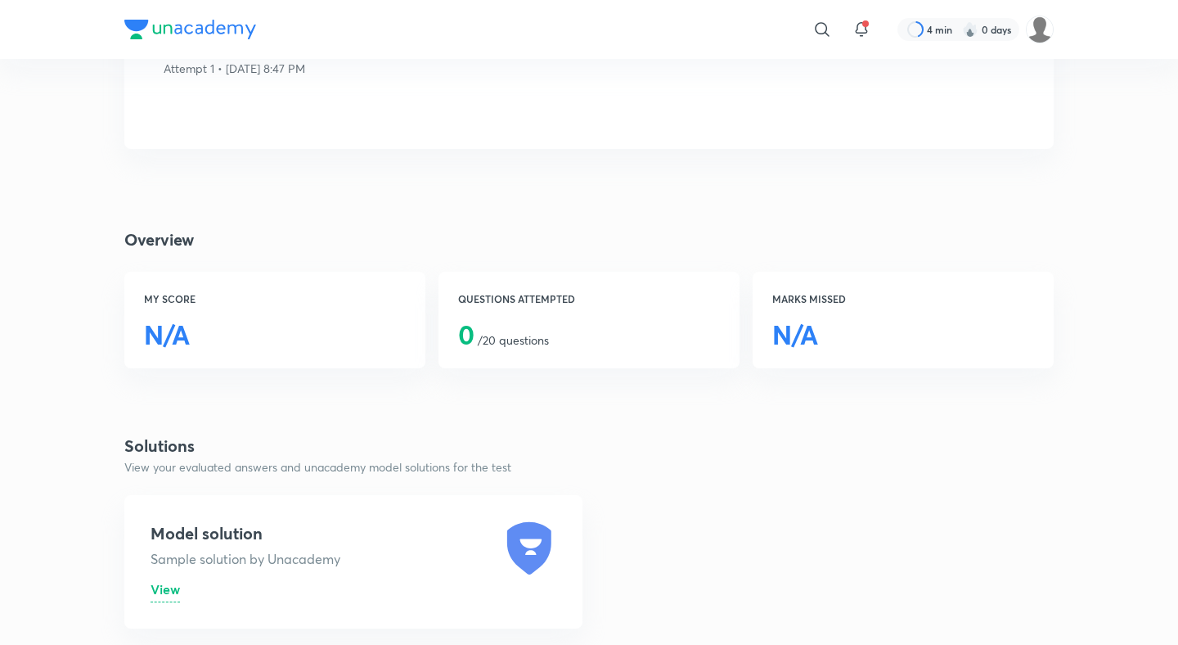
scroll to position [268, 0]
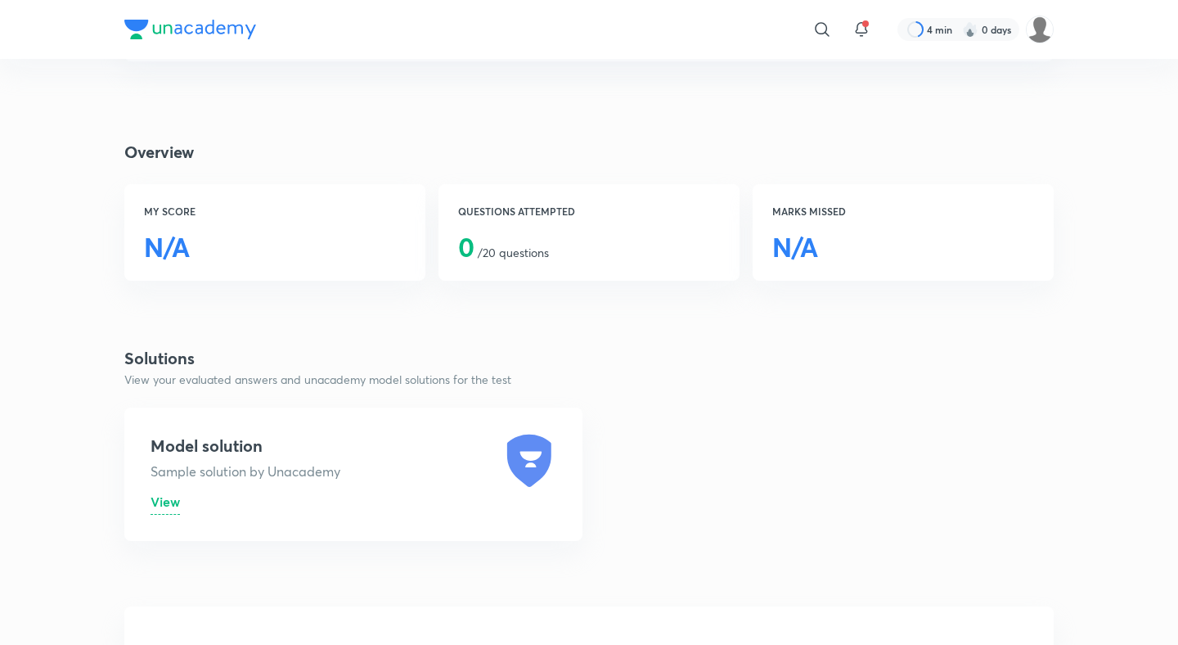
click at [173, 492] on span "View" at bounding box center [165, 500] width 29 height 17
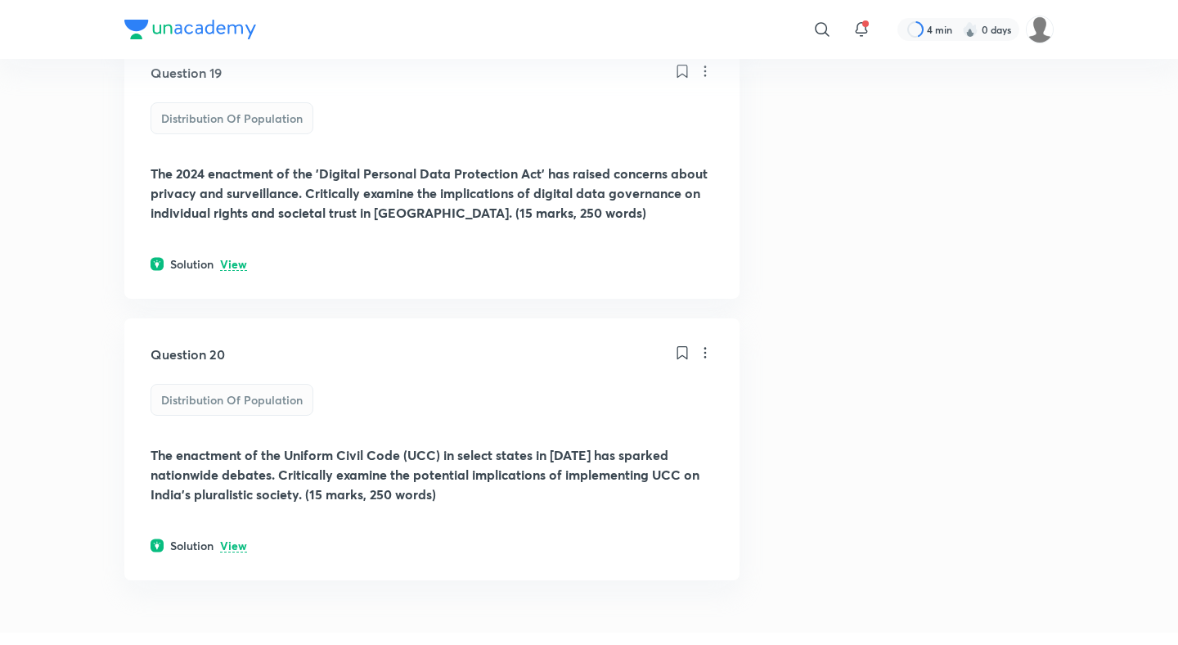
scroll to position [5169, 0]
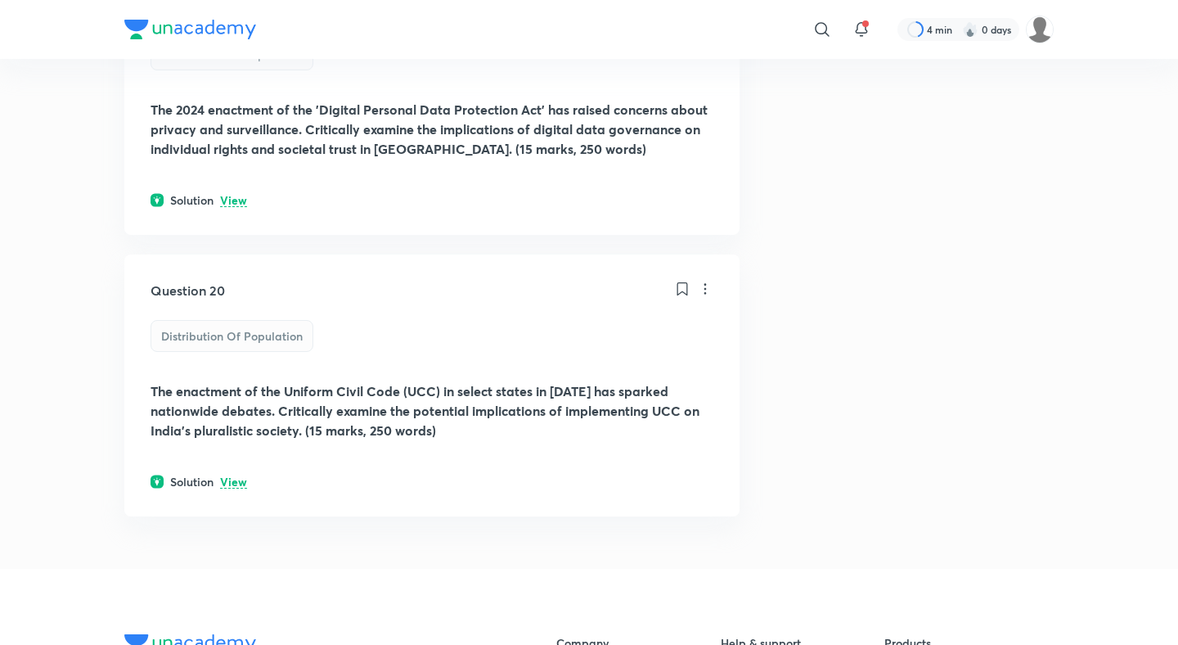
click at [236, 473] on div "Solution View" at bounding box center [432, 481] width 563 height 17
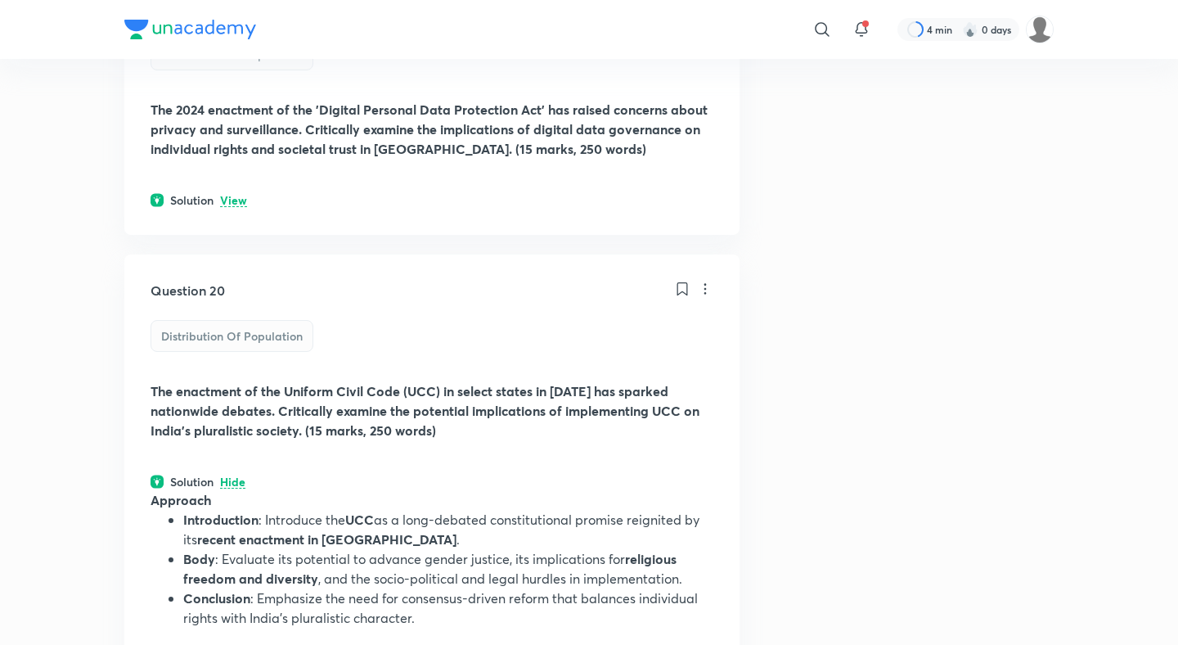
click at [229, 195] on p "View" at bounding box center [233, 201] width 27 height 12
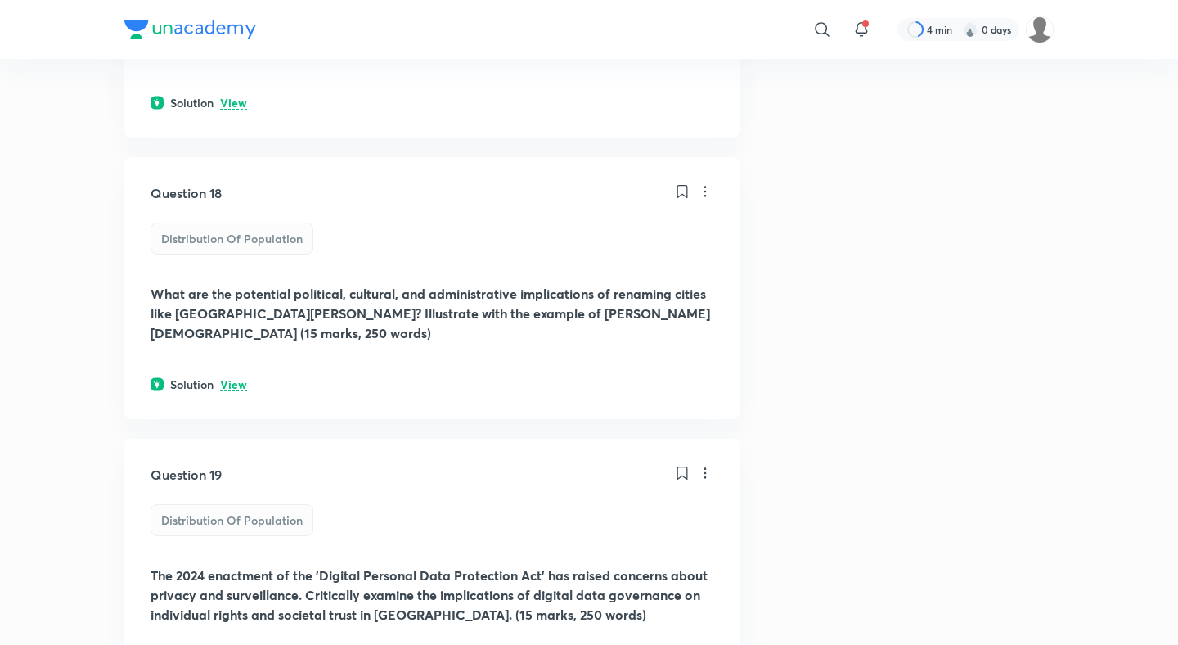
scroll to position [4650, 0]
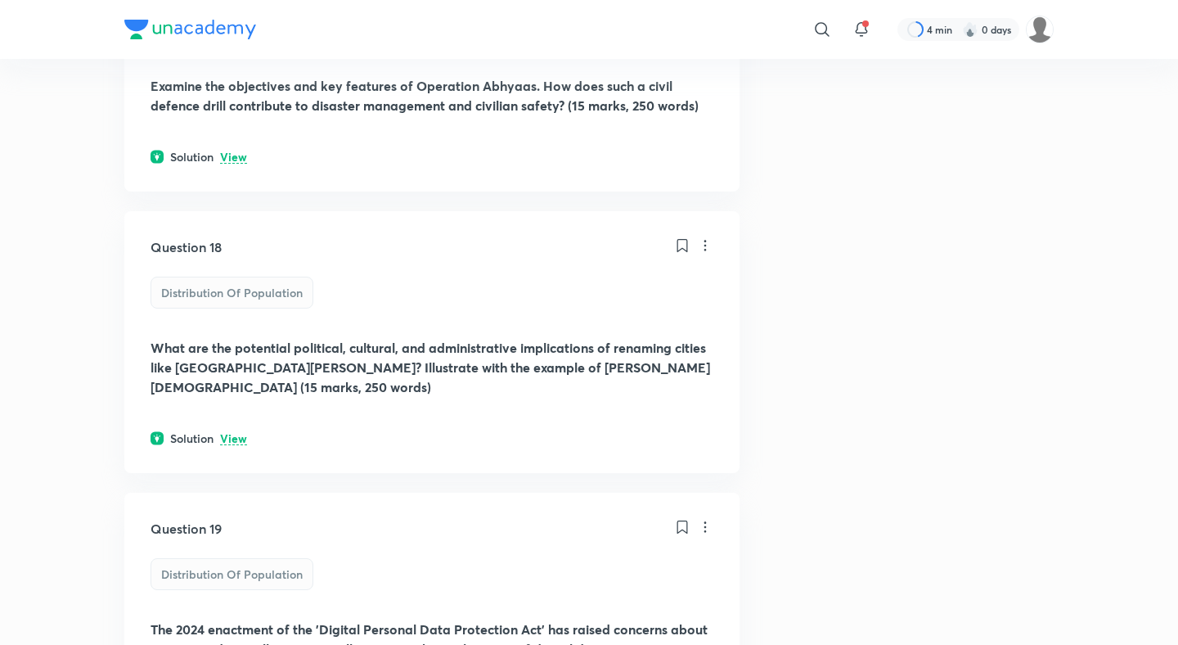
click at [227, 429] on div "Solution View" at bounding box center [432, 437] width 563 height 17
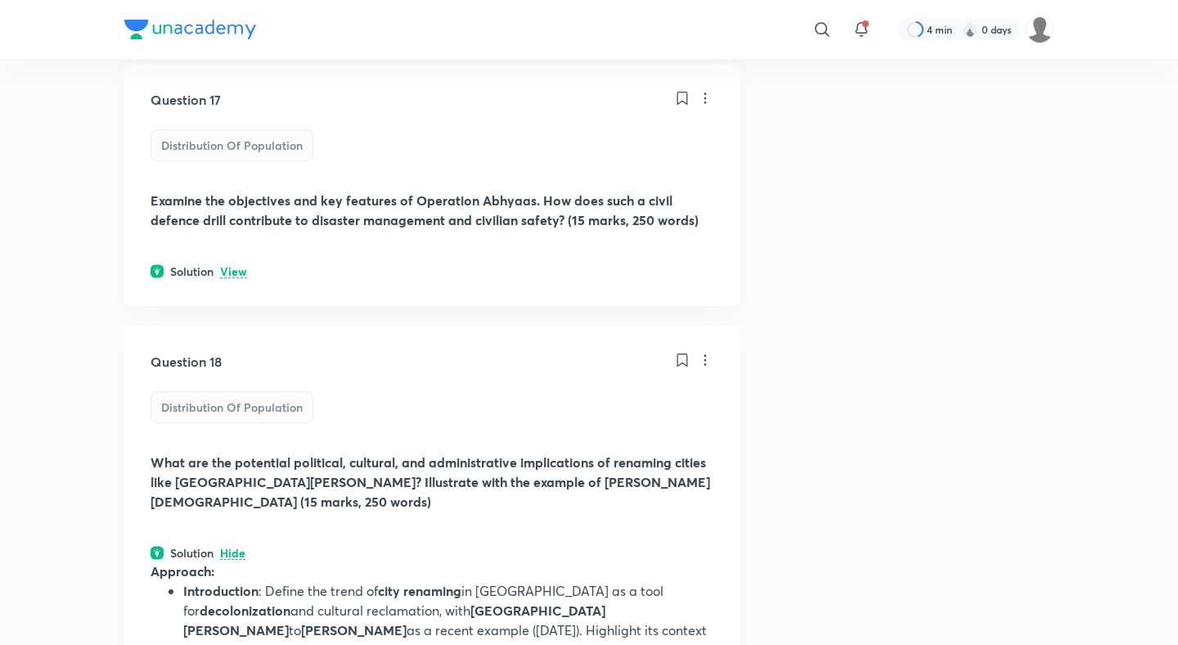
scroll to position [4385, 0]
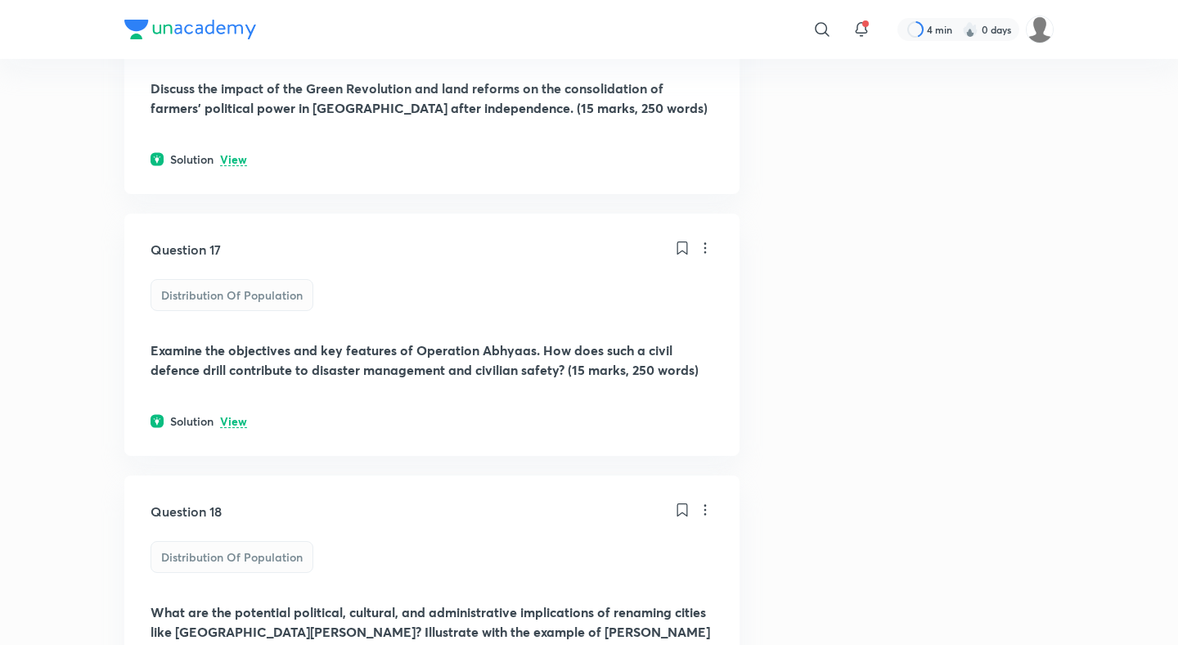
click at [240, 416] on p "View" at bounding box center [233, 422] width 27 height 12
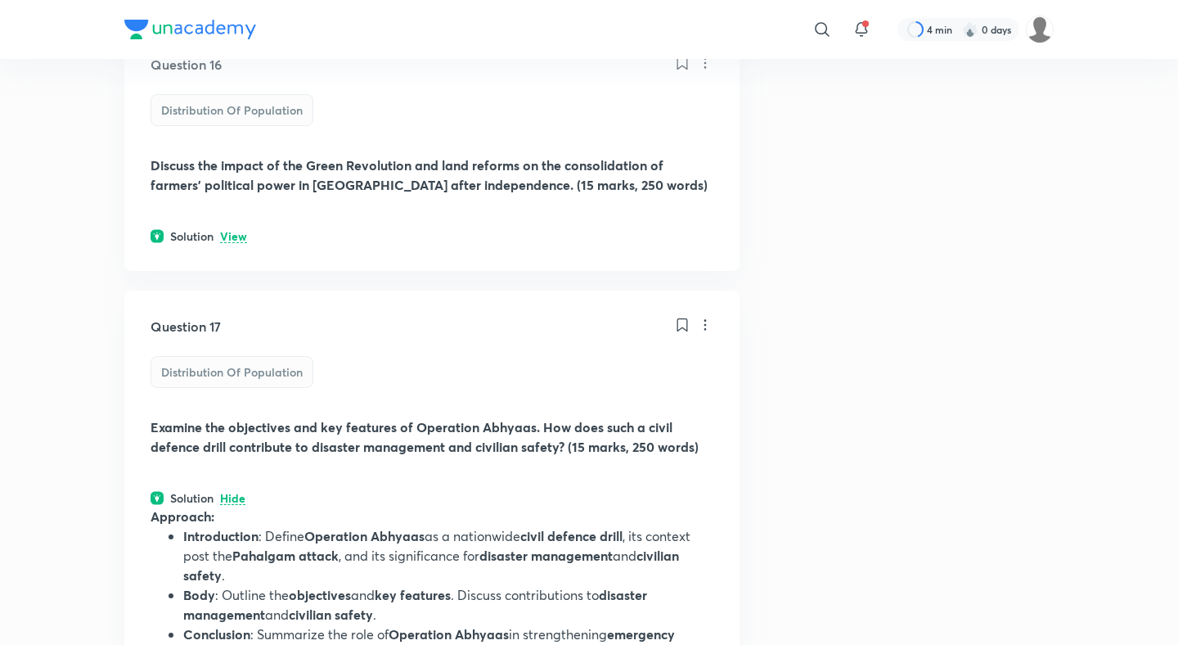
scroll to position [4168, 0]
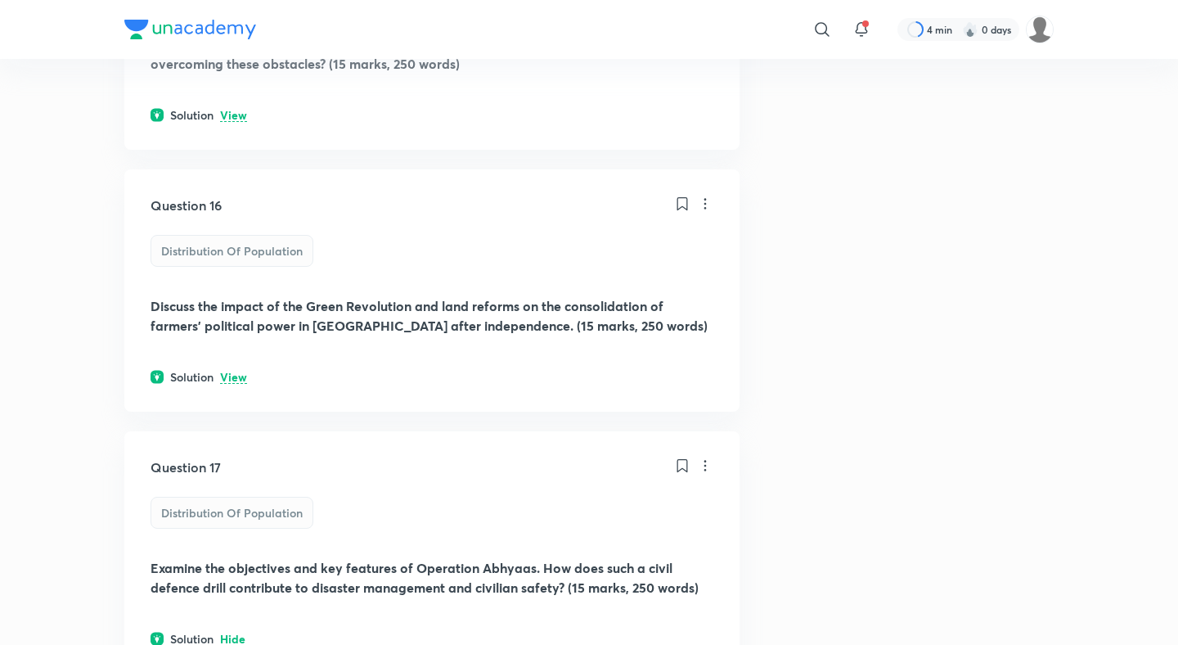
click at [236, 371] on p "View" at bounding box center [233, 377] width 27 height 12
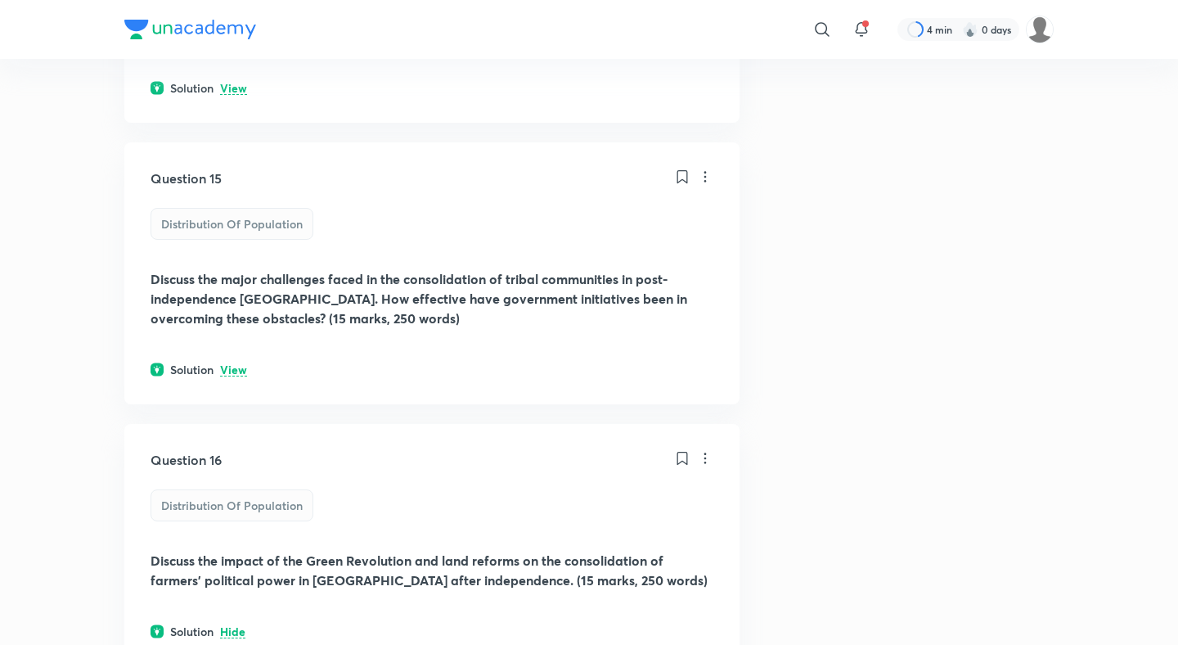
click at [236, 364] on p "View" at bounding box center [233, 370] width 27 height 12
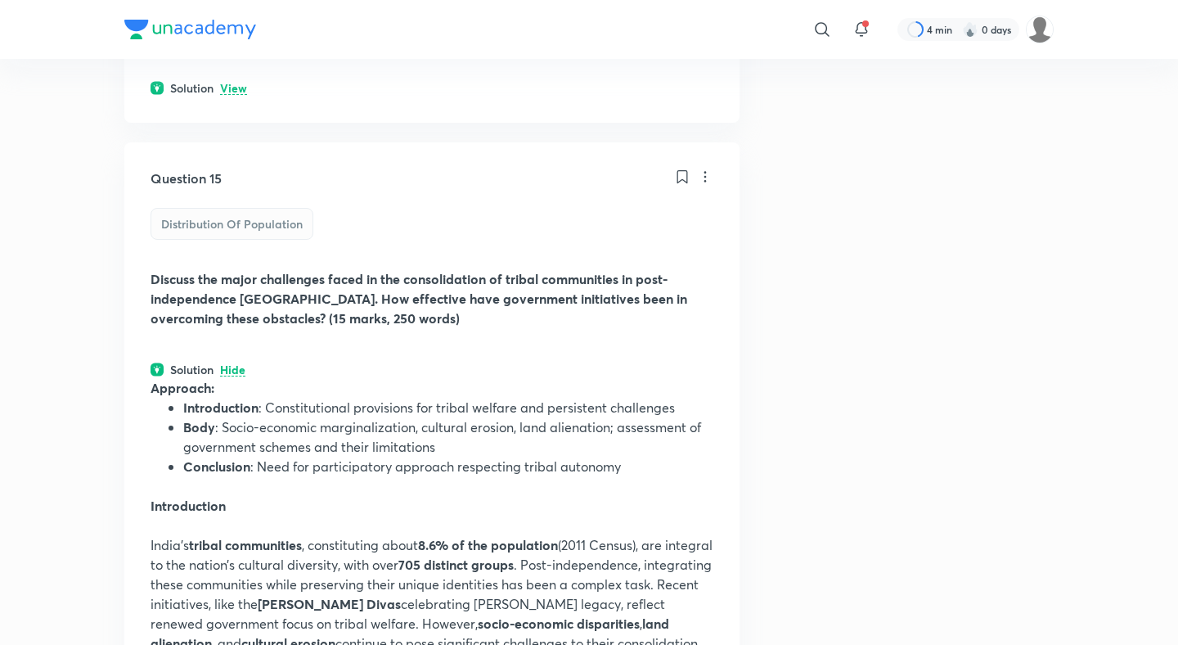
scroll to position [3643, 0]
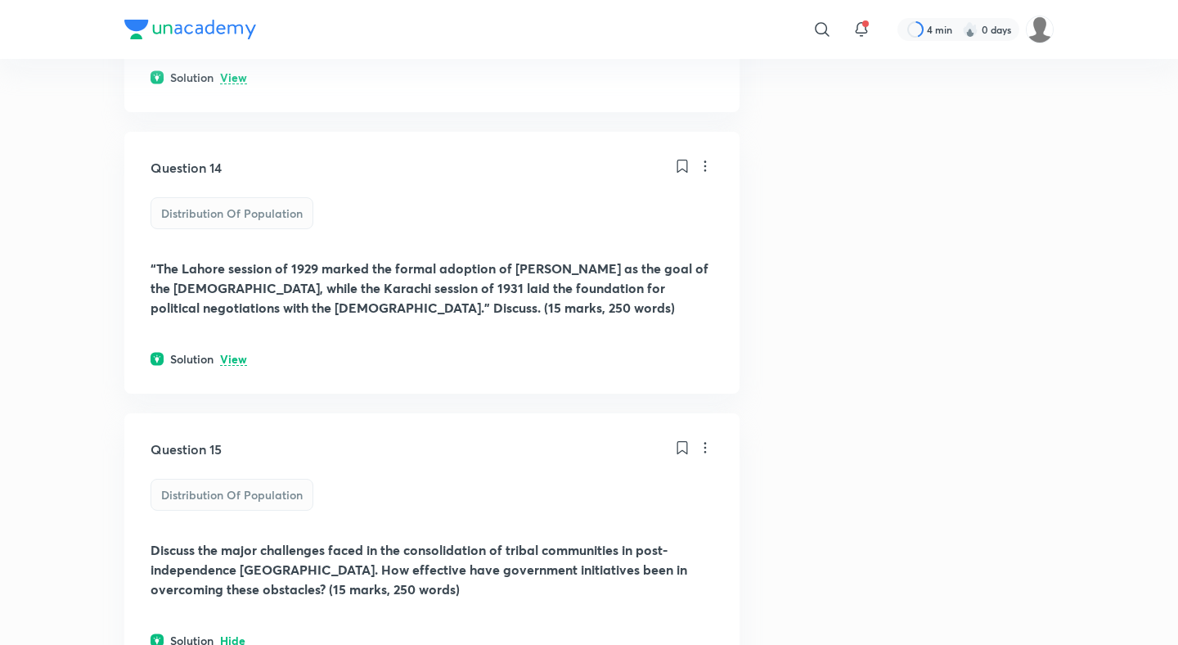
click at [236, 353] on p "View" at bounding box center [233, 359] width 27 height 12
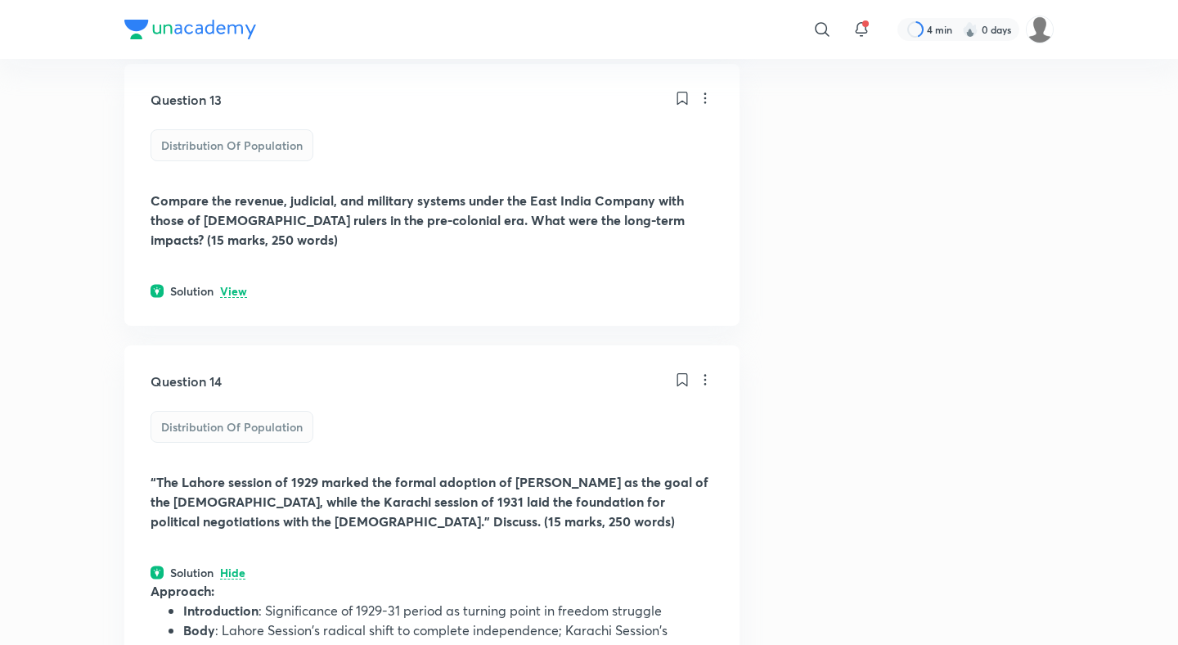
scroll to position [3353, 0]
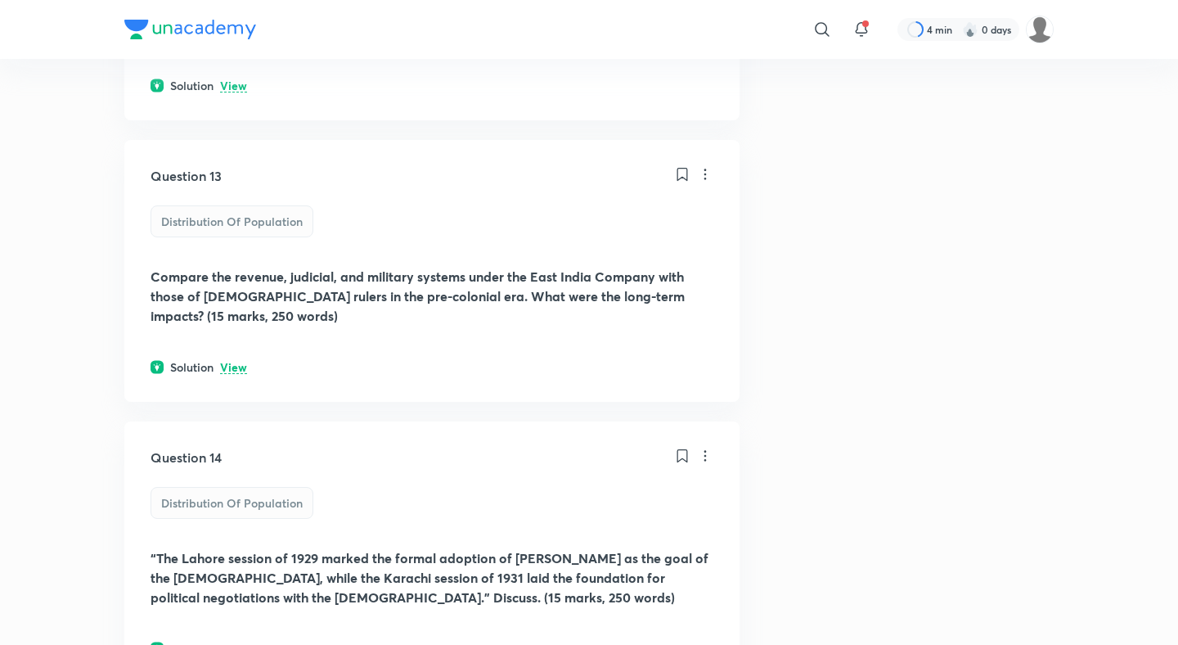
click at [235, 362] on p "View" at bounding box center [233, 368] width 27 height 12
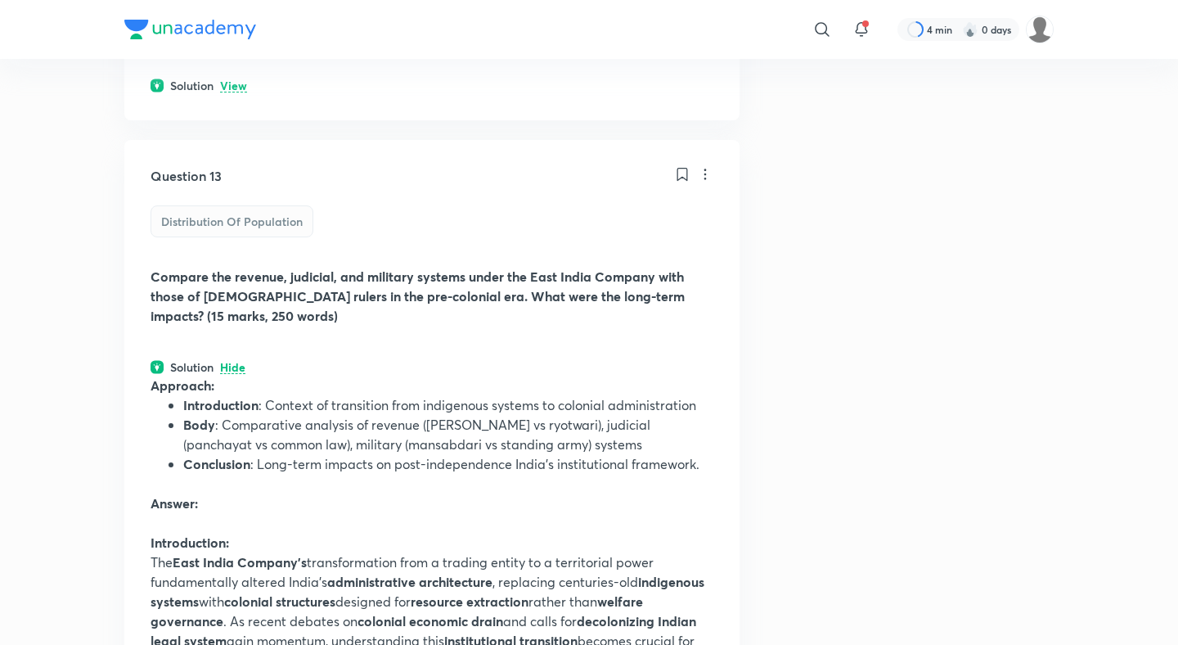
scroll to position [3161, 0]
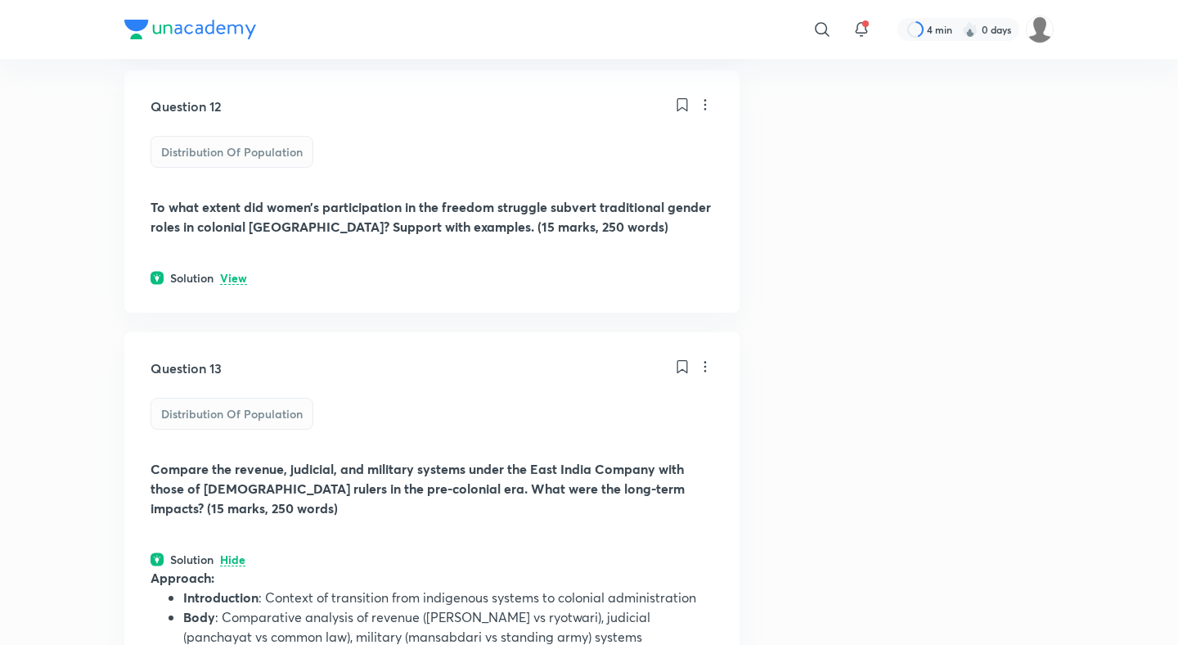
click at [233, 272] on p "View" at bounding box center [233, 278] width 27 height 12
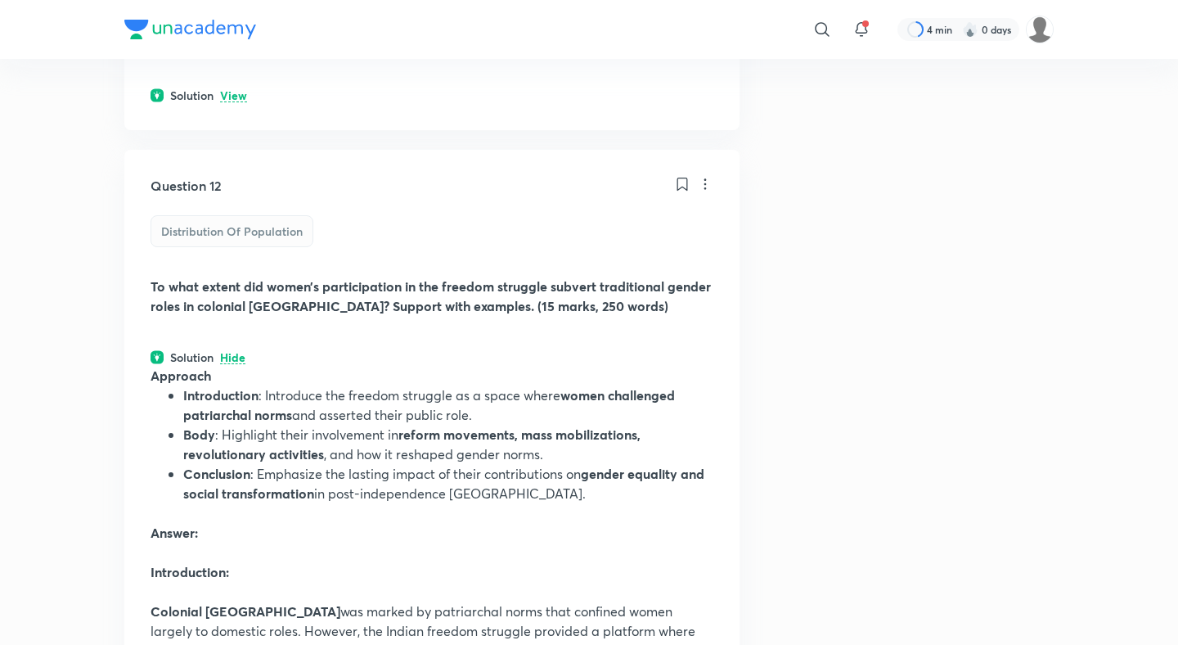
scroll to position [2846, 0]
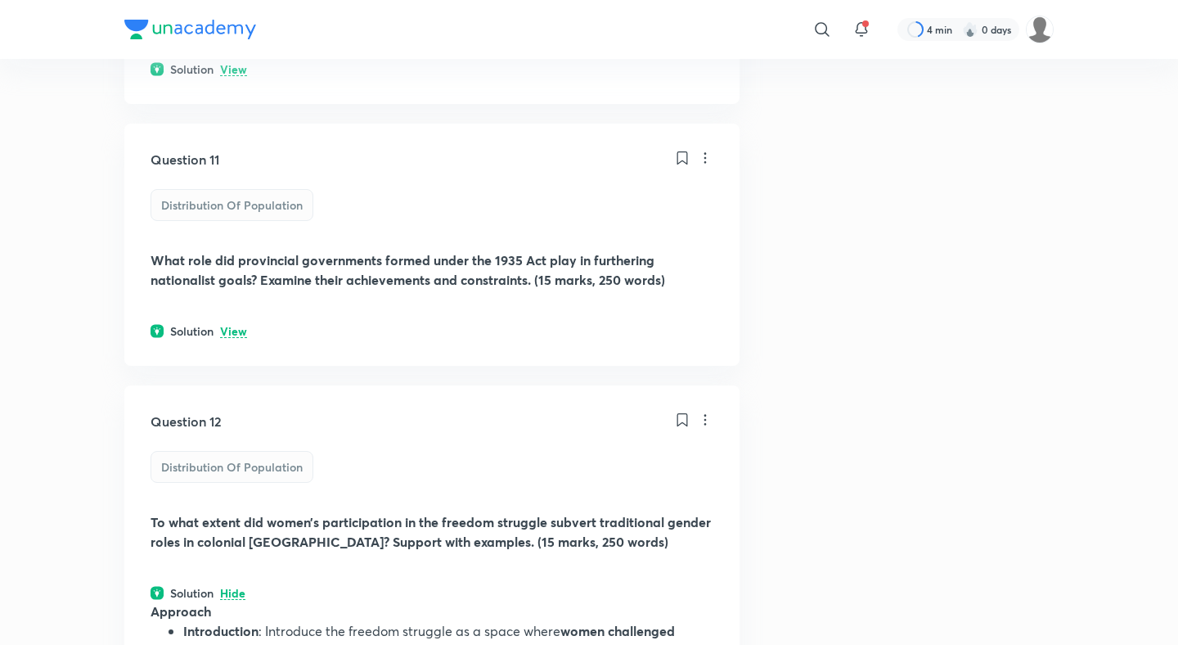
click at [240, 326] on p "View" at bounding box center [233, 332] width 27 height 12
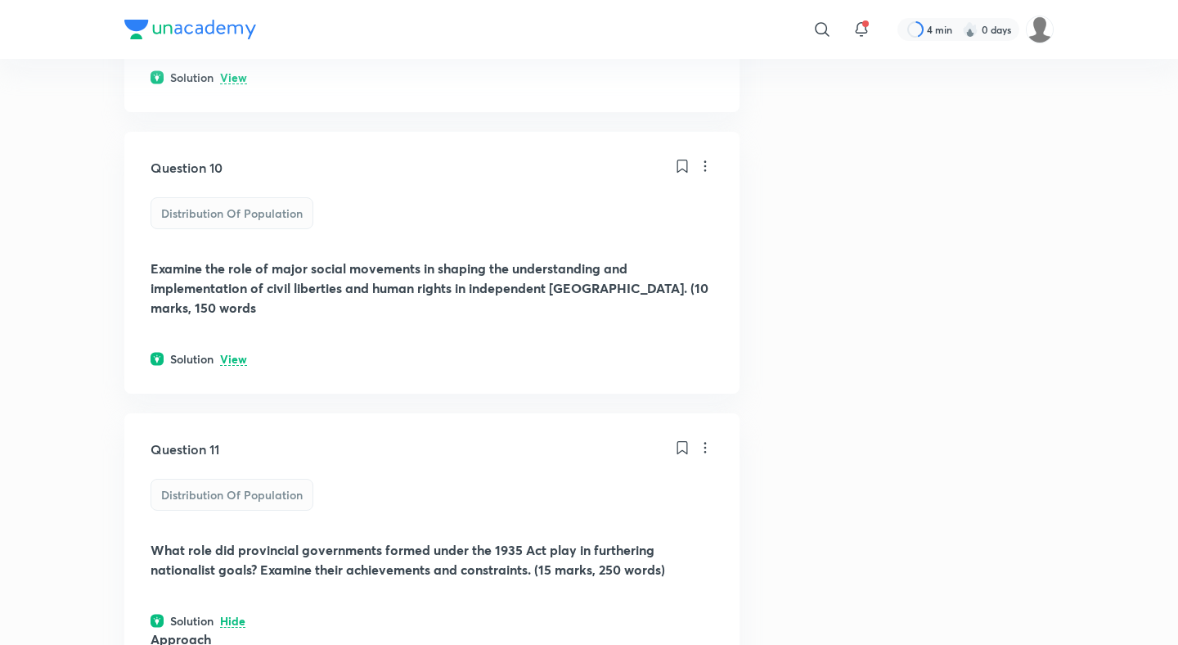
click at [235, 353] on p "View" at bounding box center [233, 359] width 27 height 12
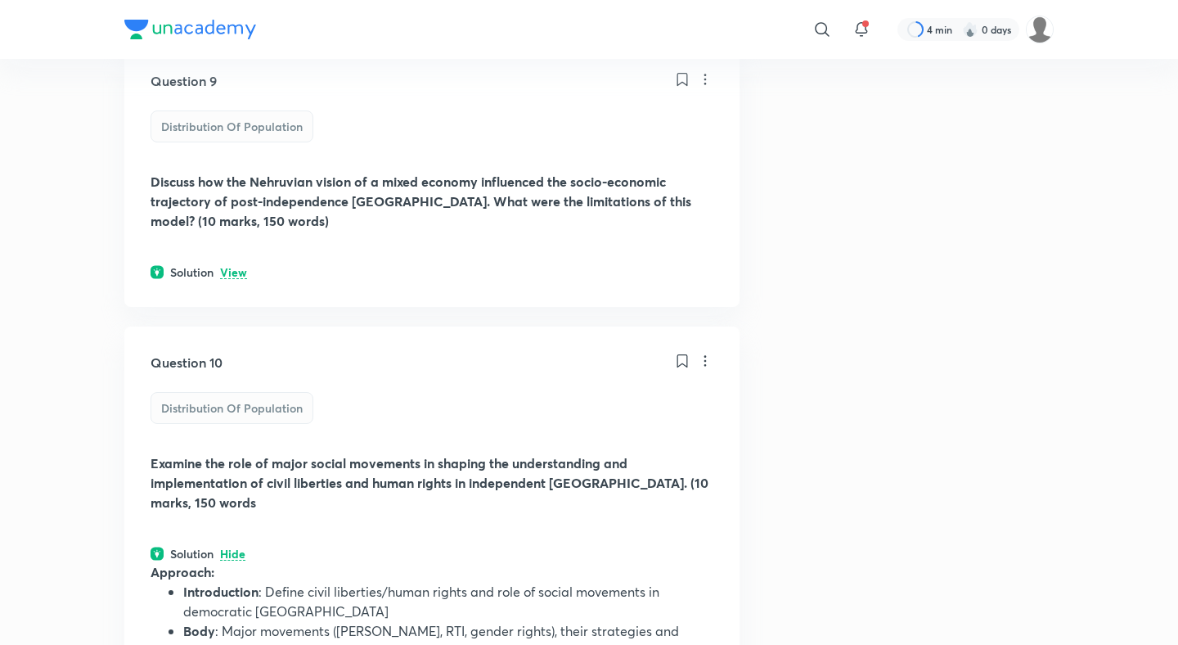
scroll to position [2263, 0]
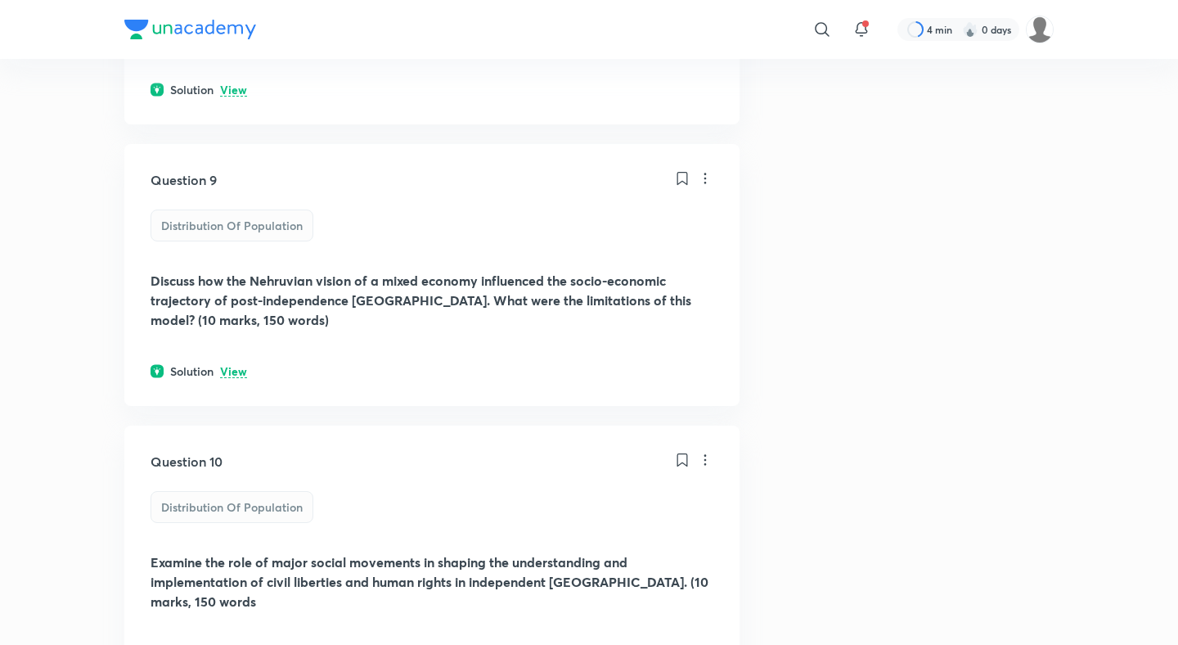
click at [234, 366] on p "View" at bounding box center [233, 372] width 27 height 12
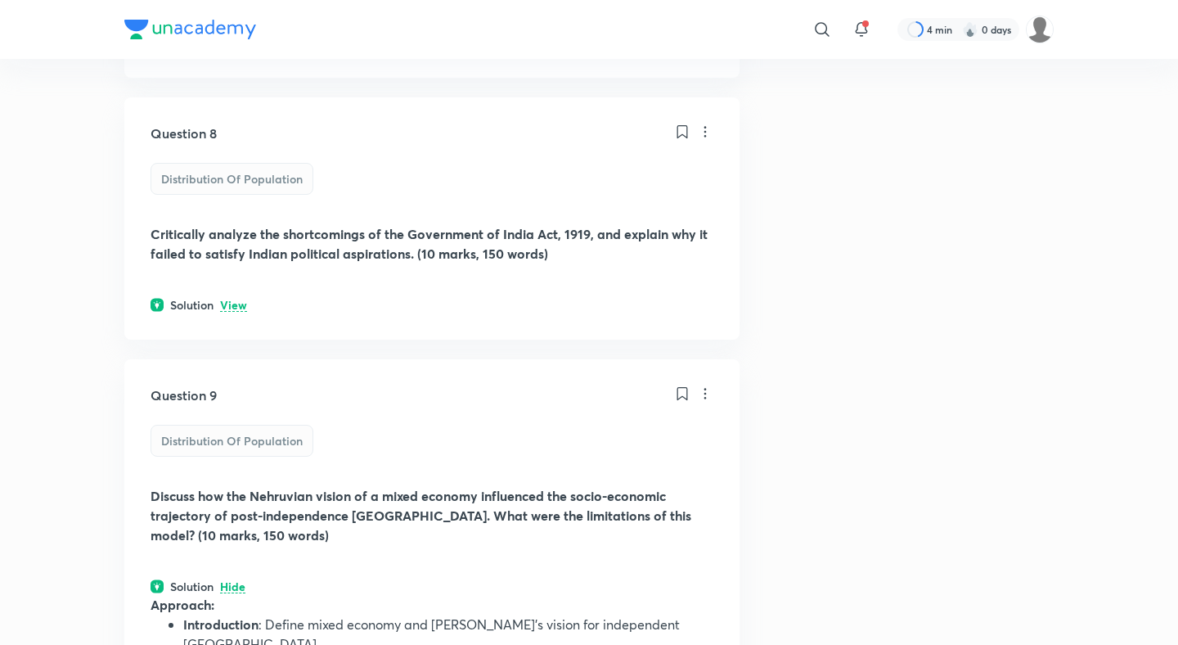
scroll to position [1988, 0]
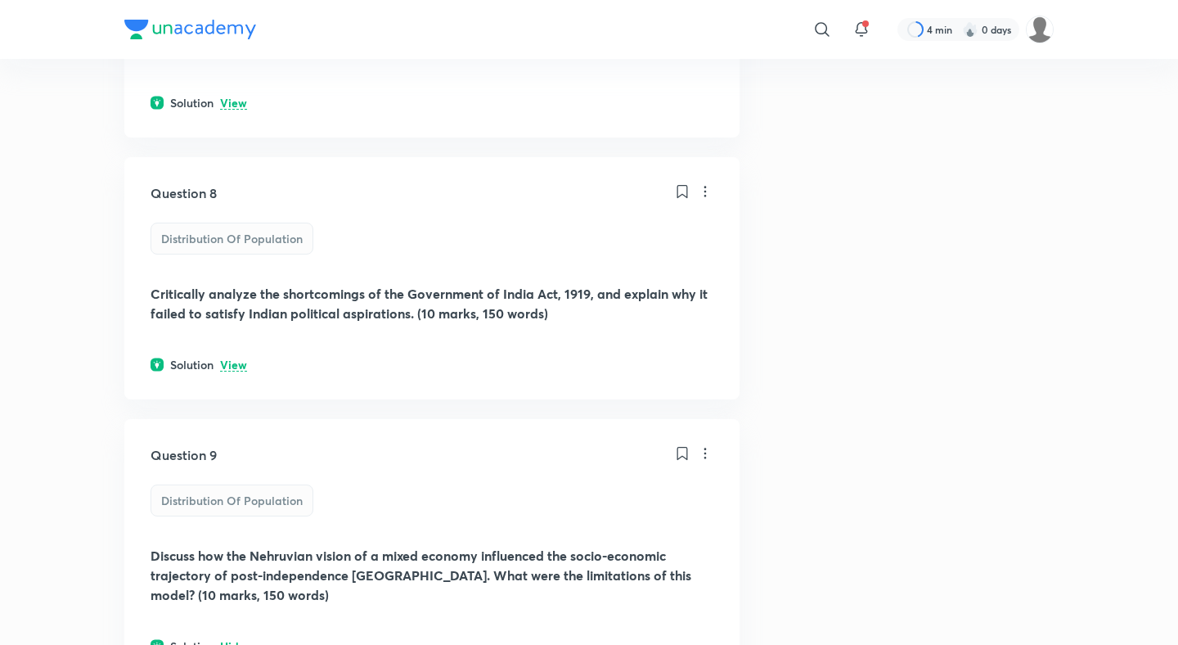
click at [236, 359] on p "View" at bounding box center [233, 365] width 27 height 12
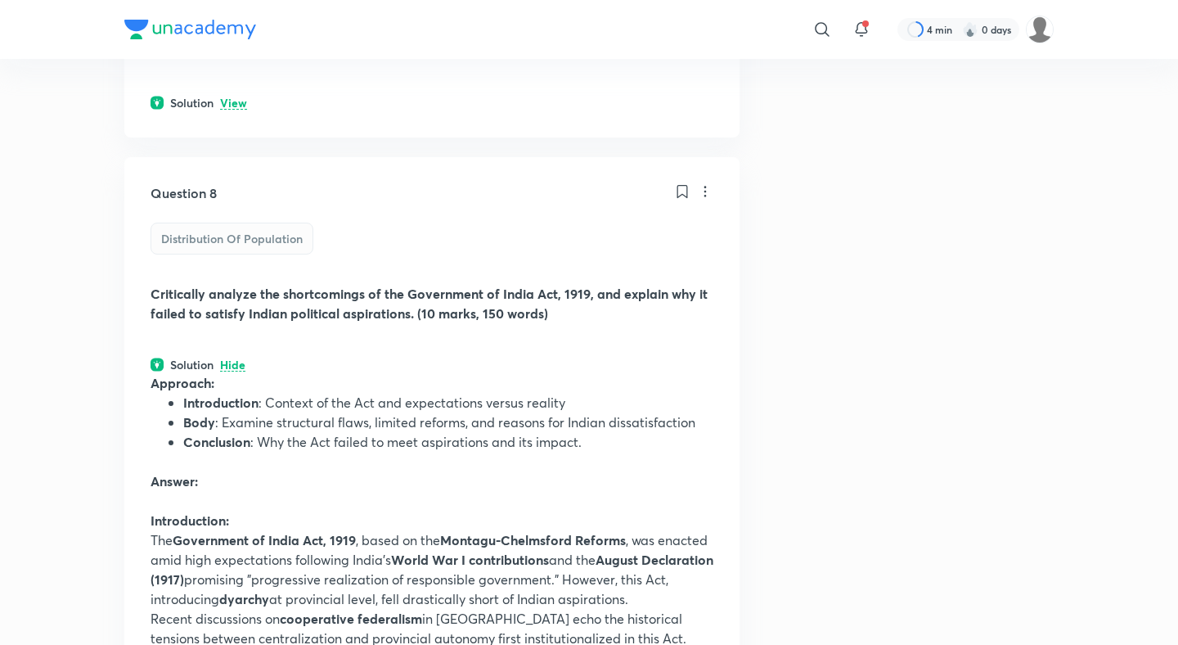
scroll to position [1812, 0]
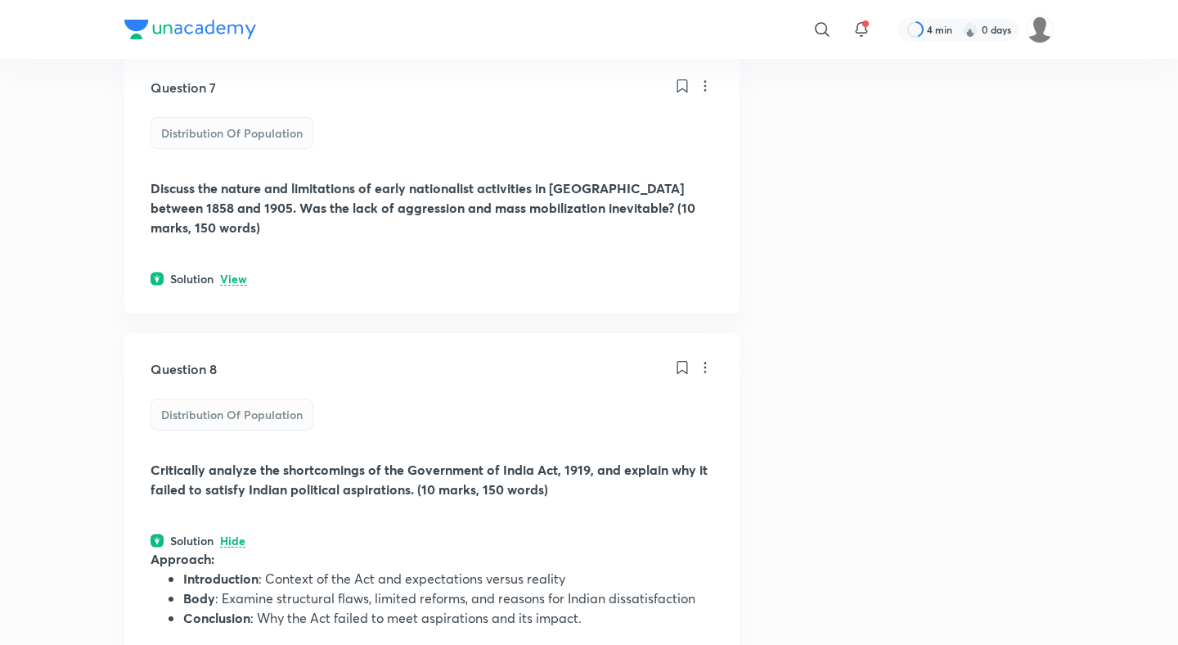
click at [236, 273] on p "View" at bounding box center [233, 279] width 27 height 12
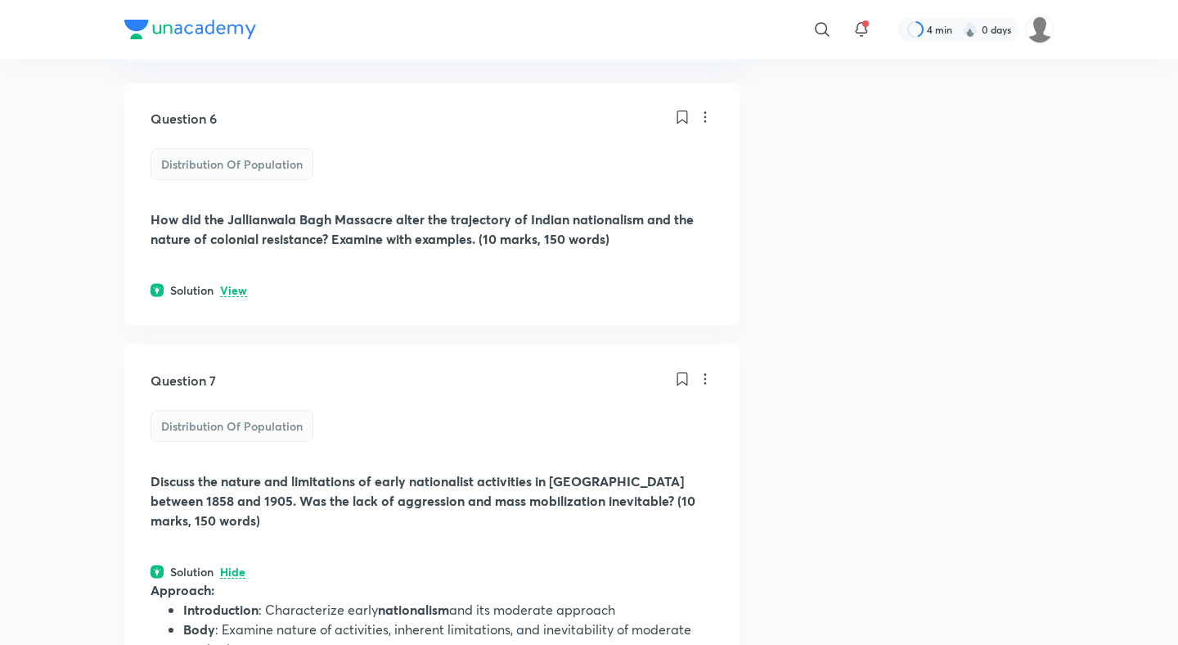
scroll to position [1443, 0]
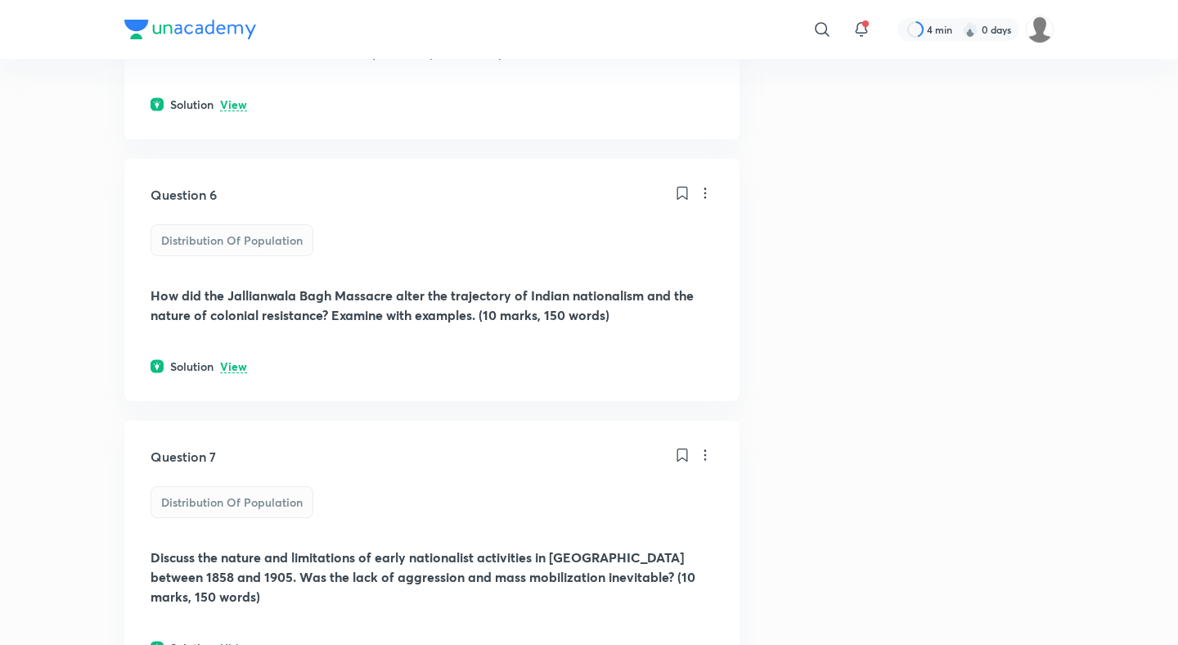
click at [238, 366] on p "View" at bounding box center [233, 367] width 27 height 12
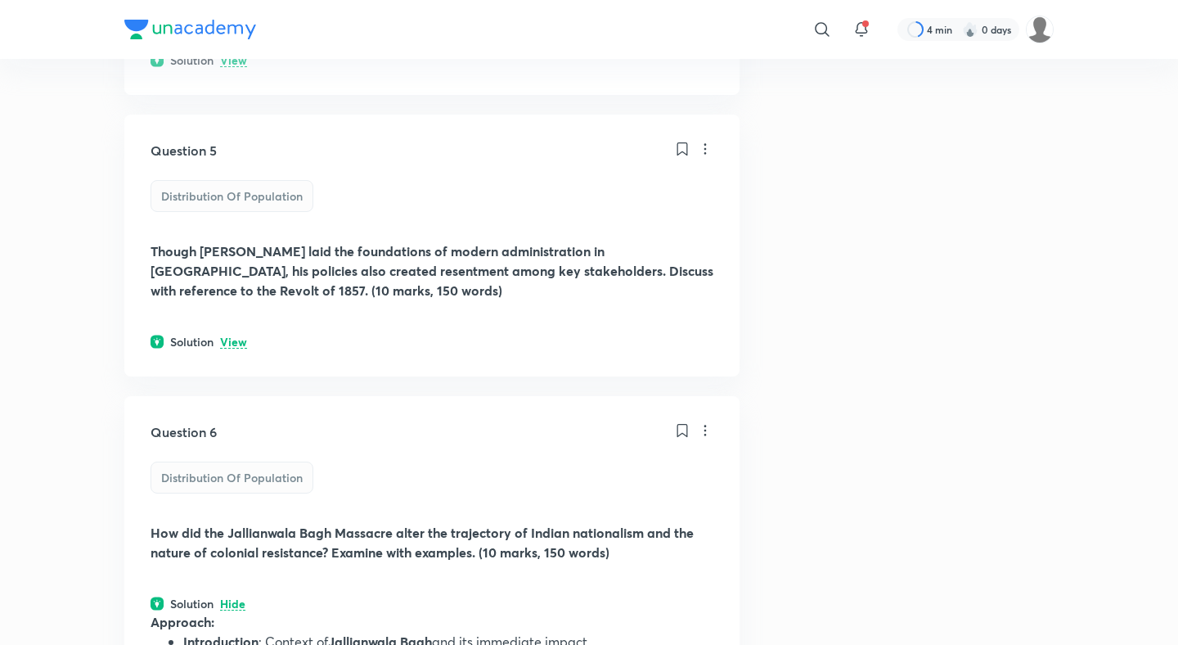
click at [236, 344] on p "View" at bounding box center [233, 342] width 27 height 12
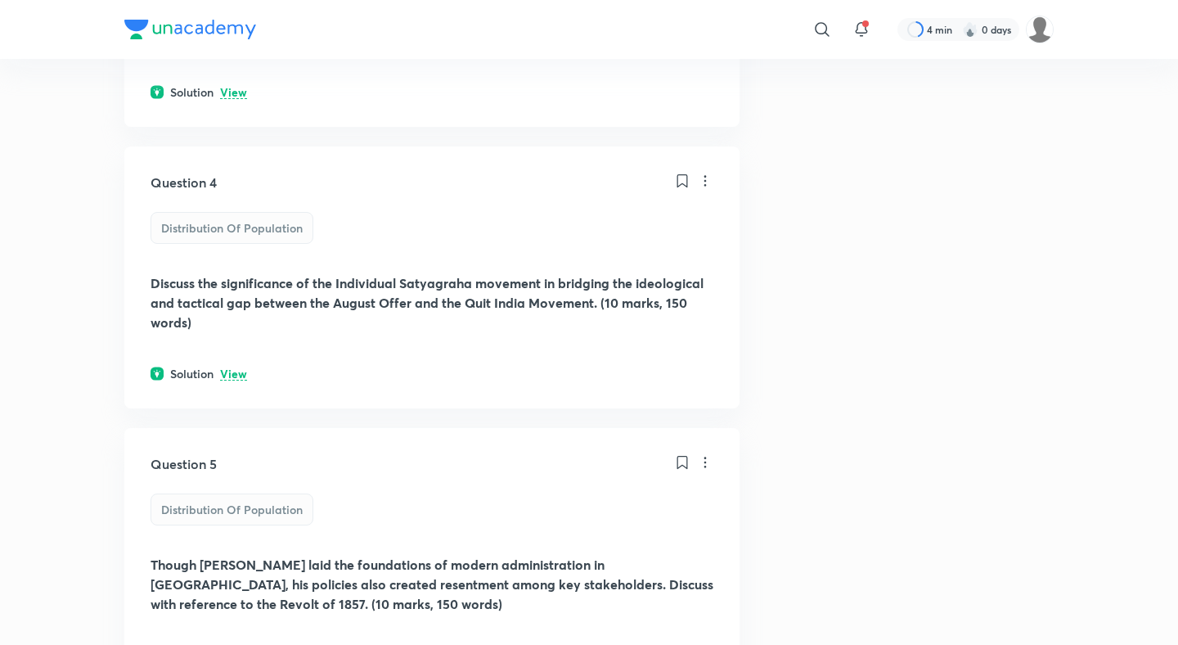
click at [236, 368] on p "View" at bounding box center [233, 374] width 27 height 12
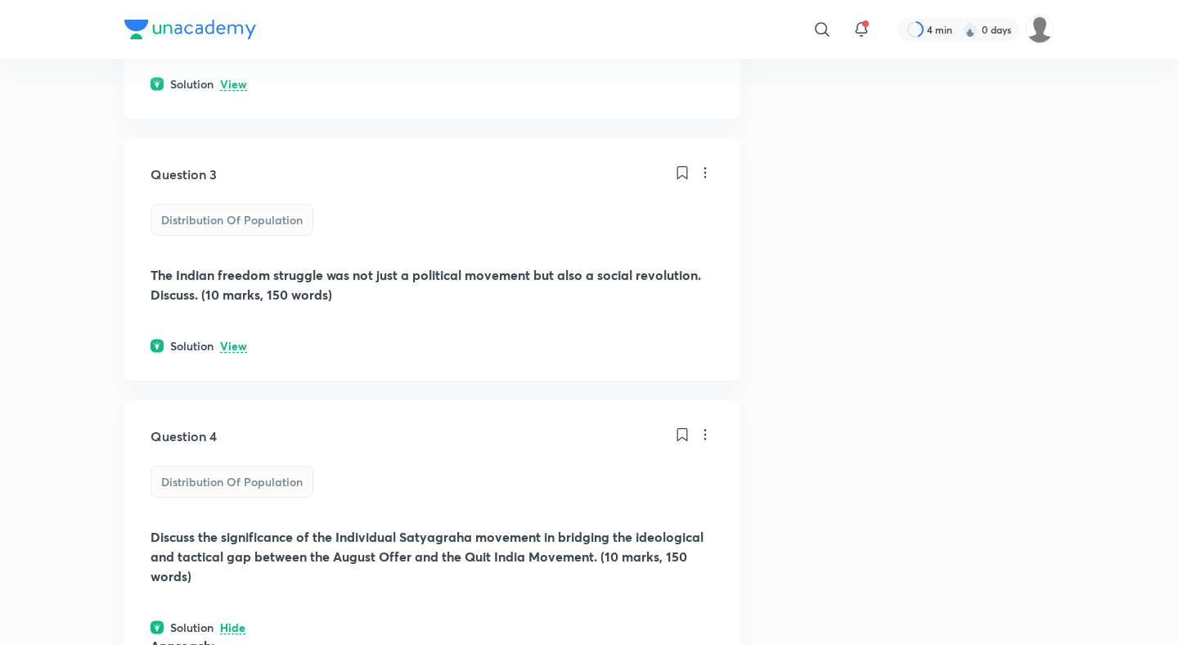
scroll to position [605, 0]
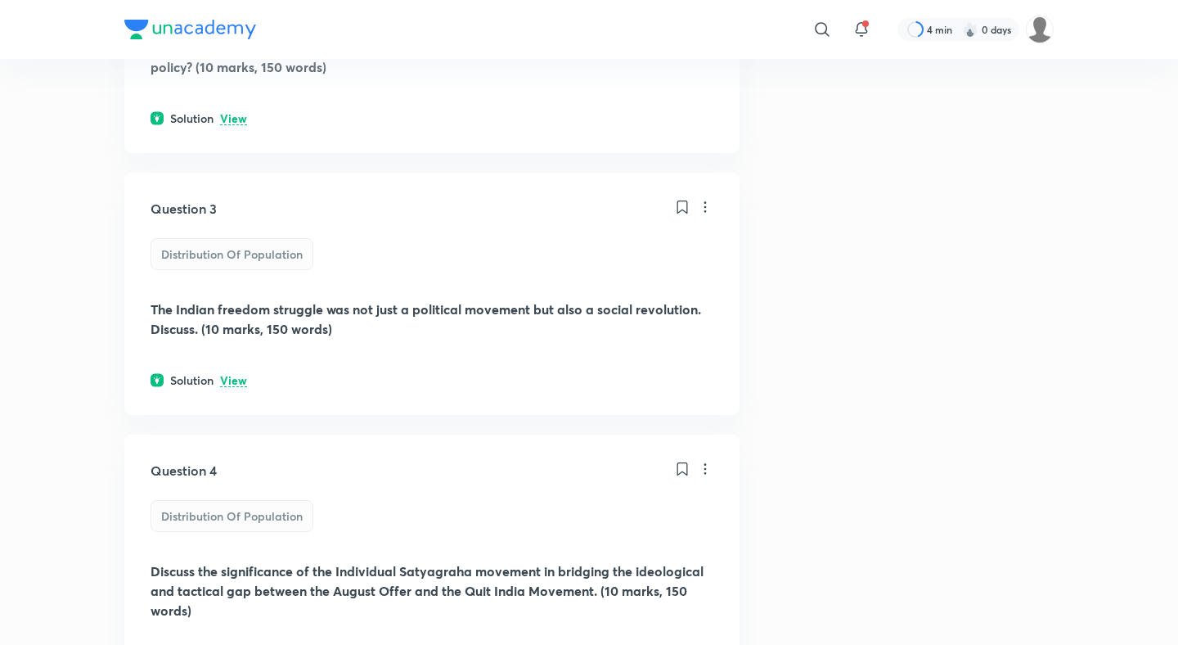
click at [233, 375] on p "View" at bounding box center [233, 381] width 27 height 12
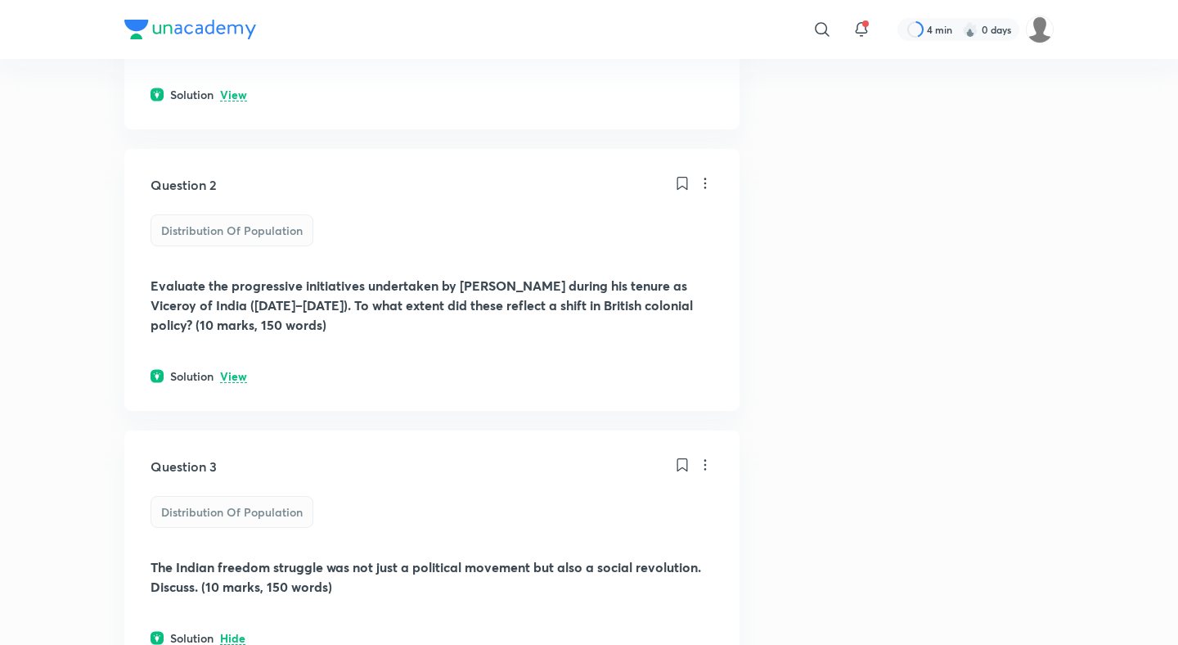
click at [233, 371] on p "View" at bounding box center [233, 377] width 27 height 12
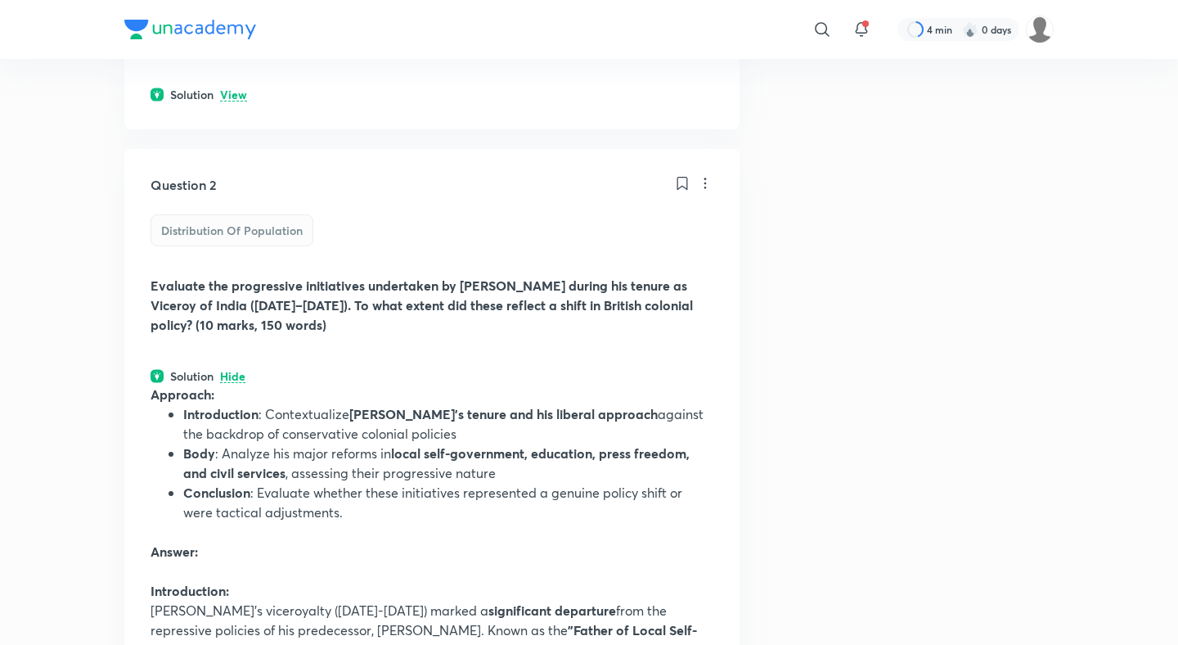
scroll to position [35, 0]
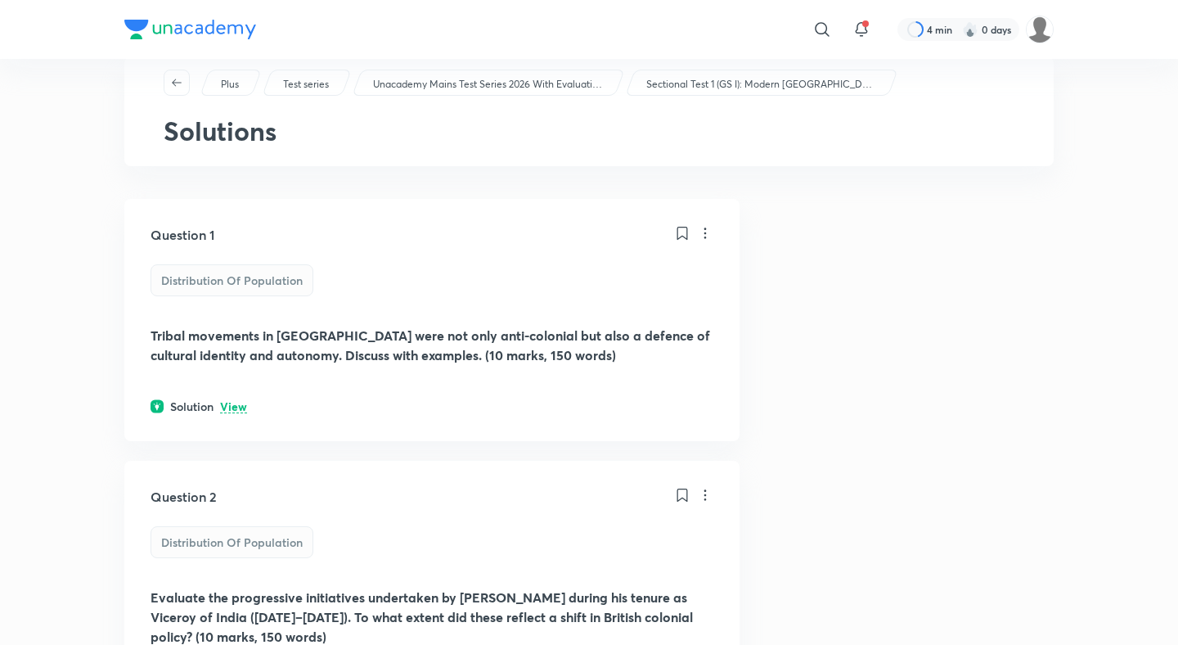
click at [233, 401] on p "View" at bounding box center [233, 407] width 27 height 12
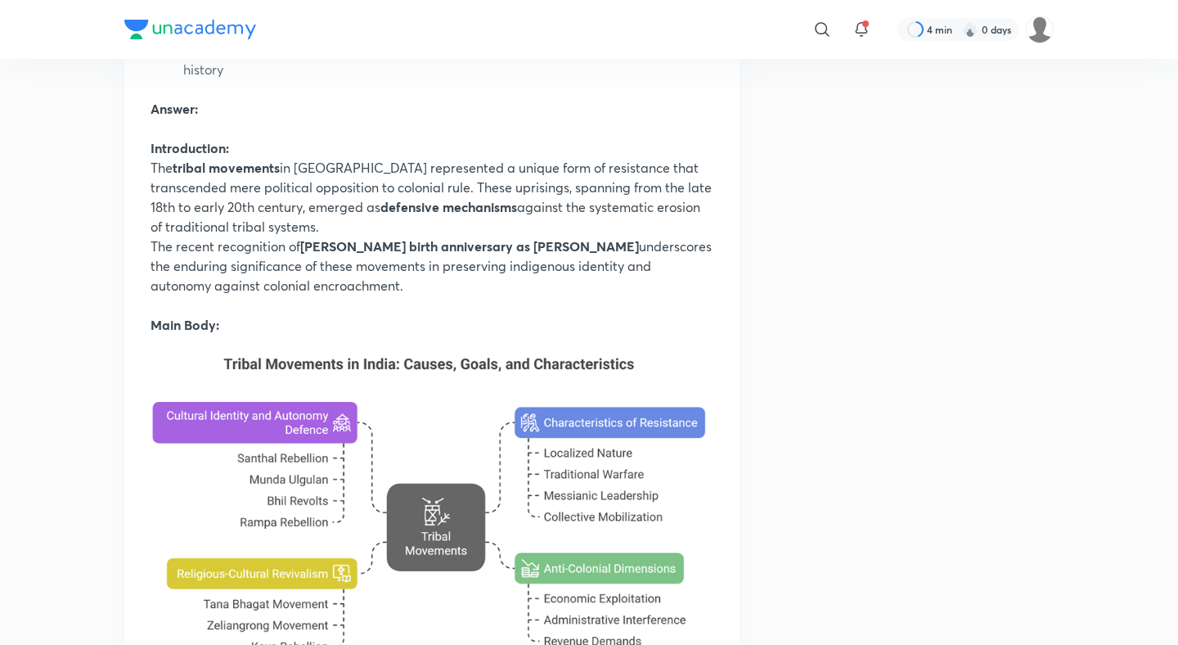
scroll to position [505, 0]
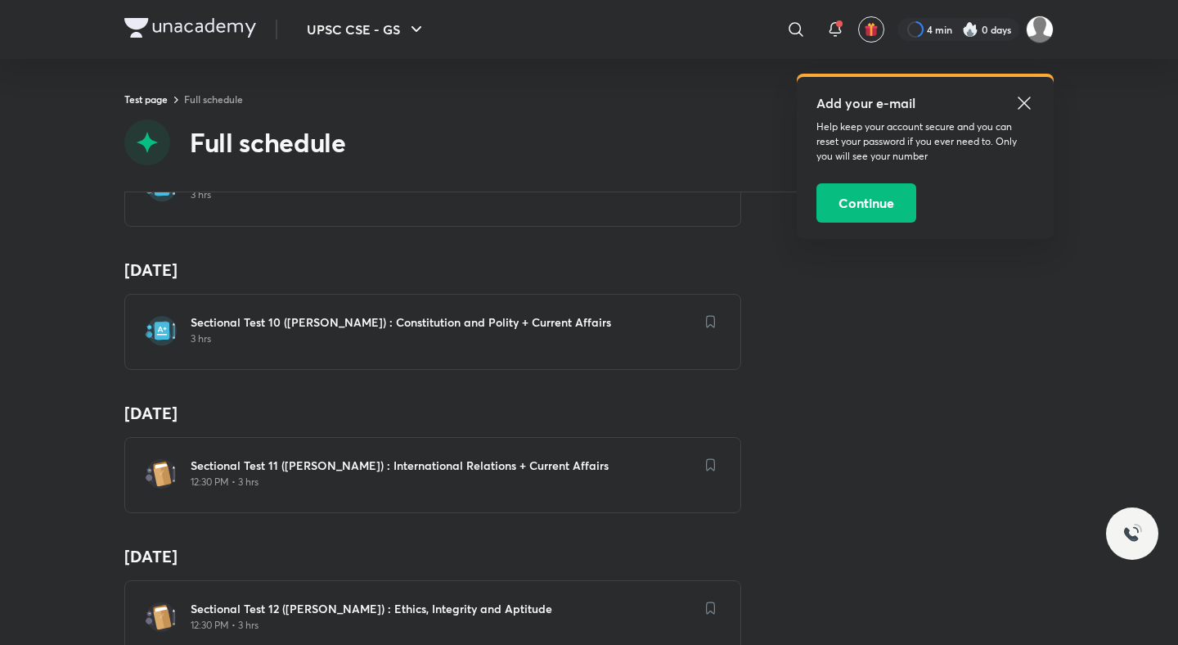
scroll to position [1369, 0]
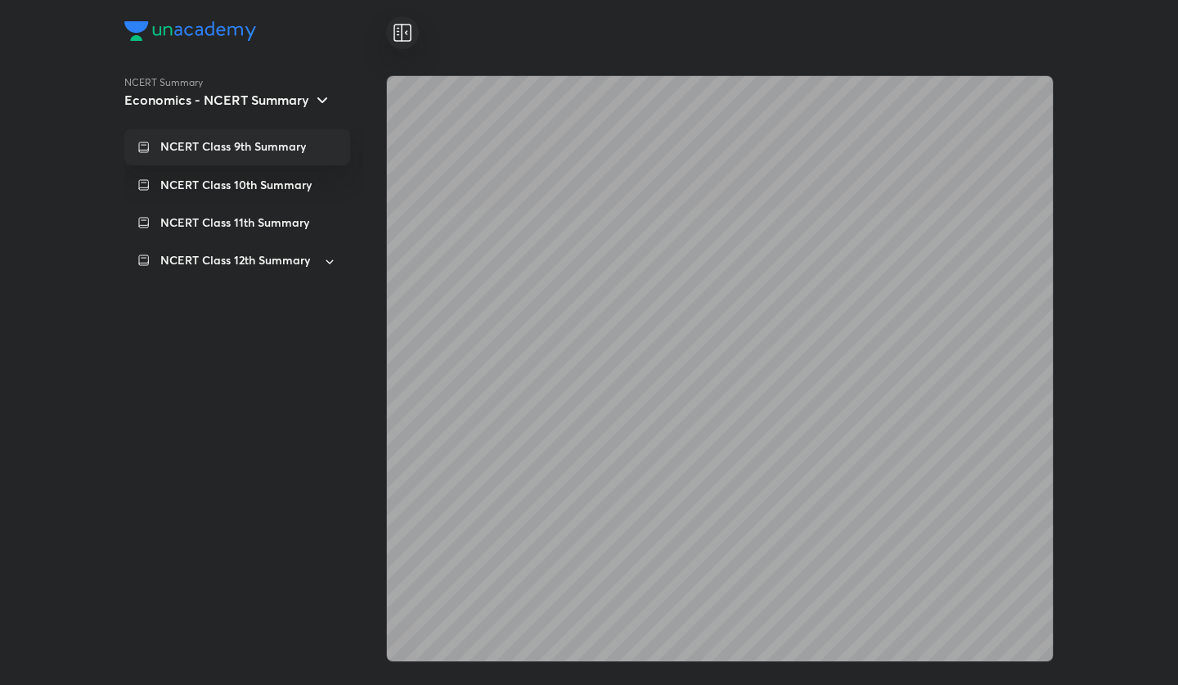
scroll to position [936, 0]
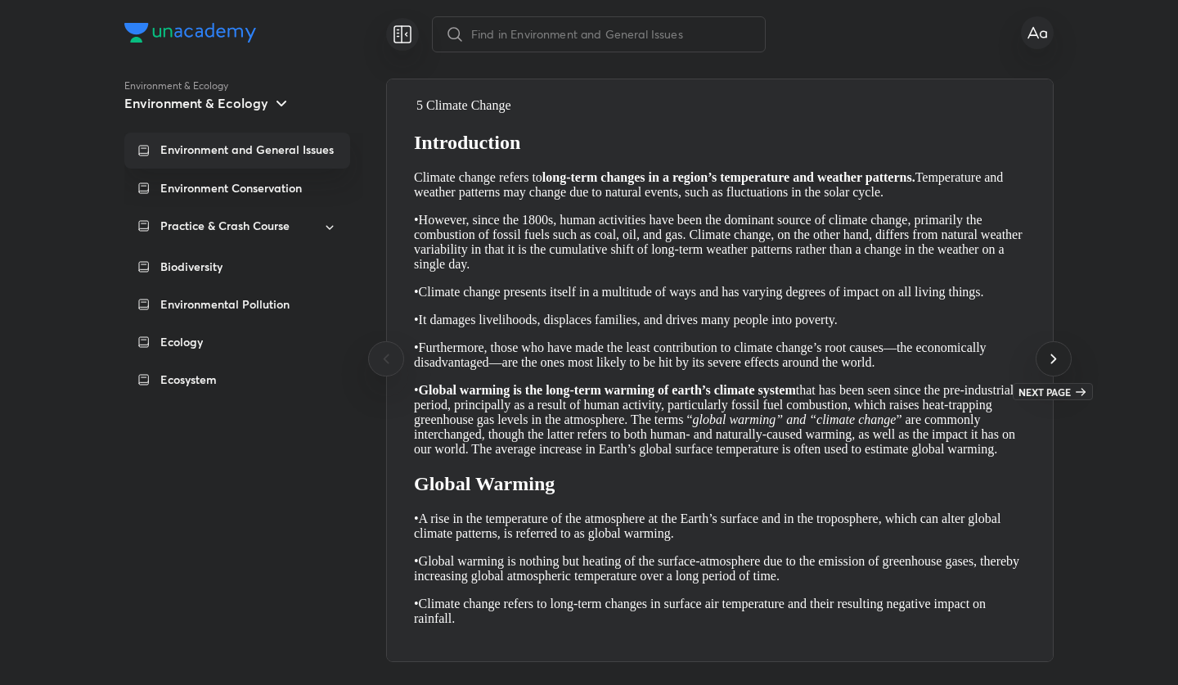
click at [1057, 360] on icon at bounding box center [1054, 358] width 20 height 20
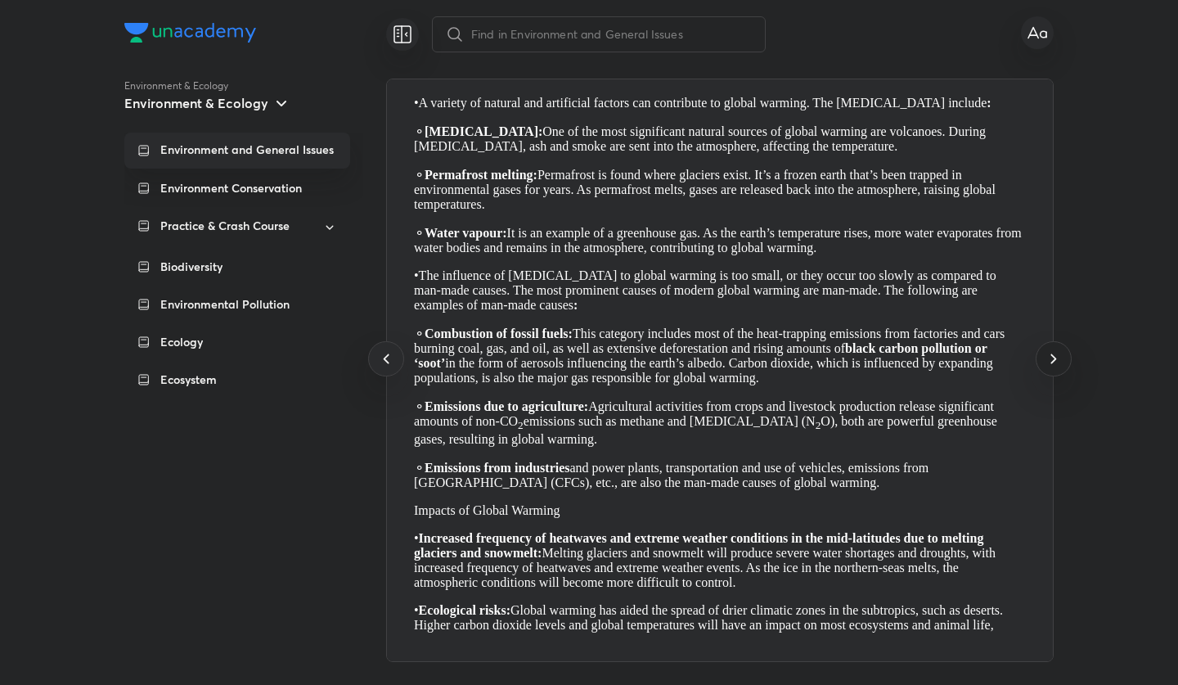
click at [1057, 360] on icon at bounding box center [1054, 358] width 20 height 20
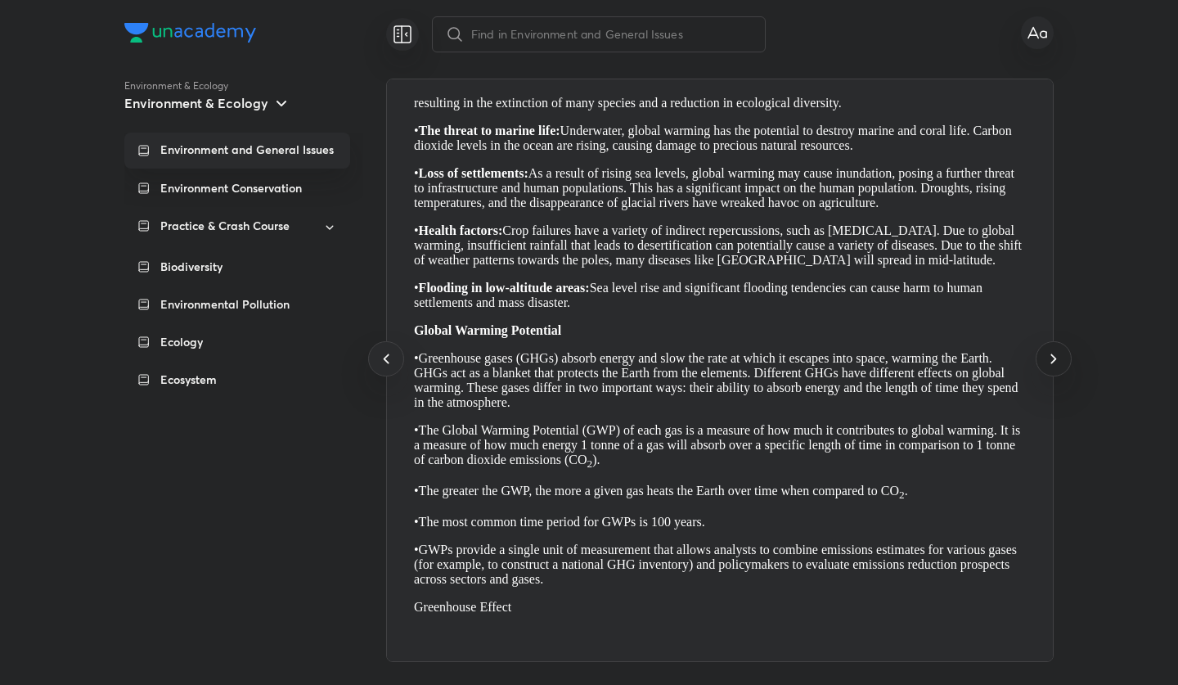
click at [1057, 360] on icon at bounding box center [1054, 358] width 20 height 20
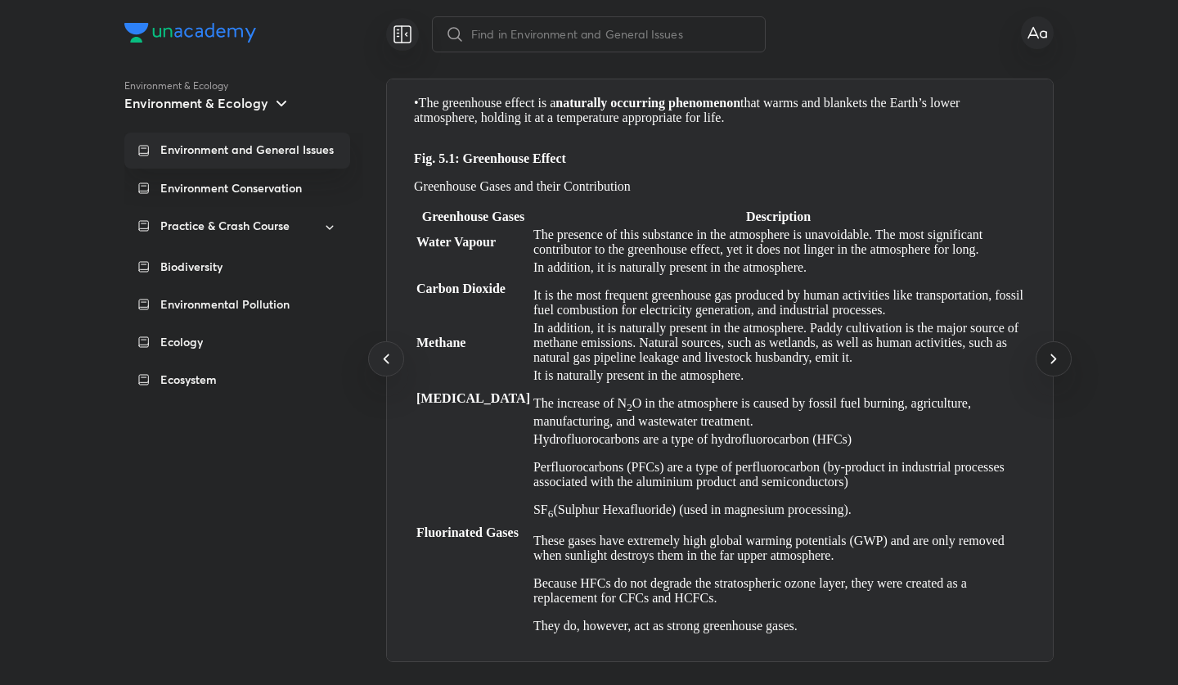
click at [1057, 360] on icon at bounding box center [1054, 358] width 20 height 20
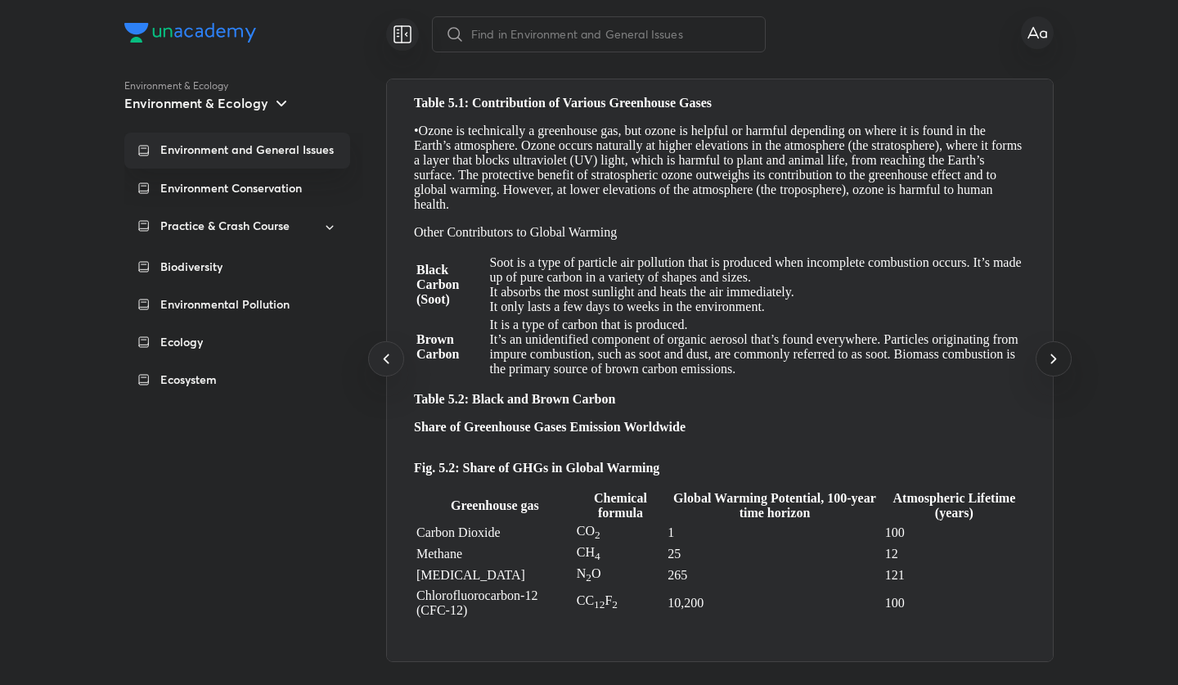
click at [1057, 360] on icon at bounding box center [1054, 358] width 20 height 20
